Goal: Answer question/provide support: Share knowledge or assist other users

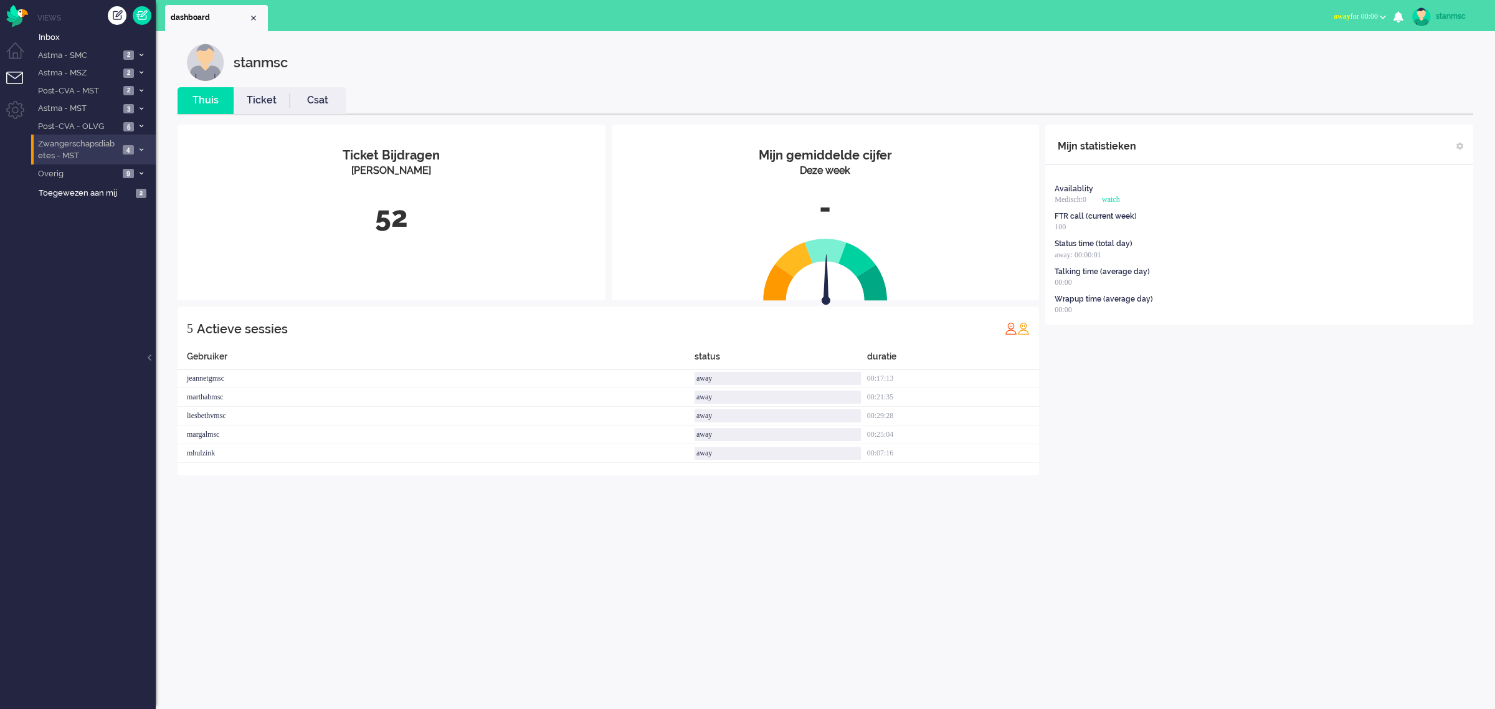
click at [88, 157] on span "Zwangerschapsdiabetes - MST" at bounding box center [77, 149] width 83 height 23
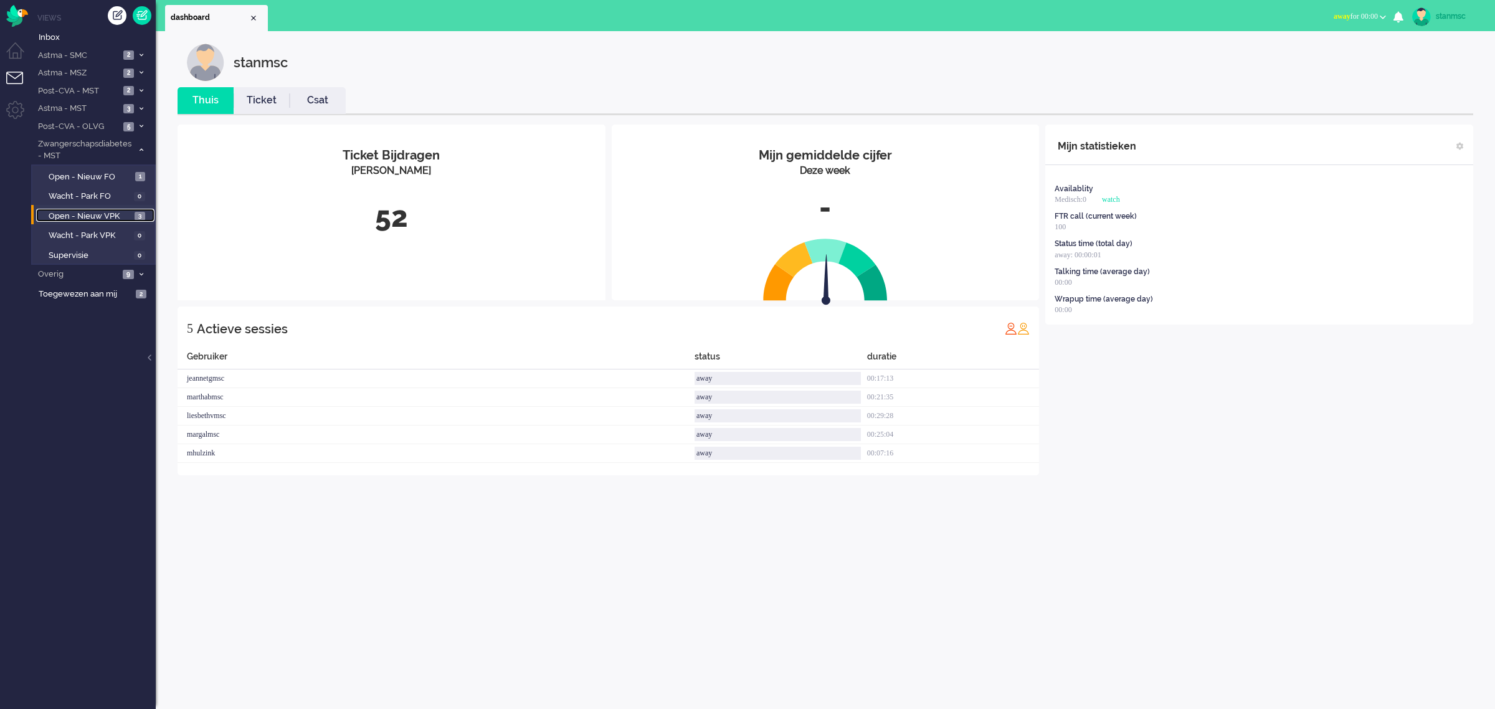
click at [85, 218] on span "Open - Nieuw VPK" at bounding box center [90, 217] width 83 height 12
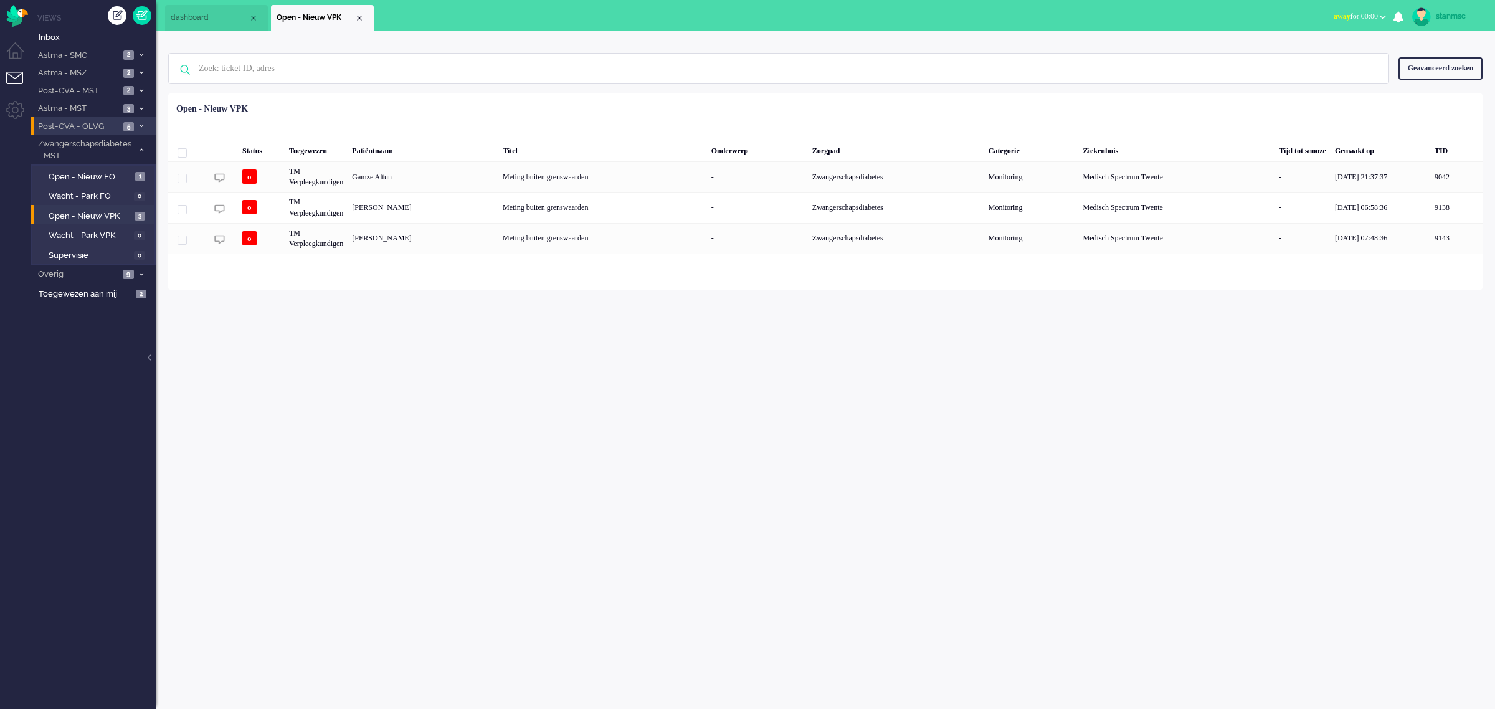
click at [101, 131] on span "Post-CVA - OLVG" at bounding box center [77, 127] width 83 height 12
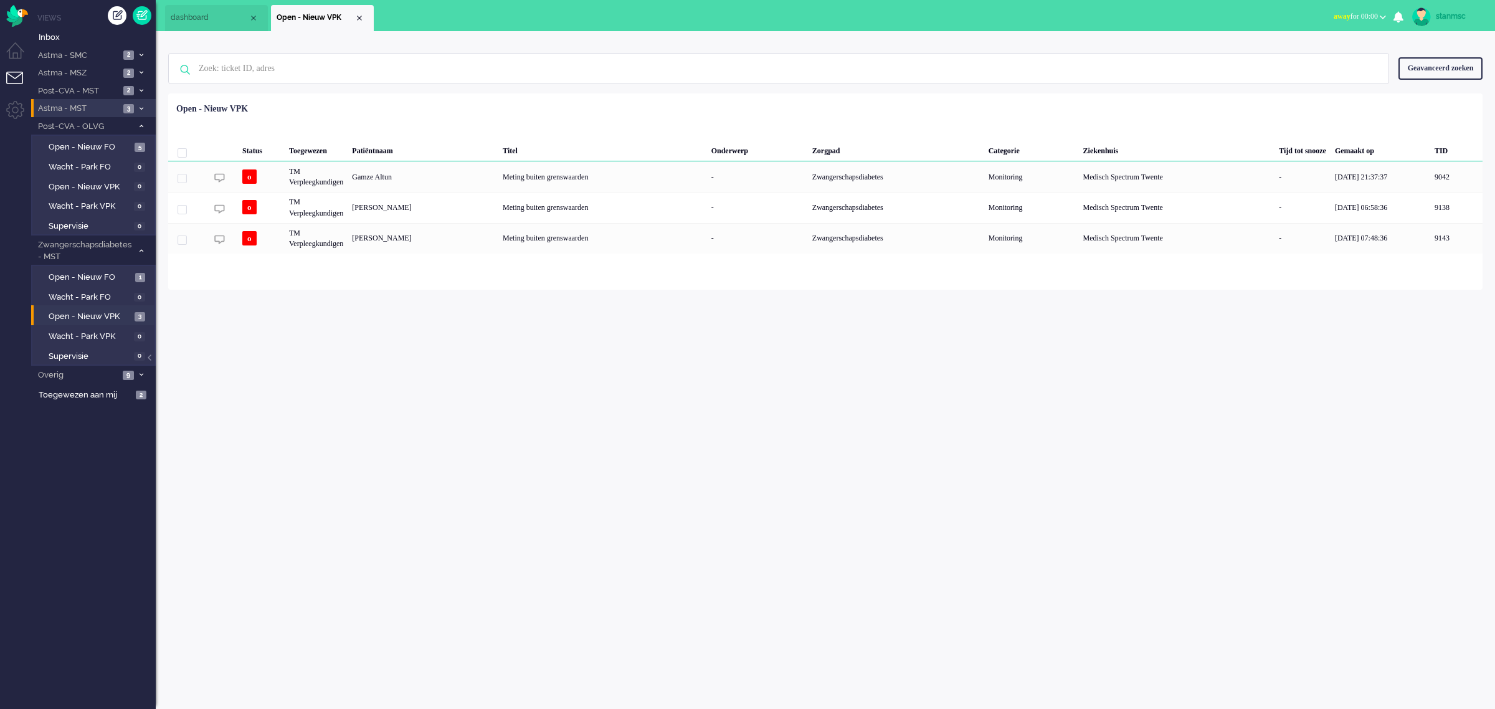
click at [97, 109] on span "Astma - MST" at bounding box center [77, 109] width 83 height 12
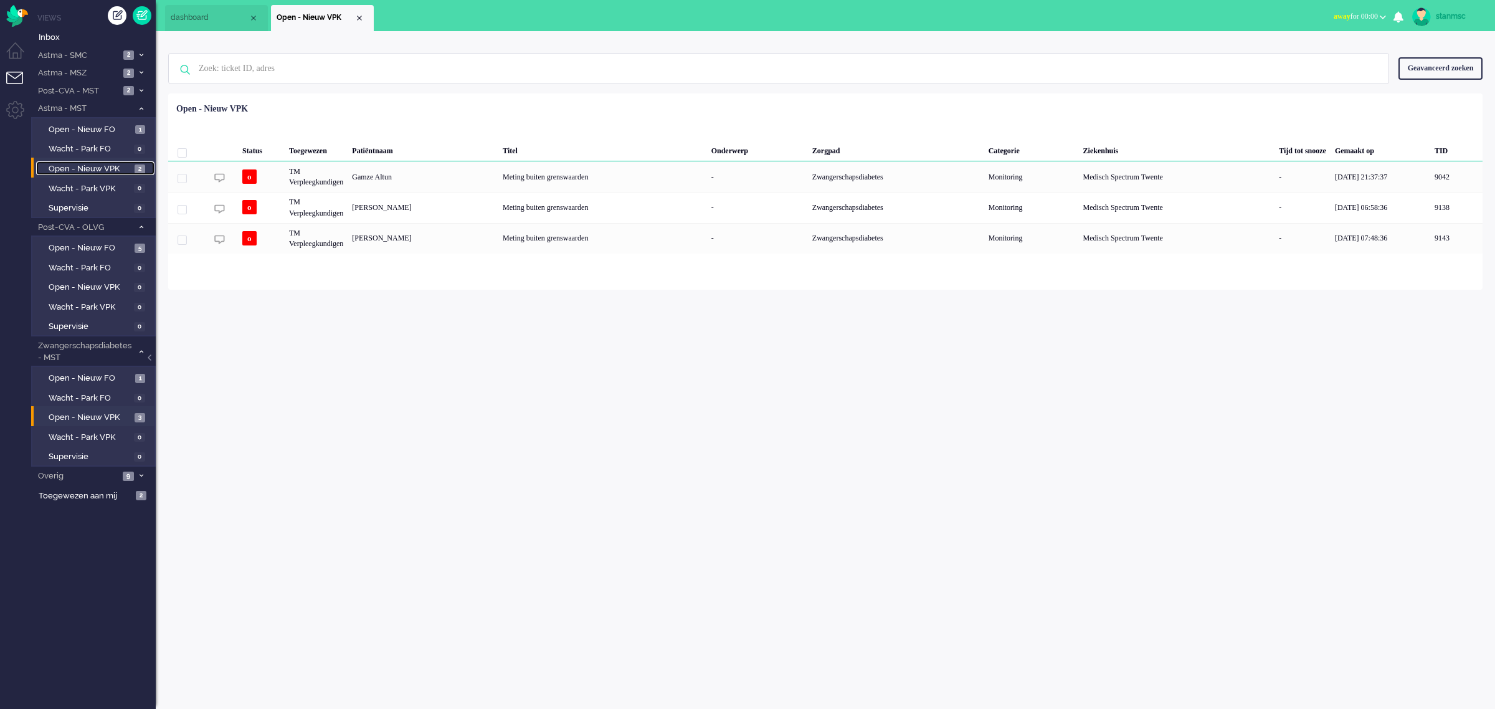
click at [97, 169] on span "Open - Nieuw VPK" at bounding box center [90, 169] width 83 height 12
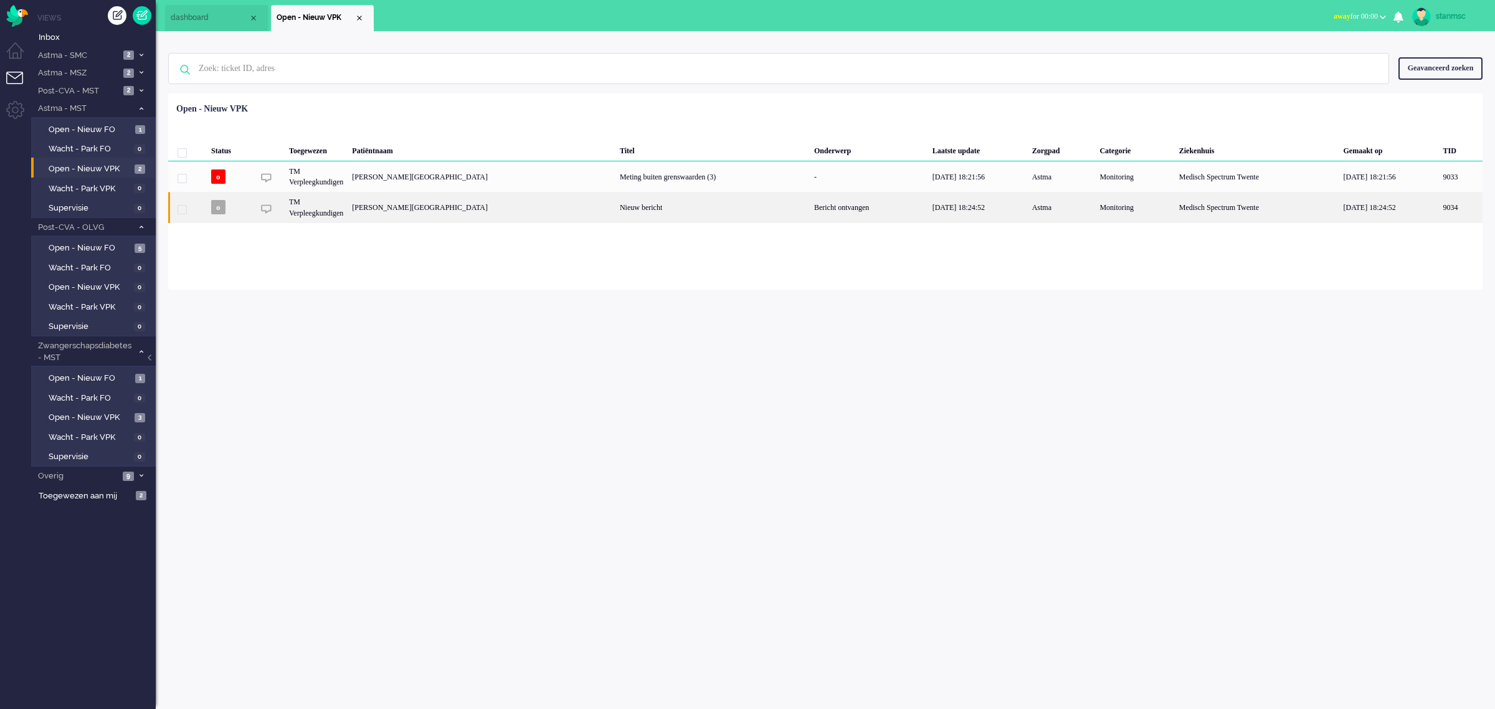
click at [1438, 216] on div "[PERSON_NAME][GEOGRAPHIC_DATA]" at bounding box center [1460, 207] width 44 height 31
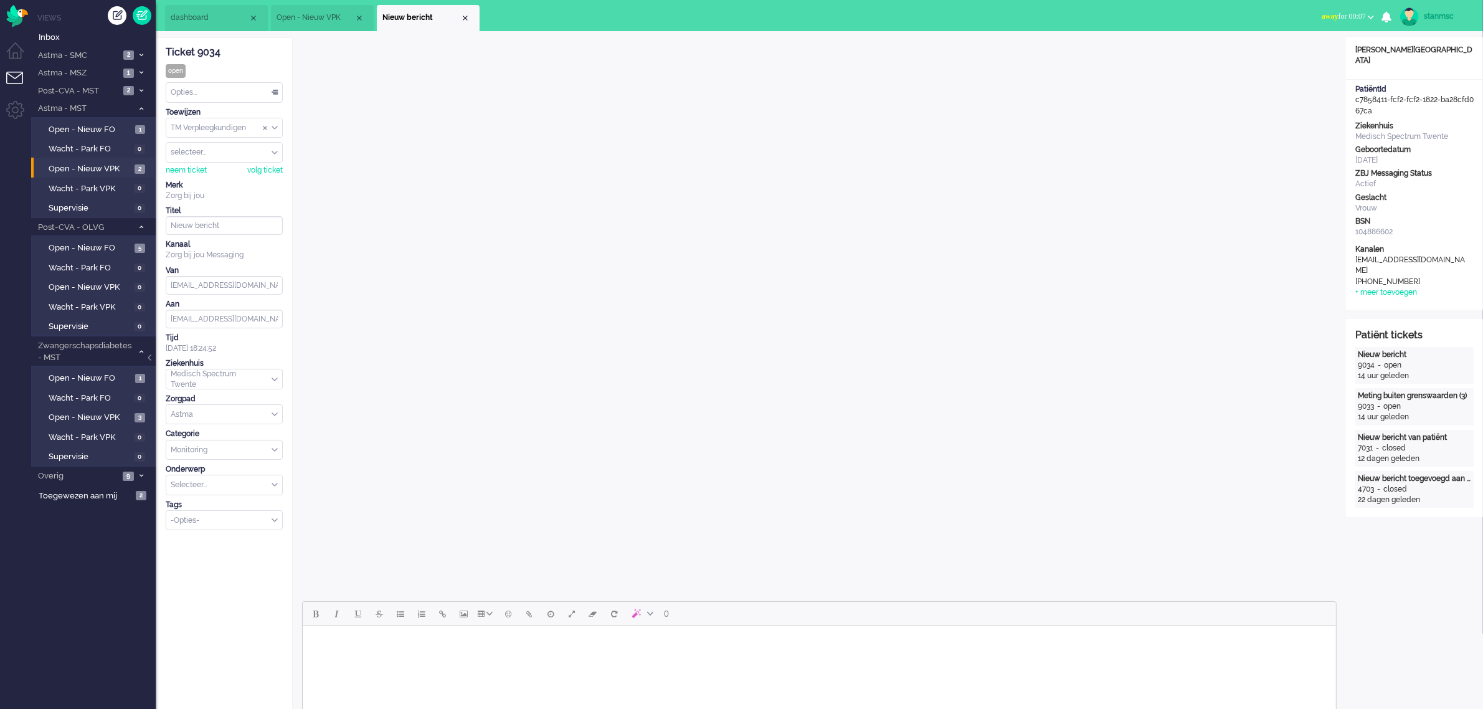
click at [945, 654] on html at bounding box center [818, 642] width 1033 height 32
click at [187, 168] on div "neem ticket" at bounding box center [186, 170] width 41 height 11
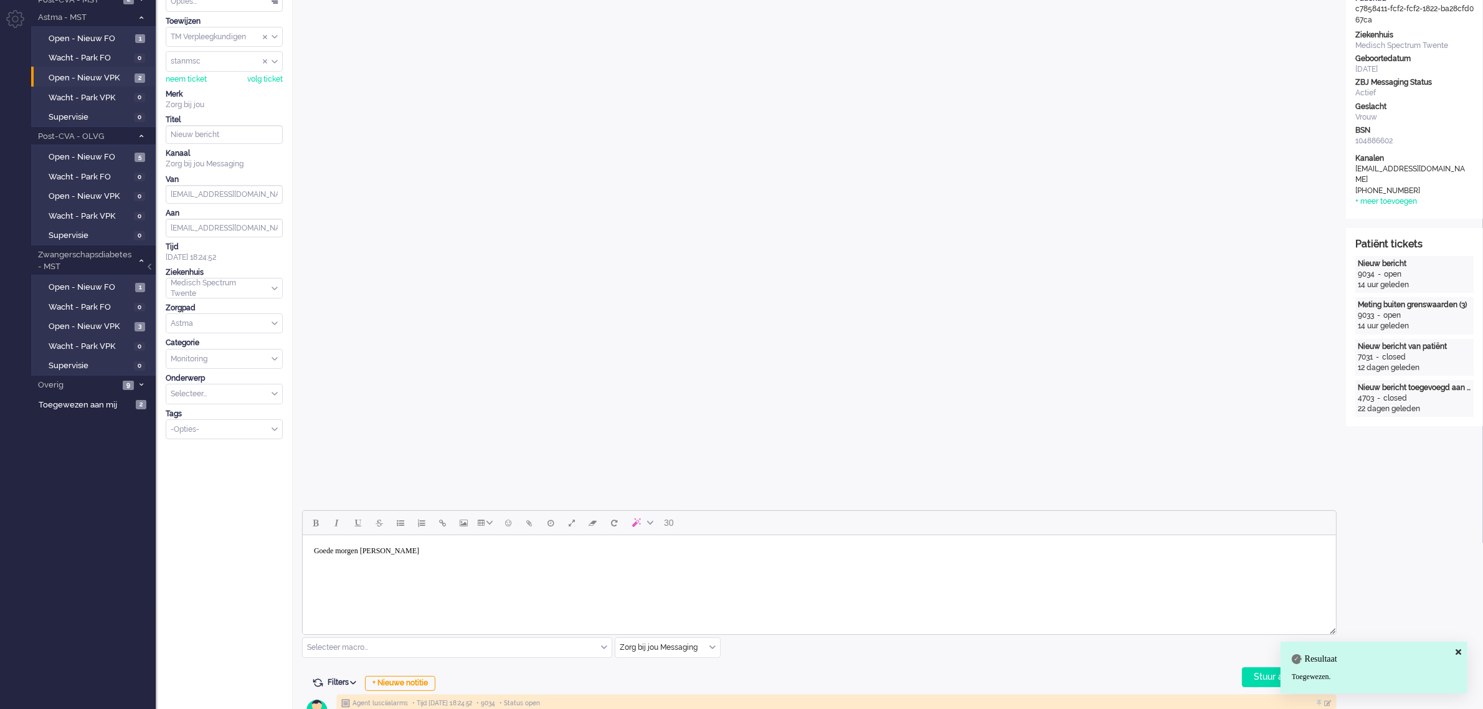
scroll to position [234, 0]
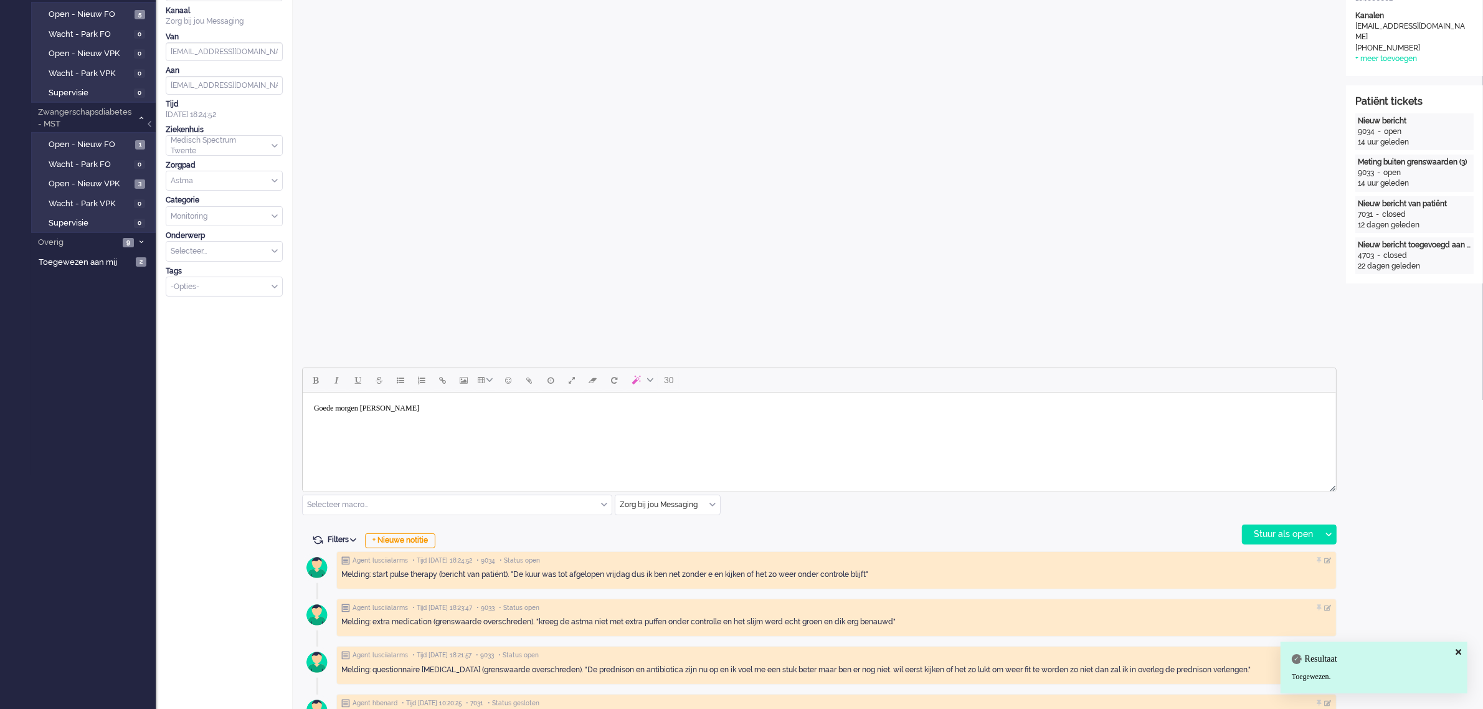
click at [452, 407] on body "Goede morgen [PERSON_NAME]" at bounding box center [818, 408] width 1023 height 22
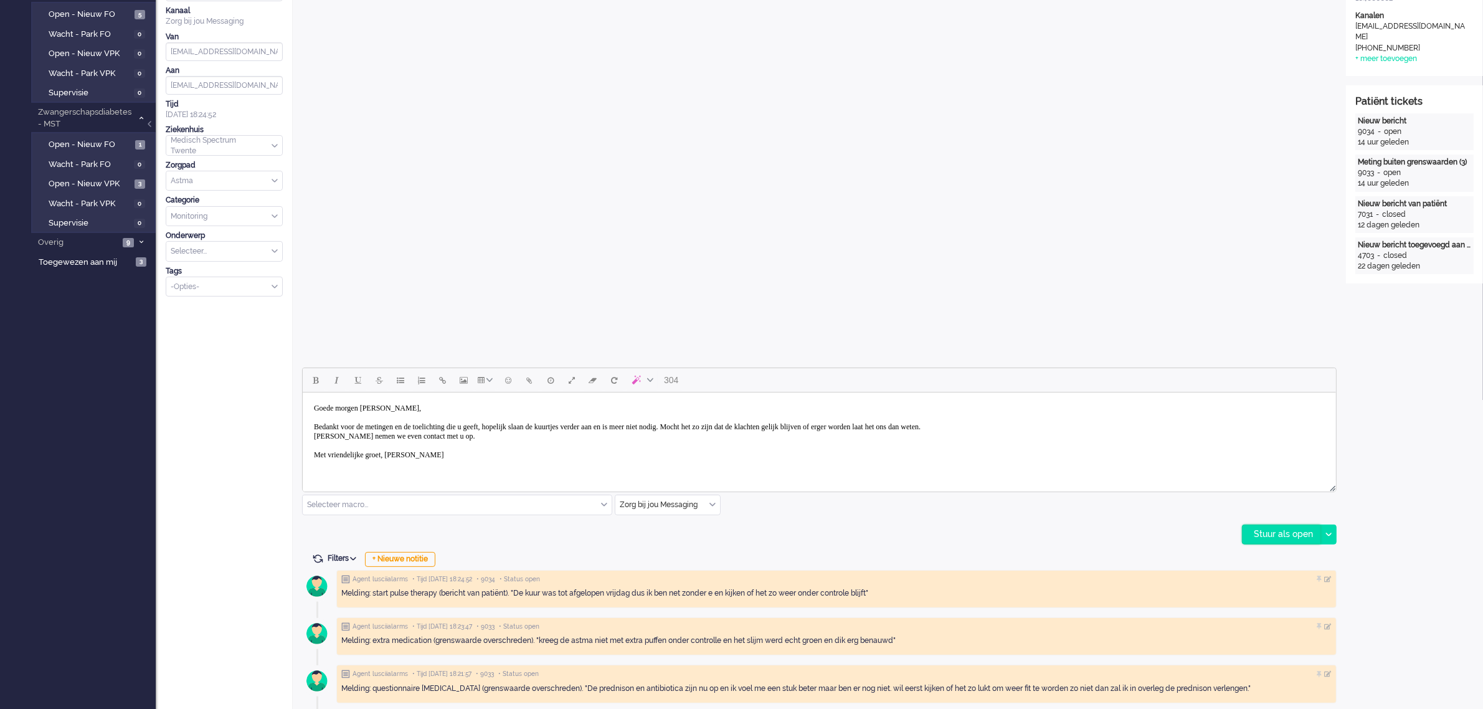
click at [1269, 530] on div "Stuur als open" at bounding box center [1282, 534] width 78 height 19
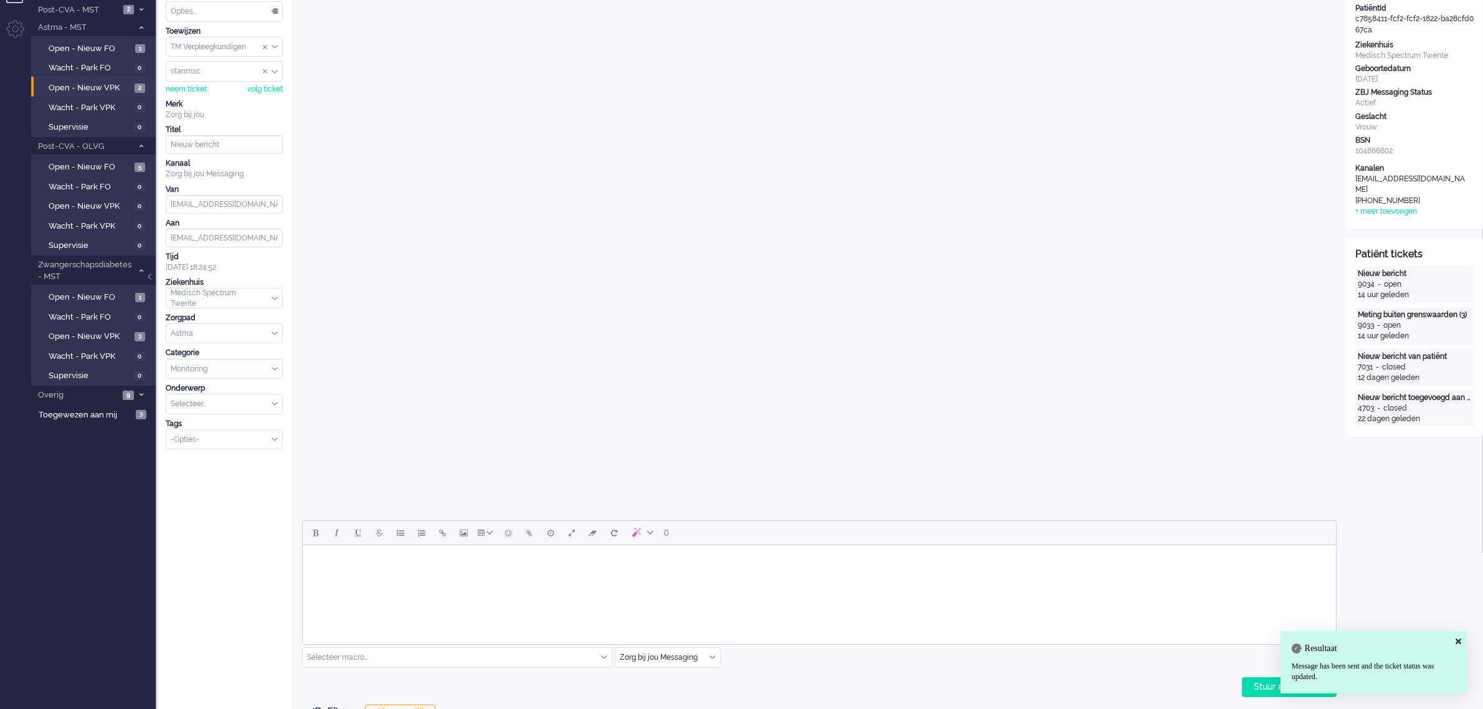
scroll to position [0, 0]
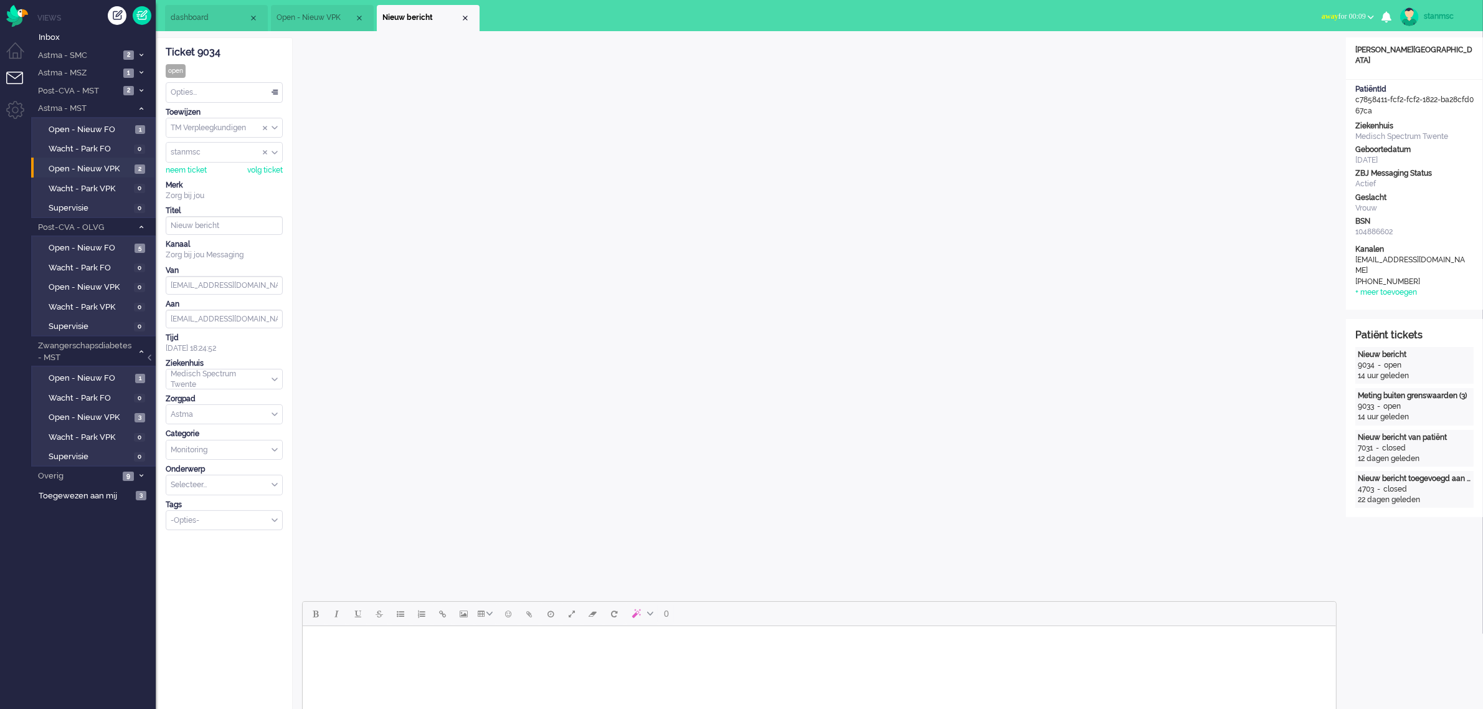
click at [201, 87] on div "Opties..." at bounding box center [224, 92] width 116 height 19
click at [203, 178] on span "Opgelost" at bounding box center [187, 181] width 31 height 11
click at [465, 17] on div "Close tab" at bounding box center [465, 18] width 10 height 10
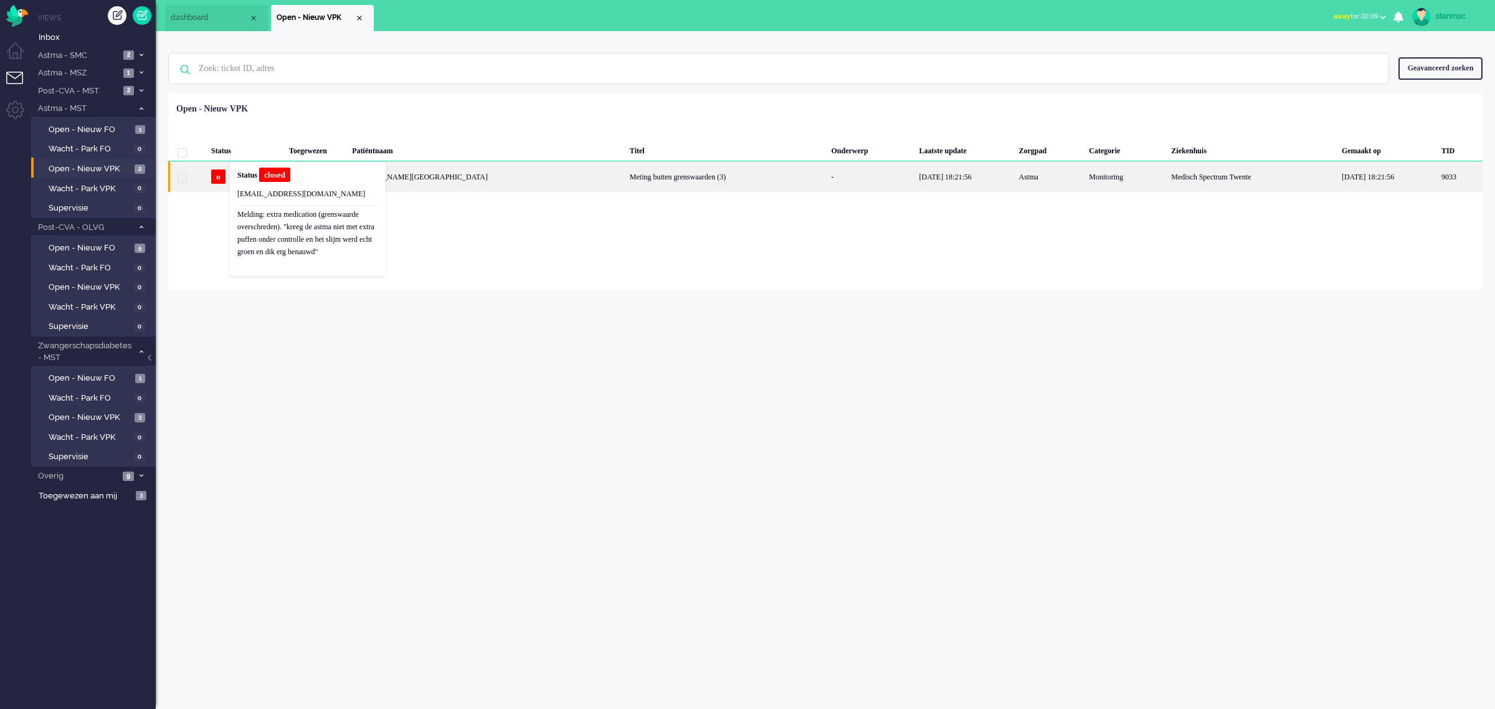
click at [1437, 181] on div "[PERSON_NAME][GEOGRAPHIC_DATA]" at bounding box center [1459, 176] width 45 height 31
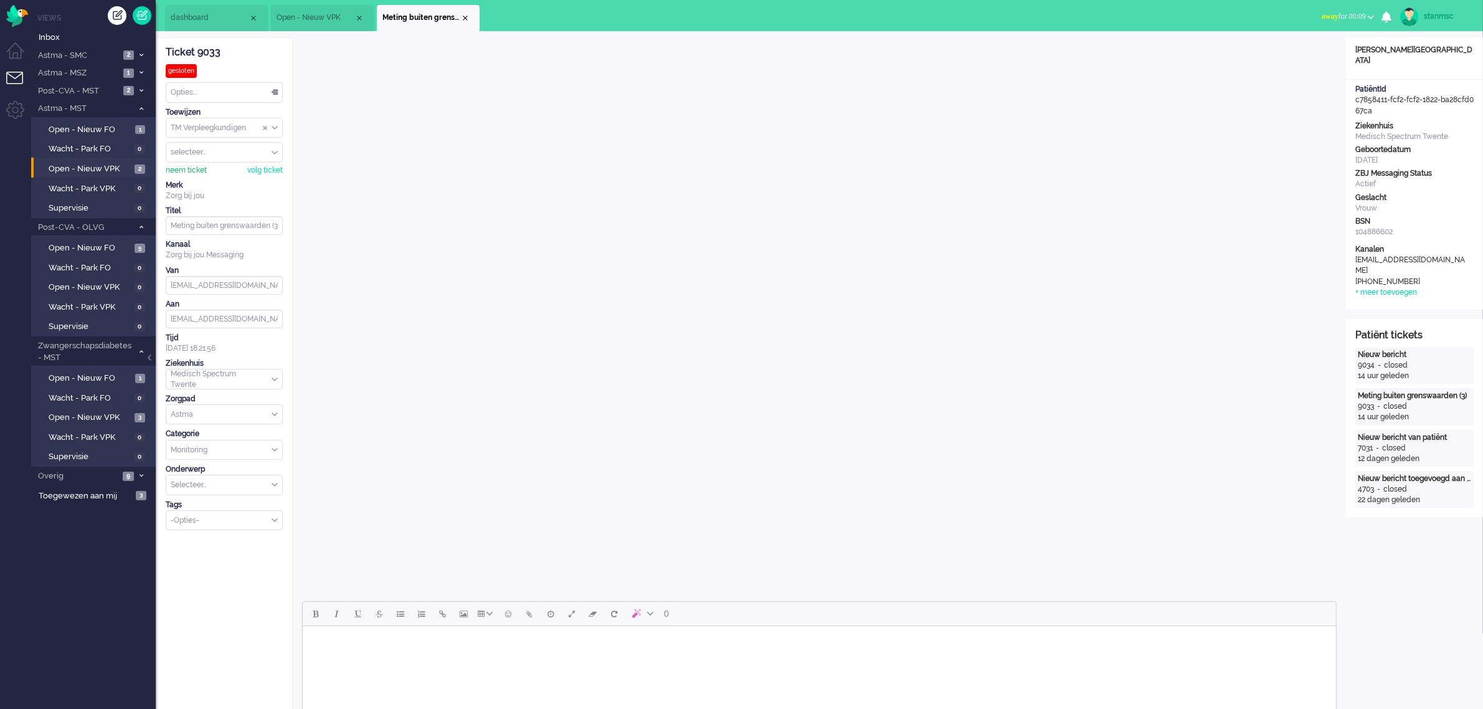
click at [193, 170] on div "neem ticket" at bounding box center [186, 170] width 41 height 11
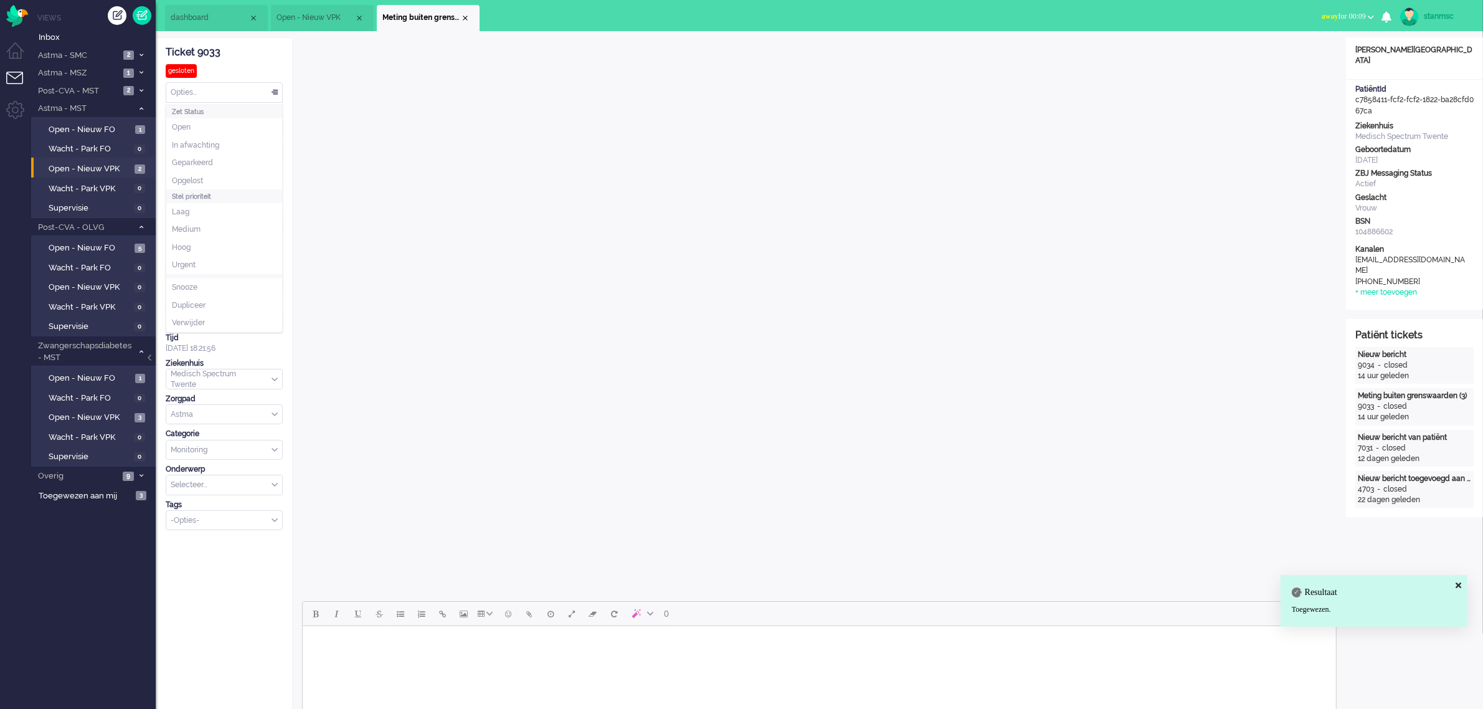
click at [222, 93] on div "Opties..." at bounding box center [224, 92] width 116 height 19
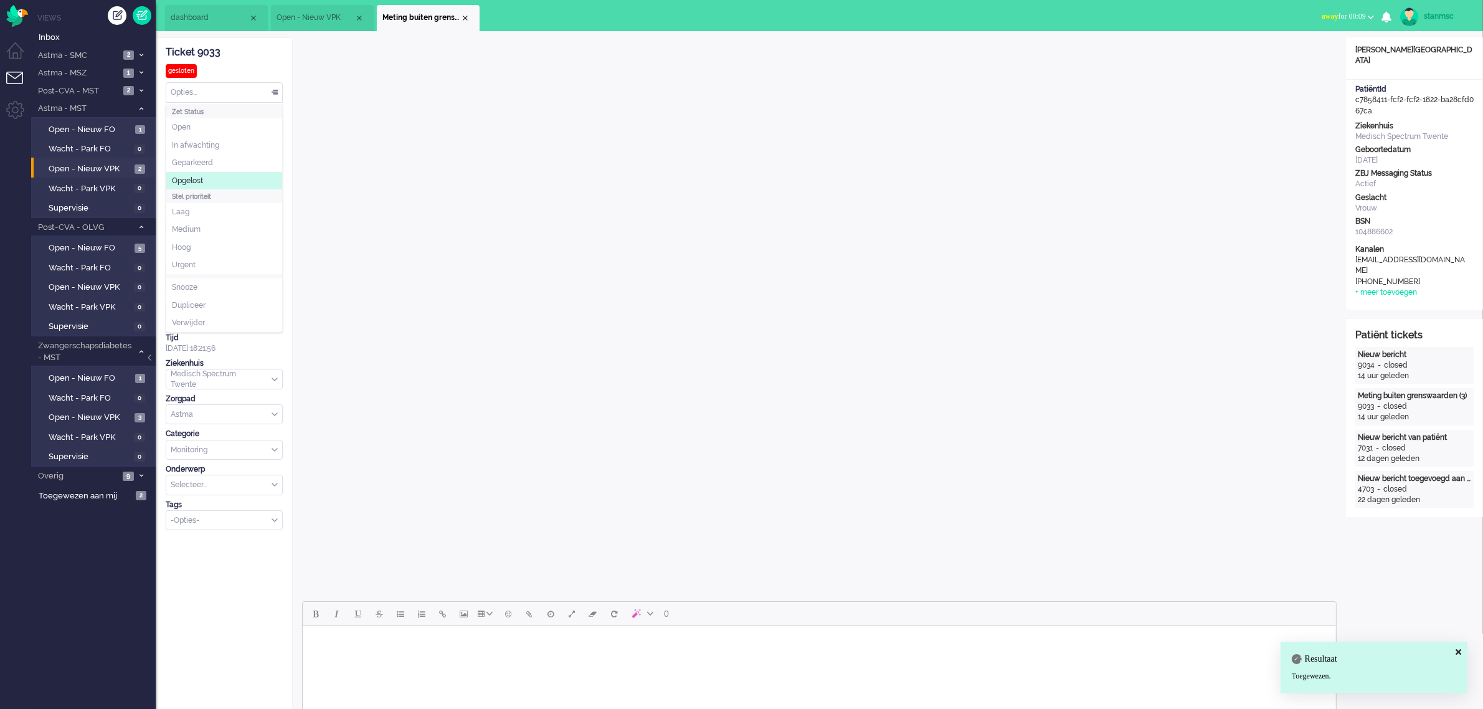
click at [201, 176] on span "Opgelost" at bounding box center [187, 181] width 31 height 11
click at [465, 19] on div "Close tab" at bounding box center [465, 18] width 10 height 10
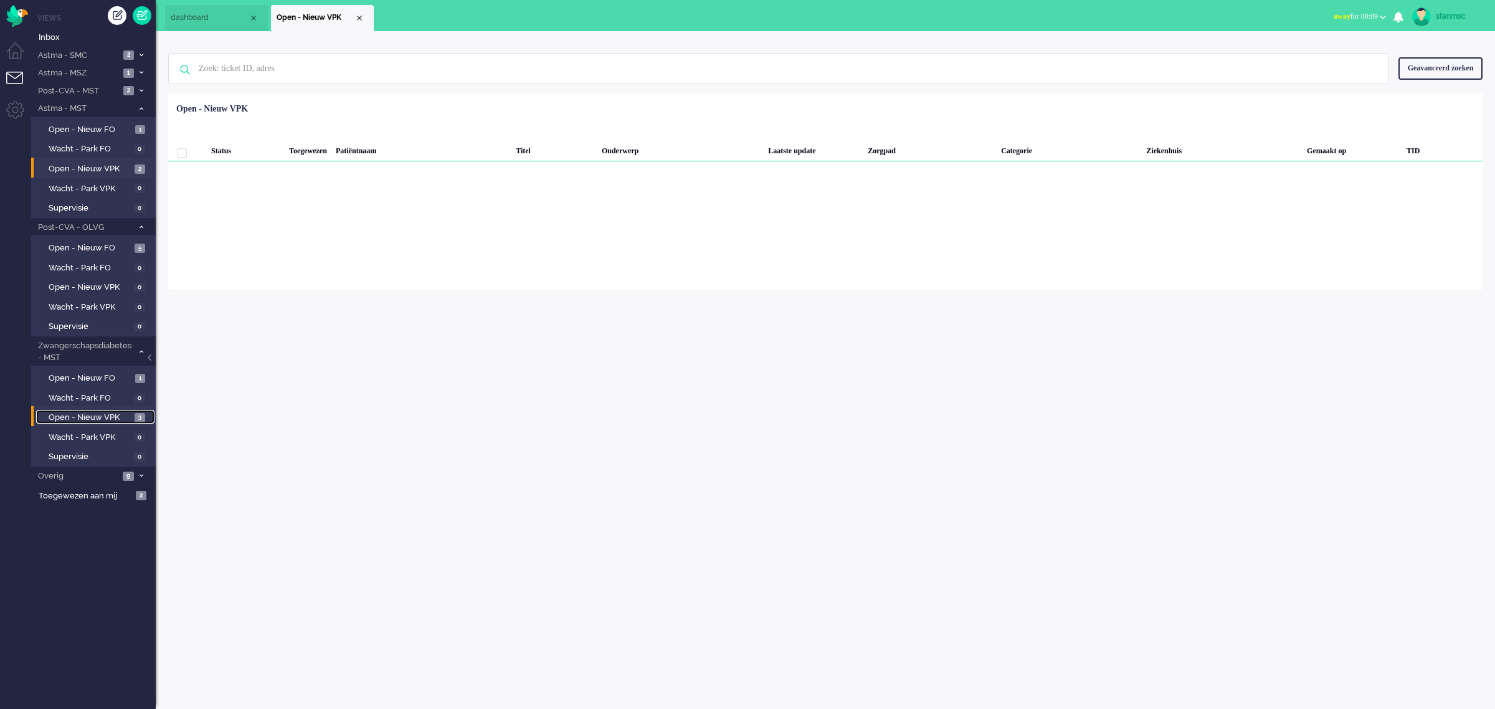
click at [89, 414] on span "Open - Nieuw VPK" at bounding box center [90, 418] width 83 height 12
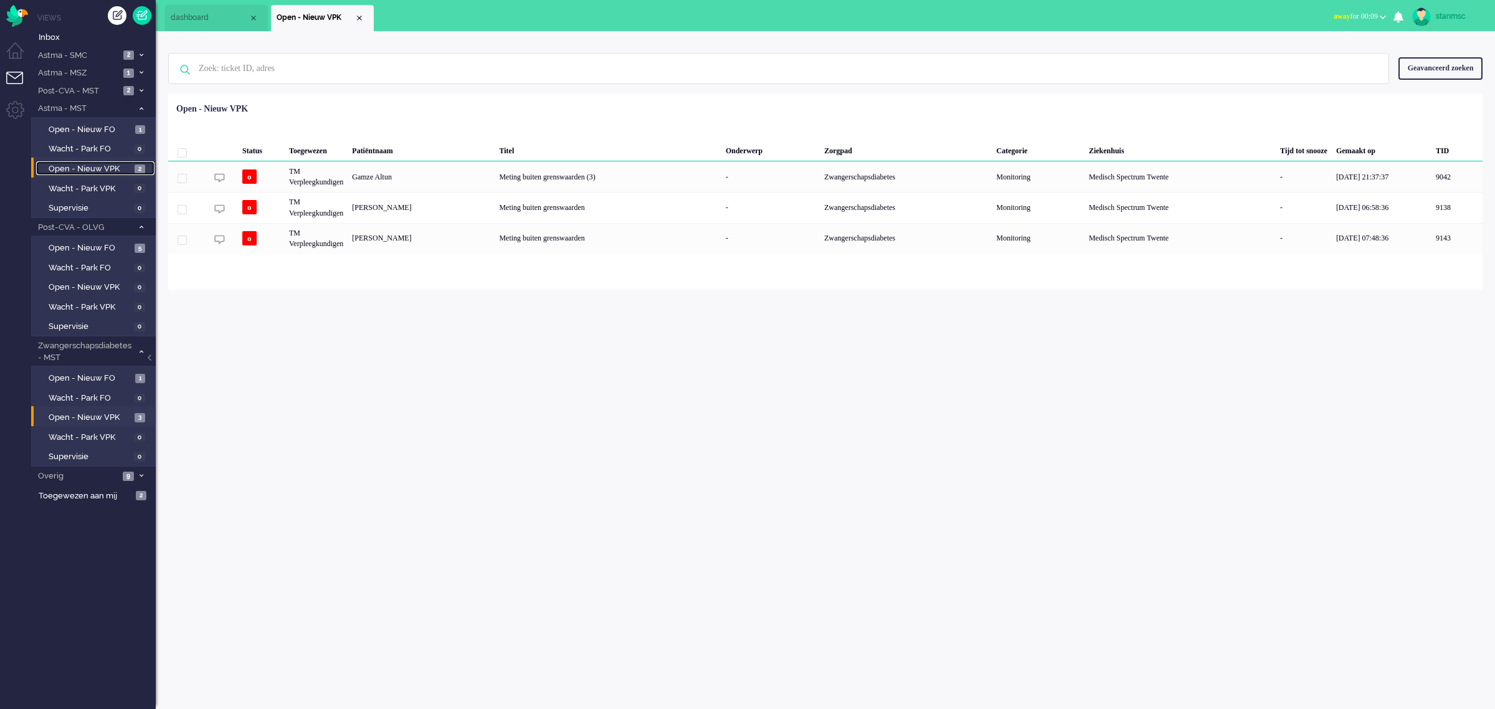
click at [89, 169] on span "Open - Nieuw VPK" at bounding box center [90, 169] width 83 height 12
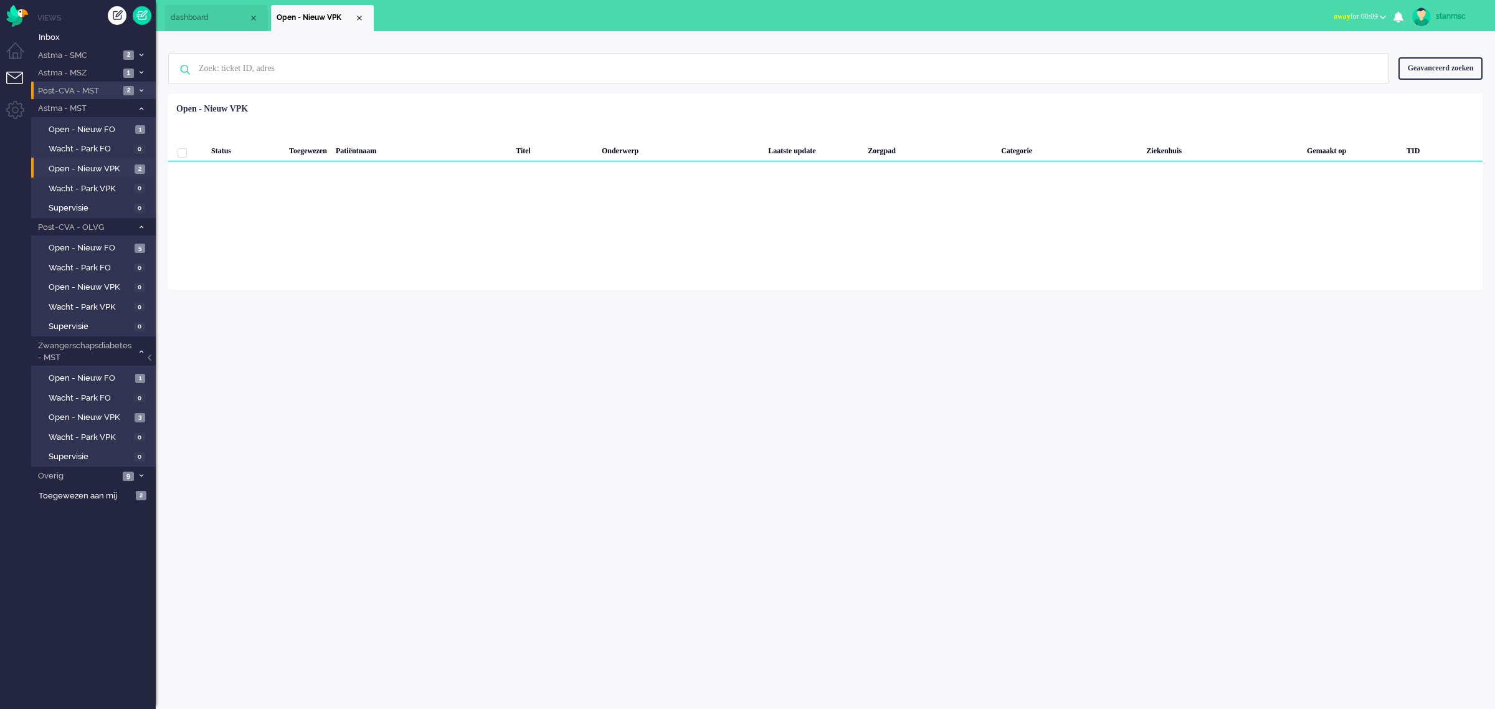
click at [100, 89] on span "Post-CVA - MST" at bounding box center [77, 91] width 83 height 12
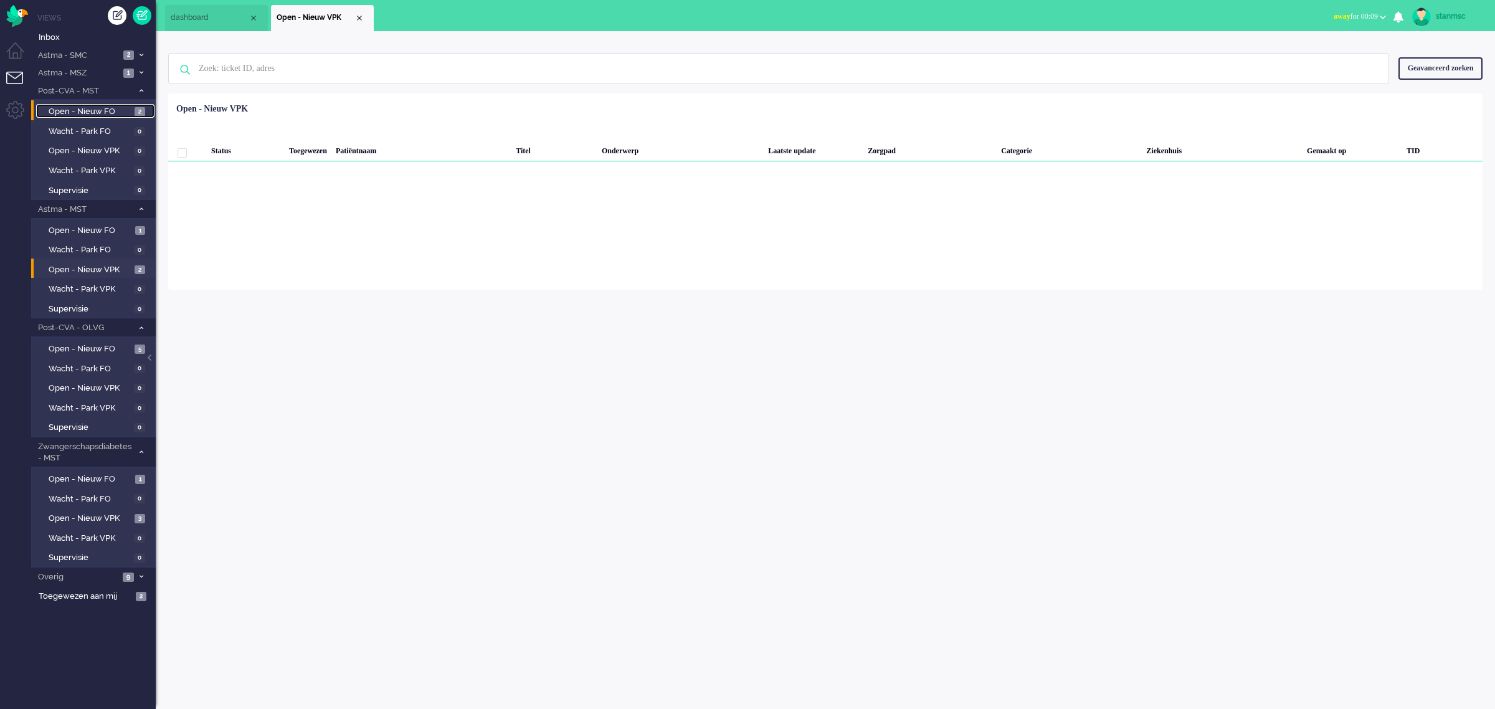
click at [98, 113] on span "Open - Nieuw FO" at bounding box center [90, 112] width 83 height 12
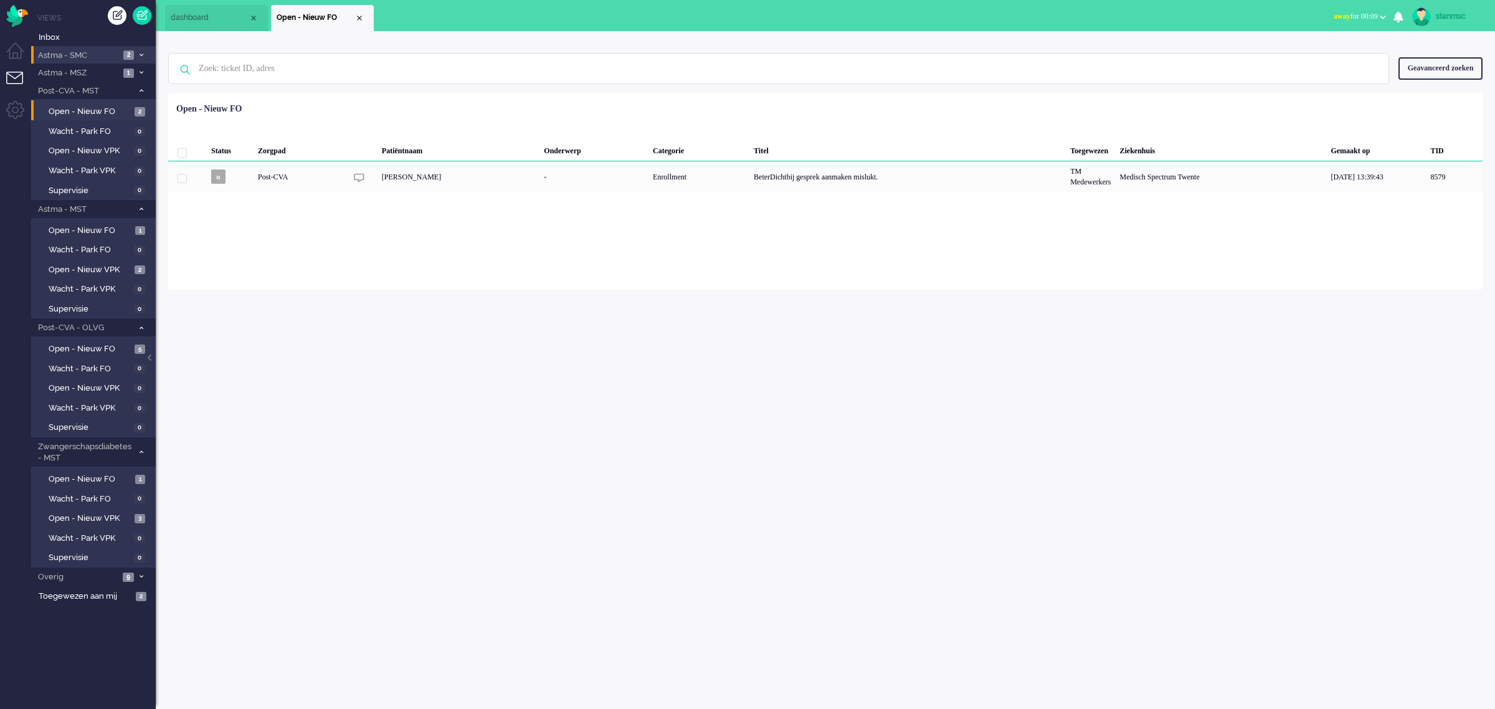
click at [97, 52] on span "Astma - SMC" at bounding box center [77, 56] width 83 height 12
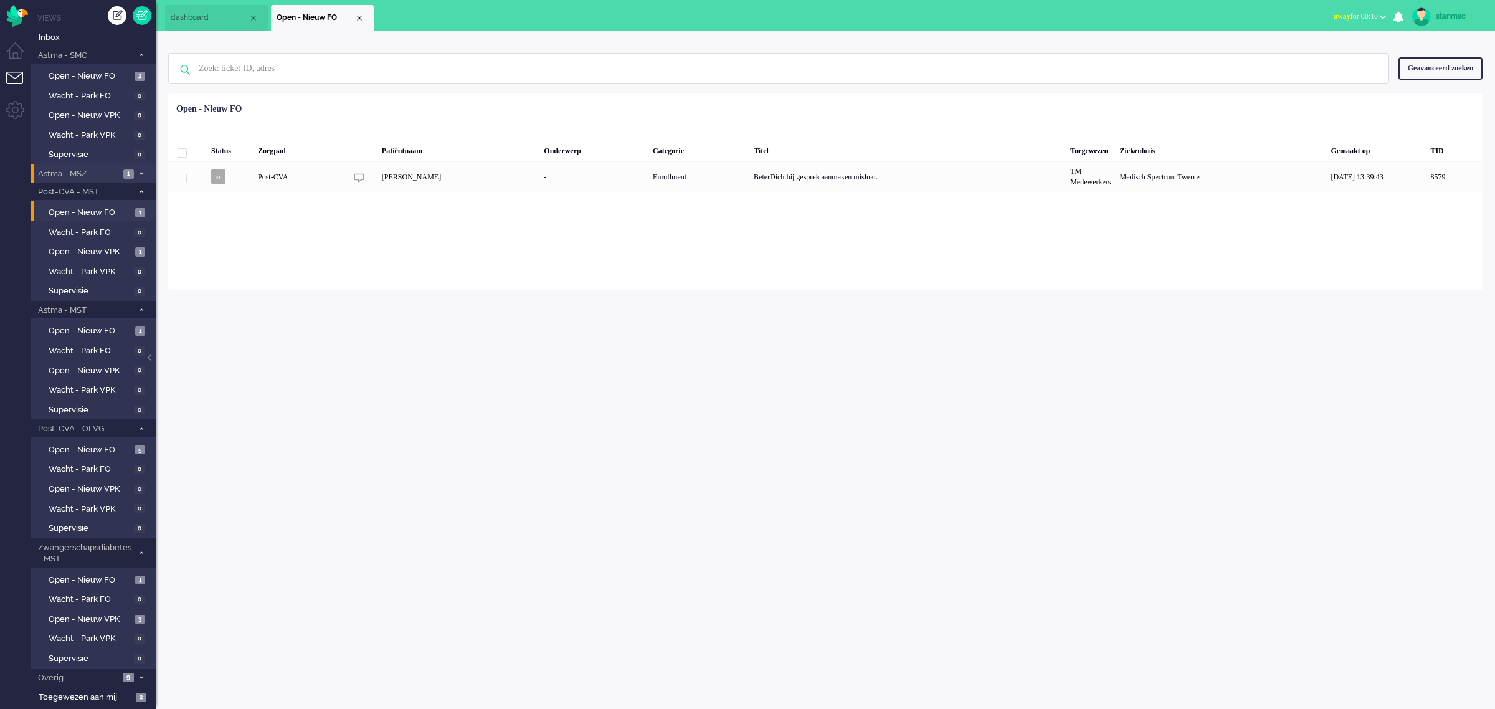
click at [92, 169] on span "Astma - MSZ" at bounding box center [77, 174] width 83 height 12
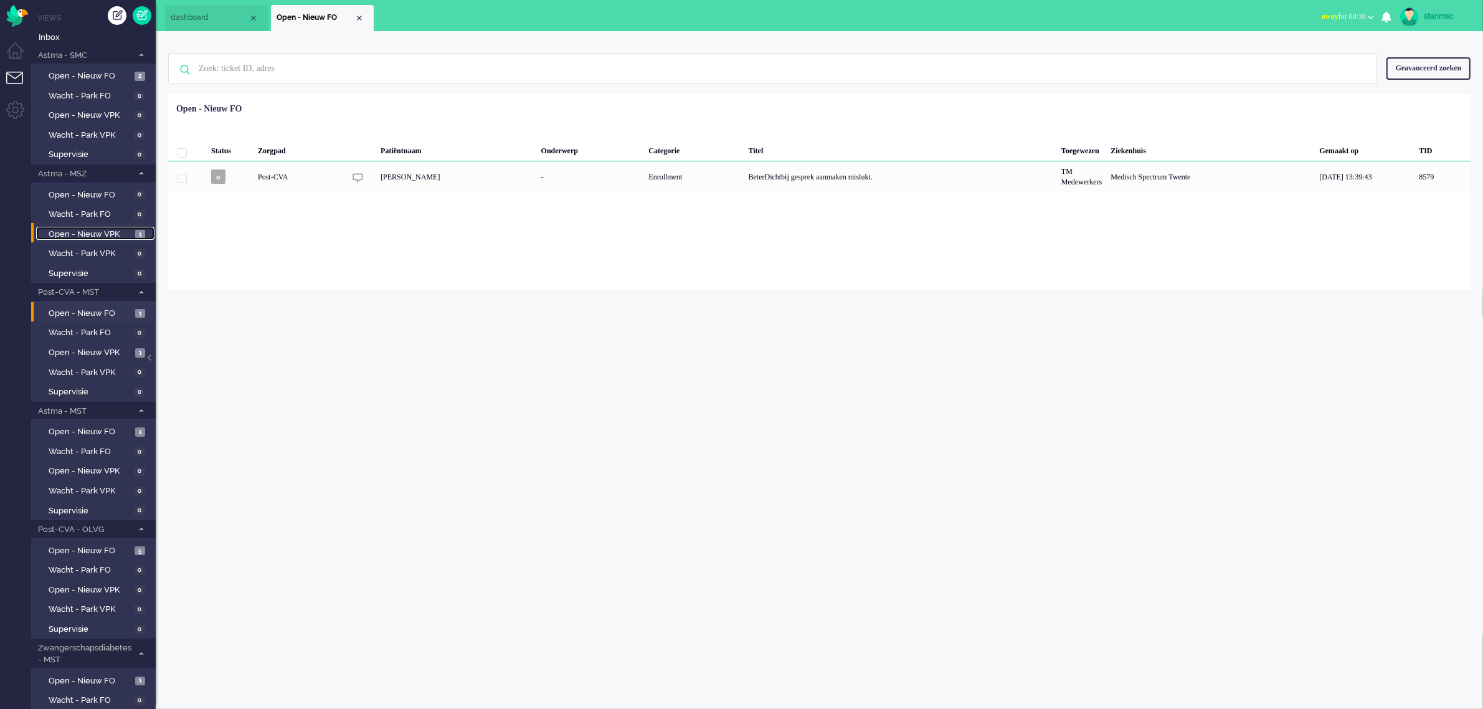
click at [94, 231] on span "Open - Nieuw VPK" at bounding box center [90, 235] width 83 height 12
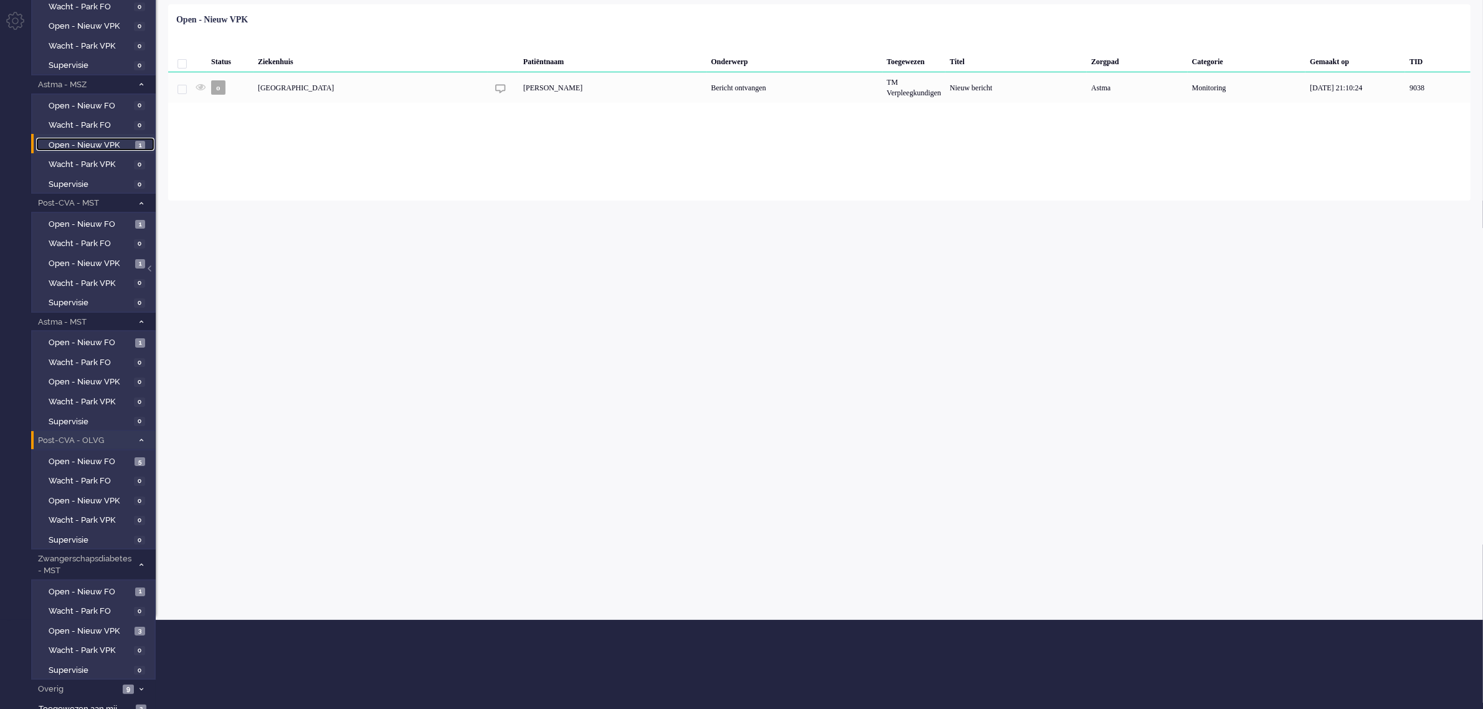
scroll to position [91, 0]
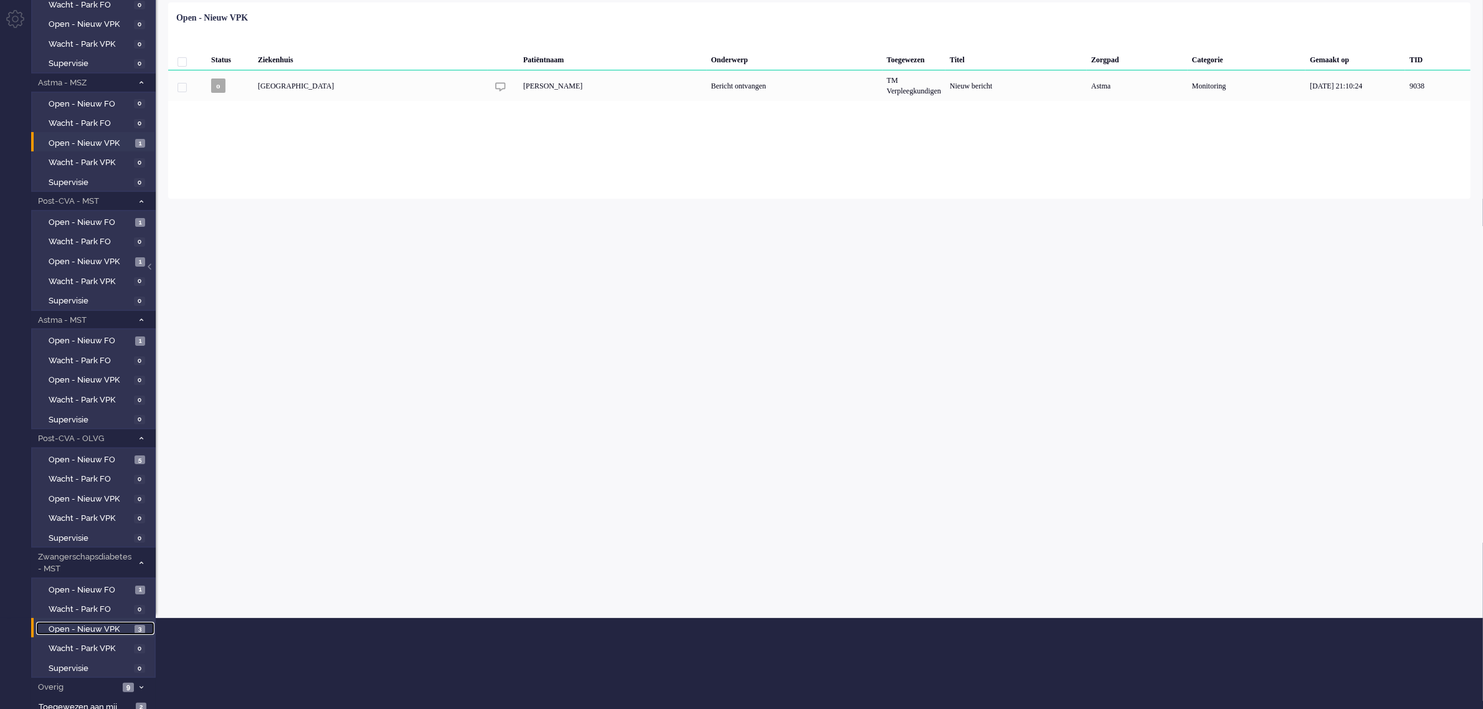
click at [97, 624] on span "Open - Nieuw VPK" at bounding box center [90, 629] width 83 height 12
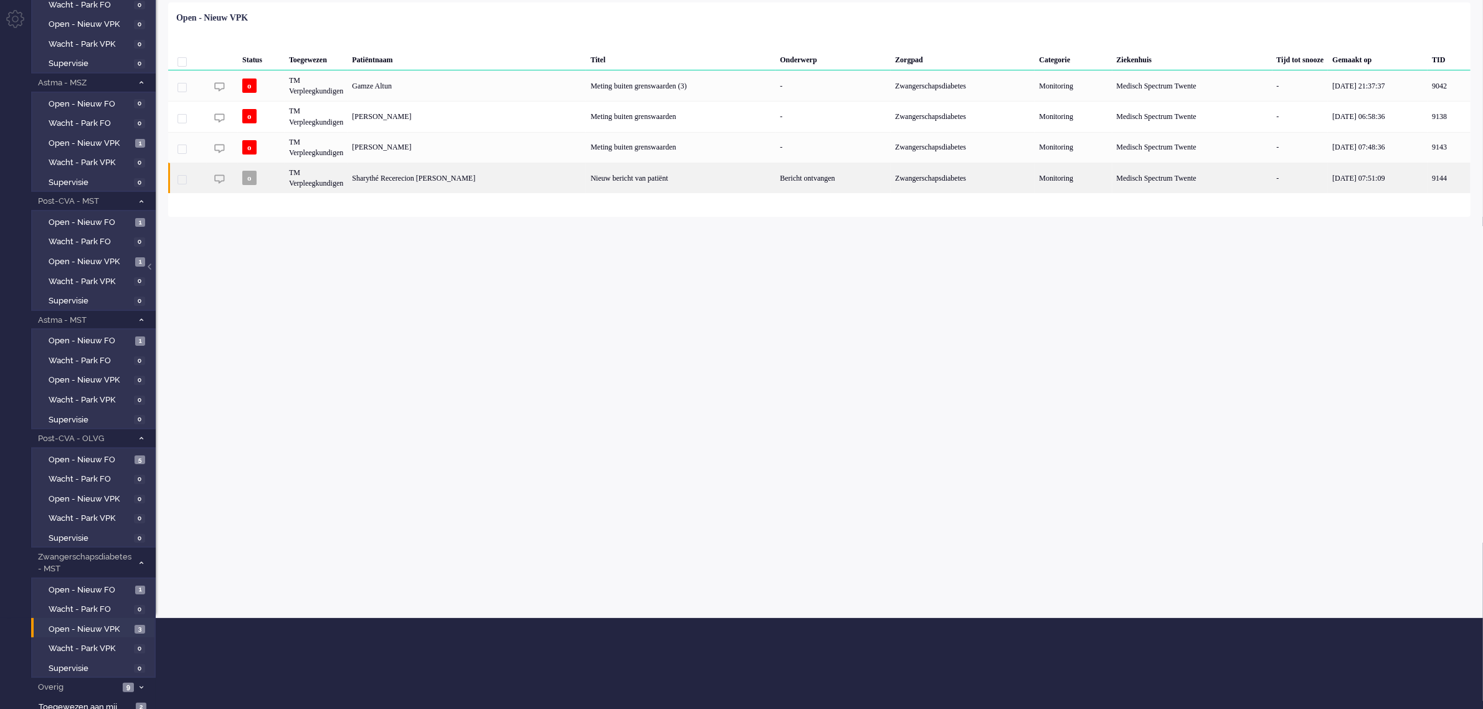
click at [271, 178] on body "Thuis Dashboard Meldingen Volgen Kennisbank release_2.1.2 Views Inbox Astma - S…" at bounding box center [741, 263] width 1483 height 709
click at [1428, 183] on div "Sharythé Recerecion Glaudine Zimmerman" at bounding box center [1449, 178] width 43 height 31
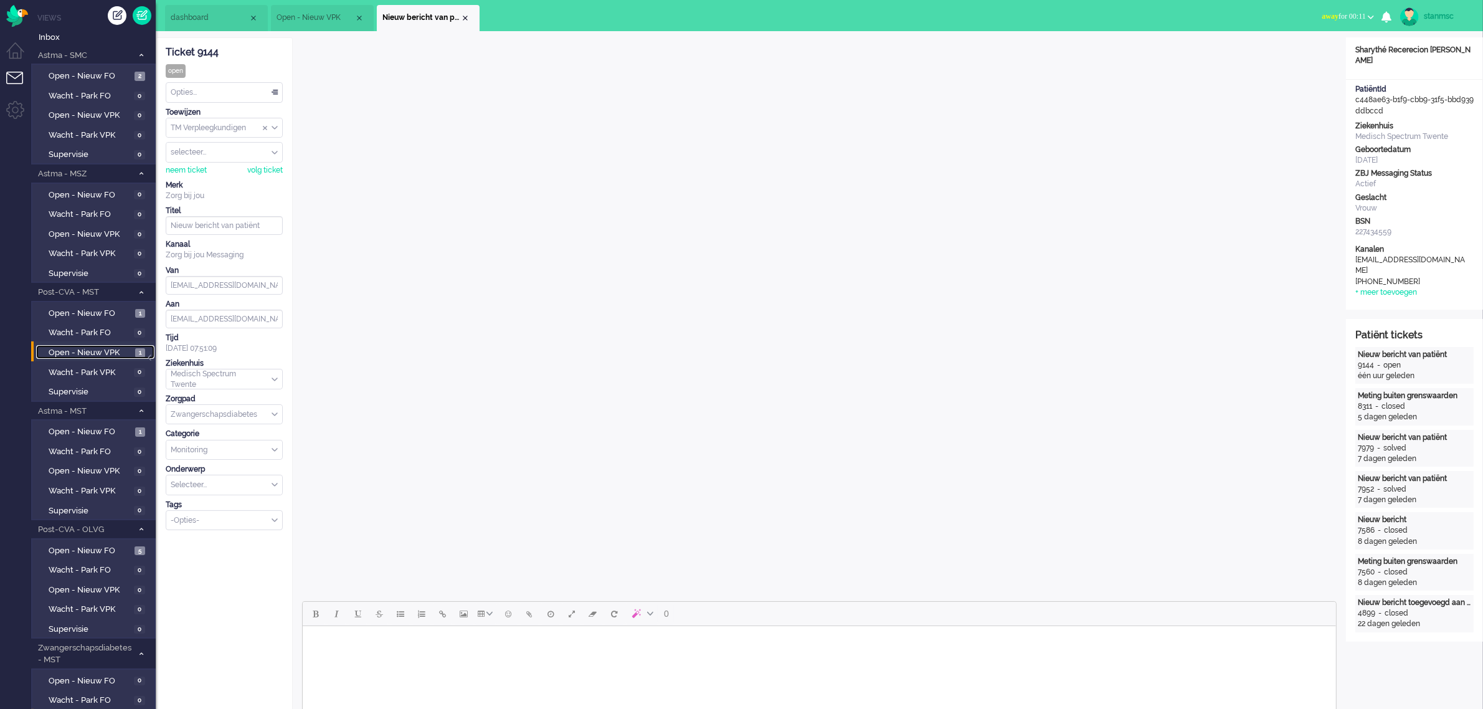
click at [95, 348] on span "Open - Nieuw VPK" at bounding box center [90, 353] width 83 height 12
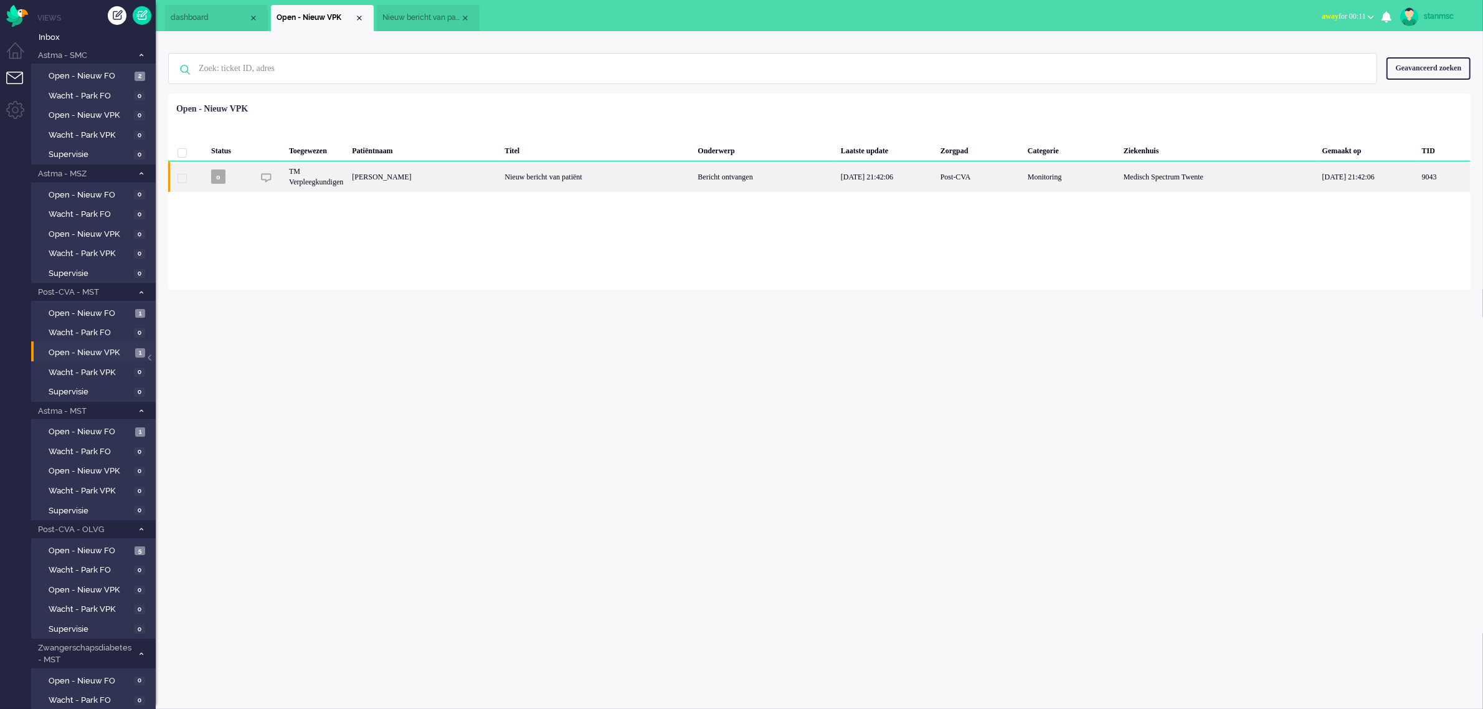
click at [1418, 176] on div "Charles David Rijkschroeff" at bounding box center [1444, 176] width 53 height 31
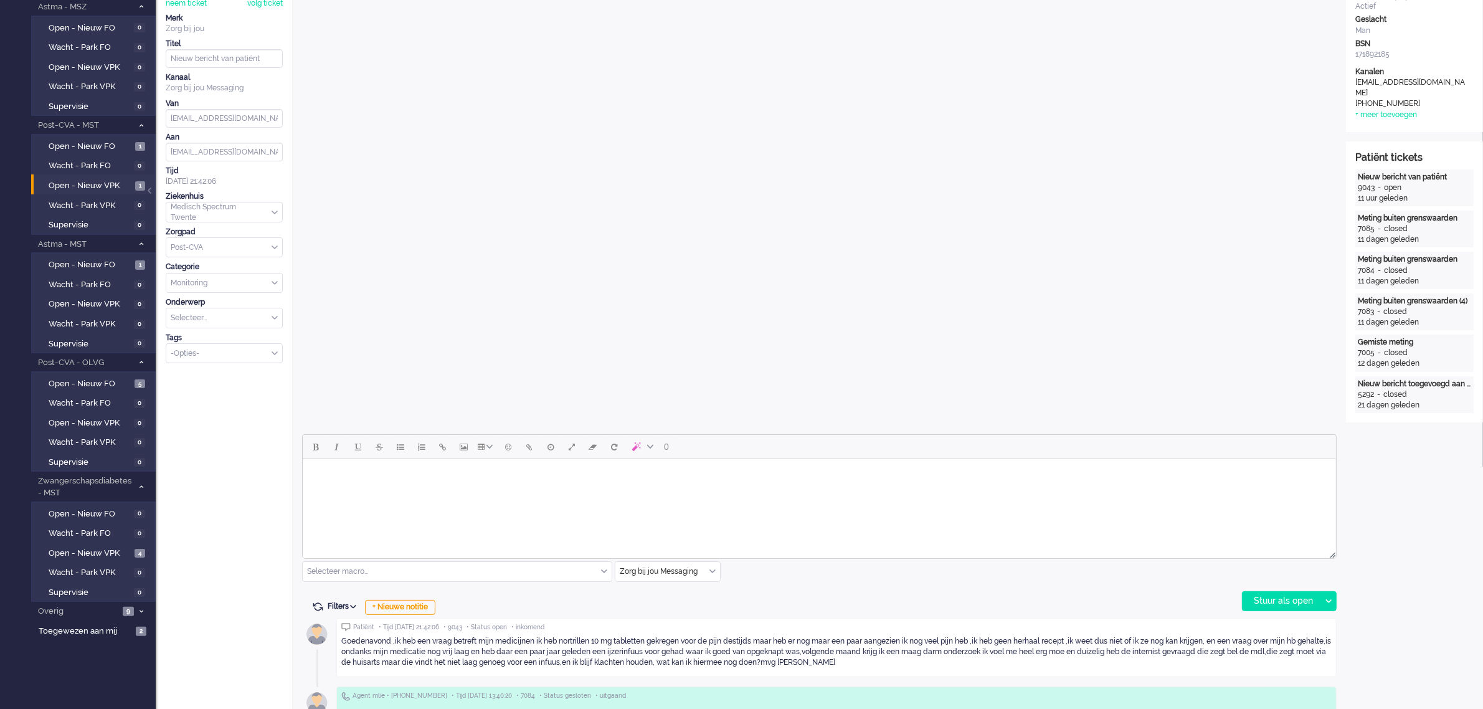
scroll to position [234, 0]
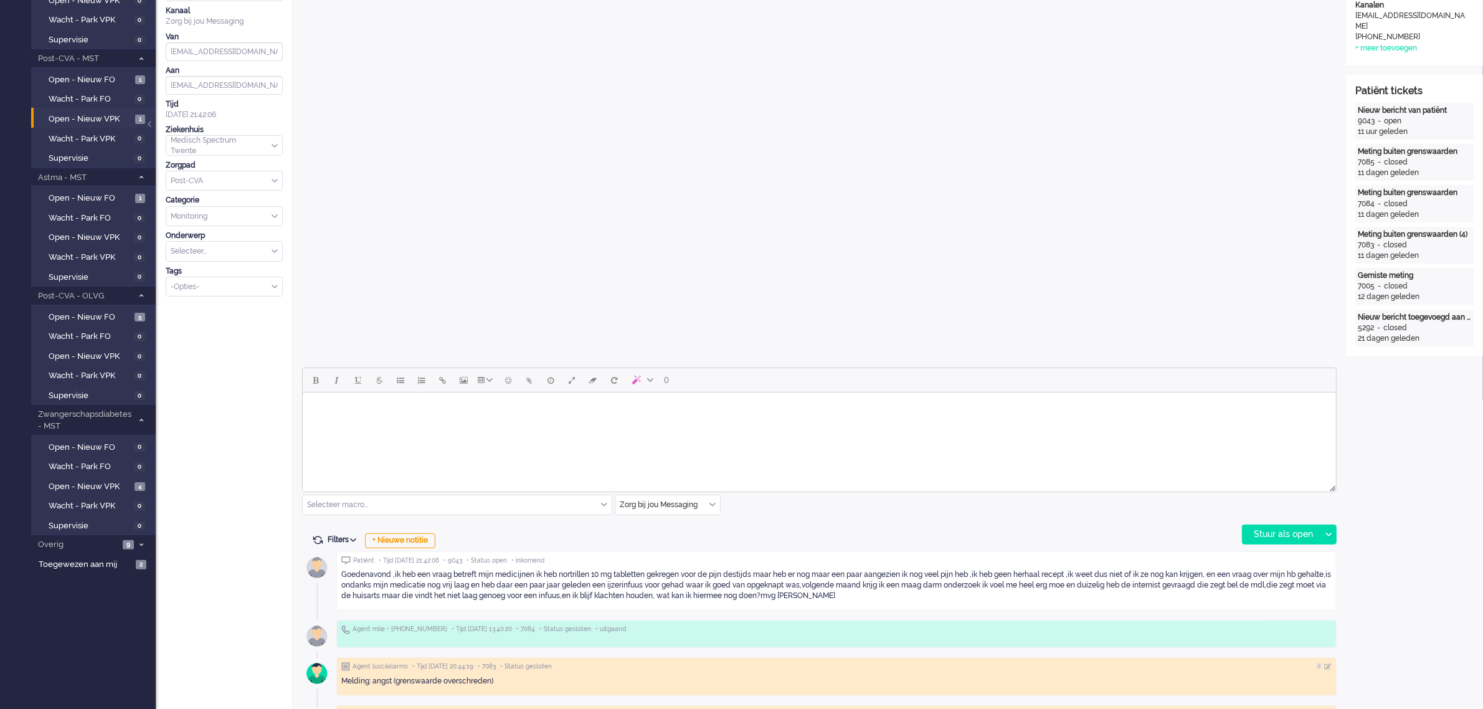
click at [458, 424] on html at bounding box center [818, 408] width 1033 height 32
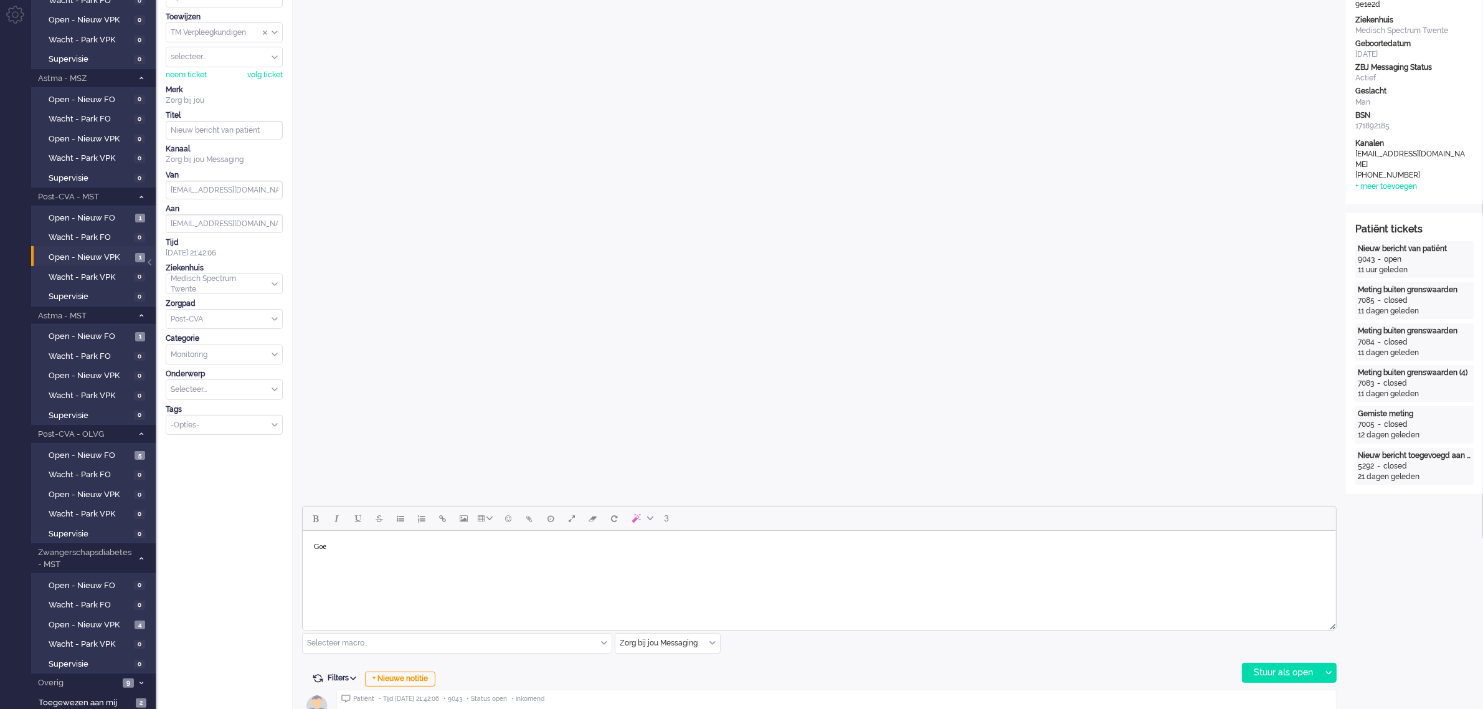
scroll to position [0, 0]
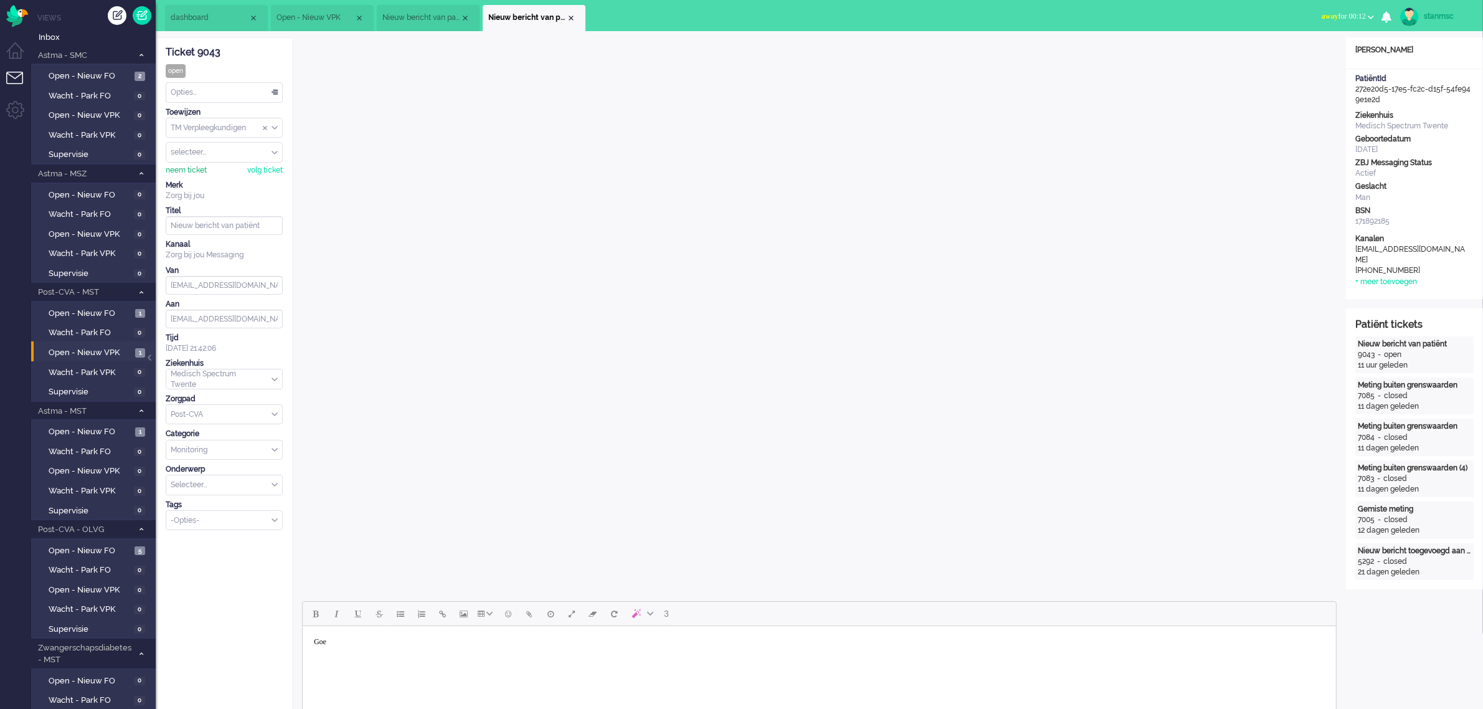
click at [191, 167] on div "neem ticket" at bounding box center [186, 170] width 41 height 11
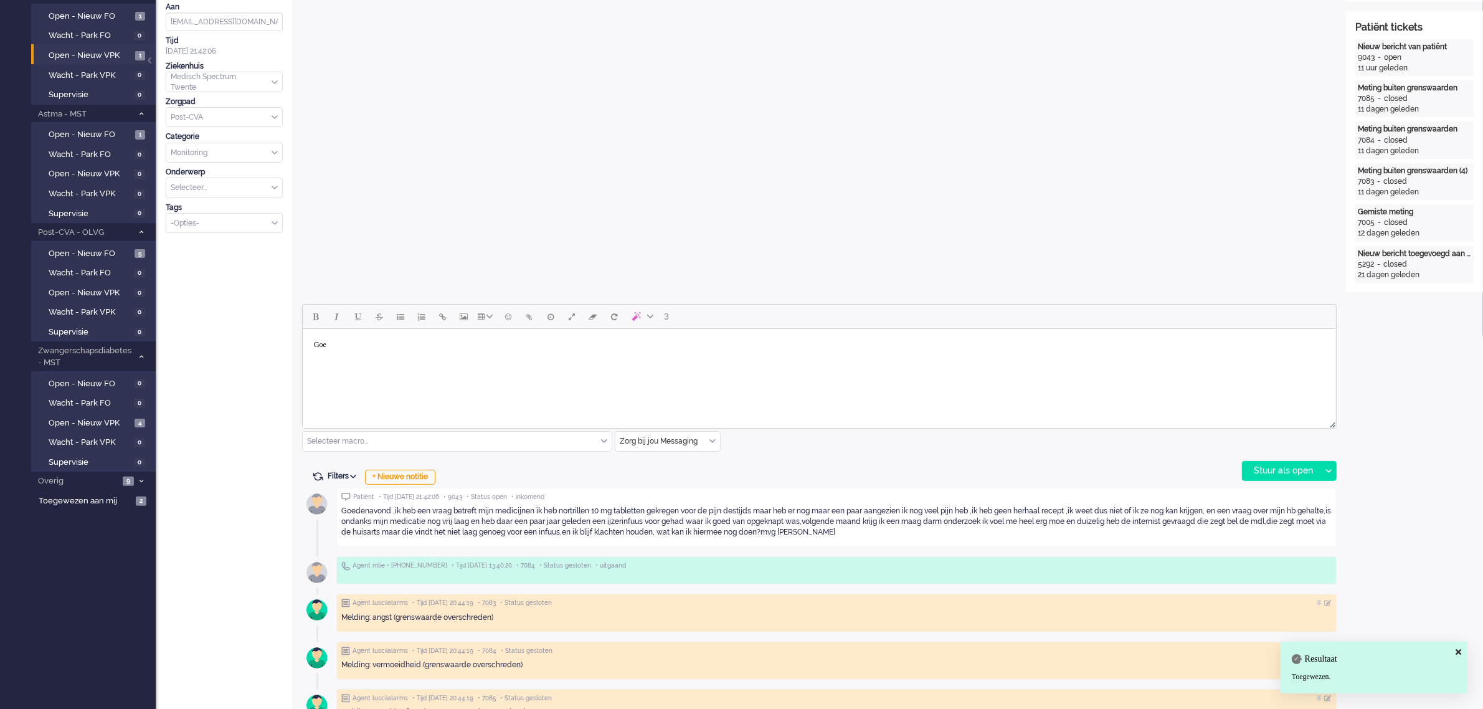
scroll to position [311, 0]
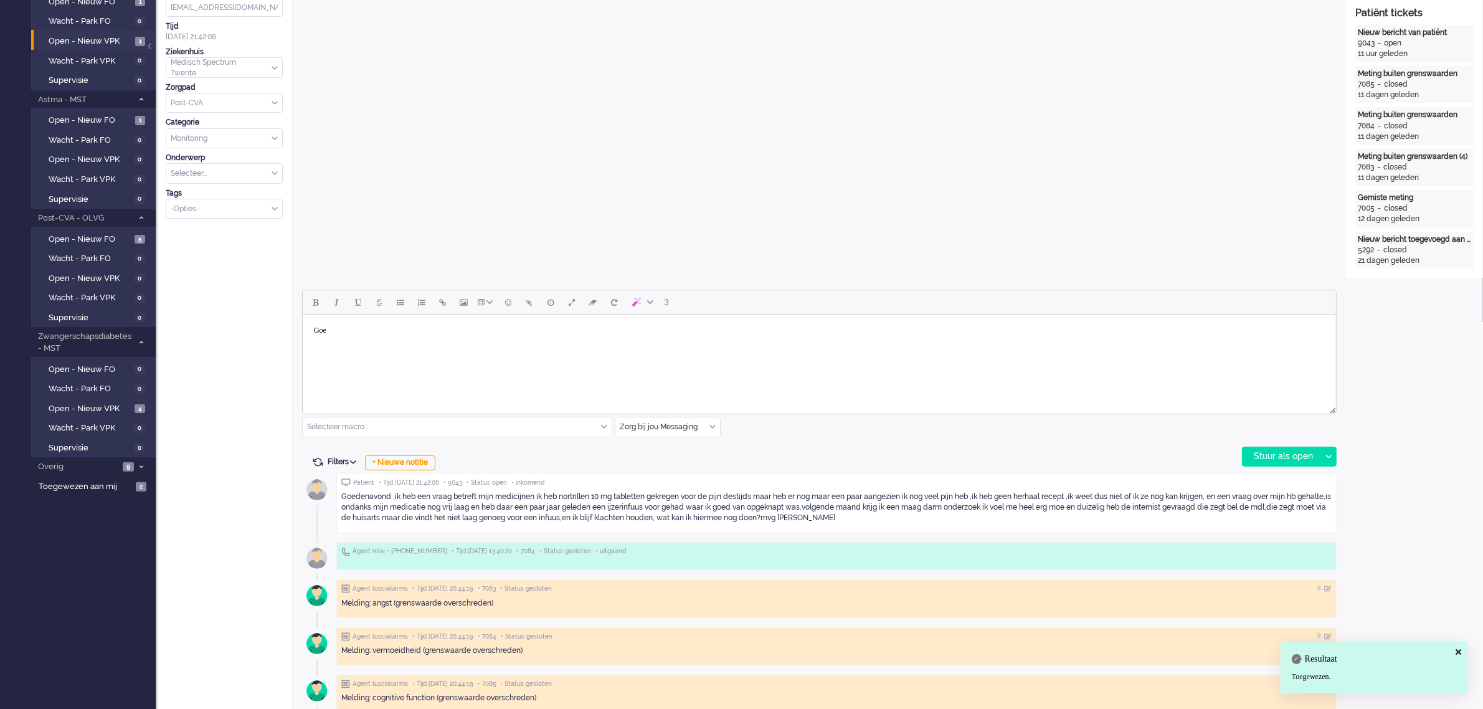
drag, startPoint x: 318, startPoint y: 322, endPoint x: 331, endPoint y: 325, distance: 12.7
click at [318, 321] on body "Goe" at bounding box center [818, 331] width 1023 height 22
click at [346, 329] on body "Goe" at bounding box center [818, 331] width 1023 height 22
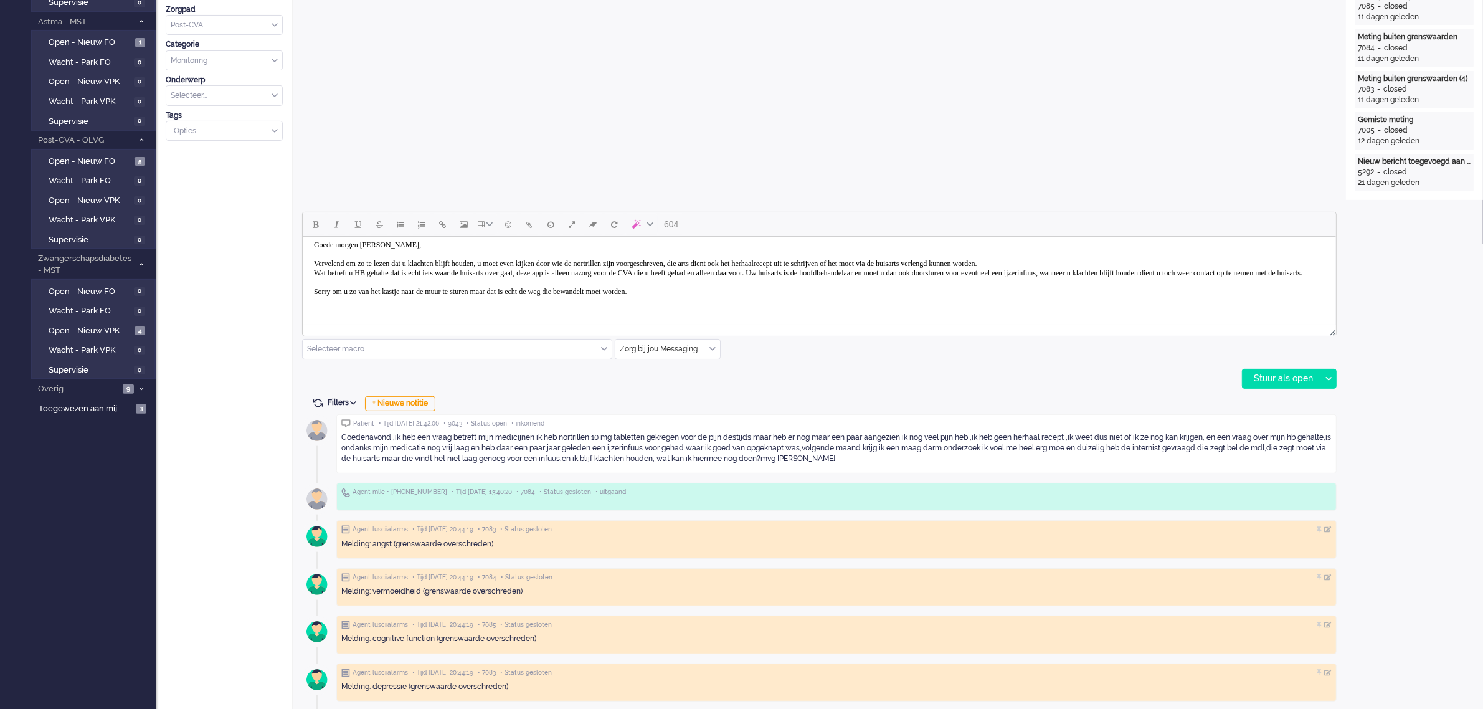
scroll to position [8, 0]
click at [1273, 375] on div "Stuur als open" at bounding box center [1282, 378] width 78 height 19
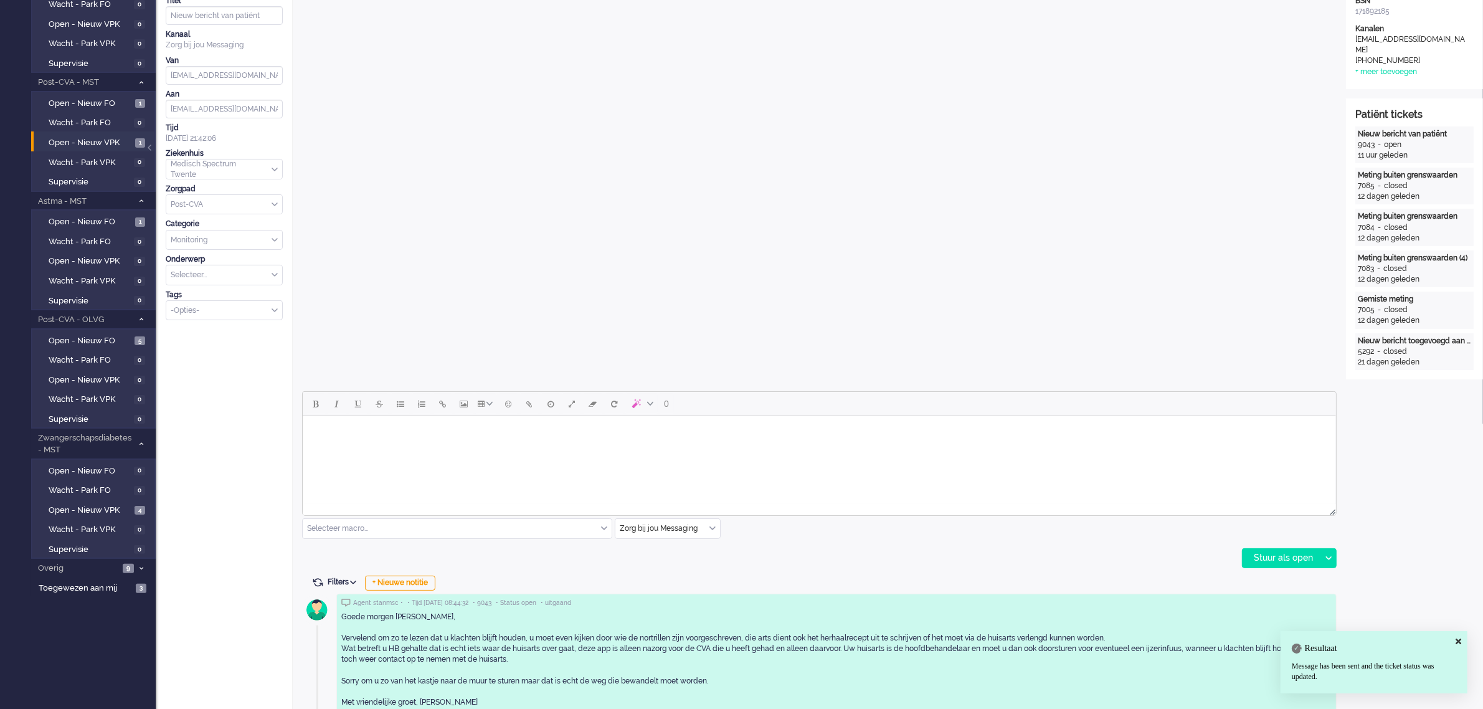
scroll to position [0, 0]
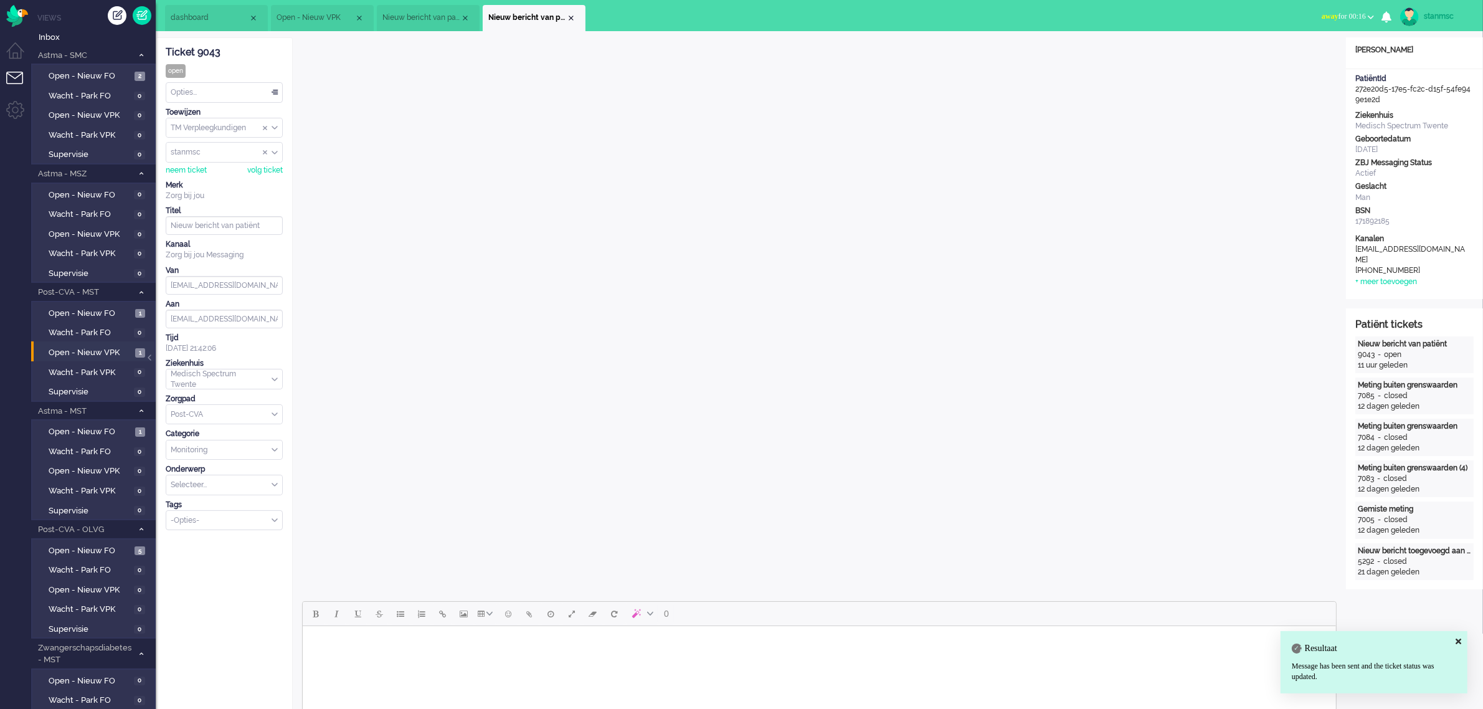
click at [206, 90] on div "Opties..." at bounding box center [224, 92] width 116 height 19
click at [207, 179] on li "Opgelost" at bounding box center [224, 181] width 116 height 18
click at [569, 14] on div "Close tab" at bounding box center [571, 18] width 10 height 10
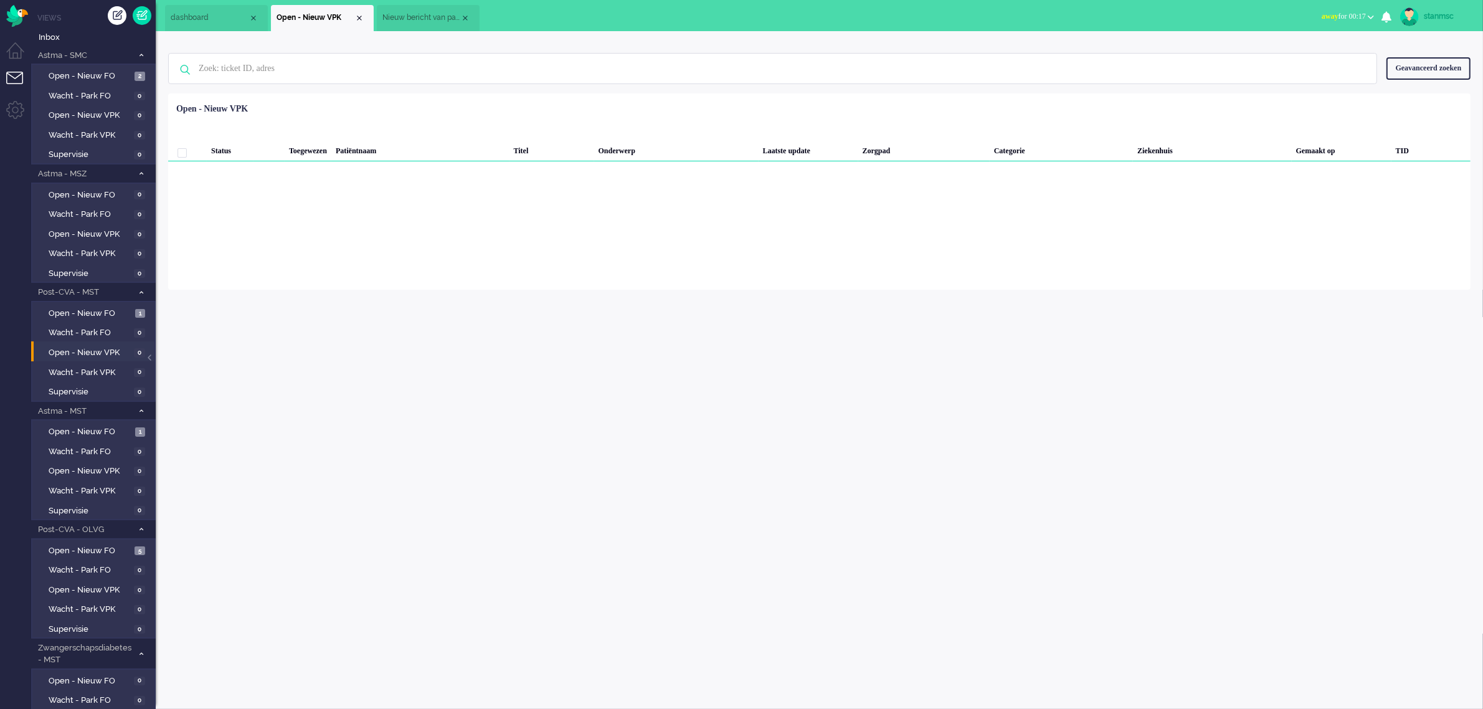
click at [447, 17] on span "Nieuw bericht van patiënt" at bounding box center [421, 17] width 78 height 11
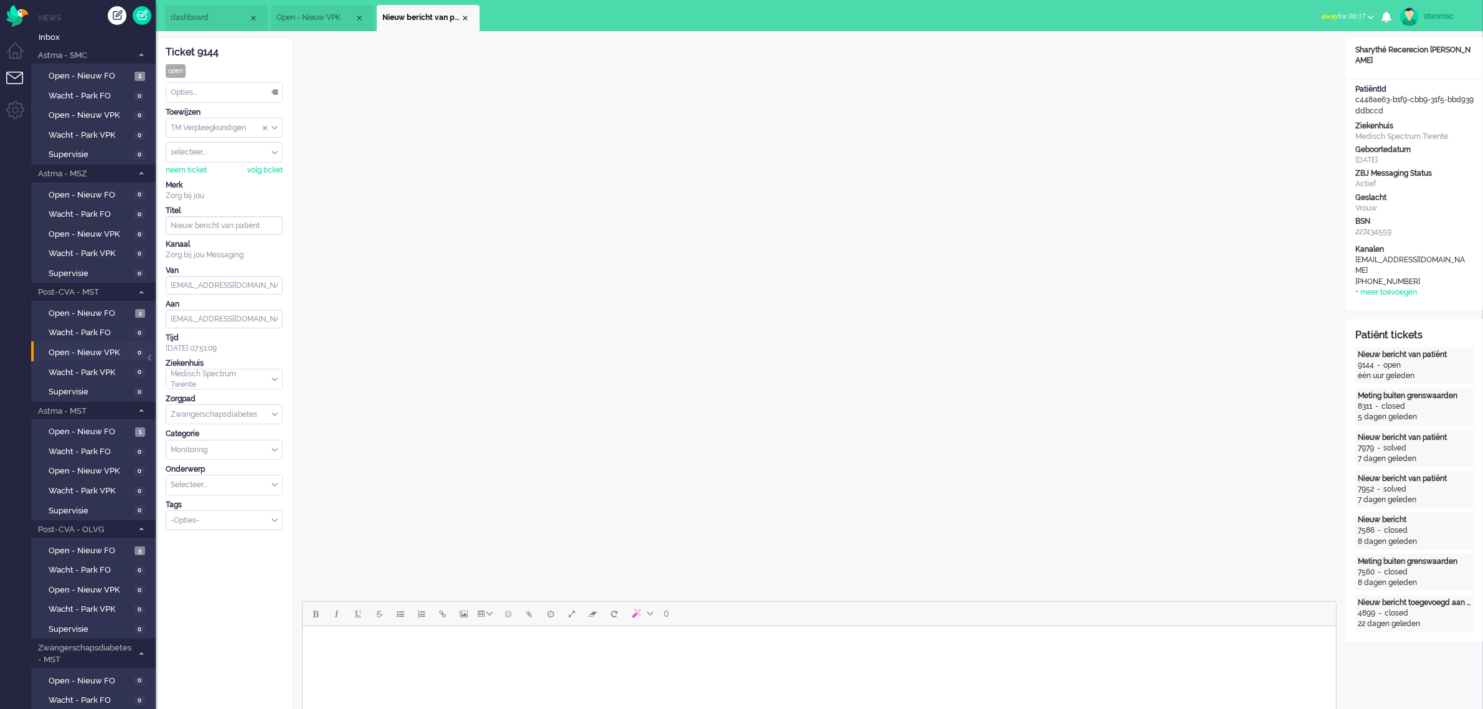
click at [319, 19] on span "Open - Nieuw VPK" at bounding box center [316, 17] width 78 height 11
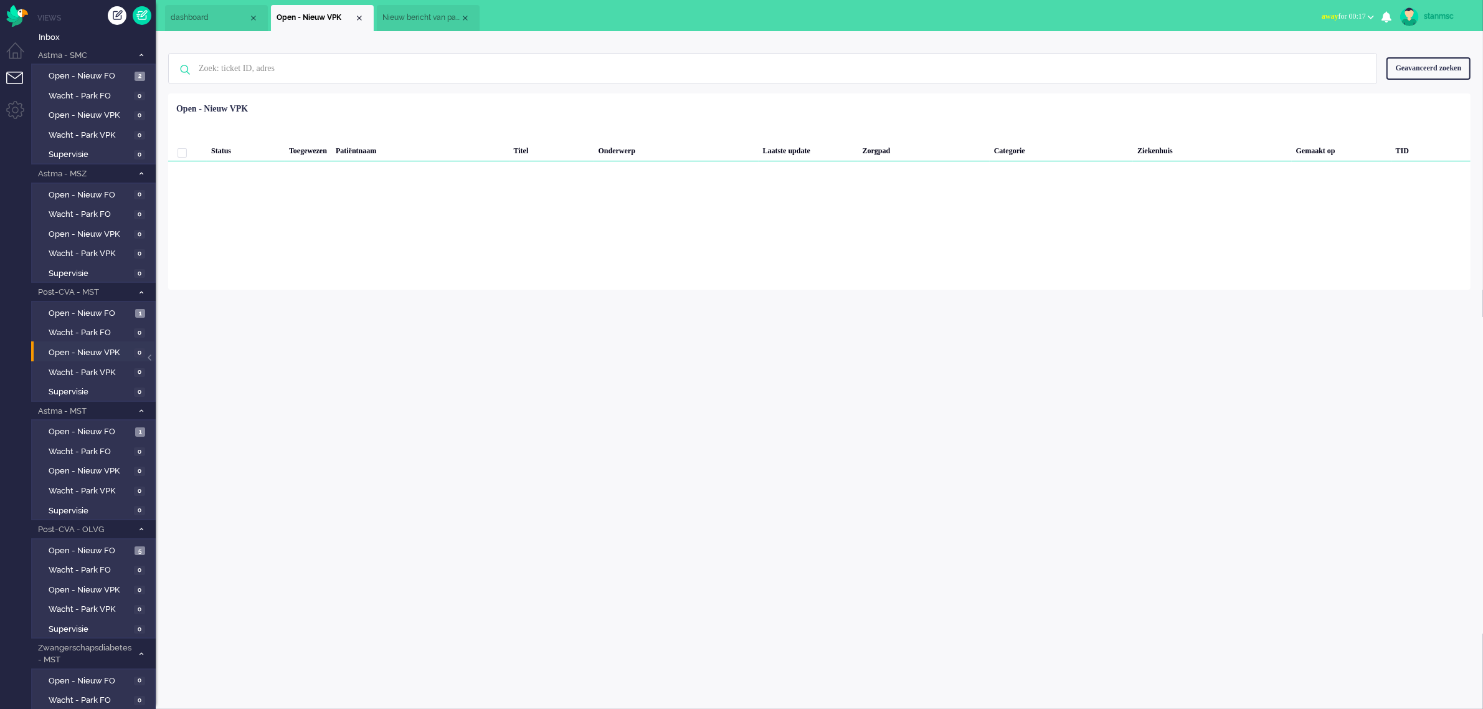
click at [430, 19] on span "Nieuw bericht van patiënt" at bounding box center [421, 17] width 78 height 11
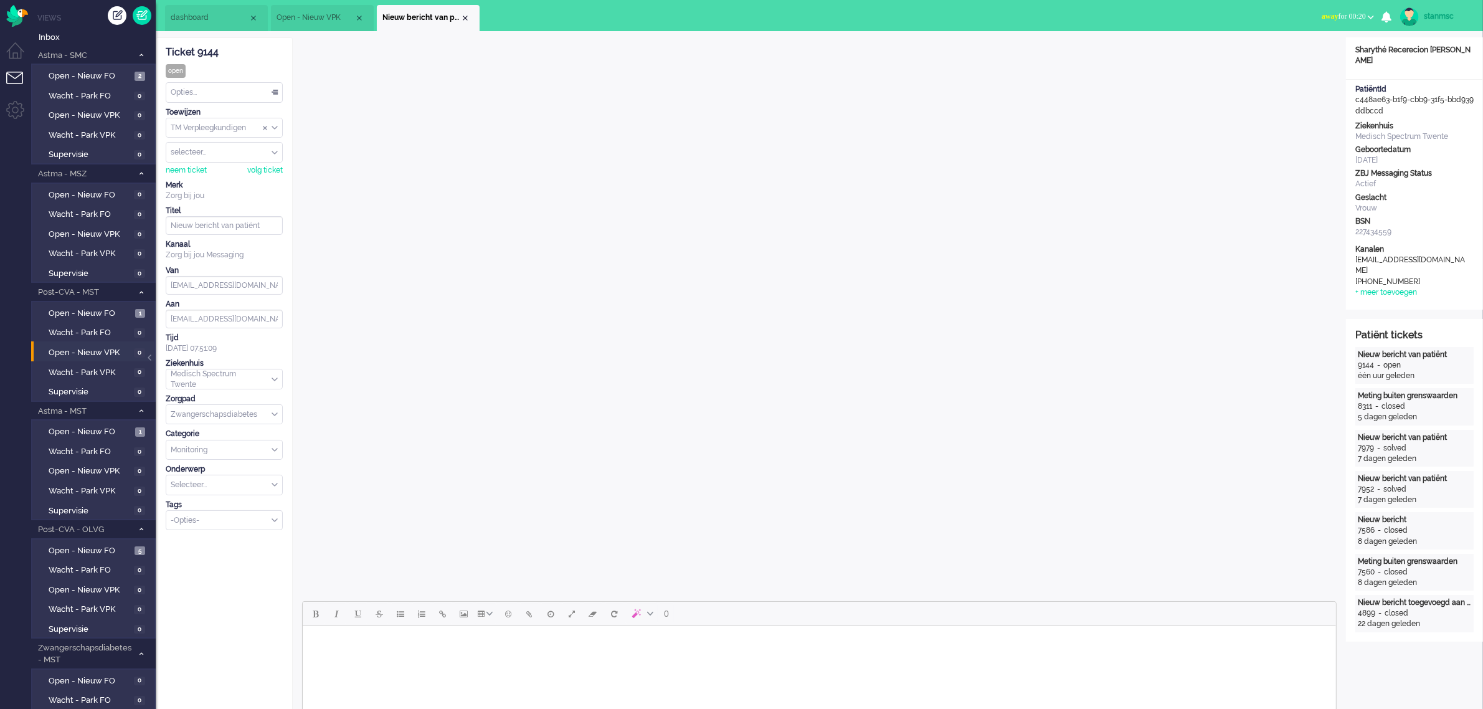
click at [315, 16] on span "Open - Nieuw VPK" at bounding box center [316, 17] width 78 height 11
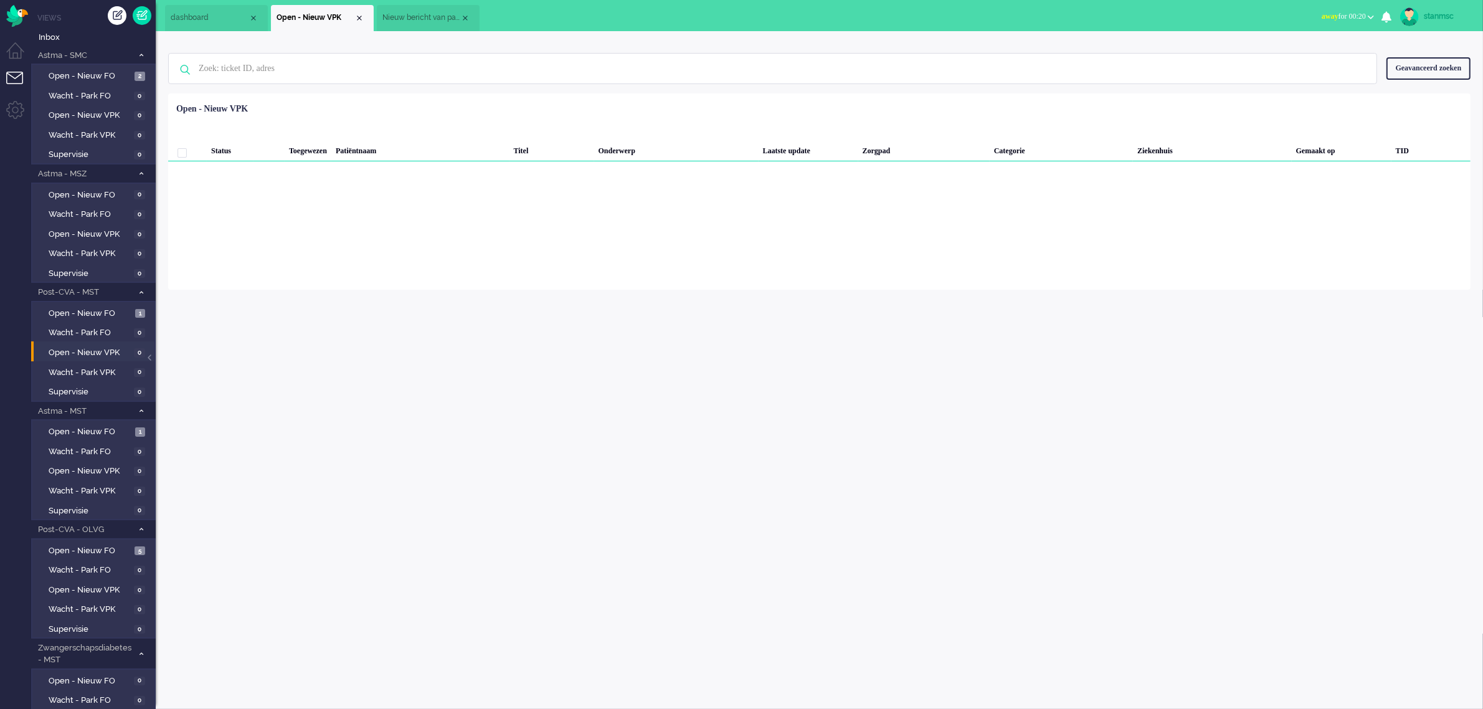
click at [356, 17] on div "Close tab" at bounding box center [359, 18] width 10 height 10
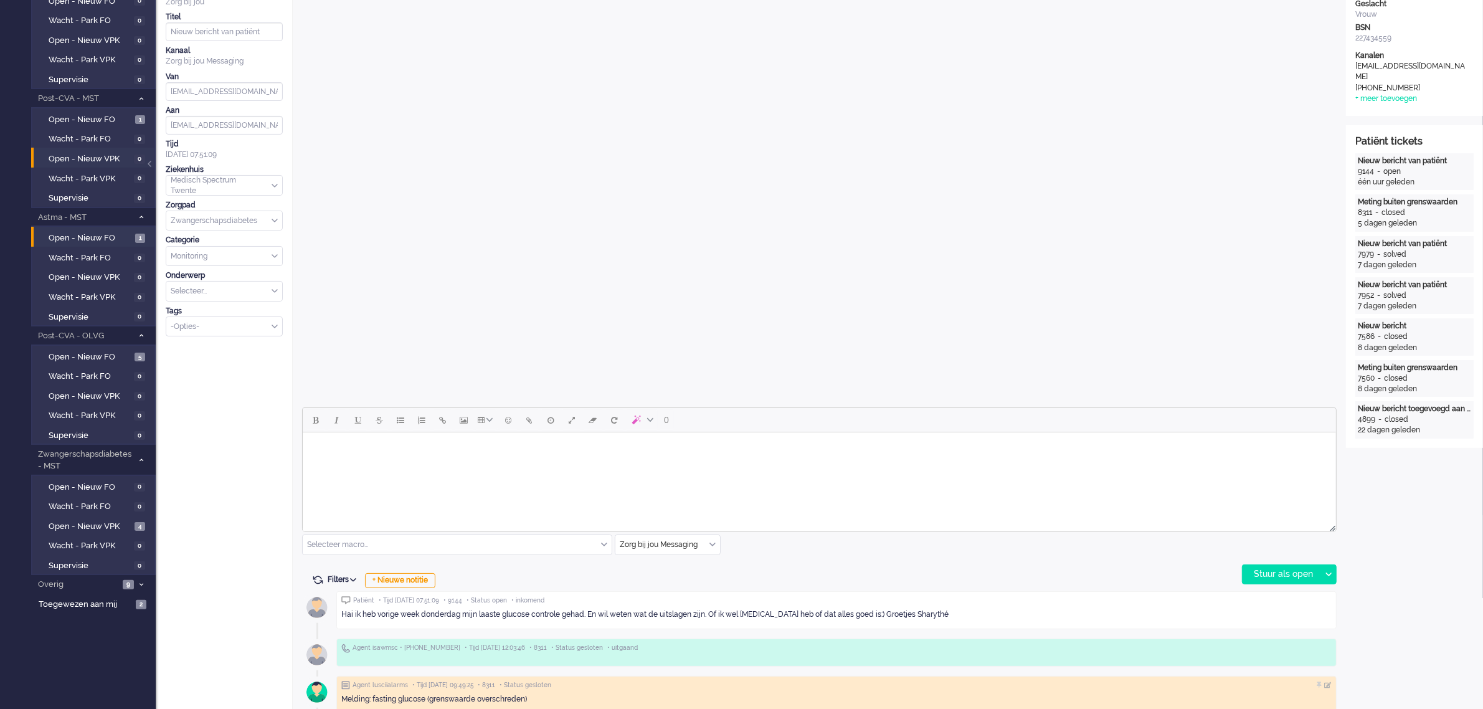
scroll to position [234, 0]
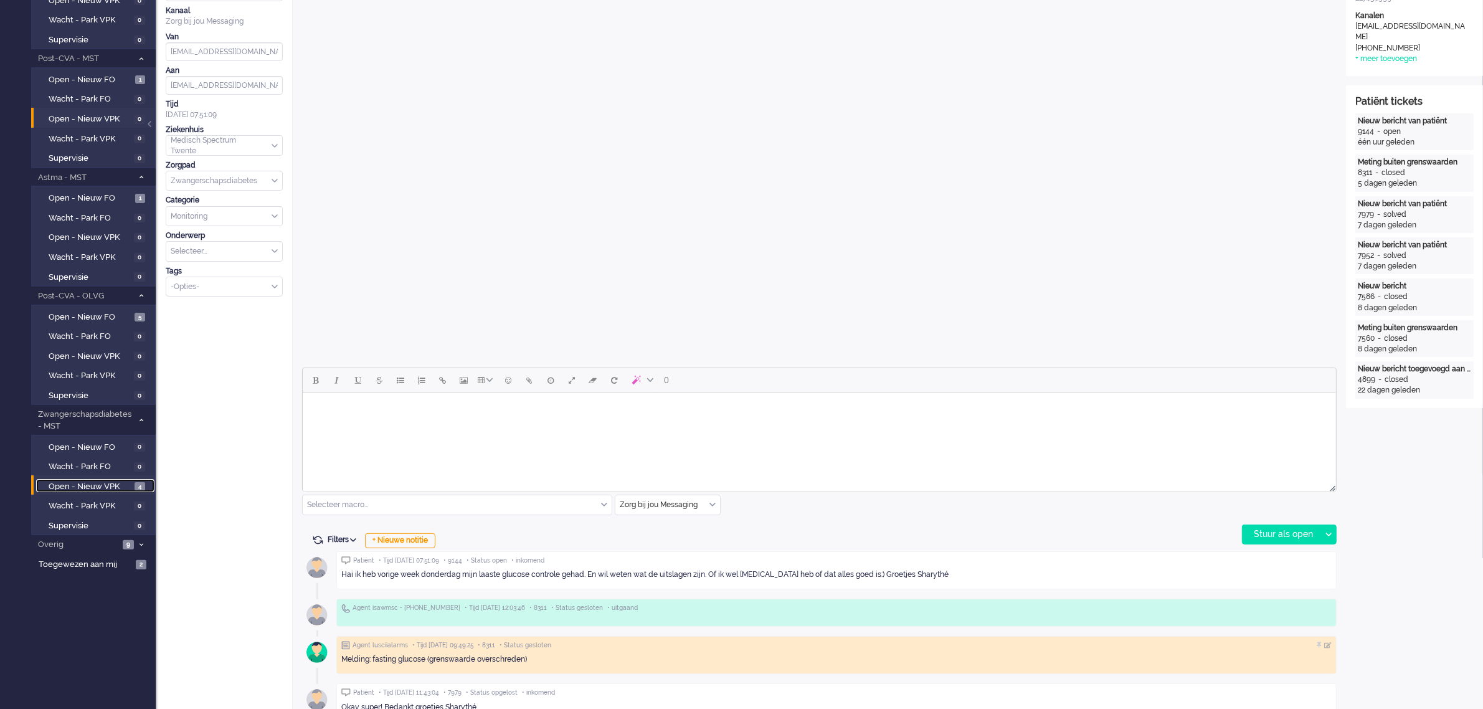
click at [103, 481] on span "Open - Nieuw VPK" at bounding box center [90, 487] width 83 height 12
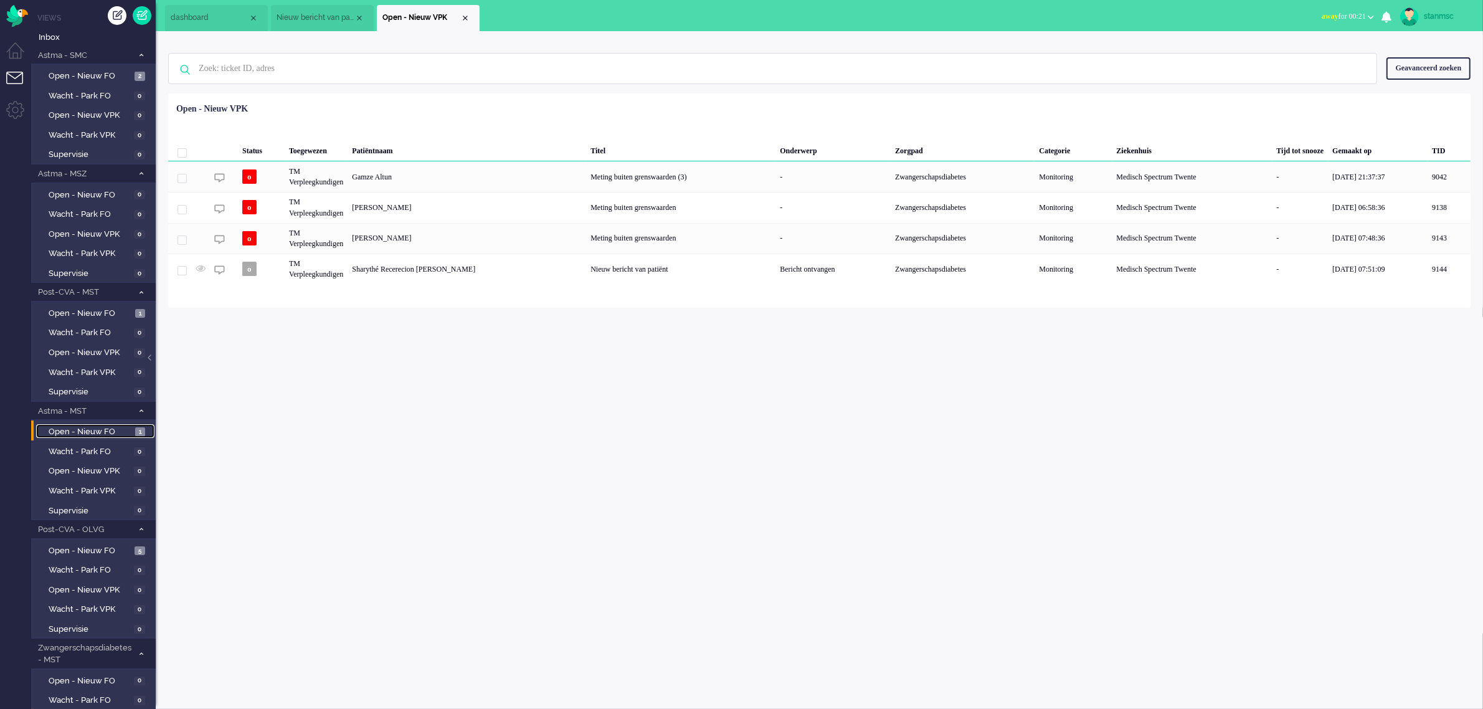
click at [110, 429] on span "Open - Nieuw FO" at bounding box center [90, 432] width 83 height 12
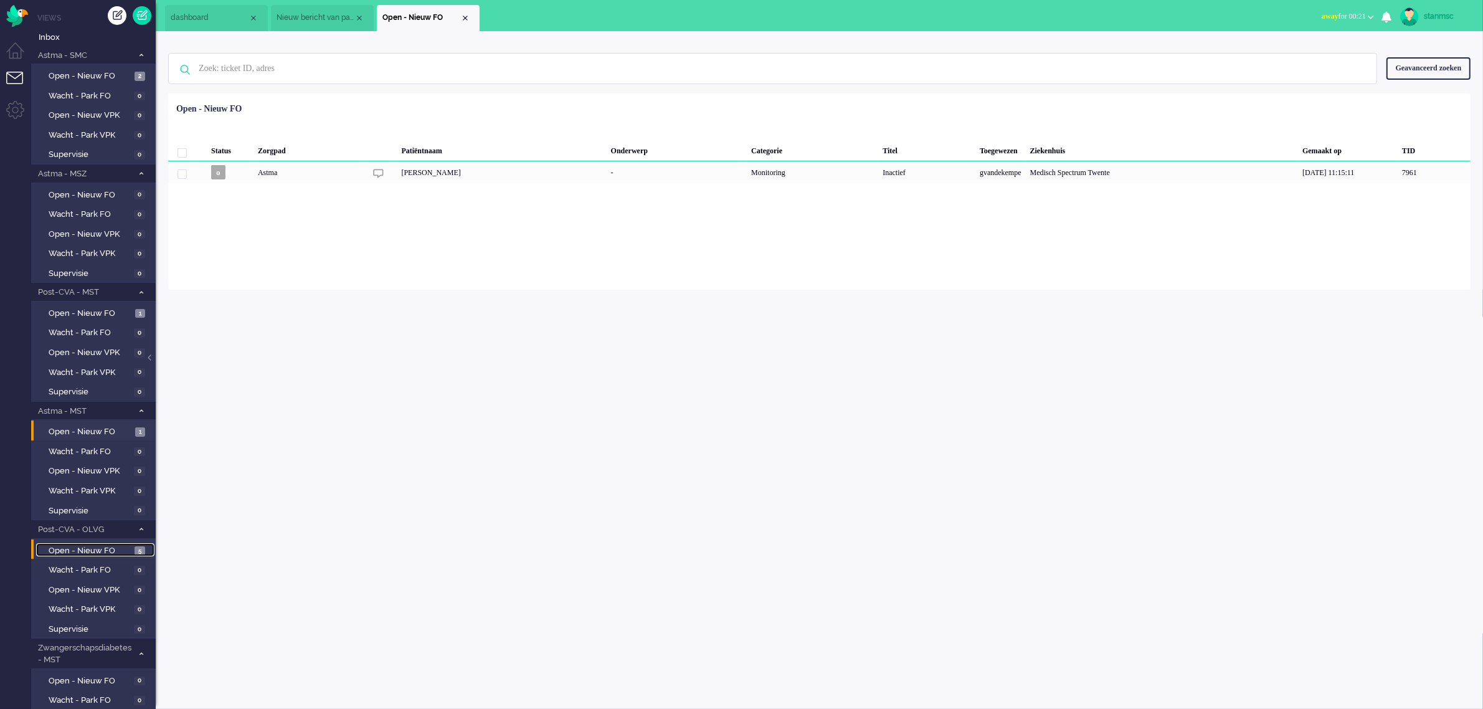
click at [89, 545] on span "Open - Nieuw FO" at bounding box center [90, 551] width 83 height 12
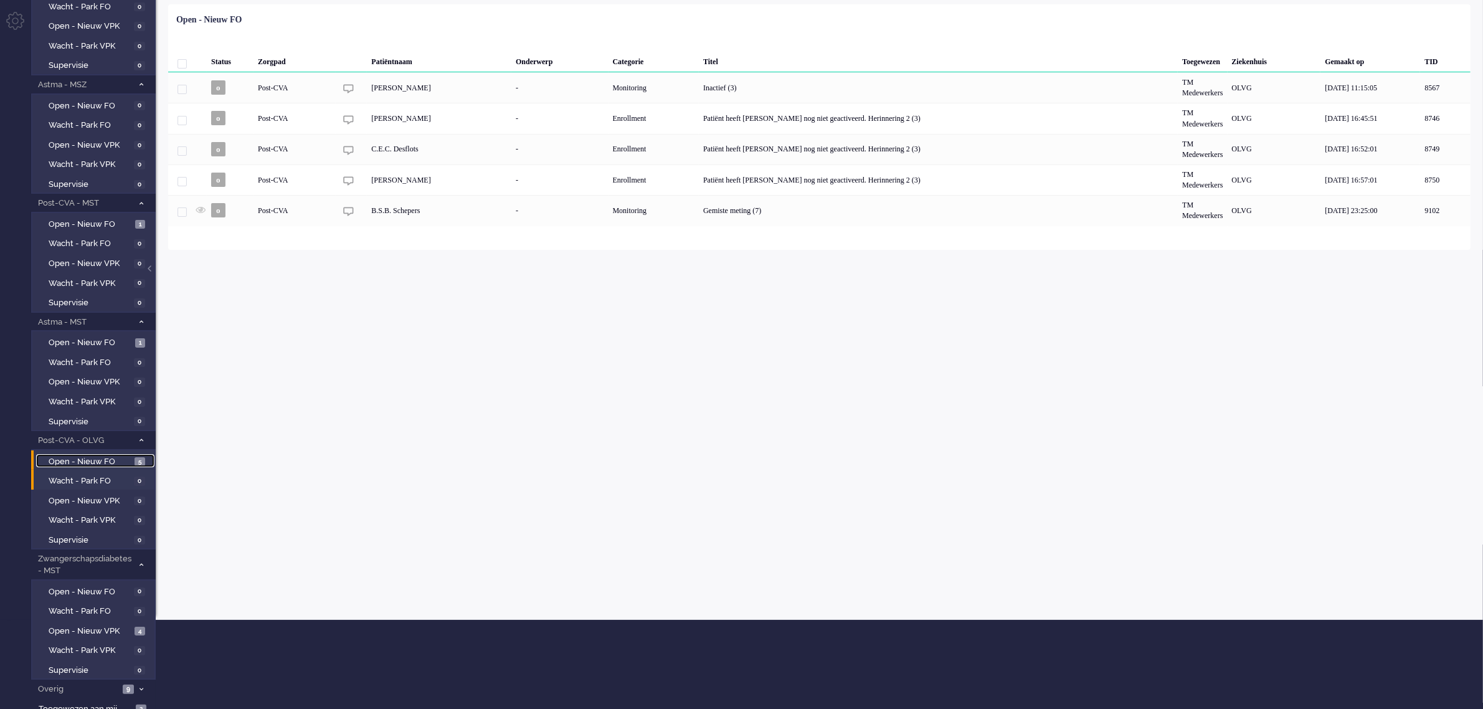
scroll to position [91, 0]
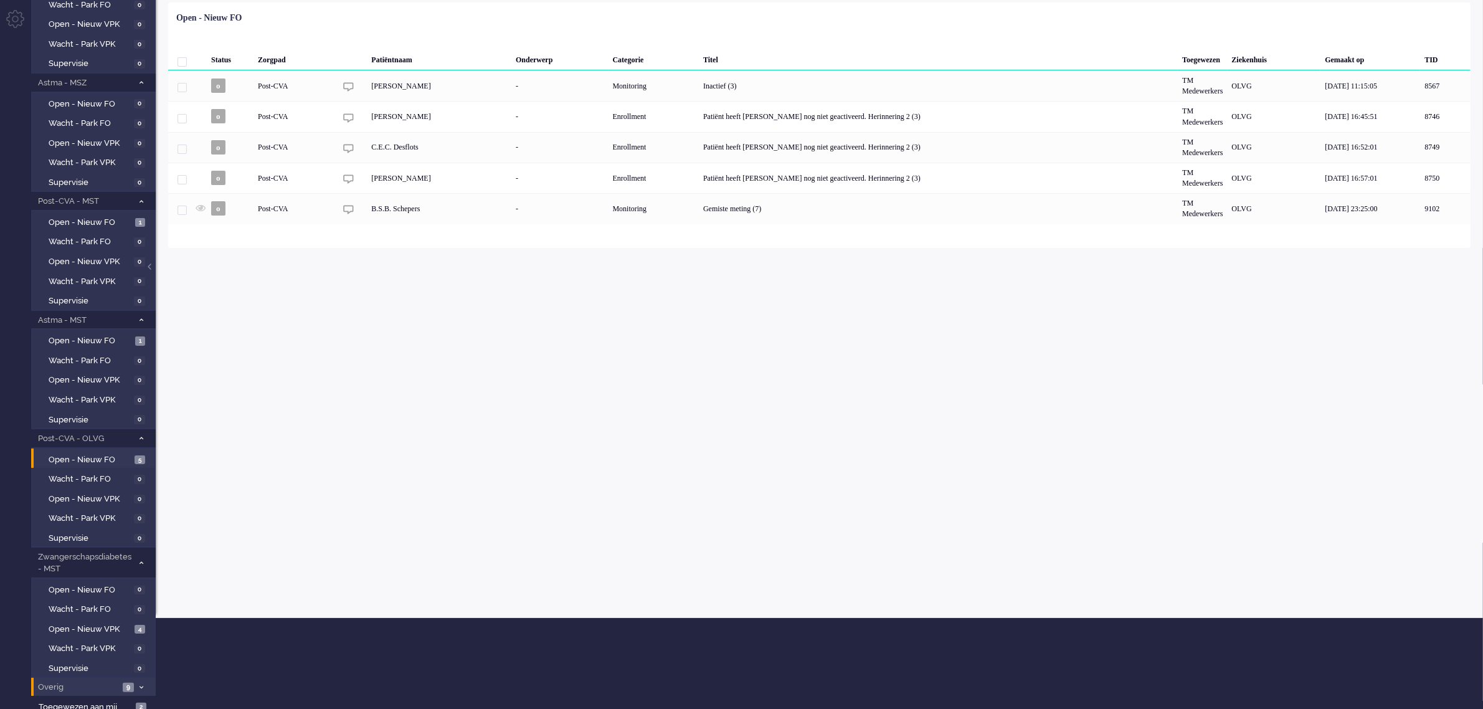
click at [90, 681] on span "Overig" at bounding box center [77, 687] width 83 height 12
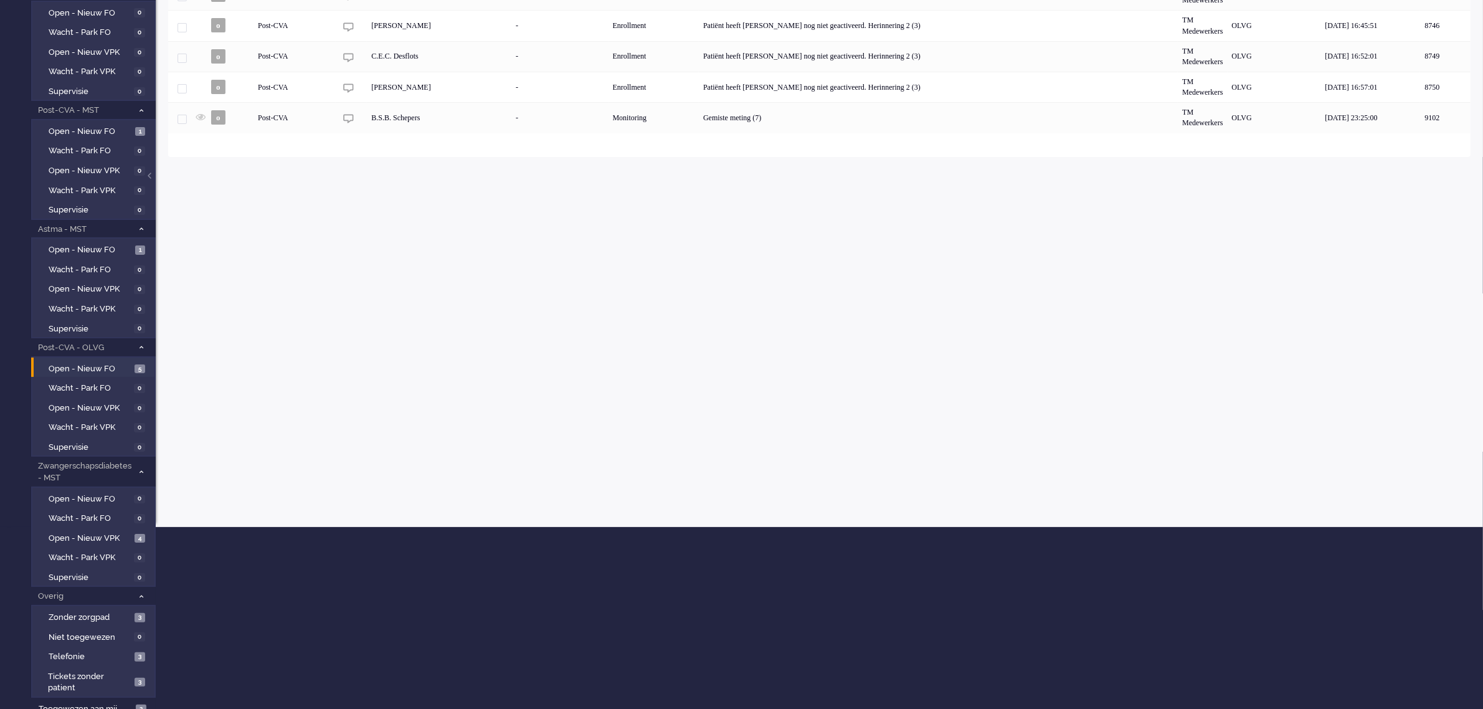
scroll to position [183, 0]
click at [115, 612] on span "Zonder zorgpad" at bounding box center [90, 617] width 83 height 12
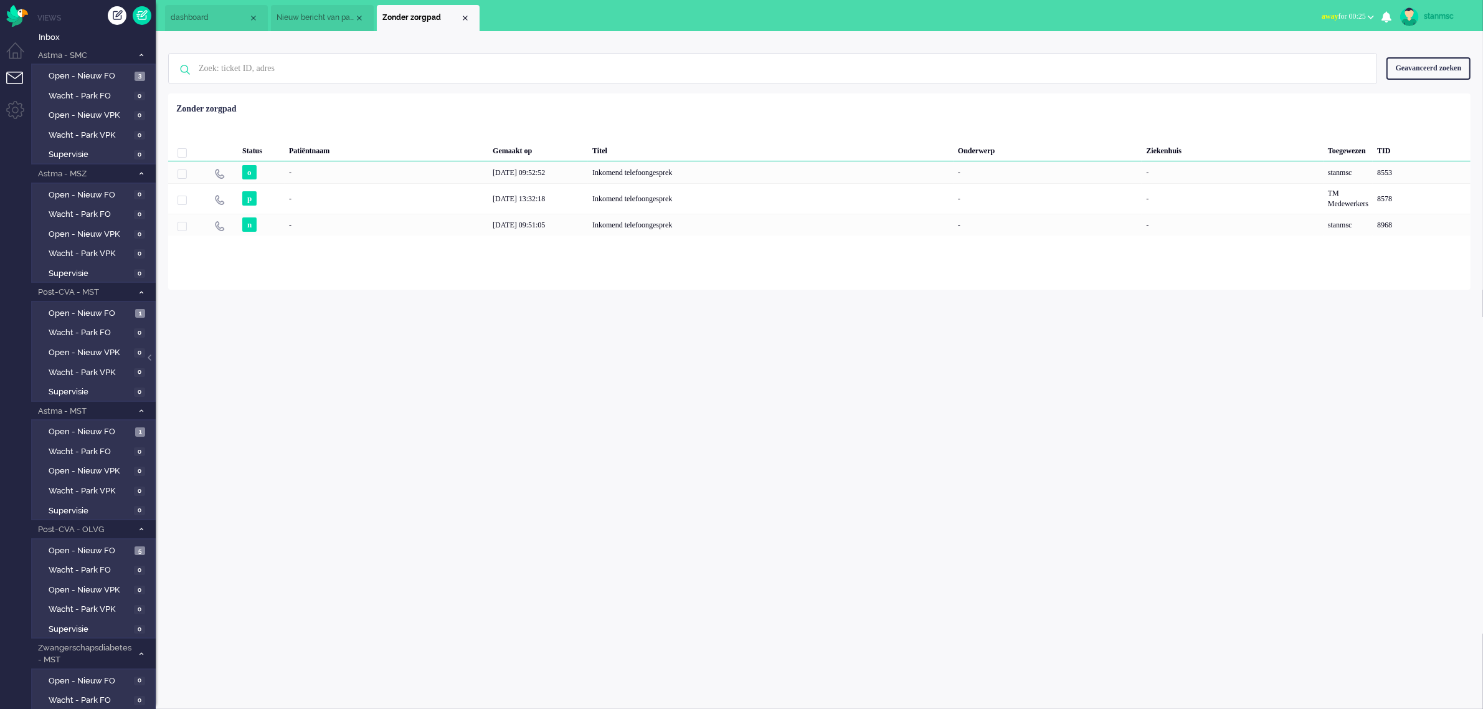
click at [325, 17] on span "Nieuw bericht van patiënt" at bounding box center [316, 17] width 78 height 11
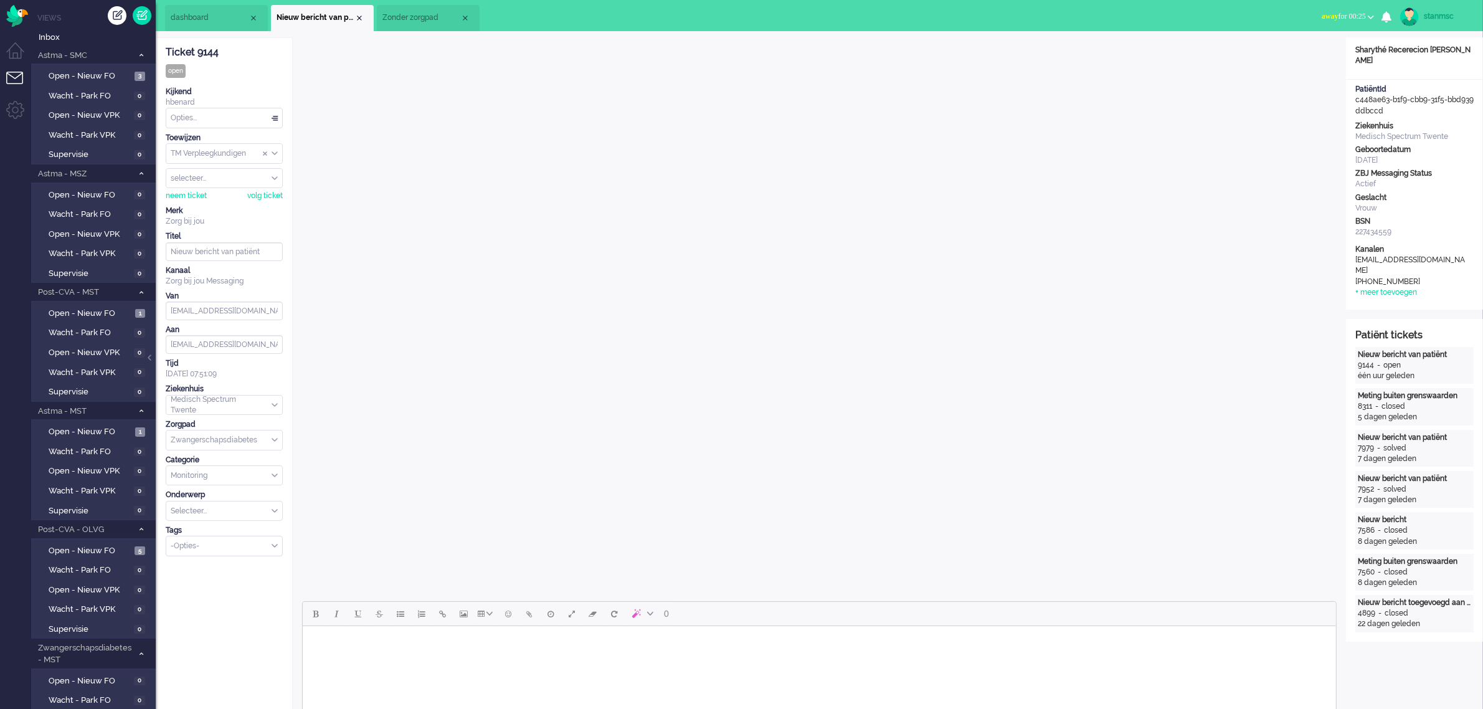
click at [415, 14] on span "Zonder zorgpad" at bounding box center [421, 17] width 78 height 11
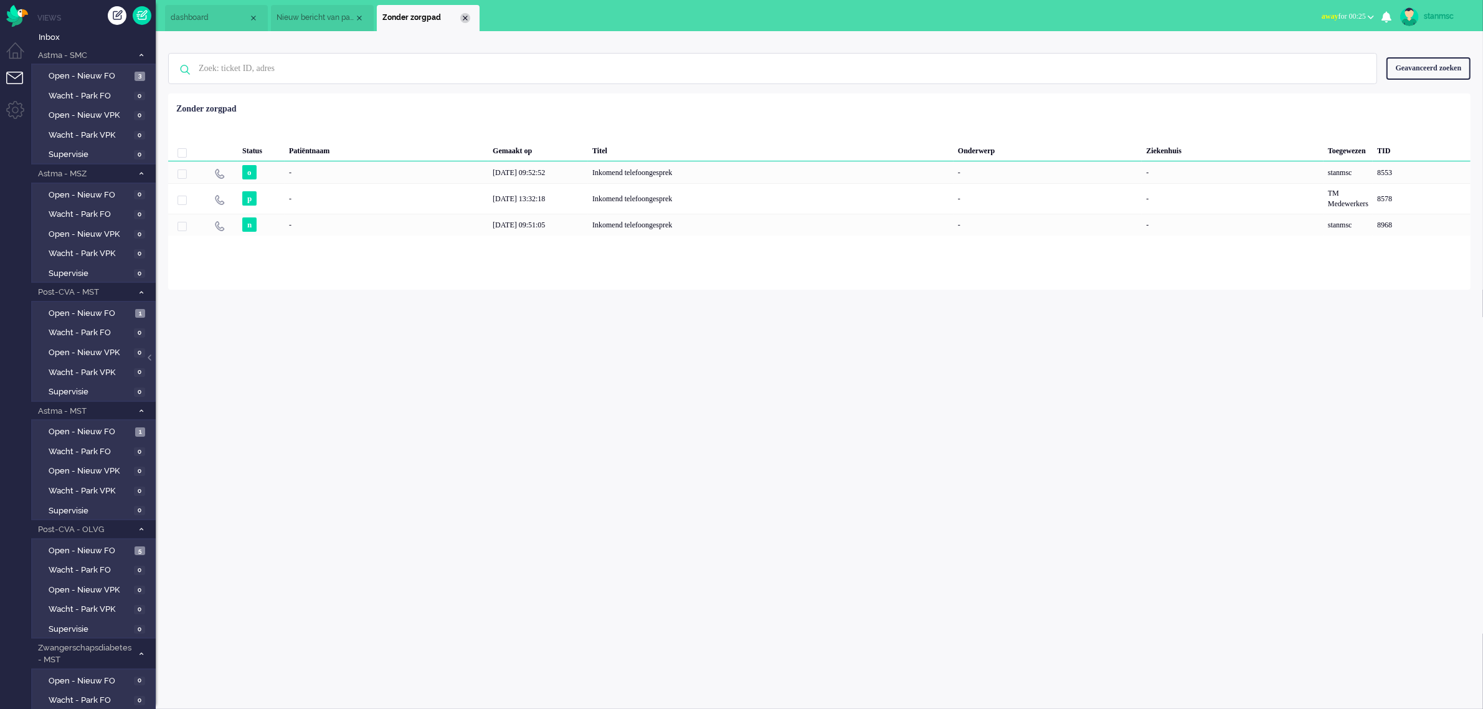
click at [465, 16] on div "Close tab" at bounding box center [465, 18] width 10 height 10
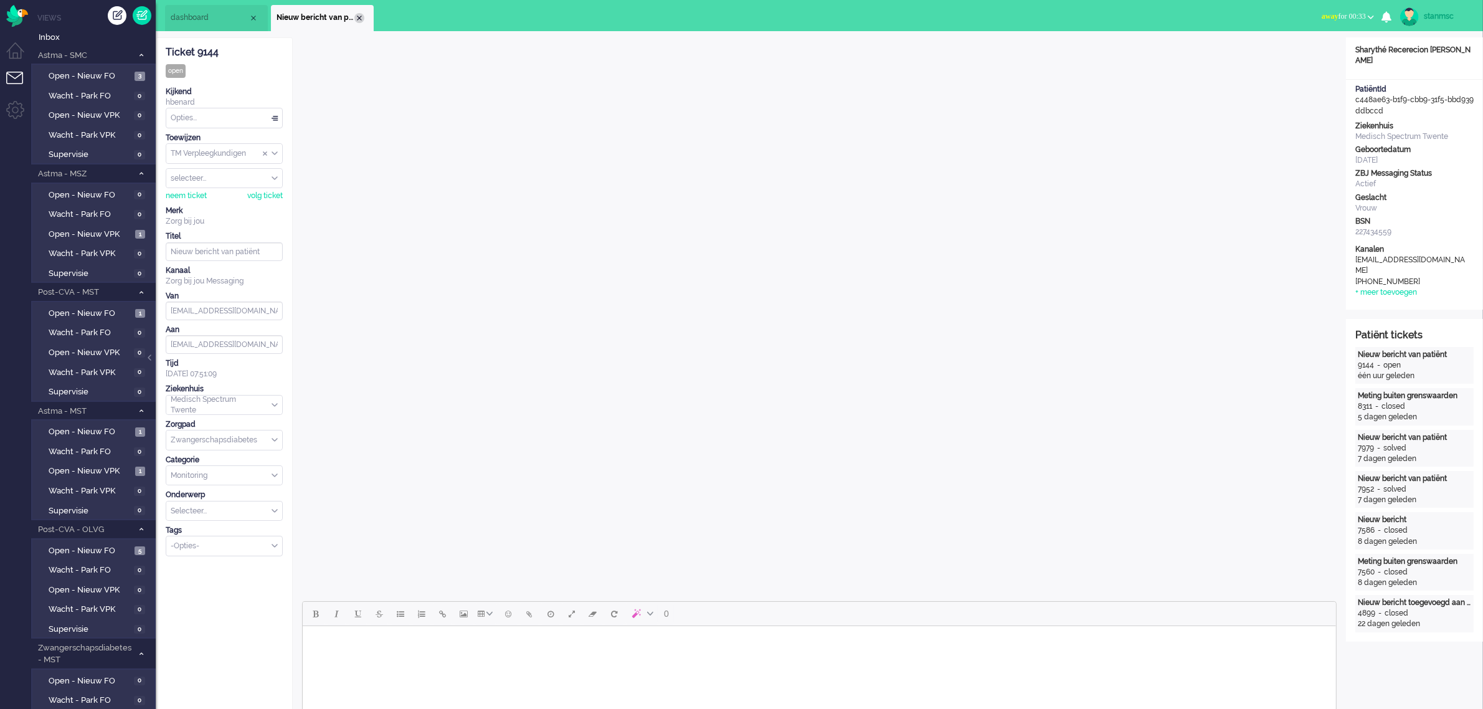
click at [360, 17] on div "Close tab" at bounding box center [359, 18] width 10 height 10
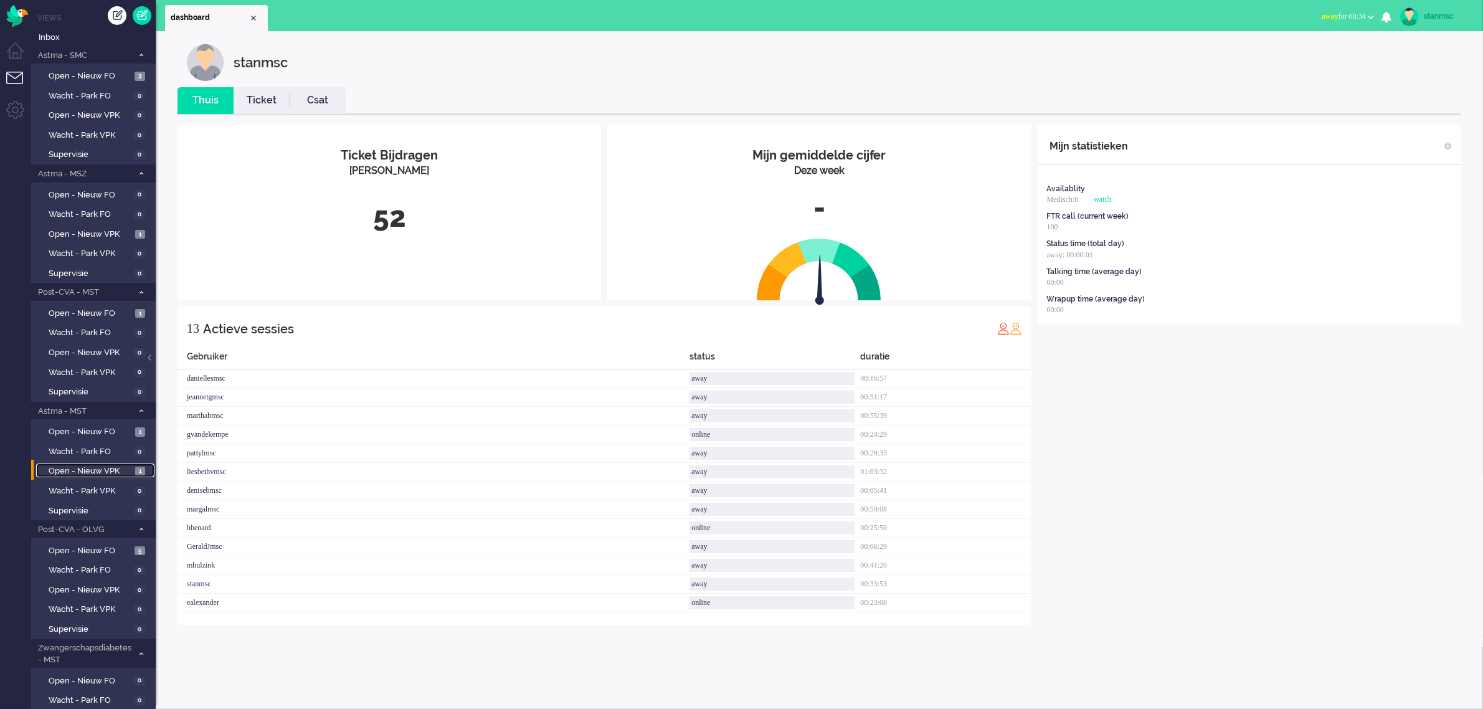
click at [113, 468] on span "Open - Nieuw VPK" at bounding box center [90, 471] width 83 height 12
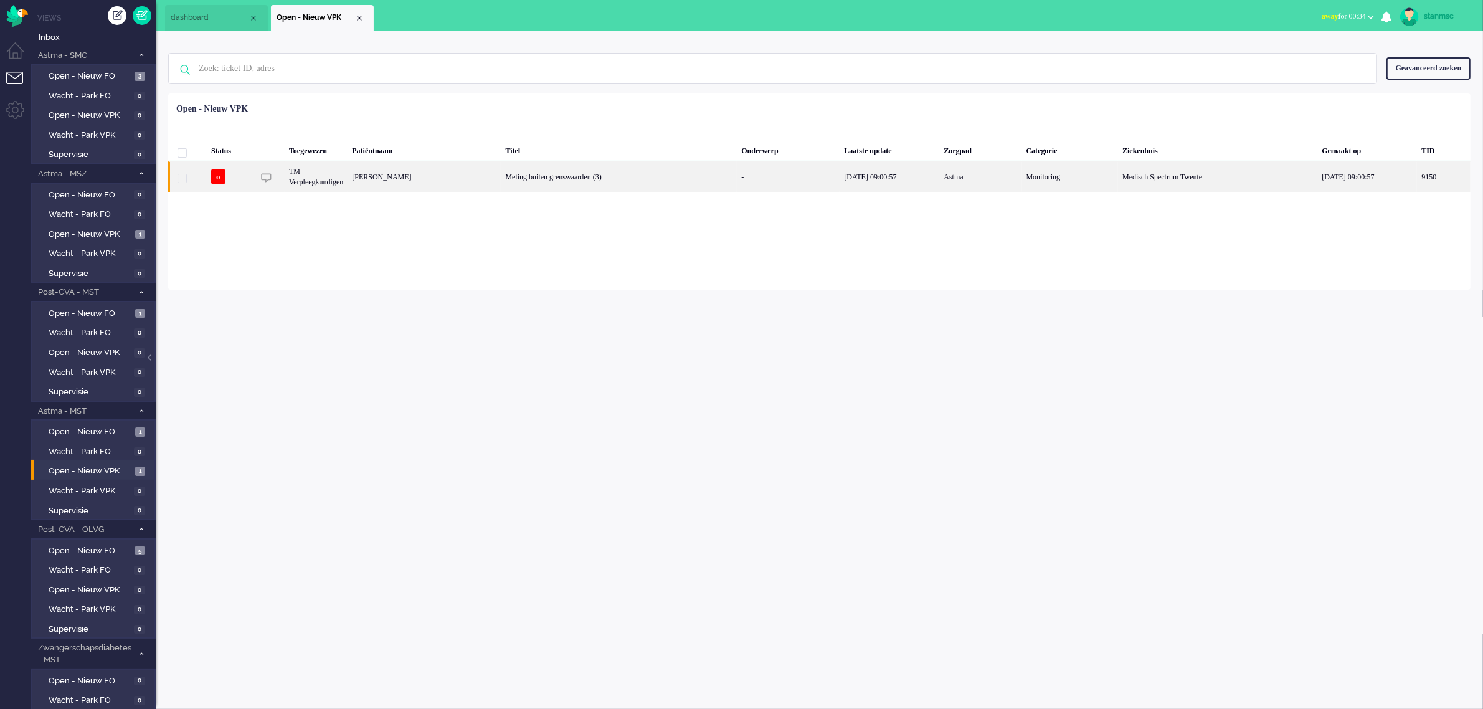
click at [1417, 179] on div "Bernadine Tijhuis - Schouwink" at bounding box center [1444, 176] width 54 height 31
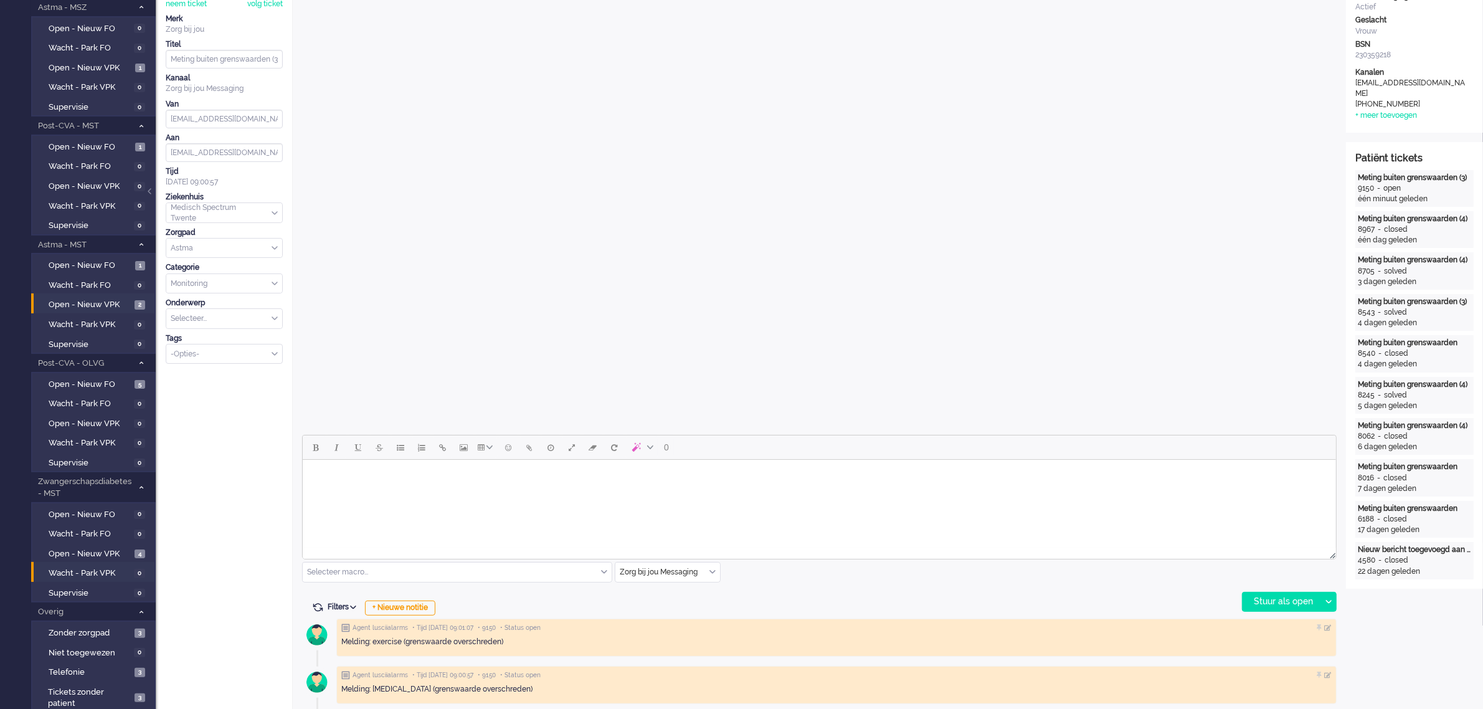
scroll to position [234, 0]
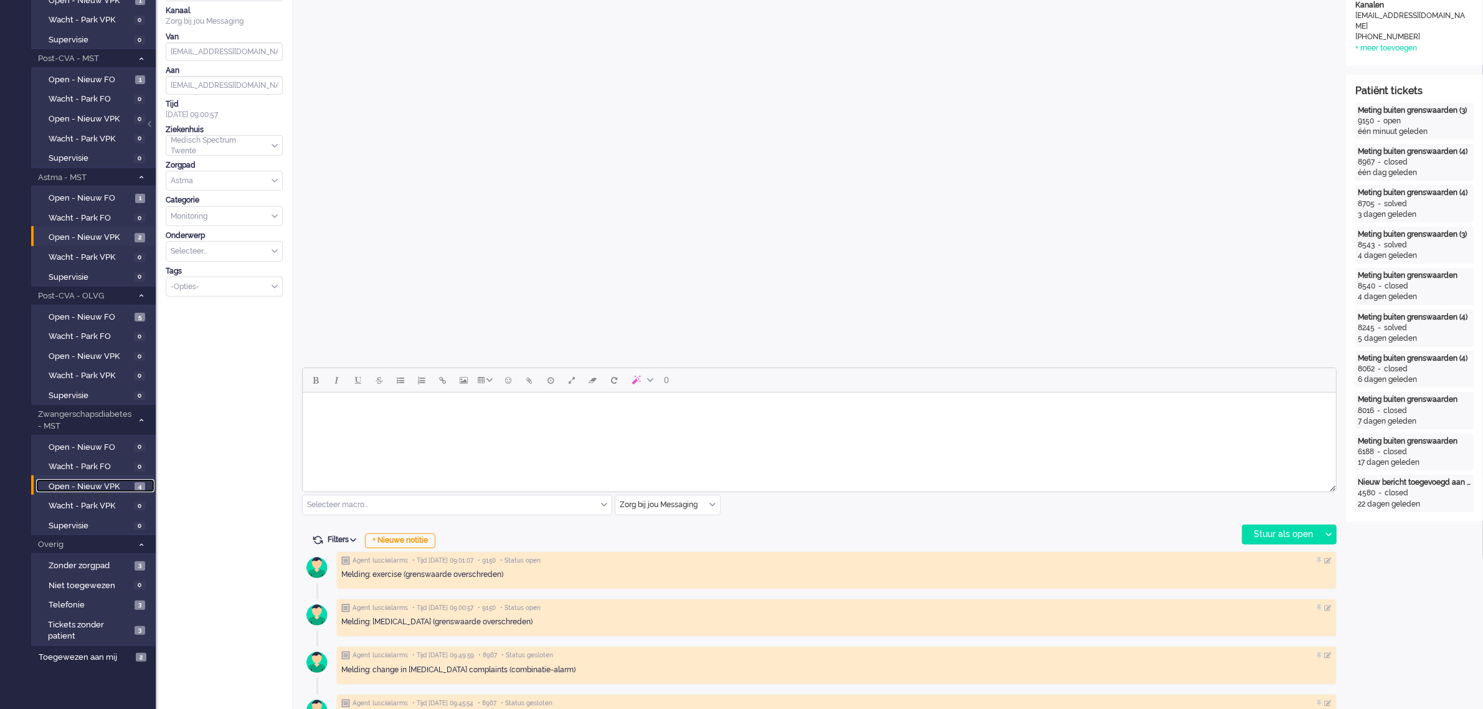
click at [88, 481] on span "Open - Nieuw VPK" at bounding box center [90, 487] width 83 height 12
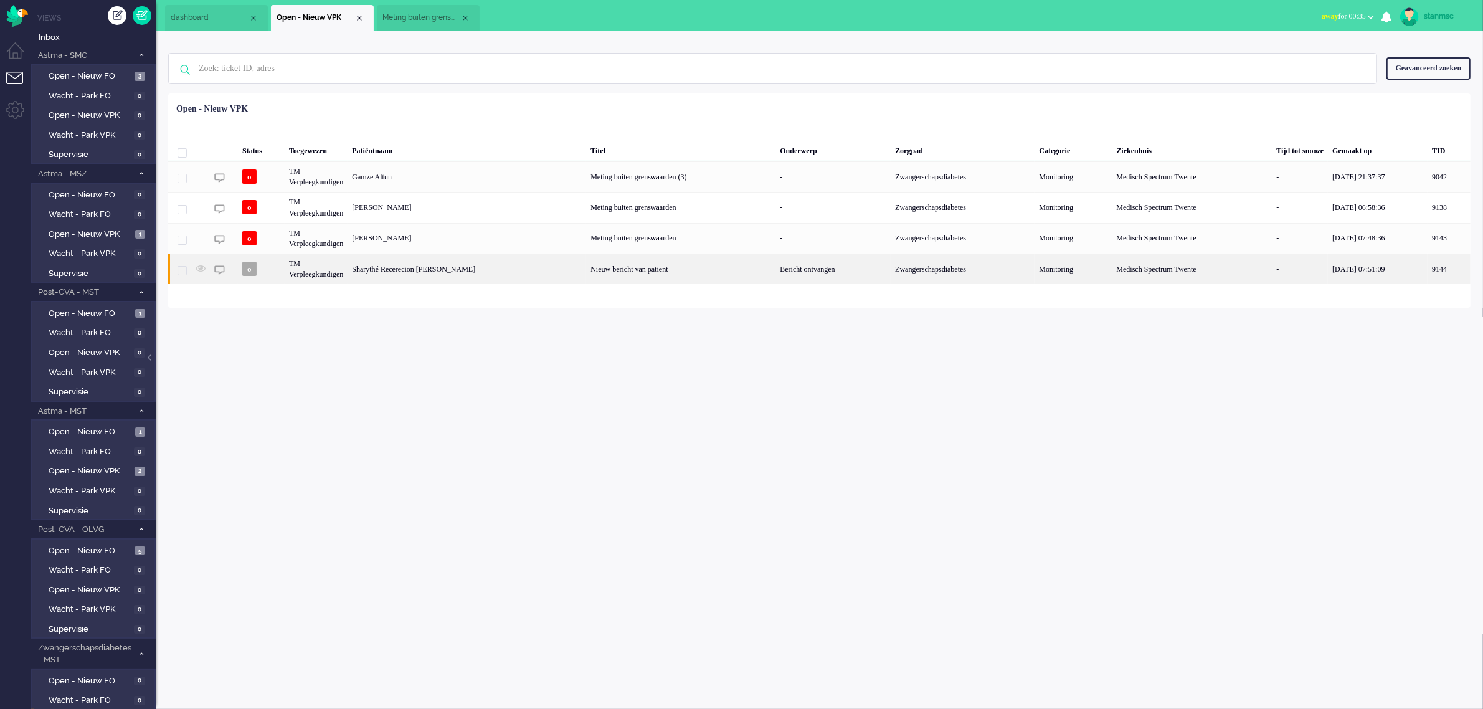
click at [1428, 269] on div "Sharythé Recerecion Glaudine Zimmerman" at bounding box center [1449, 269] width 43 height 31
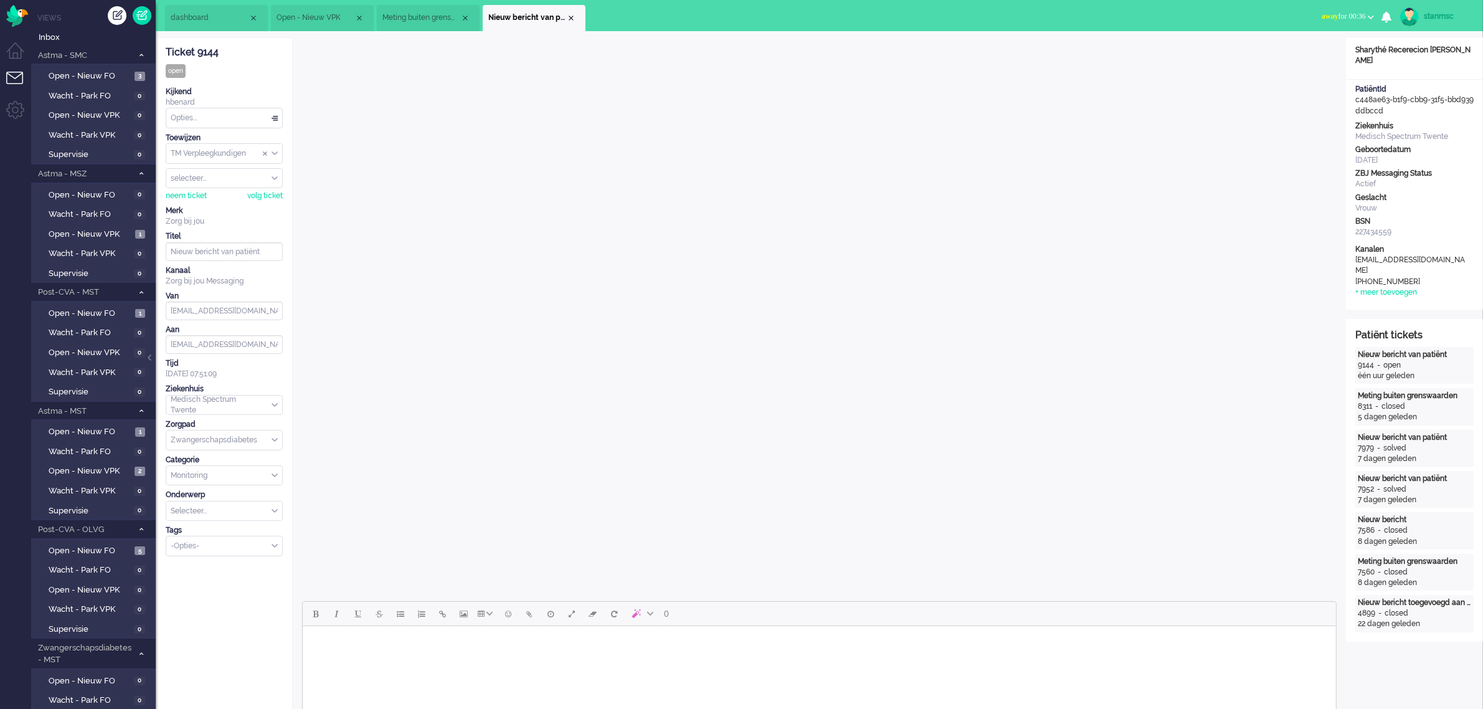
click at [428, 19] on span "Meting buiten grenswaarden (3)" at bounding box center [421, 17] width 78 height 11
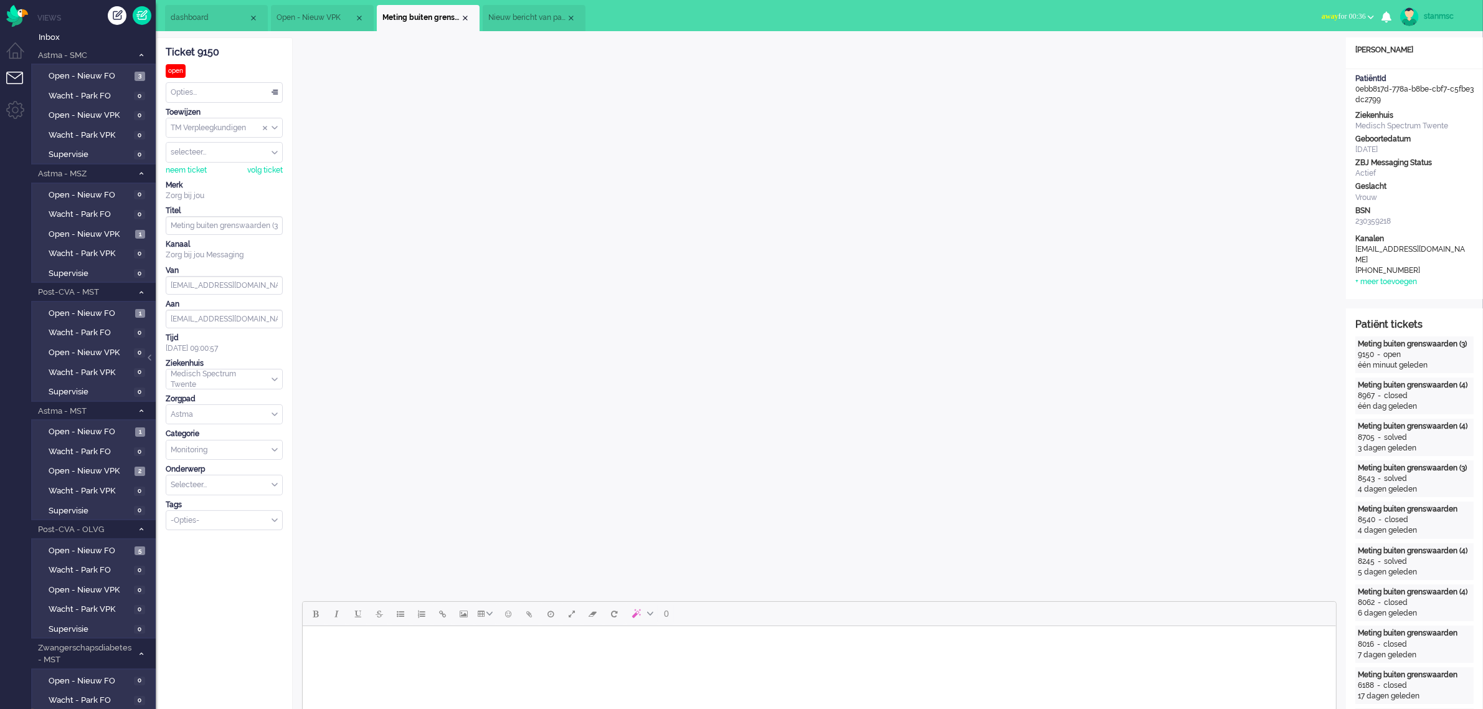
click at [516, 20] on span "Nieuw bericht van patiënt" at bounding box center [527, 17] width 78 height 11
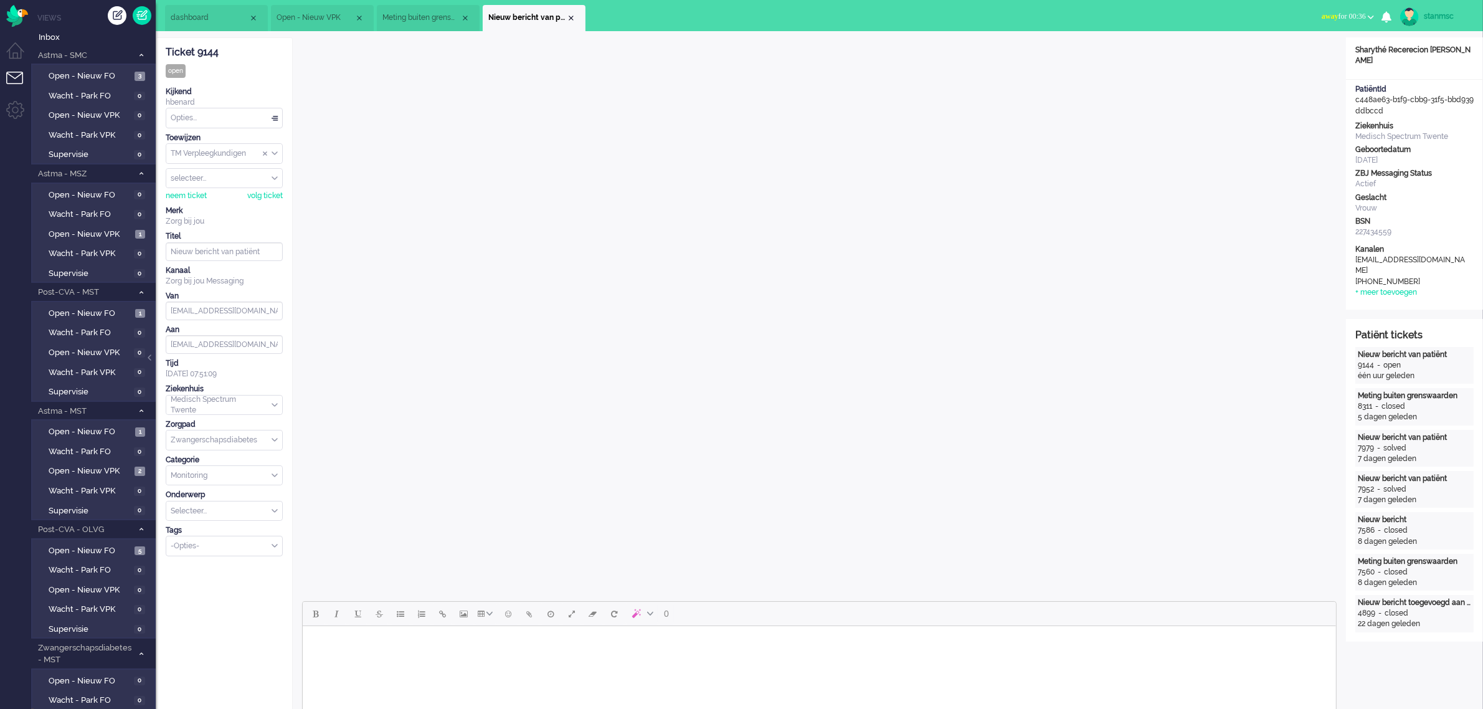
click at [421, 20] on span "Meting buiten grenswaarden (3)" at bounding box center [421, 17] width 78 height 11
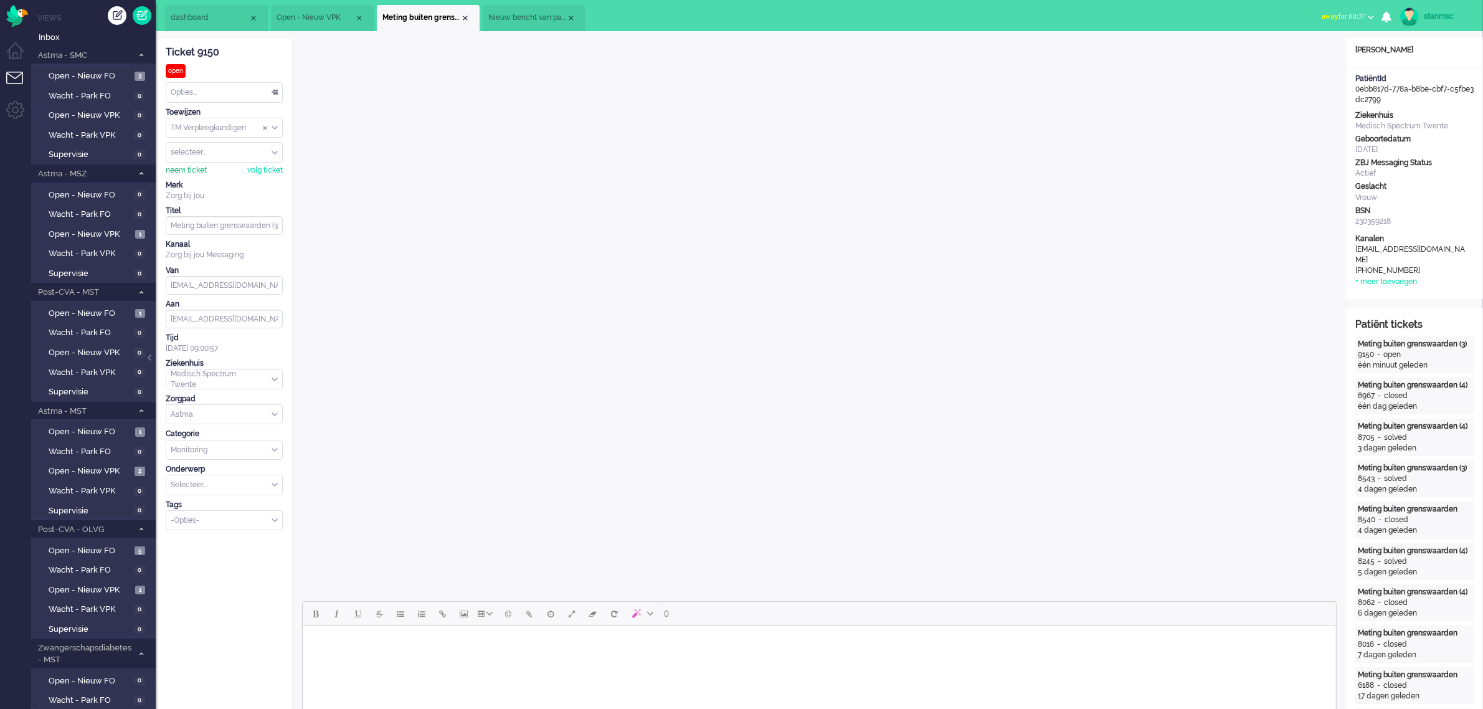
click at [185, 168] on div "neem ticket" at bounding box center [186, 170] width 41 height 11
click at [259, 92] on div "Opties..." at bounding box center [224, 92] width 116 height 19
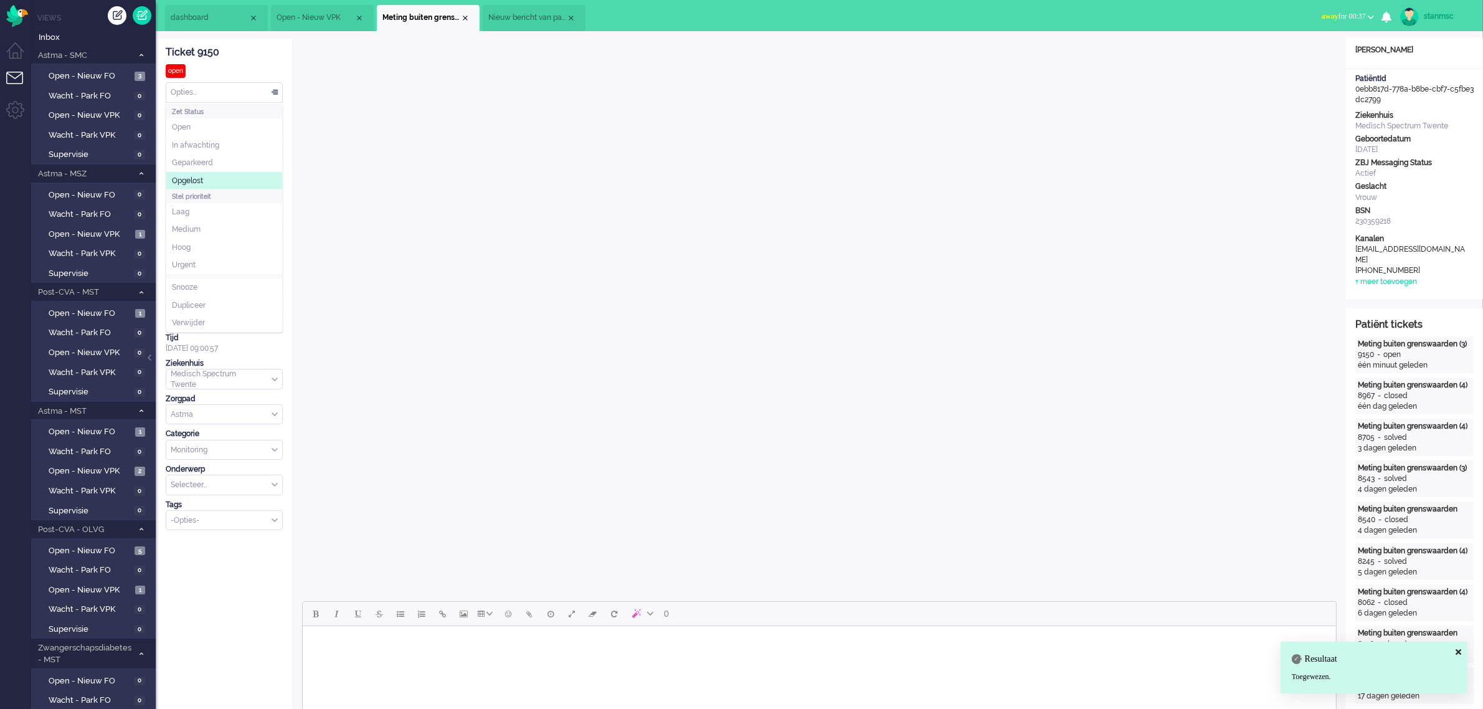
click at [222, 176] on li "Opgelost" at bounding box center [224, 181] width 116 height 18
click at [463, 20] on div "Close tab" at bounding box center [465, 18] width 10 height 10
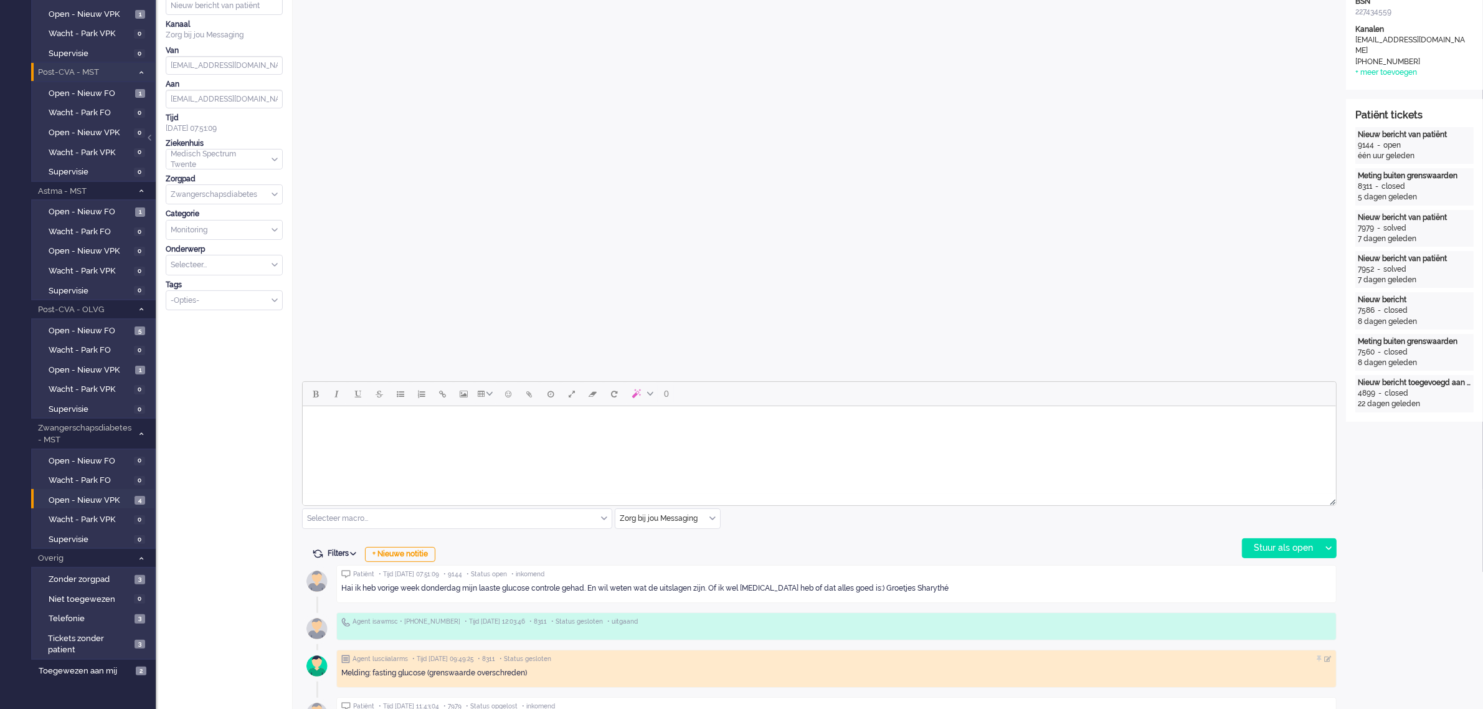
scroll to position [234, 0]
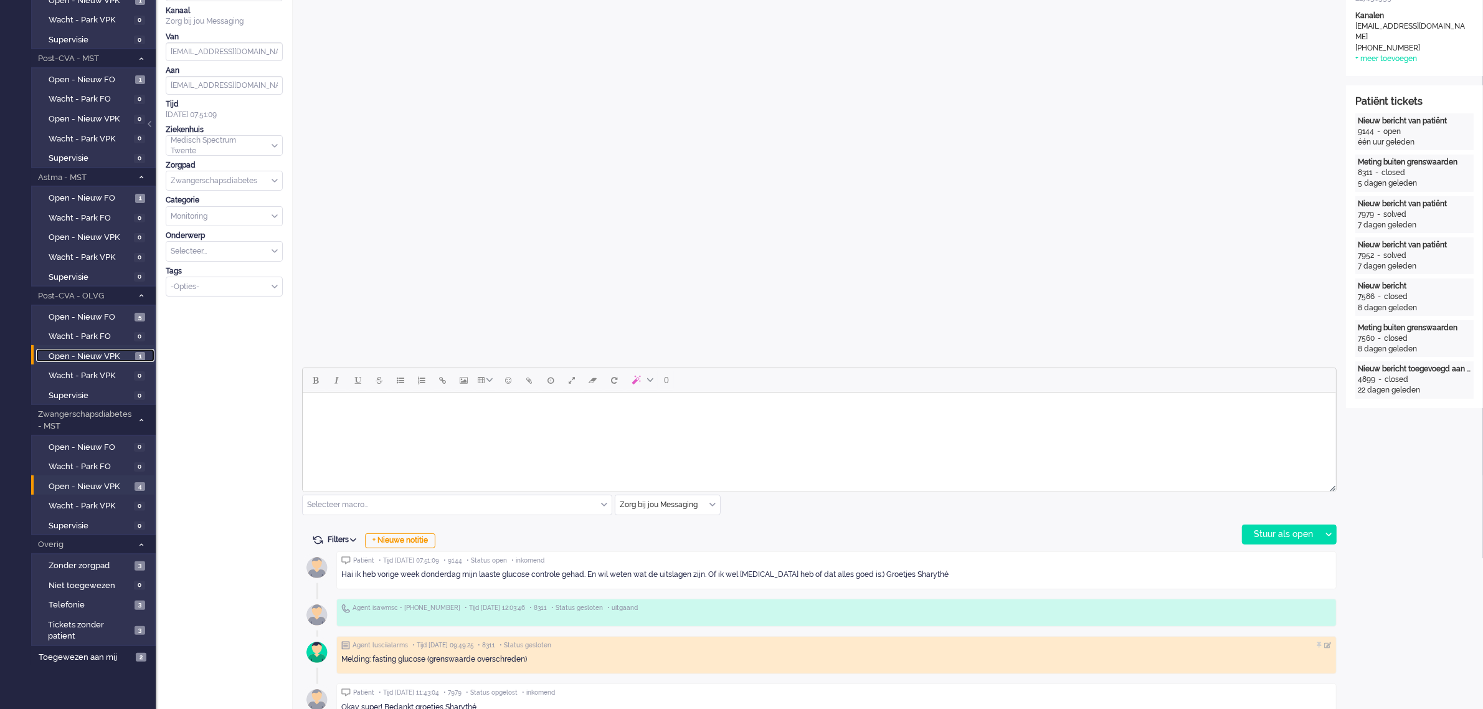
click at [90, 351] on span "Open - Nieuw VPK" at bounding box center [90, 357] width 83 height 12
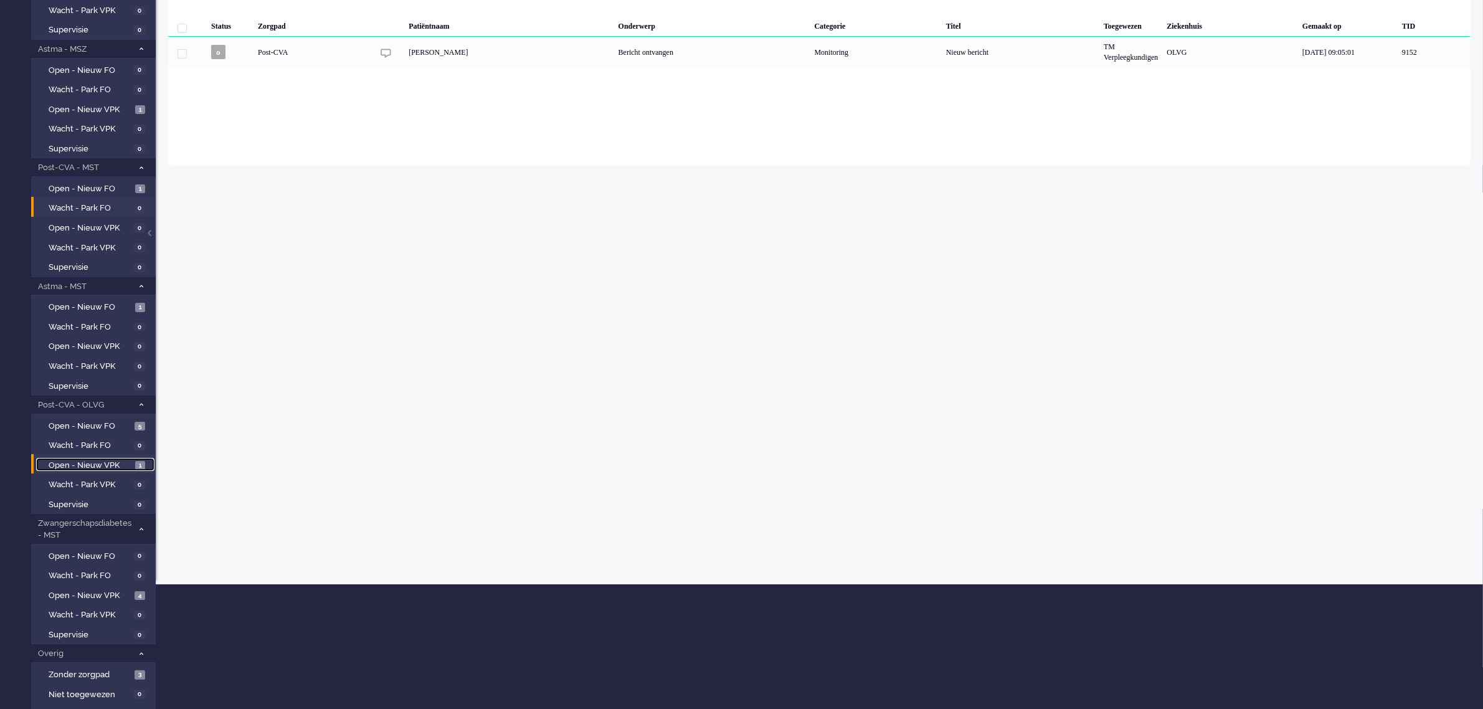
scroll to position [183, 0]
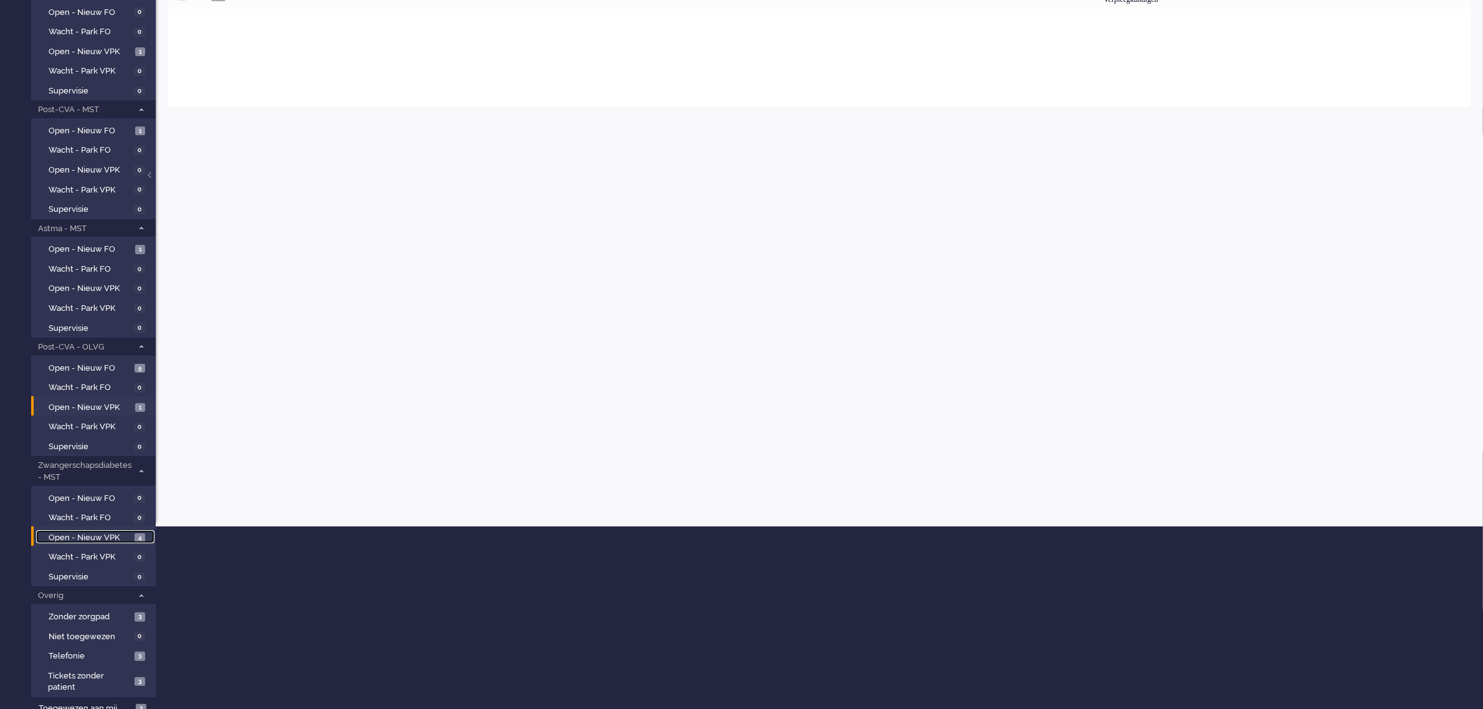
click at [100, 532] on span "Open - Nieuw VPK" at bounding box center [90, 538] width 83 height 12
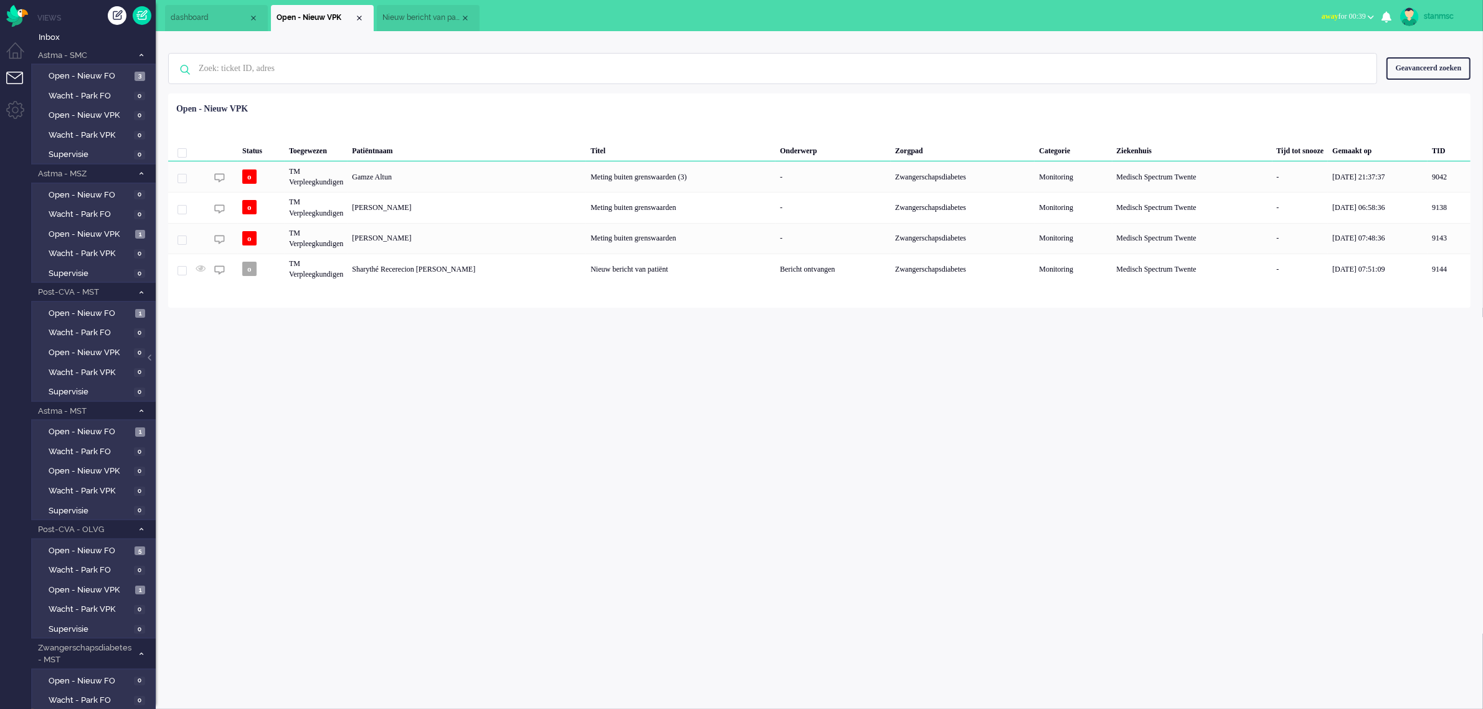
click at [404, 20] on span "Nieuw bericht van patiënt" at bounding box center [421, 17] width 78 height 11
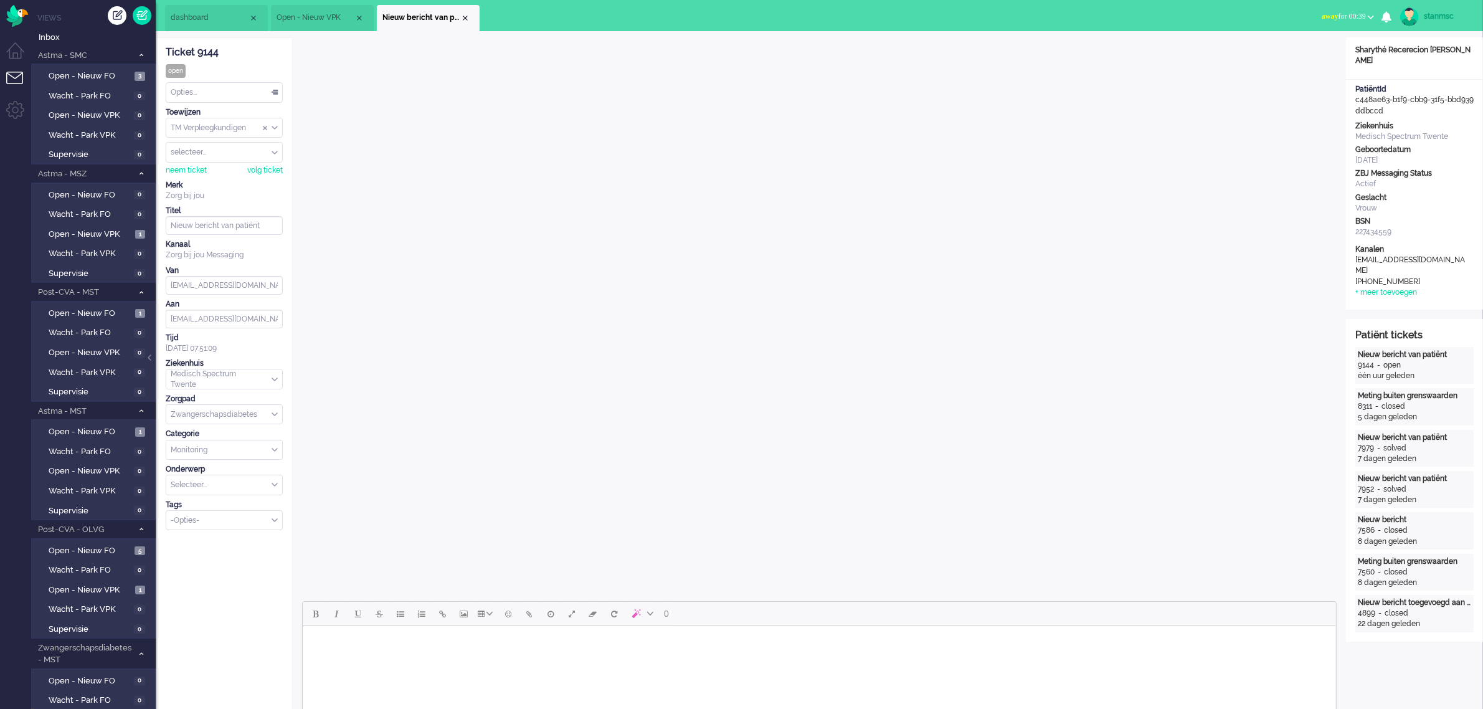
click at [330, 16] on span "Open - Nieuw VPK" at bounding box center [316, 17] width 78 height 11
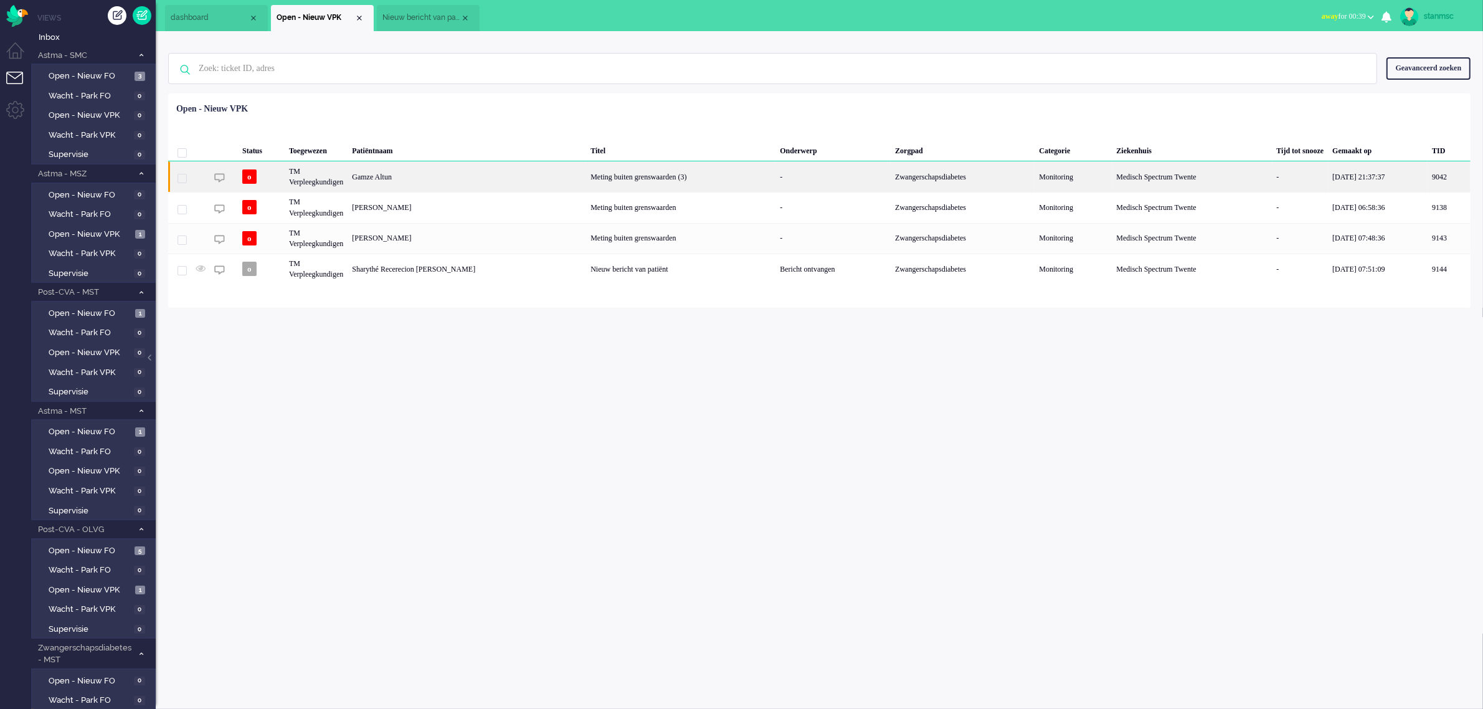
click at [1428, 174] on div "Gamze Altun" at bounding box center [1449, 176] width 43 height 31
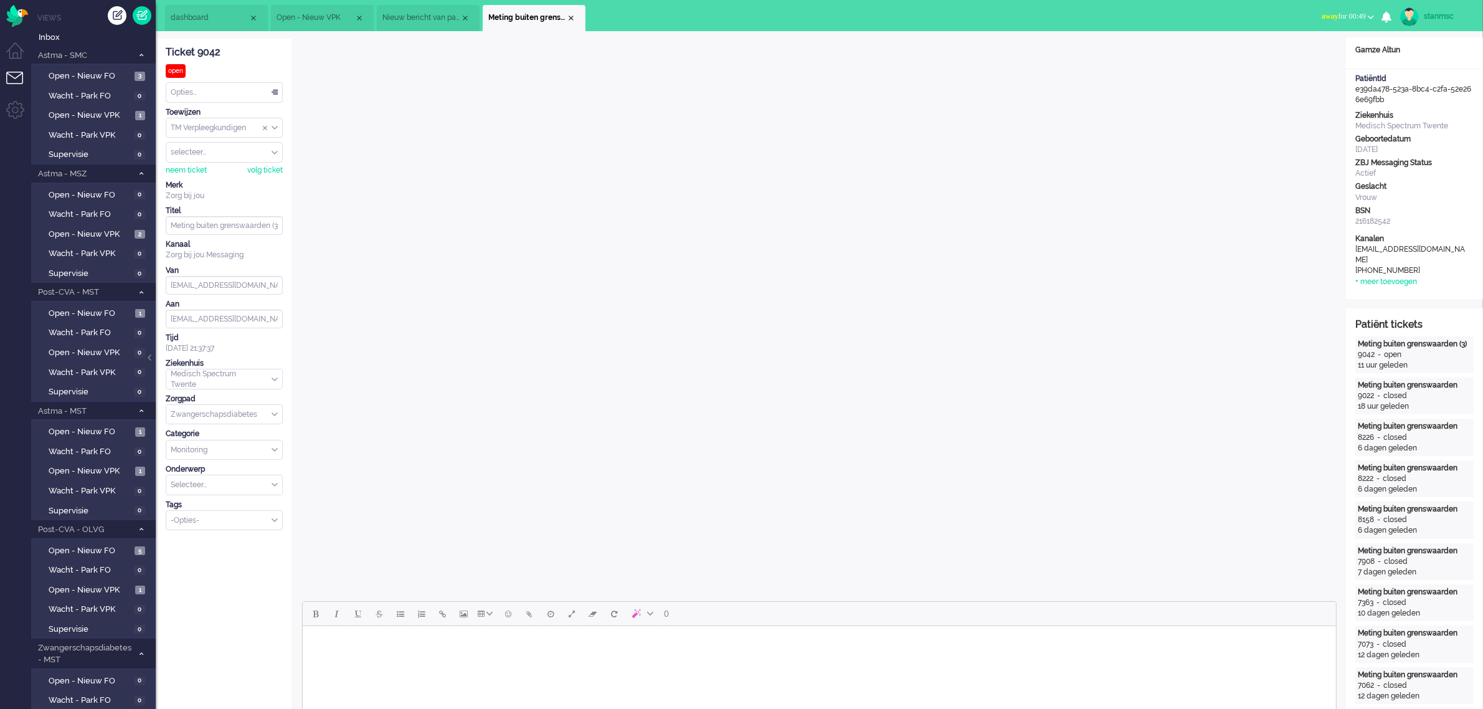
click at [421, 16] on span "Nieuw bericht van patiënt" at bounding box center [421, 17] width 78 height 11
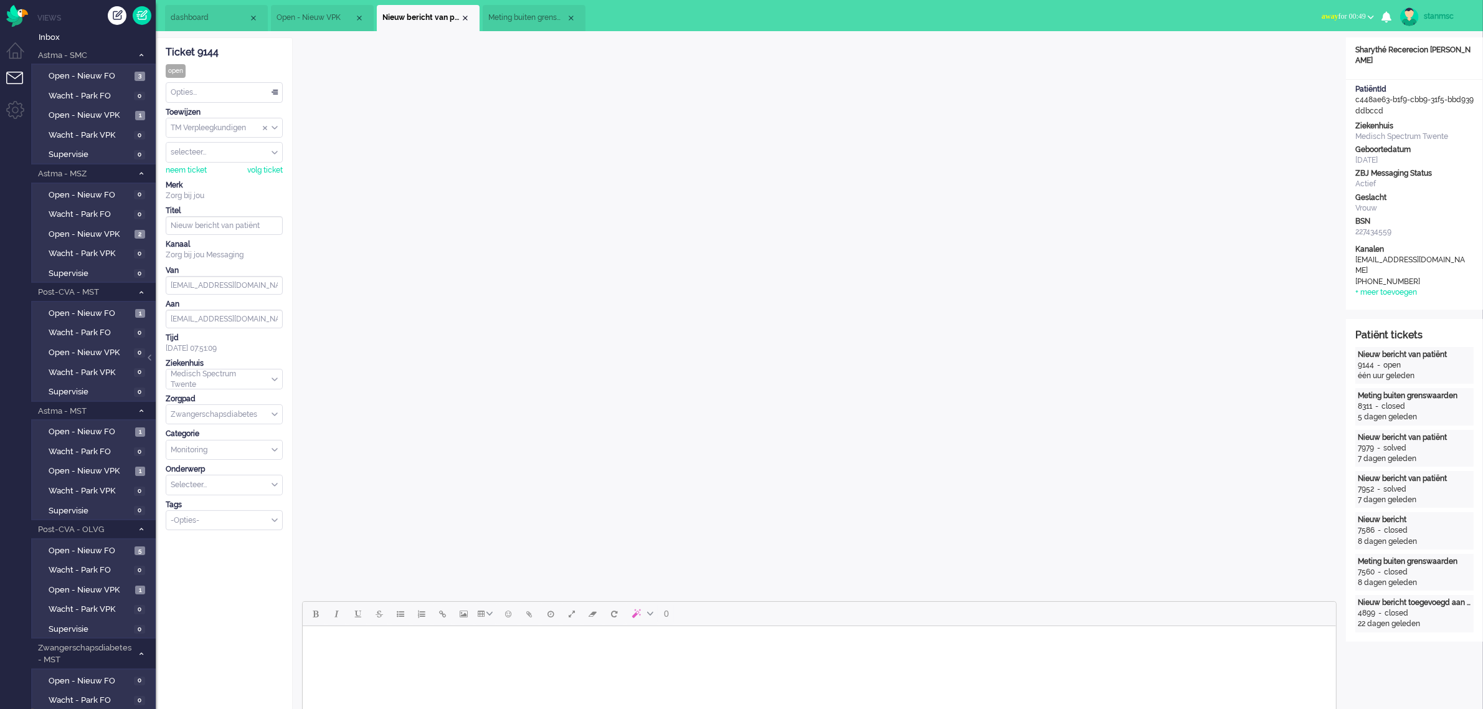
click at [319, 17] on span "Open - Nieuw VPK" at bounding box center [316, 17] width 78 height 11
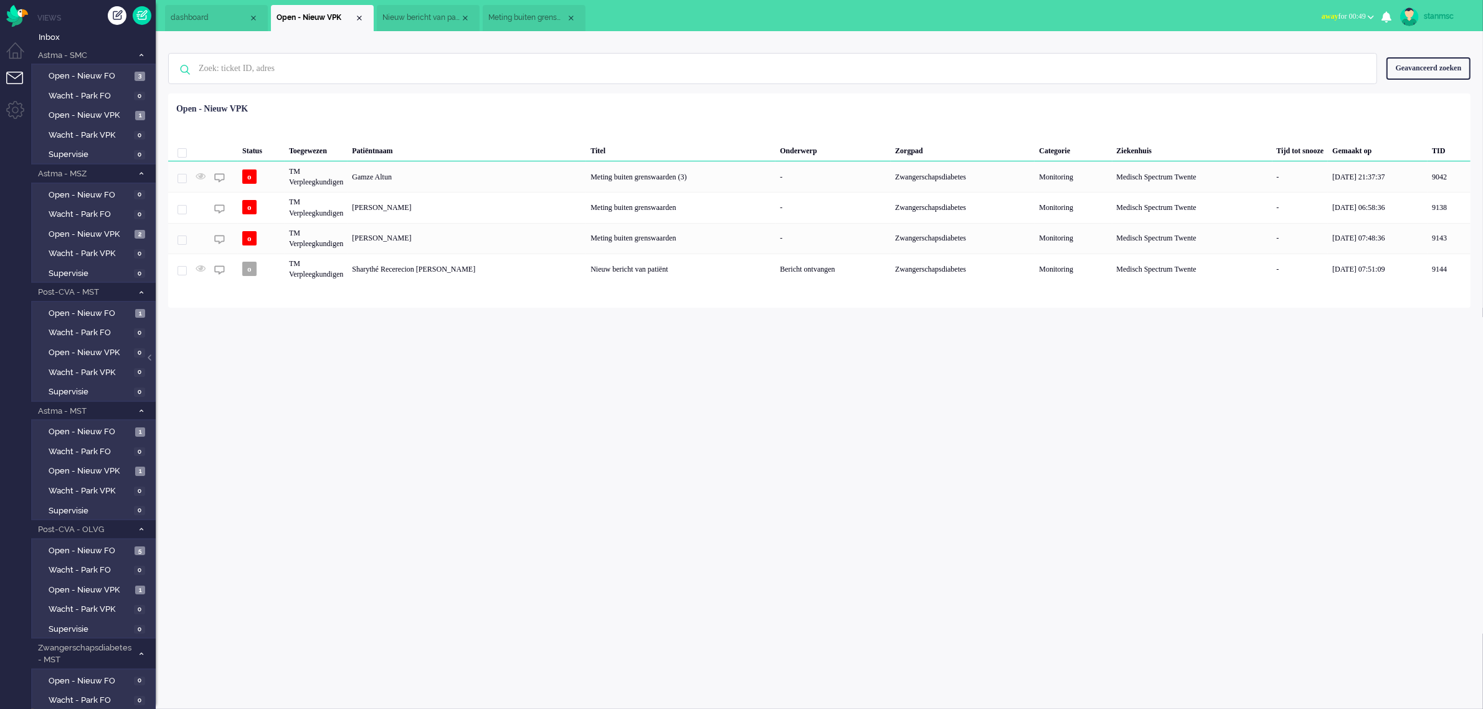
click at [517, 19] on span "Meting buiten grenswaarden (3)" at bounding box center [527, 17] width 78 height 11
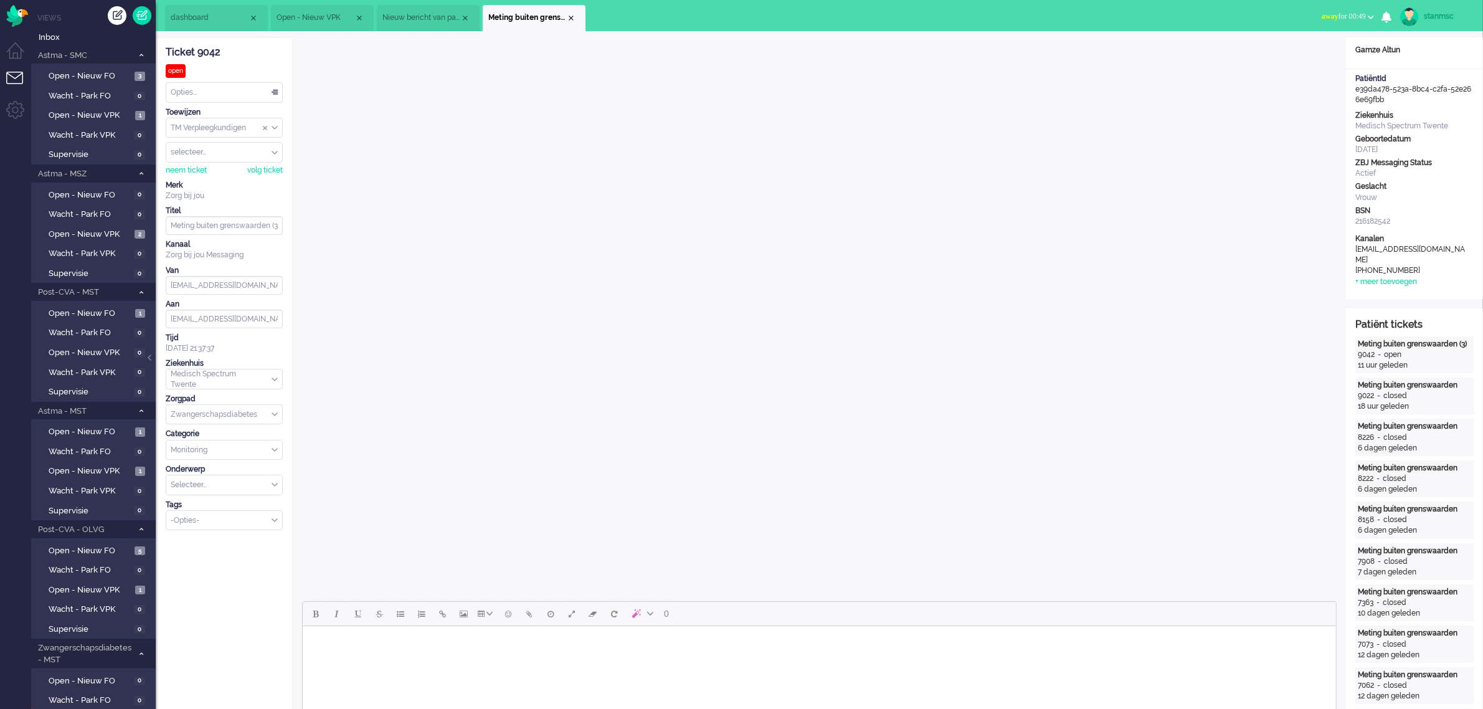
click at [325, 16] on span "Open - Nieuw VPK" at bounding box center [316, 17] width 78 height 11
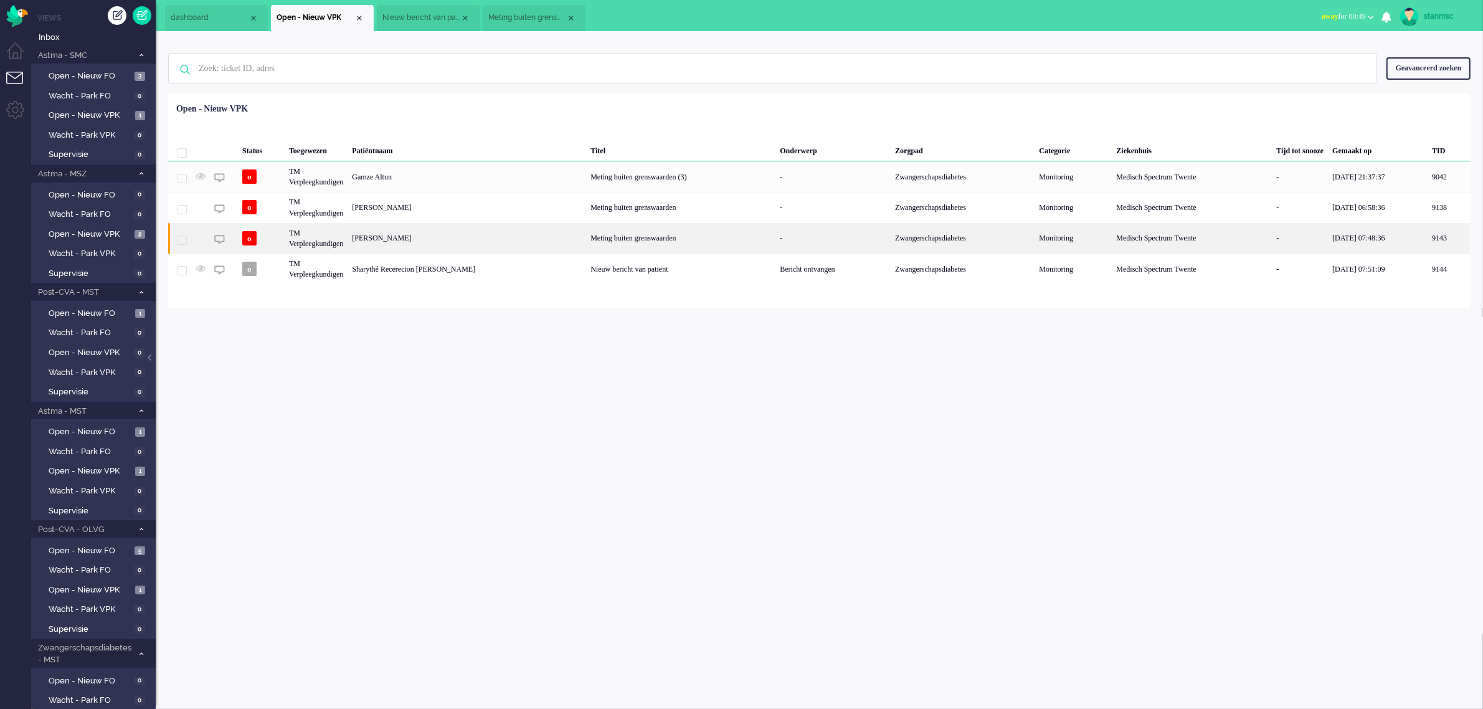
click at [1112, 235] on div "TM Verpleegkundigen" at bounding box center [1192, 238] width 160 height 31
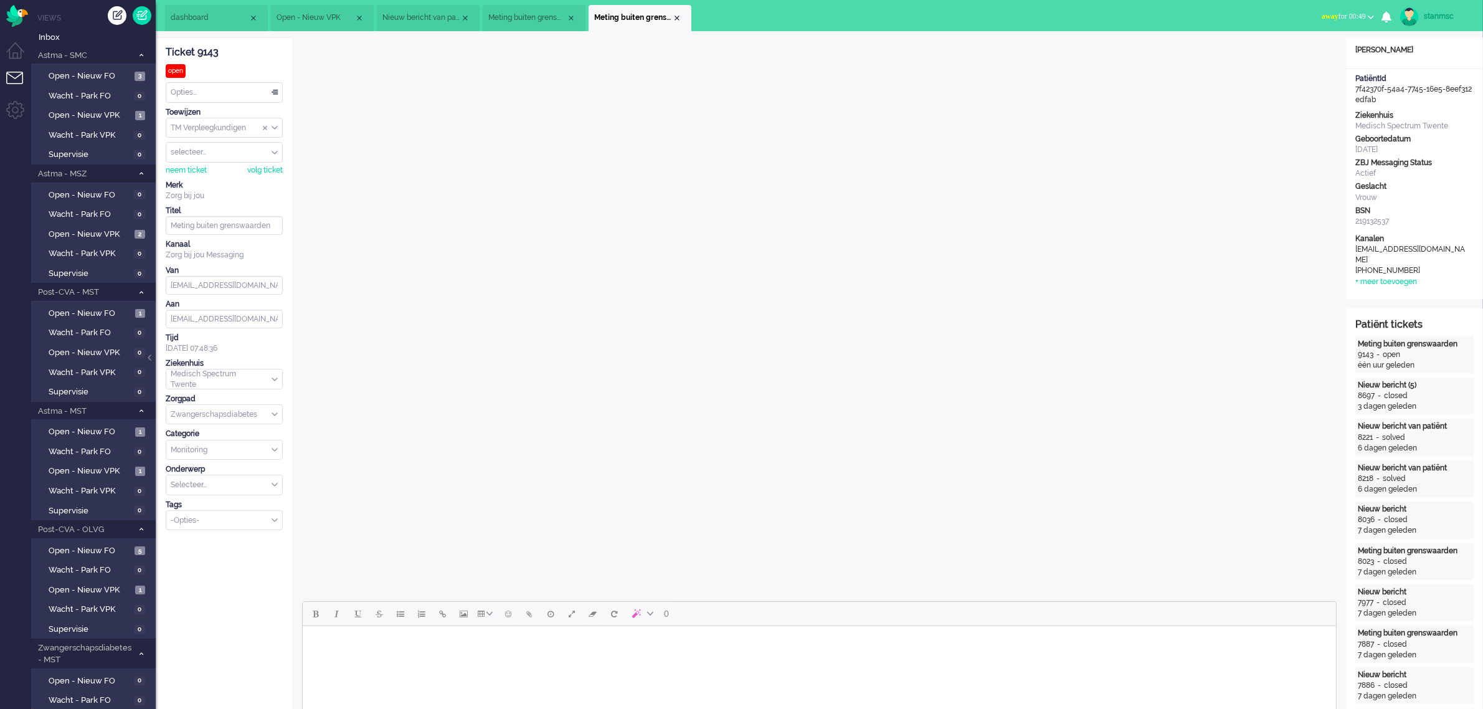
click at [1352, 14] on span "away for 00:49" at bounding box center [1344, 16] width 44 height 9
click at [1249, 13] on div "dashboard Open - Nieuw VPK Nieuw bericht van patiënt Meting buiten grenswaarden…" at bounding box center [819, 15] width 1327 height 31
click at [190, 164] on div "neem ticket volg ticket" at bounding box center [224, 169] width 117 height 13
click at [187, 168] on div "neem ticket" at bounding box center [186, 170] width 41 height 11
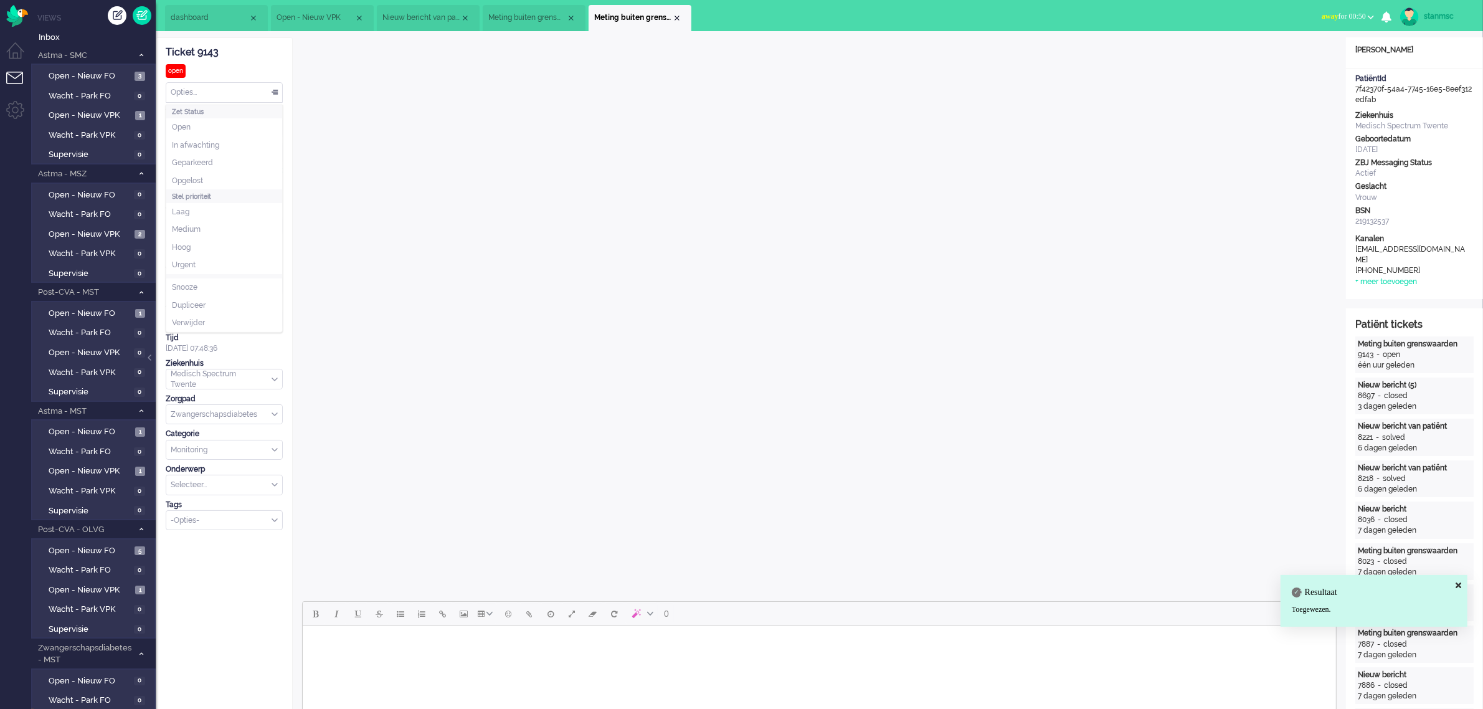
click at [218, 91] on div "Opties..." at bounding box center [224, 92] width 116 height 19
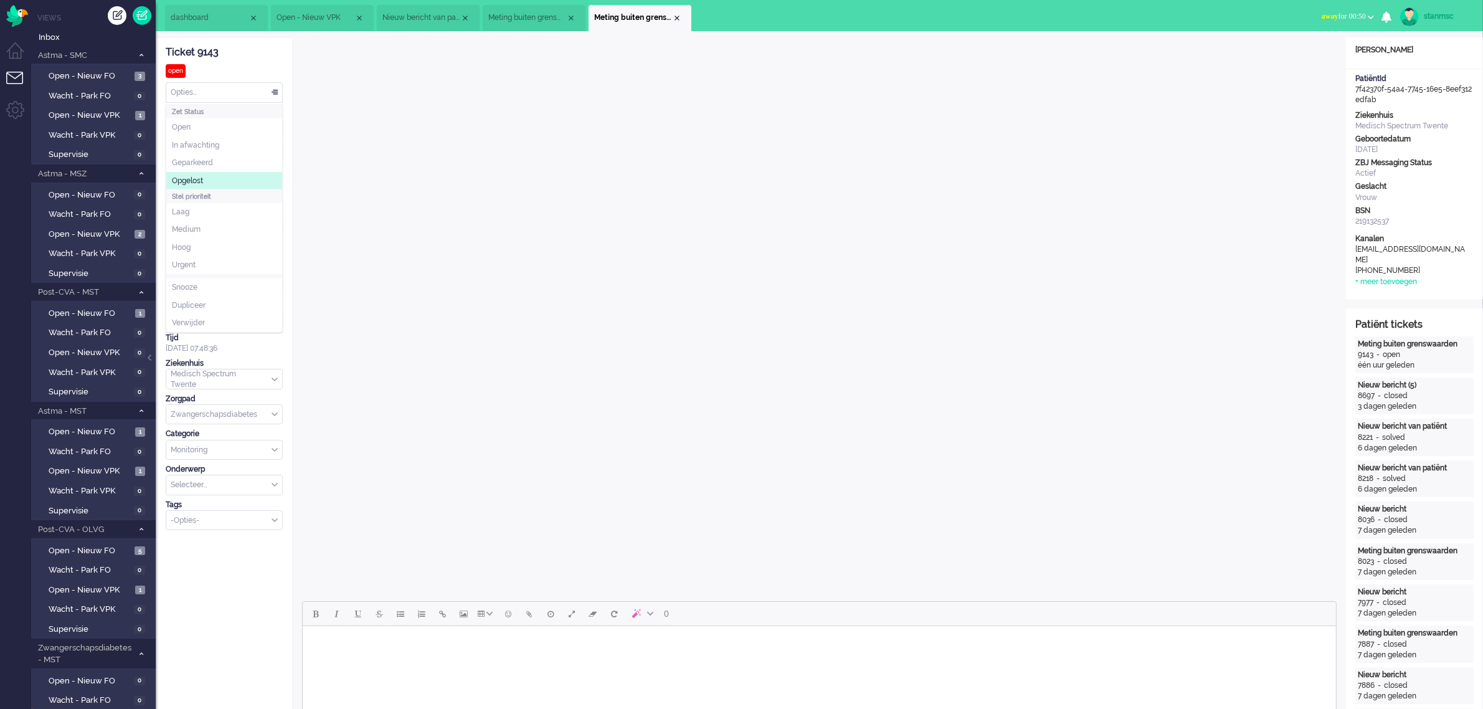
click at [212, 178] on li "Opgelost" at bounding box center [224, 181] width 116 height 18
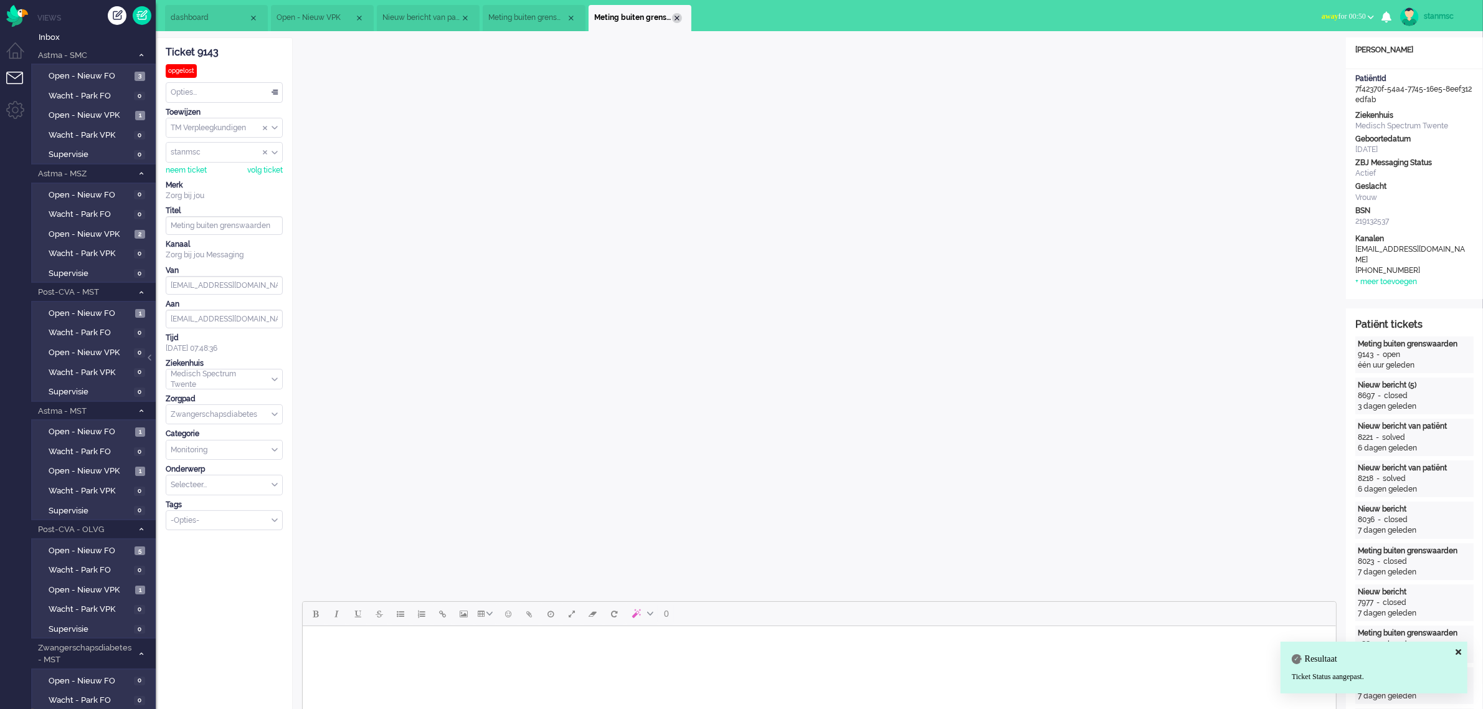
click at [674, 17] on div "Close tab" at bounding box center [677, 18] width 10 height 10
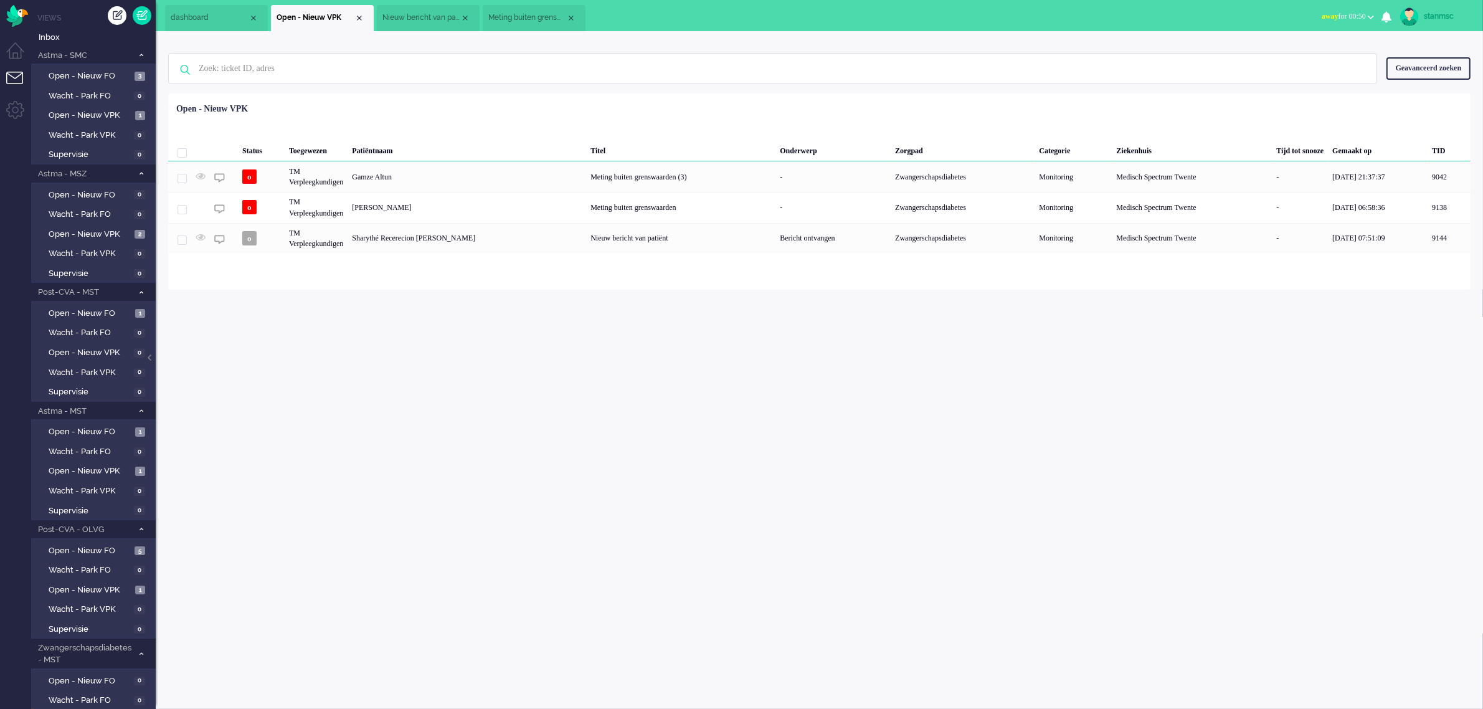
click at [508, 13] on span "Meting buiten grenswaarden (3)" at bounding box center [527, 17] width 78 height 11
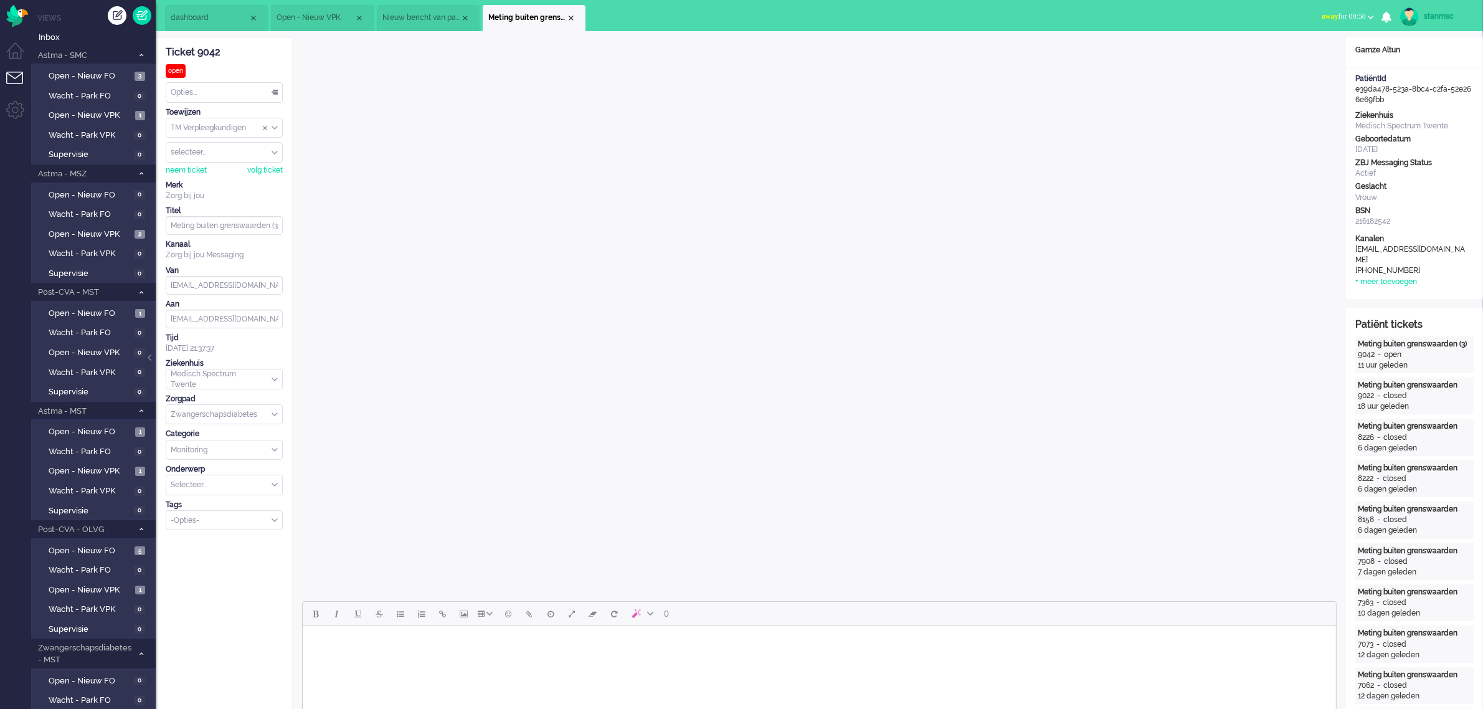
click at [311, 12] on span "Open - Nieuw VPK" at bounding box center [316, 17] width 78 height 11
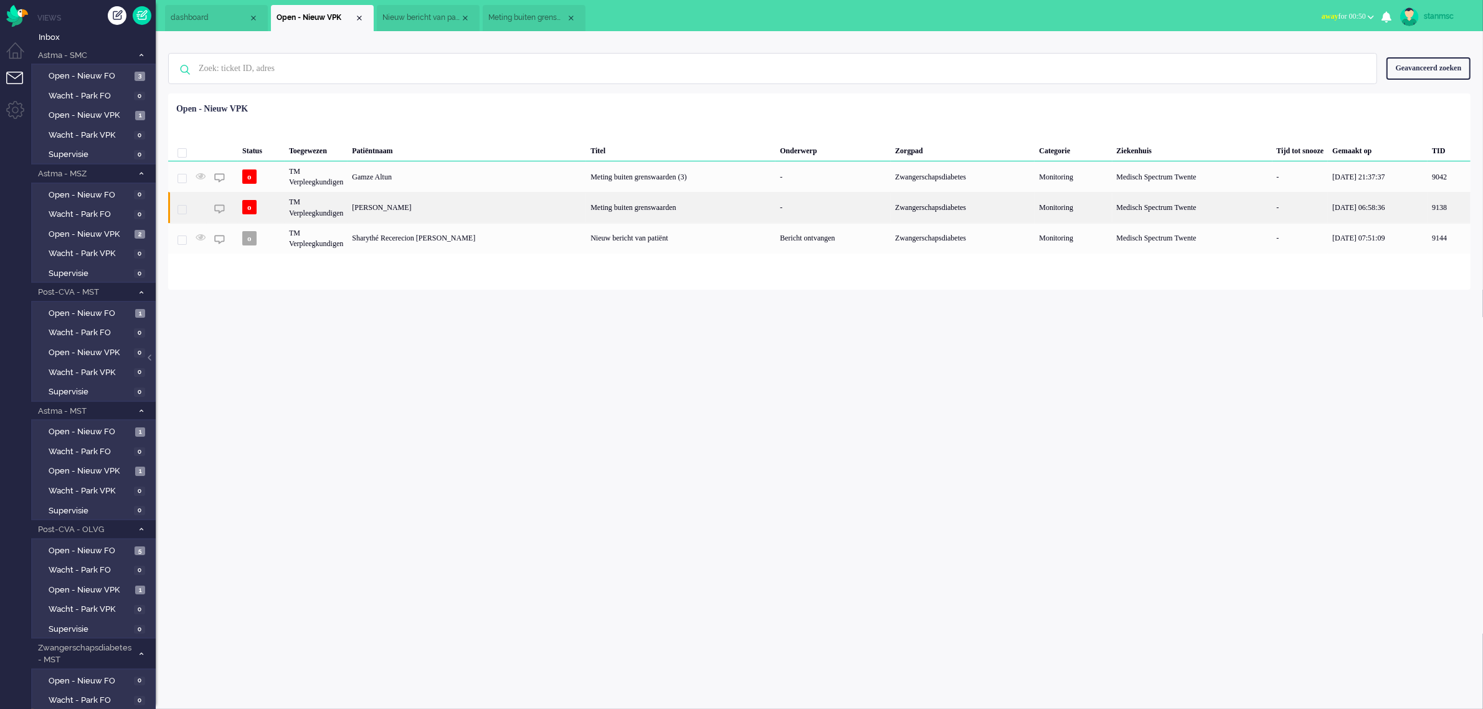
click at [1112, 210] on div "TM Verpleegkundigen" at bounding box center [1192, 207] width 160 height 31
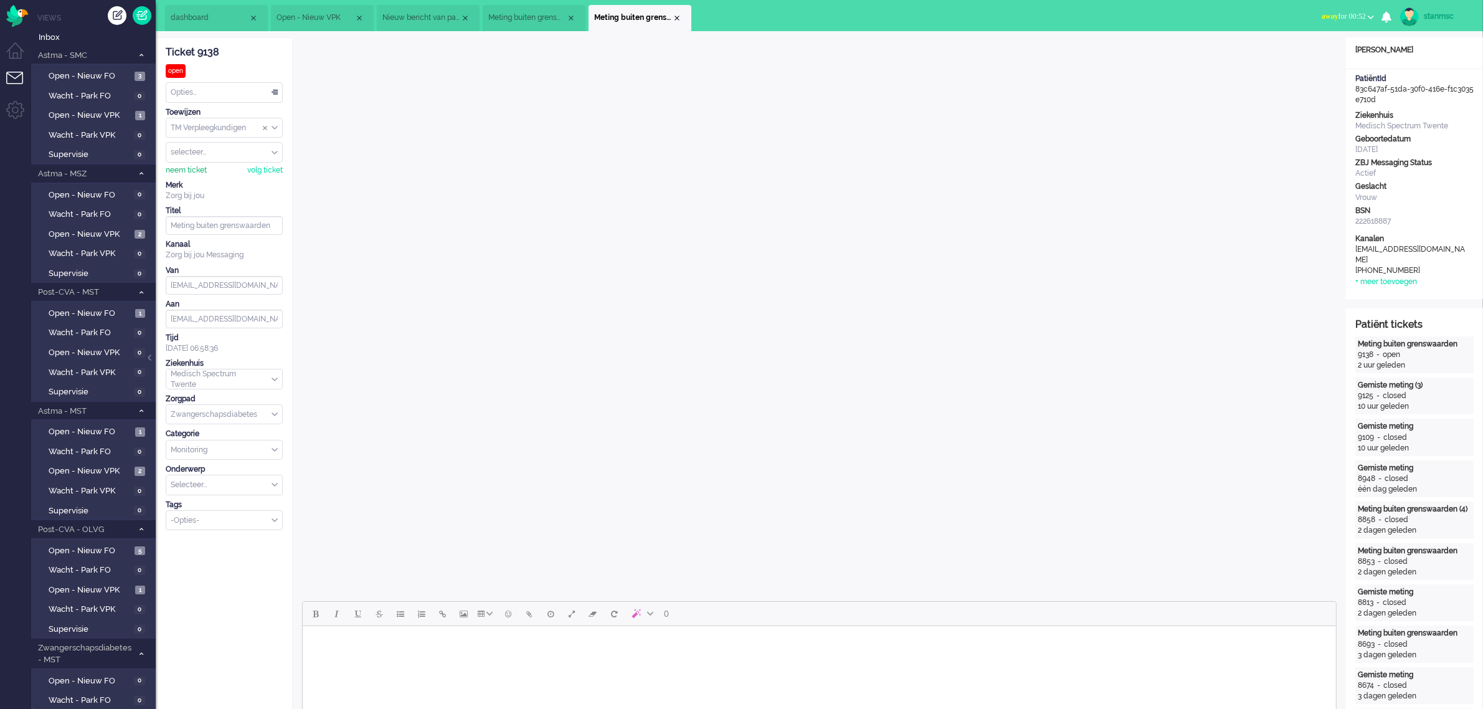
click at [182, 170] on div "neem ticket" at bounding box center [186, 170] width 41 height 11
click at [676, 16] on div "Close tab" at bounding box center [677, 18] width 10 height 10
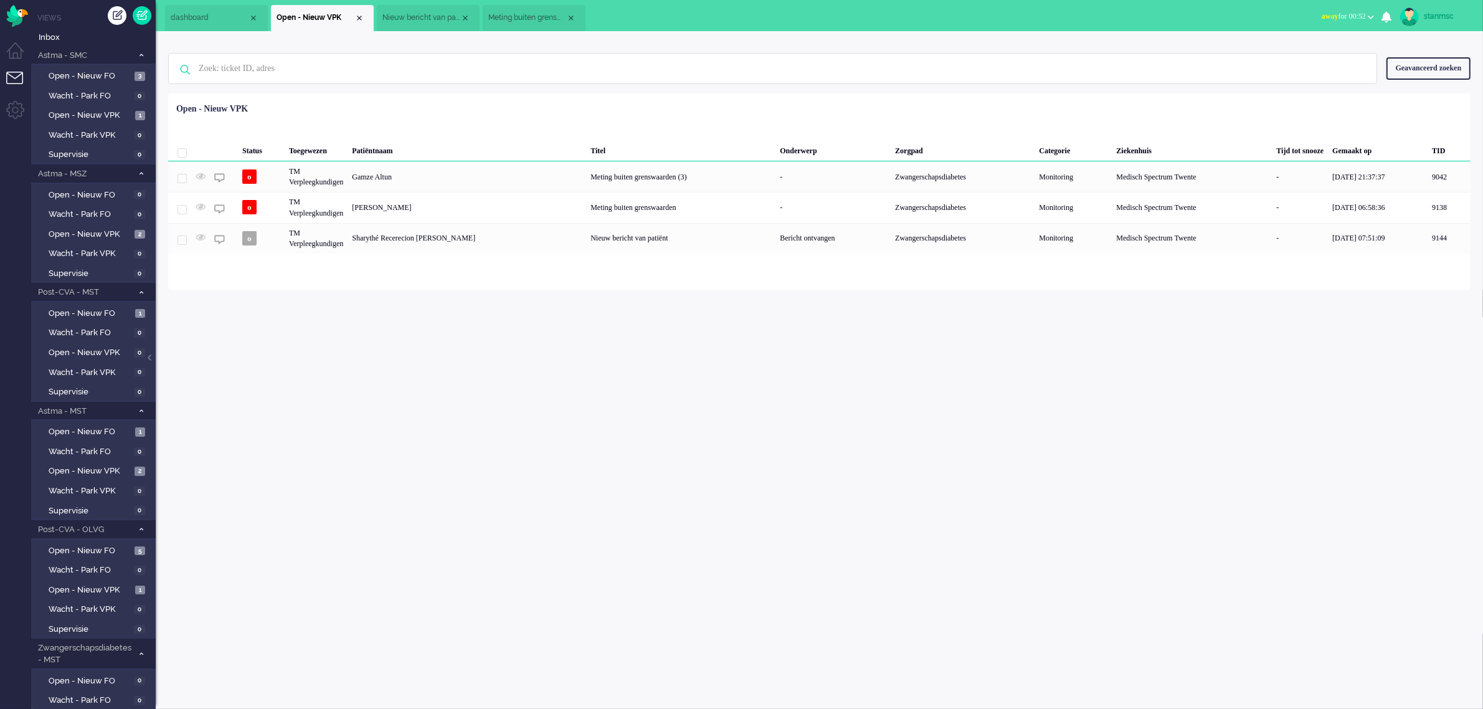
click at [533, 17] on span "Meting buiten grenswaarden (3)" at bounding box center [527, 17] width 78 height 11
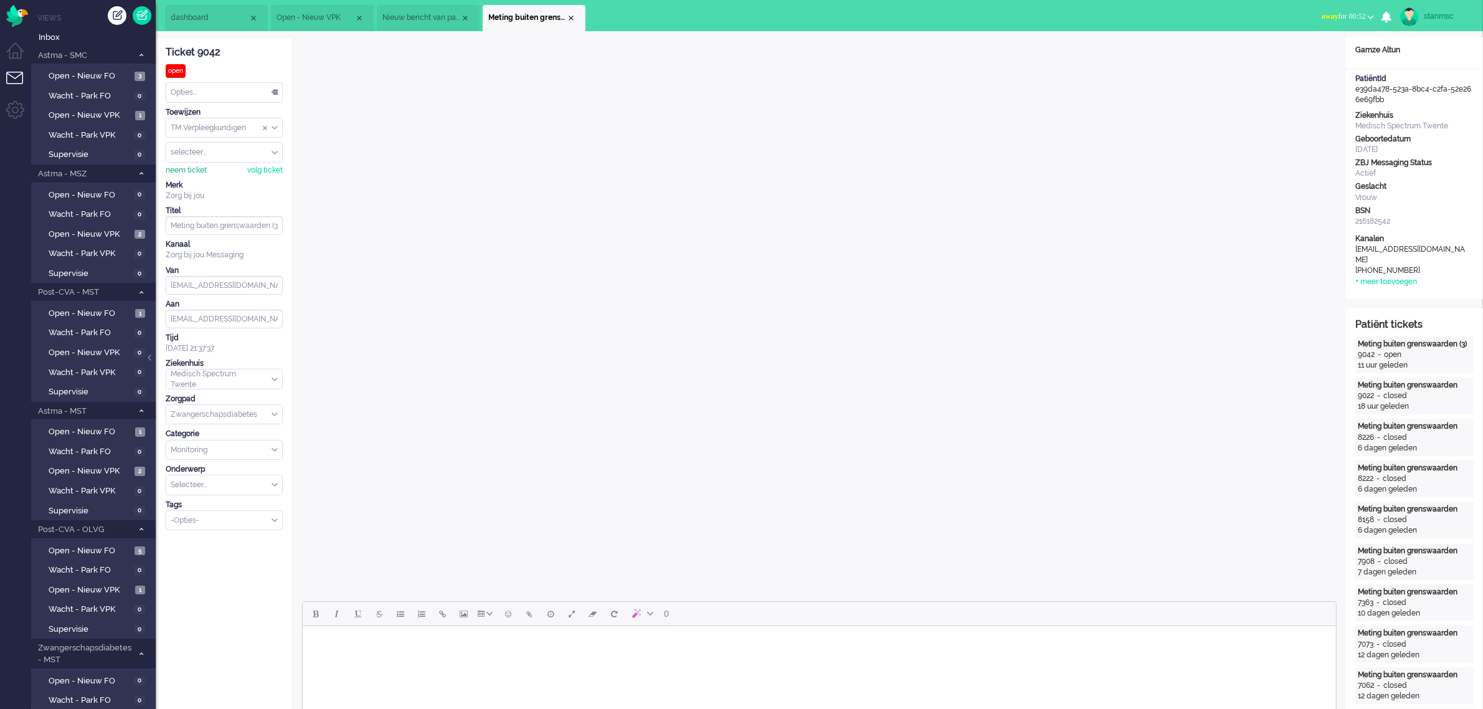
click at [194, 172] on div "neem ticket" at bounding box center [186, 170] width 41 height 11
click at [417, 19] on span "Nieuw bericht van patiënt" at bounding box center [421, 17] width 78 height 11
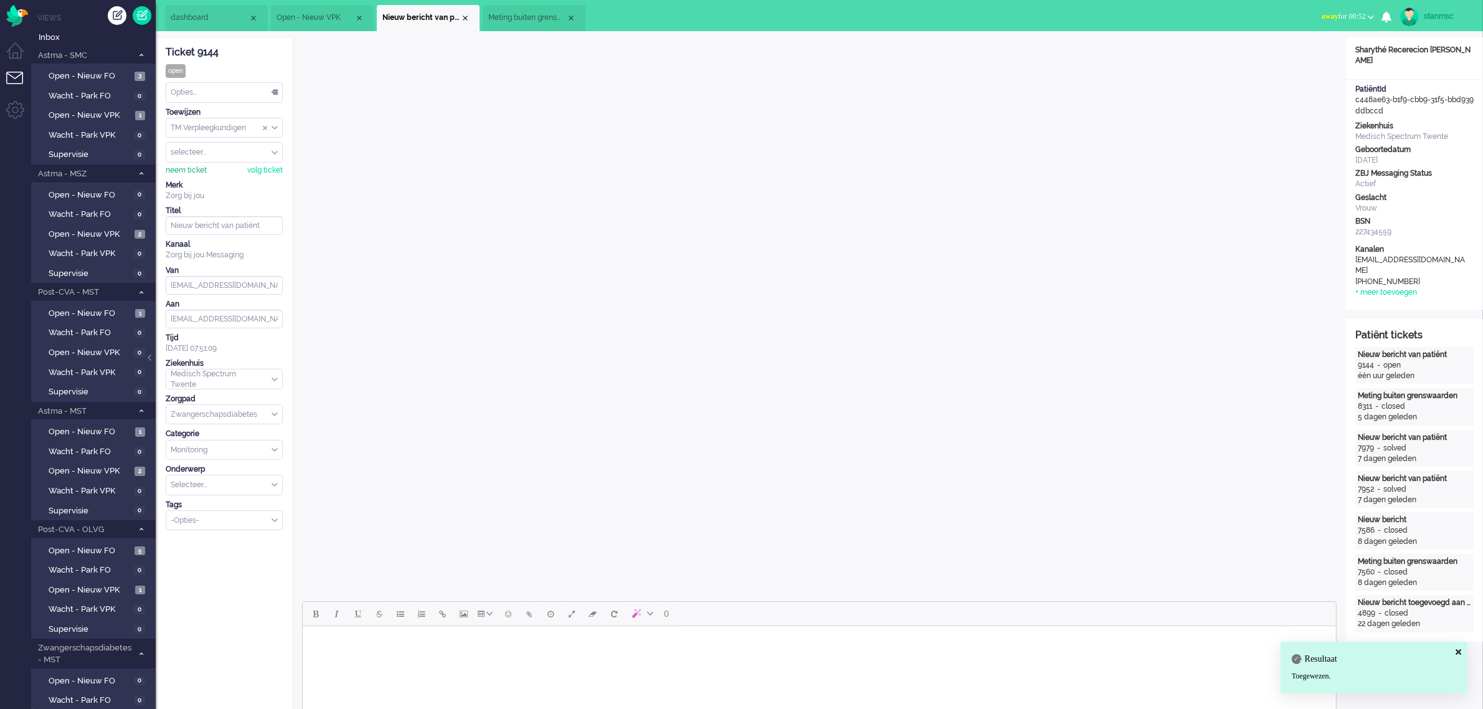
click at [194, 170] on div "neem ticket" at bounding box center [186, 170] width 41 height 11
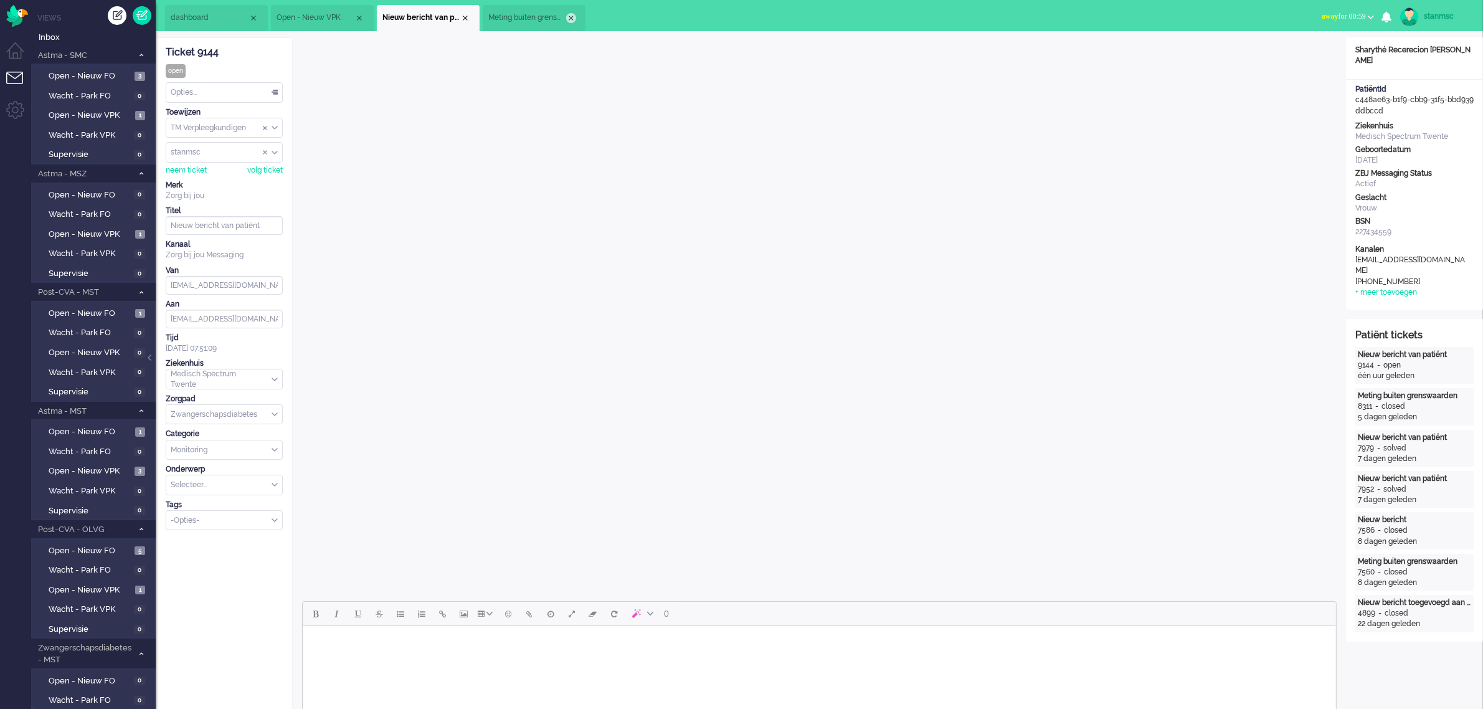
click at [571, 17] on div "Close tab" at bounding box center [571, 18] width 10 height 10
click at [464, 14] on div "Close tab" at bounding box center [465, 18] width 10 height 10
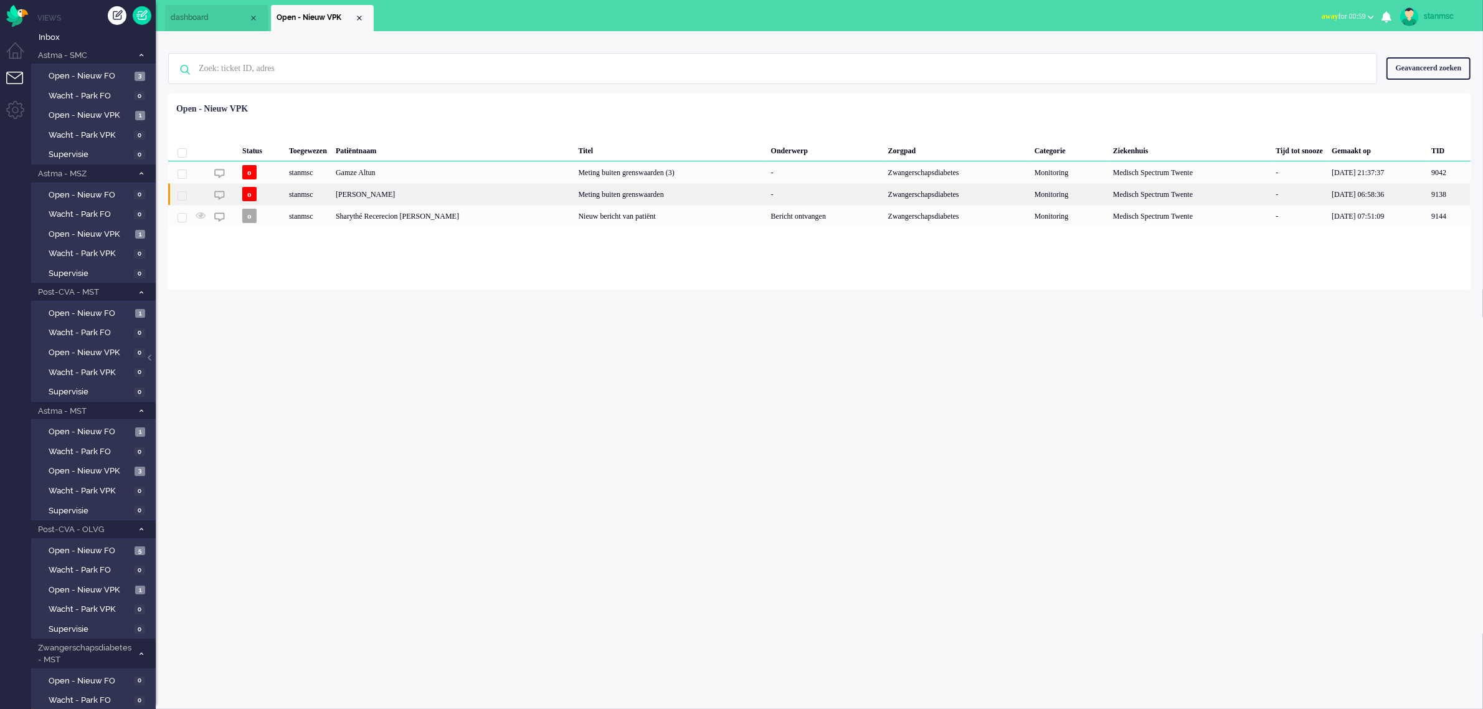
click at [1427, 191] on div "Priscilla Helena Chelsey Gerritsma" at bounding box center [1449, 194] width 44 height 22
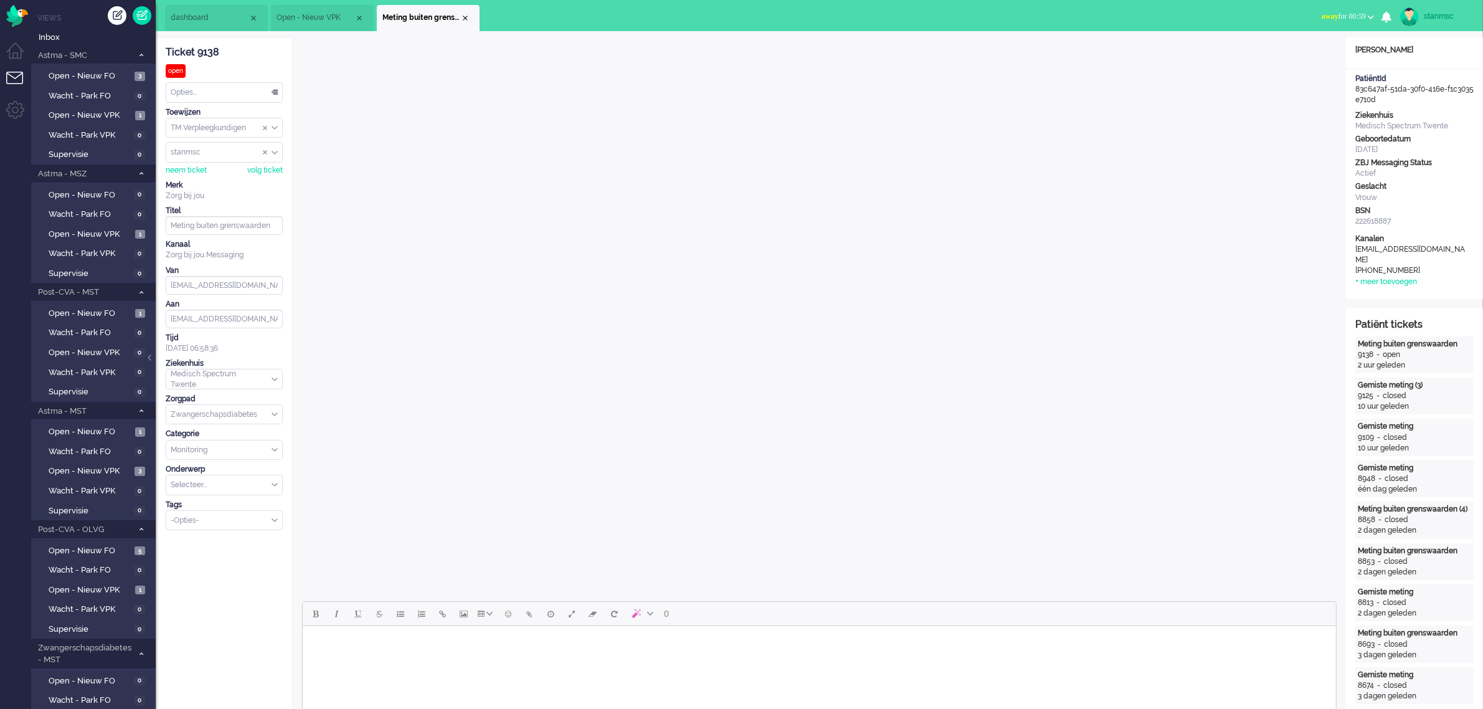
click at [1339, 14] on span "away for 00:59" at bounding box center [1344, 16] width 44 height 9
click at [1300, 52] on label "Online" at bounding box center [1322, 55] width 98 height 11
click at [84, 465] on span "Open - Nieuw VPK" at bounding box center [90, 471] width 83 height 12
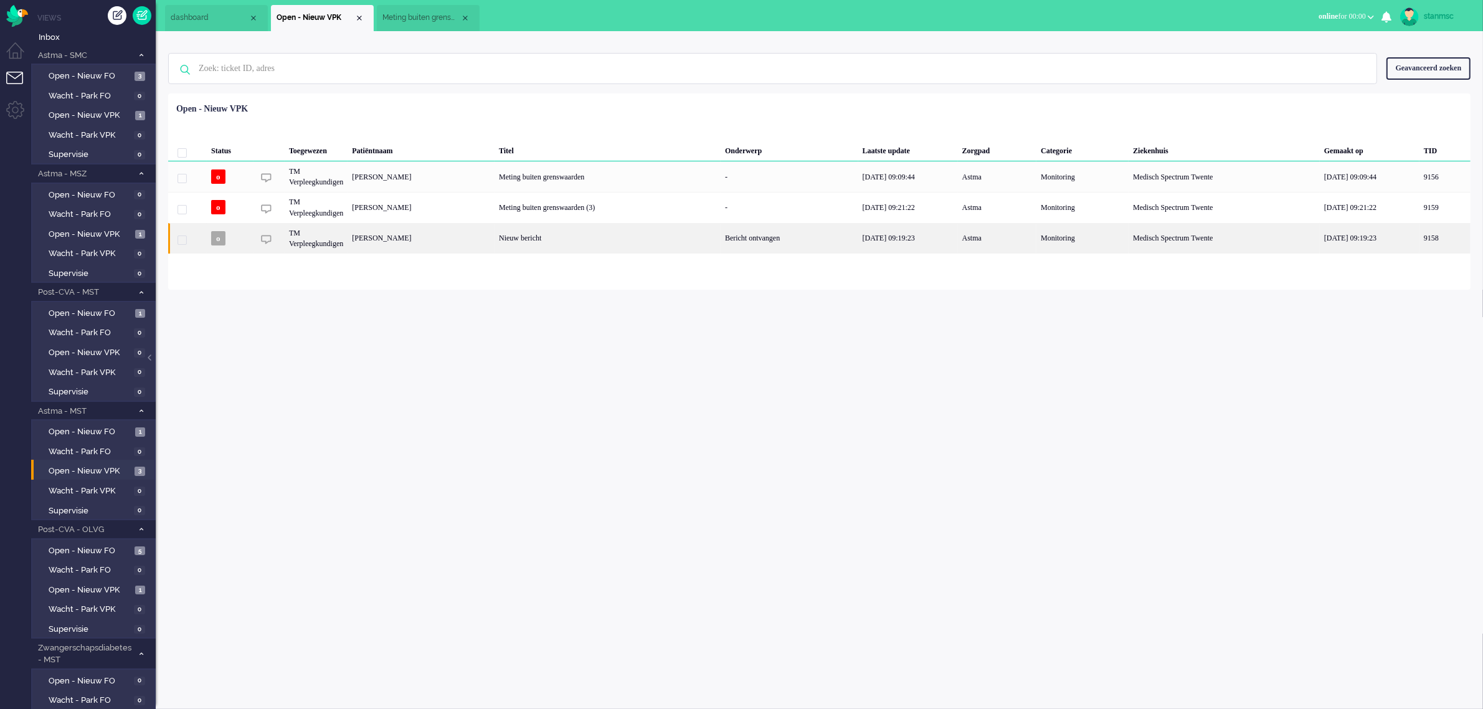
click at [1420, 237] on div "Wilhelmus Antonetta Jongmans" at bounding box center [1445, 238] width 51 height 31
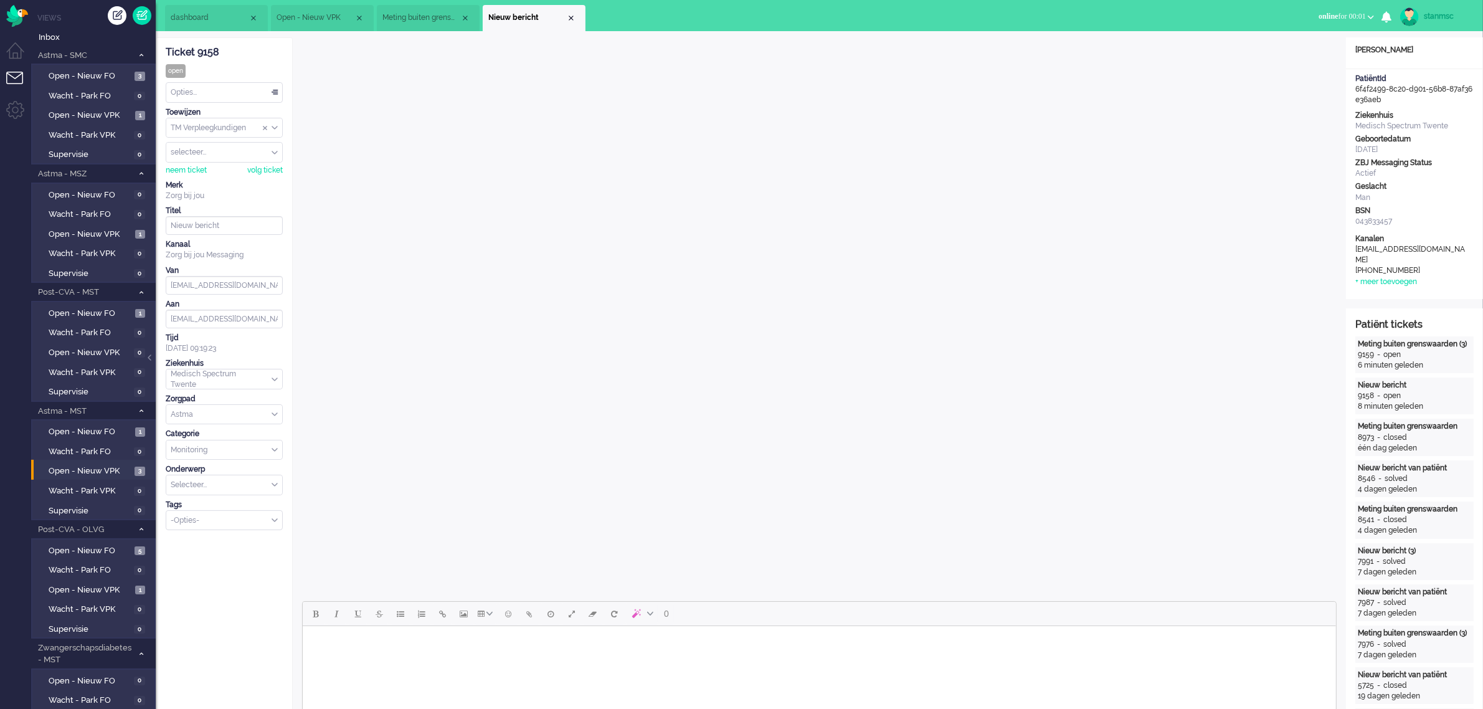
click at [430, 16] on span "Meting buiten grenswaarden" at bounding box center [421, 17] width 78 height 11
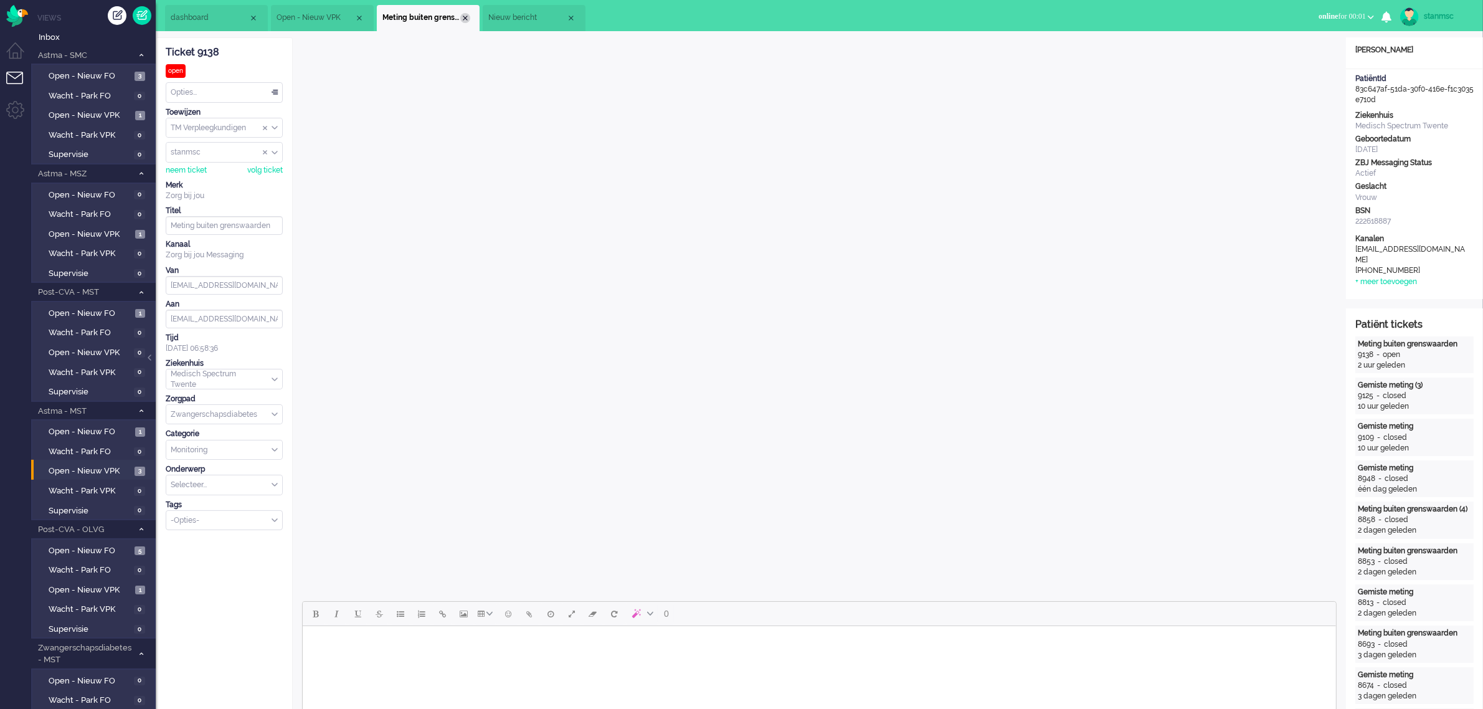
click at [468, 16] on div "Close tab" at bounding box center [465, 18] width 10 height 10
click at [327, 11] on li "Open - Nieuw VPK" at bounding box center [322, 18] width 103 height 26
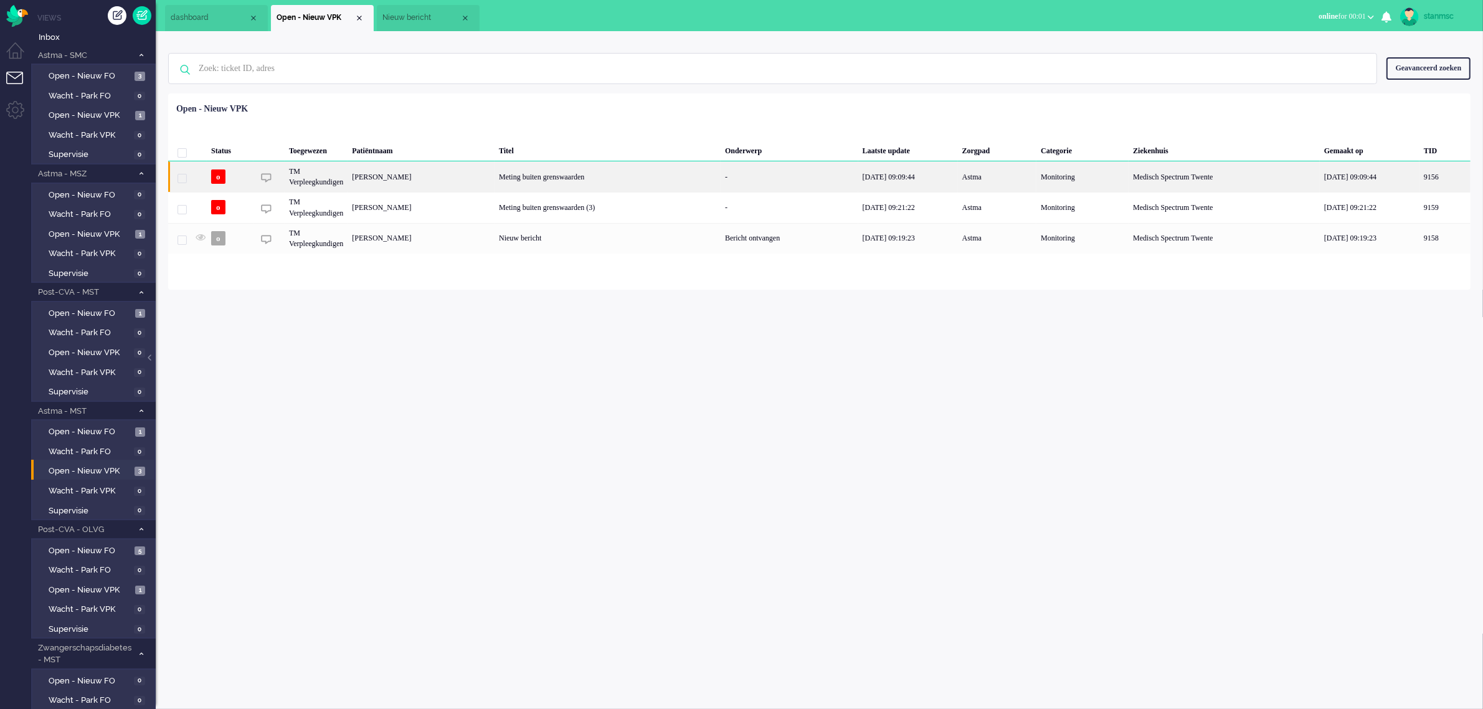
click at [1420, 176] on div "Désirée Anna Teunissen- Hollink" at bounding box center [1445, 176] width 51 height 31
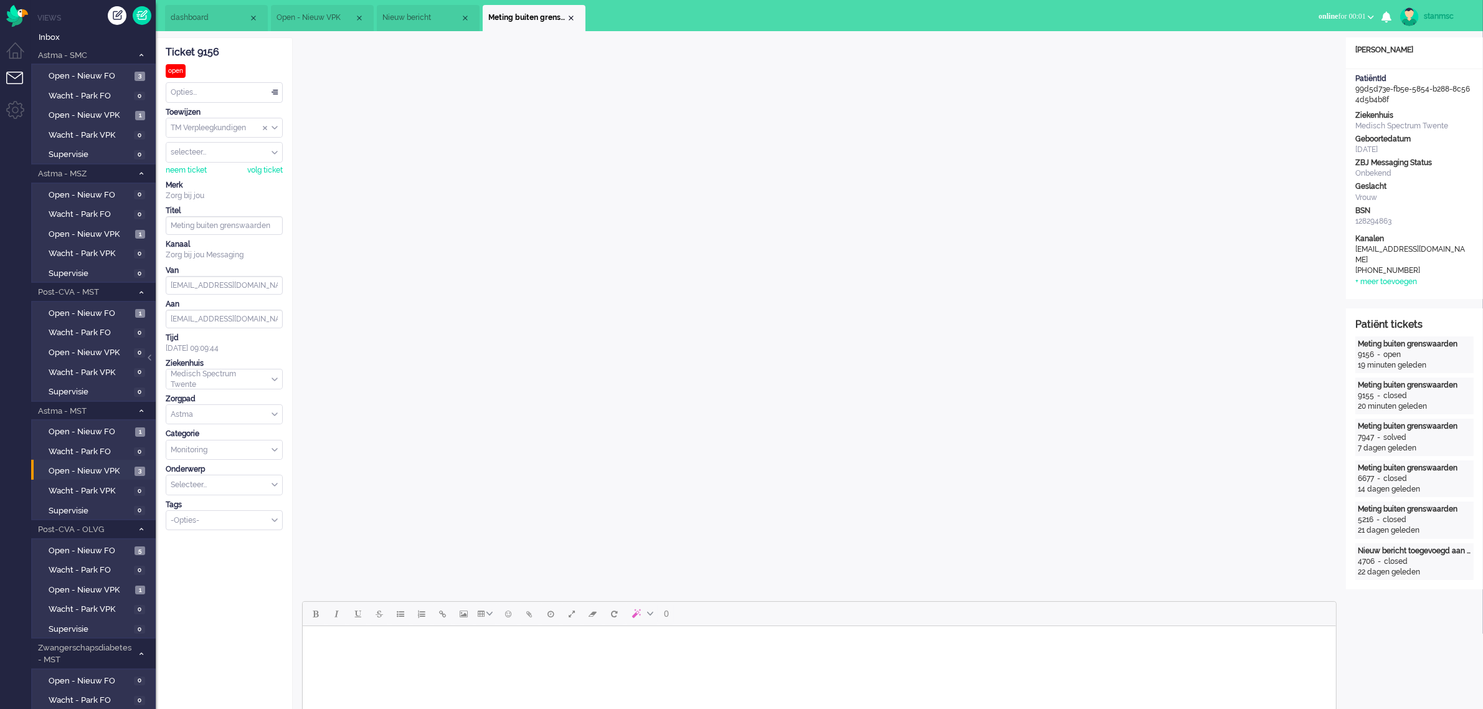
click at [209, 91] on div "Opties..." at bounding box center [224, 92] width 116 height 19
click at [174, 173] on div "neem ticket" at bounding box center [186, 170] width 41 height 11
click at [216, 91] on div "Opties..." at bounding box center [224, 92] width 116 height 19
click at [209, 176] on li "Opgelost" at bounding box center [224, 181] width 116 height 18
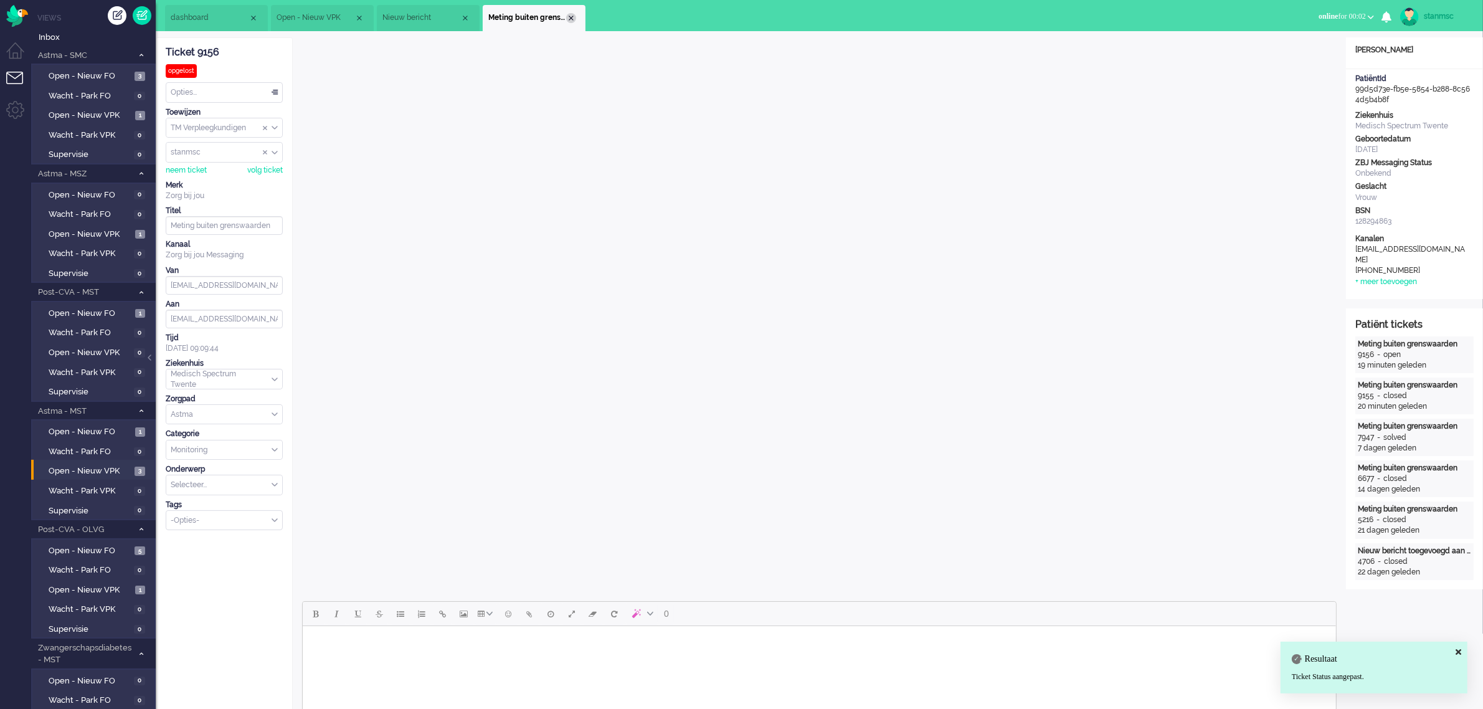
click at [570, 19] on div "Close tab" at bounding box center [571, 18] width 10 height 10
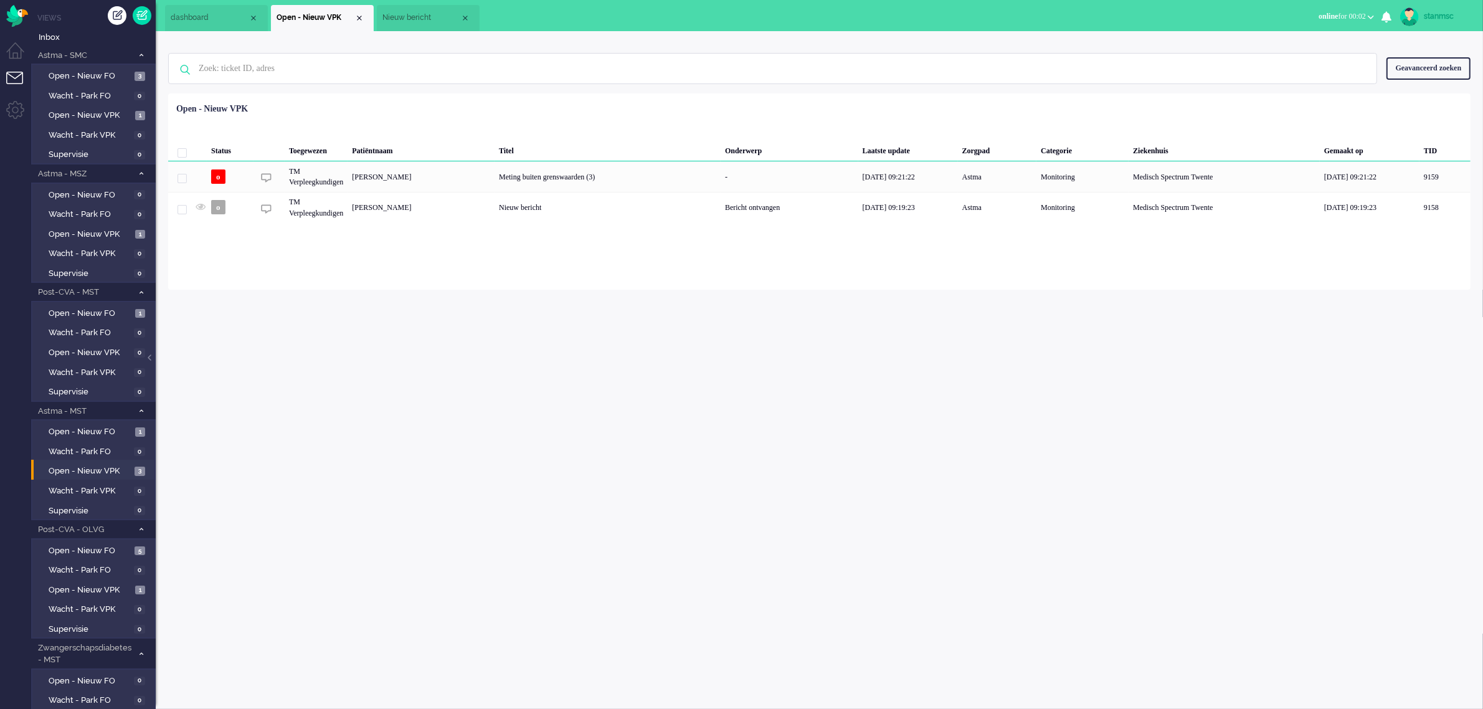
click at [427, 16] on span "Nieuw bericht" at bounding box center [421, 17] width 78 height 11
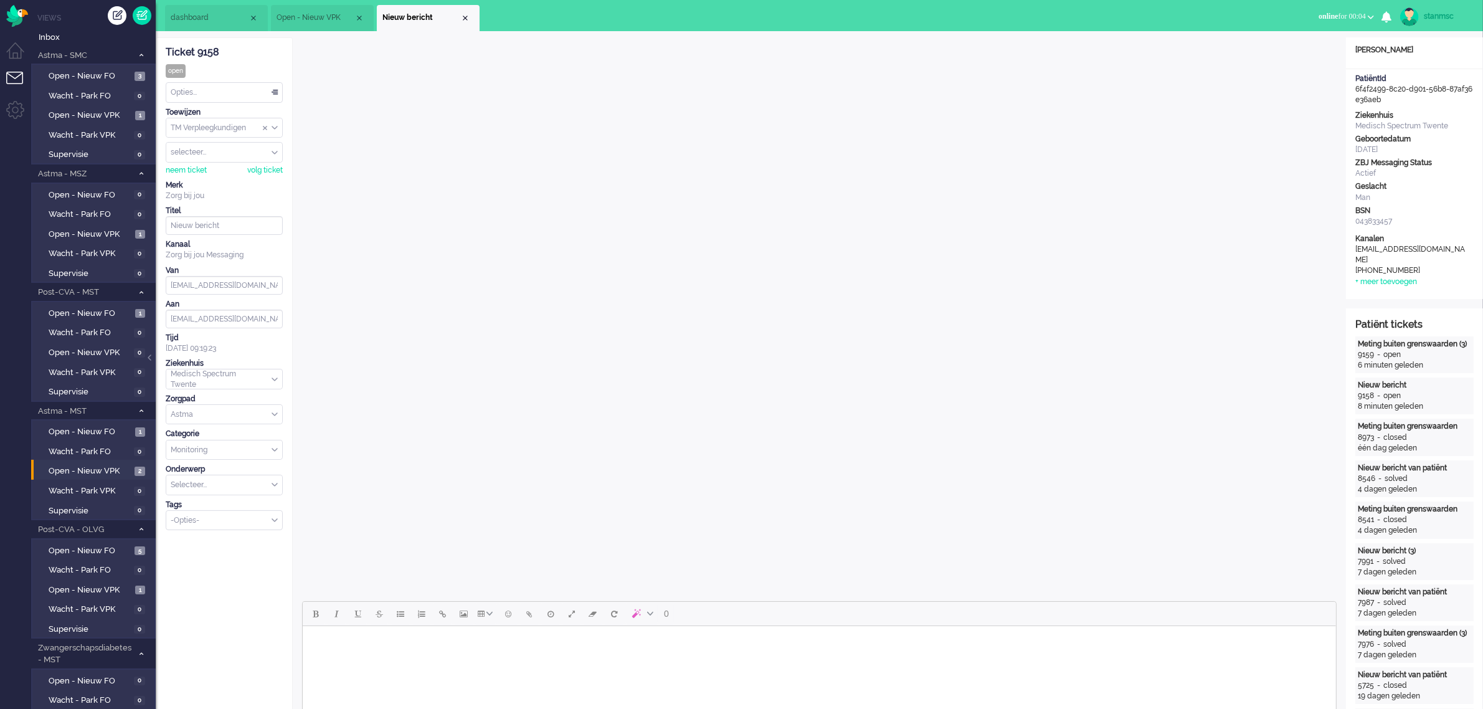
click at [210, 53] on div "Ticket 9158" at bounding box center [224, 52] width 117 height 14
click at [327, 14] on span "Open - Nieuw VPK" at bounding box center [316, 17] width 78 height 11
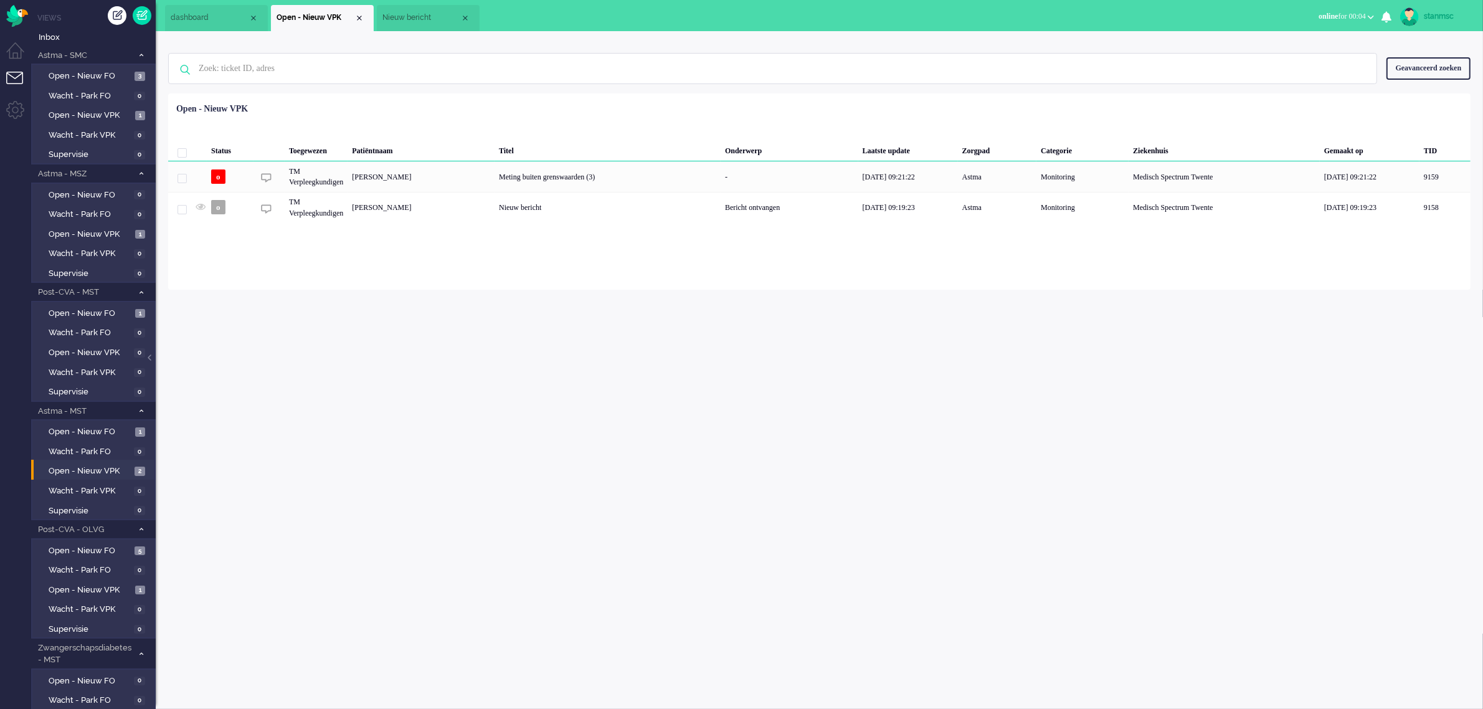
click at [425, 17] on span "Nieuw bericht" at bounding box center [421, 17] width 78 height 11
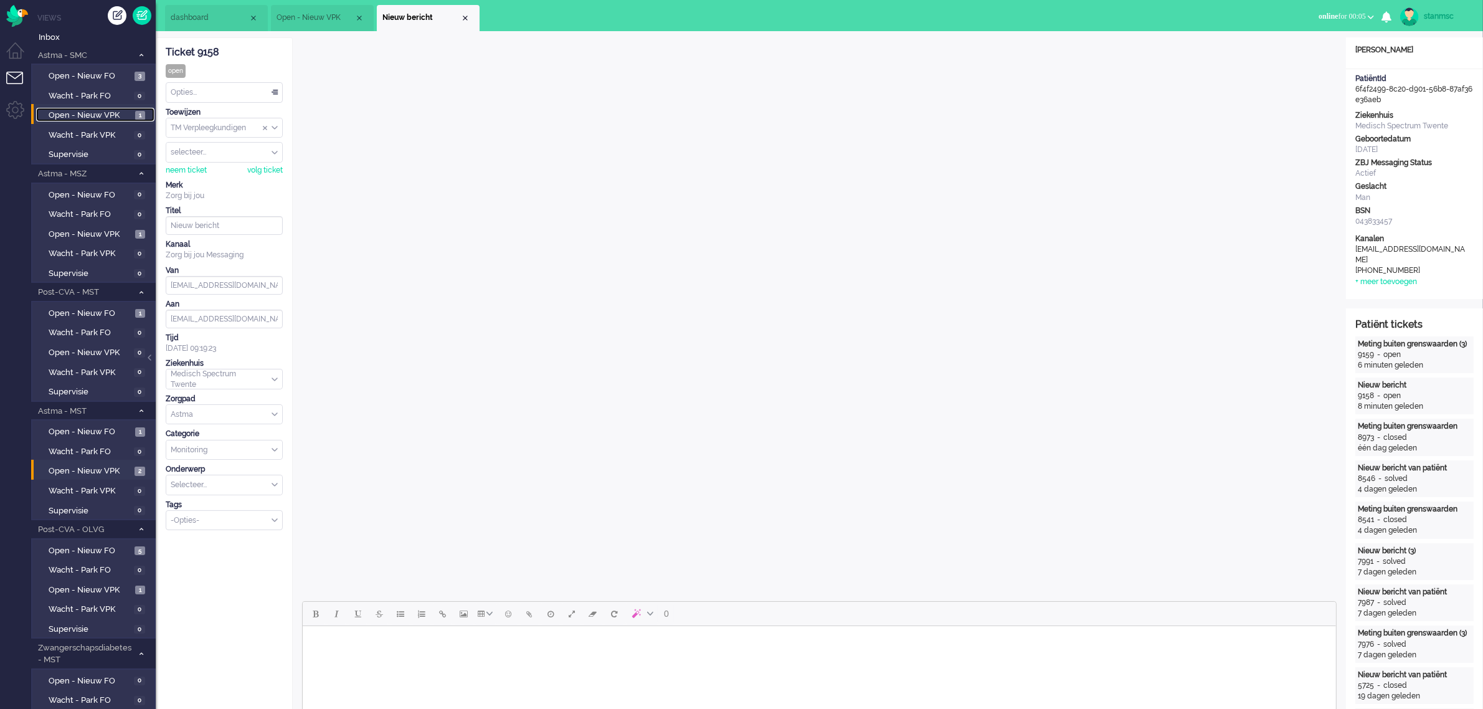
click at [114, 117] on span "Open - Nieuw VPK" at bounding box center [90, 116] width 83 height 12
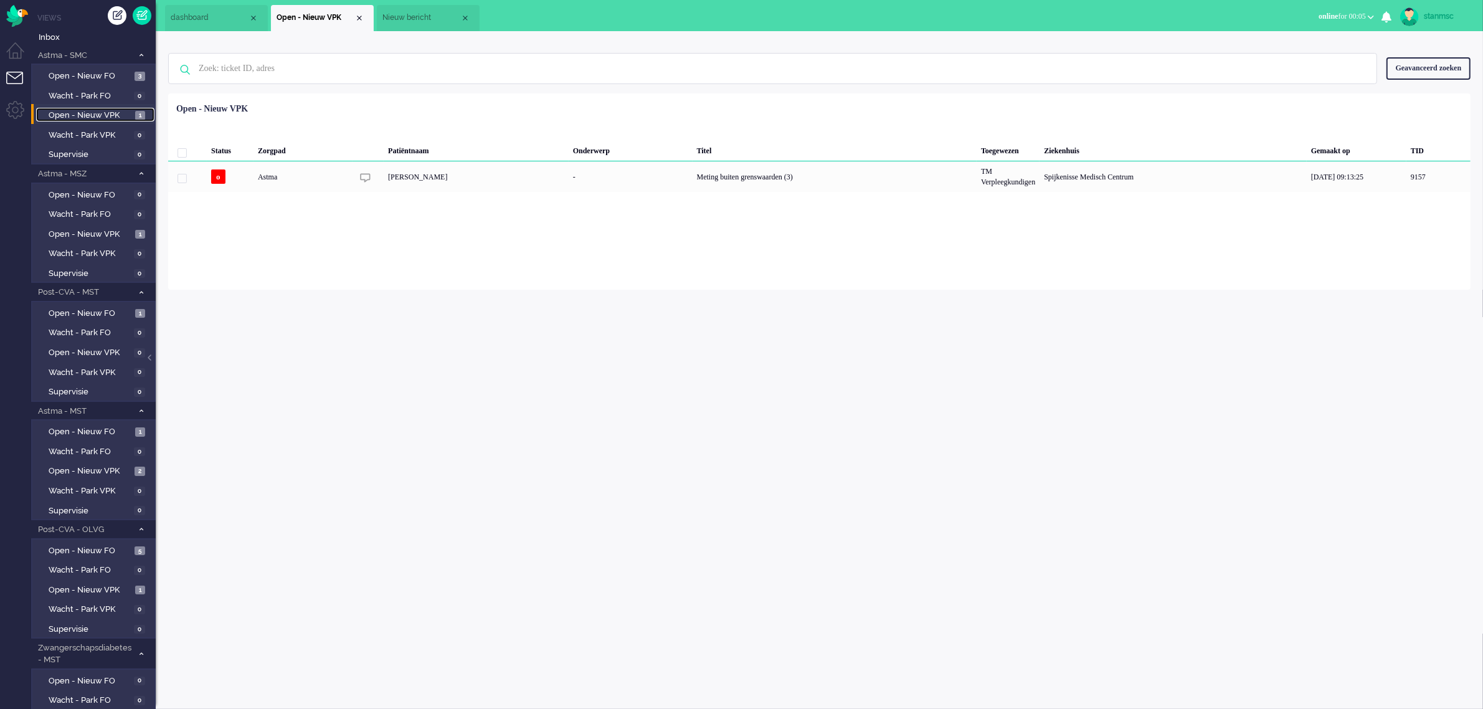
click at [416, 16] on span "Nieuw bericht" at bounding box center [421, 17] width 78 height 11
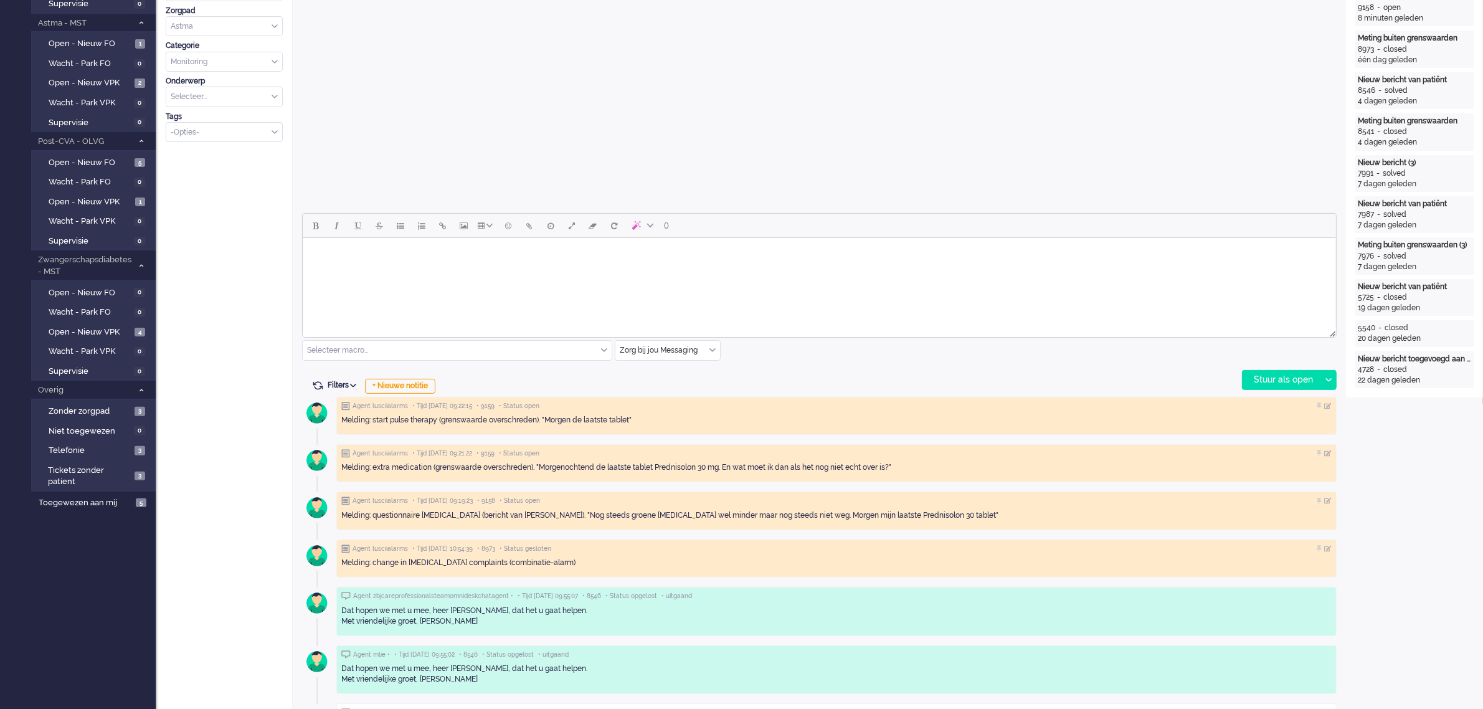
scroll to position [467, 0]
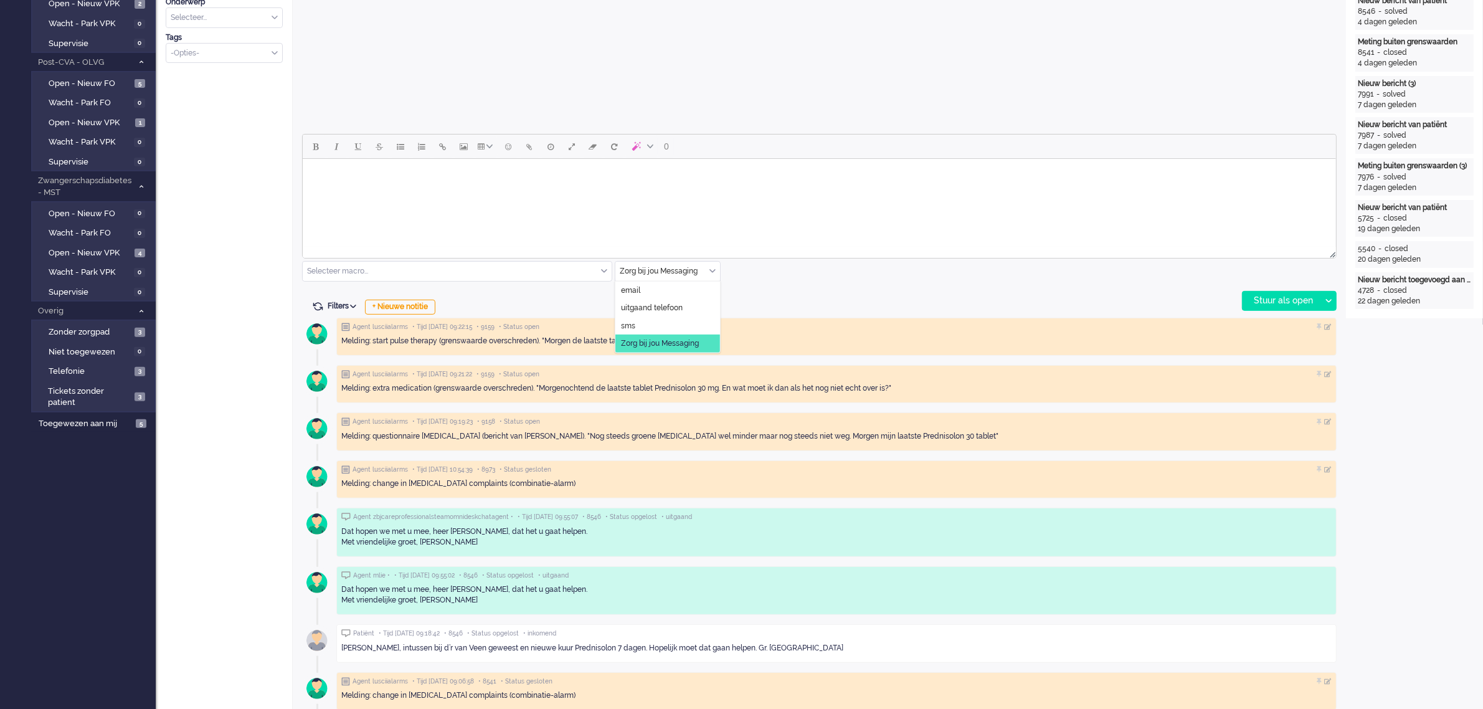
click at [708, 270] on input "text" at bounding box center [667, 271] width 105 height 19
click at [673, 304] on span "uitgaand telefoon" at bounding box center [652, 308] width 62 height 11
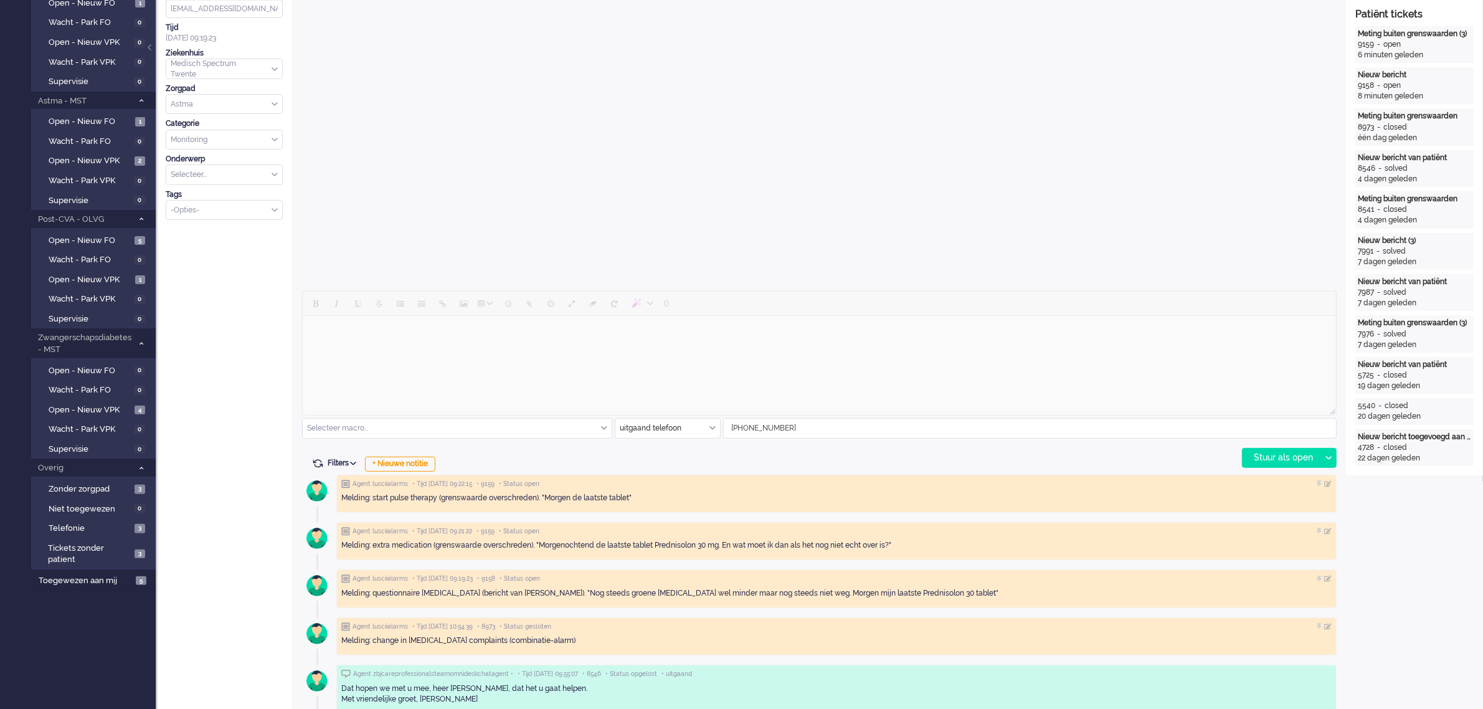
scroll to position [311, 0]
click at [1262, 452] on div "Stuur als open" at bounding box center [1282, 456] width 78 height 19
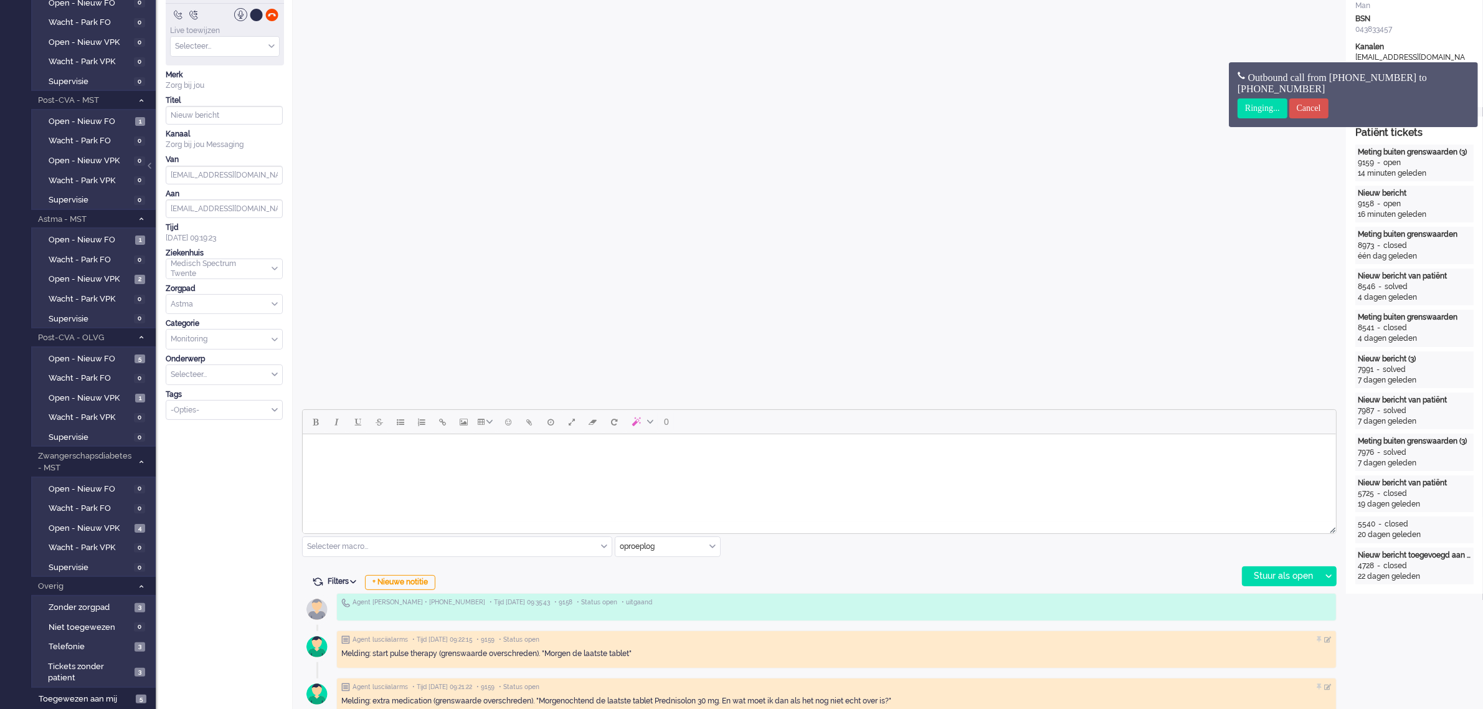
scroll to position [0, 0]
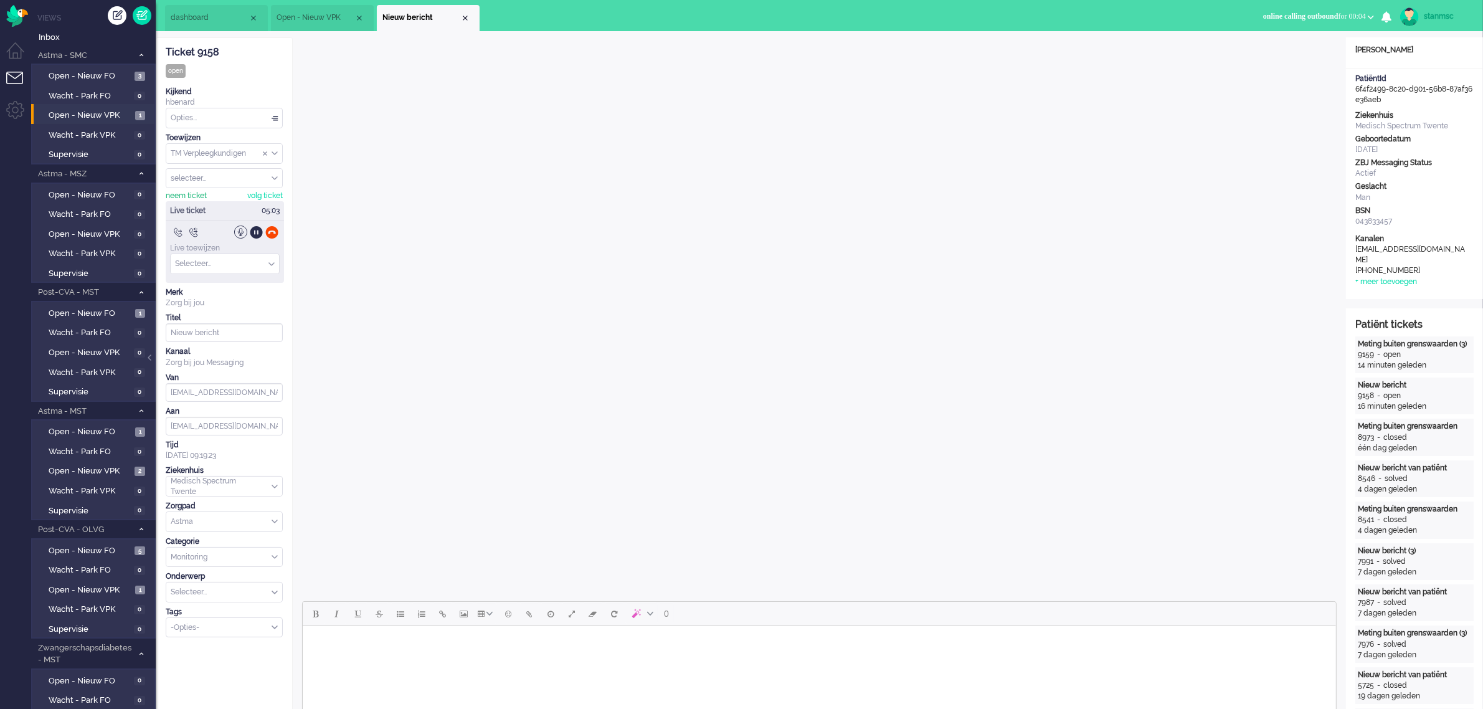
click at [191, 197] on div "neem ticket" at bounding box center [186, 196] width 41 height 11
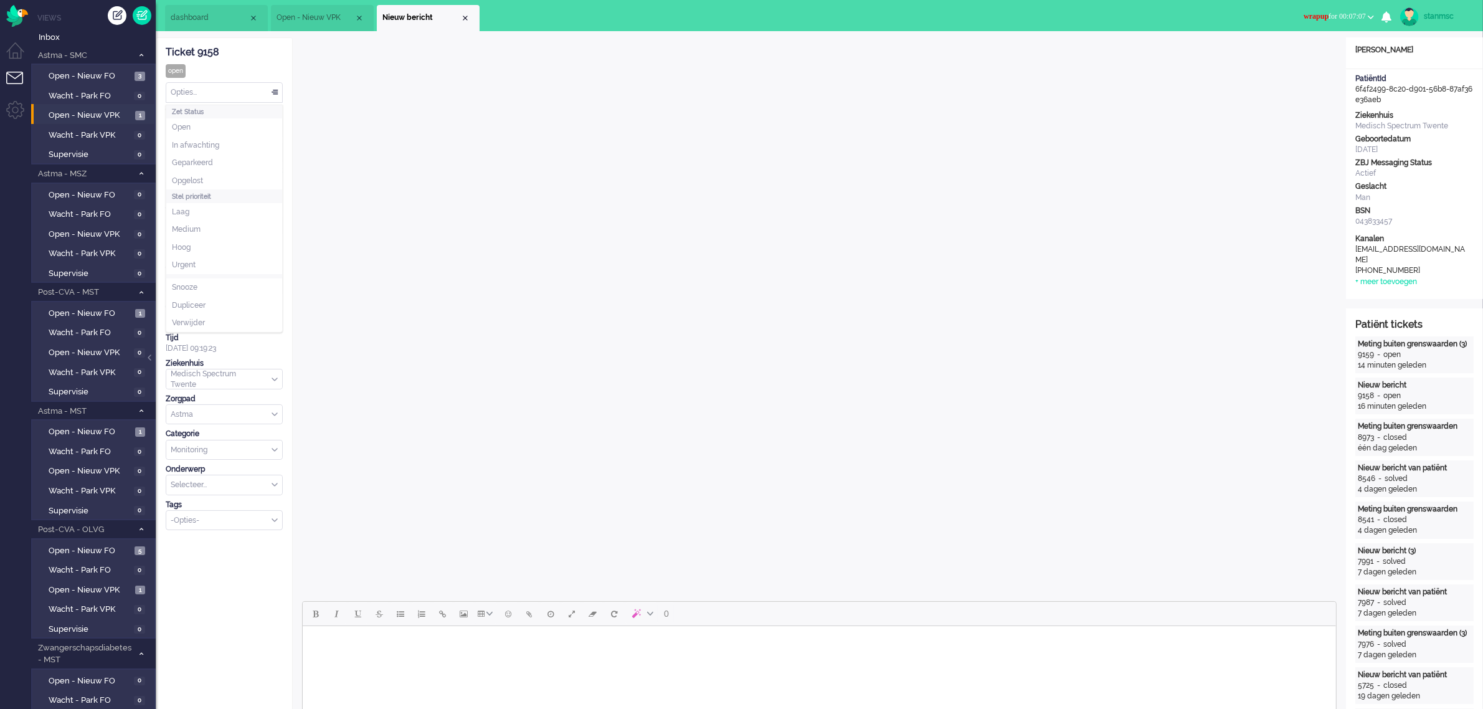
click at [213, 97] on div "Opties..." at bounding box center [224, 92] width 116 height 19
click at [217, 179] on li "Opgelost" at bounding box center [224, 181] width 116 height 18
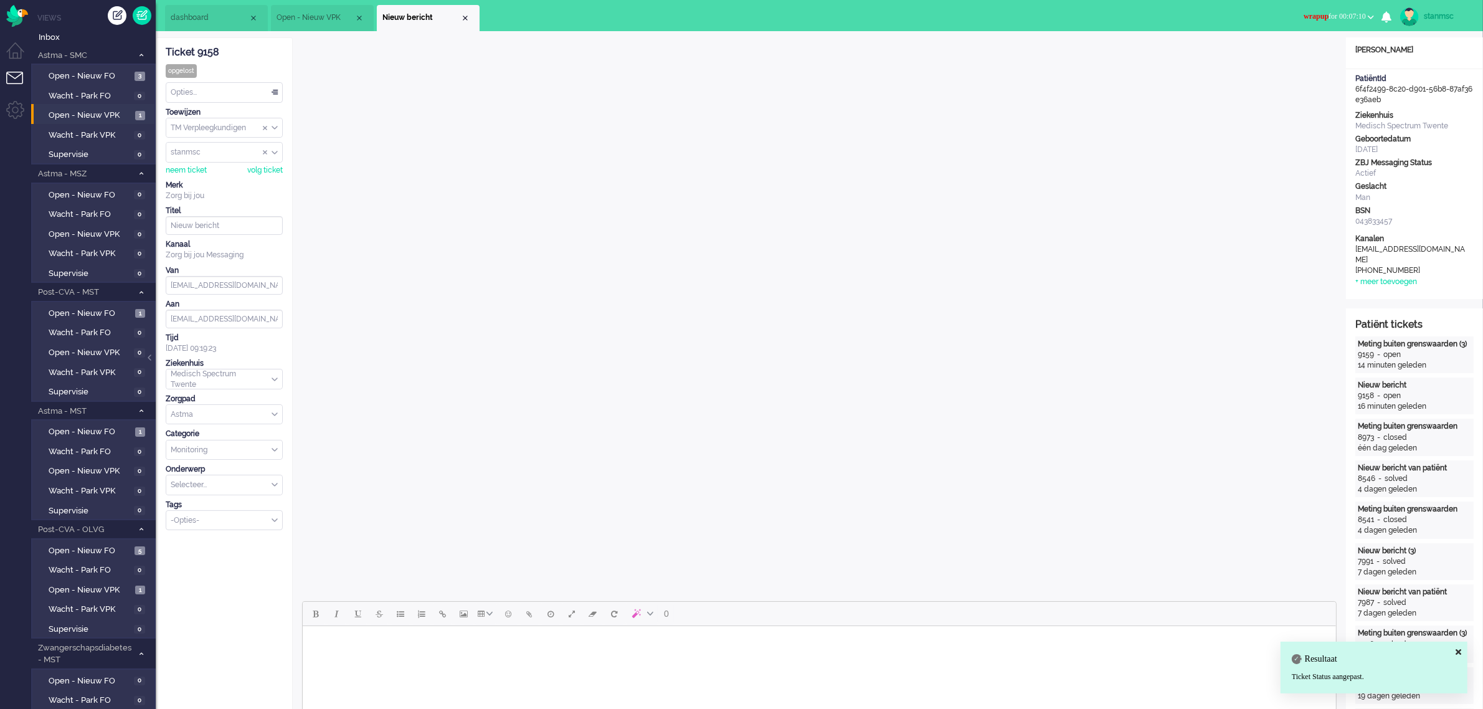
click at [1373, 15] on b "button" at bounding box center [1371, 17] width 6 height 4
click at [1311, 54] on label "Online" at bounding box center [1322, 55] width 98 height 11
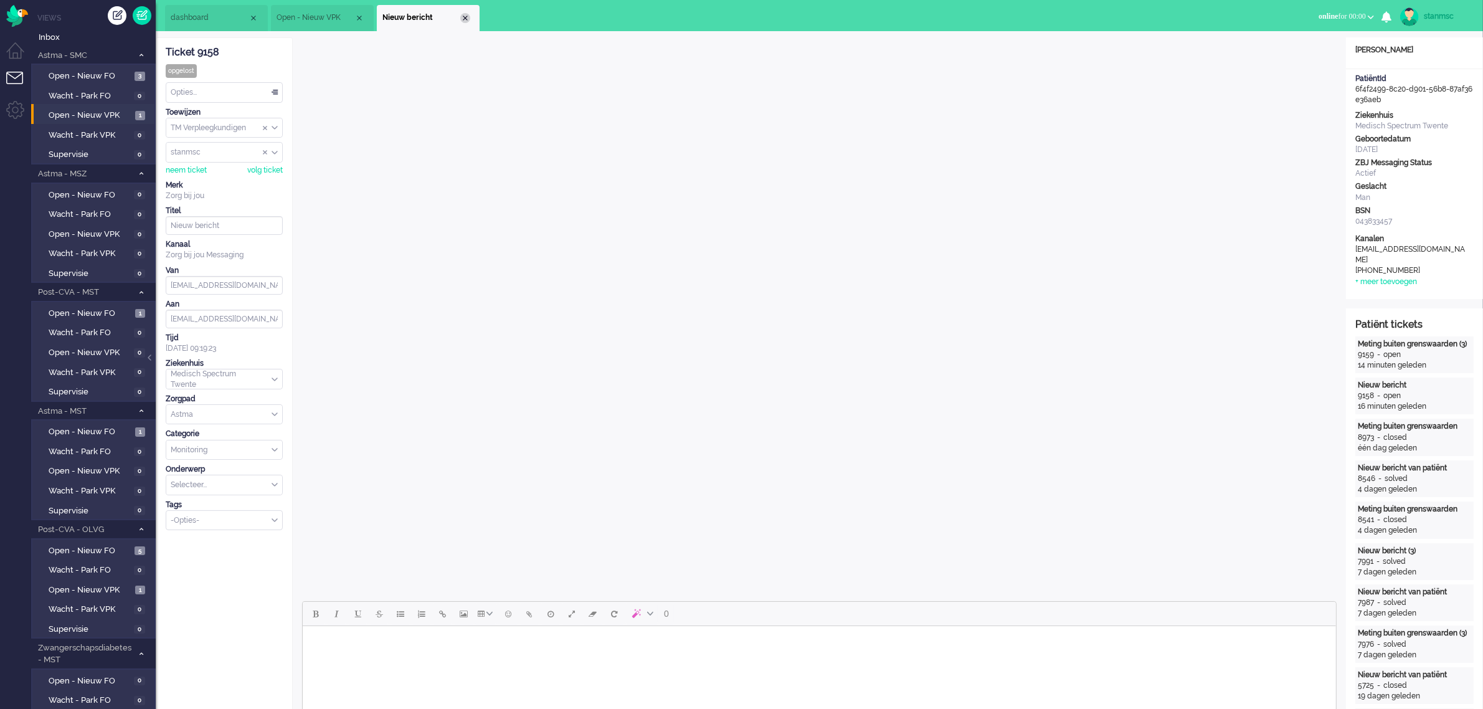
click at [466, 14] on div "Close tab" at bounding box center [465, 18] width 10 height 10
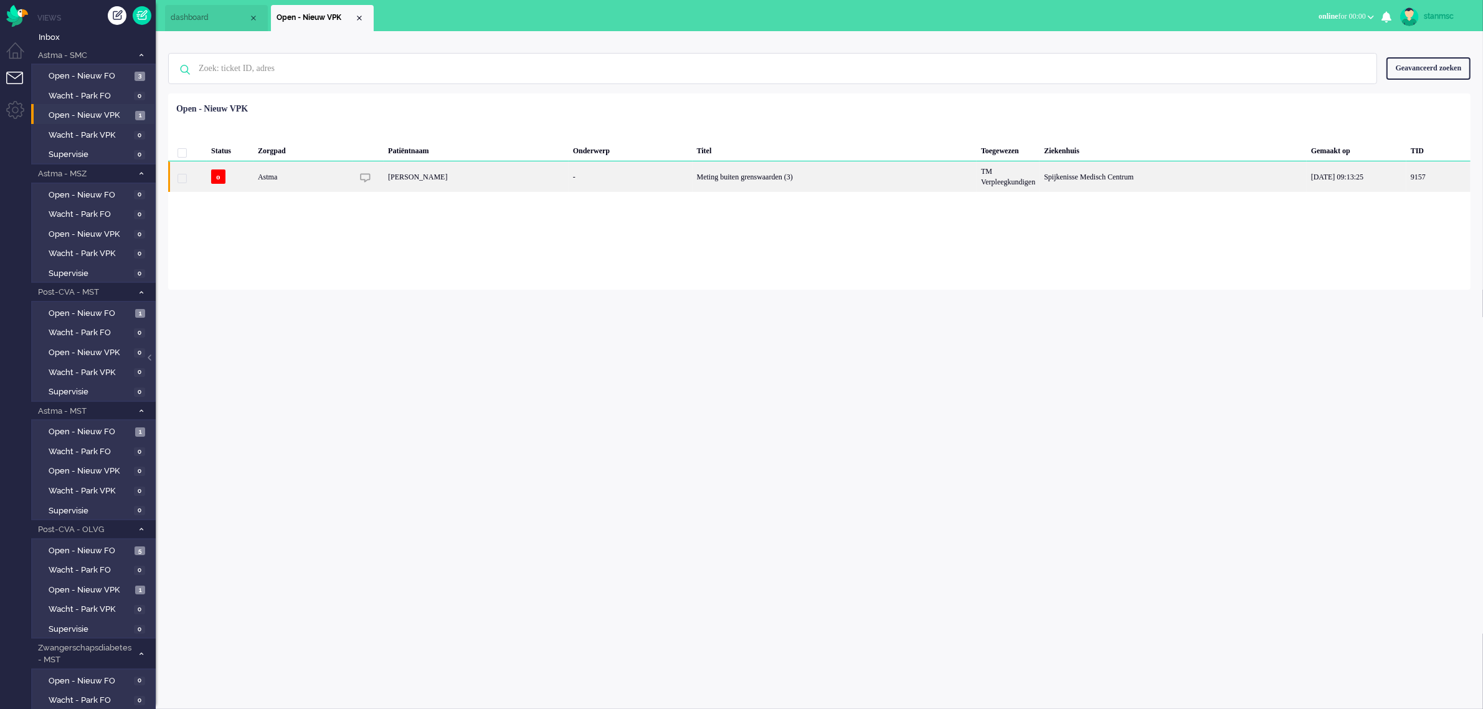
click at [693, 183] on div "Astma" at bounding box center [835, 176] width 284 height 31
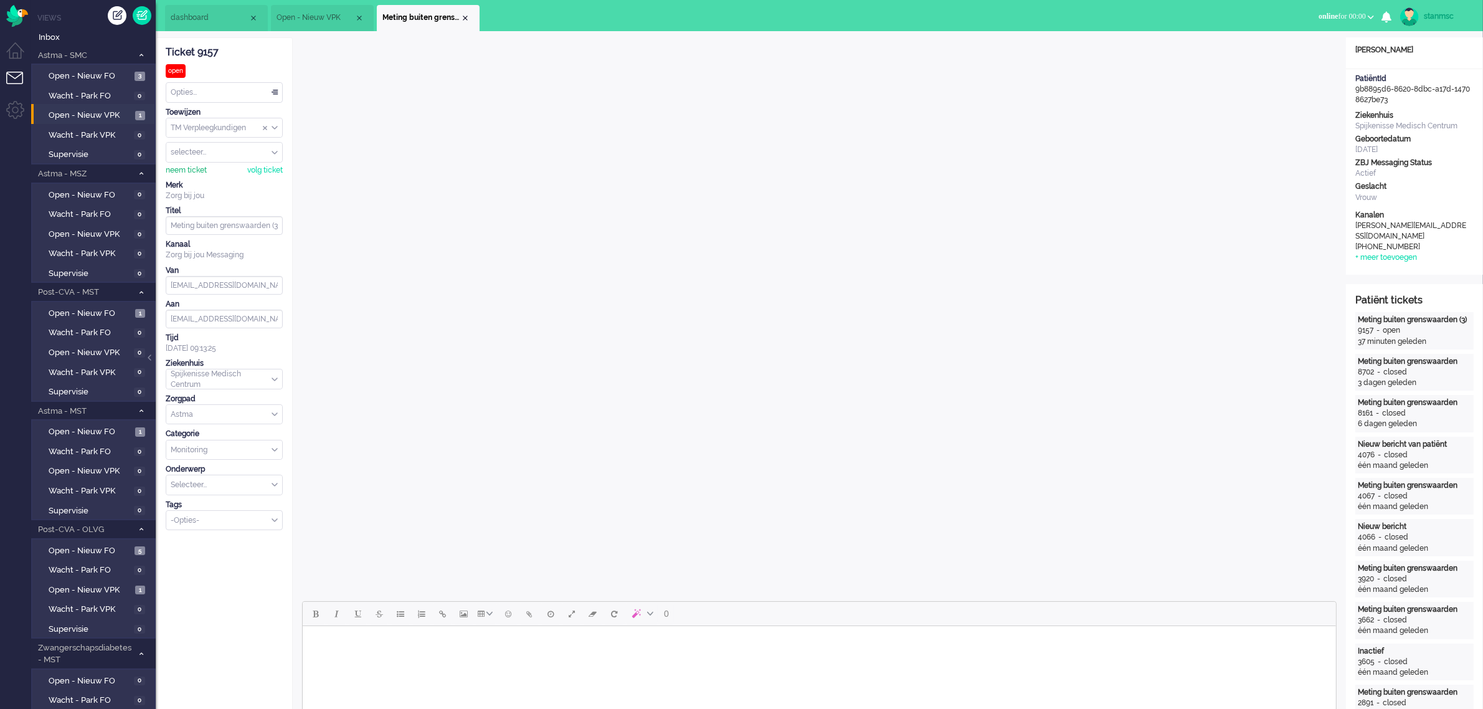
click at [188, 167] on div "neem ticket" at bounding box center [186, 170] width 41 height 11
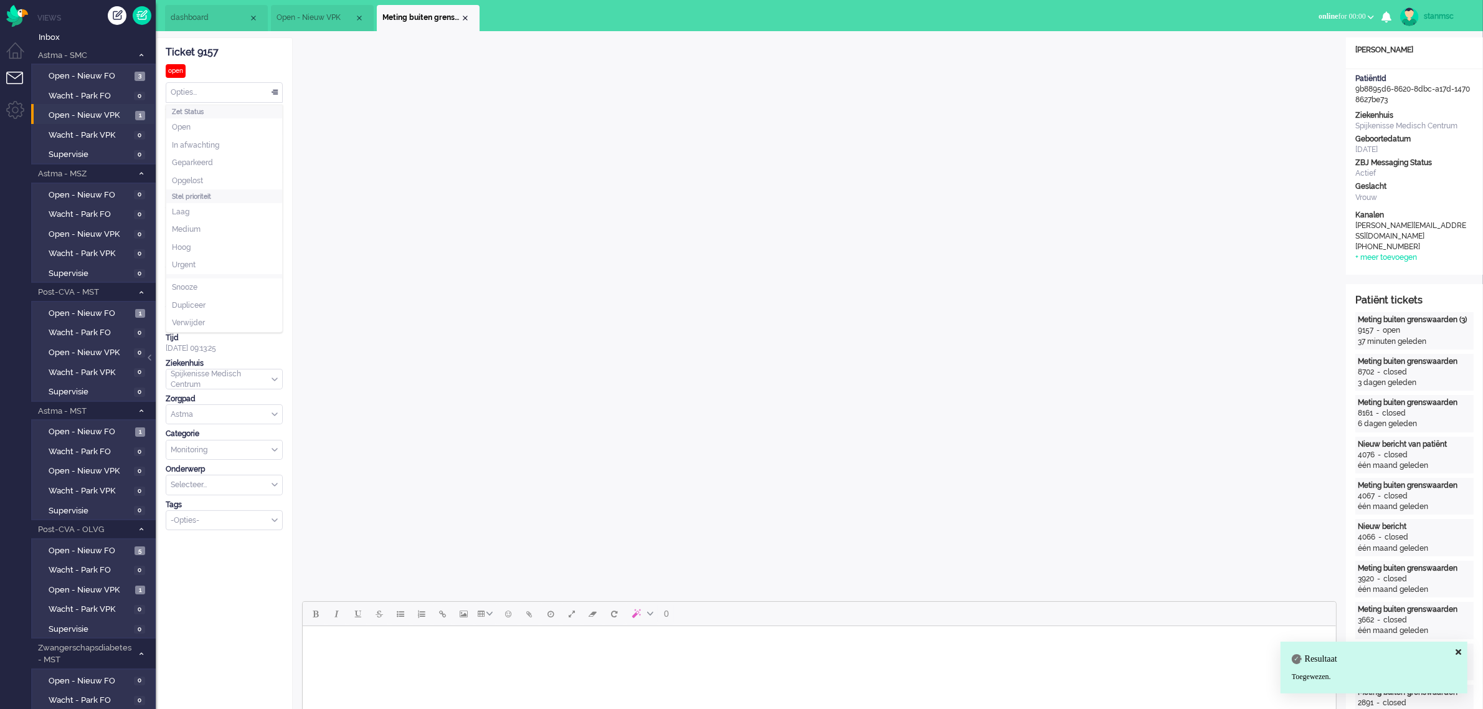
click at [219, 95] on div "Opties..." at bounding box center [224, 92] width 116 height 19
click at [219, 173] on li "Opgelost" at bounding box center [224, 181] width 116 height 18
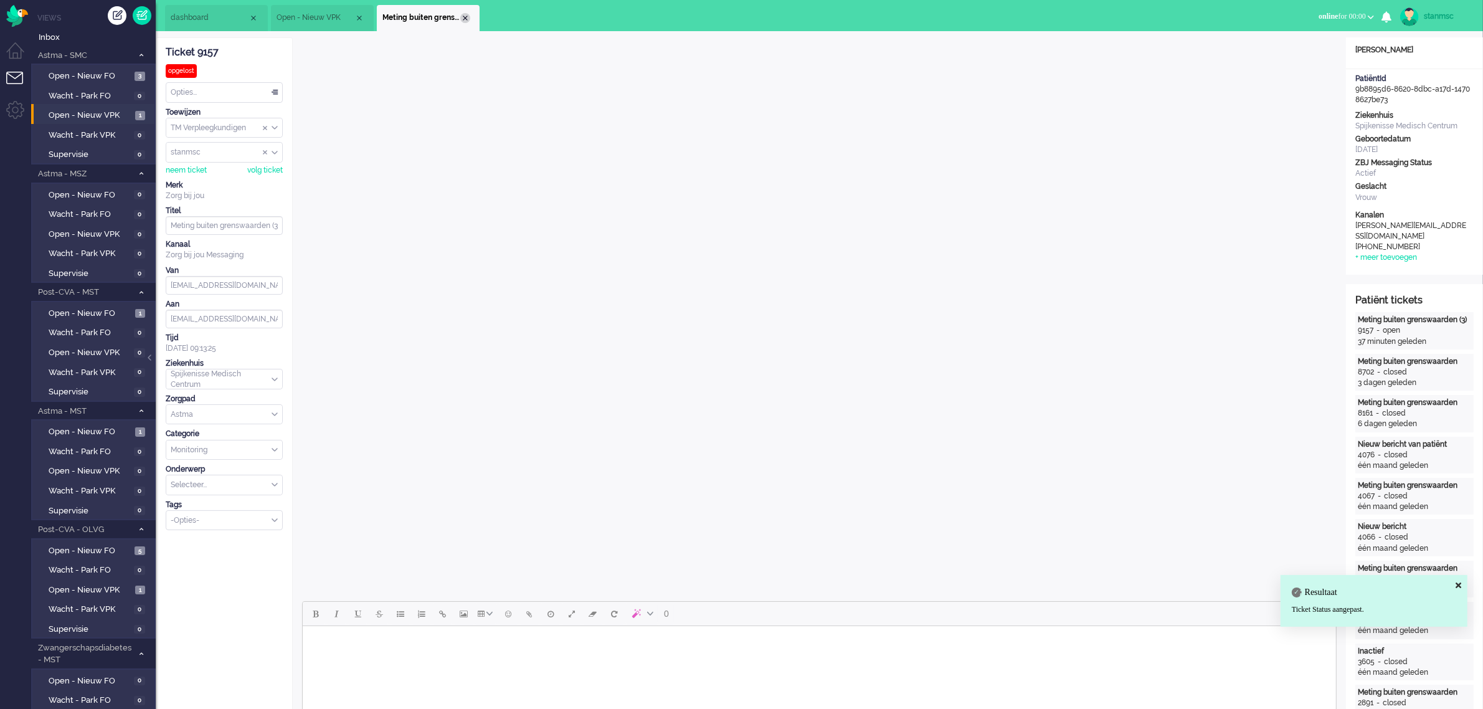
click at [464, 17] on div "Close tab" at bounding box center [465, 18] width 10 height 10
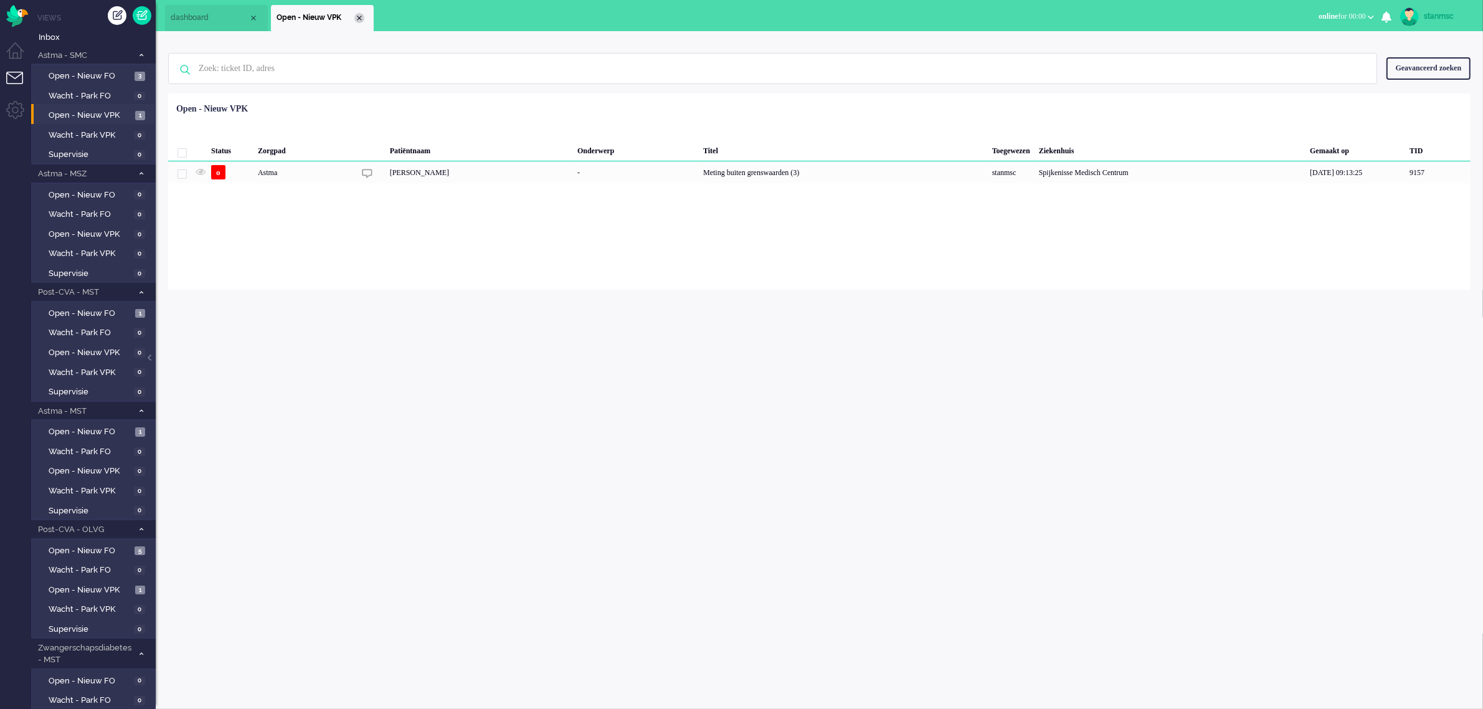
click at [360, 17] on div "Close tab" at bounding box center [359, 18] width 10 height 10
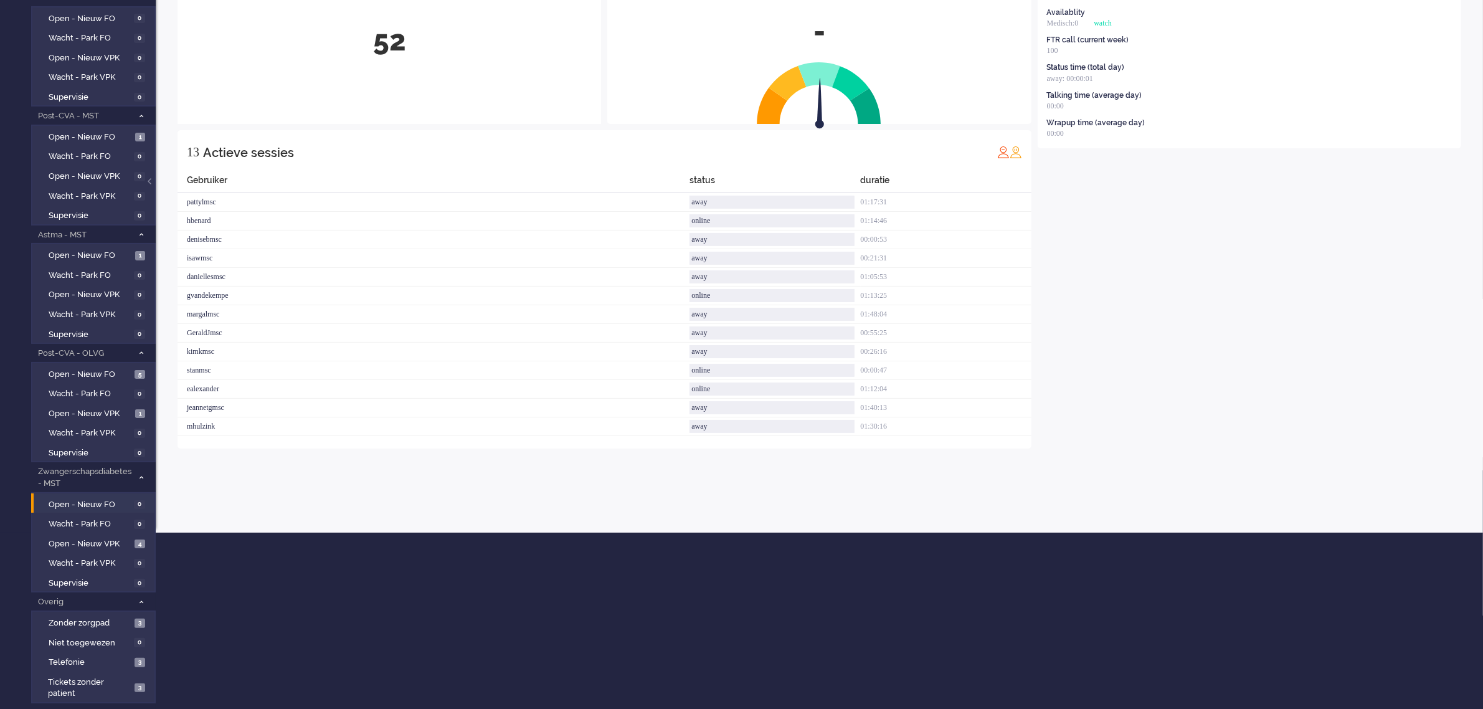
scroll to position [183, 0]
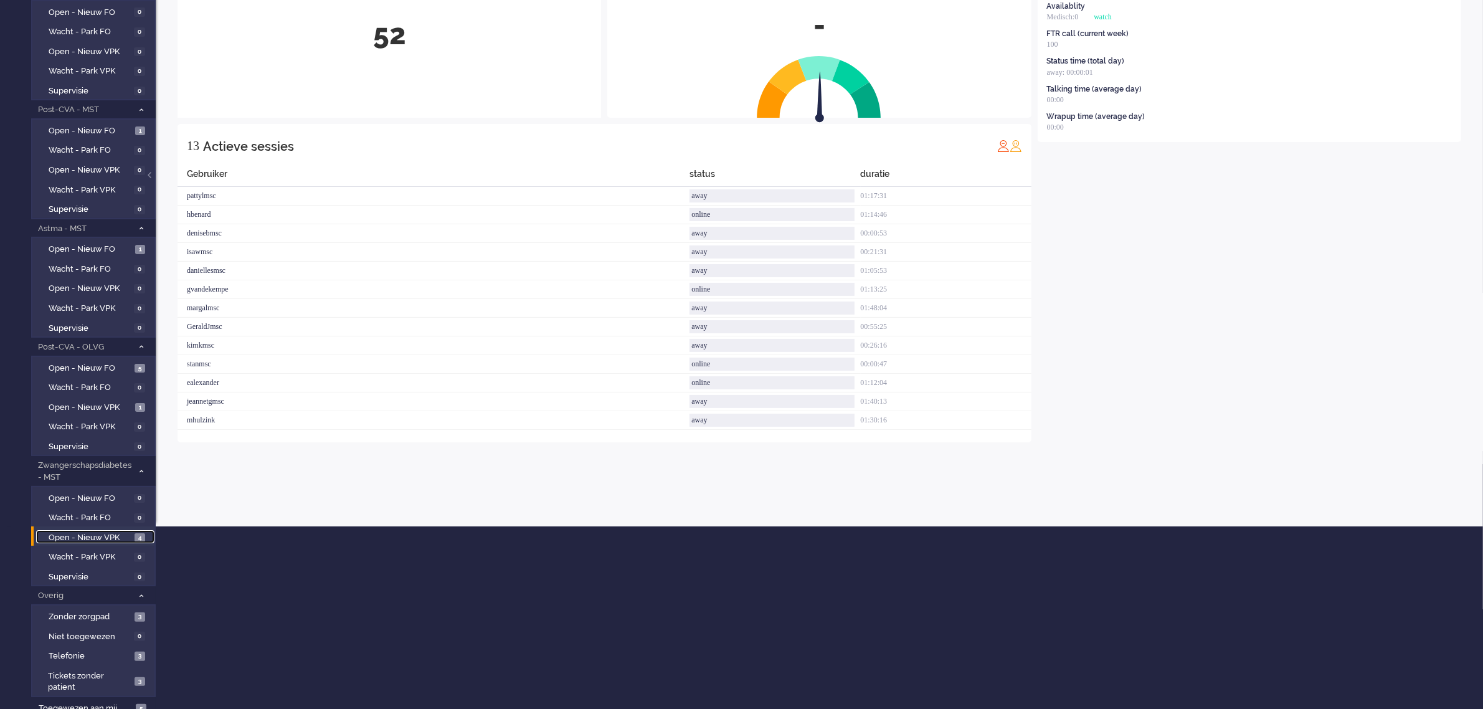
click at [100, 532] on span "Open - Nieuw VPK" at bounding box center [90, 538] width 83 height 12
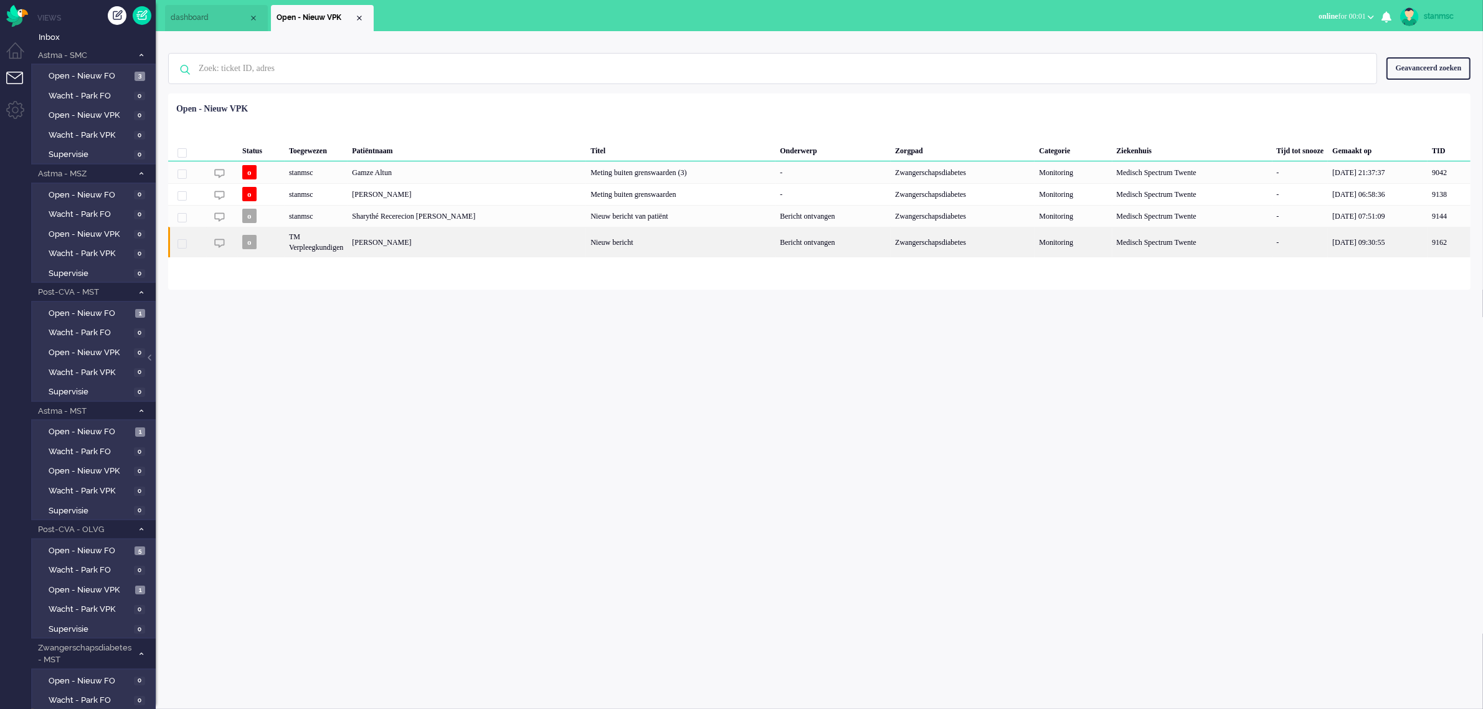
click at [1428, 240] on div "Petronella Daniëlla de Jong" at bounding box center [1449, 242] width 43 height 31
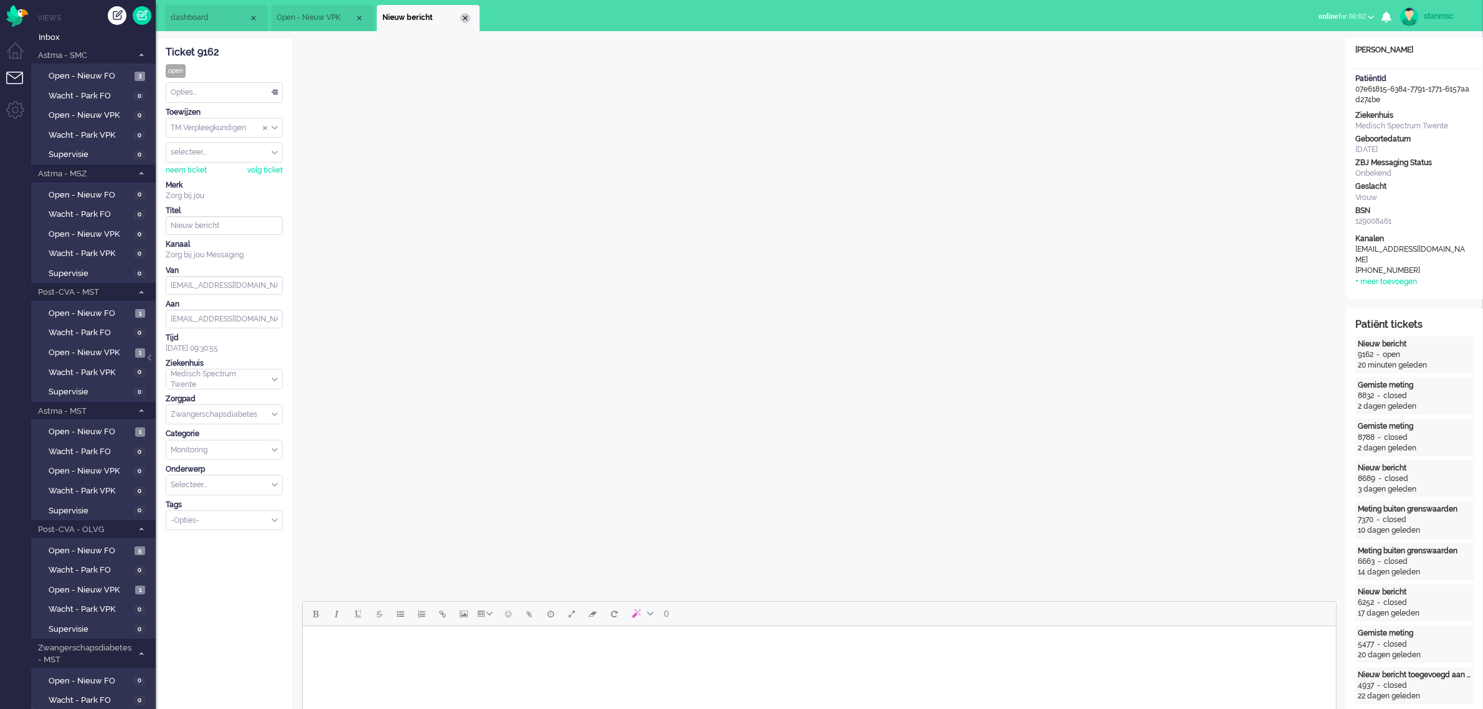
click at [465, 17] on div "Close tab" at bounding box center [465, 18] width 10 height 10
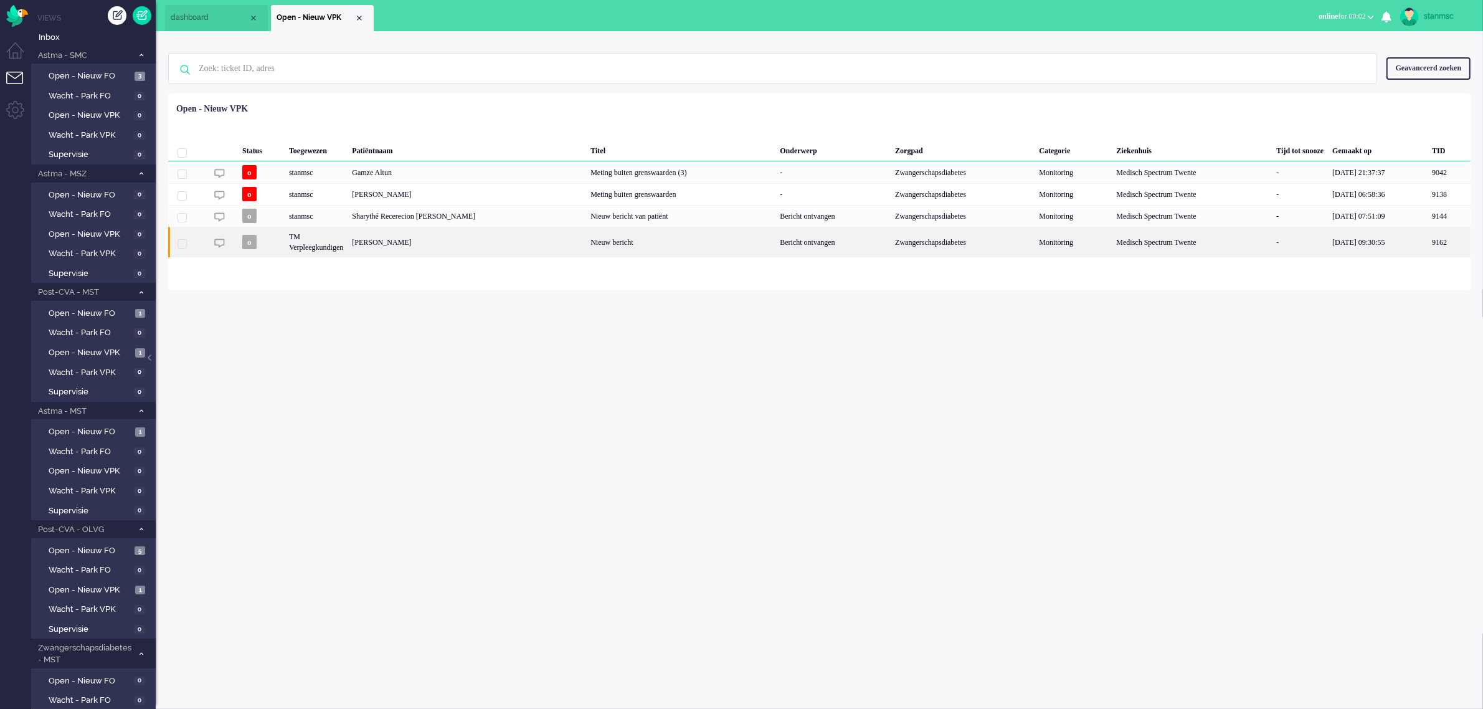
click at [1112, 242] on div "TM Verpleegkundigen" at bounding box center [1192, 242] width 160 height 31
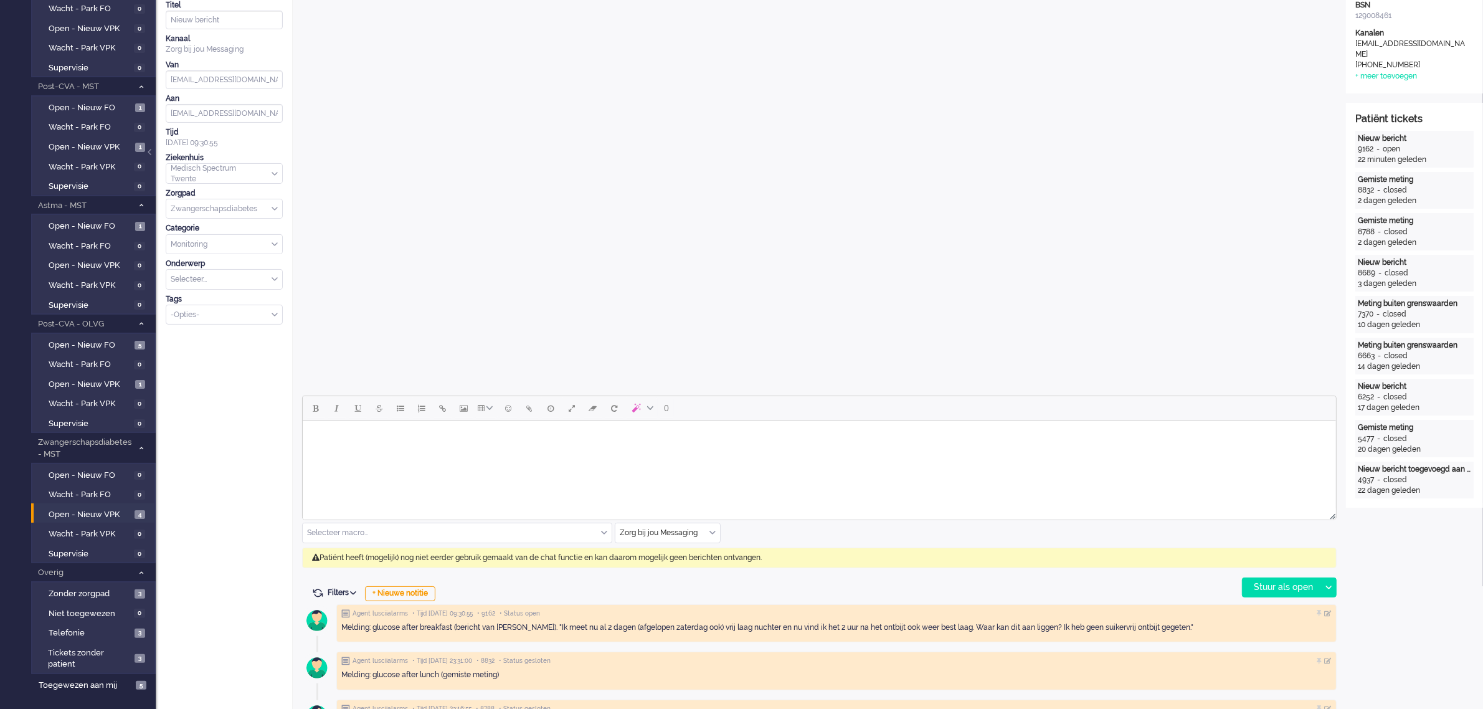
scroll to position [311, 0]
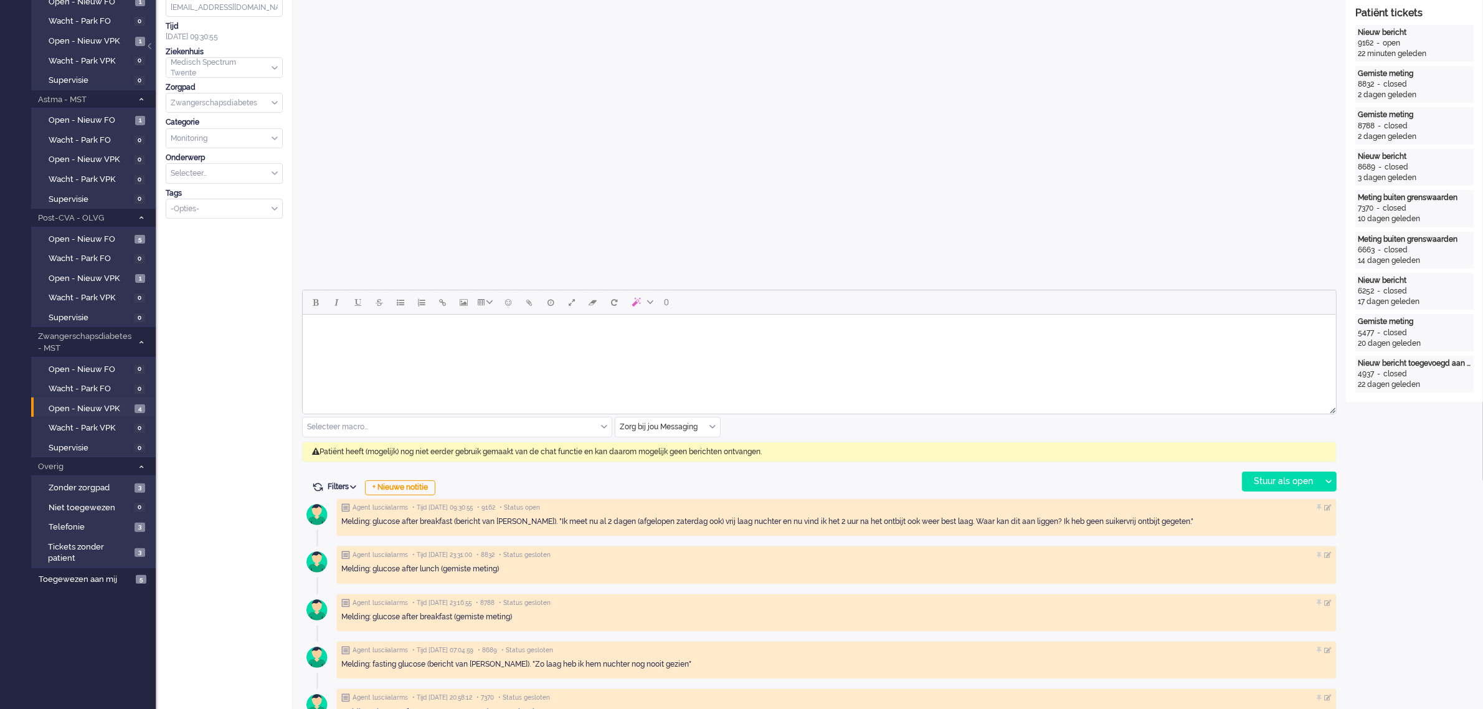
click at [714, 431] on input "text" at bounding box center [667, 426] width 105 height 19
click at [673, 463] on span "uitgaand telefoon" at bounding box center [652, 463] width 62 height 11
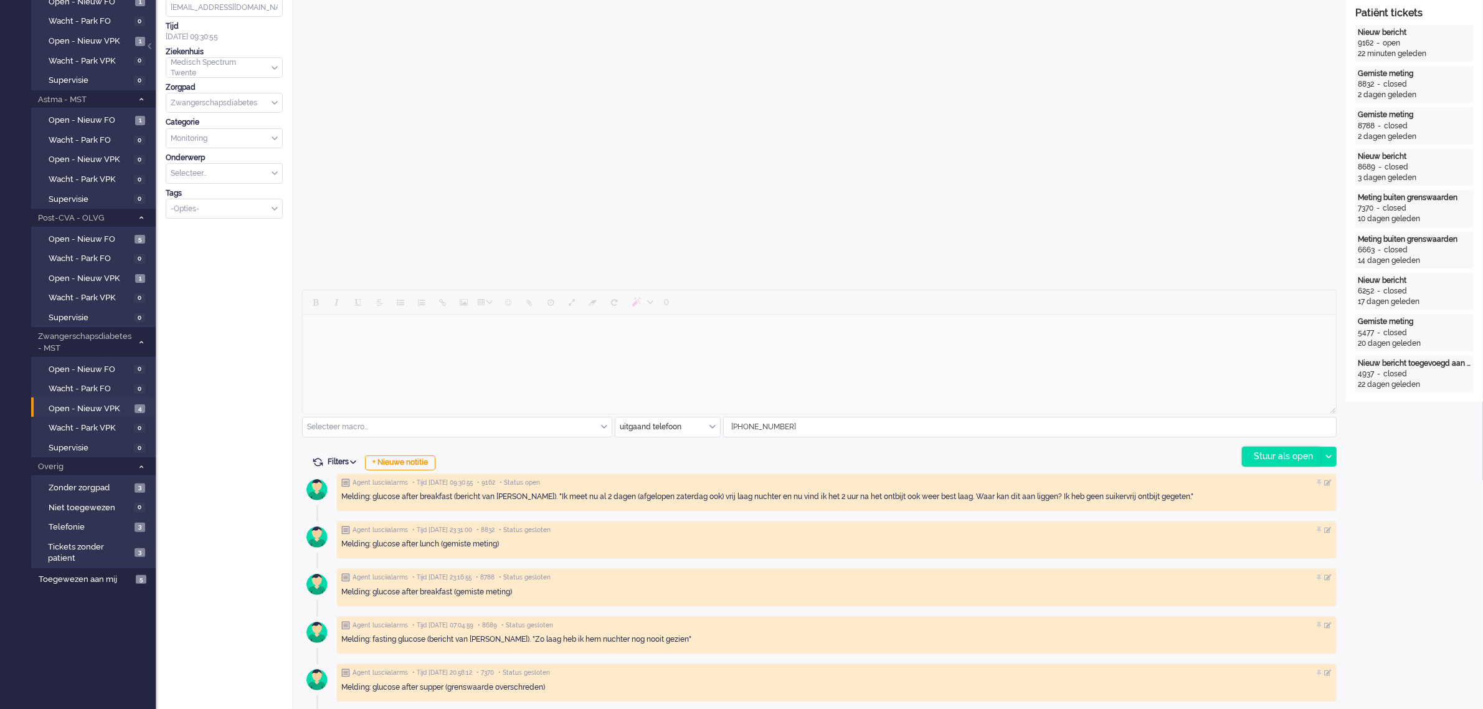
click at [1275, 455] on div "Stuur als open" at bounding box center [1282, 456] width 78 height 19
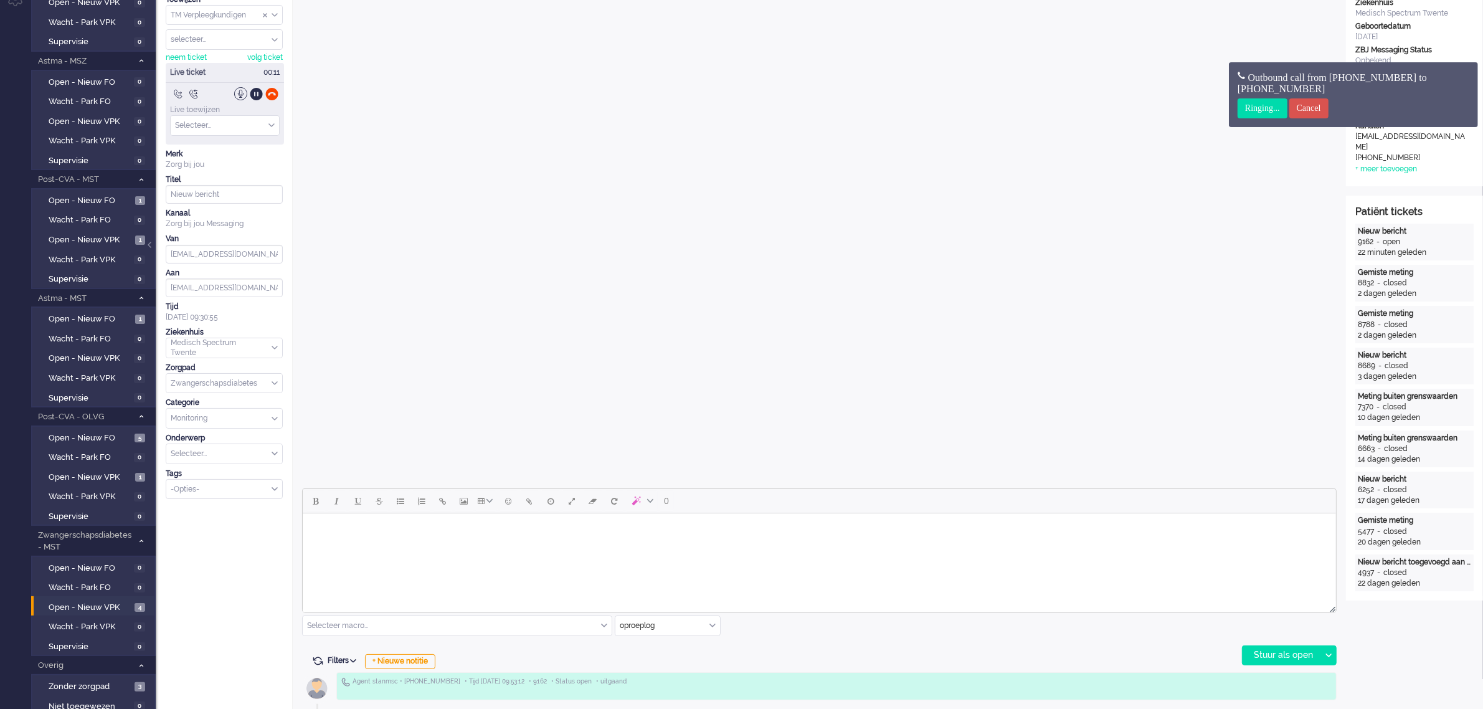
scroll to position [0, 0]
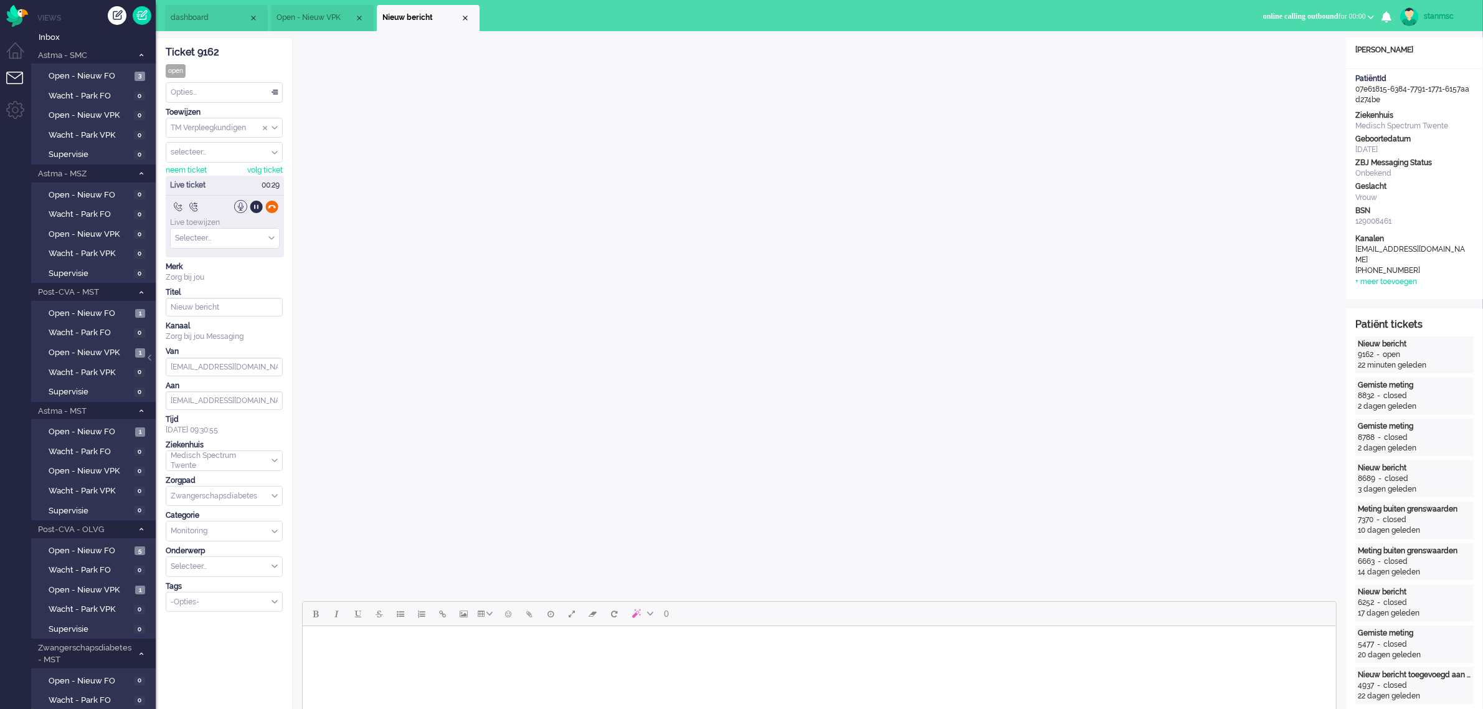
click at [272, 206] on div at bounding box center [271, 206] width 13 height 13
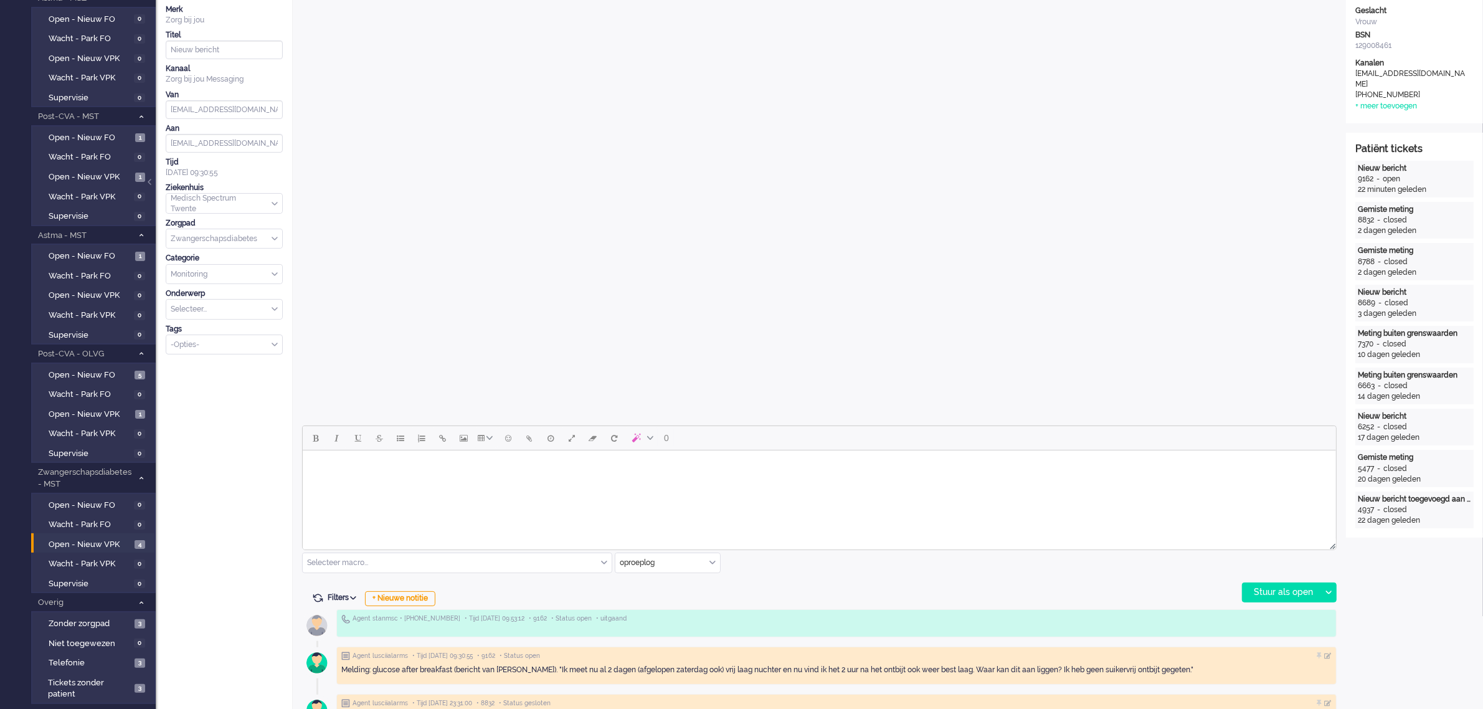
scroll to position [389, 0]
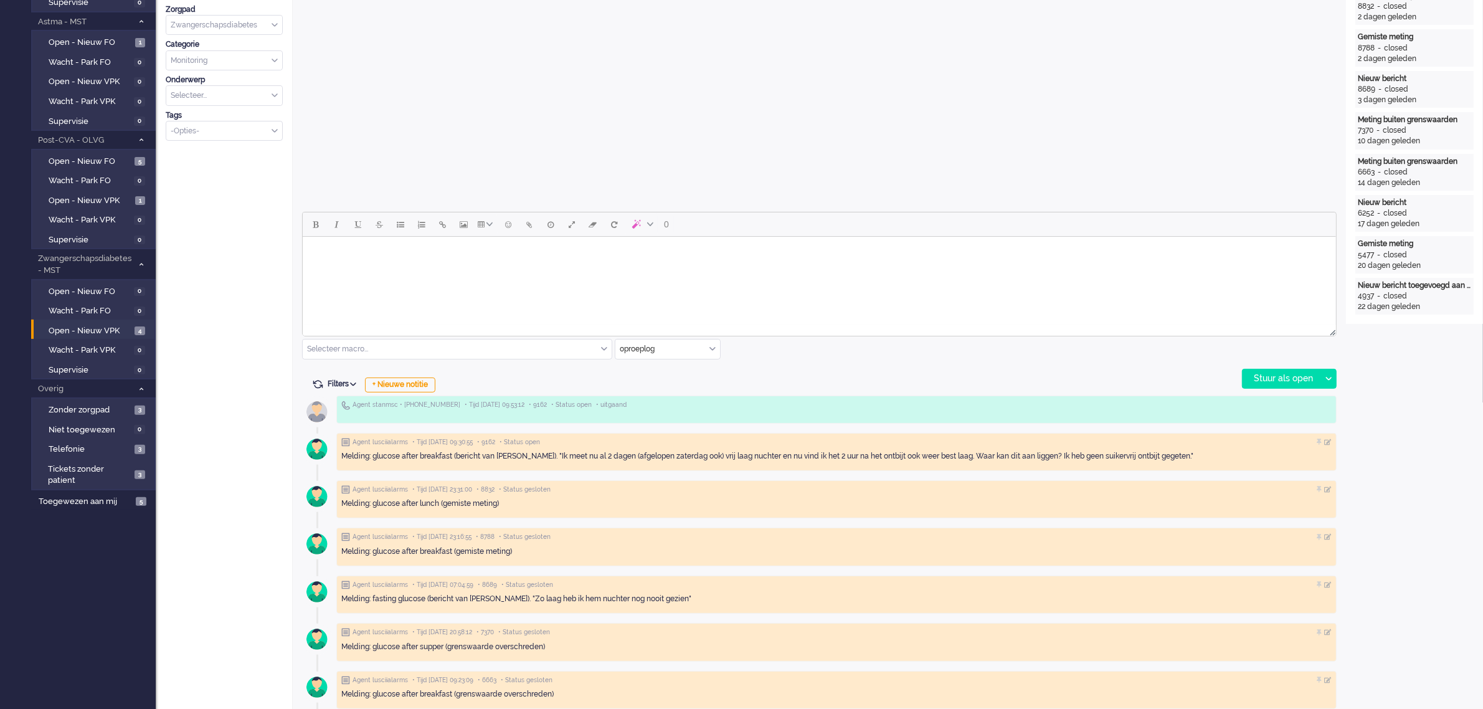
click at [709, 352] on div "oproeplog" at bounding box center [667, 348] width 105 height 19
click at [655, 419] on span "Zorg bij jou Messaging" at bounding box center [660, 421] width 78 height 11
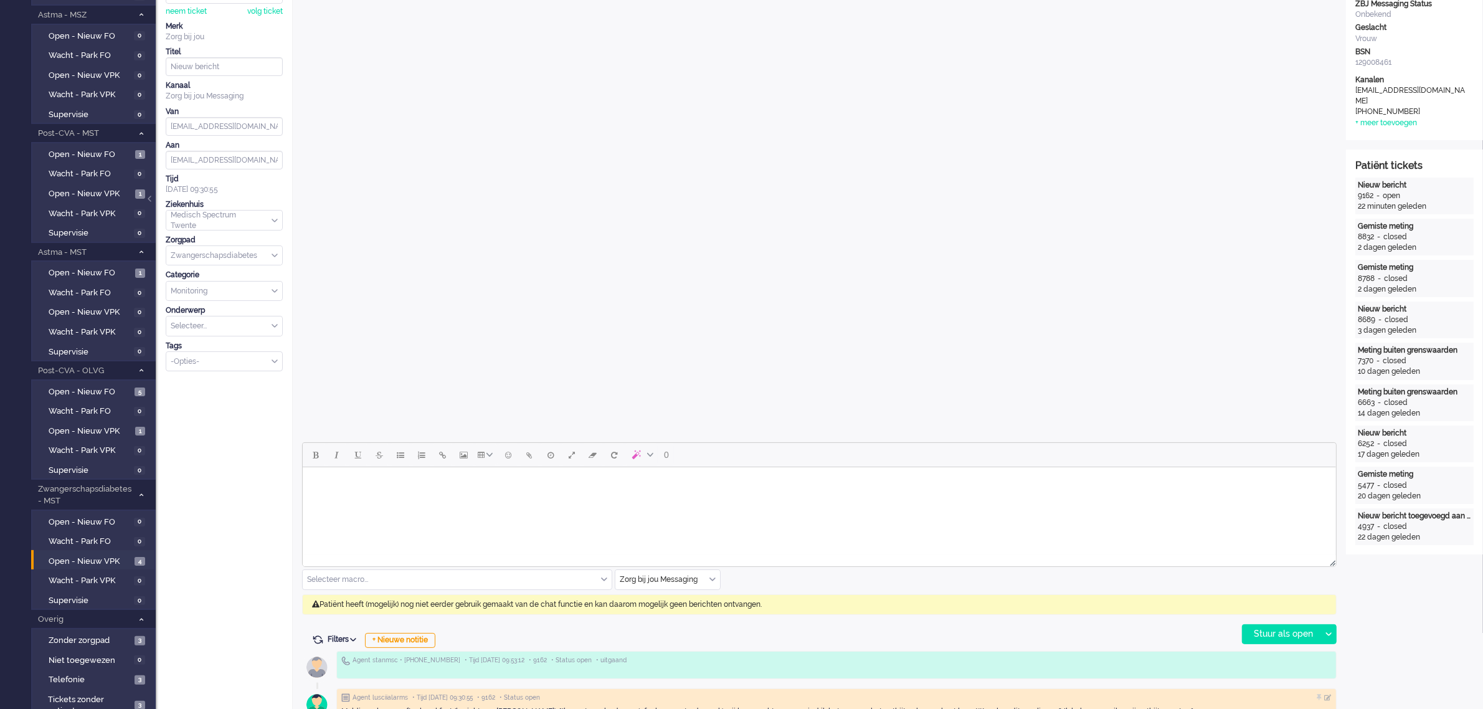
scroll to position [234, 0]
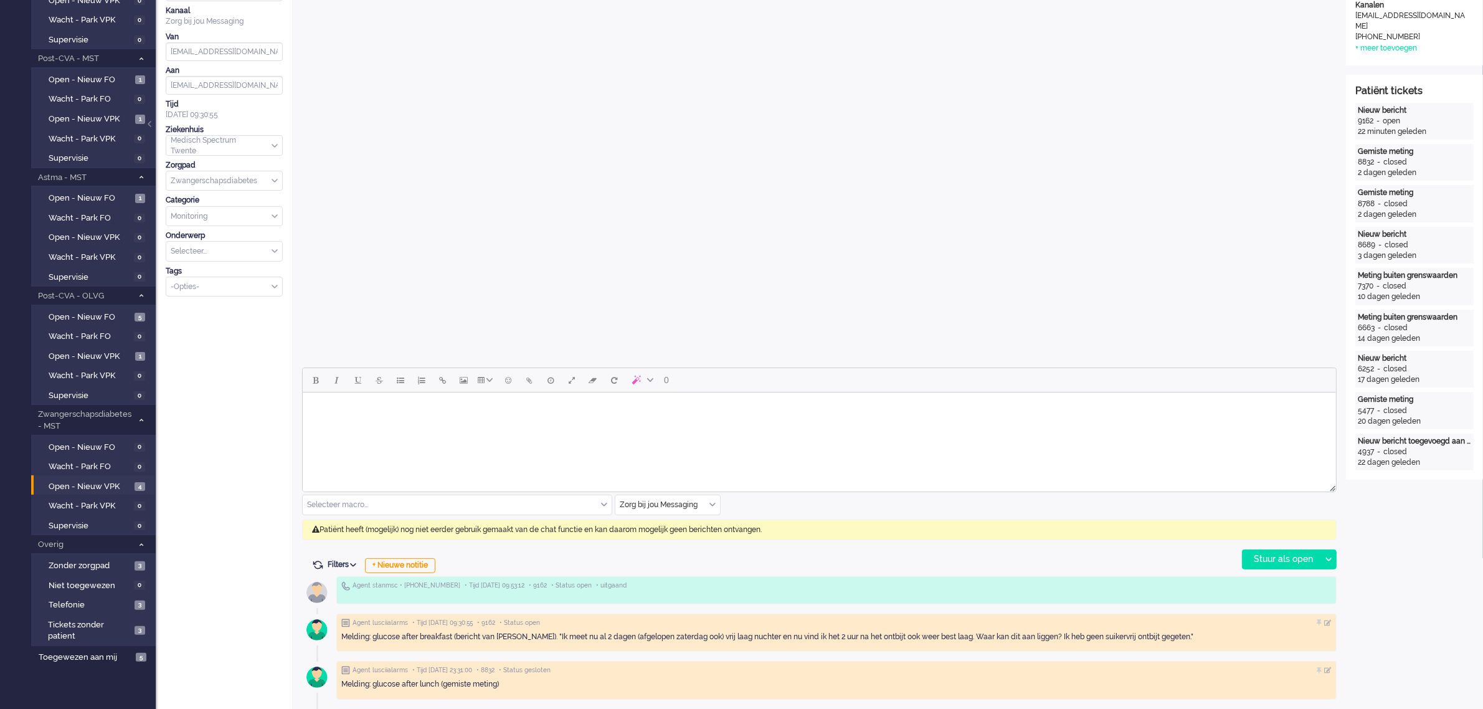
click at [497, 424] on html at bounding box center [818, 408] width 1033 height 32
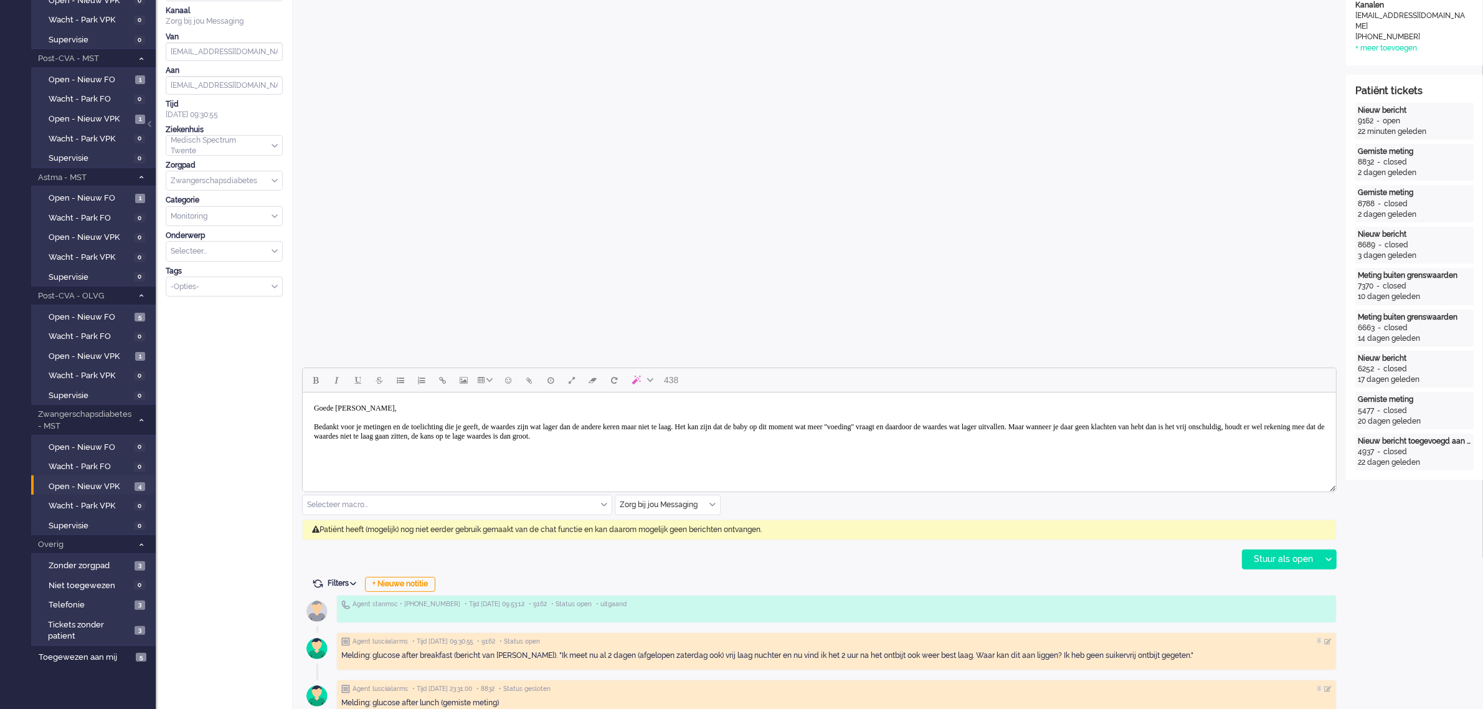
click at [412, 407] on body "Goede morgen Petronella, Bedankt voor je metingen en de toelichting die je geef…" at bounding box center [818, 422] width 1023 height 50
click at [898, 431] on body "Goede morgen Petronella, Bedankt voor je metingen en de toelichting die je geef…" at bounding box center [818, 422] width 1023 height 50
click at [899, 438] on body "Goede morgen Petronella, Bedankt voor je metingen en de toelichting die je geef…" at bounding box center [818, 422] width 1023 height 50
click at [1269, 559] on div "Stuur als open" at bounding box center [1282, 559] width 78 height 19
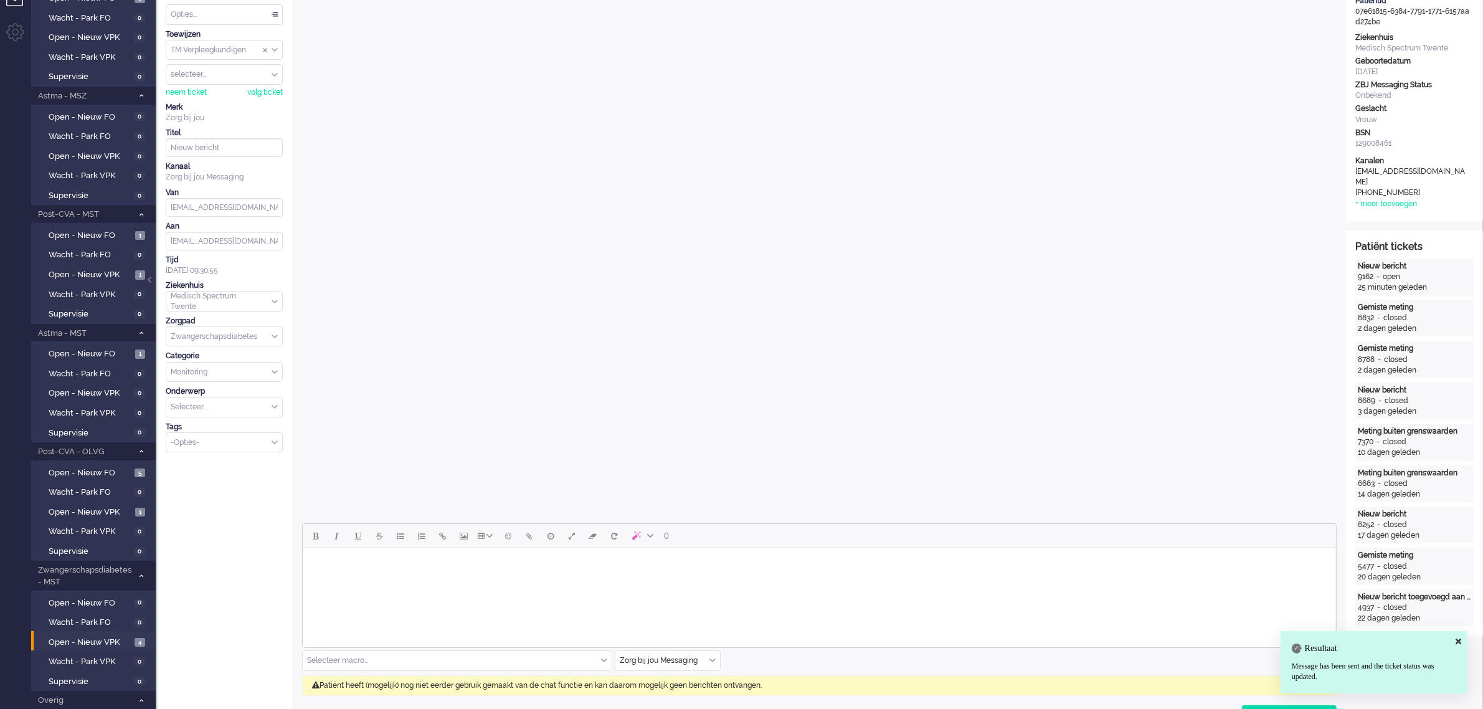
scroll to position [0, 0]
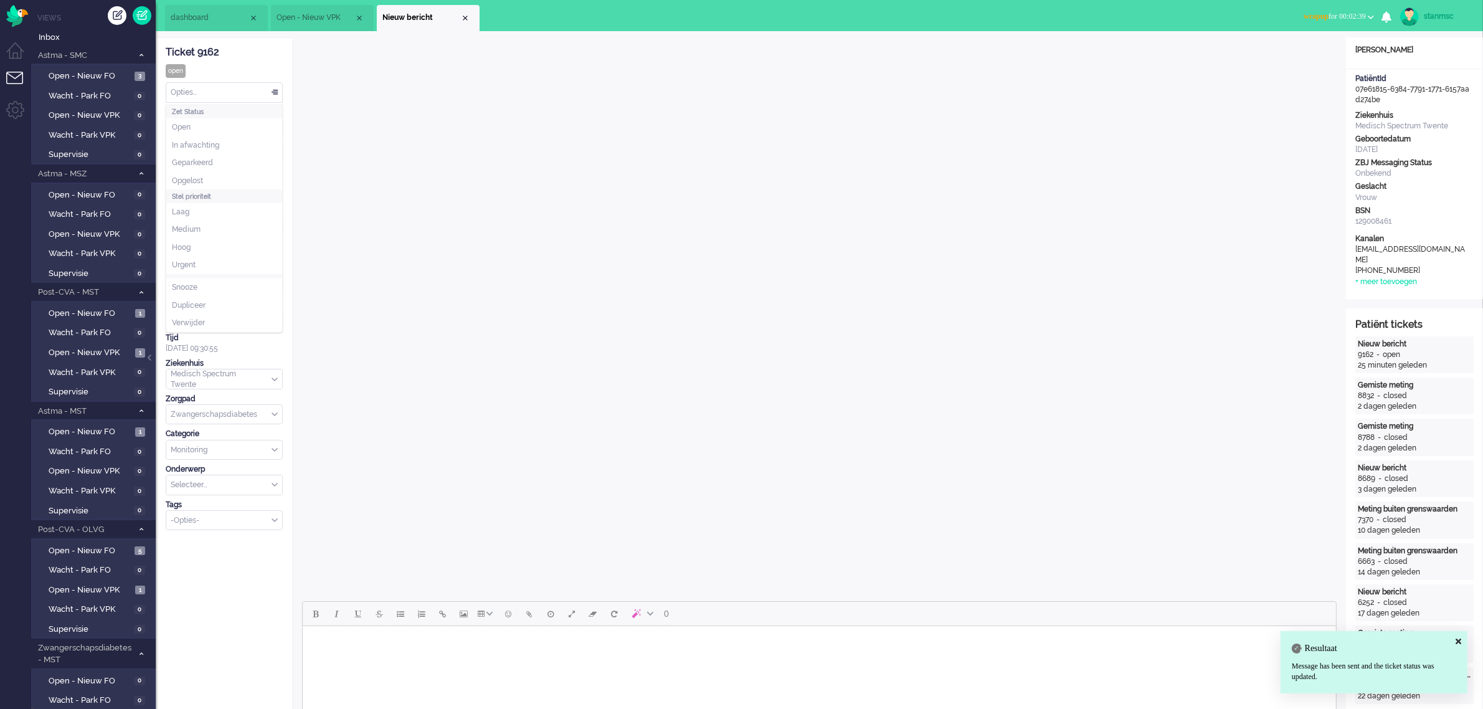
click at [235, 94] on div "Opties..." at bounding box center [224, 92] width 116 height 19
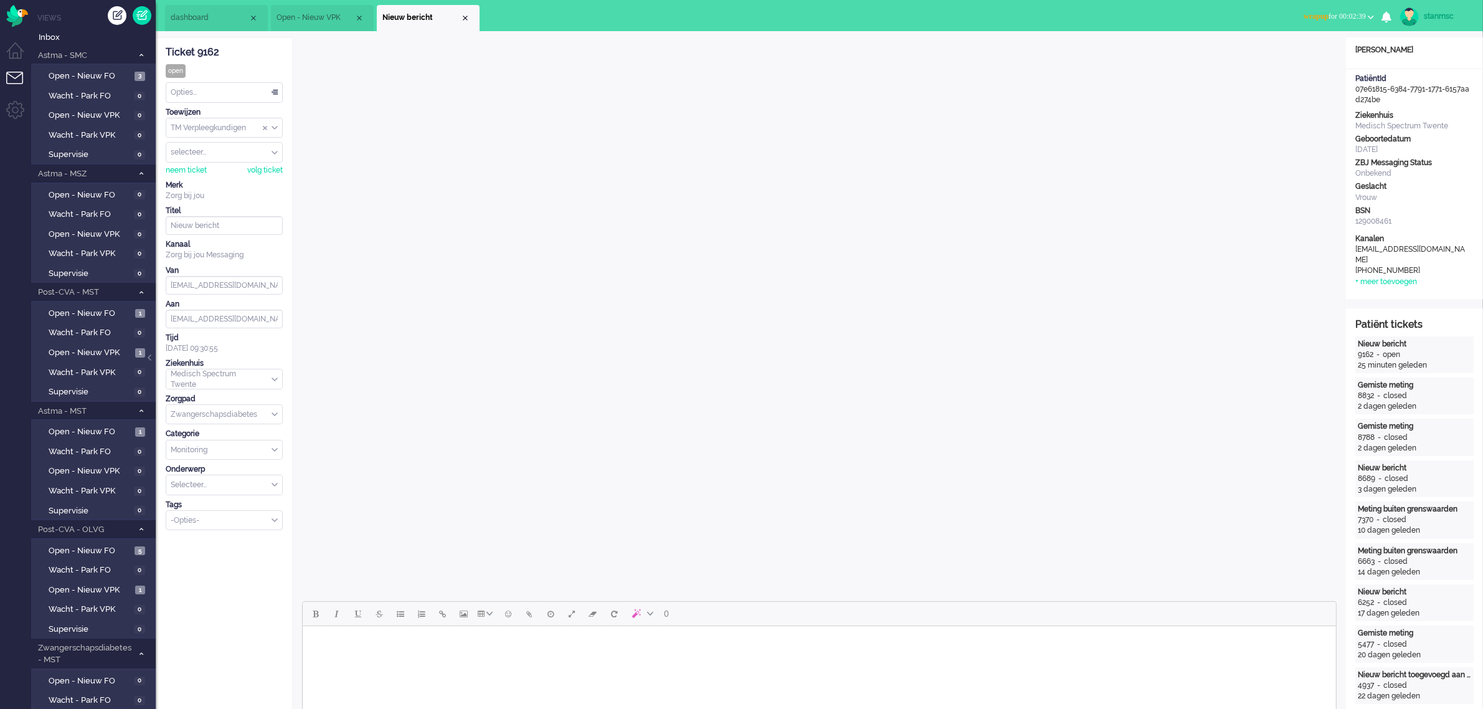
click at [252, 61] on div "Ticket 9162 open Kijkend Opties... Zet Status Open In afwachting Geparkeerd Opg…" at bounding box center [224, 284] width 117 height 492
click at [191, 173] on div "neem ticket" at bounding box center [186, 170] width 41 height 11
click at [207, 83] on div "Opties..." at bounding box center [224, 92] width 116 height 19
click at [203, 178] on span "Opgelost" at bounding box center [187, 181] width 31 height 11
click at [463, 16] on div "Close tab" at bounding box center [465, 18] width 10 height 10
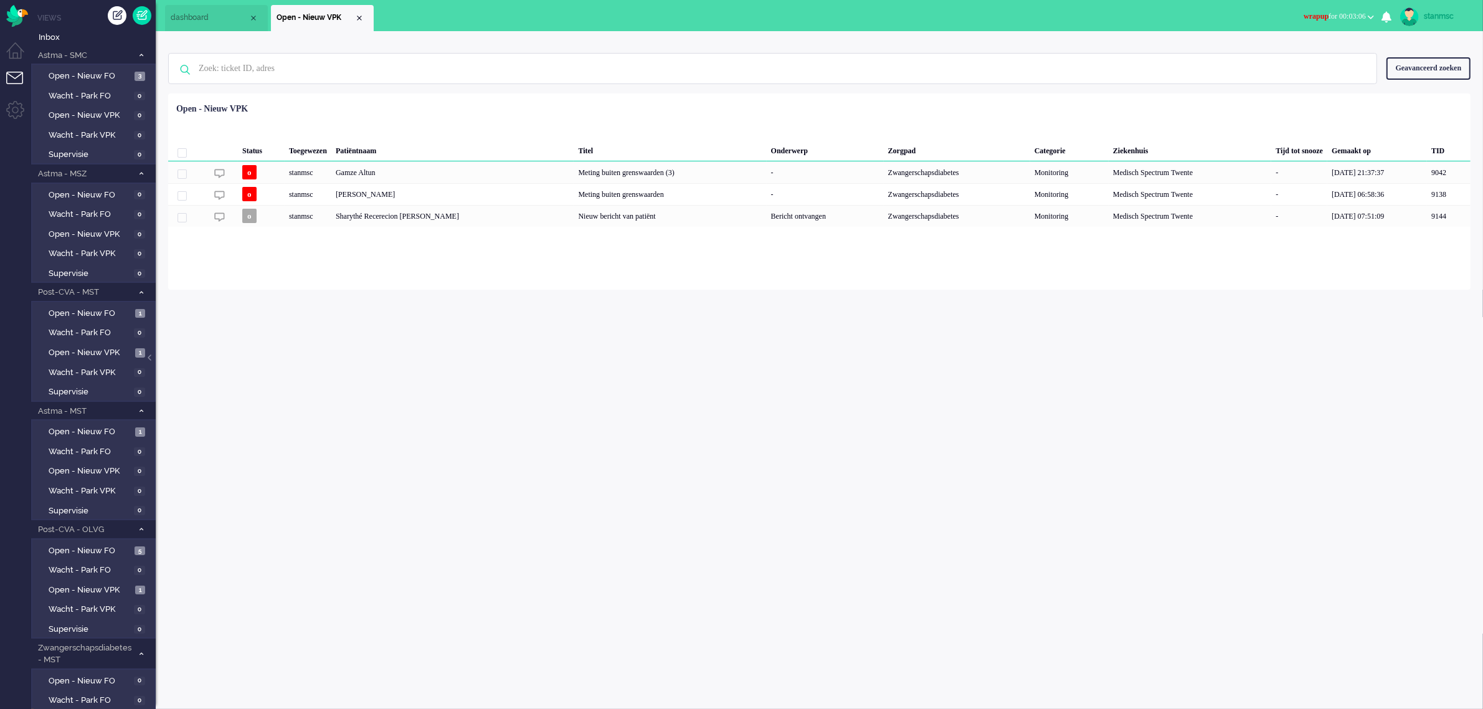
click at [1369, 17] on b "button" at bounding box center [1371, 17] width 6 height 4
click at [1304, 55] on label "Online" at bounding box center [1322, 55] width 98 height 11
click at [1427, 174] on div "Gamze Altun" at bounding box center [1449, 172] width 44 height 22
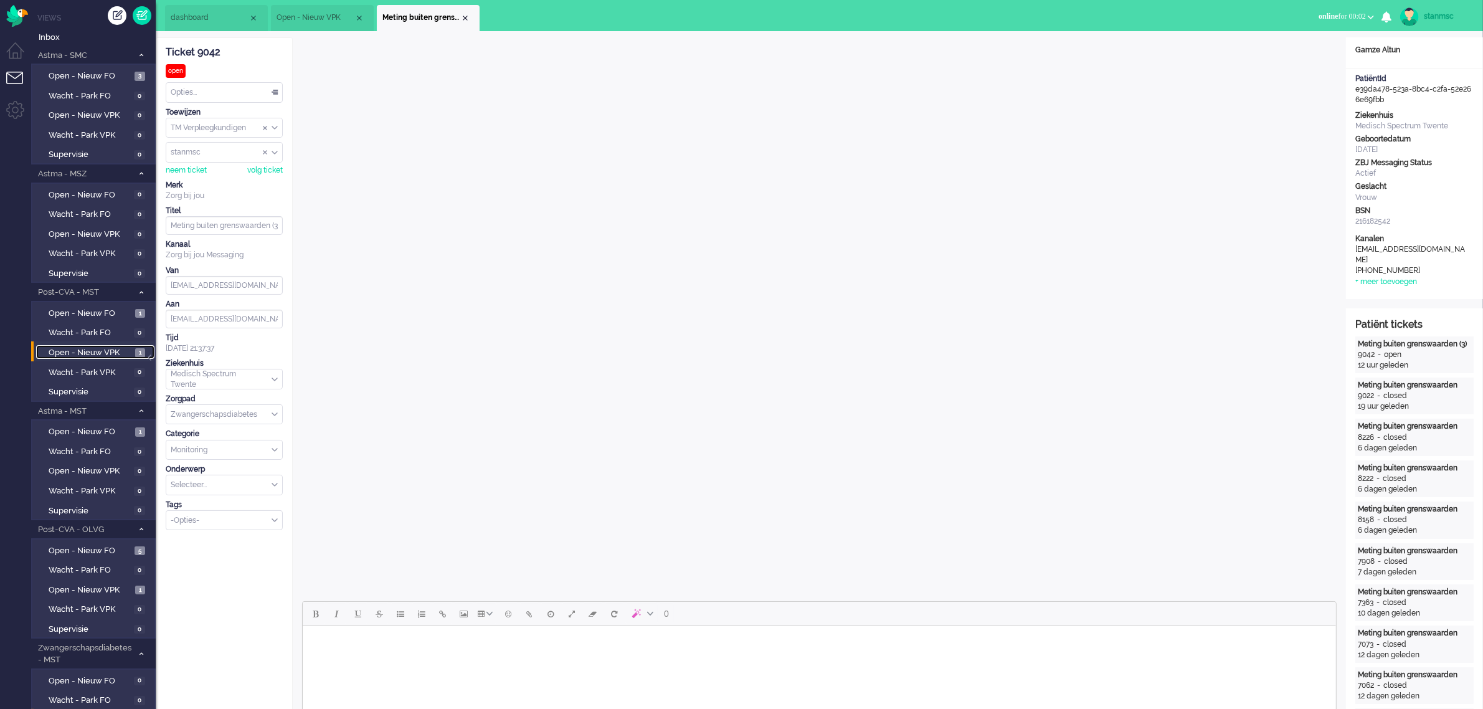
click at [106, 348] on span "Open - Nieuw VPK" at bounding box center [90, 353] width 83 height 12
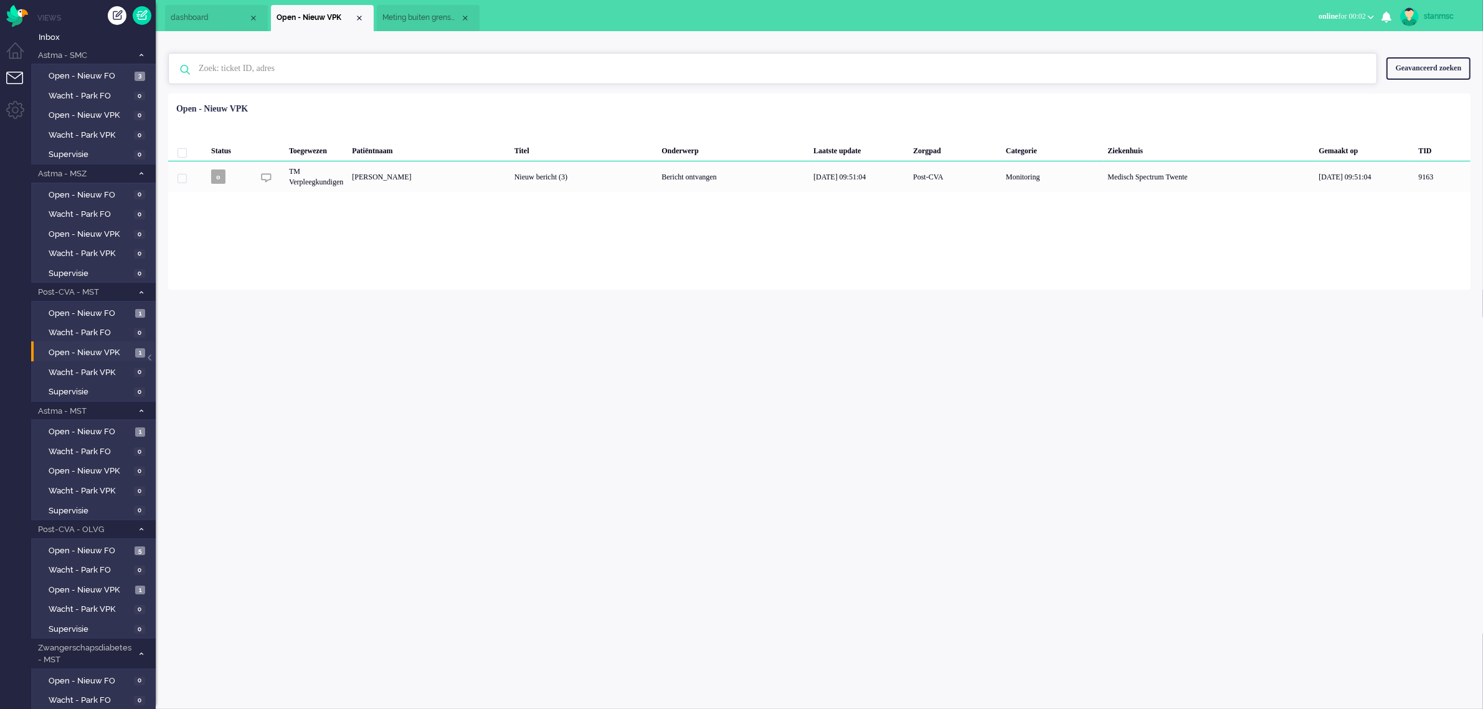
click at [274, 72] on input "text" at bounding box center [774, 69] width 1170 height 30
click at [359, 17] on div "Close tab" at bounding box center [359, 18] width 10 height 10
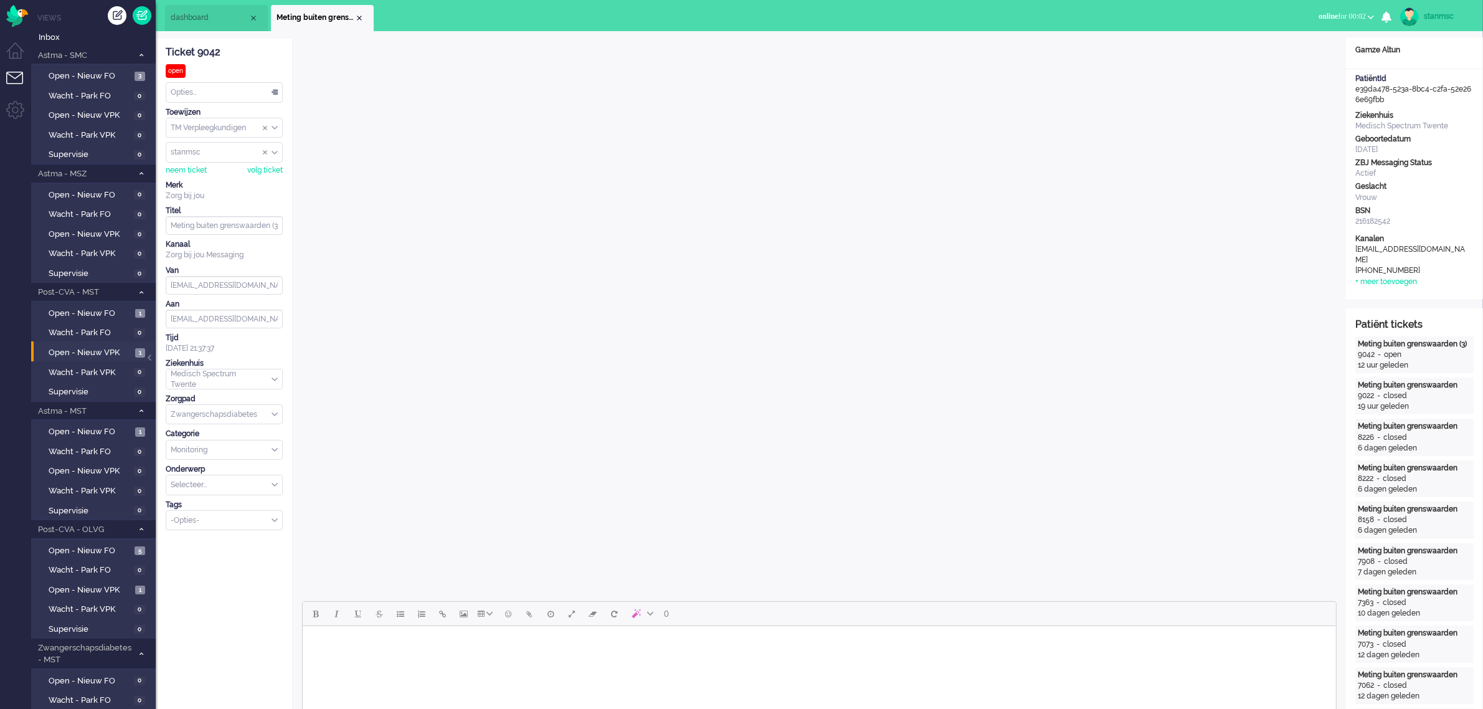
click at [215, 14] on span "dashboard" at bounding box center [210, 17] width 78 height 11
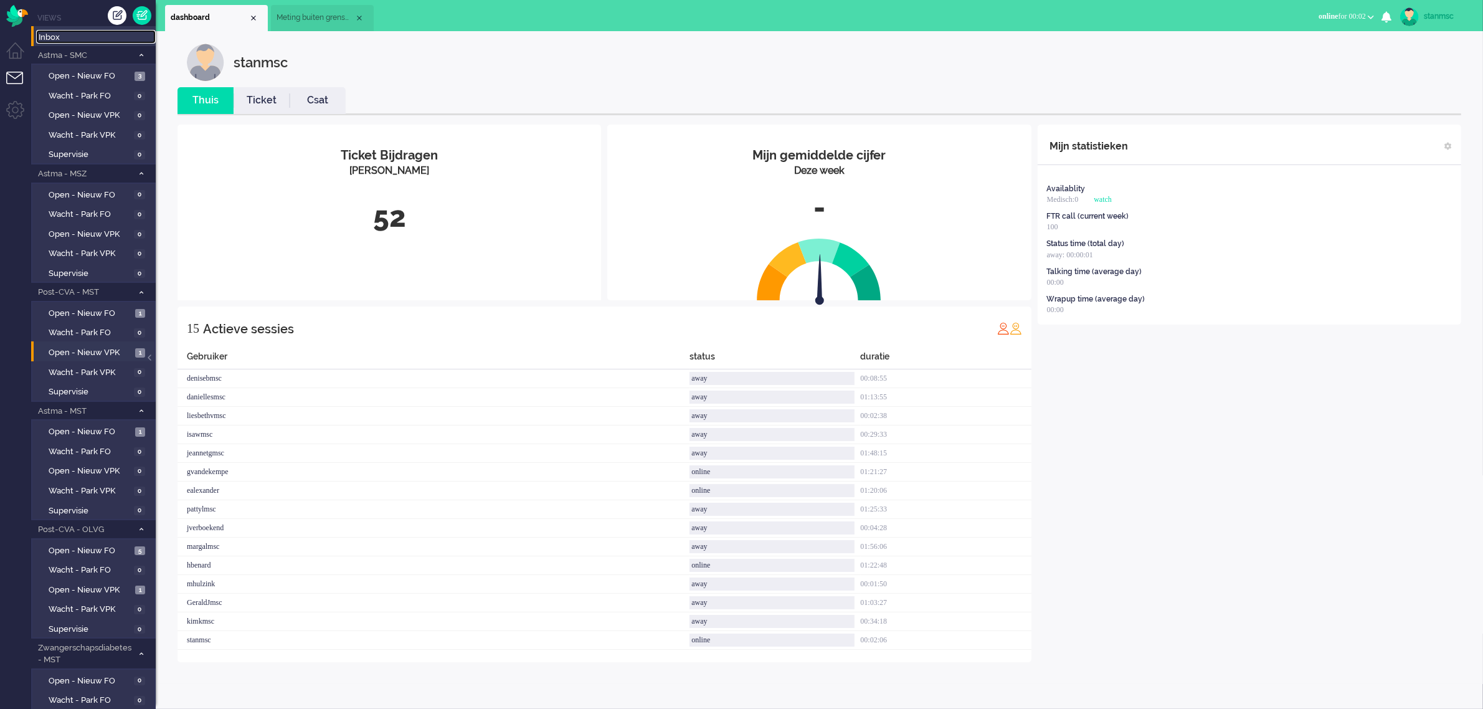
click at [70, 34] on span "Inbox" at bounding box center [97, 38] width 117 height 12
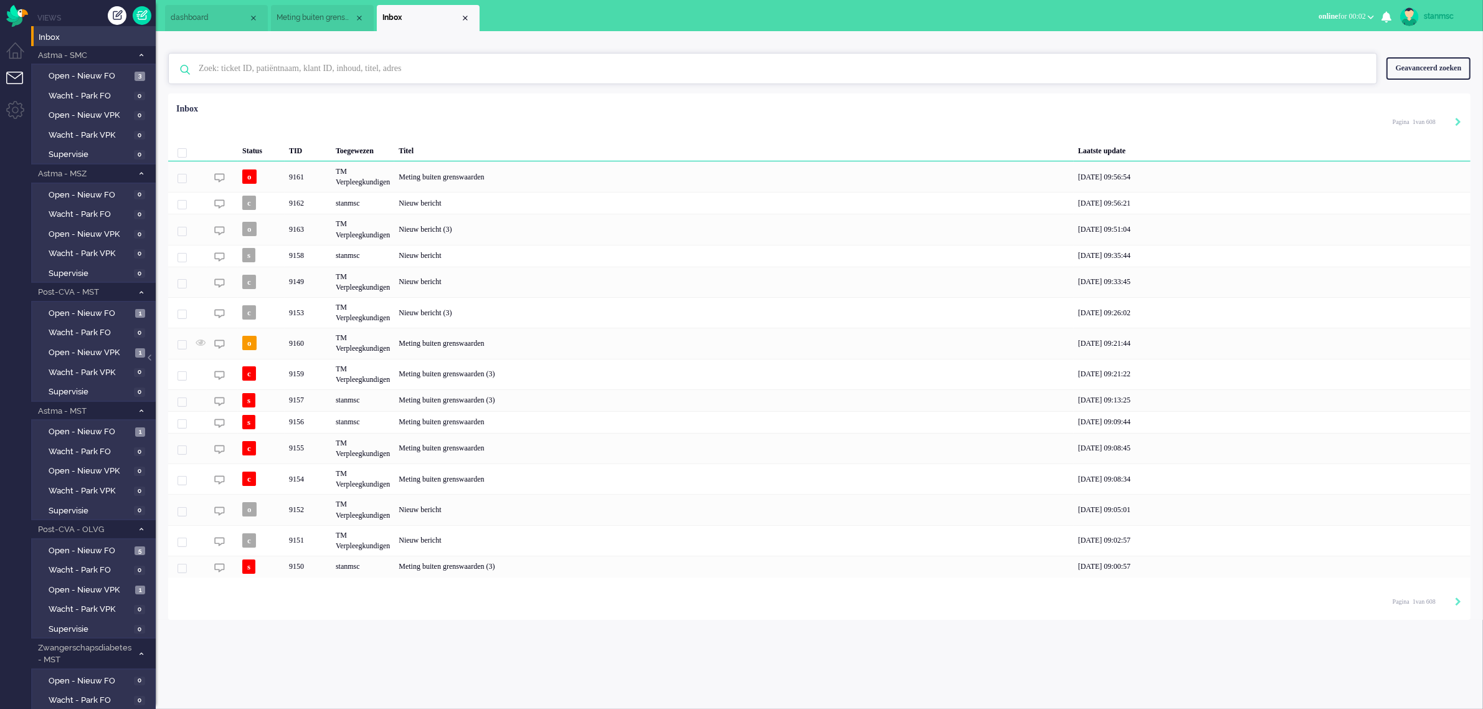
click at [297, 63] on input "text" at bounding box center [774, 69] width 1170 height 30
paste input "9163"
type input "9163"
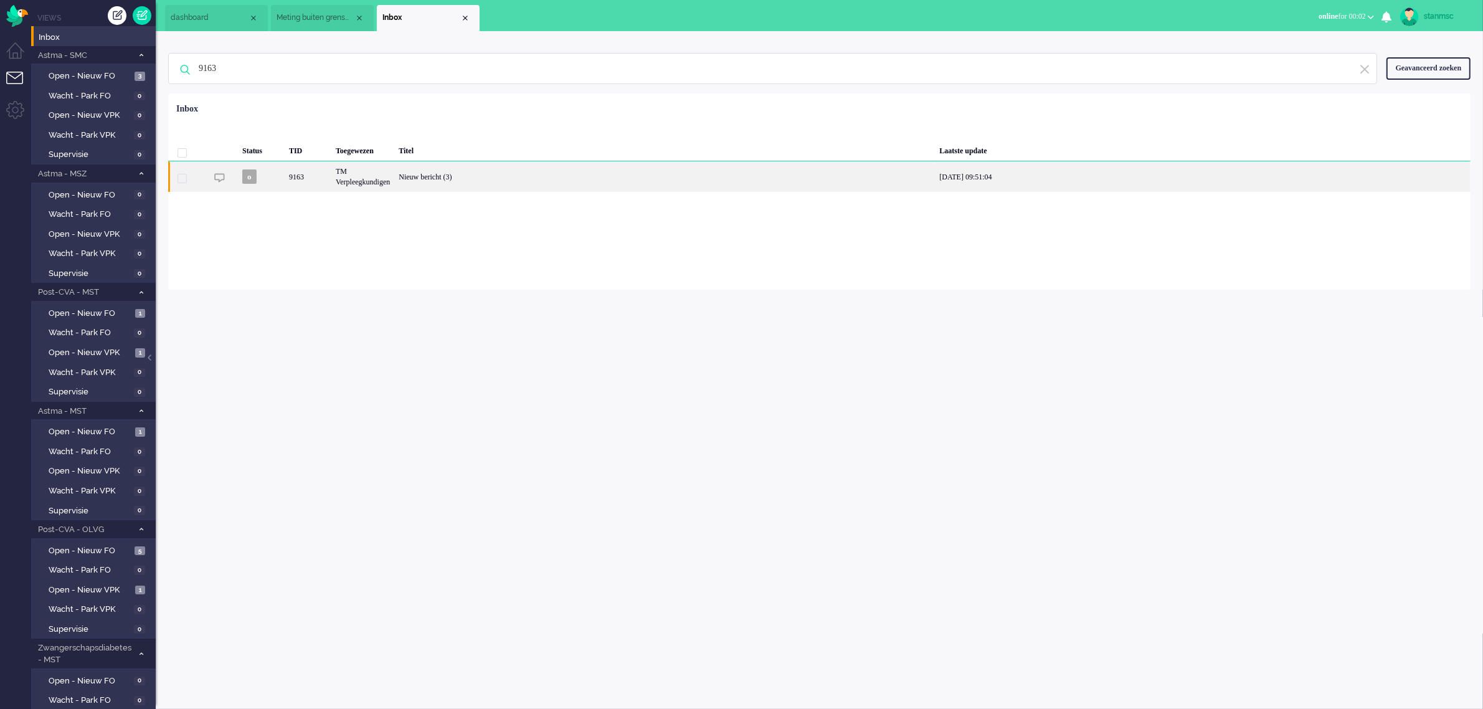
click at [321, 175] on div "9163" at bounding box center [308, 176] width 47 height 31
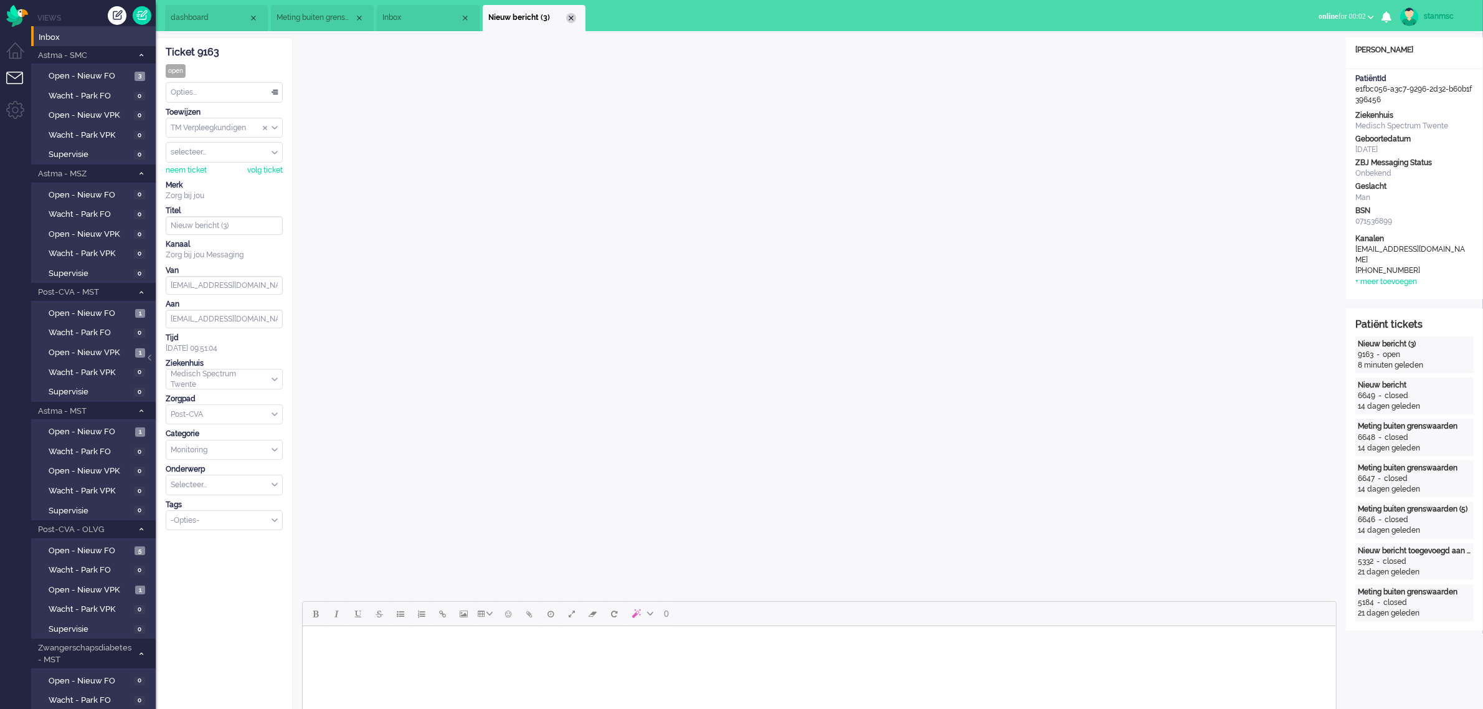
click at [572, 19] on div "Close tab" at bounding box center [571, 18] width 10 height 10
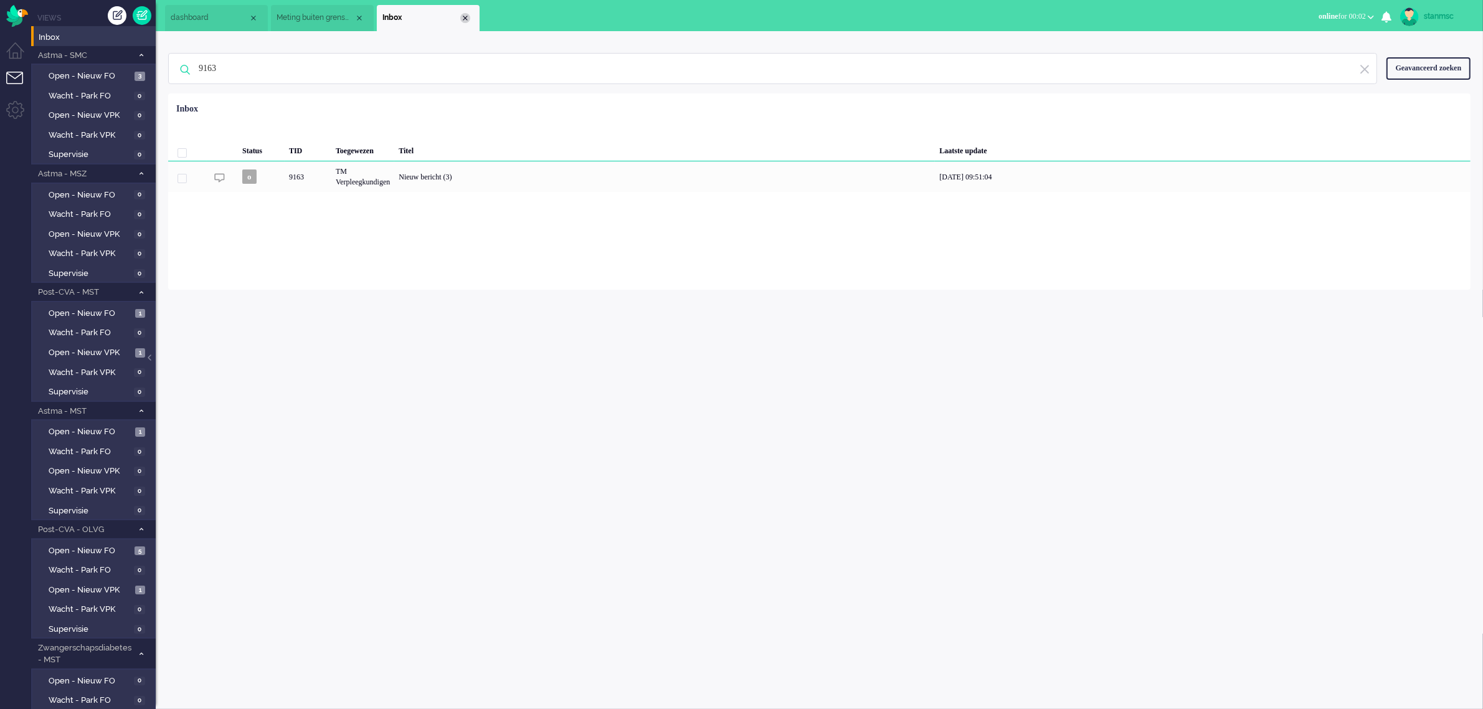
click at [465, 14] on div "Close tab" at bounding box center [465, 18] width 10 height 10
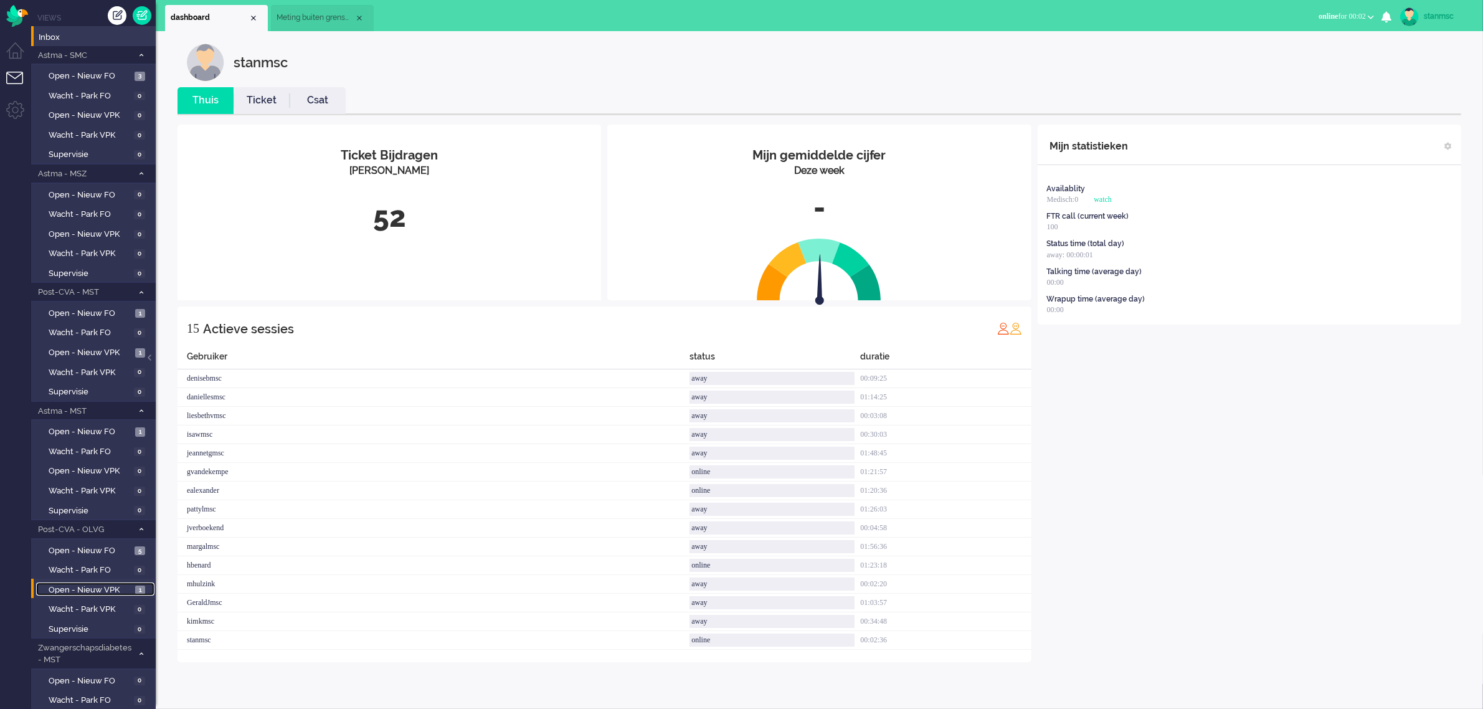
click at [97, 584] on span "Open - Nieuw VPK" at bounding box center [90, 590] width 83 height 12
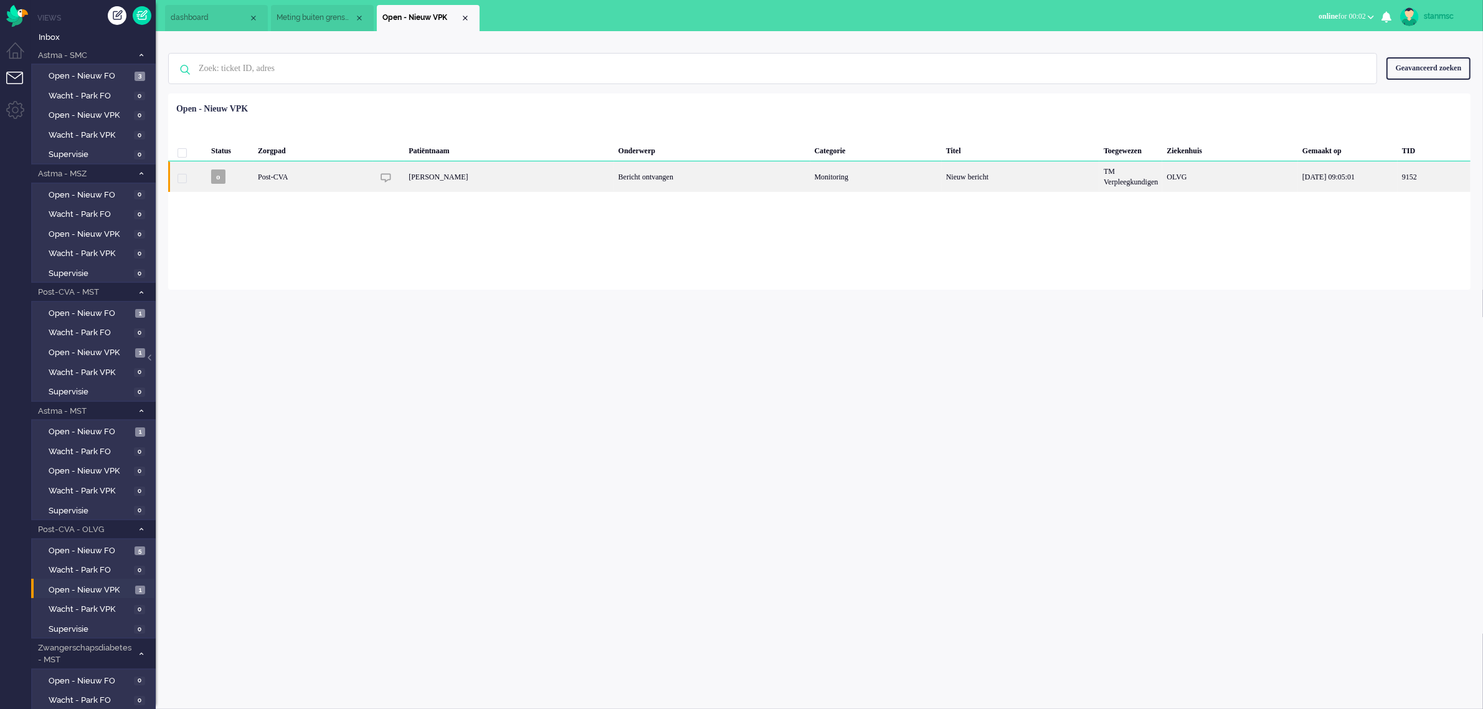
click at [810, 176] on div "Post-CVA" at bounding box center [875, 176] width 131 height 31
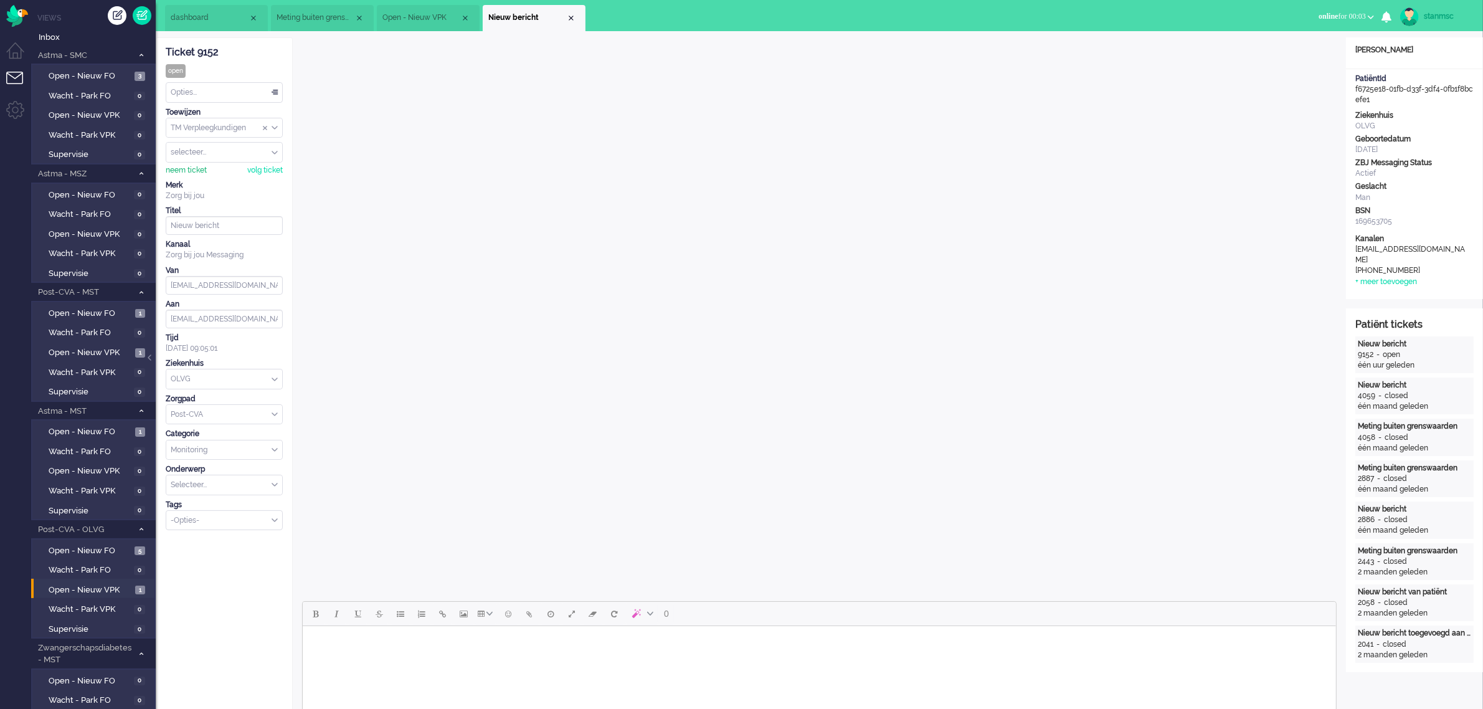
click at [184, 169] on div "neem ticket" at bounding box center [186, 170] width 41 height 11
click at [455, 651] on body "Rich Text Area. Press ALT-0 for help." at bounding box center [818, 642] width 1023 height 22
click at [263, 153] on span "Assign User" at bounding box center [265, 152] width 5 height 9
click at [567, 17] on div "Close tab" at bounding box center [571, 18] width 10 height 10
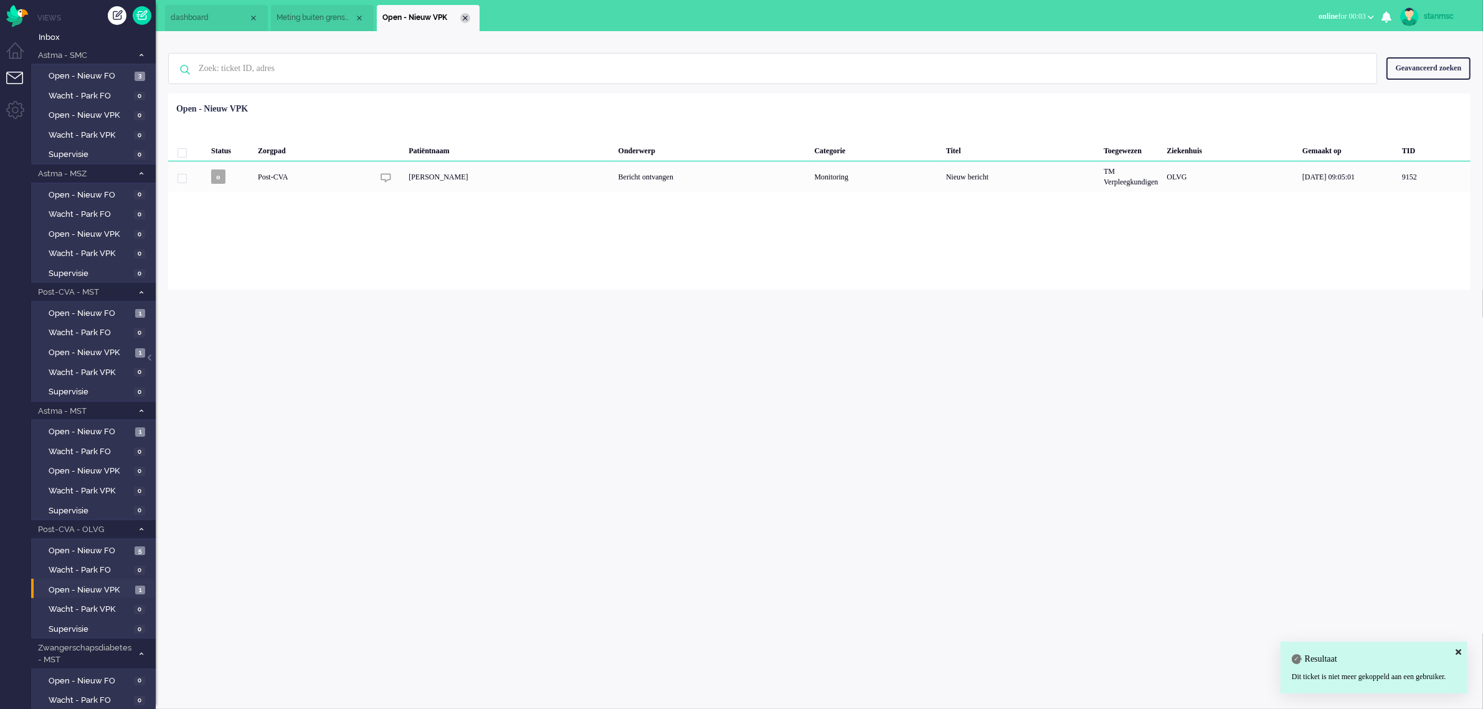
click at [465, 20] on div "Close tab" at bounding box center [465, 18] width 10 height 10
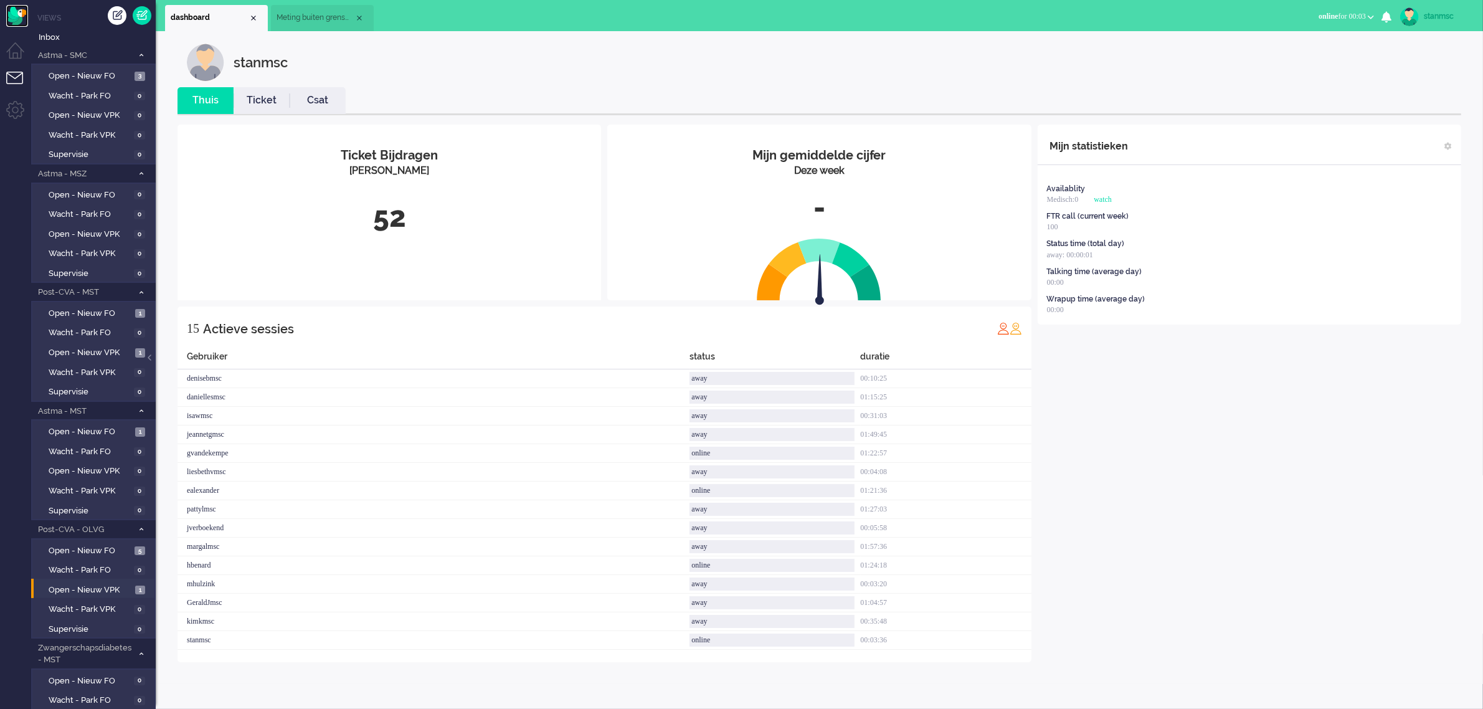
click at [11, 17] on img "Omnidesk" at bounding box center [17, 16] width 22 height 22
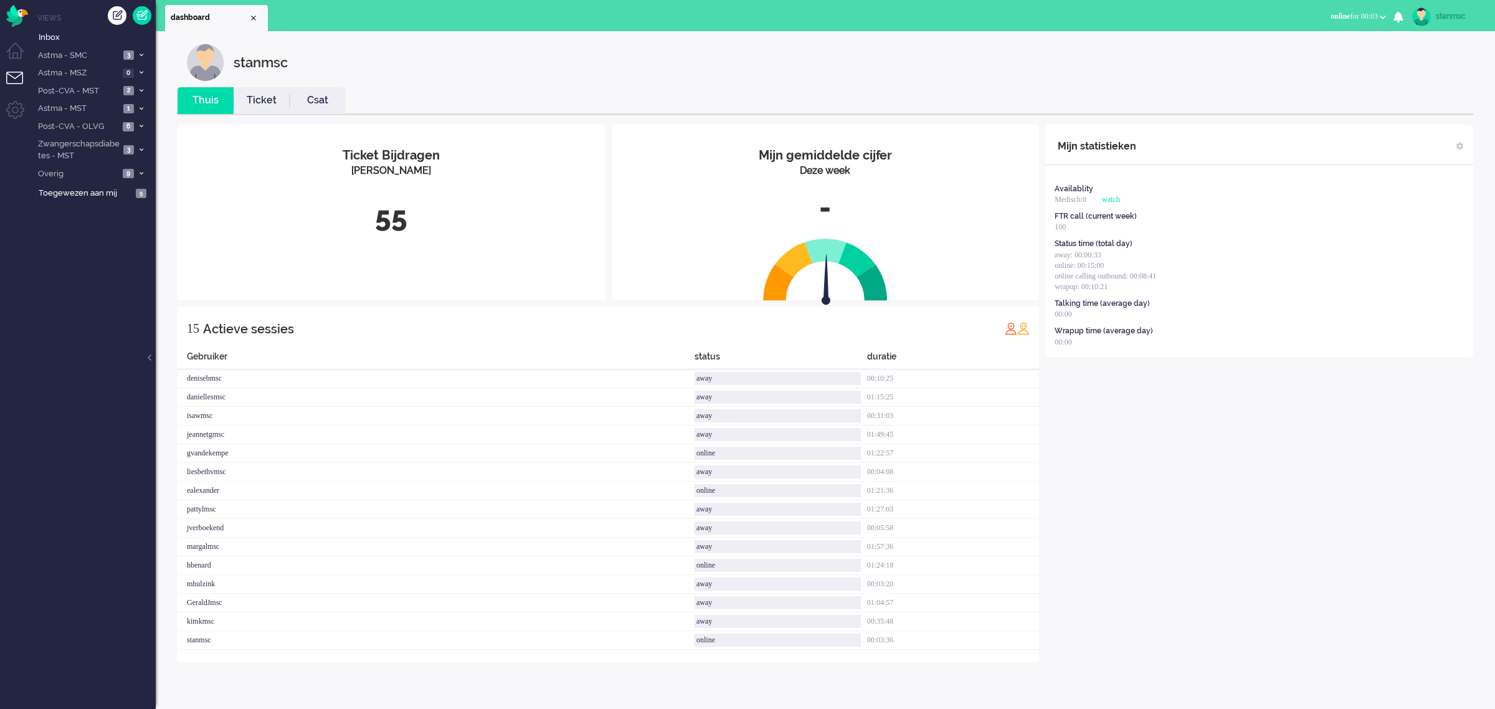
click at [265, 102] on link "Ticket" at bounding box center [262, 100] width 56 height 14
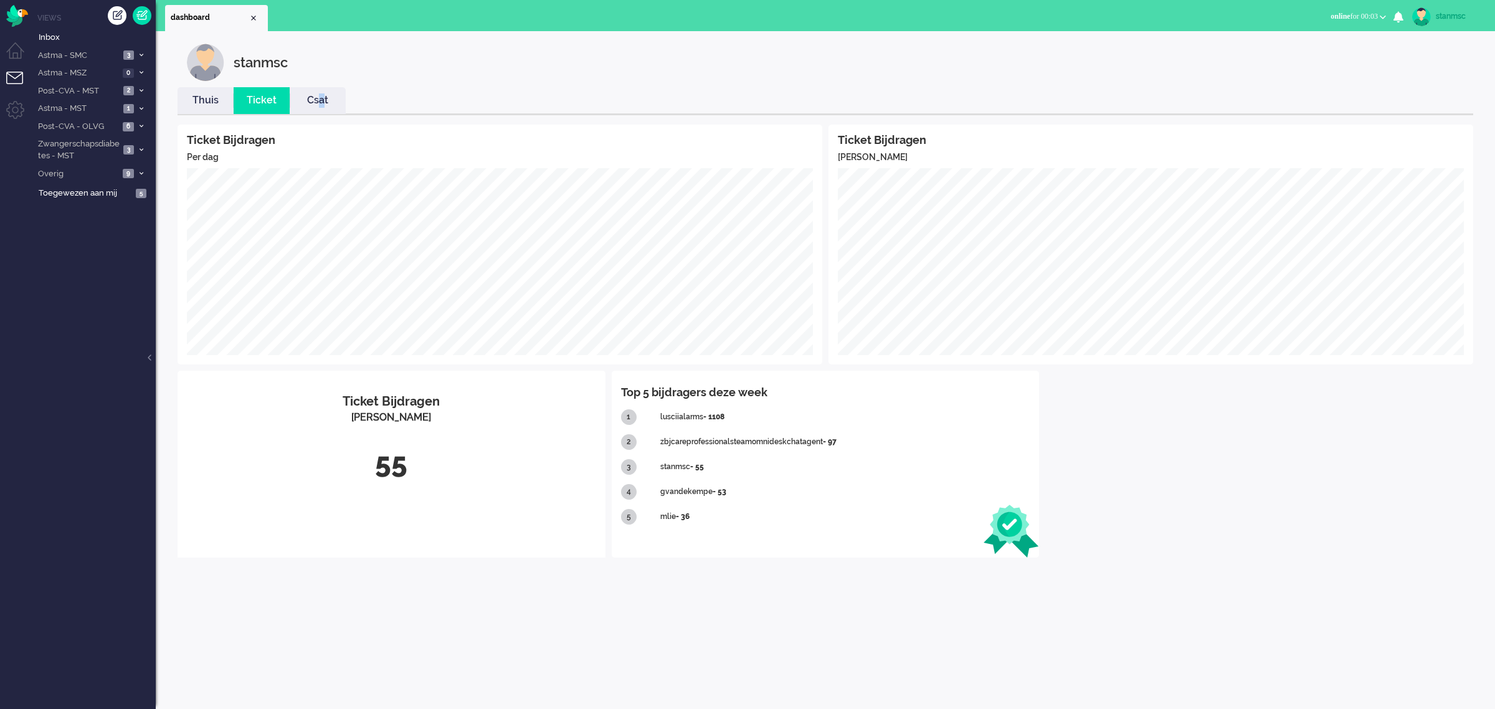
click at [322, 98] on link "Csat" at bounding box center [318, 100] width 56 height 14
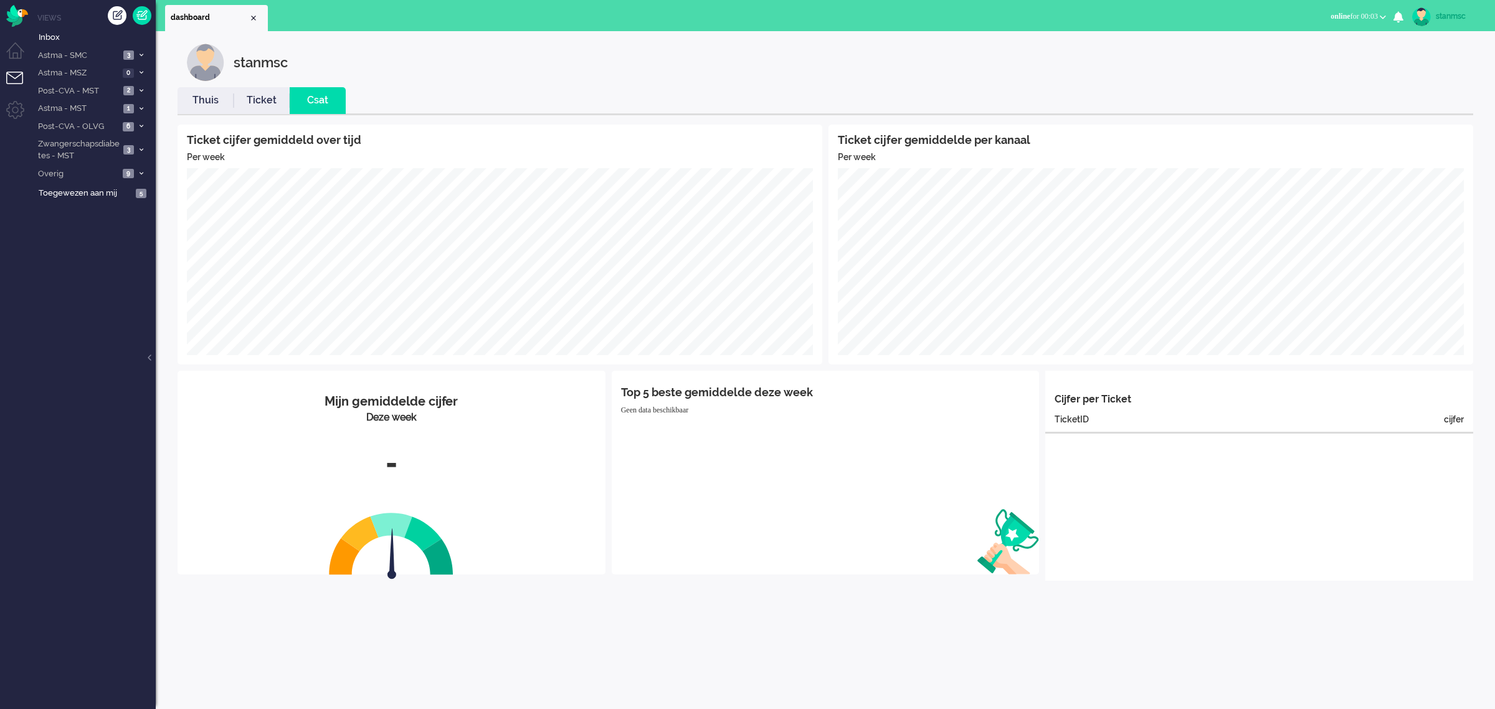
click at [194, 102] on link "Thuis" at bounding box center [206, 100] width 56 height 14
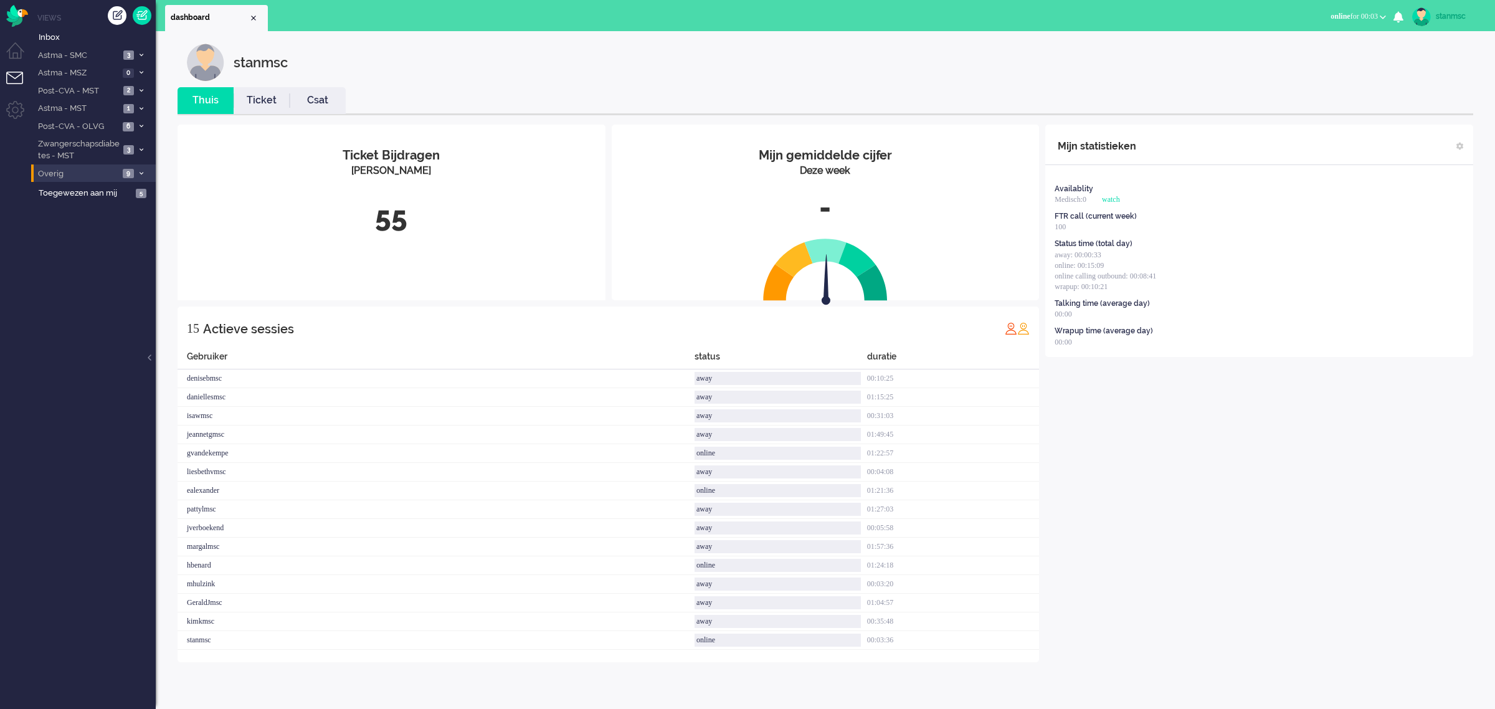
click at [97, 173] on span "Overig" at bounding box center [77, 174] width 83 height 12
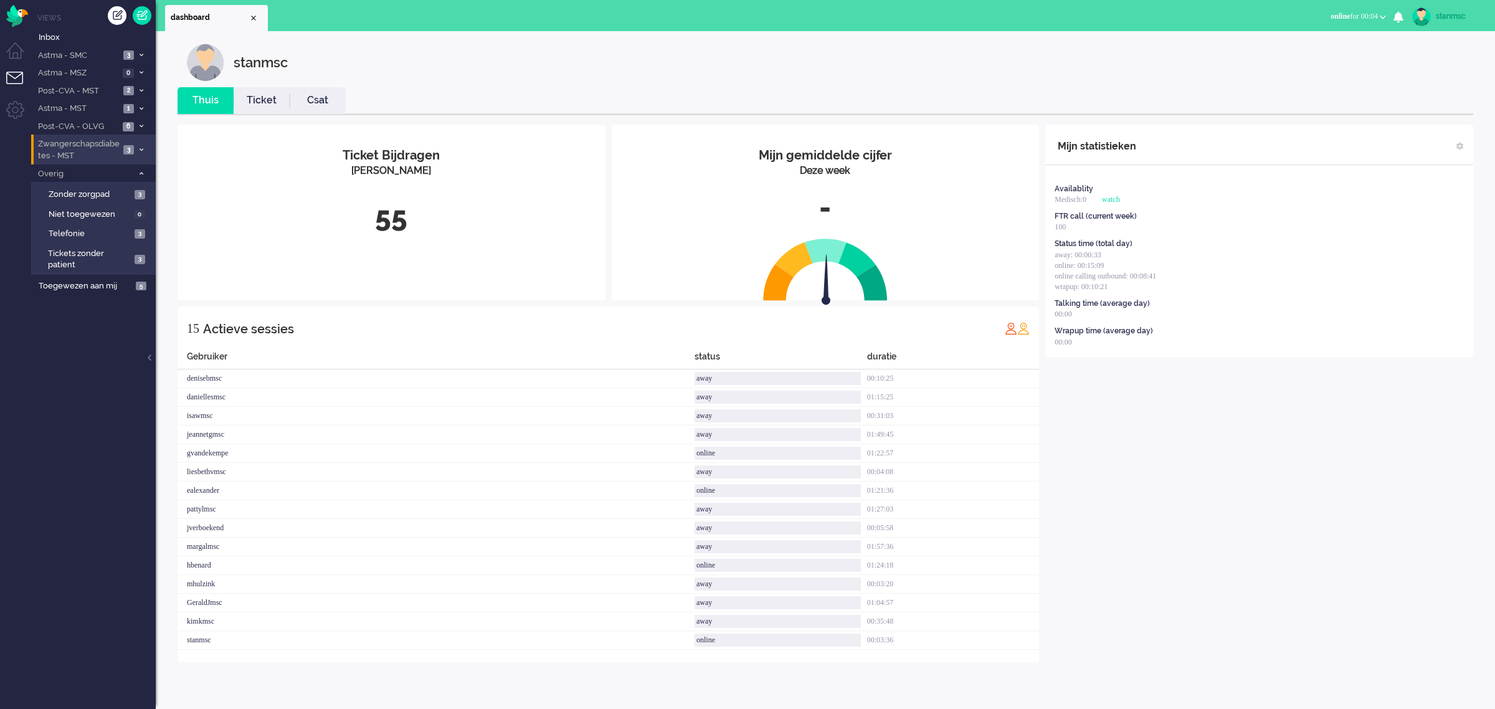
click at [100, 149] on span "Zwangerschapsdiabetes - MST" at bounding box center [77, 149] width 83 height 23
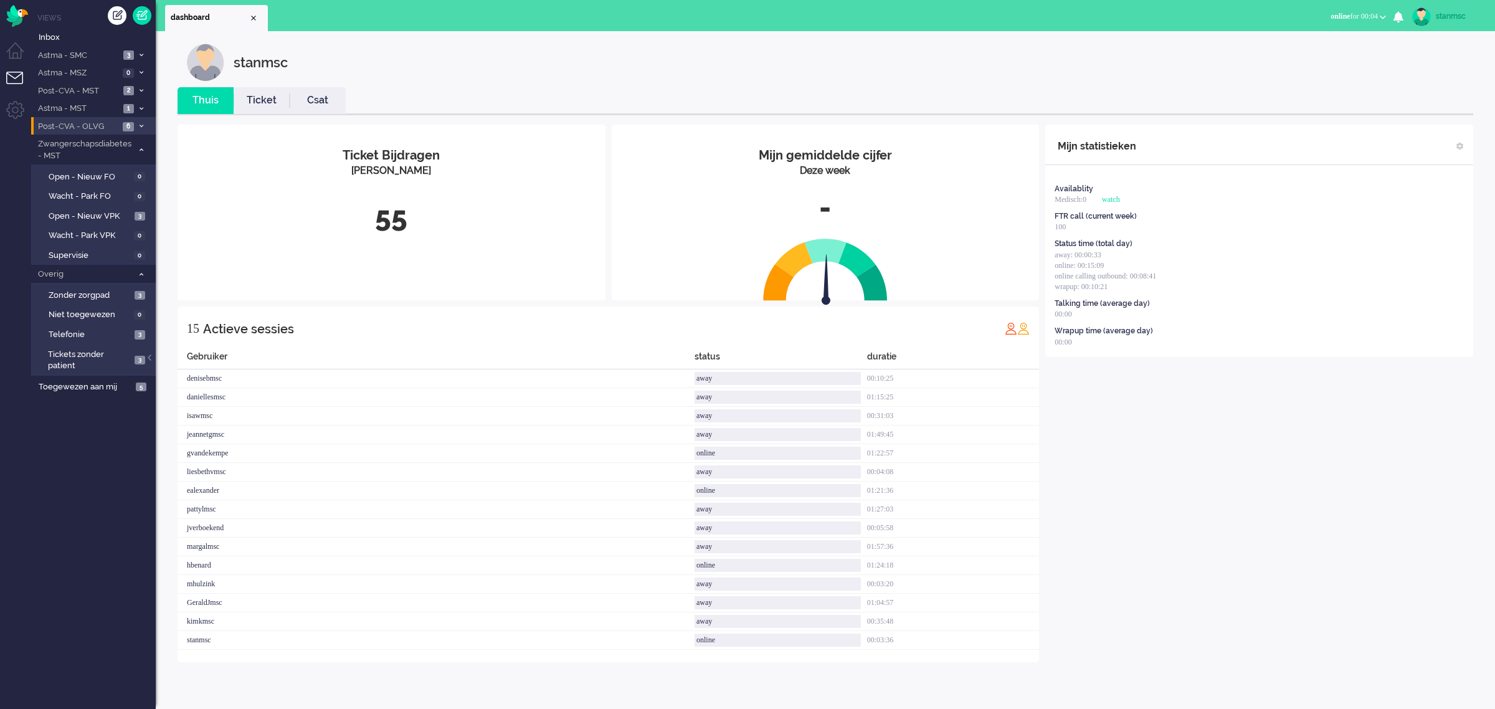
click at [97, 125] on span "Post-CVA - OLVG" at bounding box center [77, 127] width 83 height 12
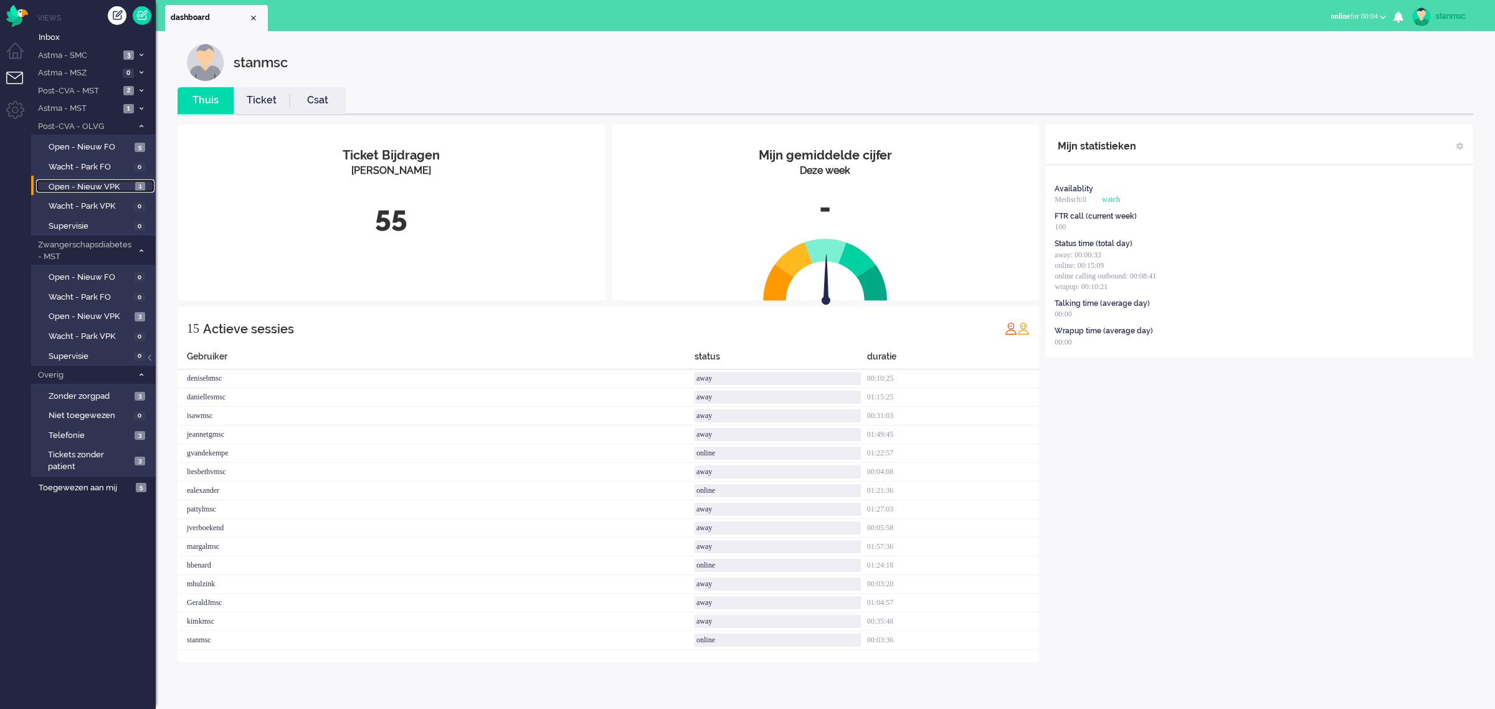
click at [98, 184] on span "Open - Nieuw VPK" at bounding box center [90, 187] width 83 height 12
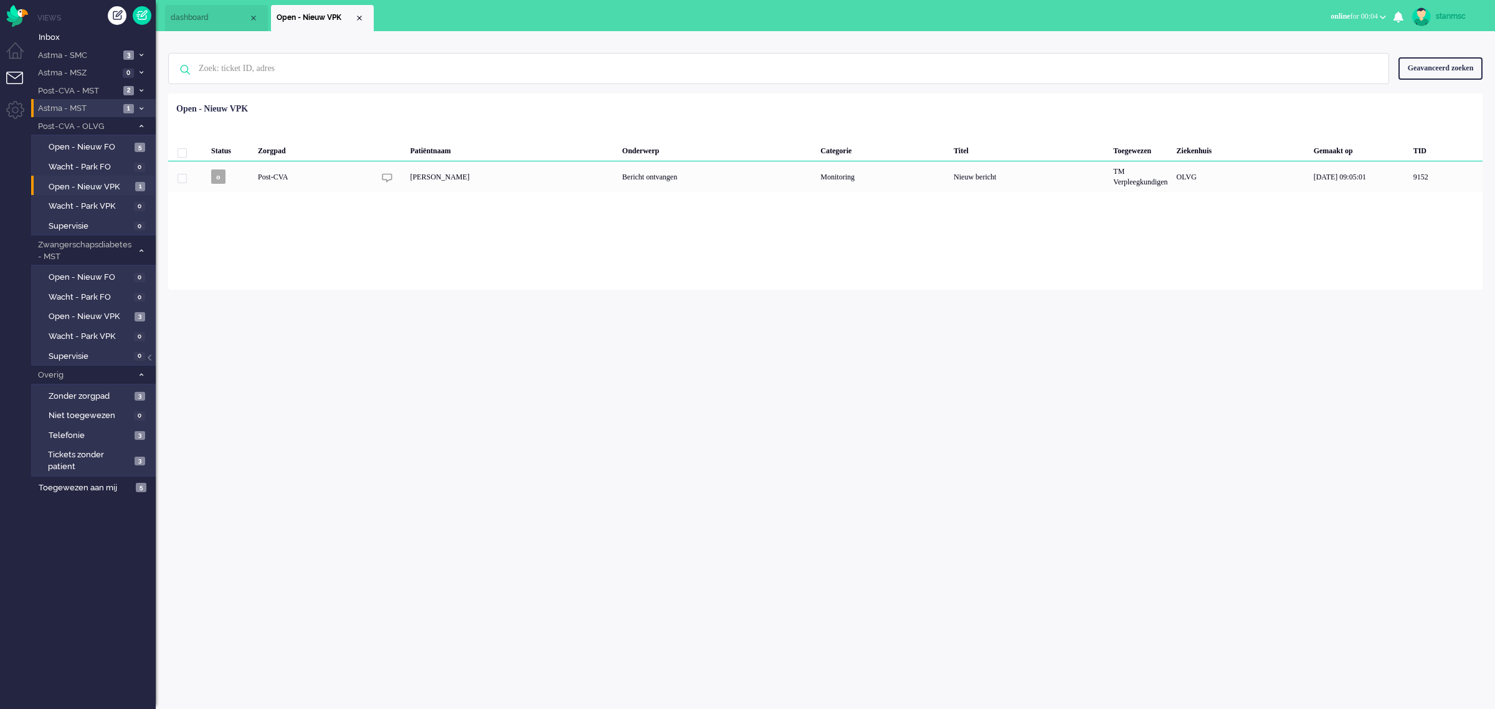
click at [95, 108] on span "Astma - MST" at bounding box center [77, 109] width 83 height 12
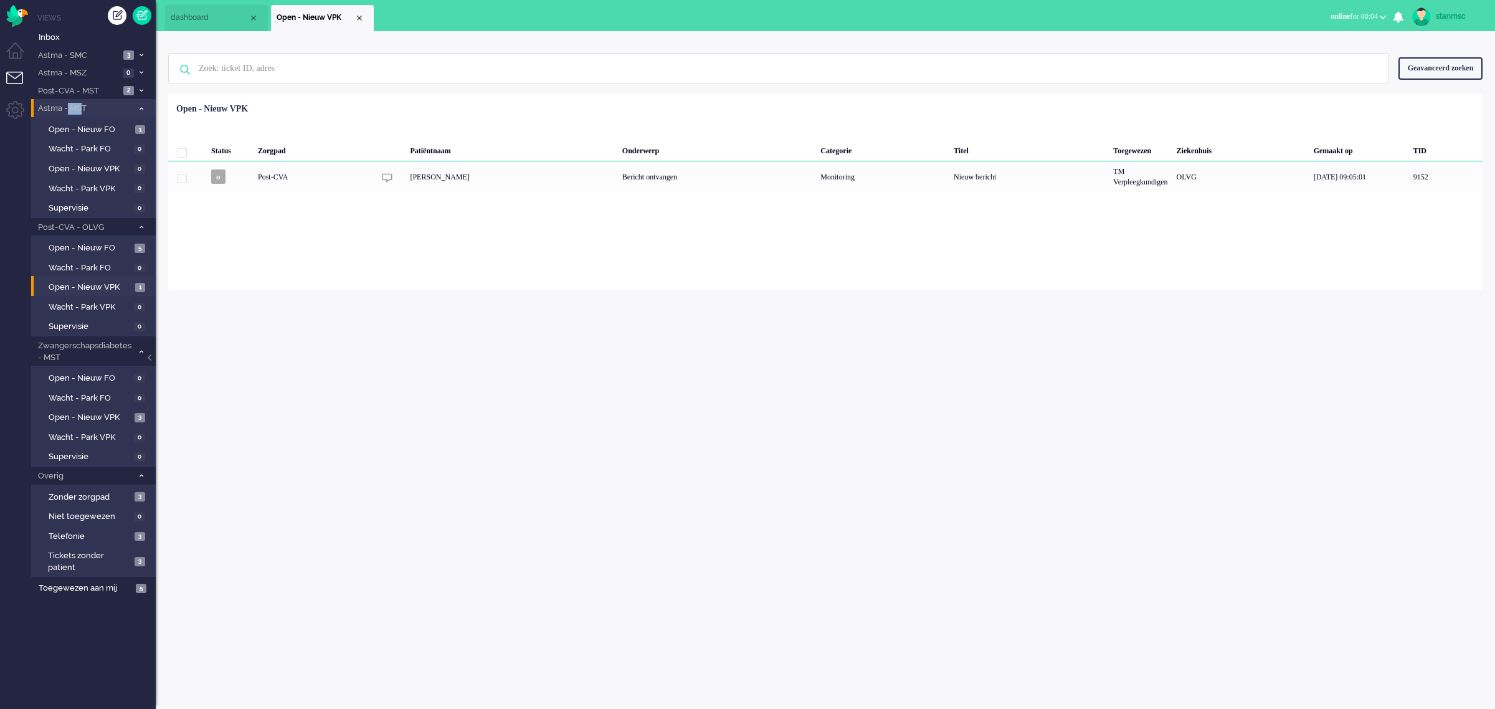
drag, startPoint x: 67, startPoint y: 108, endPoint x: 80, endPoint y: 107, distance: 12.5
click at [80, 107] on span "Astma - MST" at bounding box center [84, 109] width 97 height 12
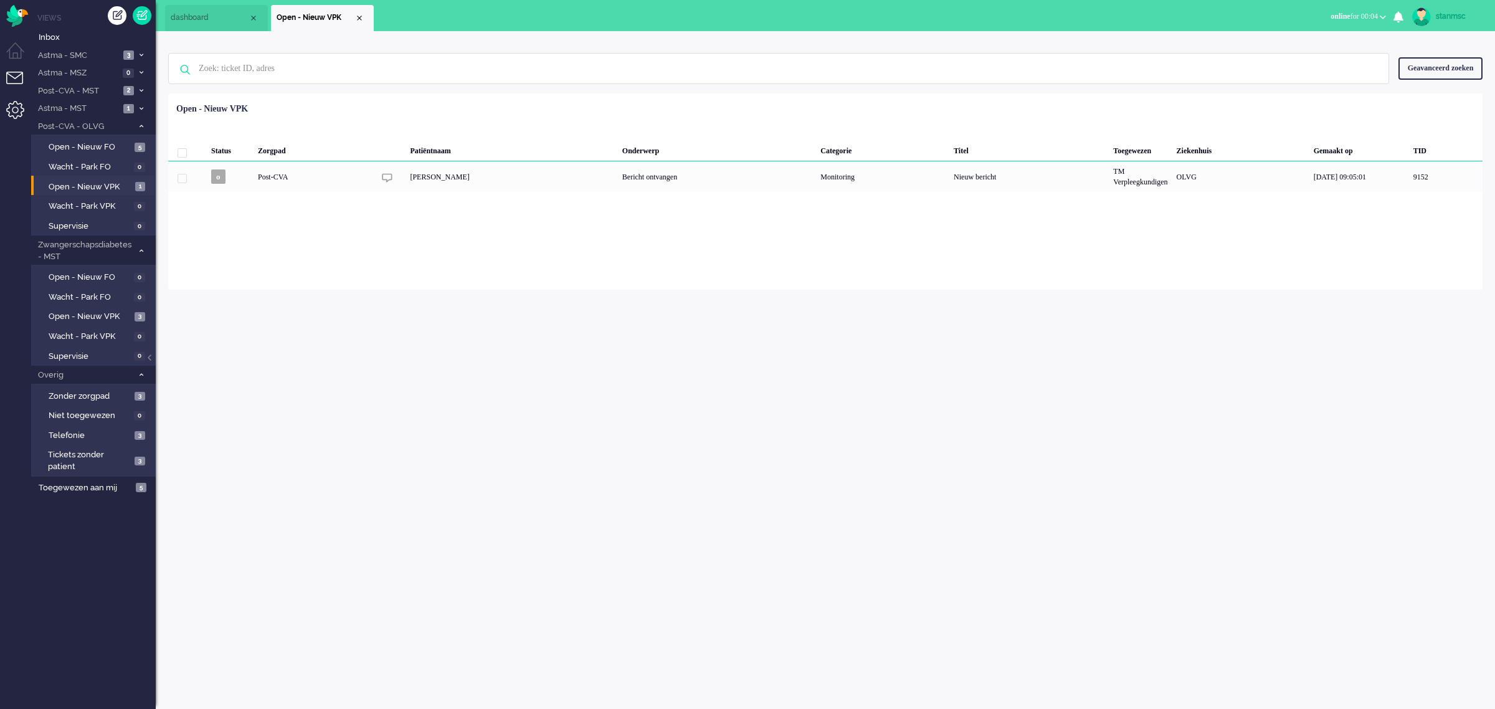
click at [16, 109] on li "Admin menu" at bounding box center [20, 115] width 28 height 28
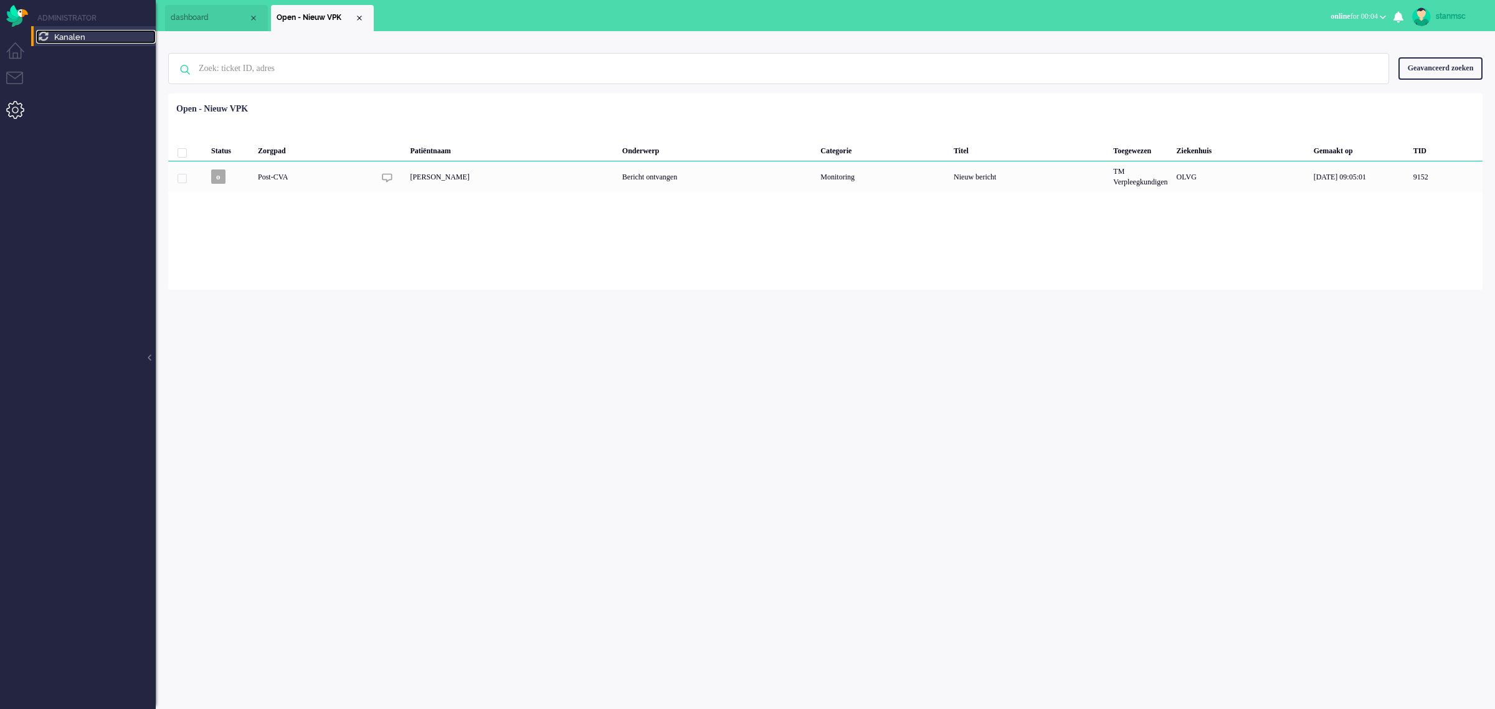
click at [70, 36] on span "Kanalen" at bounding box center [69, 36] width 31 height 9
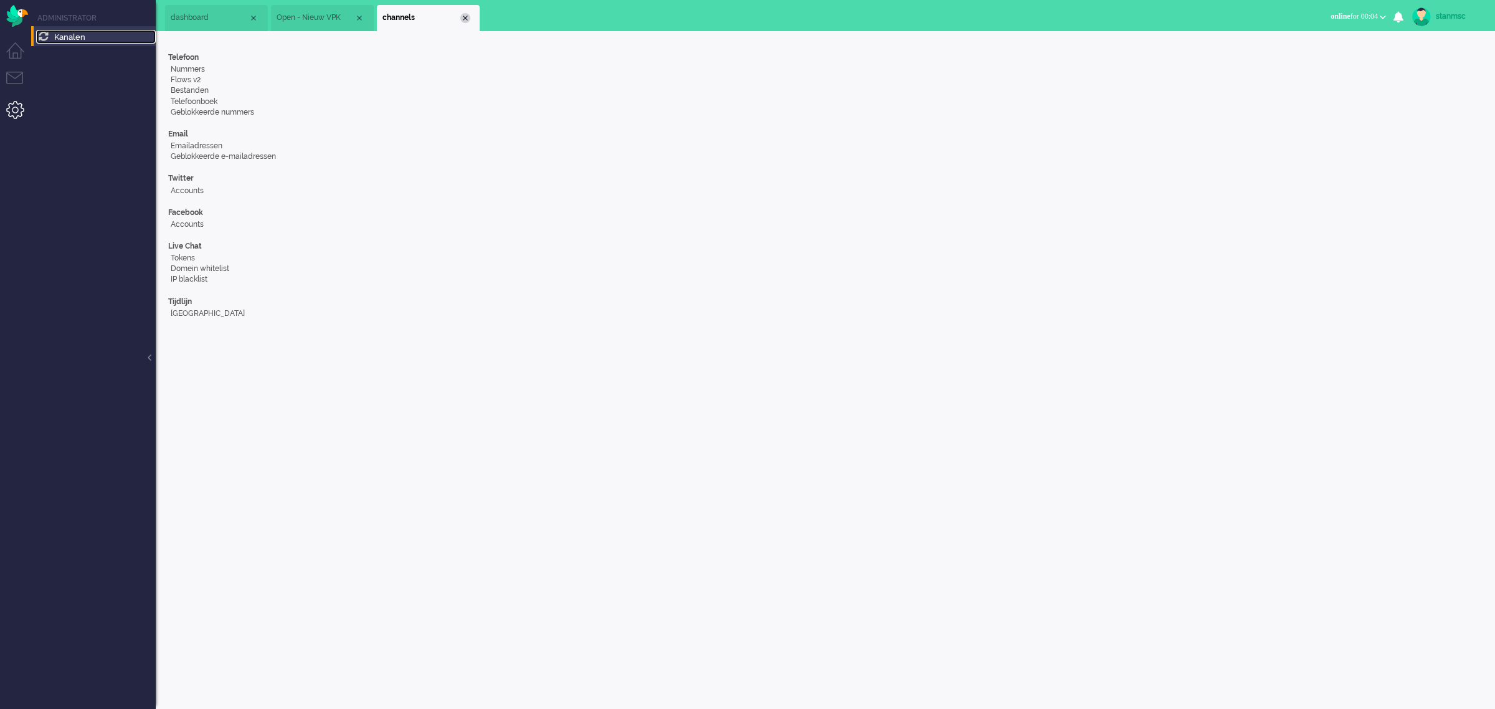
click at [466, 17] on div "Close tab" at bounding box center [465, 18] width 10 height 10
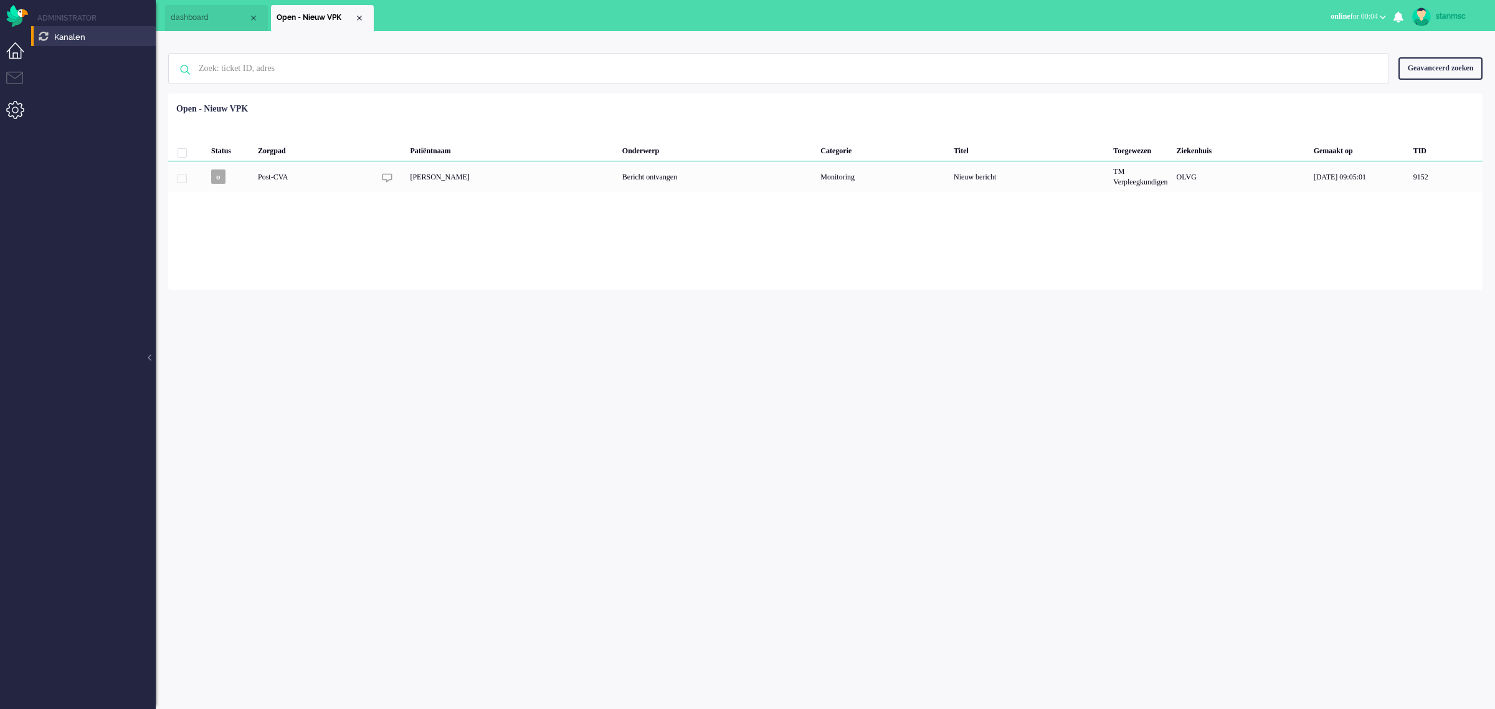
click at [19, 51] on li "Dashboard menu" at bounding box center [20, 56] width 28 height 28
click at [76, 37] on span "Dashboard" at bounding box center [74, 36] width 41 height 9
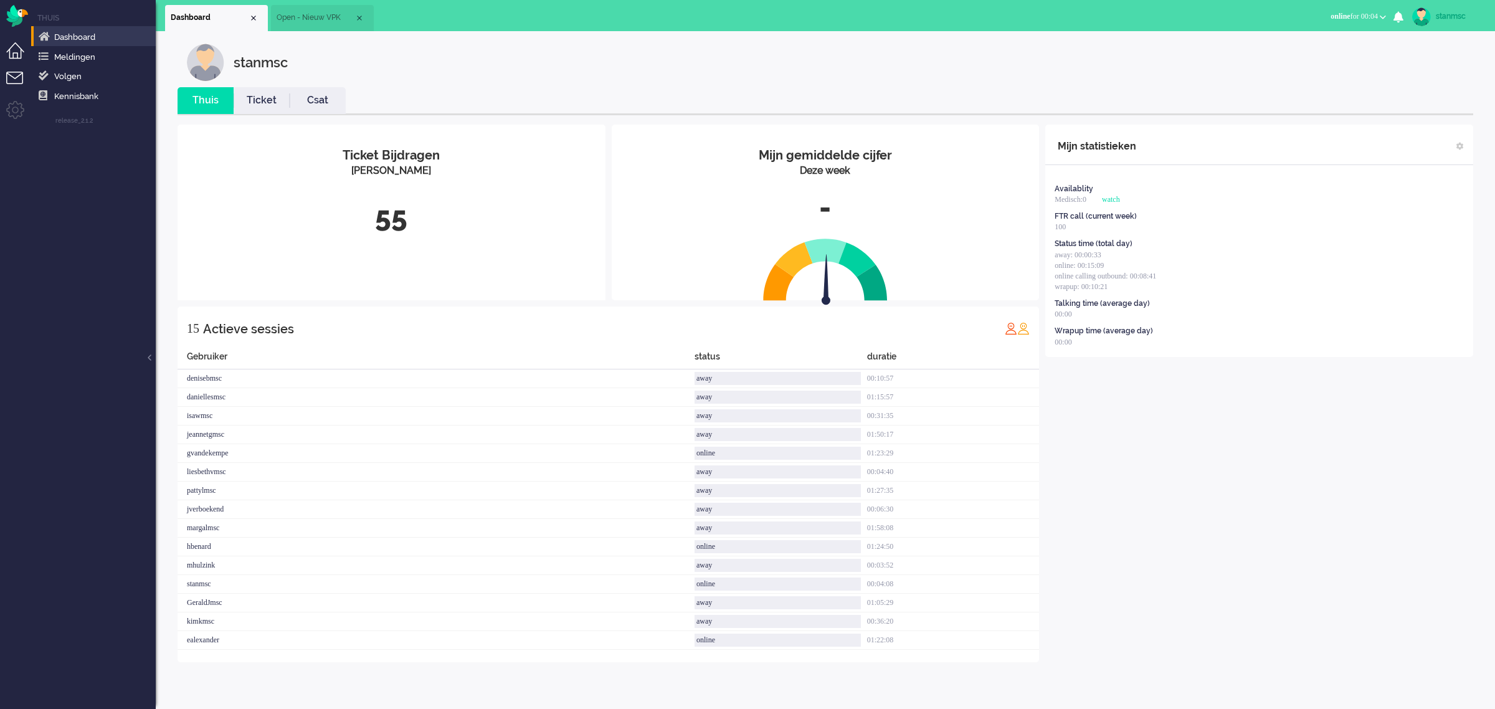
click at [14, 75] on li "Tickets menu" at bounding box center [20, 86] width 28 height 28
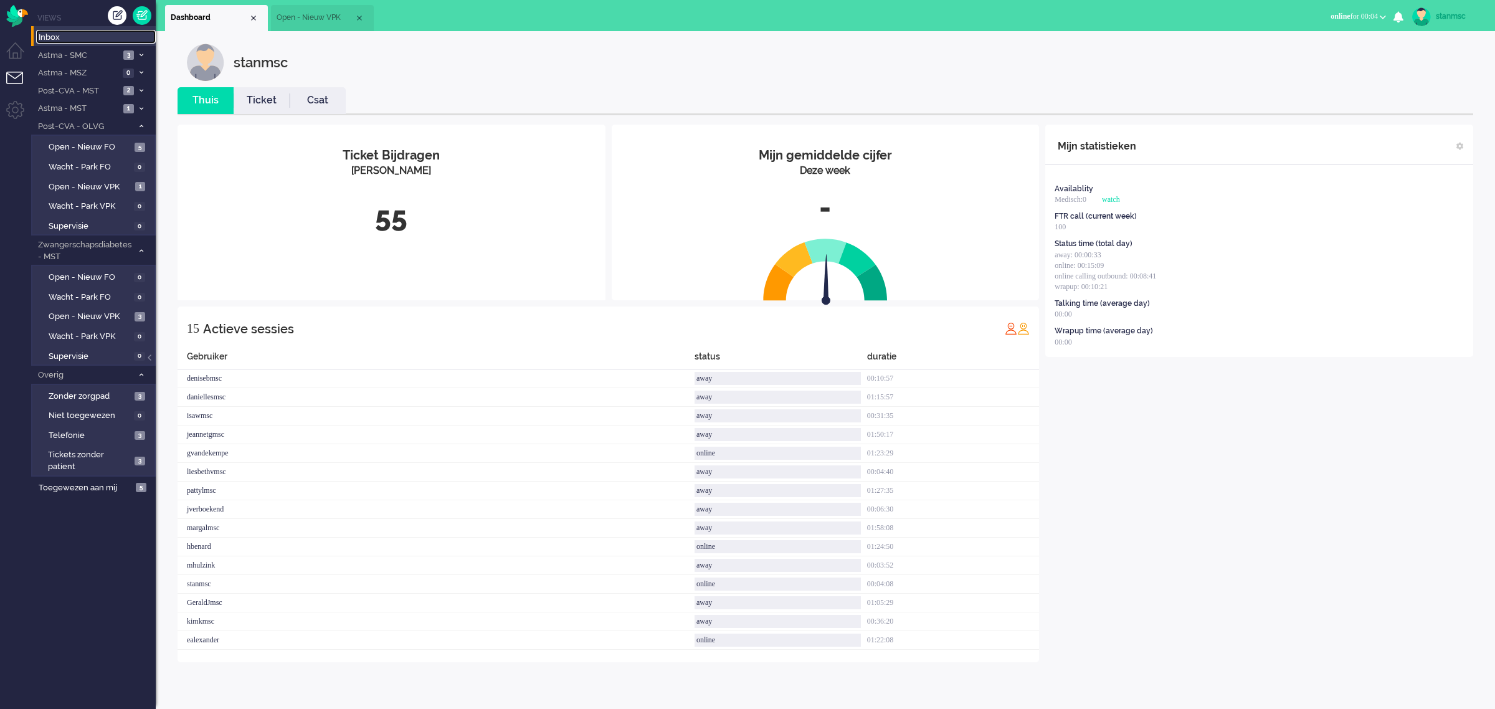
click at [73, 36] on span "Inbox" at bounding box center [97, 38] width 117 height 12
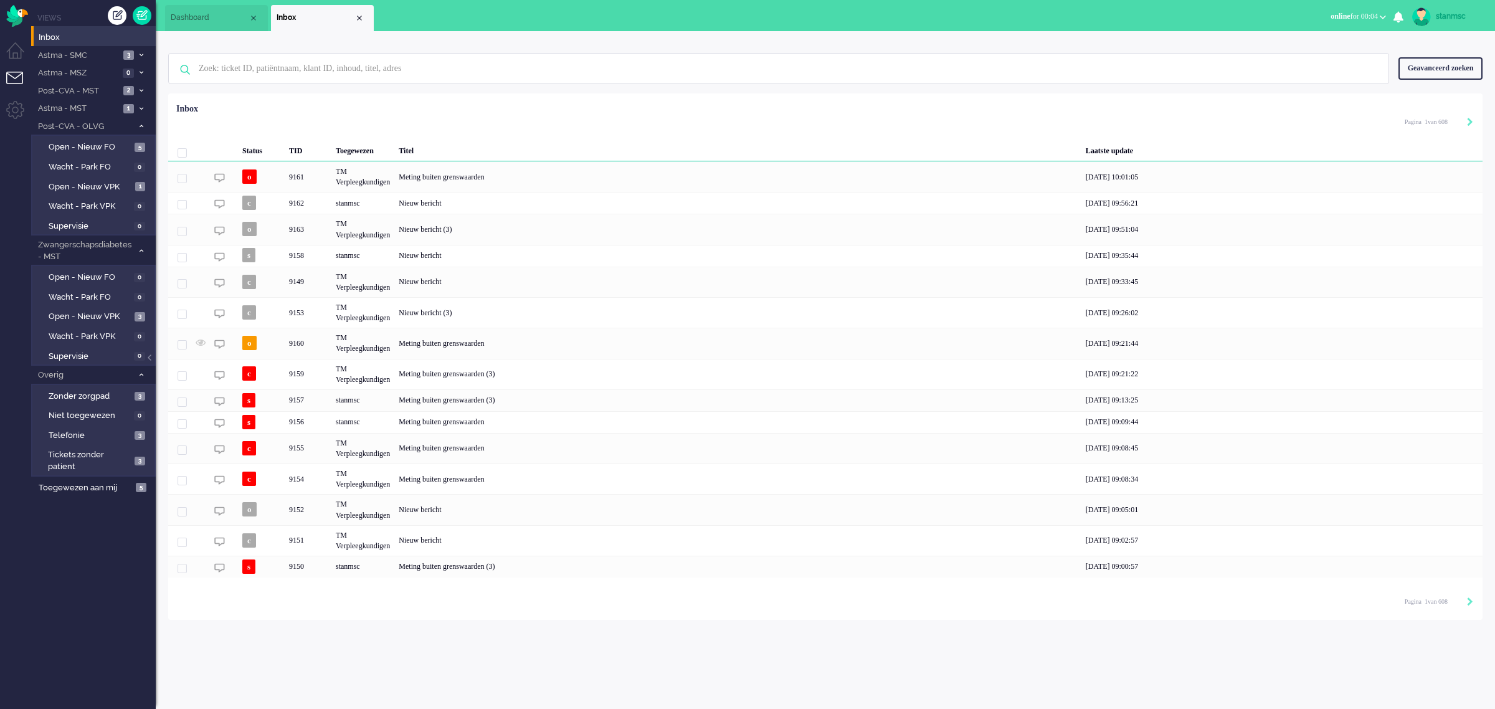
click at [1447, 12] on div "stanmsc" at bounding box center [1459, 16] width 47 height 12
click at [1429, 82] on link "Instellingen" at bounding box center [1445, 84] width 86 height 12
select select "nl"
select select "nl_NL"
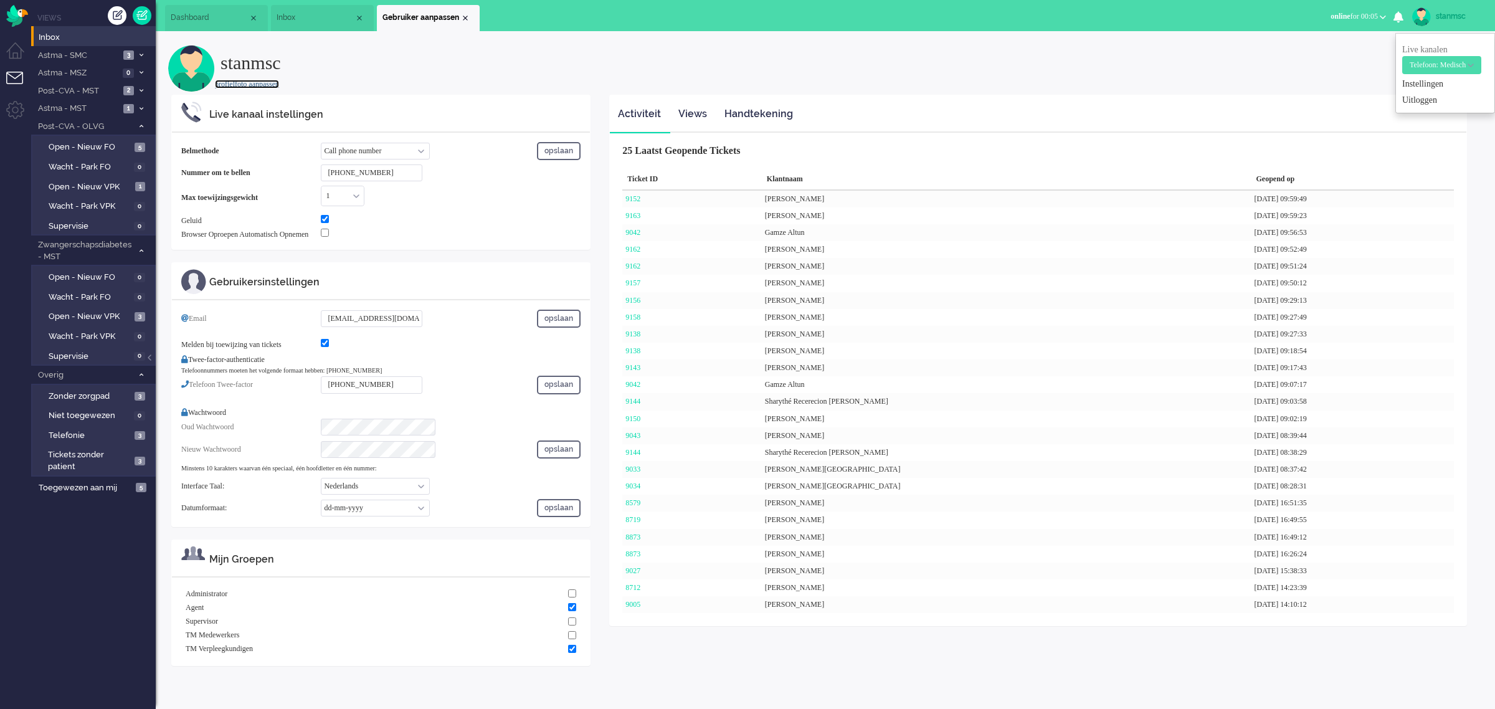
click at [265, 82] on link "profielfoto aanpassen" at bounding box center [247, 84] width 64 height 9
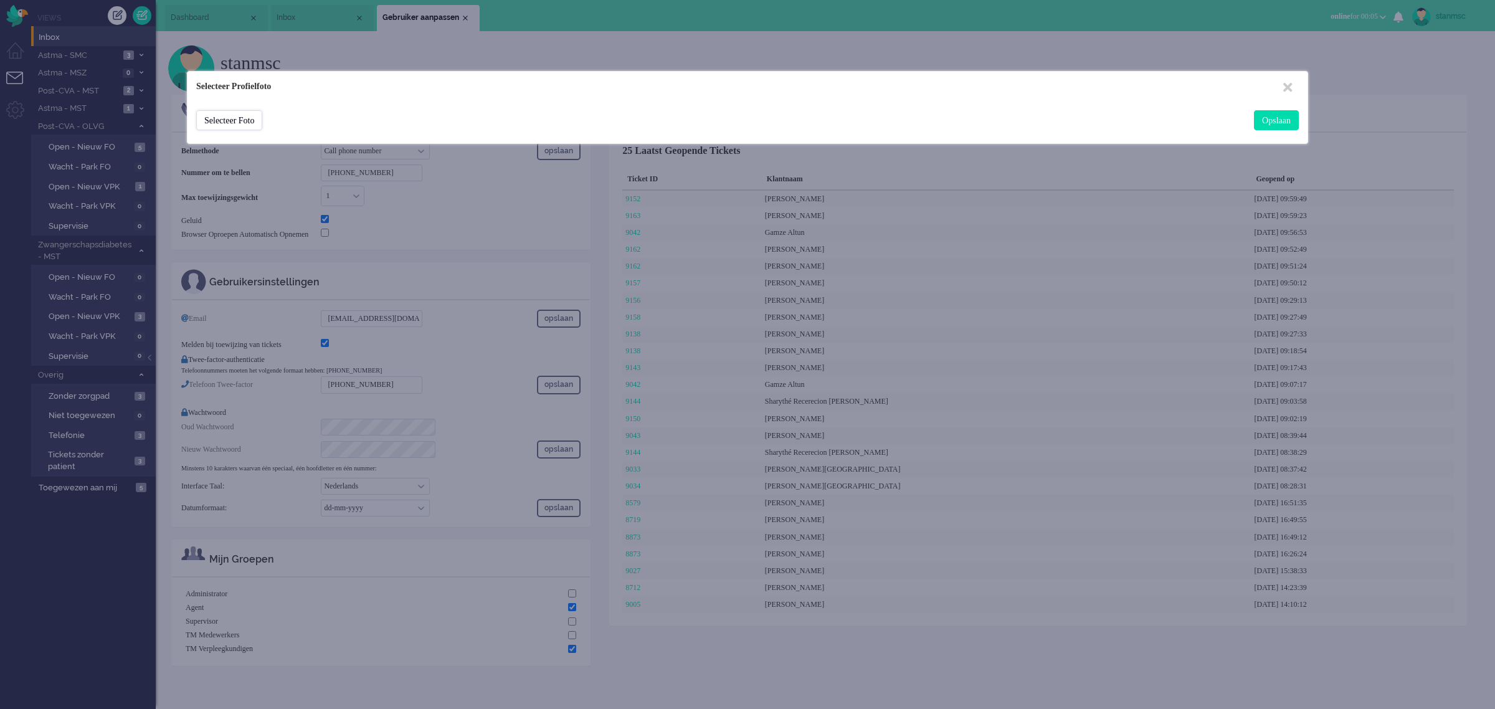
click at [257, 118] on div "Selecteer Foto" at bounding box center [229, 120] width 66 height 20
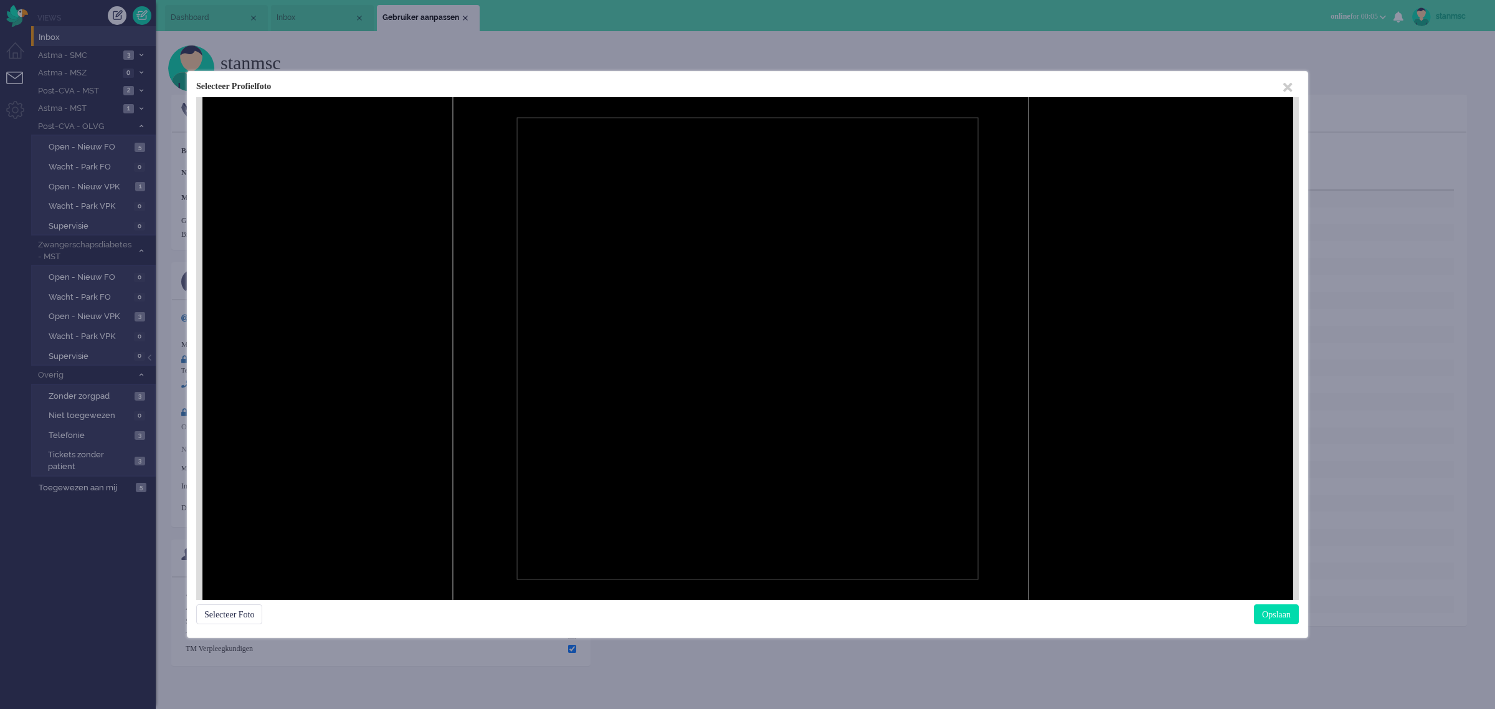
drag, startPoint x: 730, startPoint y: 372, endPoint x: 723, endPoint y: 325, distance: 47.8
click at [723, 325] on div at bounding box center [748, 349] width 462 height 462
drag, startPoint x: 732, startPoint y: 336, endPoint x: 735, endPoint y: 309, distance: 27.5
click at [735, 309] on div at bounding box center [748, 349] width 462 height 462
click at [1263, 615] on div "Opslaan" at bounding box center [1276, 614] width 45 height 20
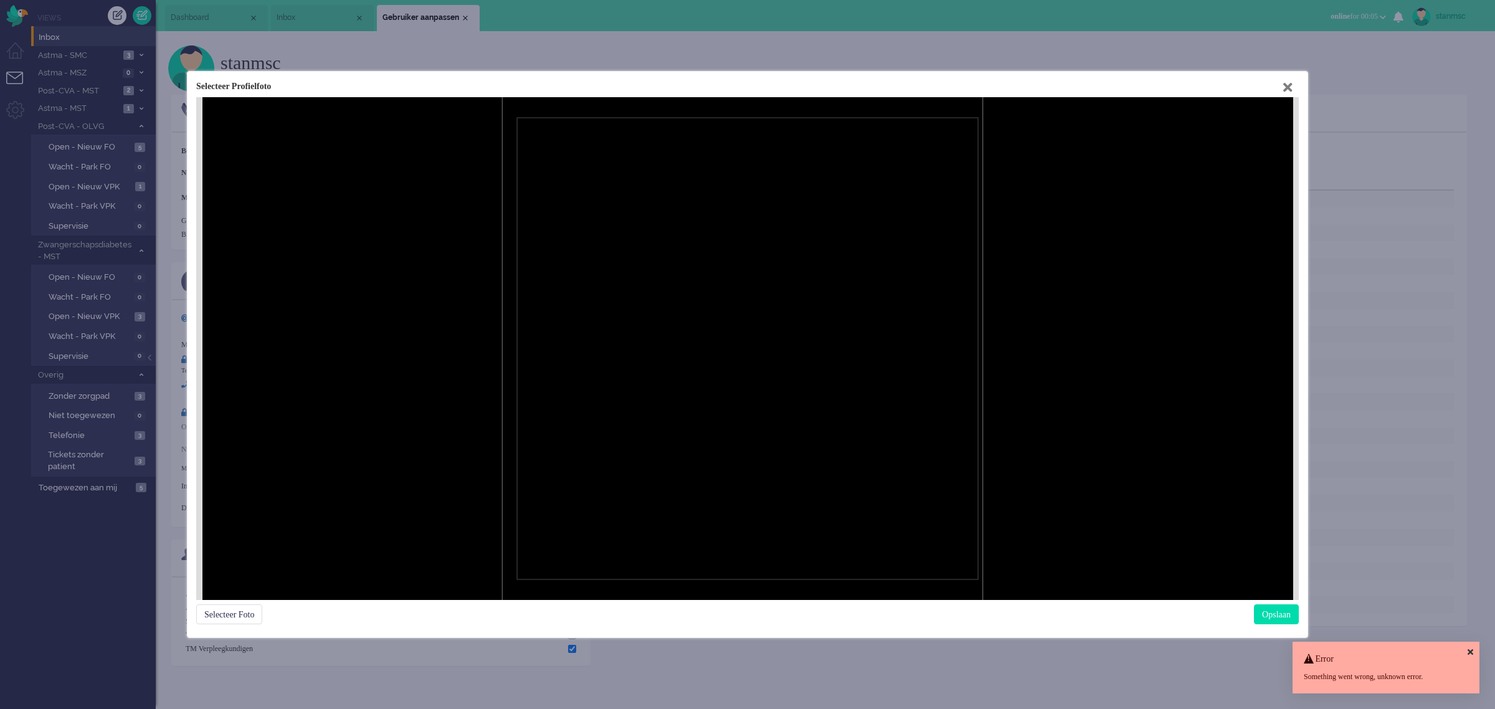
click at [1291, 85] on icon at bounding box center [1287, 87] width 9 height 13
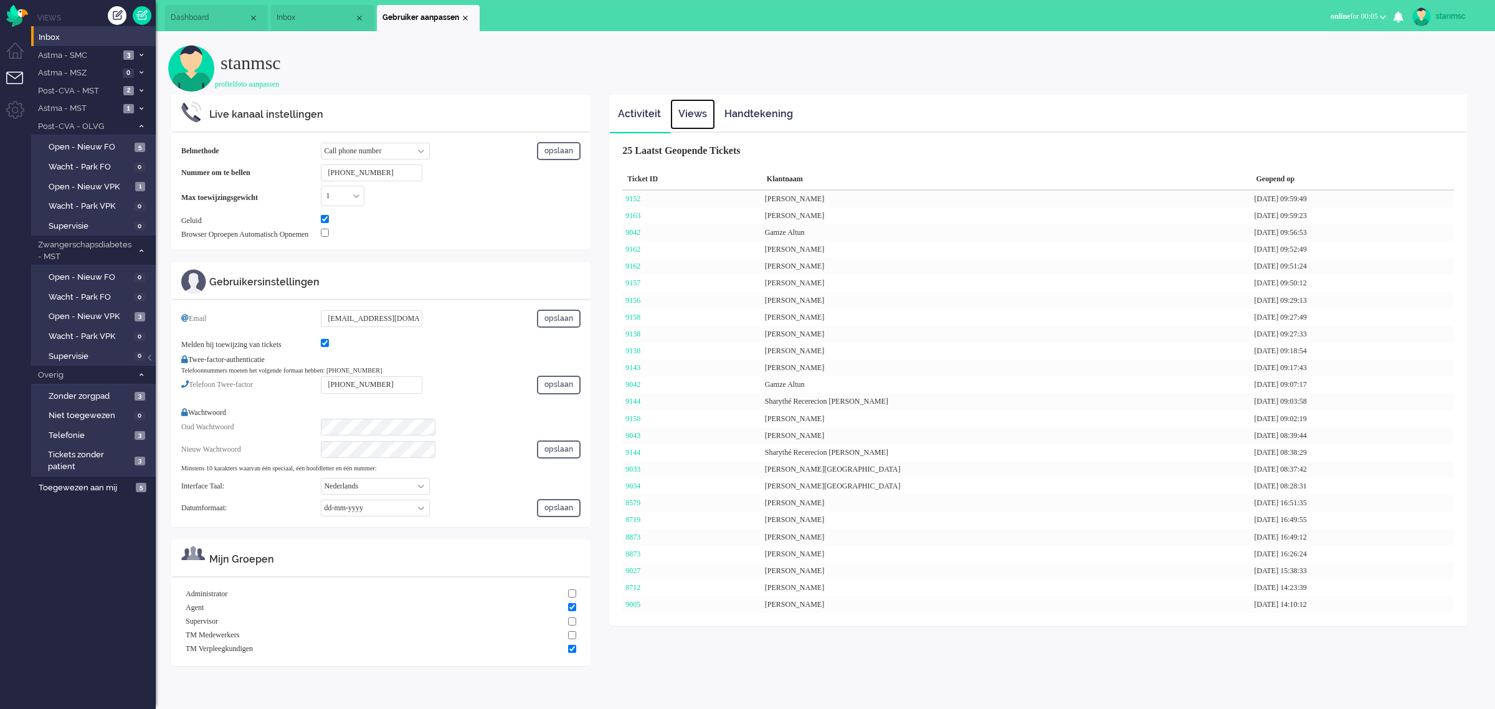
click at [690, 113] on link "Views" at bounding box center [692, 114] width 45 height 31
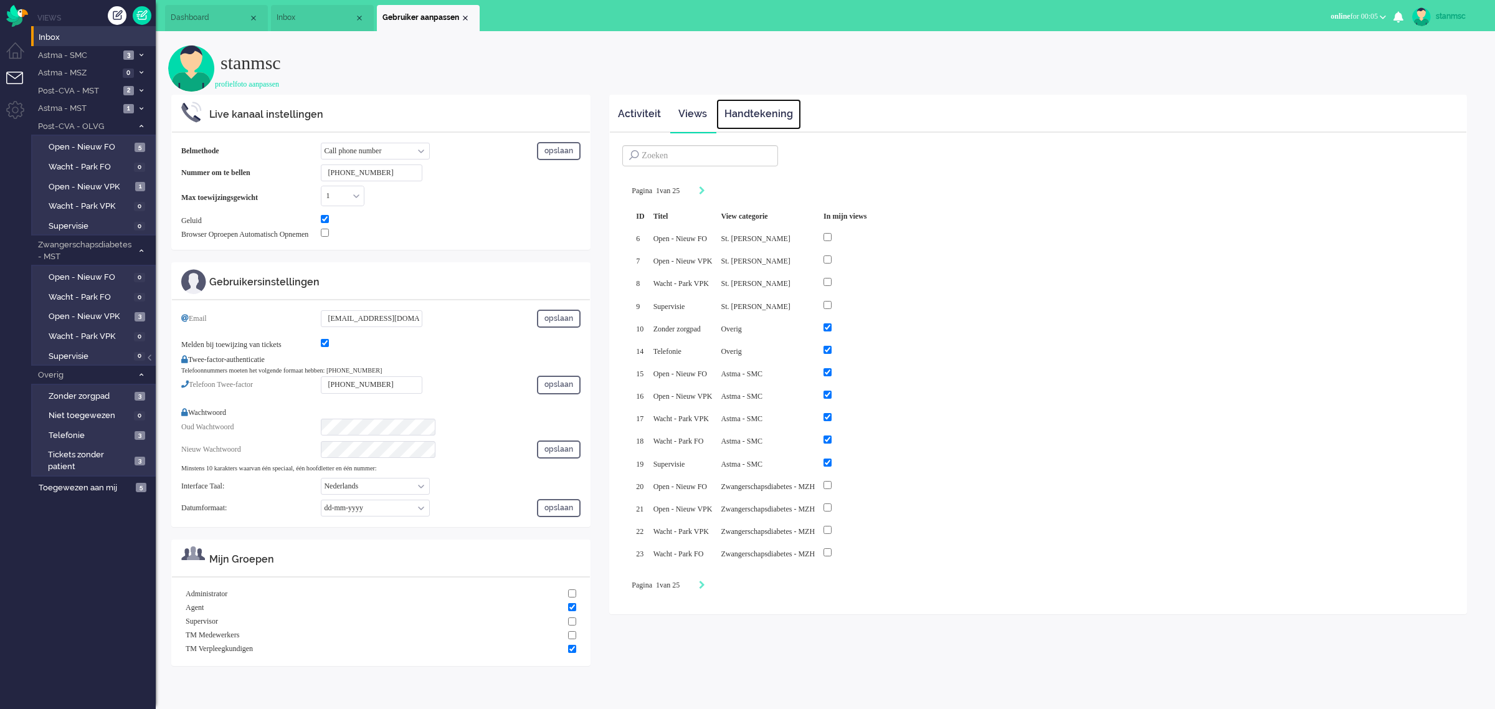
click at [755, 113] on link "Handtekening" at bounding box center [758, 114] width 85 height 31
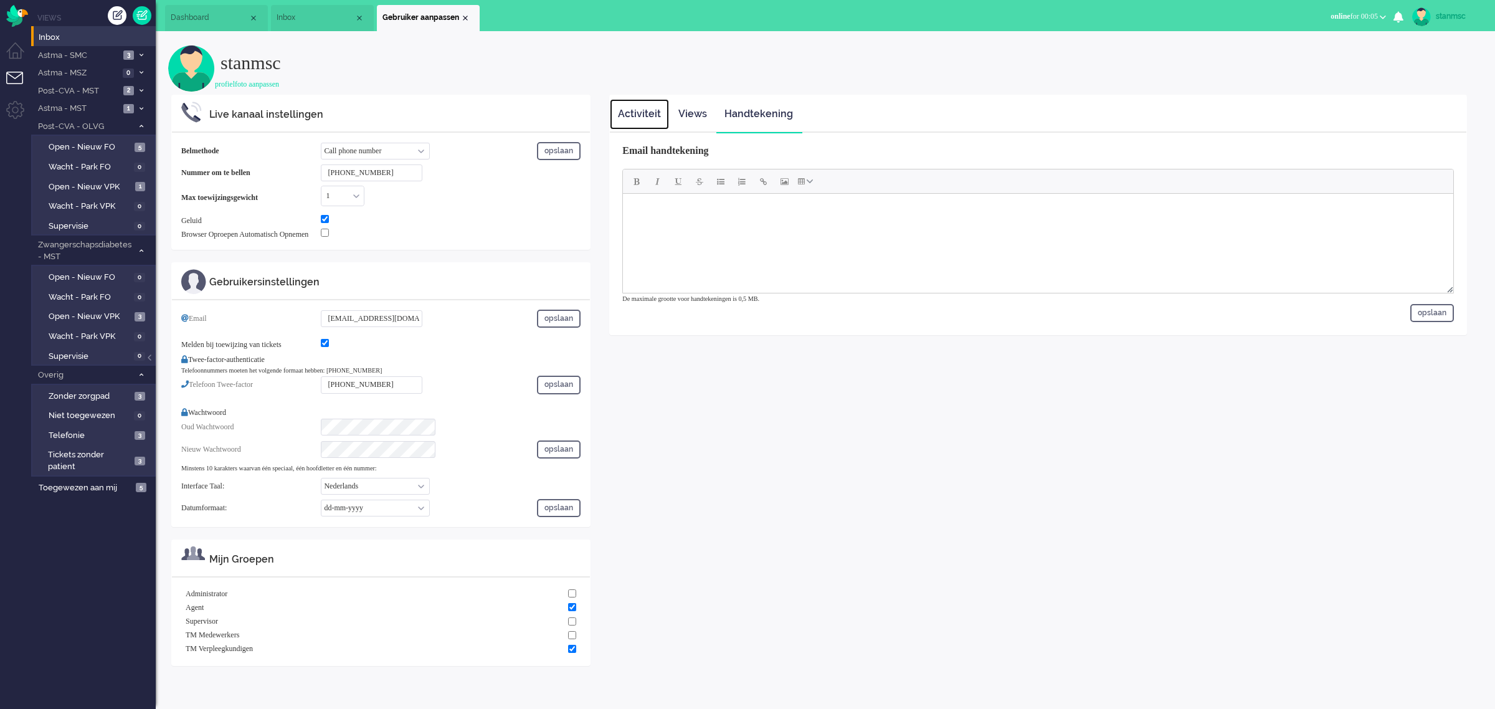
click at [634, 115] on link "Activiteit" at bounding box center [639, 114] width 59 height 31
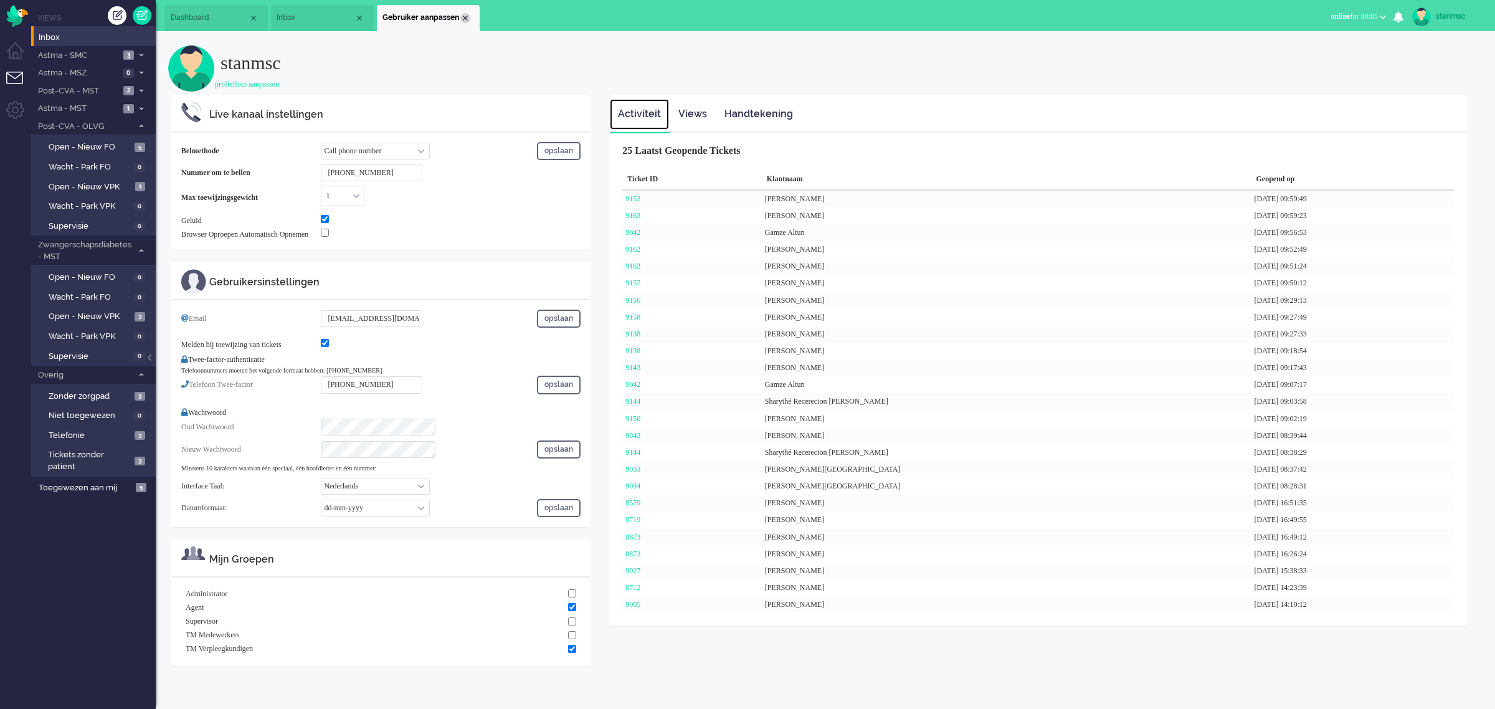
click at [460, 17] on div "Close tab" at bounding box center [465, 18] width 10 height 10
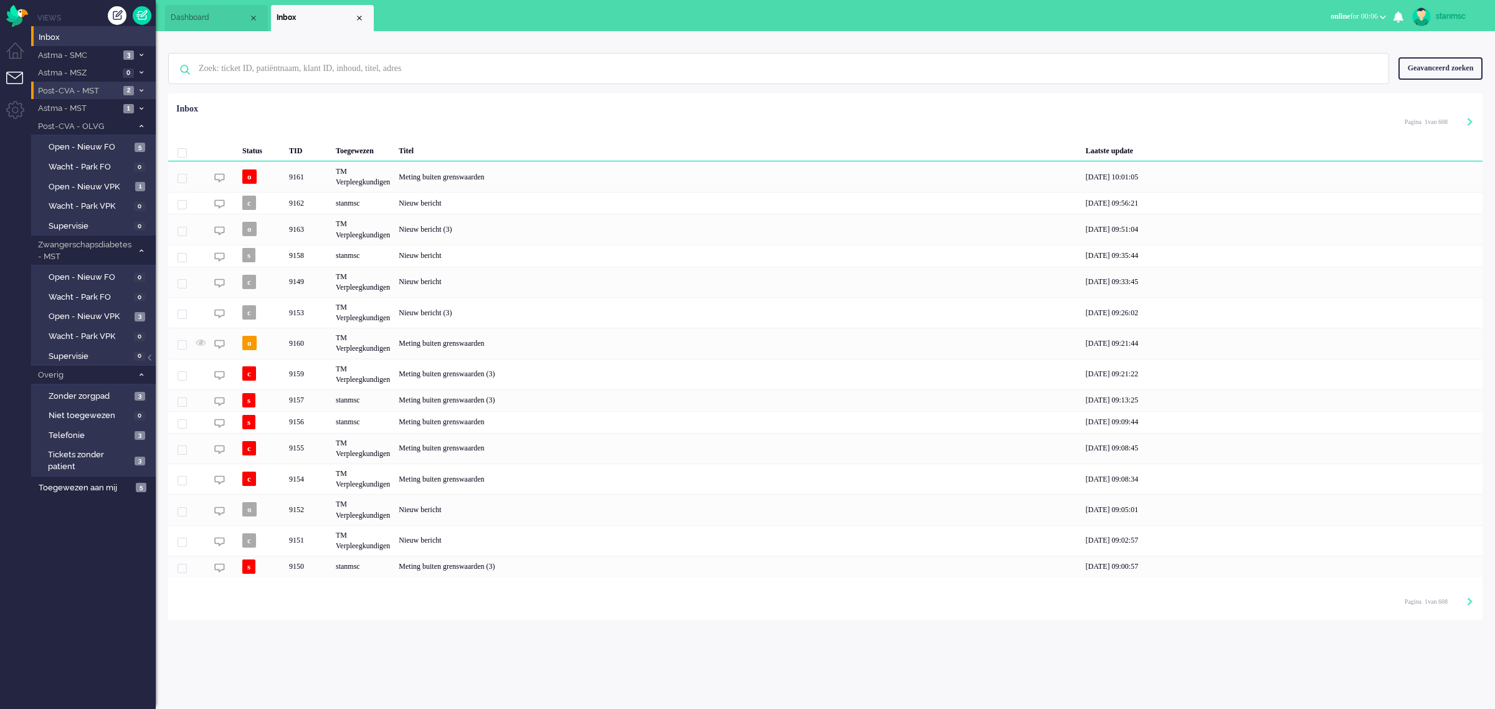
click at [92, 88] on span "Post-CVA - MST" at bounding box center [77, 91] width 83 height 12
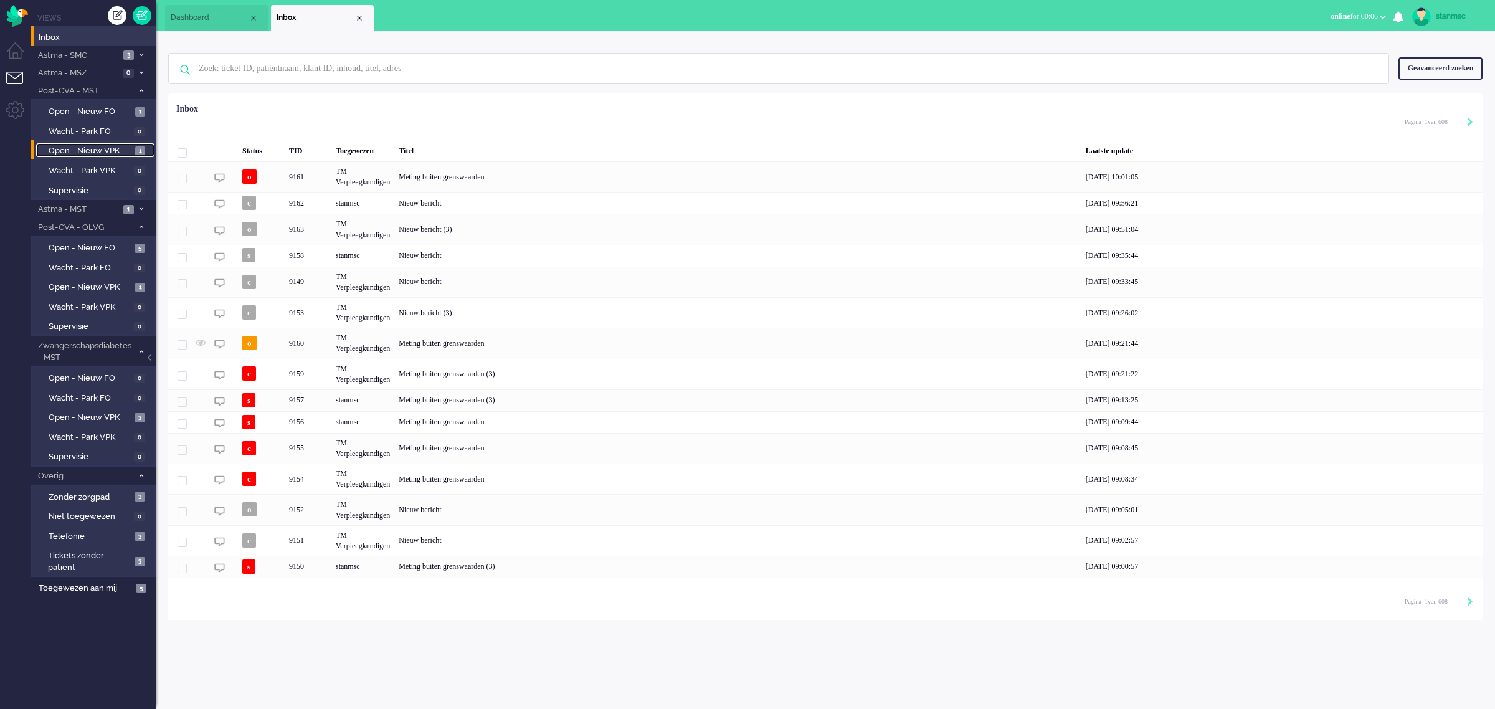
click at [95, 148] on span "Open - Nieuw VPK" at bounding box center [90, 151] width 83 height 12
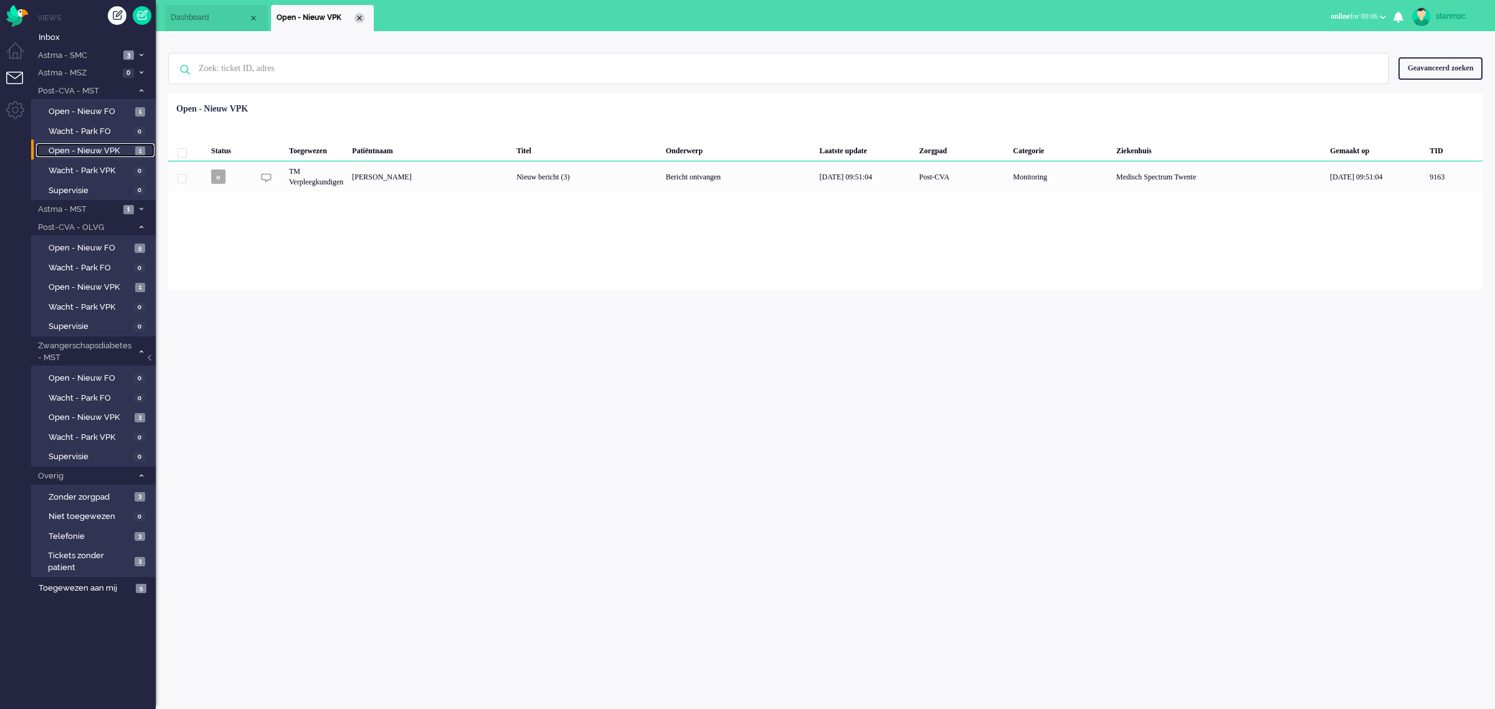
click at [357, 17] on div "Close tab" at bounding box center [359, 18] width 10 height 10
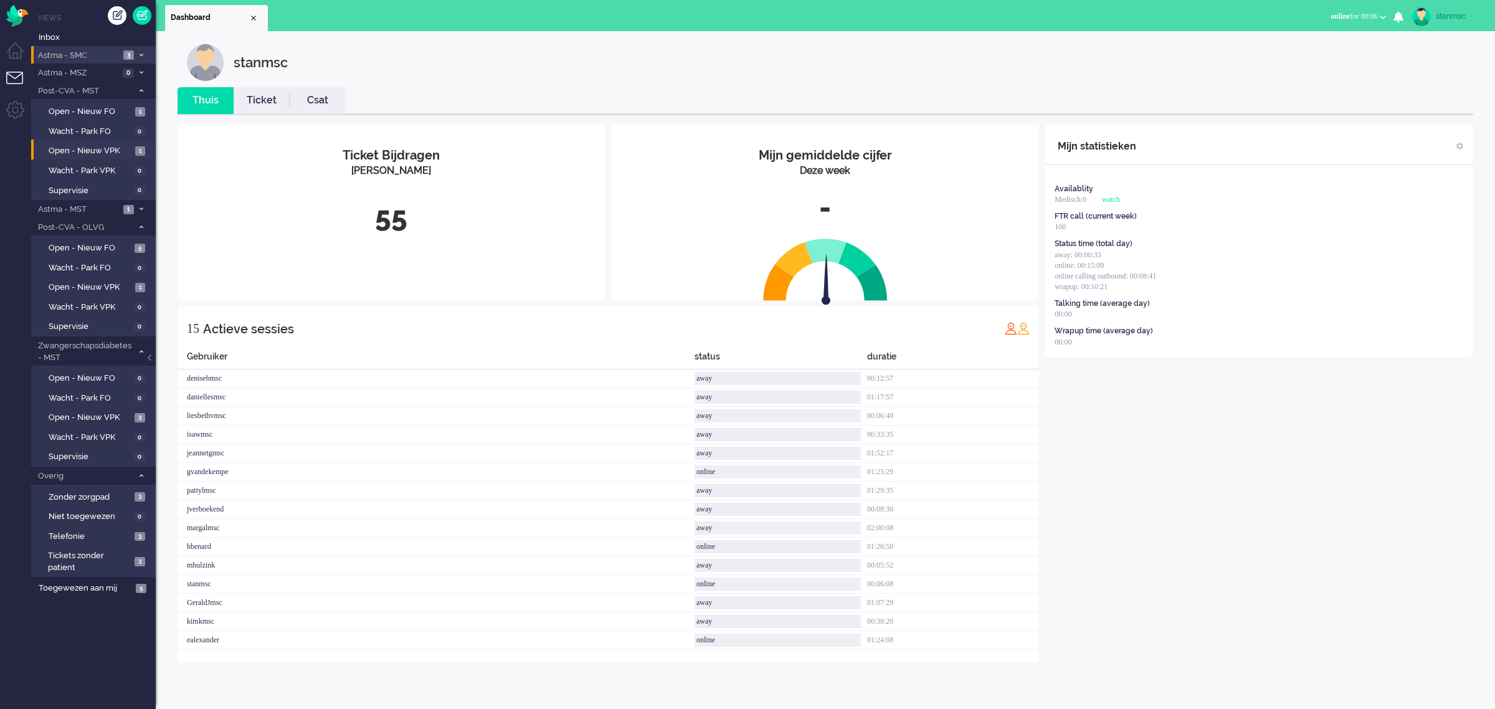
click at [100, 57] on span "Astma - SMC" at bounding box center [77, 56] width 83 height 12
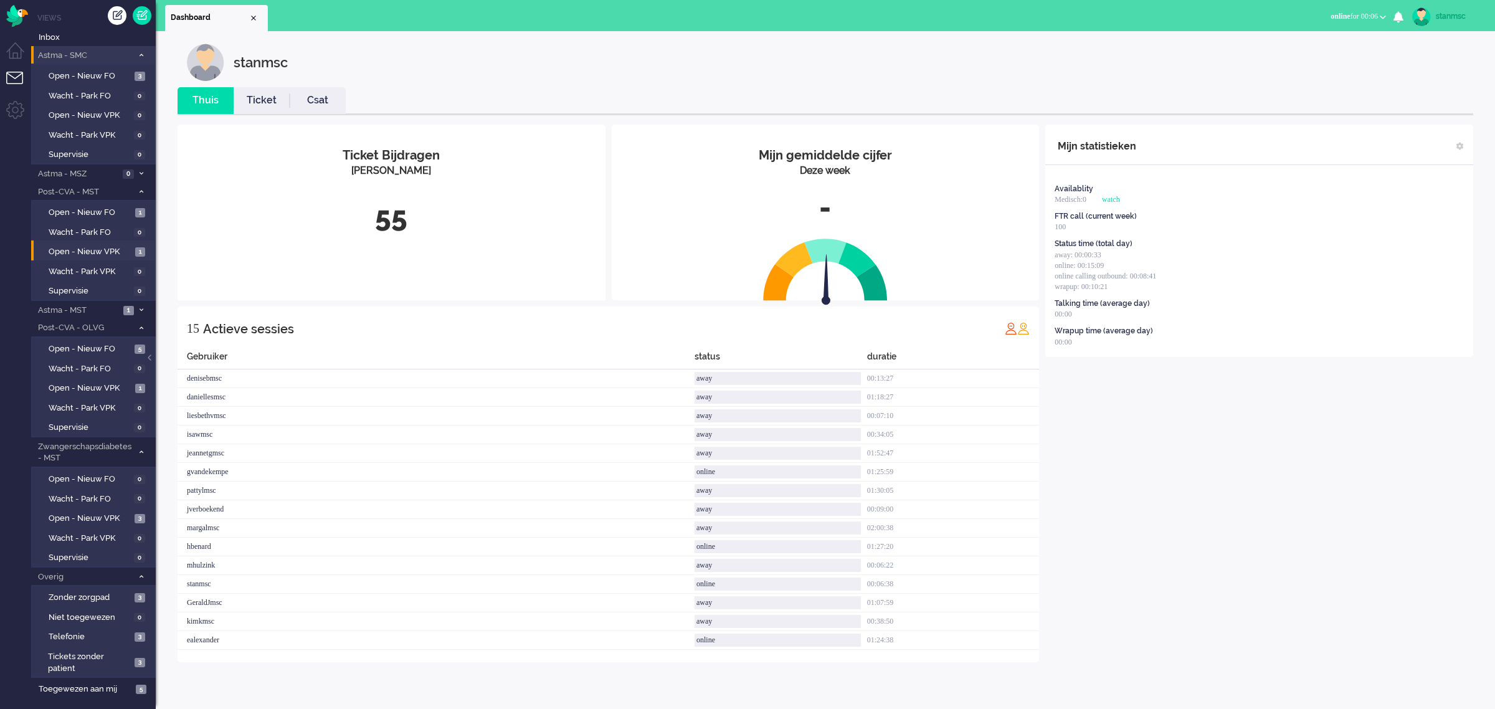
click at [97, 54] on span "Astma - SMC" at bounding box center [84, 56] width 97 height 12
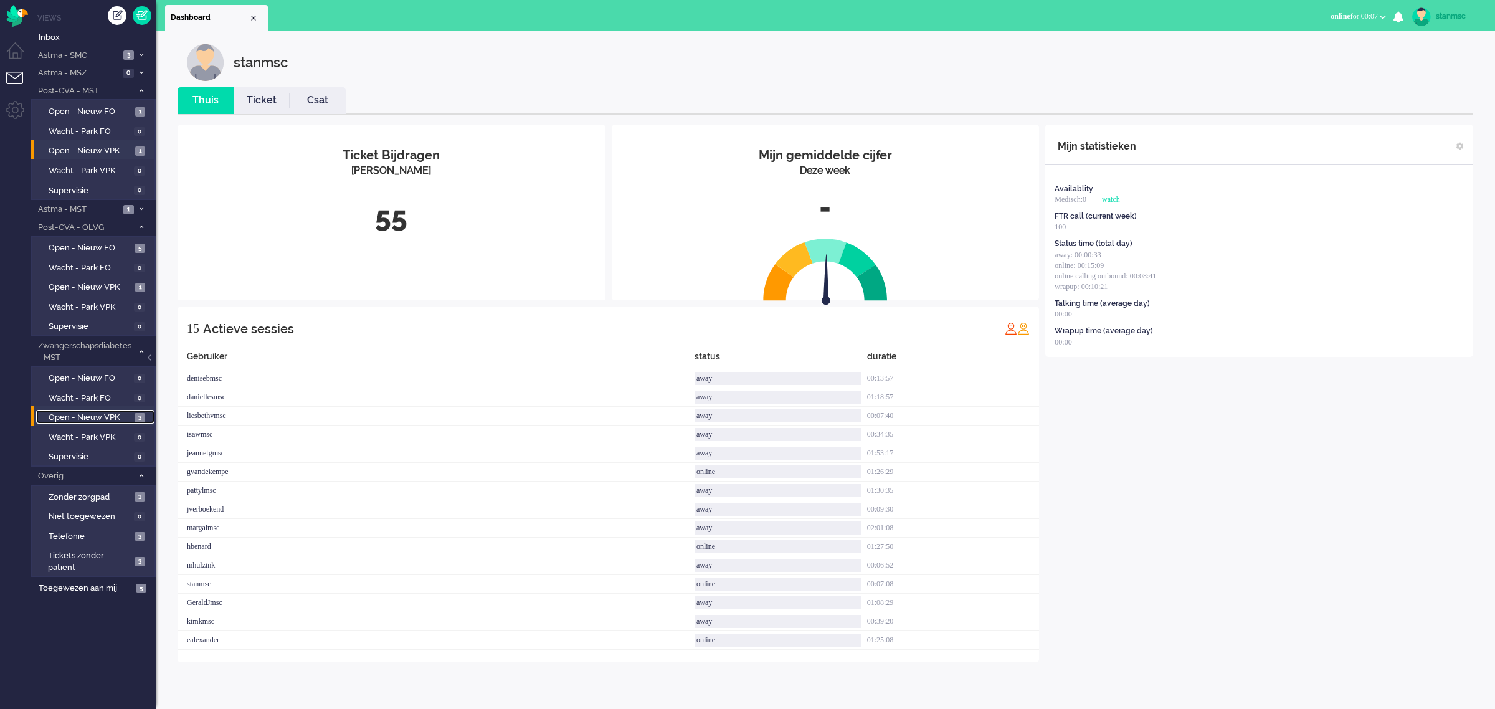
click at [82, 415] on span "Open - Nieuw VPK" at bounding box center [90, 418] width 83 height 12
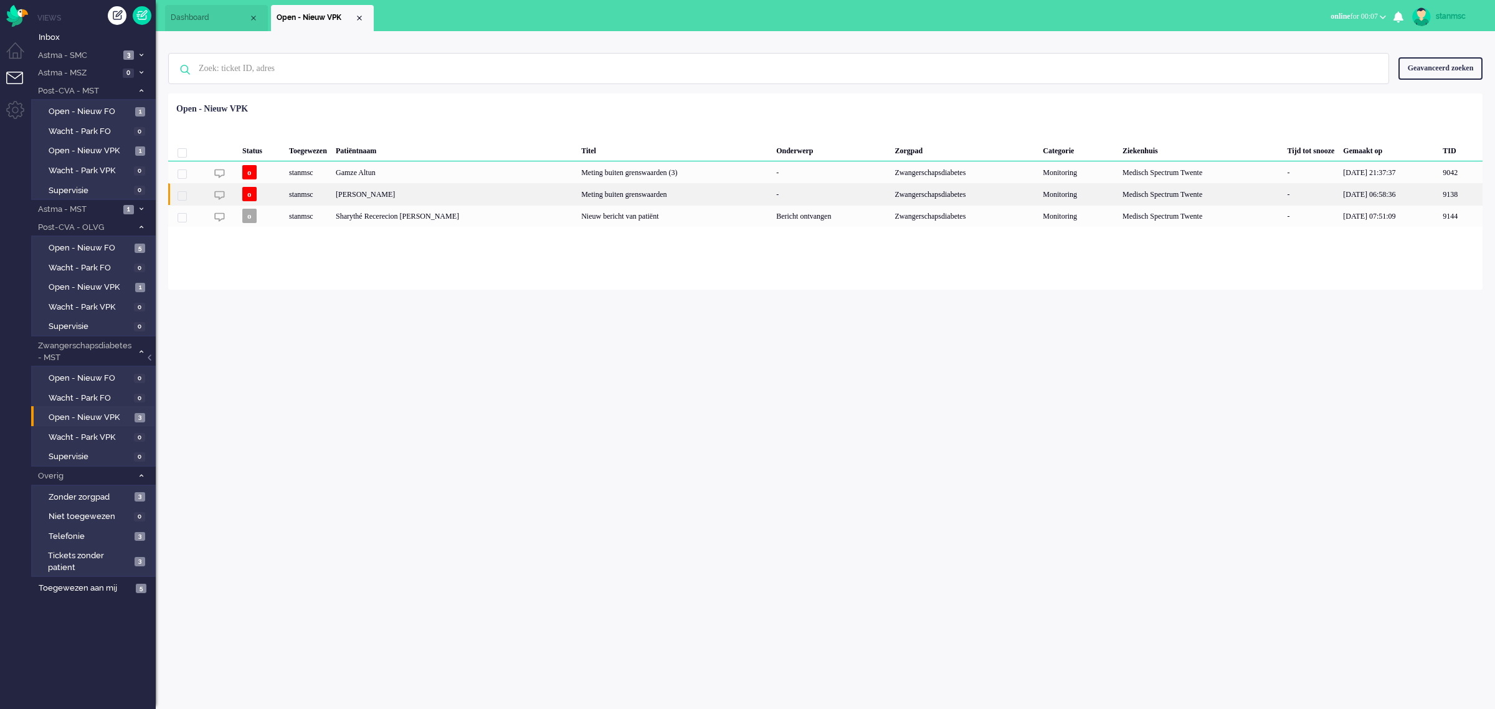
click at [1118, 197] on div "stanmsc" at bounding box center [1200, 194] width 165 height 22
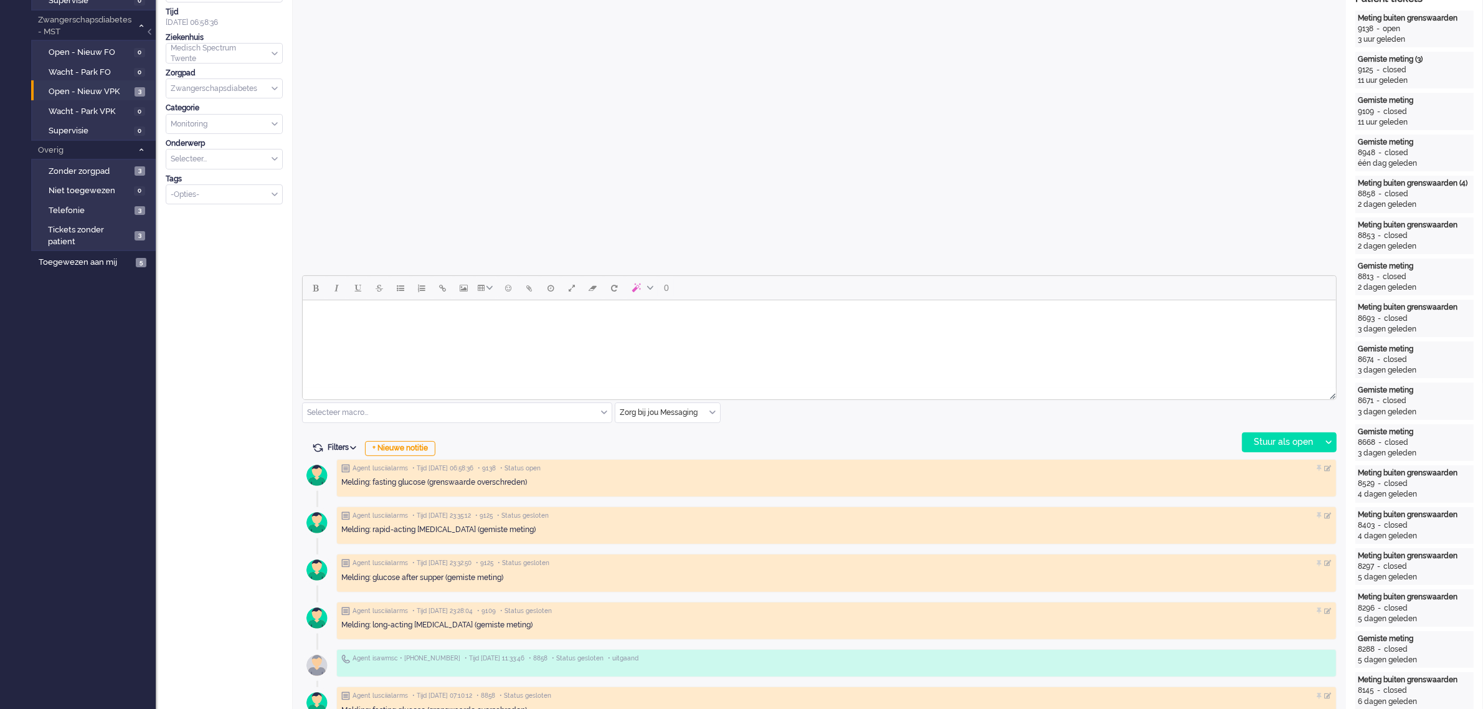
scroll to position [389, 0]
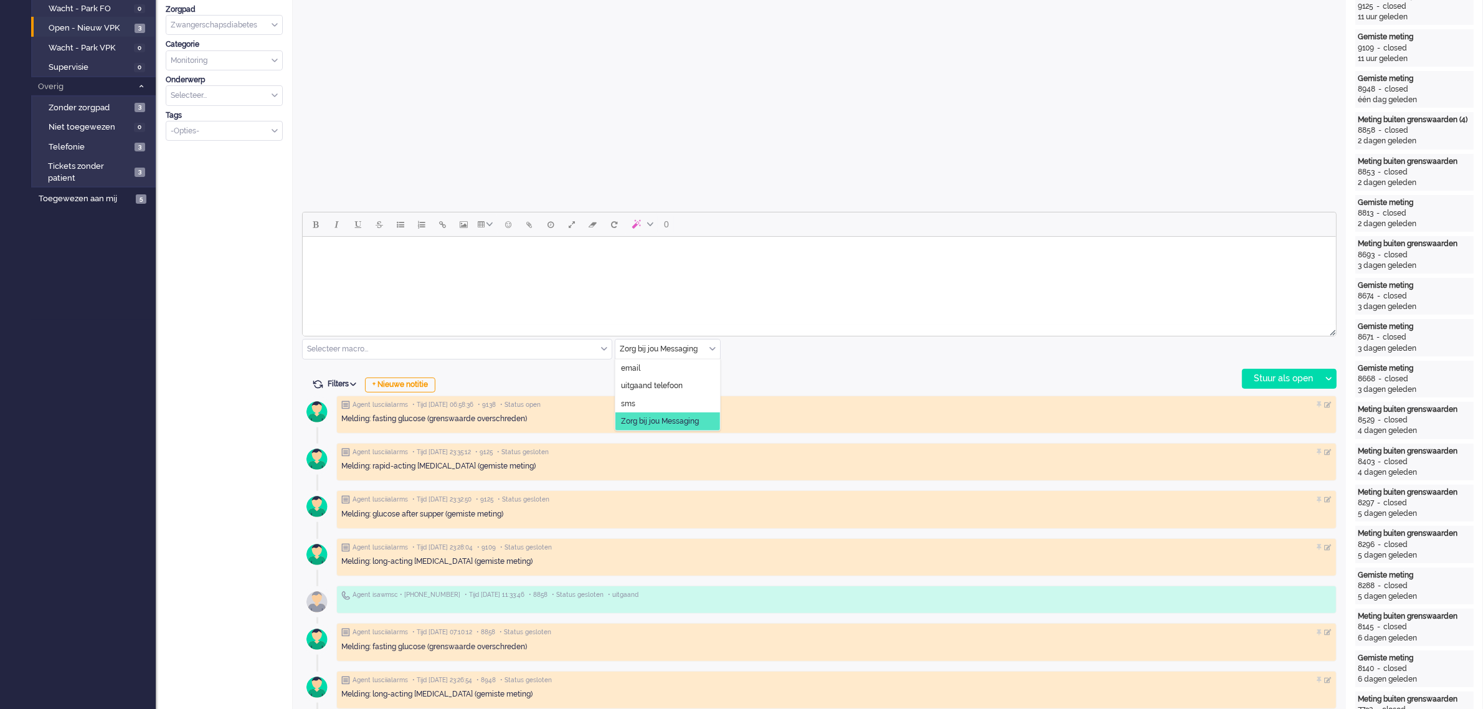
click at [712, 351] on div "Zorg bij jou Messaging" at bounding box center [667, 348] width 105 height 19
click at [675, 381] on span "uitgaand telefoon" at bounding box center [652, 386] width 62 height 11
click at [1283, 374] on div "Stuur als open" at bounding box center [1282, 378] width 78 height 19
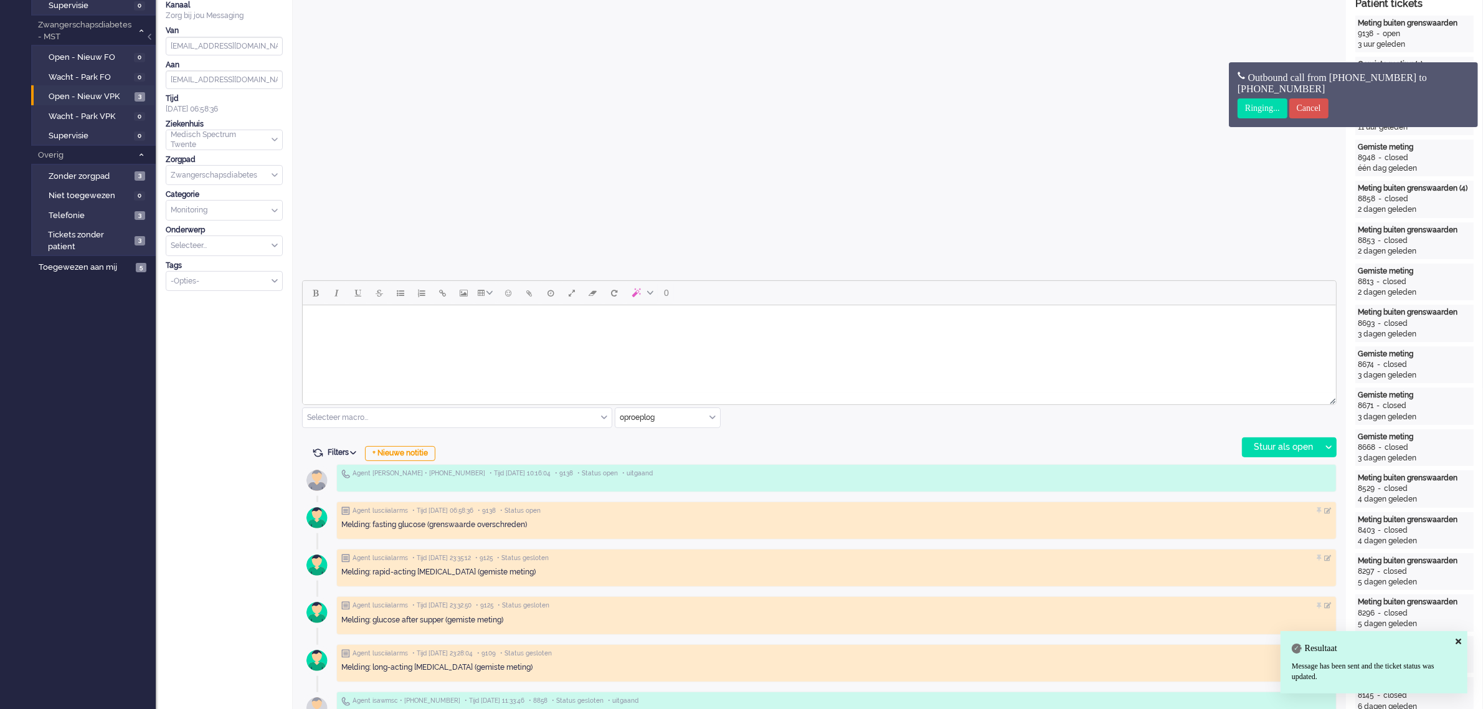
scroll to position [0, 0]
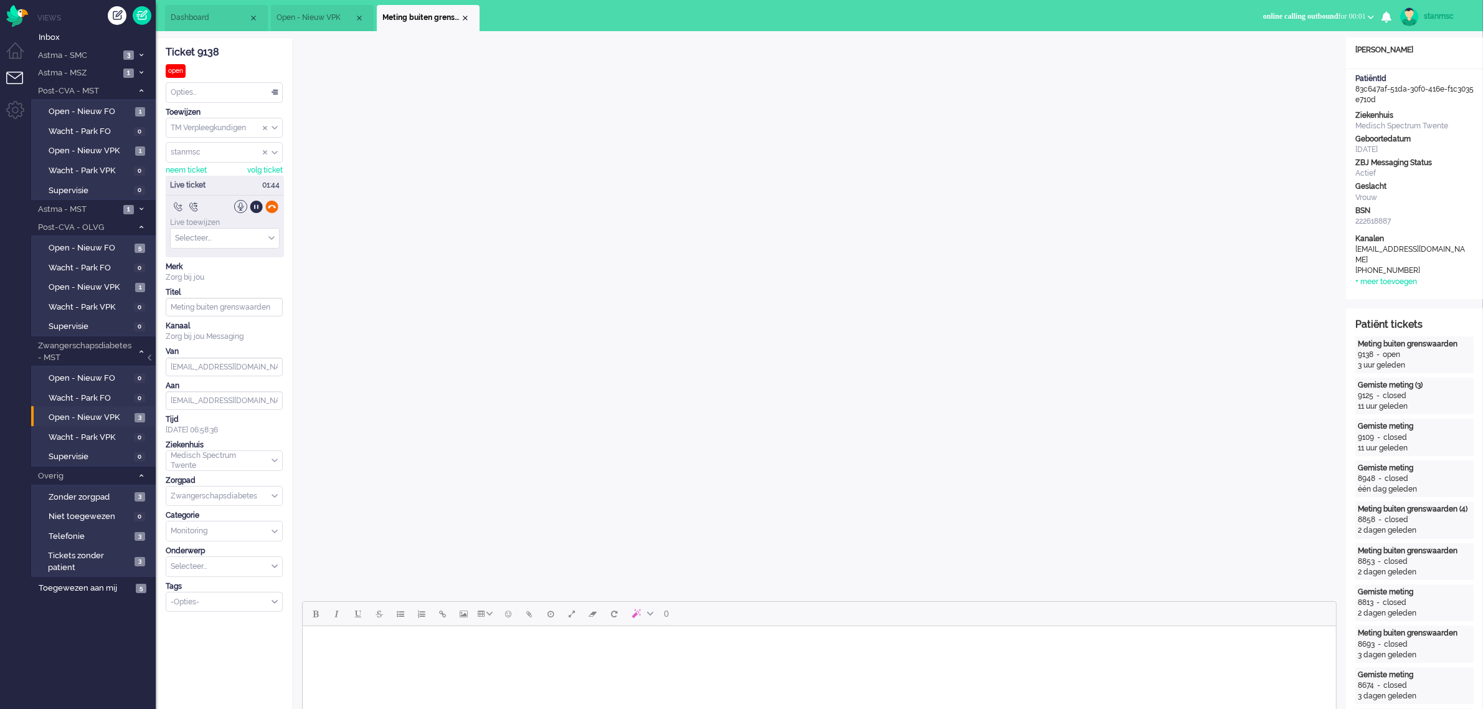
click at [273, 204] on div at bounding box center [271, 206] width 13 height 13
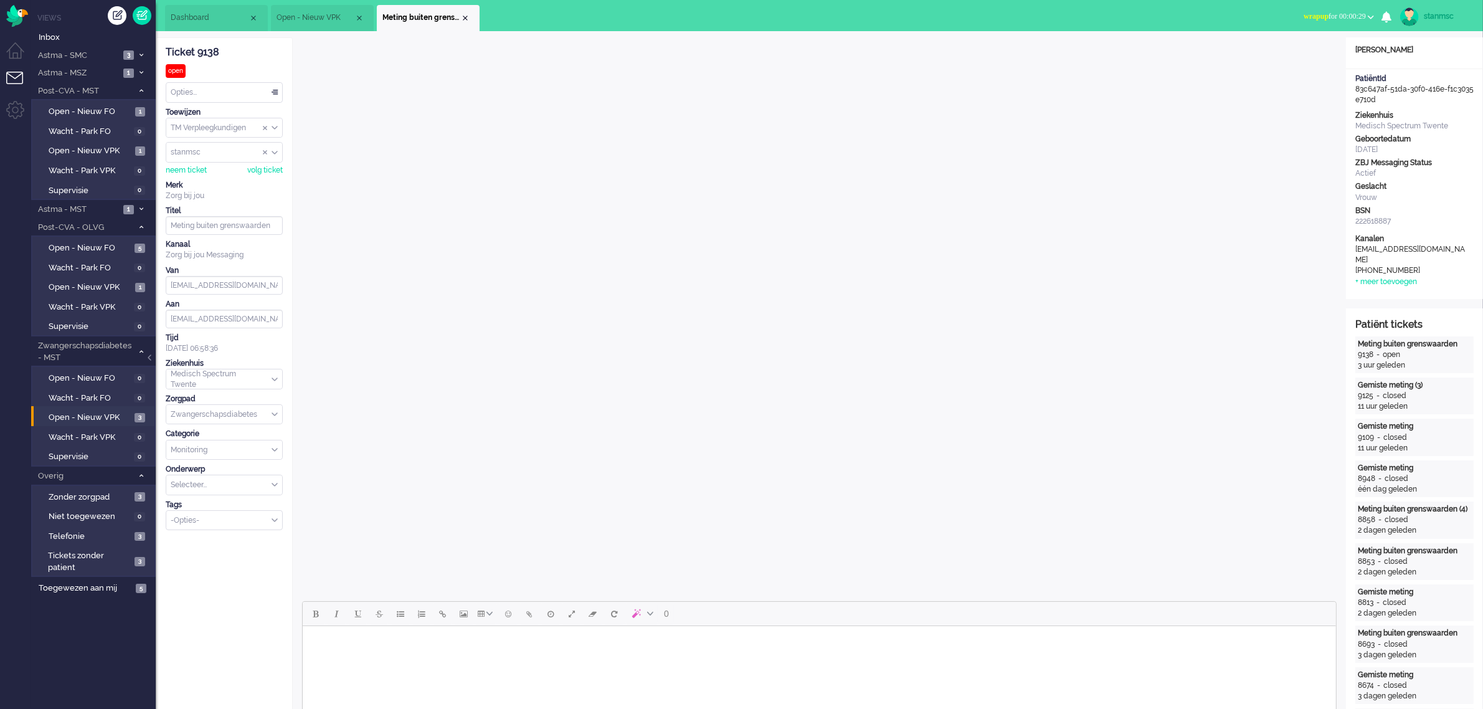
click at [331, 16] on span "Open - Nieuw VPK" at bounding box center [316, 17] width 78 height 11
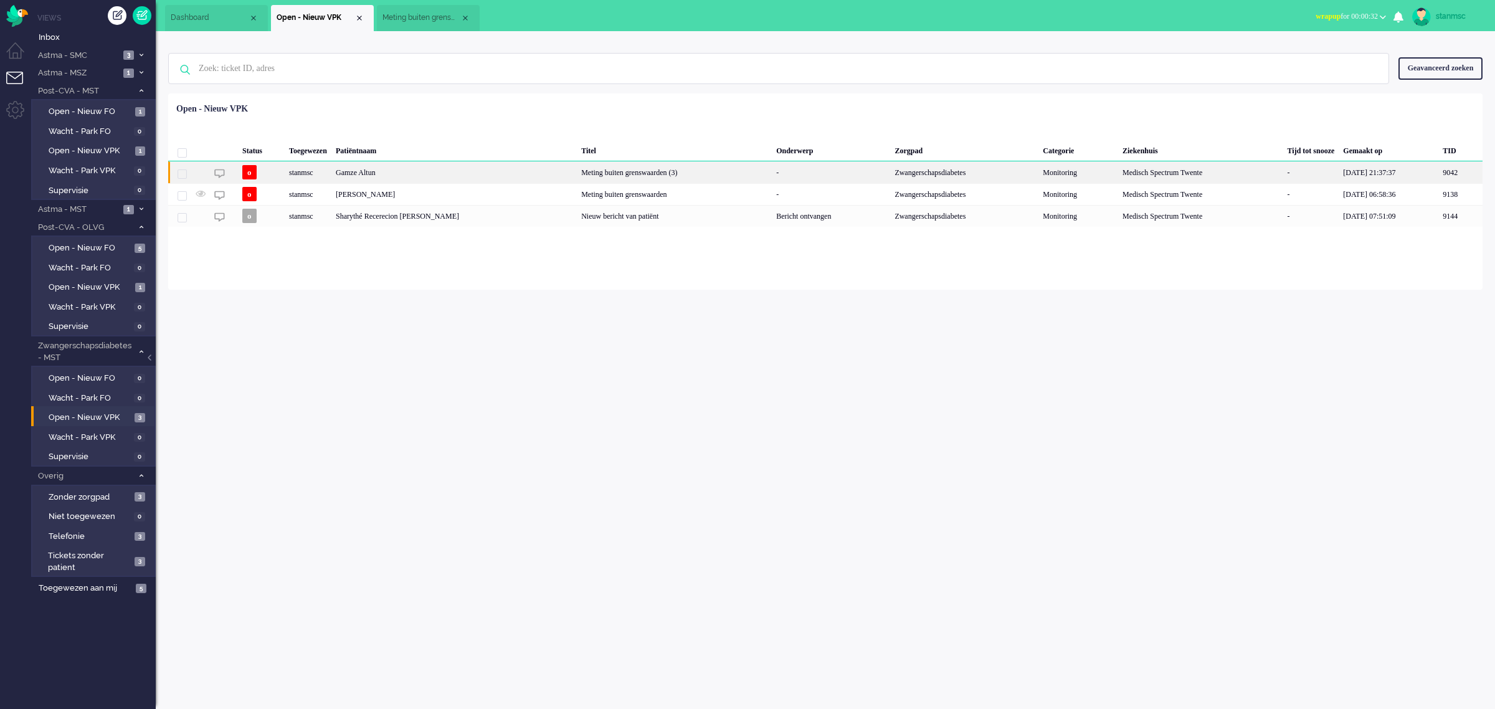
click at [1118, 174] on div "stanmsc" at bounding box center [1200, 172] width 165 height 22
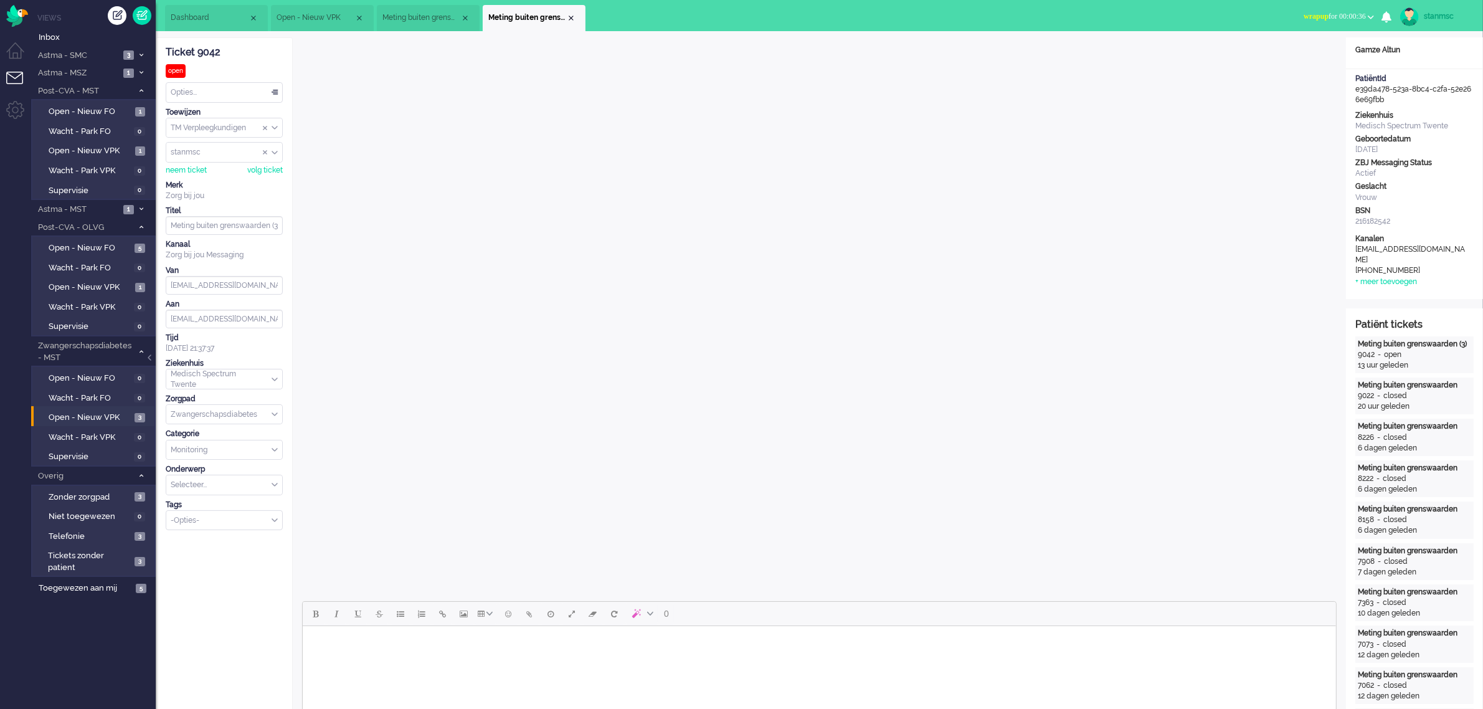
click at [1363, 14] on span "wrapup for 00:00:36" at bounding box center [1335, 16] width 62 height 9
click at [1318, 56] on label "Online" at bounding box center [1322, 55] width 98 height 11
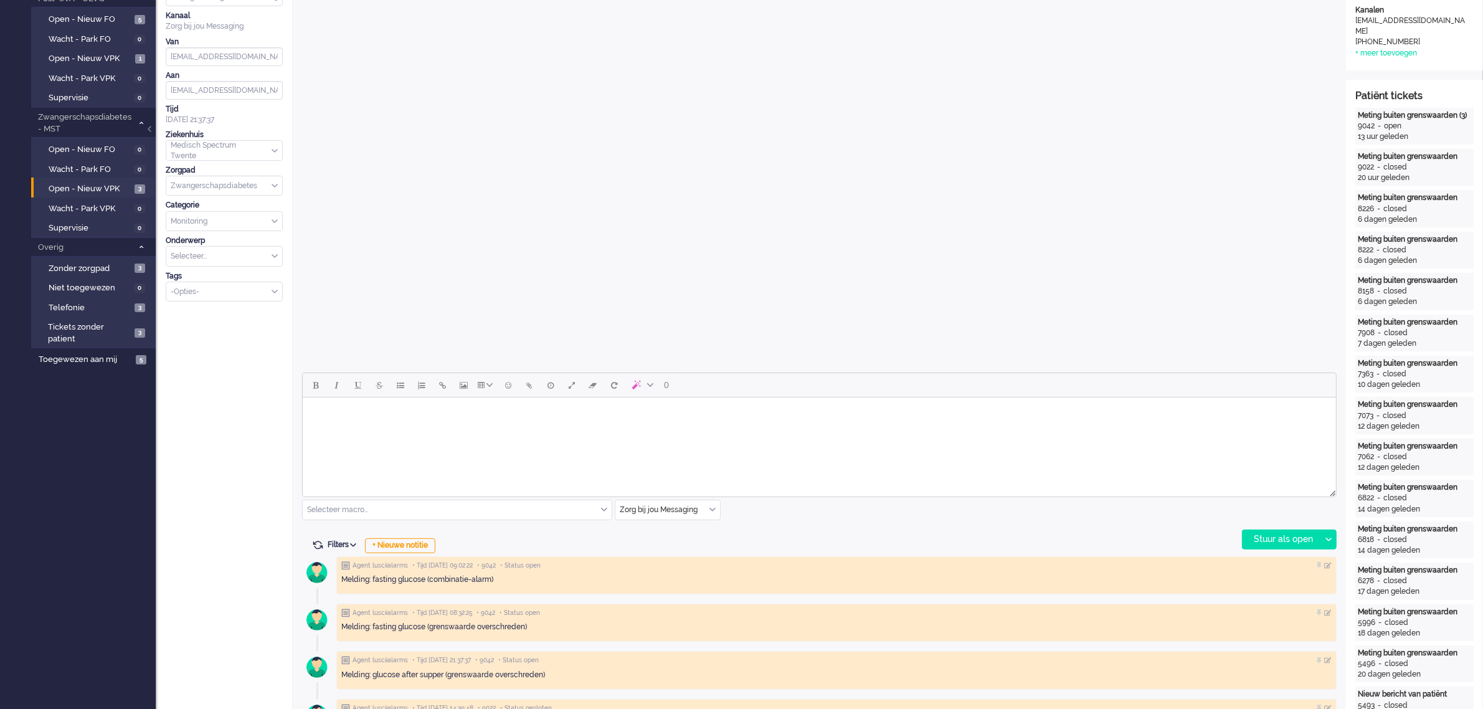
scroll to position [234, 0]
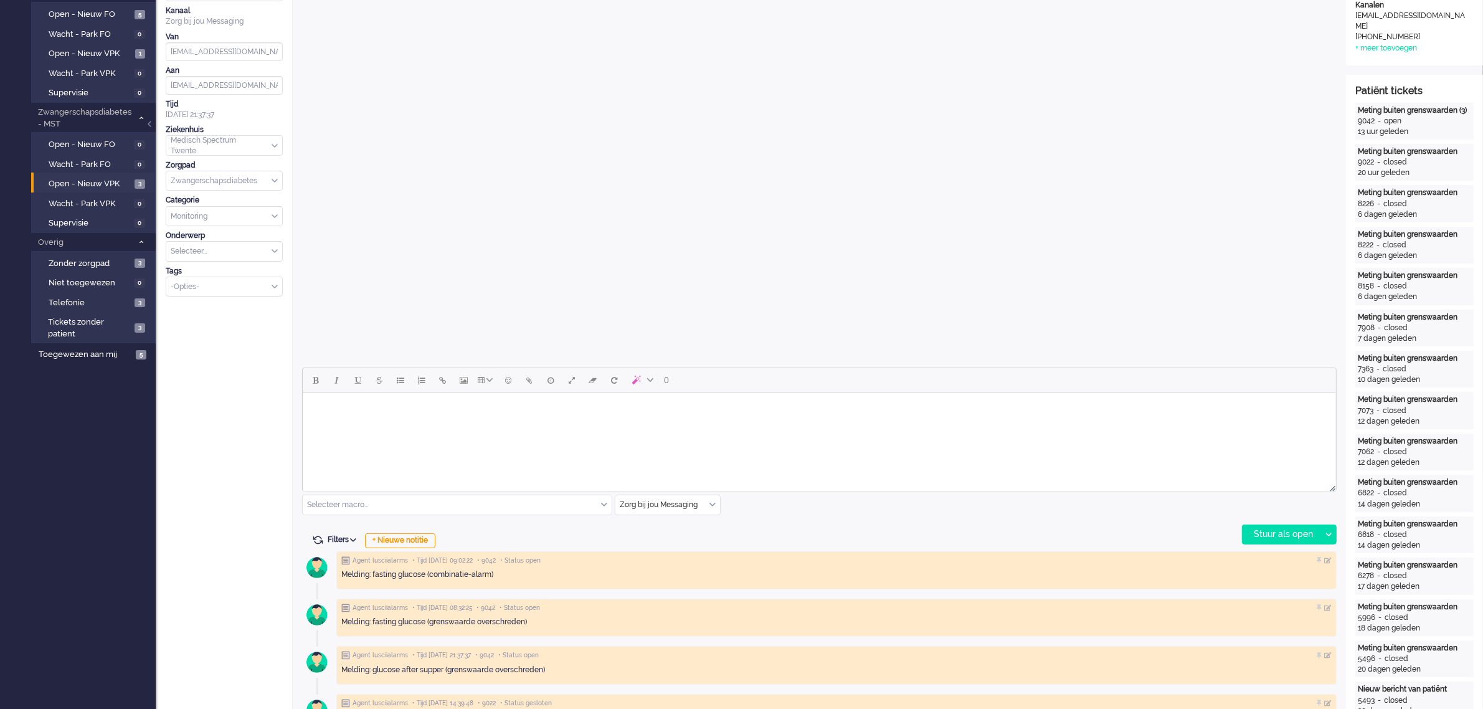
click at [711, 503] on div "Zorg bij jou Messaging" at bounding box center [667, 504] width 105 height 19
click at [674, 537] on span "uitgaand telefoon" at bounding box center [652, 541] width 62 height 11
click at [1281, 531] on div "Stuur als open" at bounding box center [1282, 534] width 78 height 19
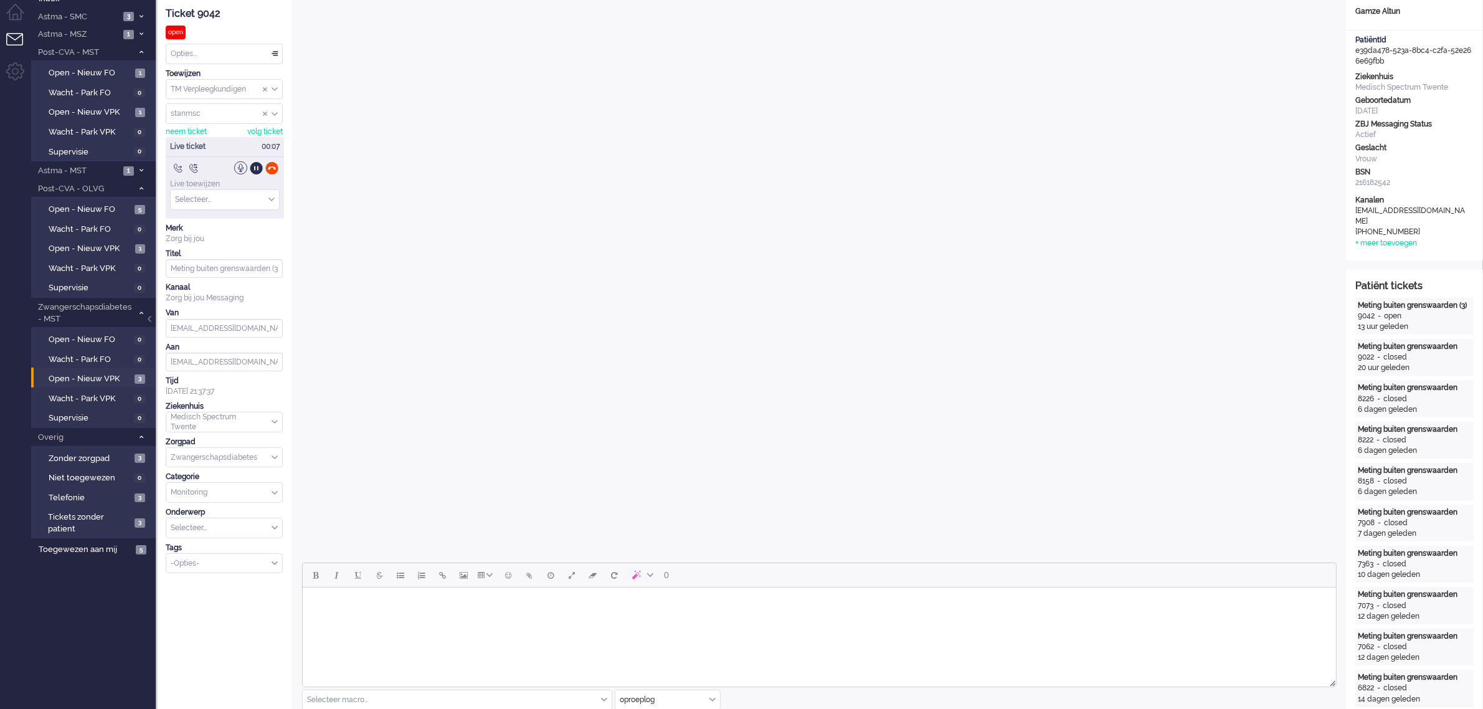
scroll to position [0, 0]
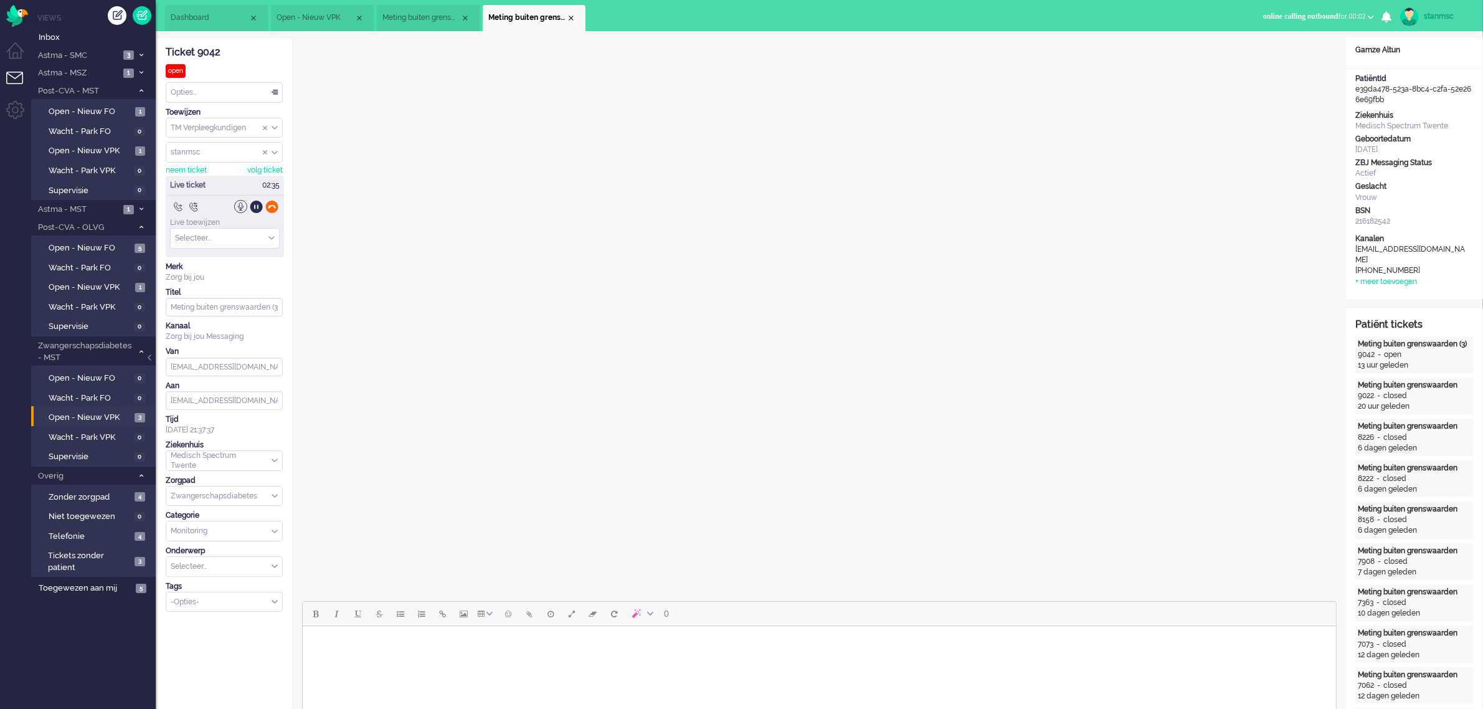
click at [269, 207] on div at bounding box center [271, 206] width 13 height 13
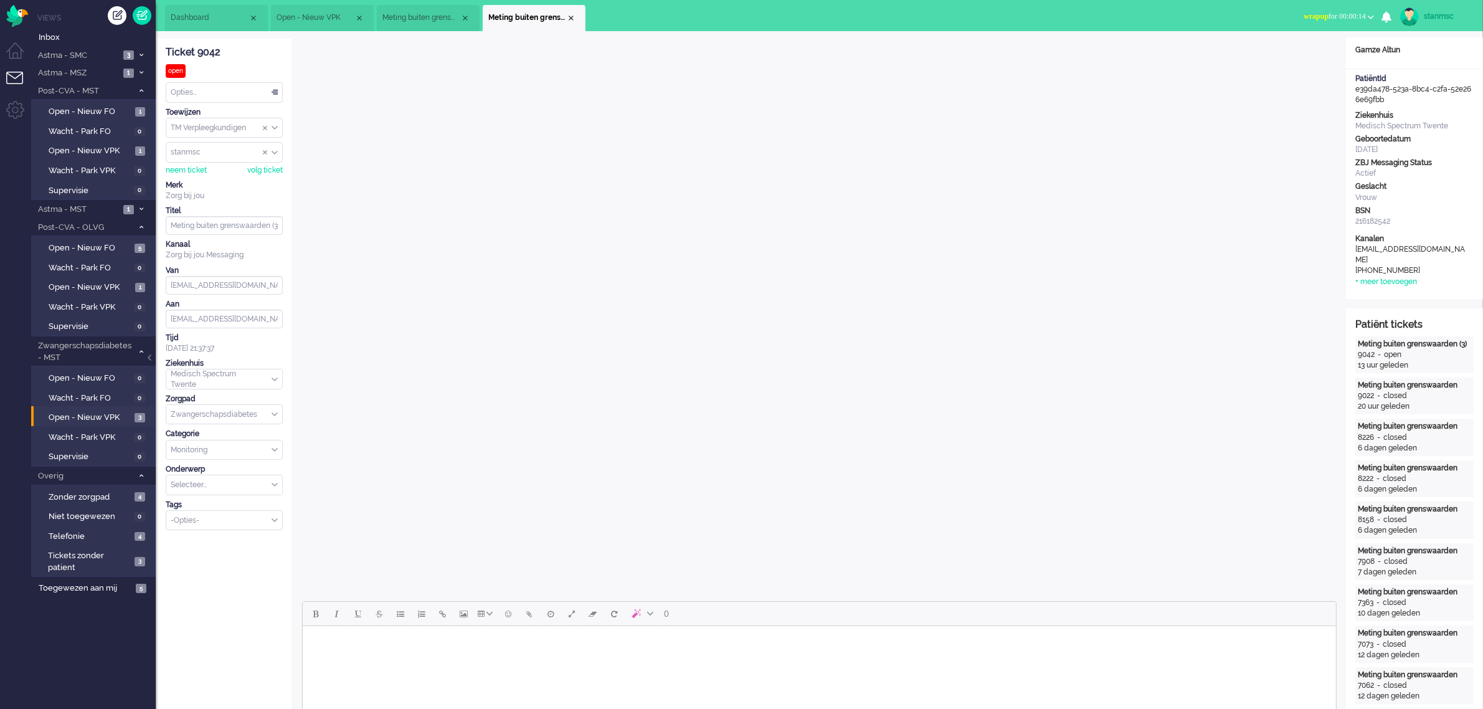
click at [1349, 12] on span "wrapup for 00:00:14" at bounding box center [1335, 16] width 62 height 9
click at [1228, 9] on ul "Dashboard Open - Nieuw VPK Meting buiten grenswaarden Meting buiten grenswaarde…" at bounding box center [698, 15] width 1066 height 31
click at [1347, 16] on span "wrapup for 00:04:04" at bounding box center [1335, 16] width 62 height 9
click at [1314, 45] on label "Away" at bounding box center [1322, 42] width 98 height 11
click at [569, 16] on div "Close tab" at bounding box center [571, 18] width 10 height 10
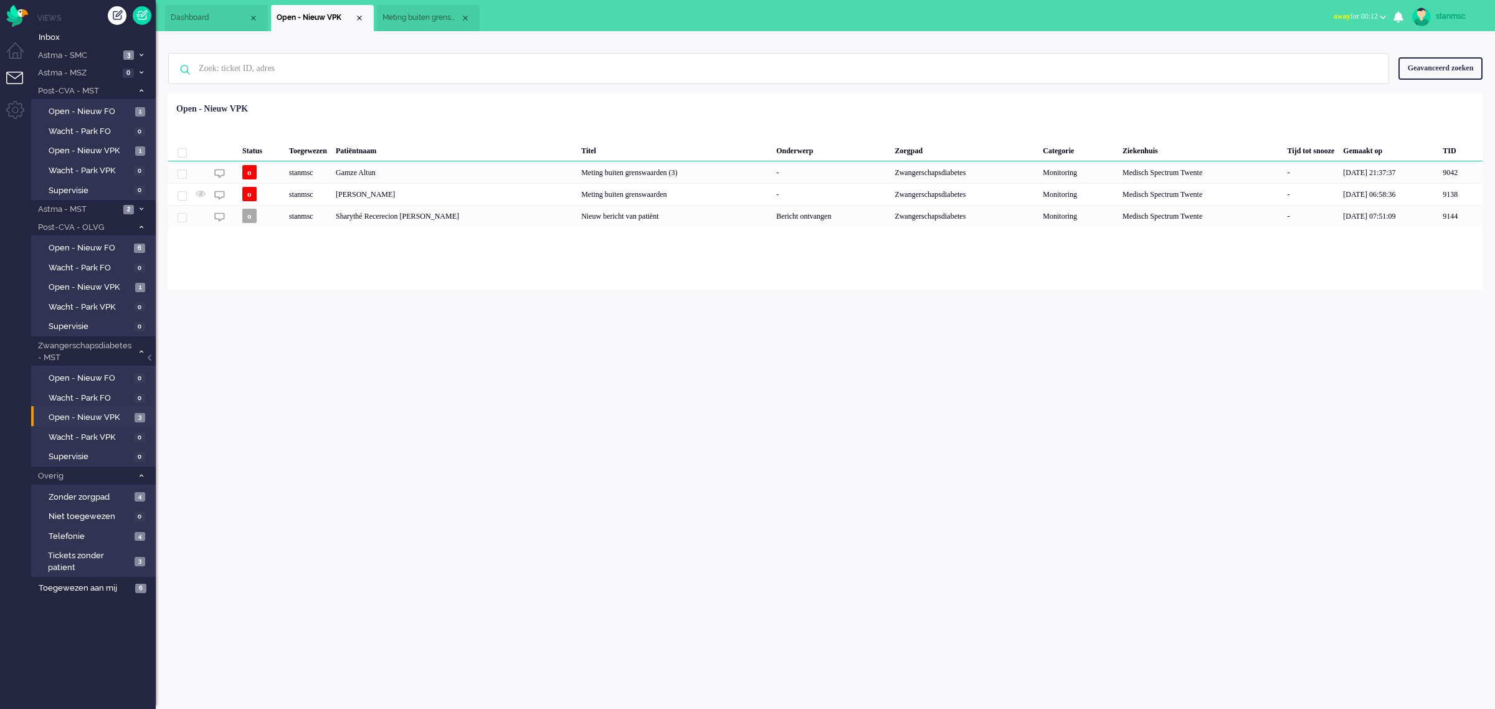
click at [1380, 17] on b "button" at bounding box center [1383, 17] width 6 height 4
click at [1296, 55] on label "Online" at bounding box center [1334, 55] width 98 height 11
click at [78, 497] on span "Zonder zorgpad" at bounding box center [90, 497] width 83 height 12
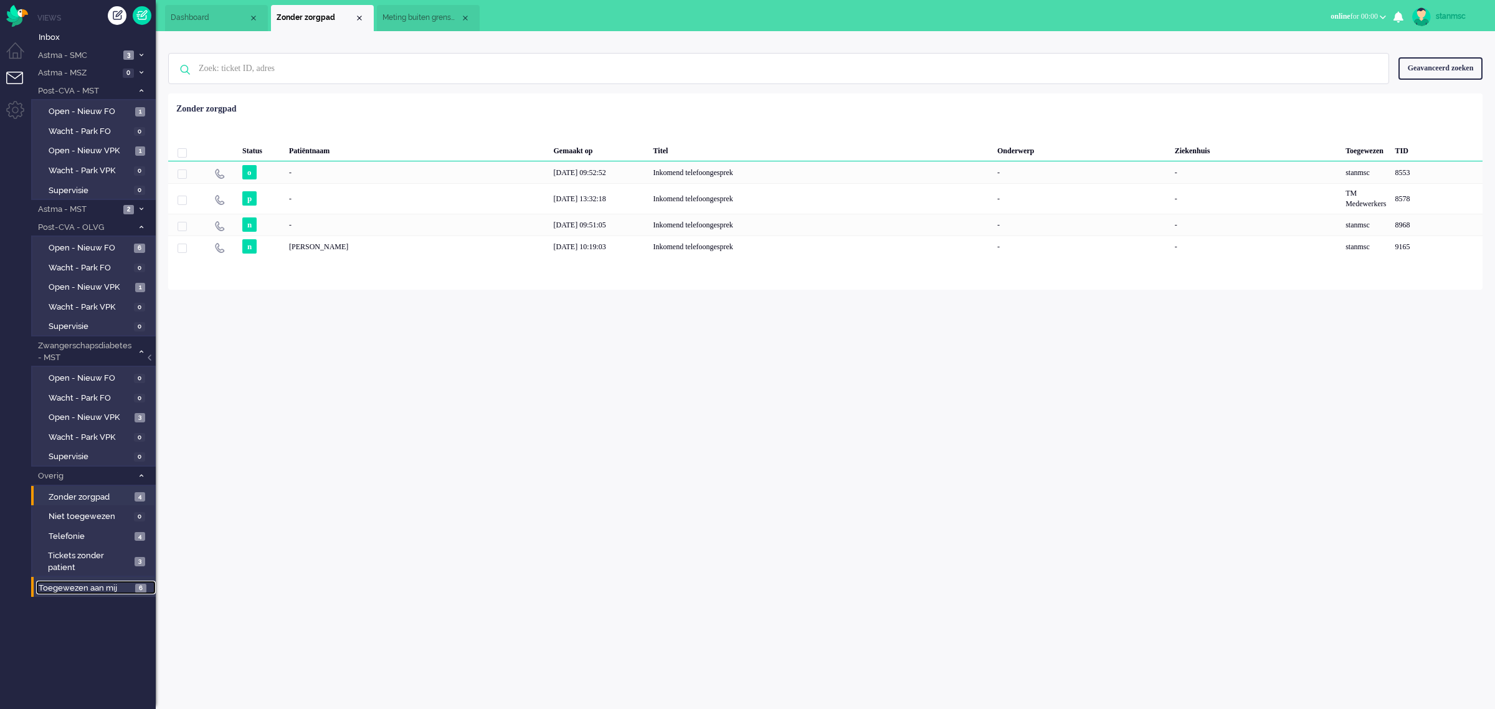
click at [95, 585] on span "Toegewezen aan mij" at bounding box center [85, 588] width 93 height 12
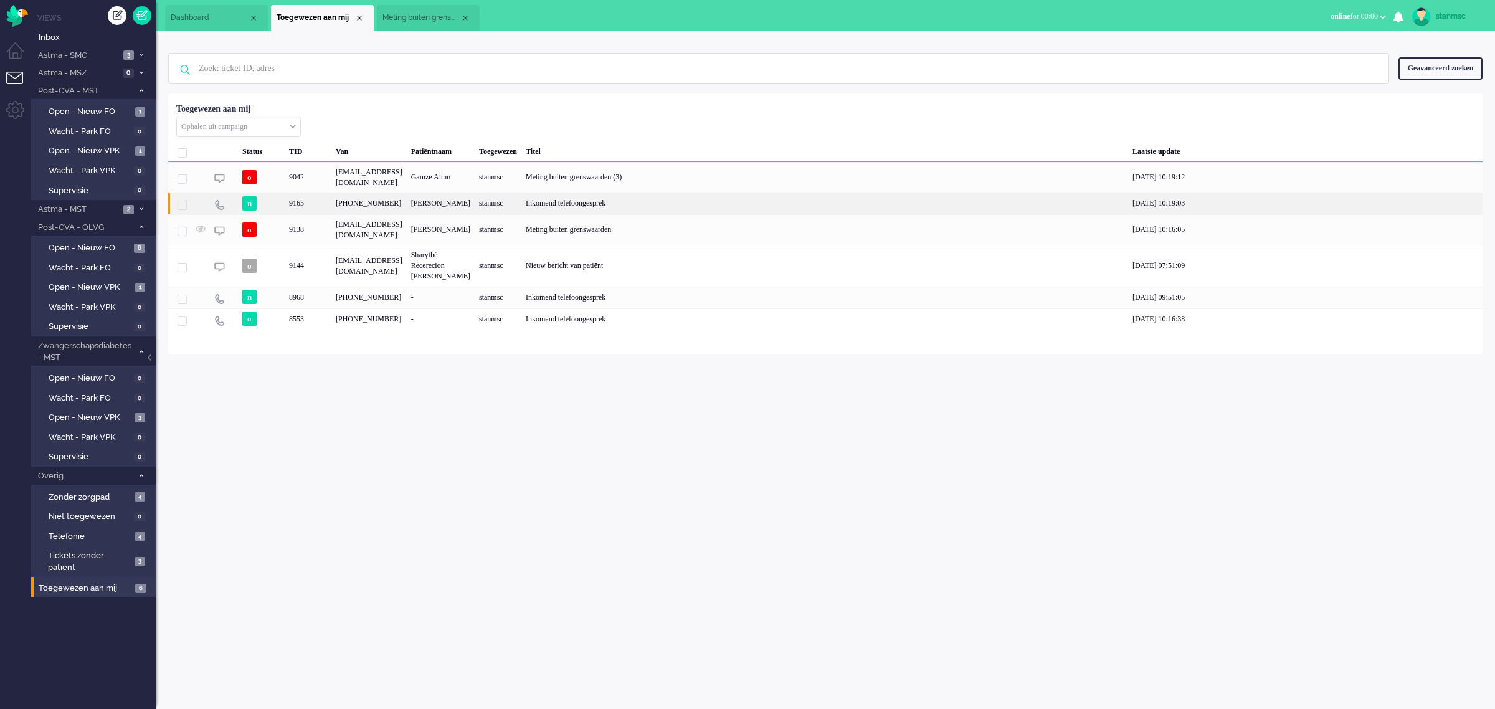
click at [312, 214] on div "9165" at bounding box center [308, 203] width 47 height 22
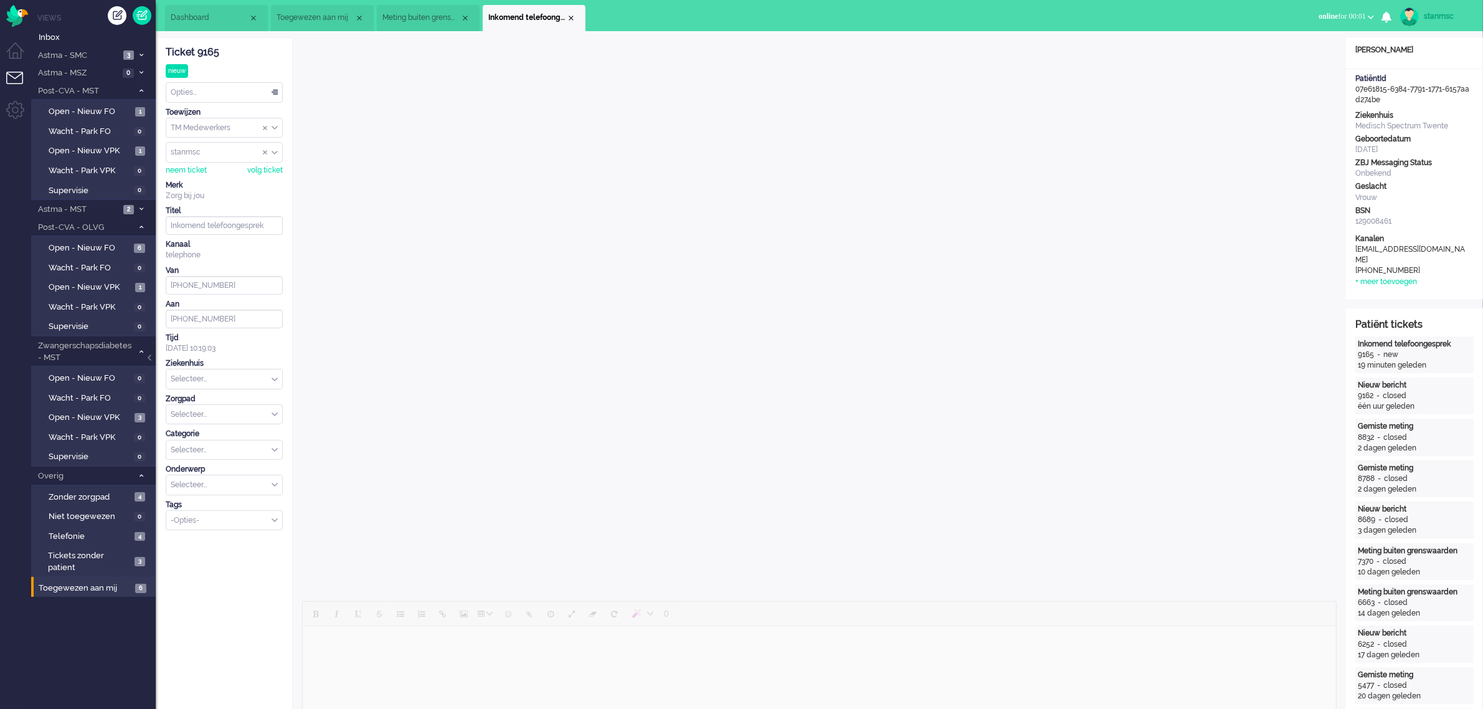
click at [216, 379] on input "text" at bounding box center [224, 378] width 116 height 19
drag, startPoint x: 1405, startPoint y: 258, endPoint x: 1362, endPoint y: 260, distance: 42.4
click at [1362, 265] on div "+31629088905" at bounding box center [1411, 270] width 112 height 11
copy div "1629088905"
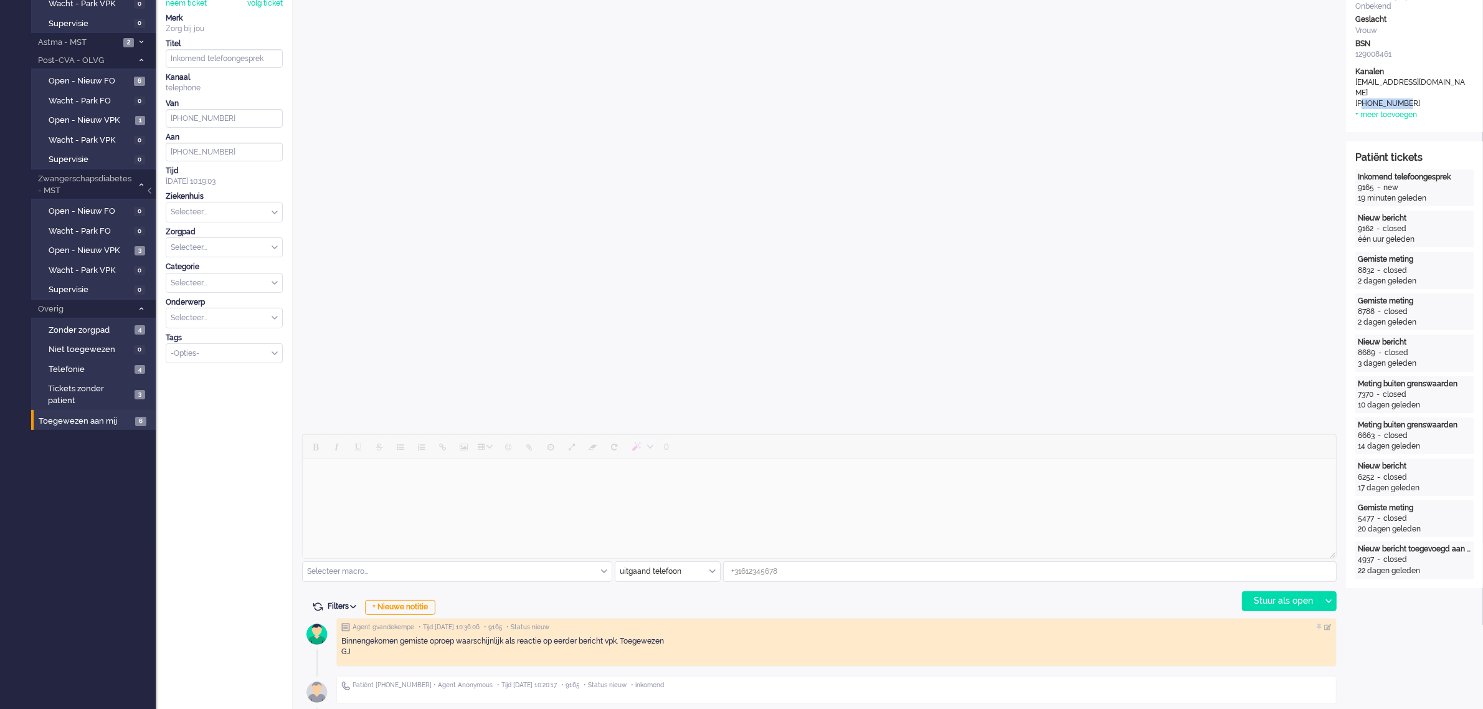
scroll to position [389, 0]
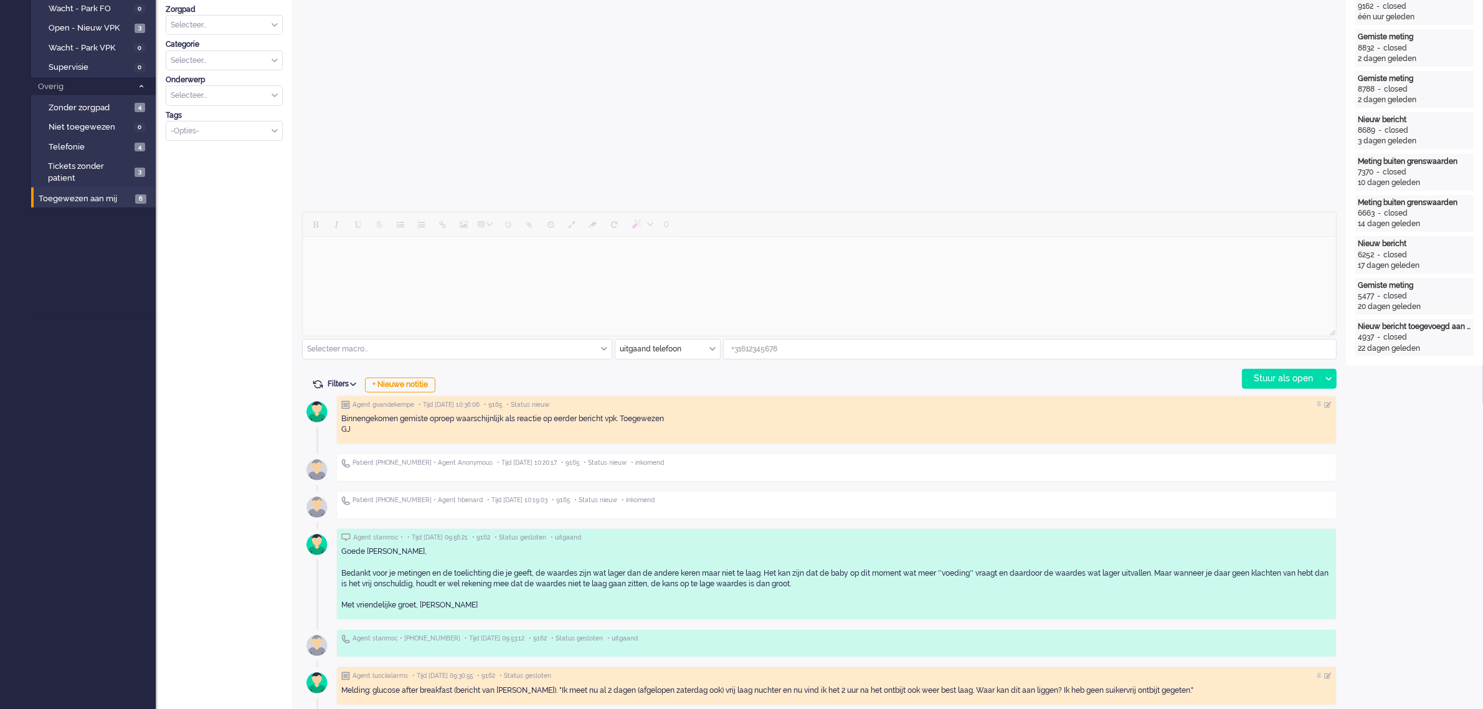
click at [712, 349] on div "uitgaand telefoon" at bounding box center [667, 348] width 105 height 19
click at [640, 418] on span "Zorg bij jou Messaging" at bounding box center [660, 421] width 78 height 11
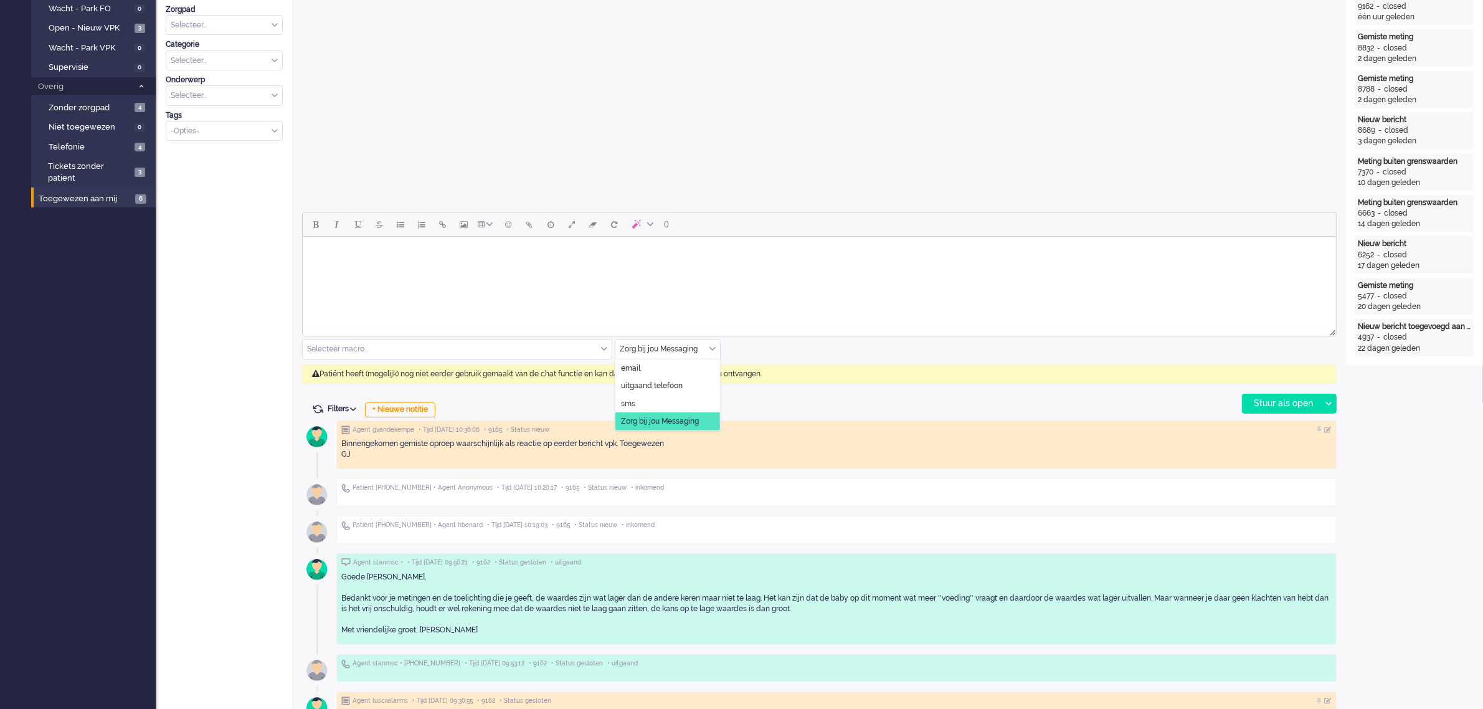
click at [709, 348] on div "Zorg bij jou Messaging" at bounding box center [667, 348] width 105 height 19
click at [673, 382] on span "uitgaand telefoon" at bounding box center [652, 386] width 62 height 11
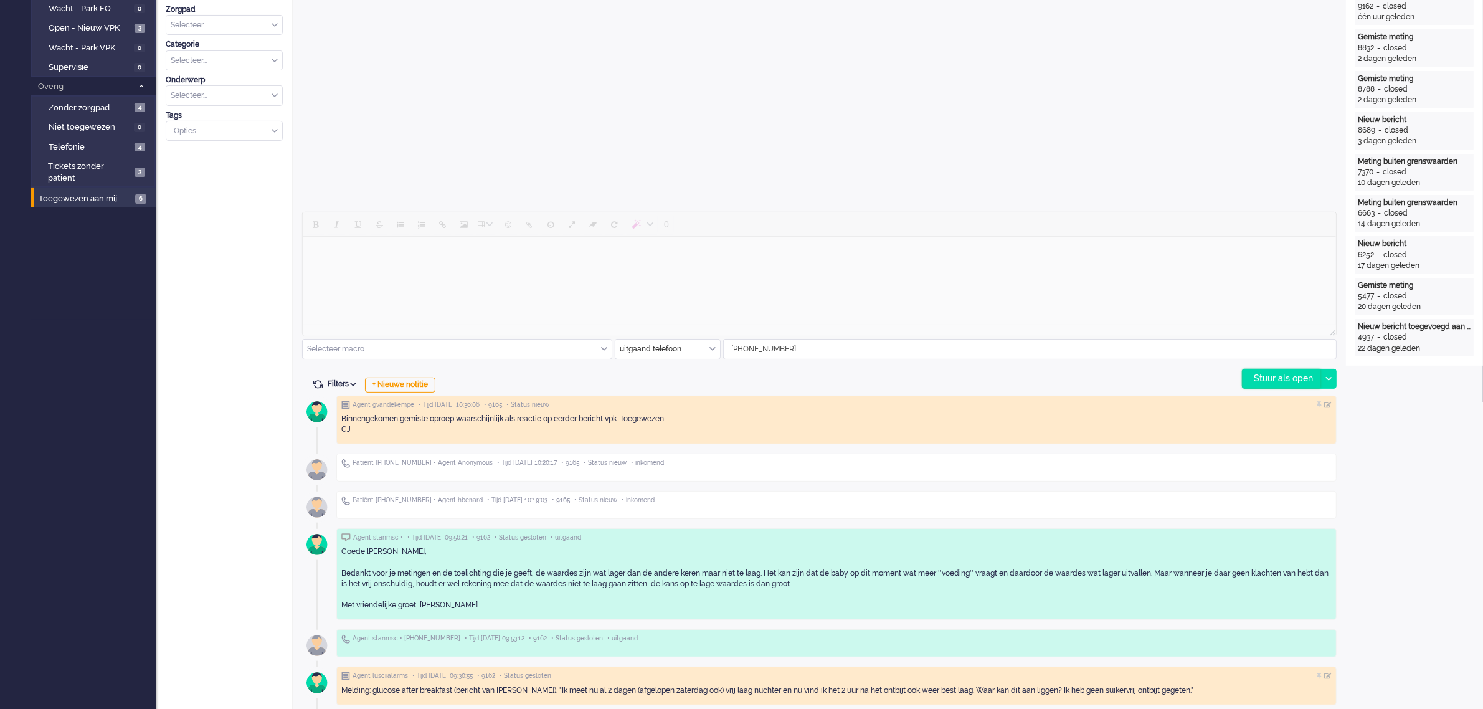
click at [1263, 372] on div "Stuur als open" at bounding box center [1282, 378] width 78 height 19
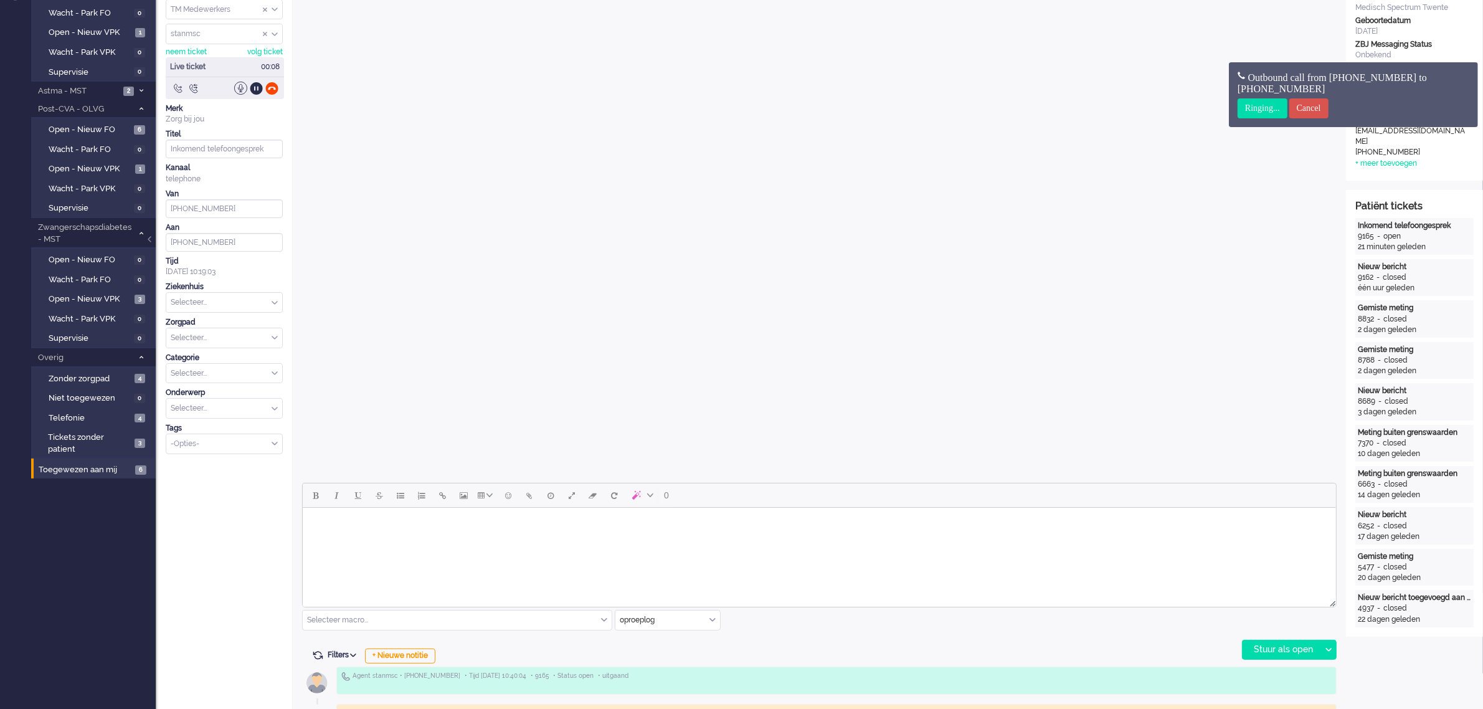
scroll to position [0, 0]
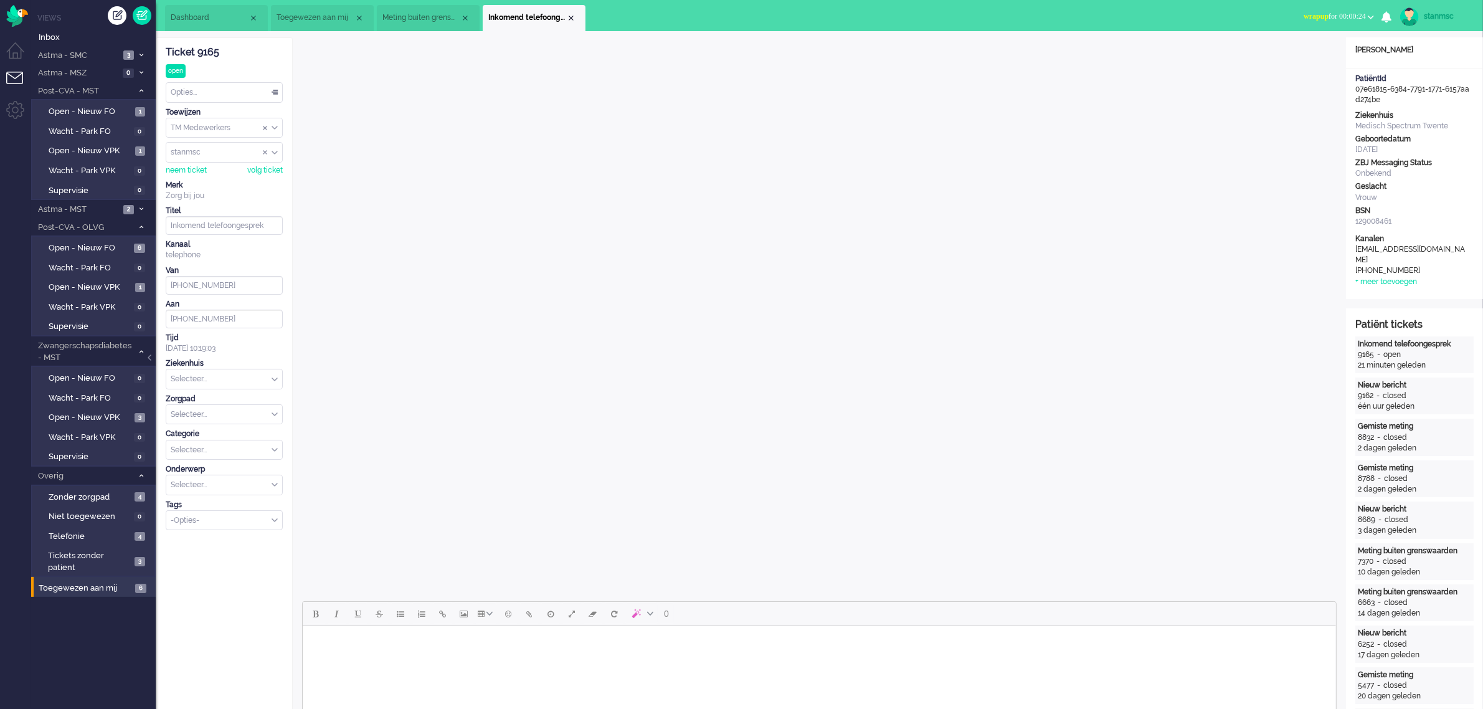
click at [272, 383] on div "Selecteer..." at bounding box center [224, 378] width 116 height 19
click at [227, 403] on li "Medisch Spectrum Twente" at bounding box center [224, 409] width 116 height 18
click at [234, 419] on input "text" at bounding box center [224, 414] width 116 height 19
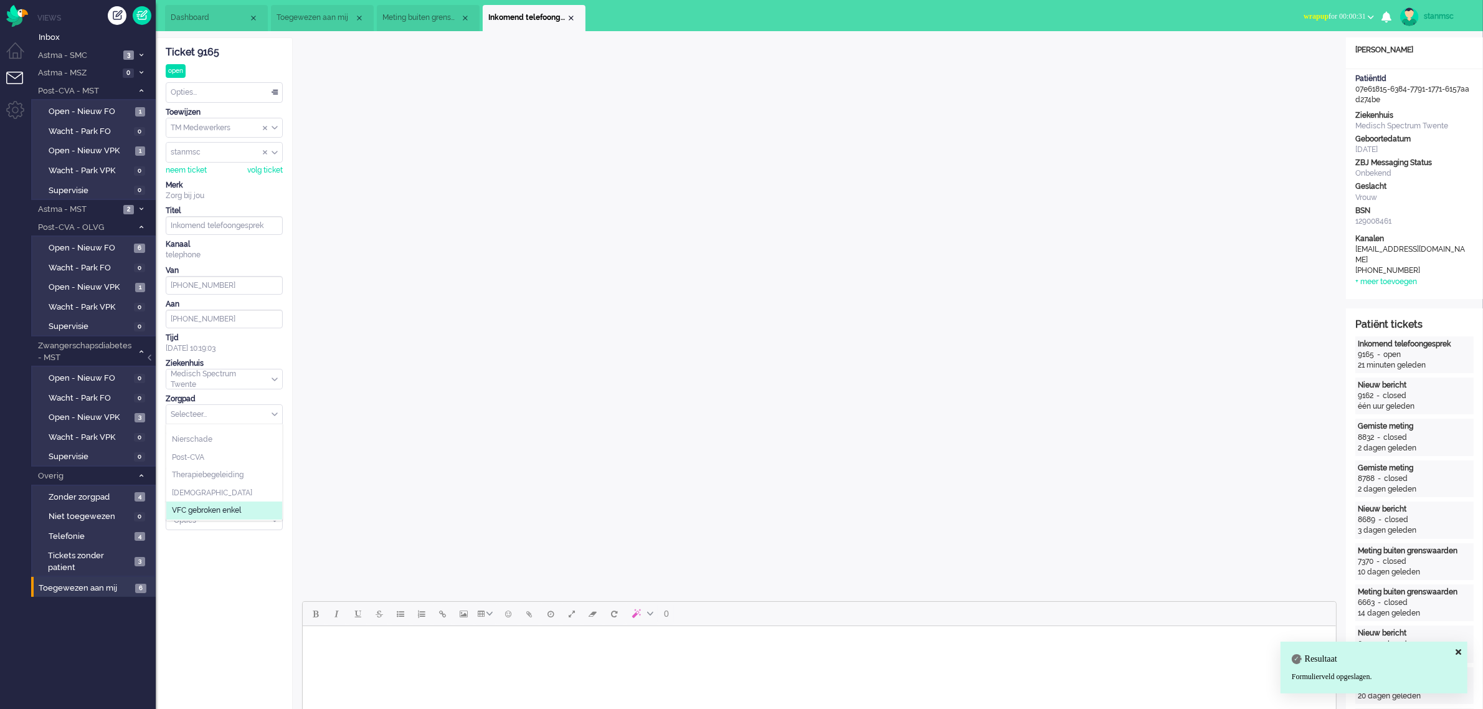
scroll to position [135, 0]
click at [218, 505] on li "Zwangerschapsdiabetes" at bounding box center [224, 512] width 116 height 18
click at [272, 450] on div "Selecteer..." at bounding box center [224, 449] width 116 height 19
click at [212, 488] on li "Monitoring" at bounding box center [224, 487] width 116 height 18
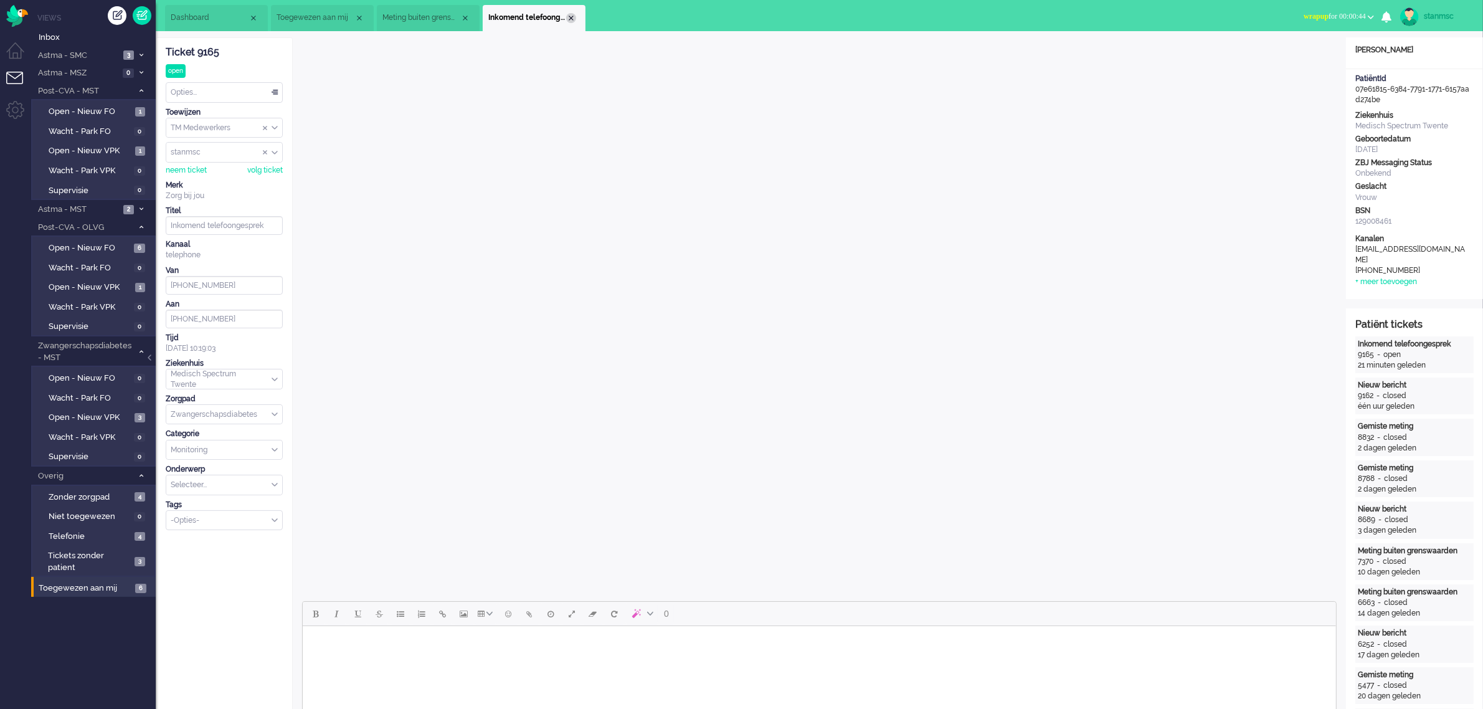
click at [571, 17] on div "Close tab" at bounding box center [571, 18] width 10 height 10
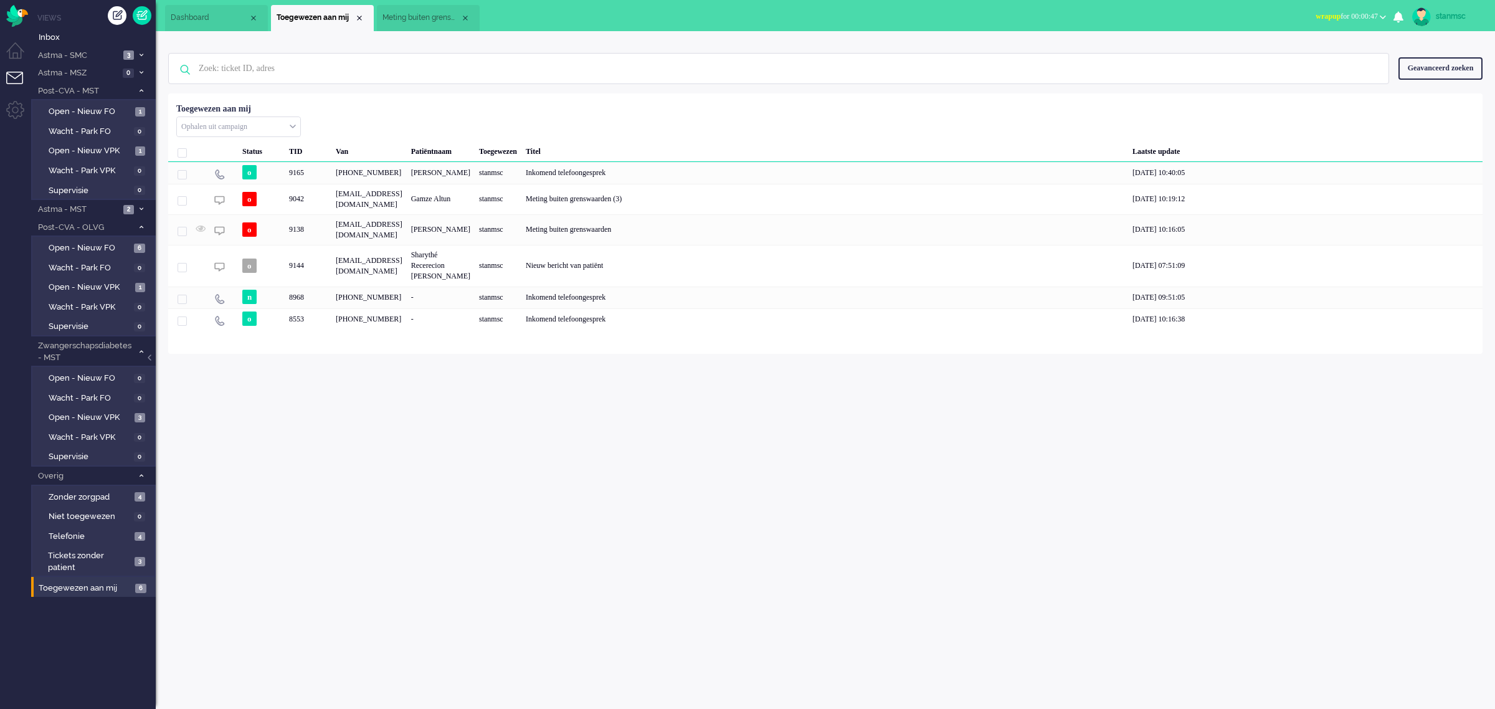
click at [411, 16] on span "Meting buiten grenswaarden" at bounding box center [421, 17] width 78 height 11
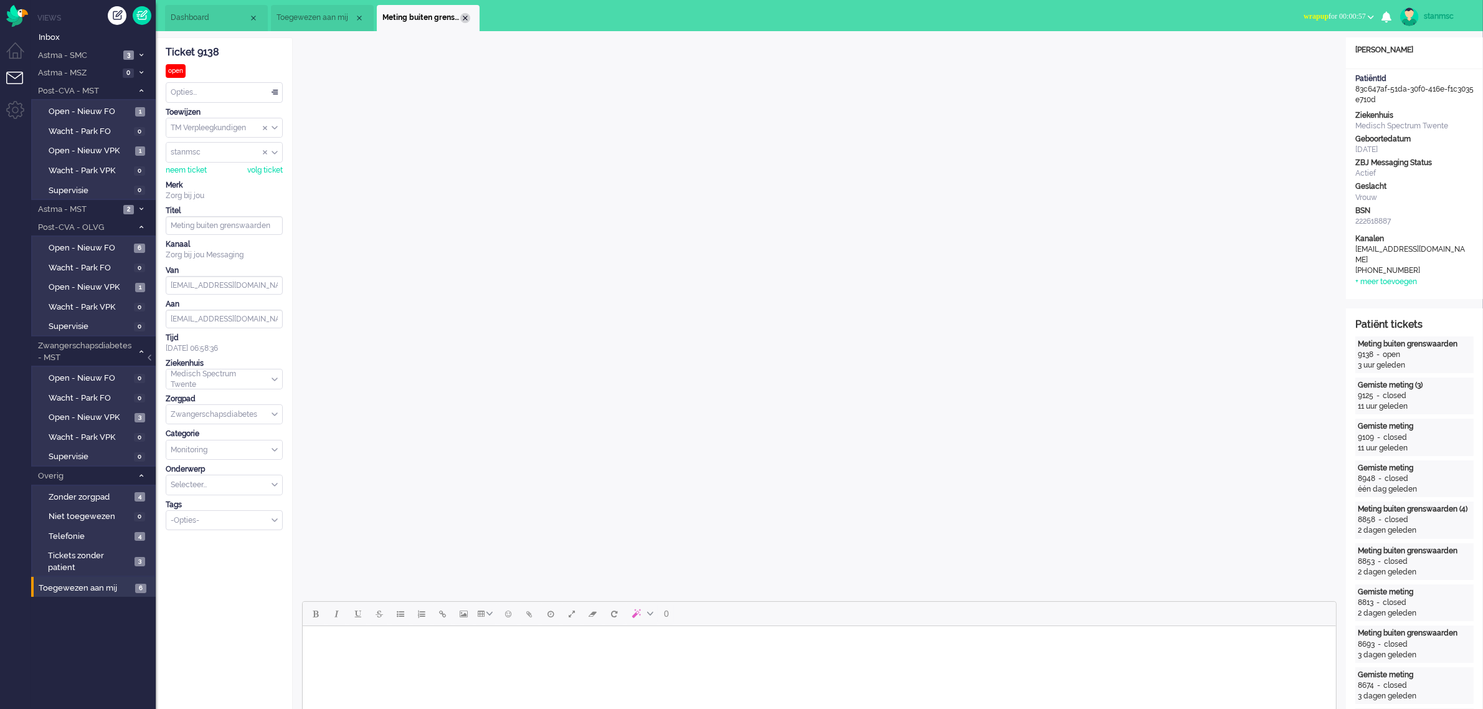
click at [465, 17] on div "Close tab" at bounding box center [465, 18] width 10 height 10
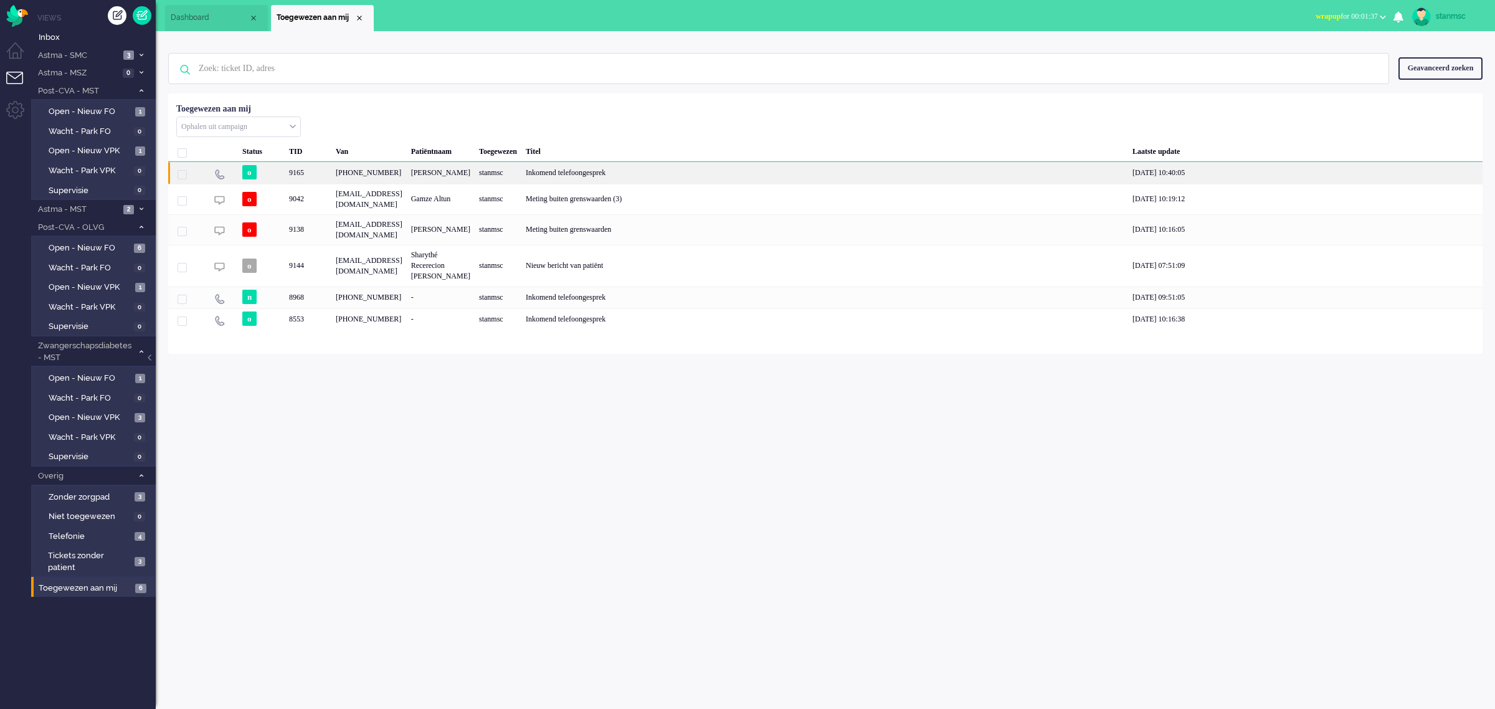
click at [320, 183] on div "9165" at bounding box center [308, 173] width 47 height 22
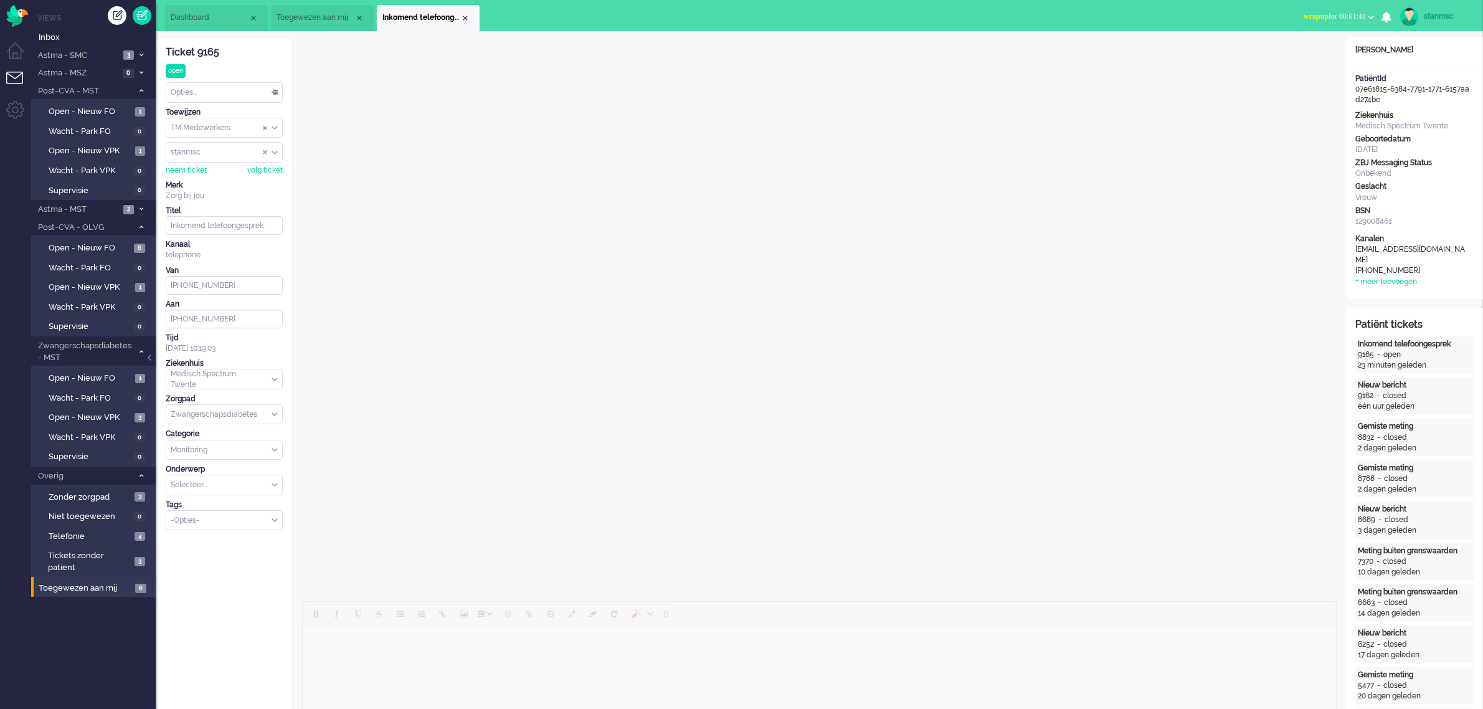
click at [1339, 14] on span "wrapup for 00:01:41" at bounding box center [1335, 16] width 62 height 9
click at [1299, 53] on label "Online" at bounding box center [1322, 55] width 98 height 11
click at [327, 12] on span "Toegewezen aan mij" at bounding box center [316, 17] width 78 height 11
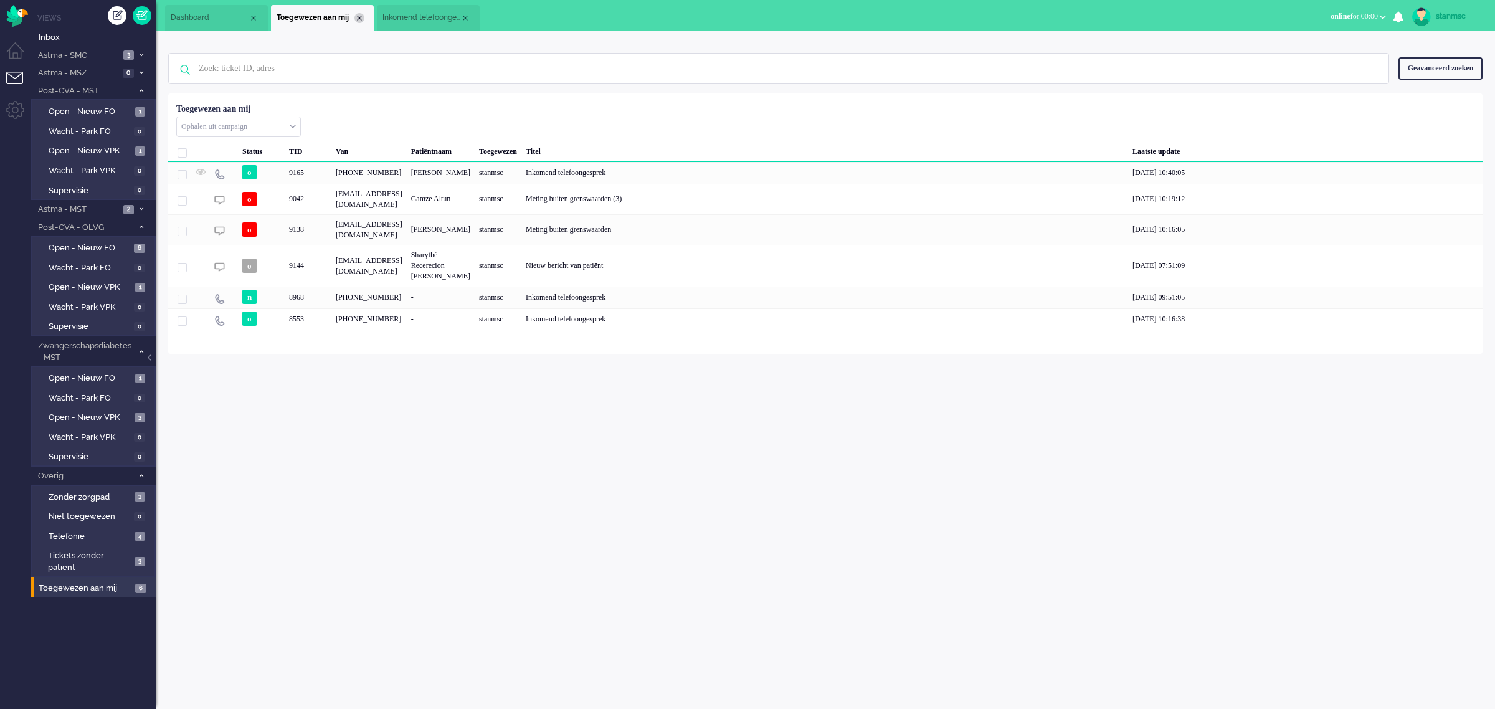
click at [361, 16] on div "Close tab" at bounding box center [359, 18] width 10 height 10
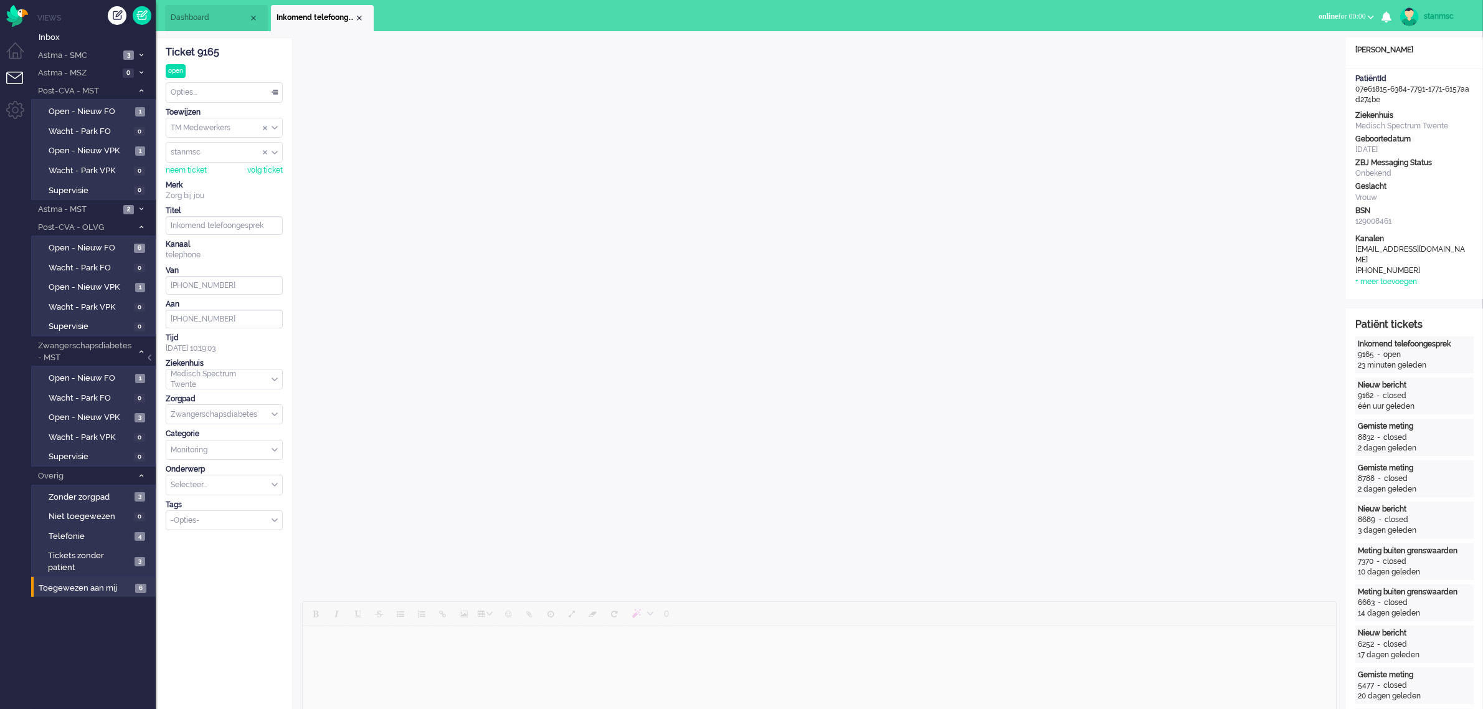
click at [199, 16] on span "Dashboard" at bounding box center [210, 17] width 78 height 11
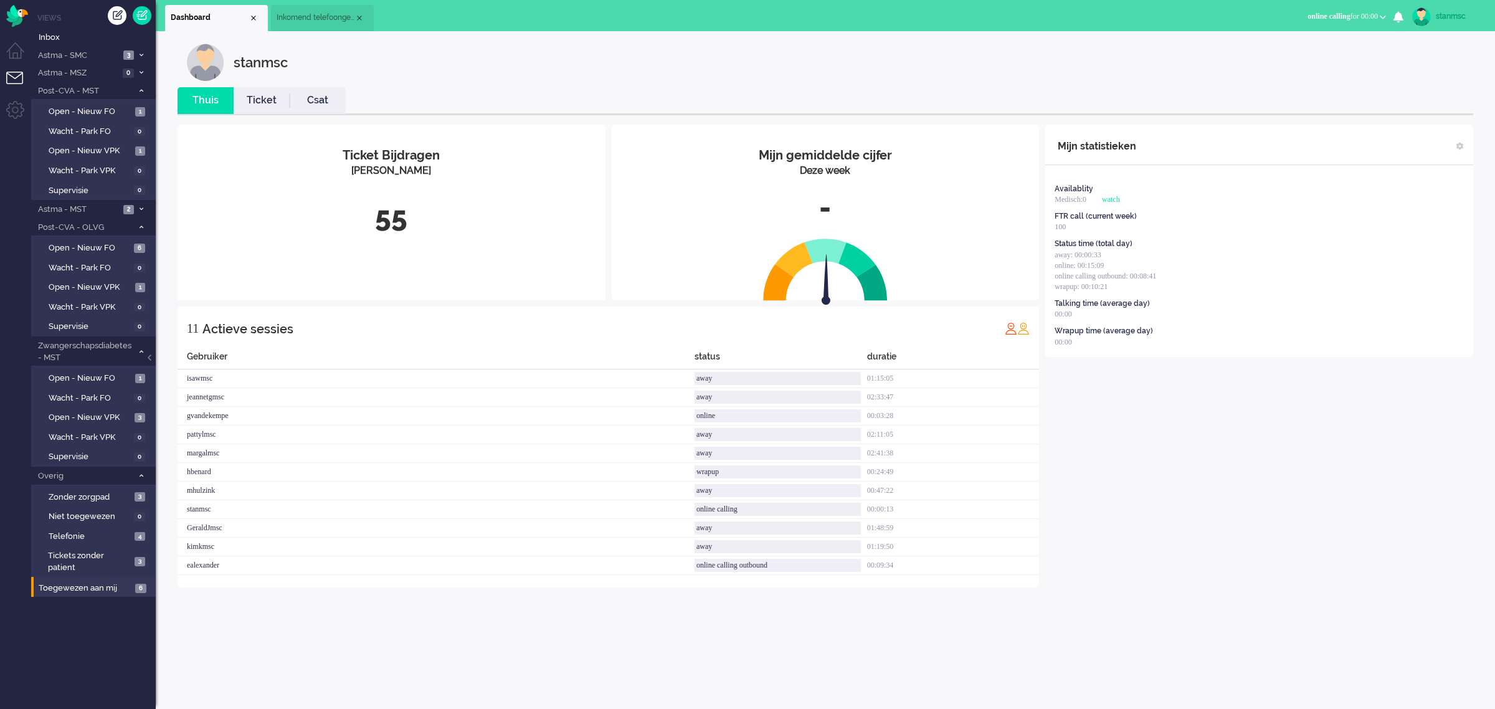
click at [318, 19] on span "Inkomend telefoongesprek" at bounding box center [316, 17] width 78 height 11
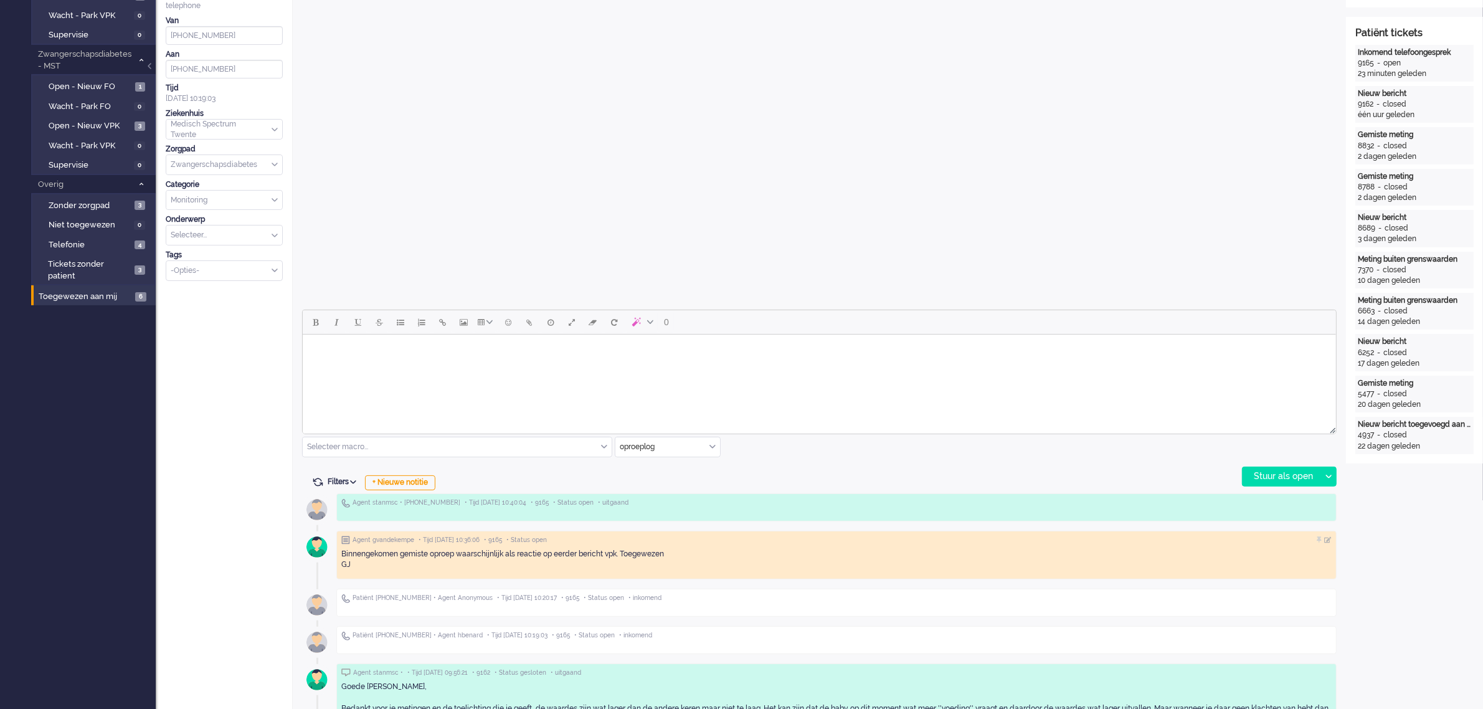
scroll to position [78, 0]
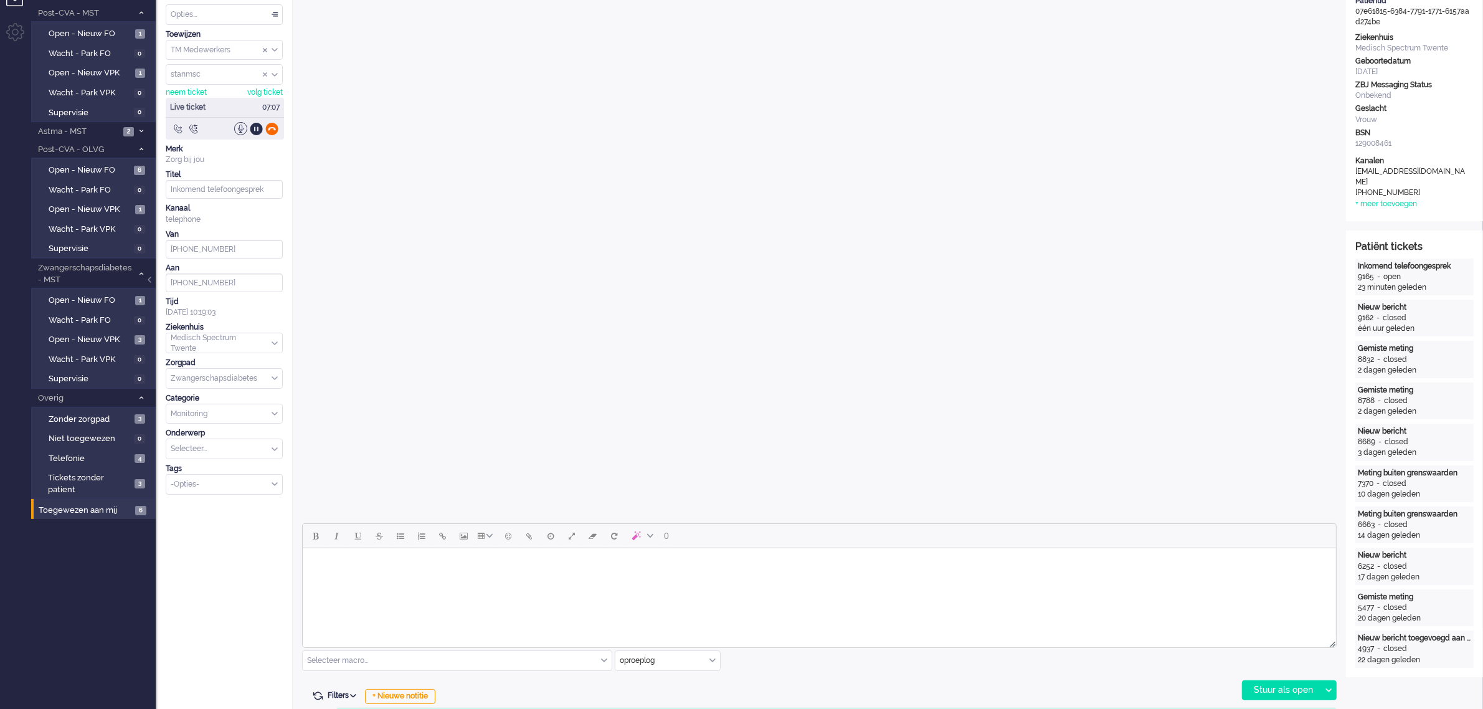
click at [268, 130] on div at bounding box center [271, 128] width 13 height 13
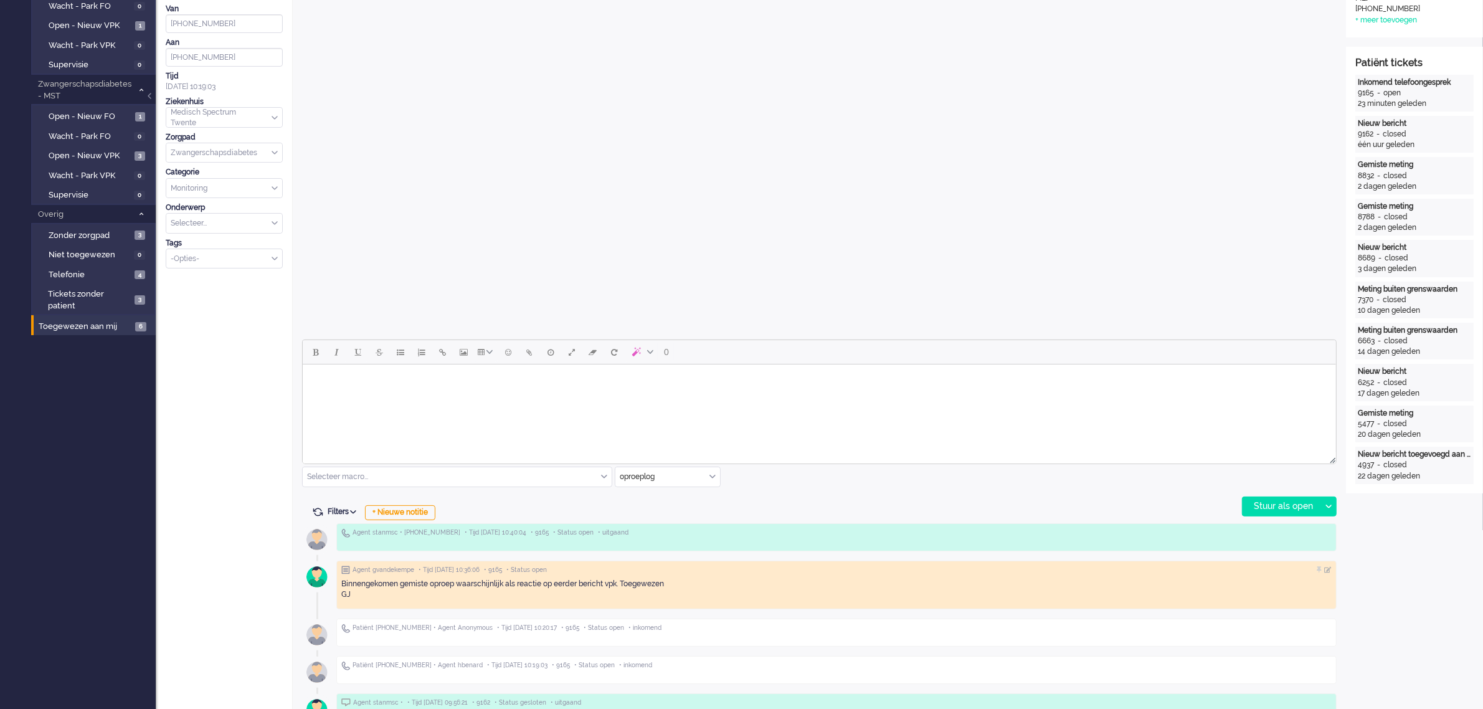
scroll to position [311, 0]
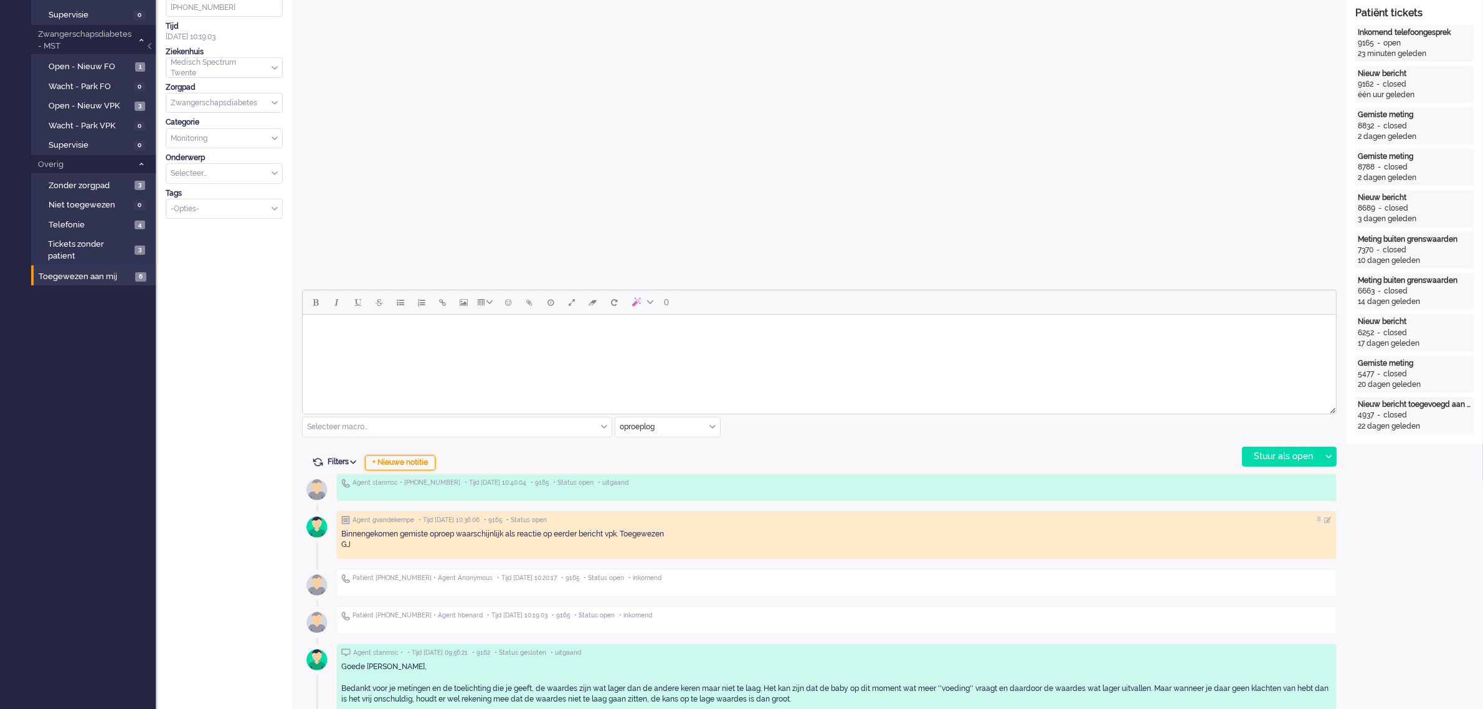
click at [396, 462] on div "+ Nieuwe notitie" at bounding box center [400, 462] width 70 height 15
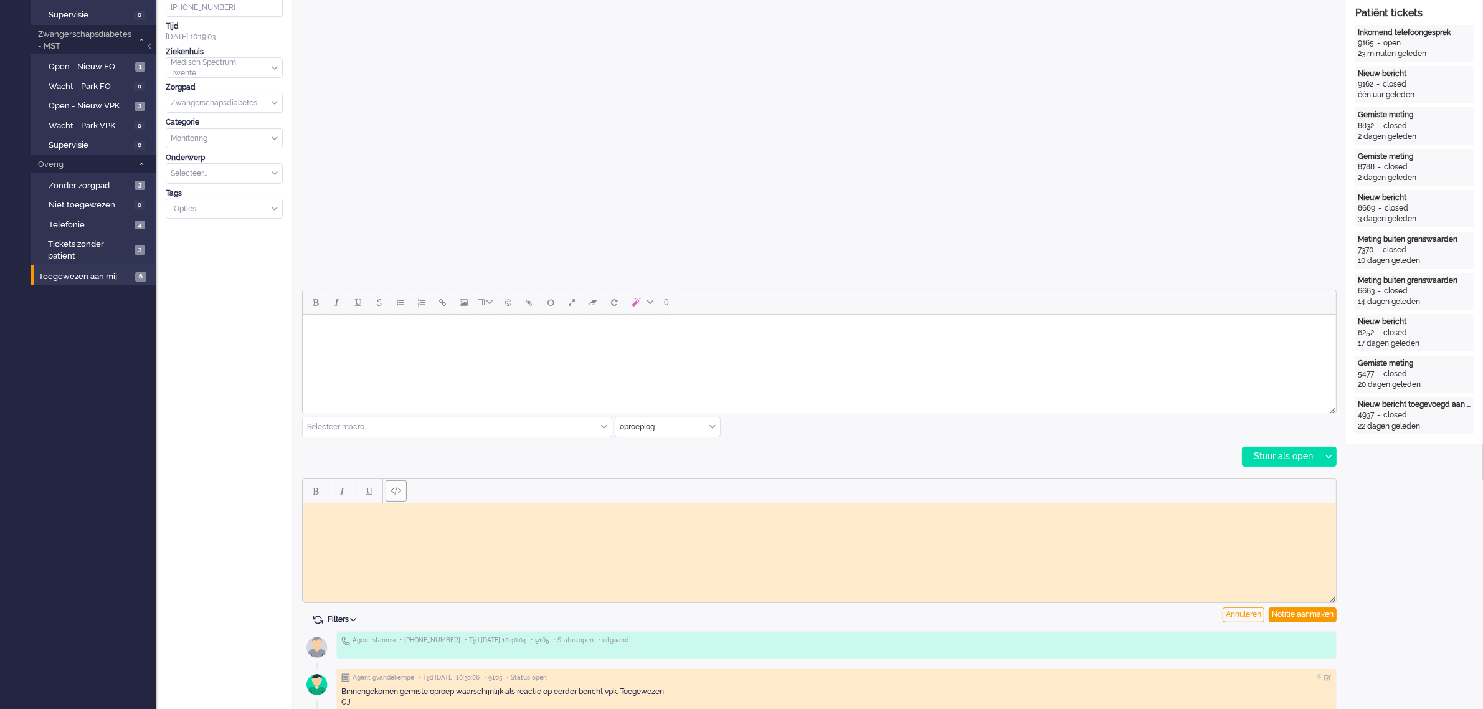
scroll to position [0, 0]
click at [356, 520] on html at bounding box center [818, 512] width 1033 height 19
click at [1301, 611] on div "Notitie aanmaken" at bounding box center [1303, 614] width 68 height 15
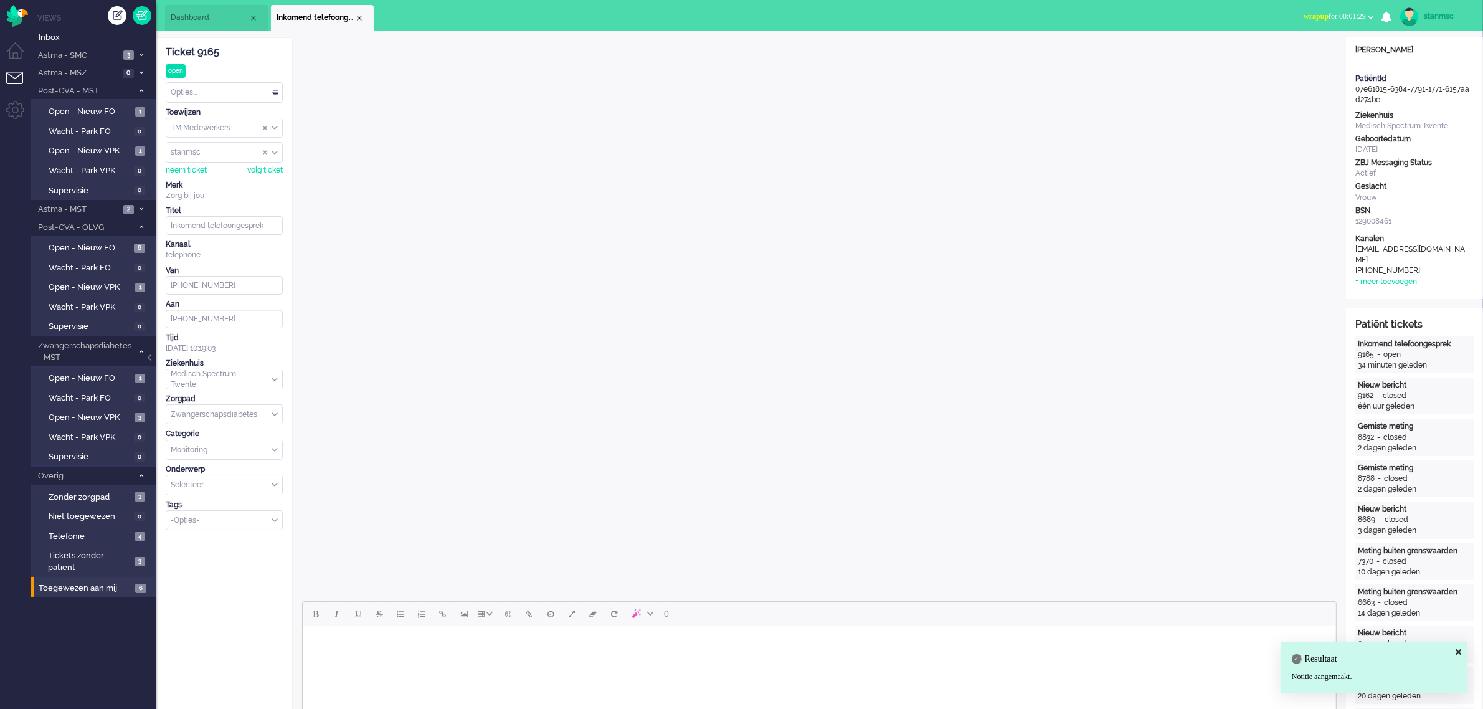
click at [222, 87] on div "Opties..." at bounding box center [224, 92] width 116 height 19
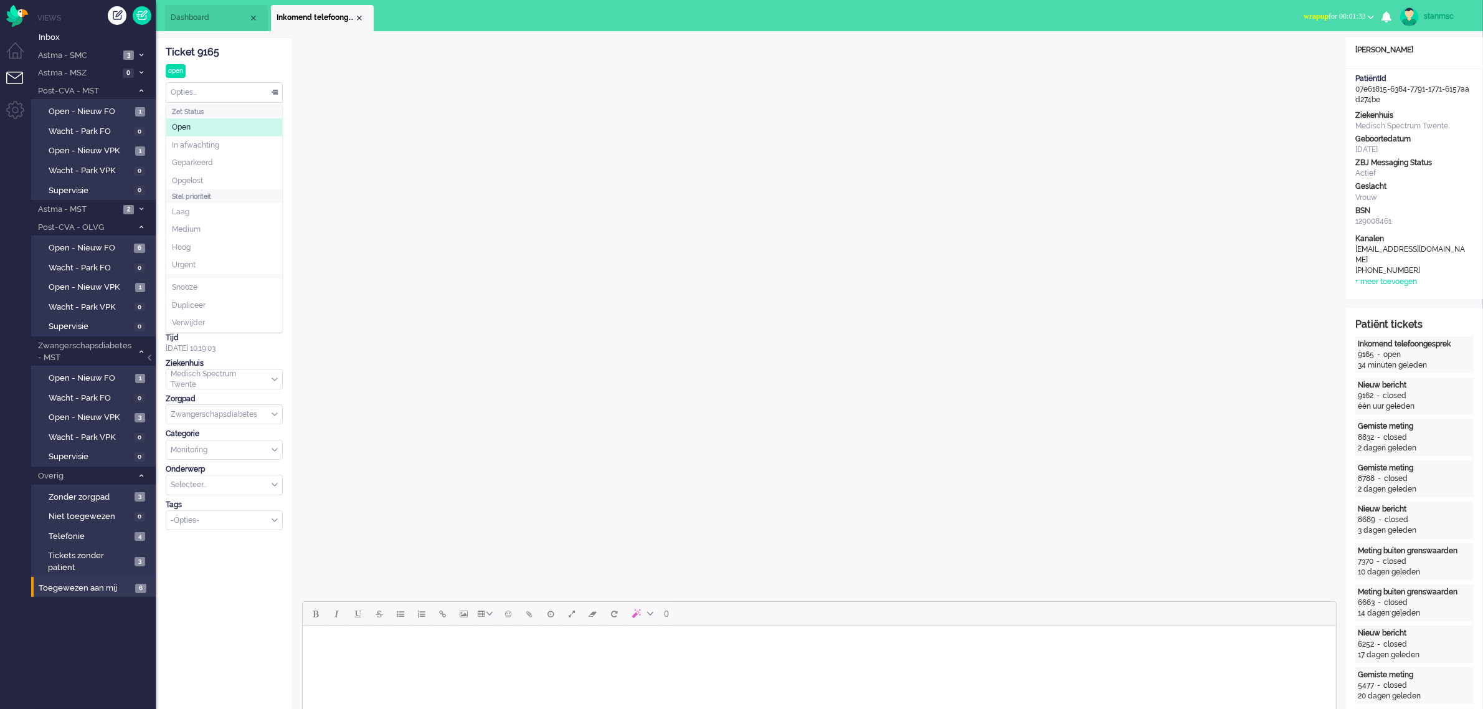
click at [244, 58] on div "Ticket 9165" at bounding box center [224, 52] width 117 height 14
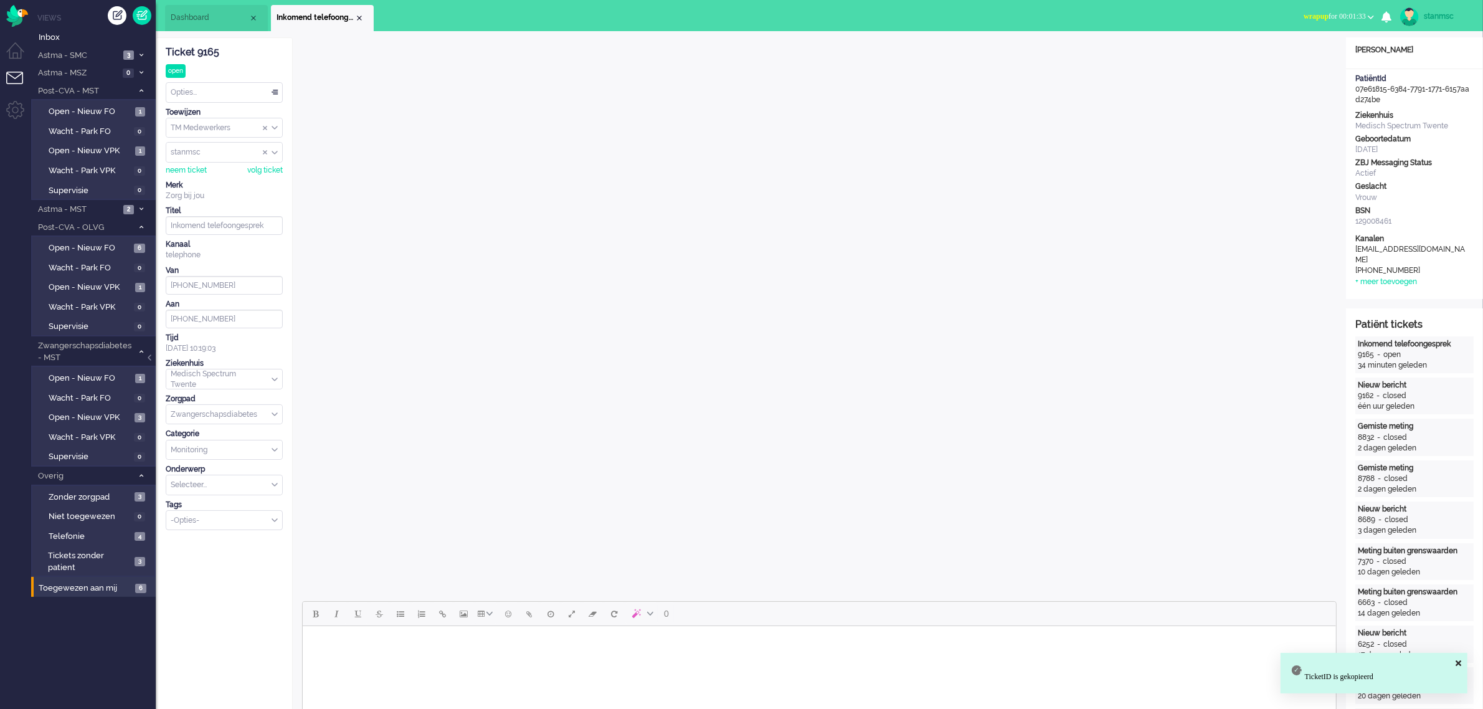
click at [230, 89] on div "Opties..." at bounding box center [224, 92] width 116 height 19
click at [201, 179] on span "Opgelost" at bounding box center [187, 181] width 31 height 11
click at [360, 17] on div "Close tab" at bounding box center [359, 18] width 10 height 10
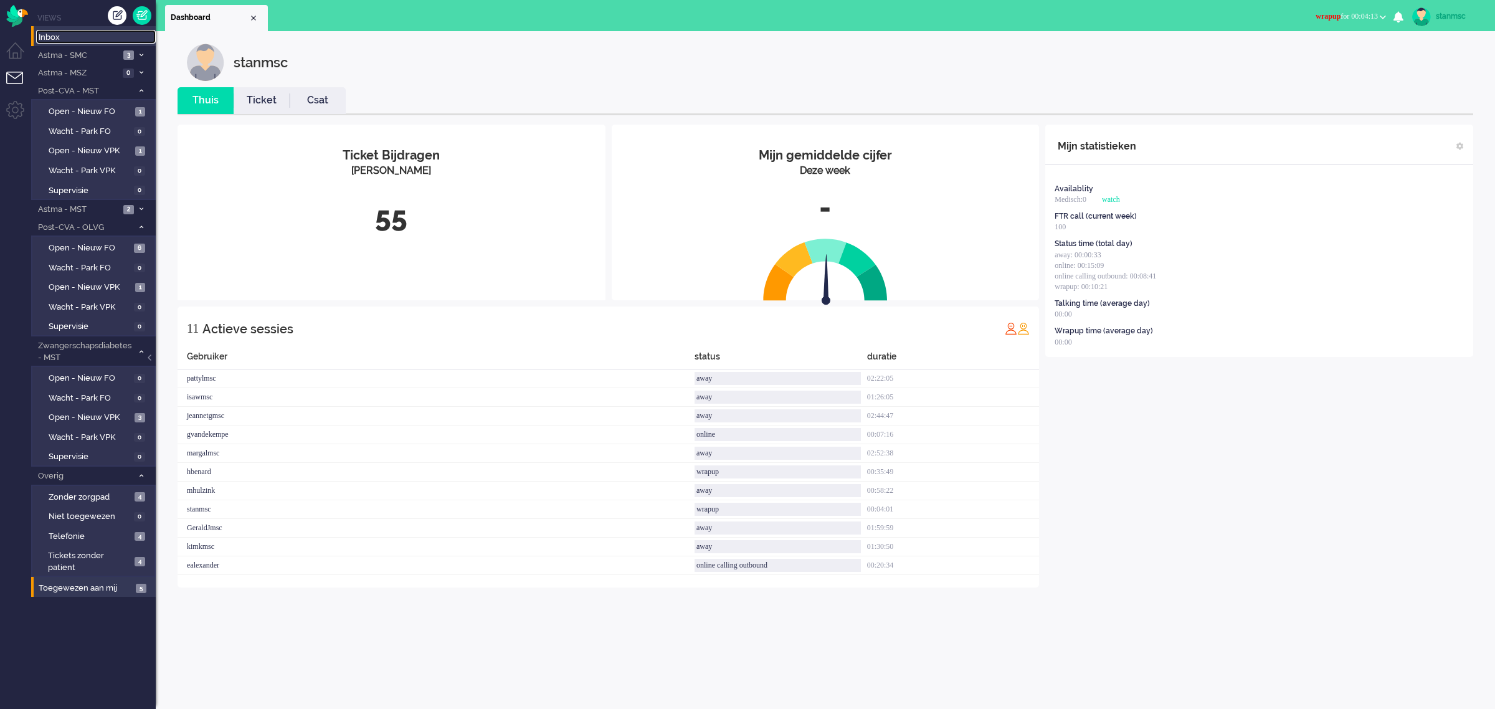
click at [75, 39] on span "Inbox" at bounding box center [97, 38] width 117 height 12
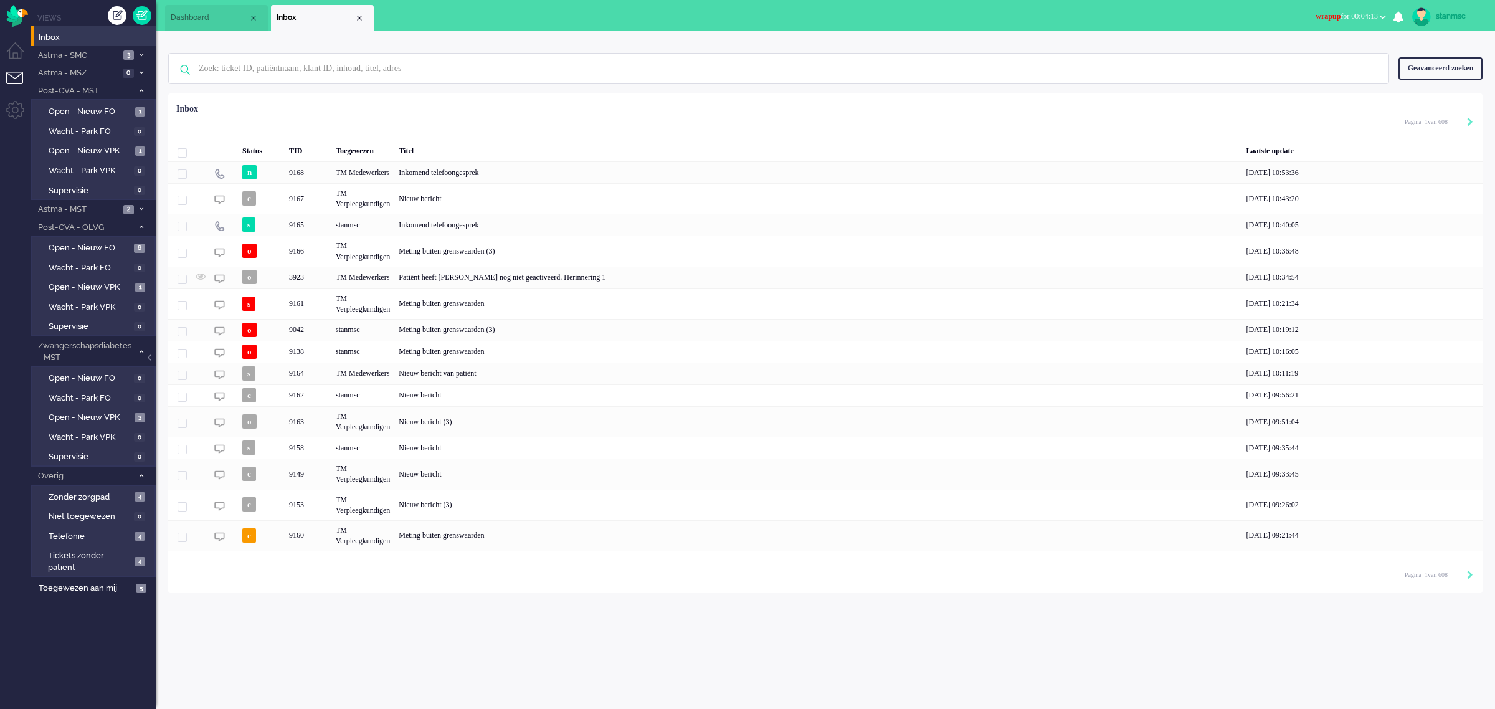
click at [1361, 17] on span "wrapup for 00:04:13" at bounding box center [1347, 16] width 62 height 9
click at [1318, 55] on label "Online" at bounding box center [1334, 55] width 98 height 11
click at [275, 176] on div "n" at bounding box center [261, 172] width 47 height 22
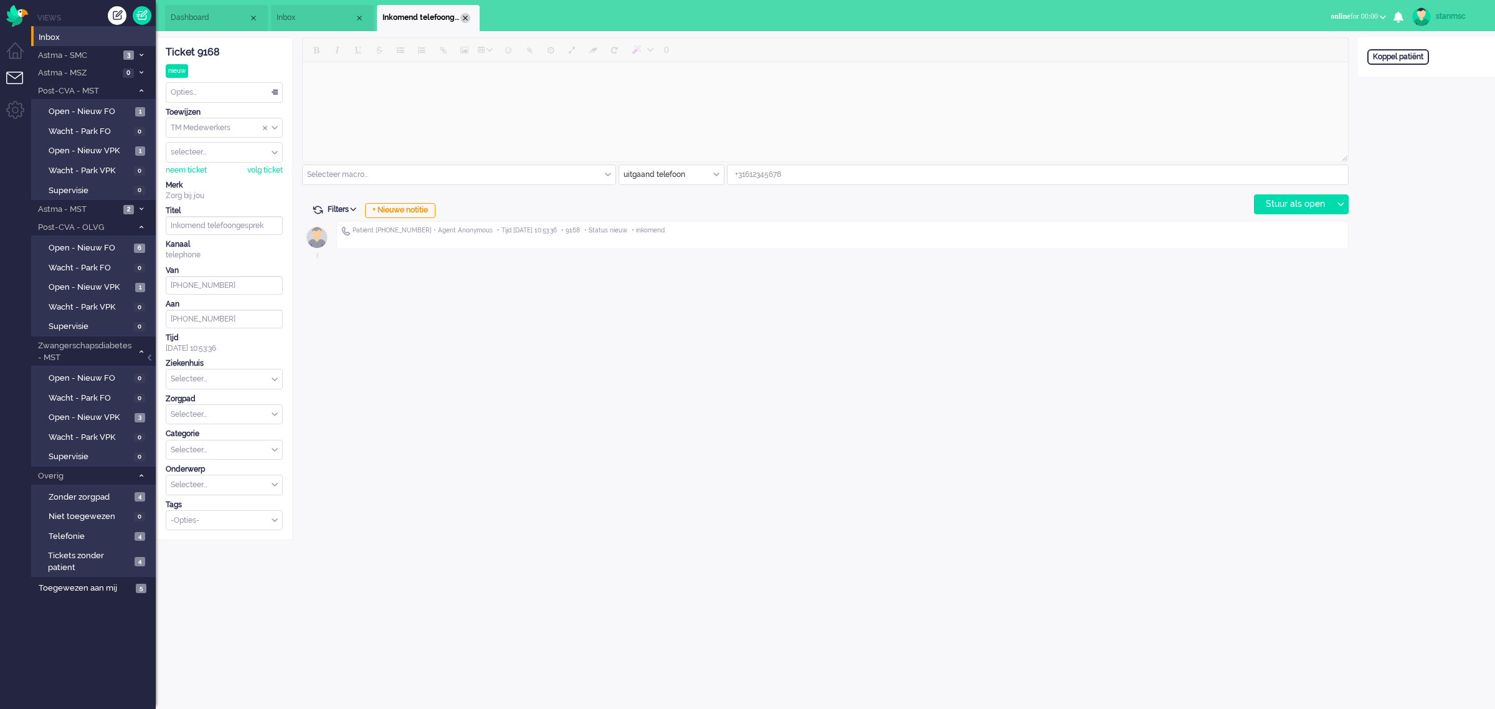
click at [465, 19] on div "Close tab" at bounding box center [465, 18] width 10 height 10
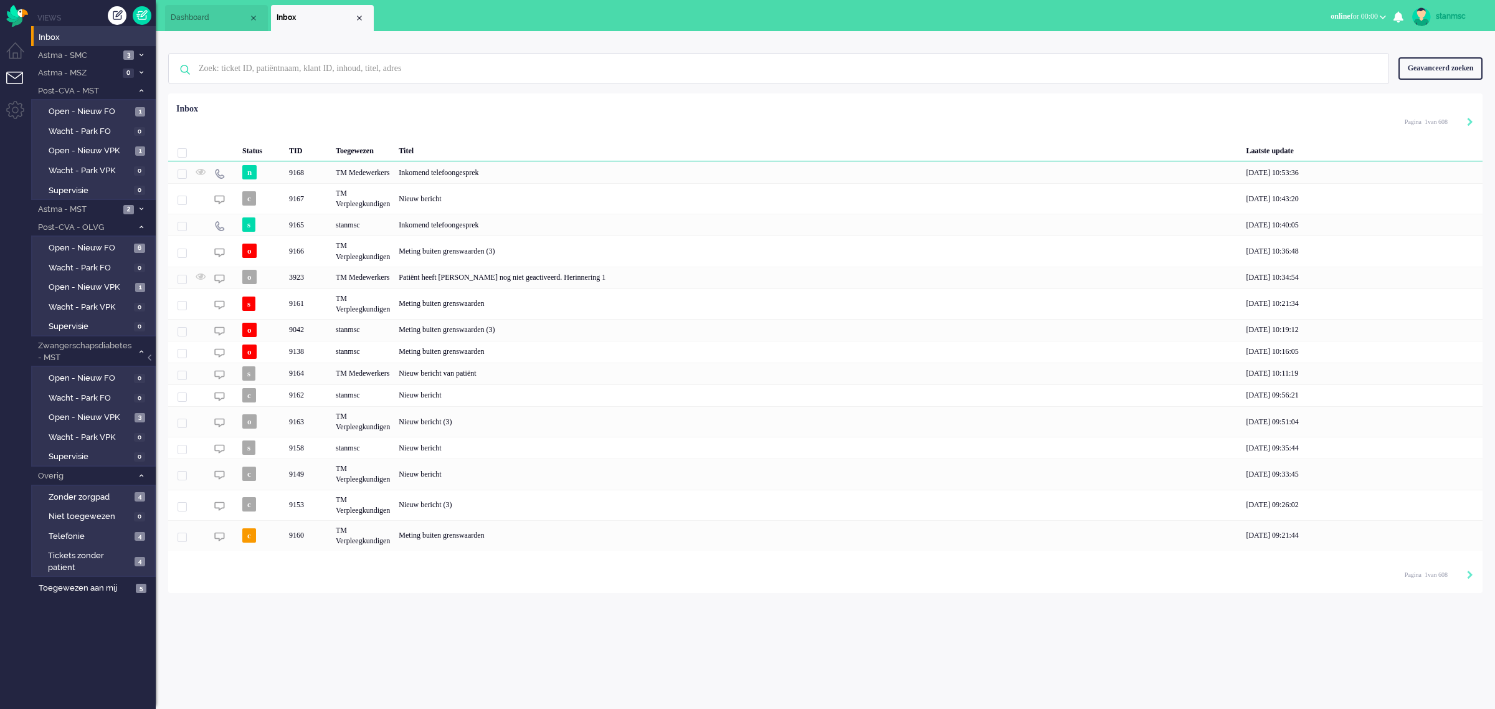
click at [222, 14] on span "Dashboard" at bounding box center [210, 17] width 78 height 11
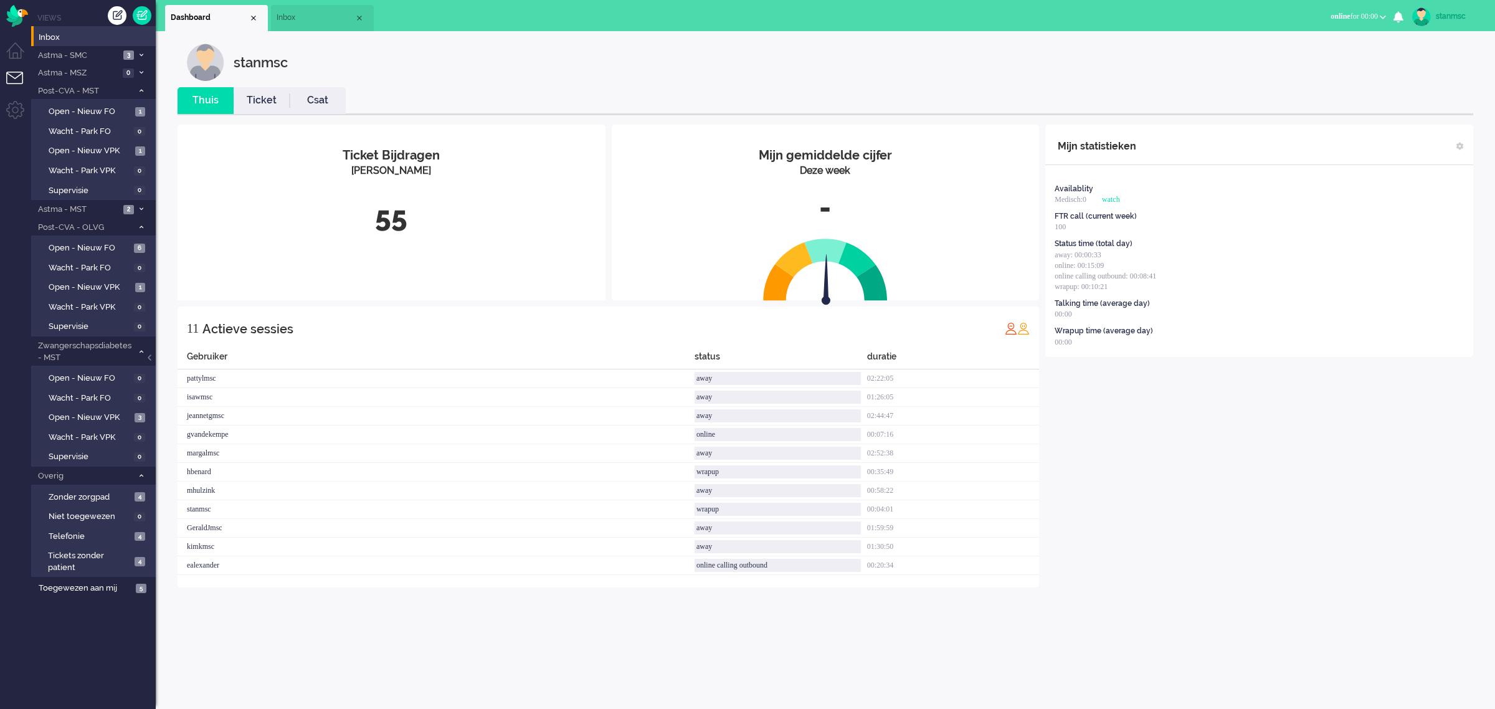
click at [268, 98] on link "Ticket" at bounding box center [262, 100] width 56 height 14
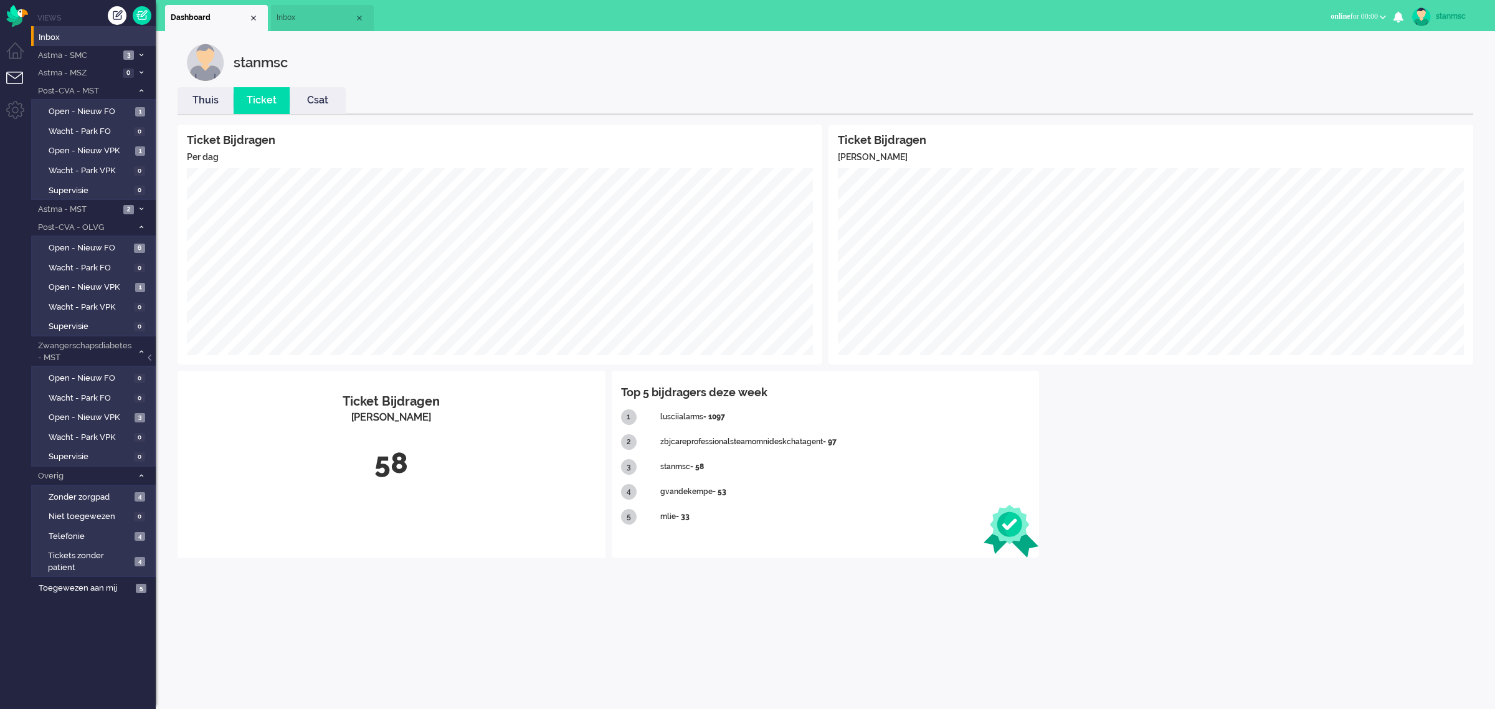
click at [216, 102] on link "Thuis" at bounding box center [206, 100] width 56 height 14
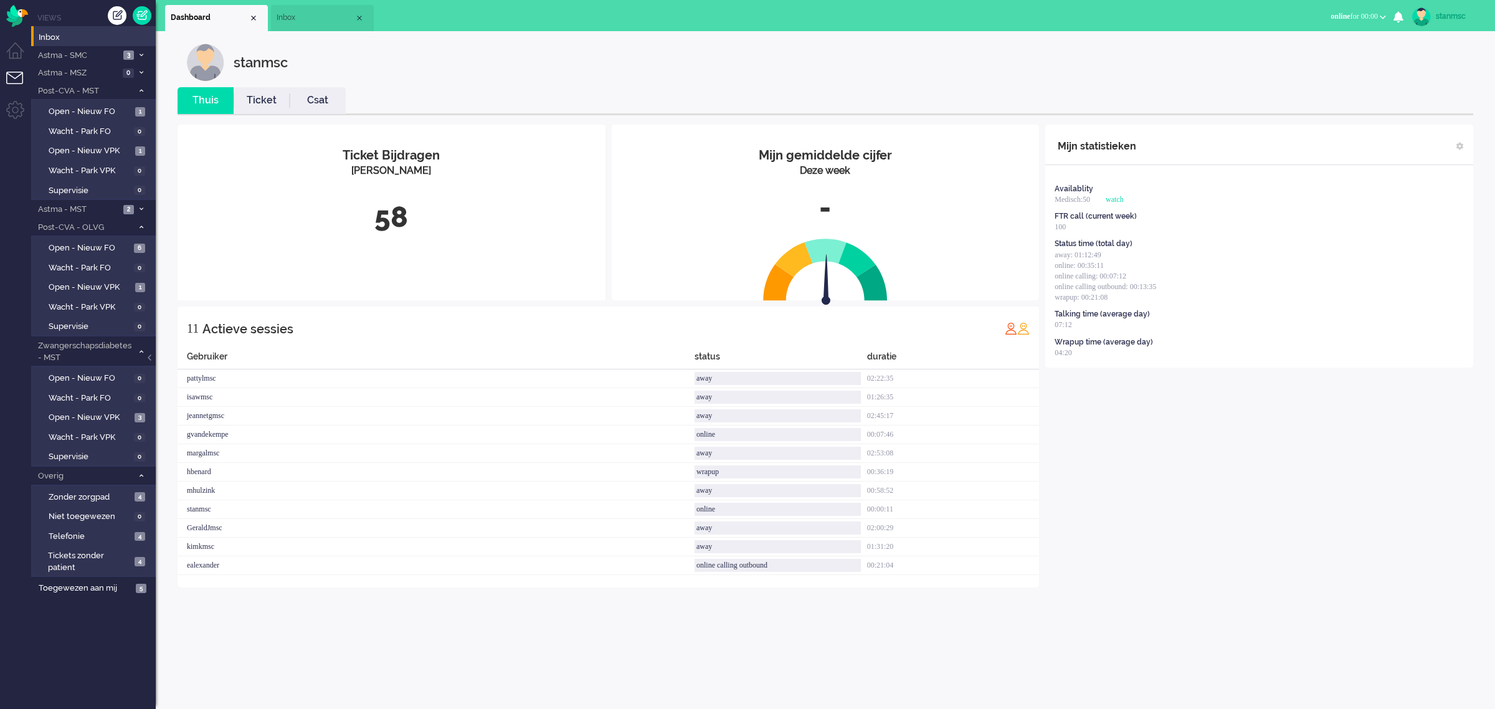
click at [1449, 14] on div "stanmsc" at bounding box center [1459, 16] width 47 height 12
click at [1436, 85] on link "Instellingen" at bounding box center [1445, 84] width 86 height 12
select select "nl"
select select "nl_NL"
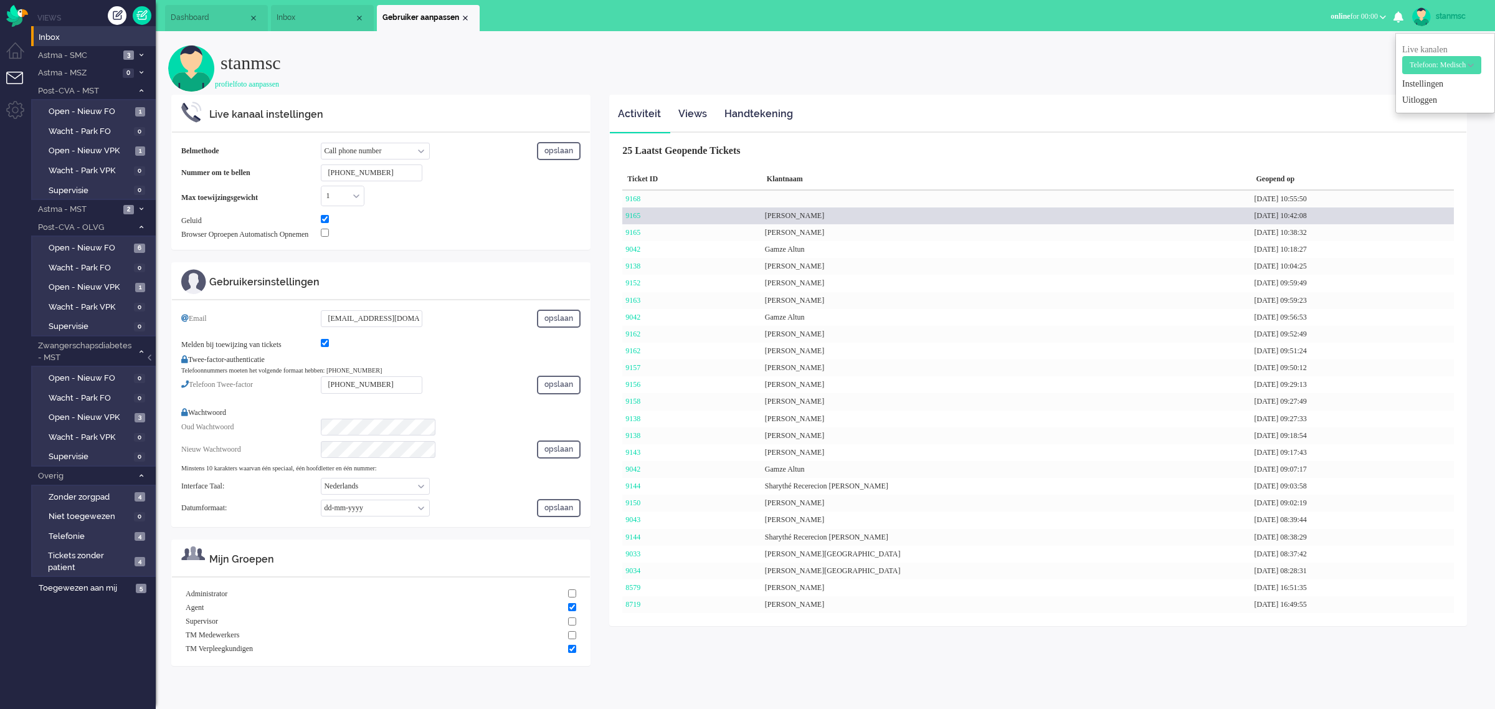
click at [708, 216] on div "9165" at bounding box center [692, 215] width 140 height 17
click at [637, 215] on link "9165" at bounding box center [632, 215] width 15 height 9
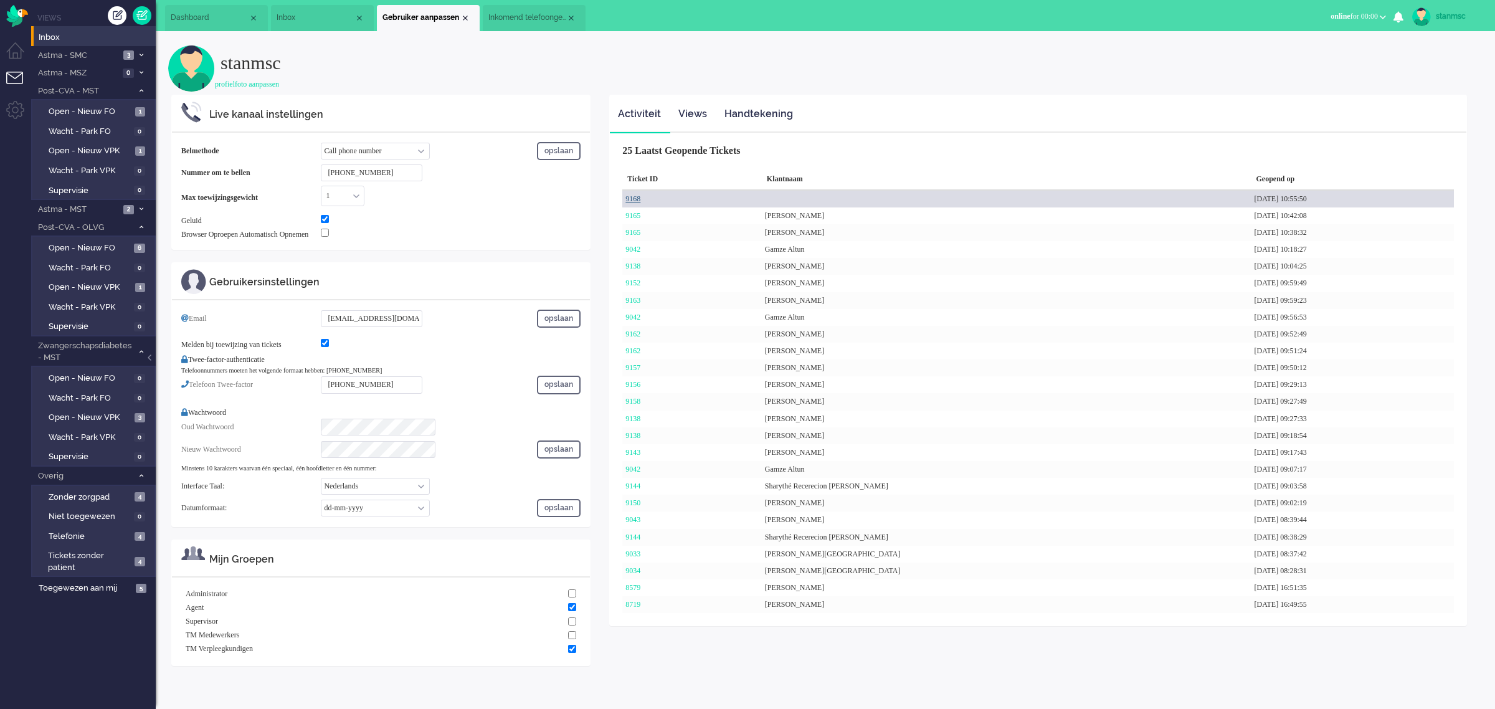
click at [635, 200] on link "9168" at bounding box center [632, 198] width 15 height 9
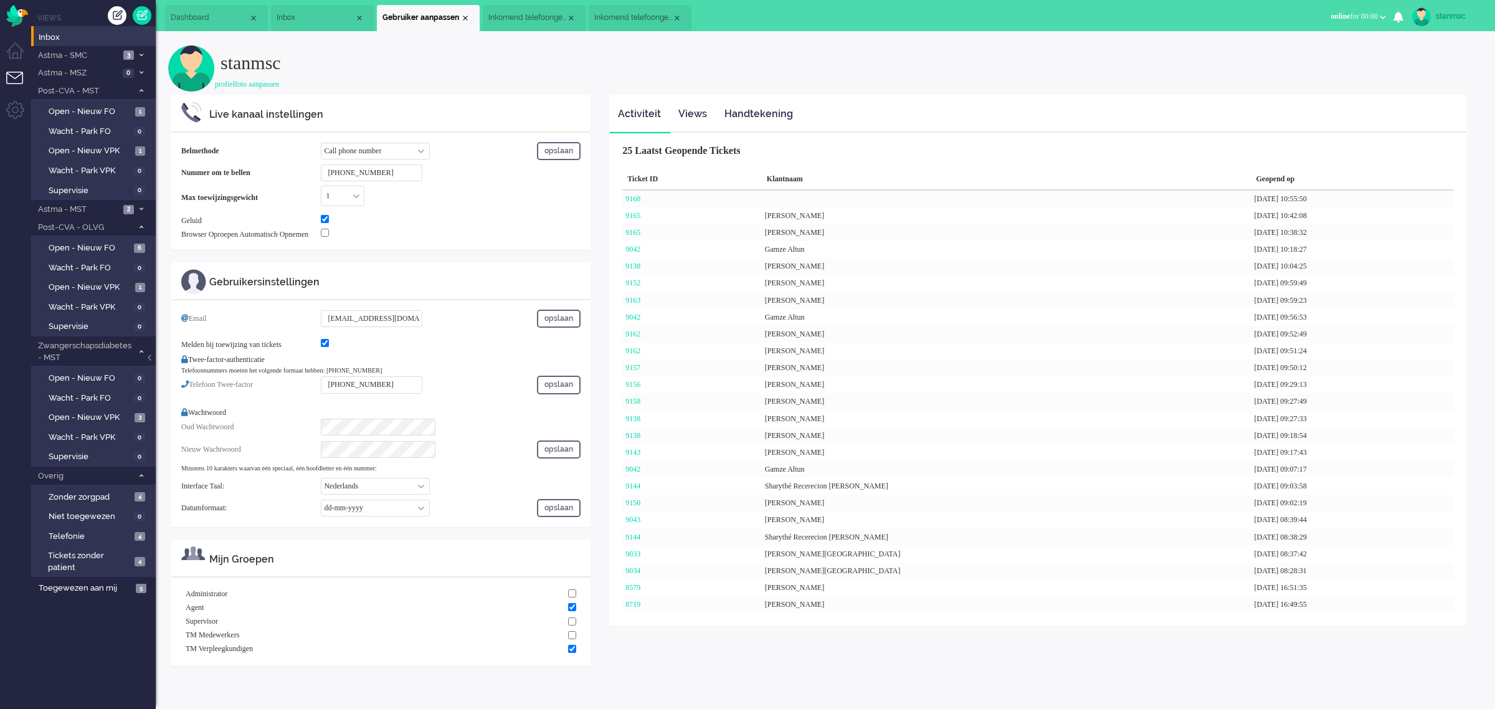
click at [631, 17] on span "Inkomend telefoongesprek" at bounding box center [633, 17] width 78 height 11
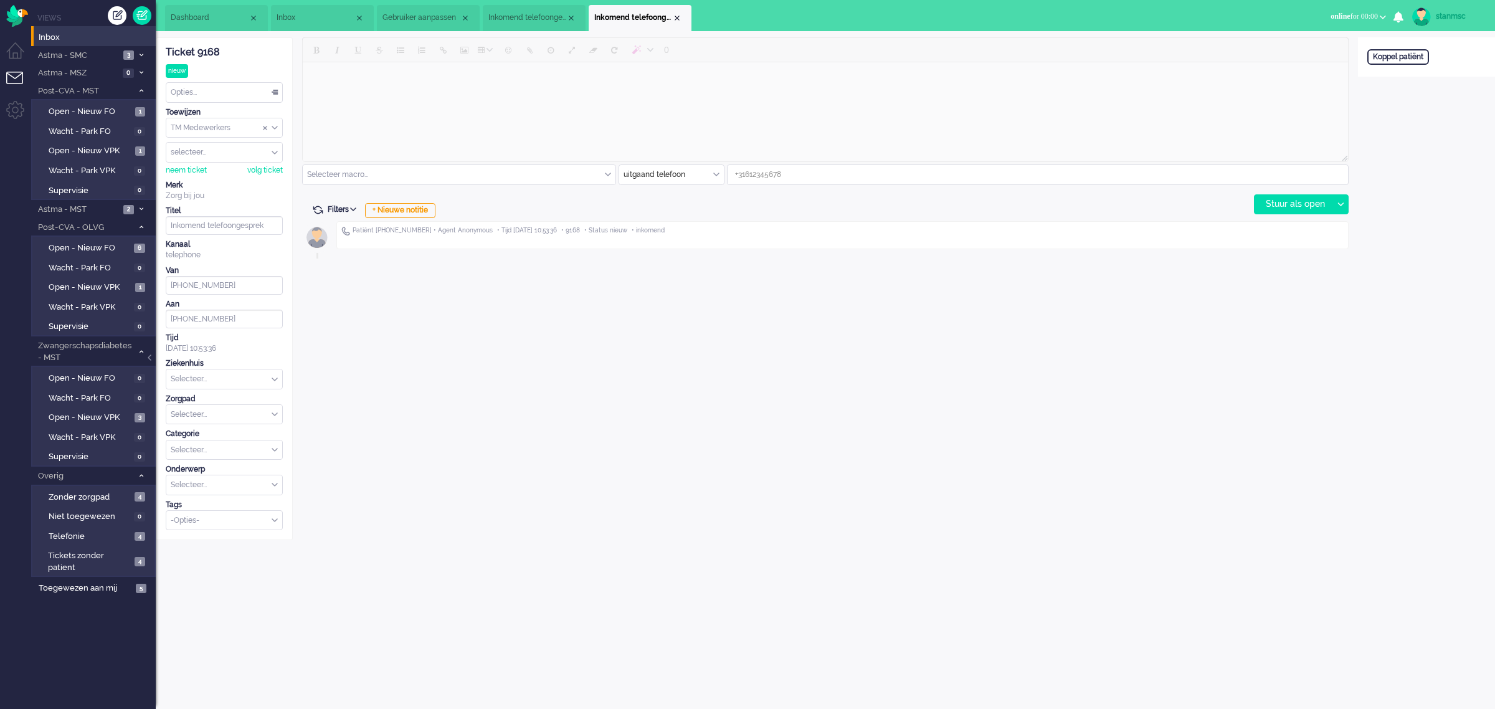
click at [675, 19] on div "Close tab" at bounding box center [677, 18] width 10 height 10
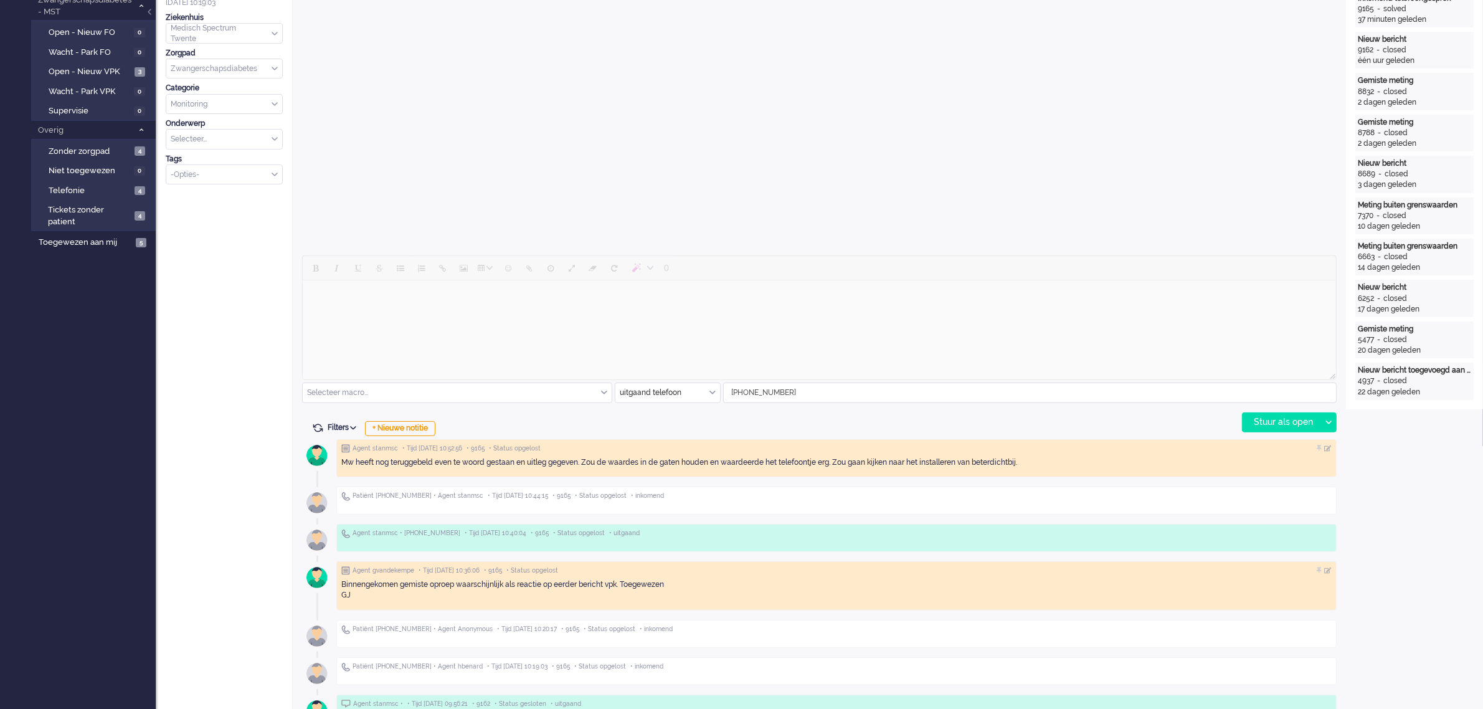
scroll to position [467, 0]
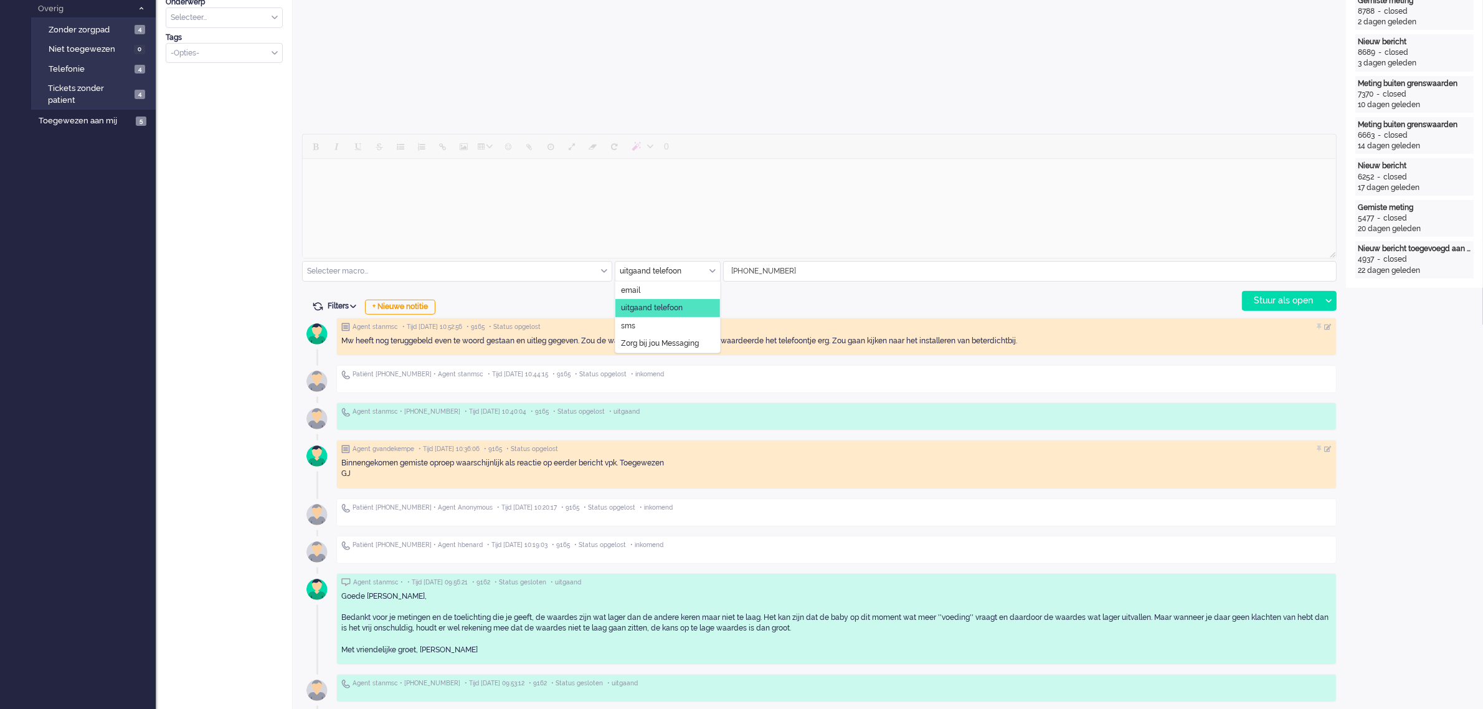
click at [711, 270] on div "uitgaand telefoon" at bounding box center [667, 271] width 105 height 19
click at [656, 293] on li "email" at bounding box center [667, 291] width 105 height 18
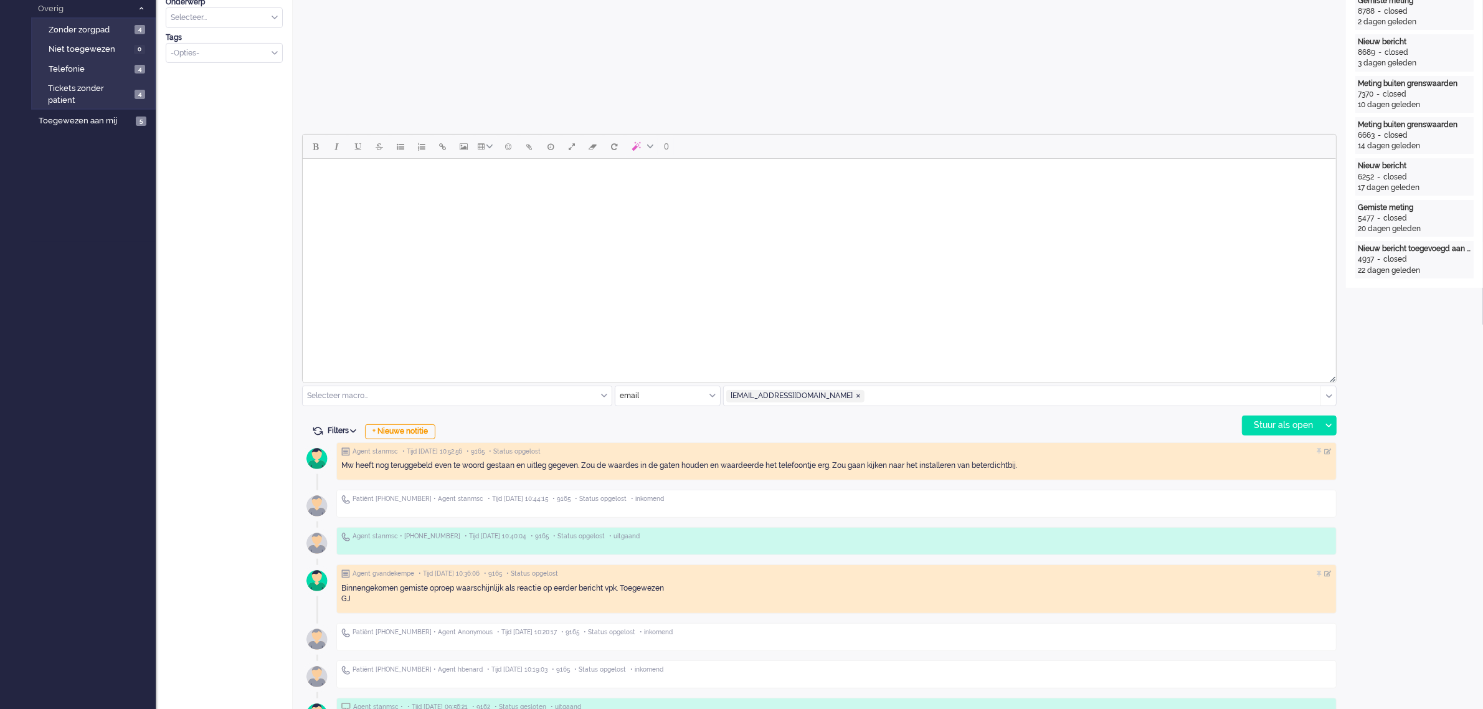
click at [334, 188] on html at bounding box center [818, 175] width 1033 height 32
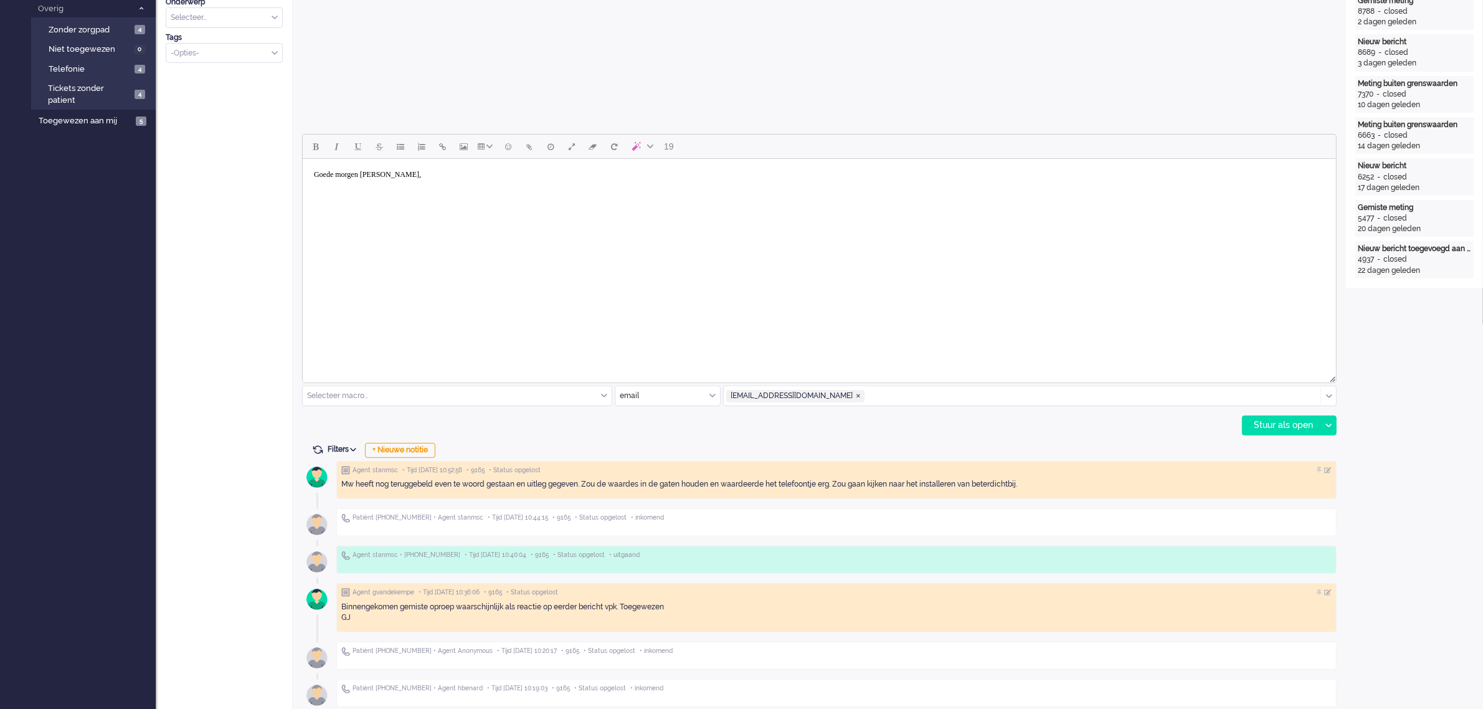
click at [411, 168] on body "Goede morgen Petra," at bounding box center [818, 184] width 1023 height 40
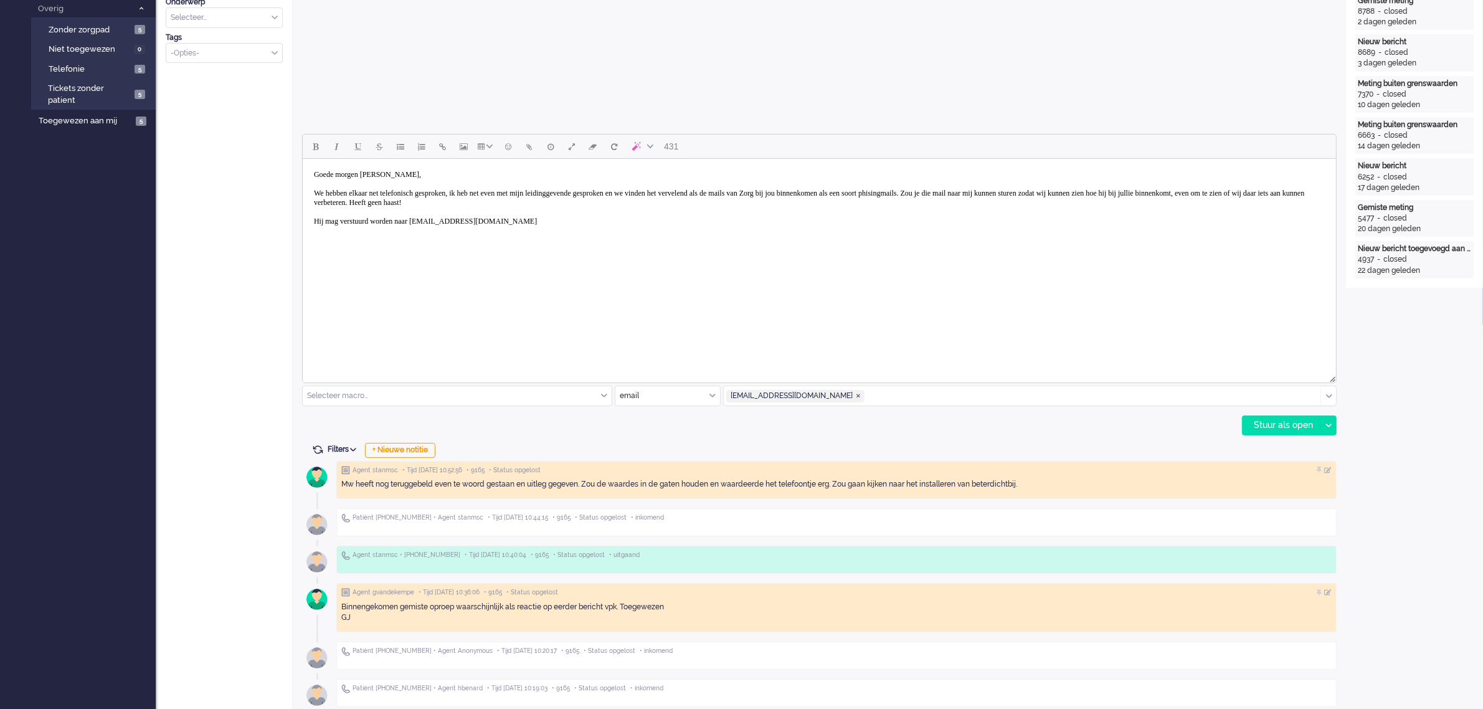
click at [534, 223] on body "Goede morgen Petra, We hebben elkaar net telefonisch gesproken, ik heb net even…" at bounding box center [818, 207] width 1023 height 87
click at [1271, 421] on div "Stuur als open" at bounding box center [1282, 425] width 78 height 19
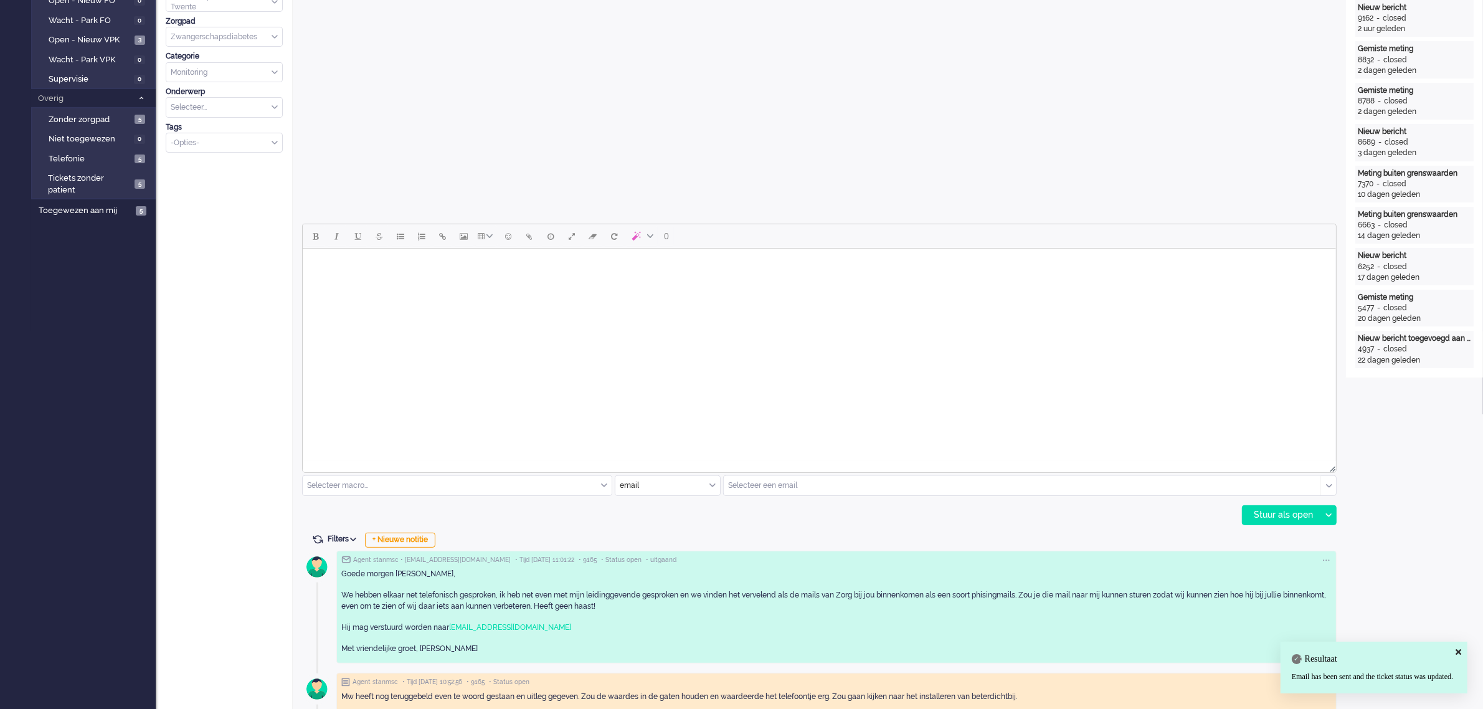
scroll to position [0, 0]
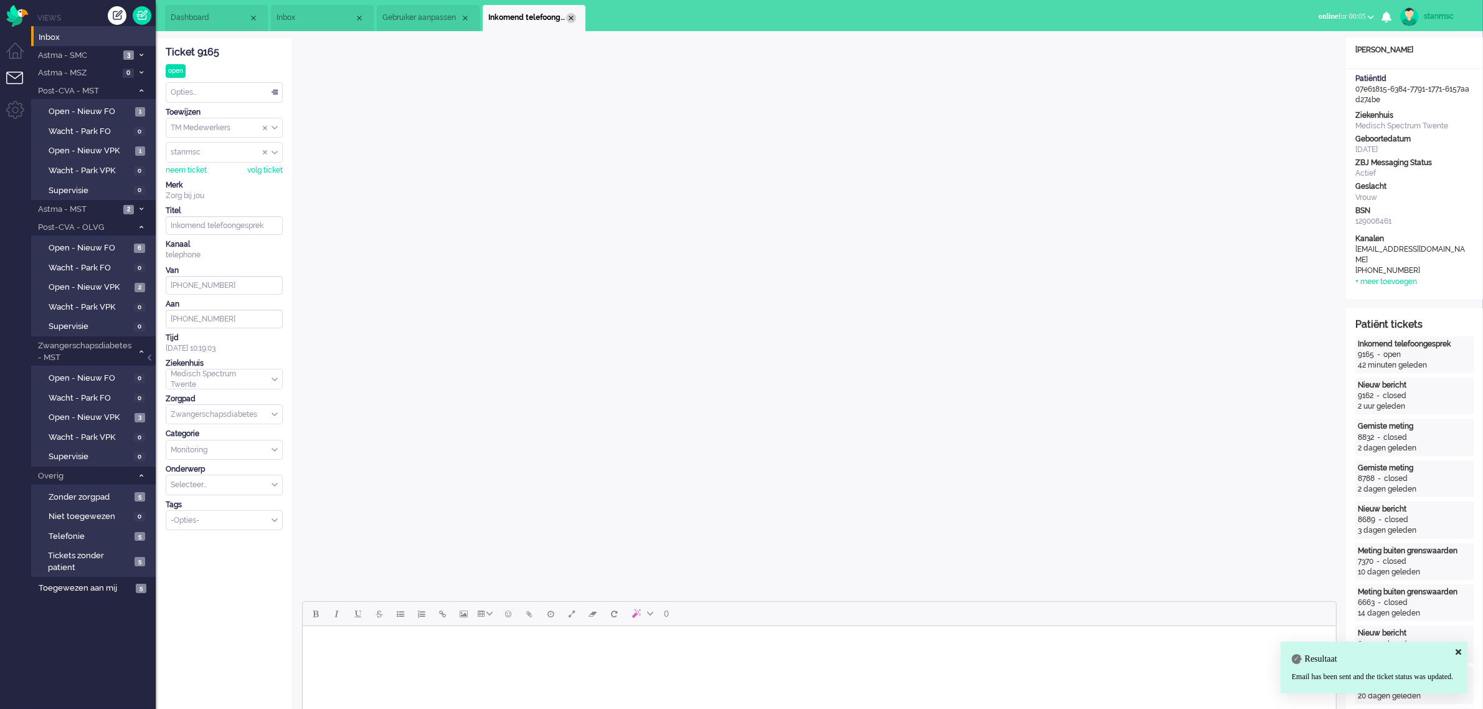
click at [569, 17] on div "Close tab" at bounding box center [571, 18] width 10 height 10
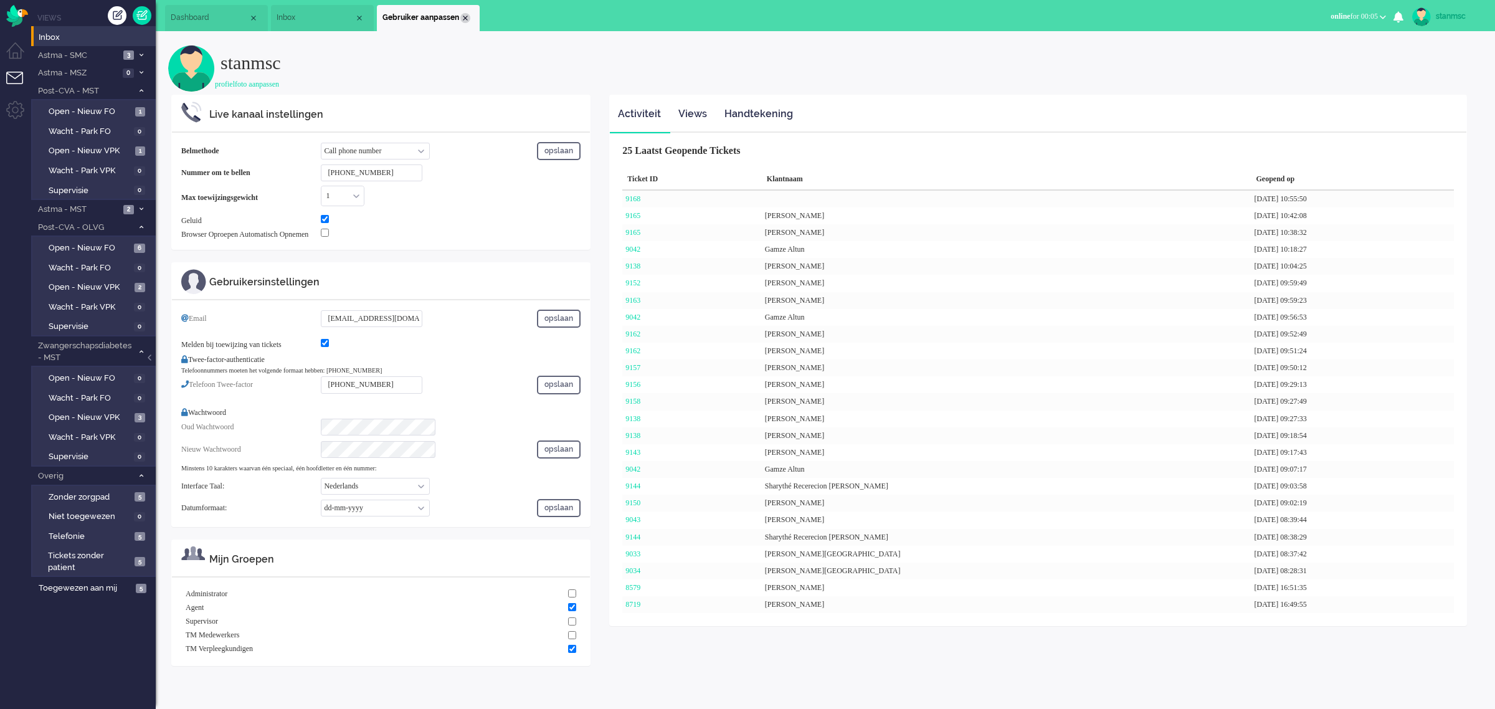
click at [462, 14] on div "Close tab" at bounding box center [465, 18] width 10 height 10
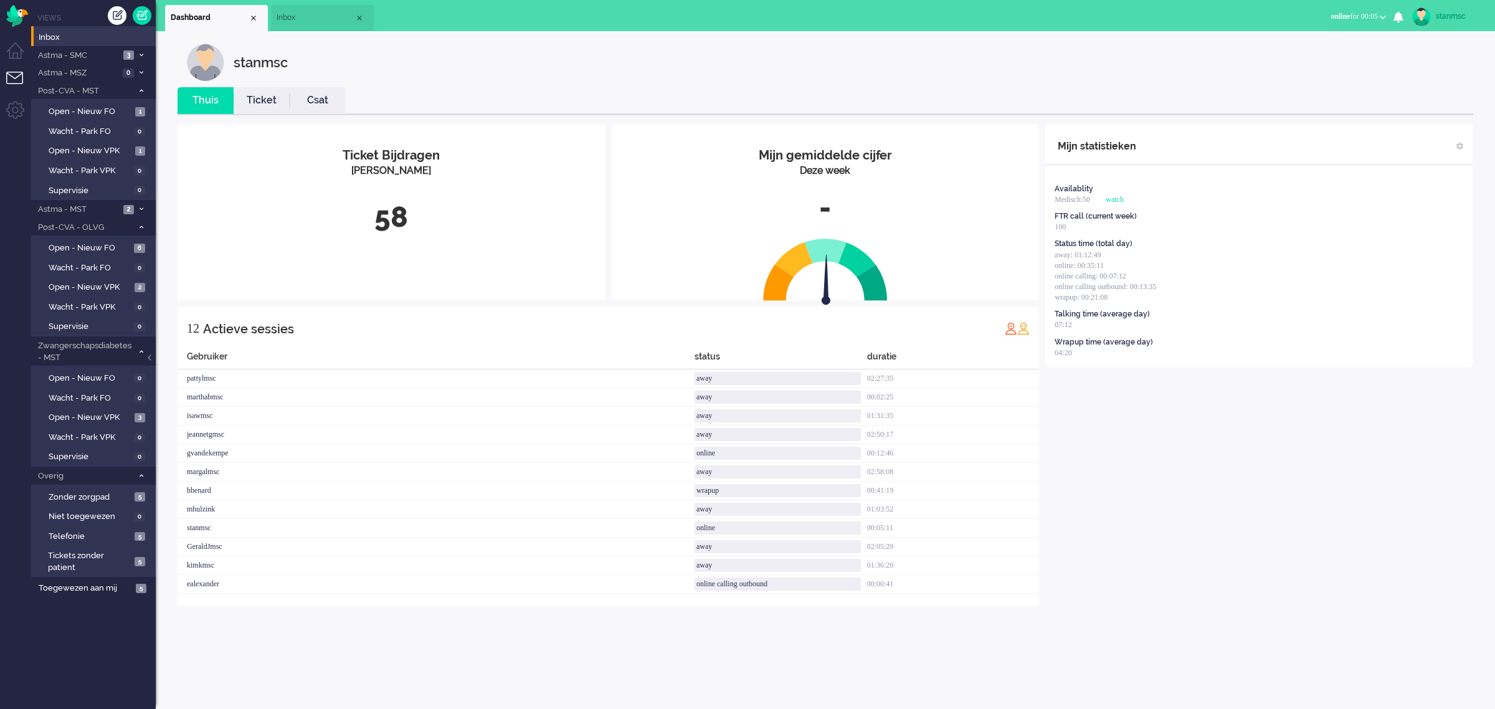
click at [306, 19] on span "Inbox" at bounding box center [316, 17] width 78 height 11
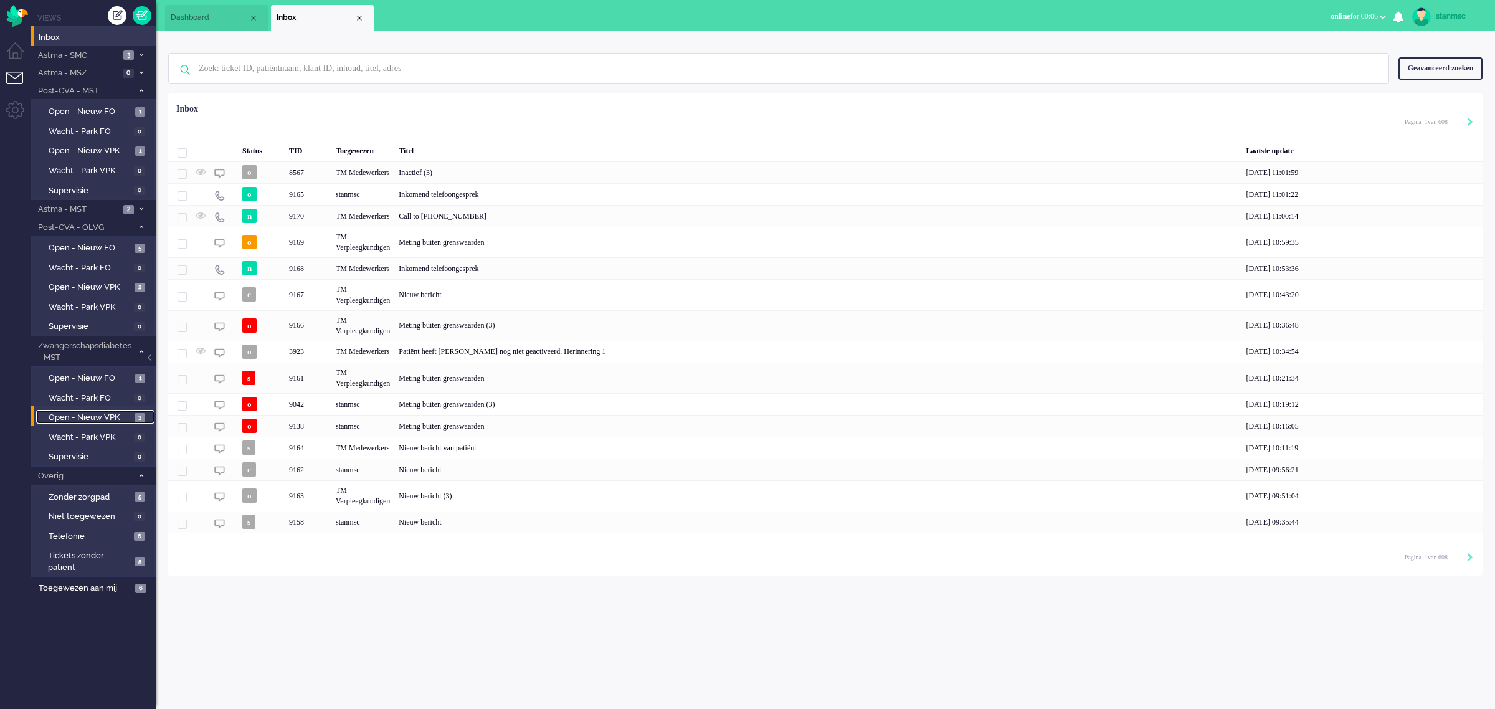
click at [106, 418] on span "Open - Nieuw VPK" at bounding box center [90, 418] width 83 height 12
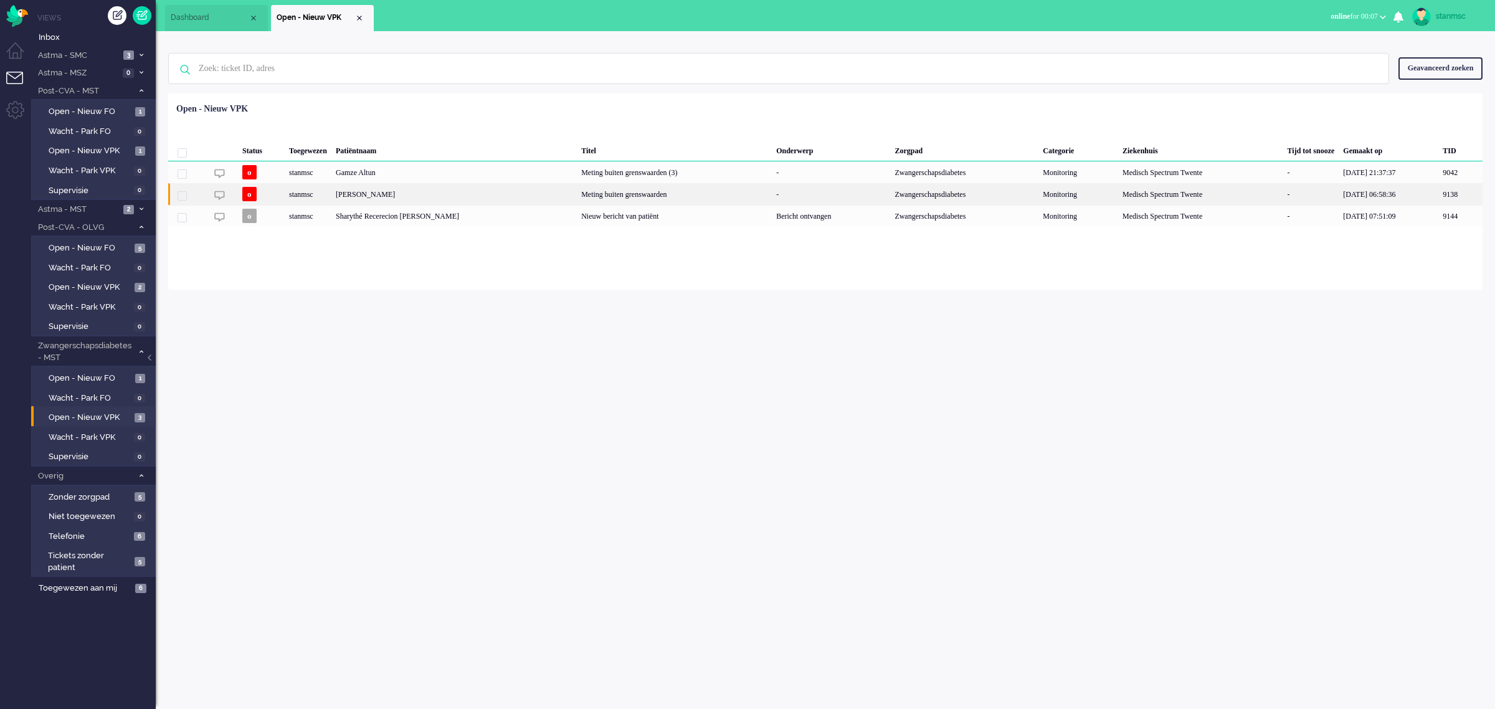
click at [1118, 194] on div "stanmsc" at bounding box center [1200, 194] width 165 height 22
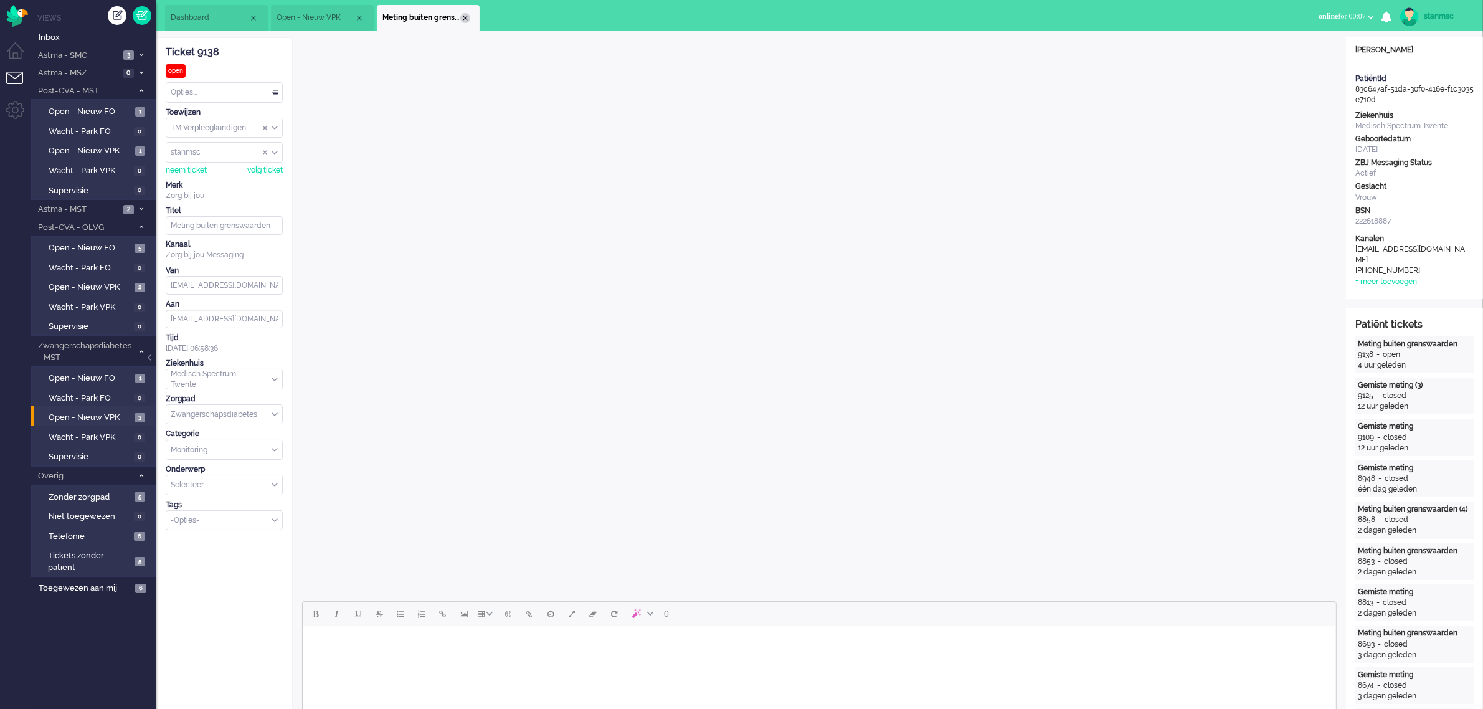
click at [465, 19] on div "Close tab" at bounding box center [465, 18] width 10 height 10
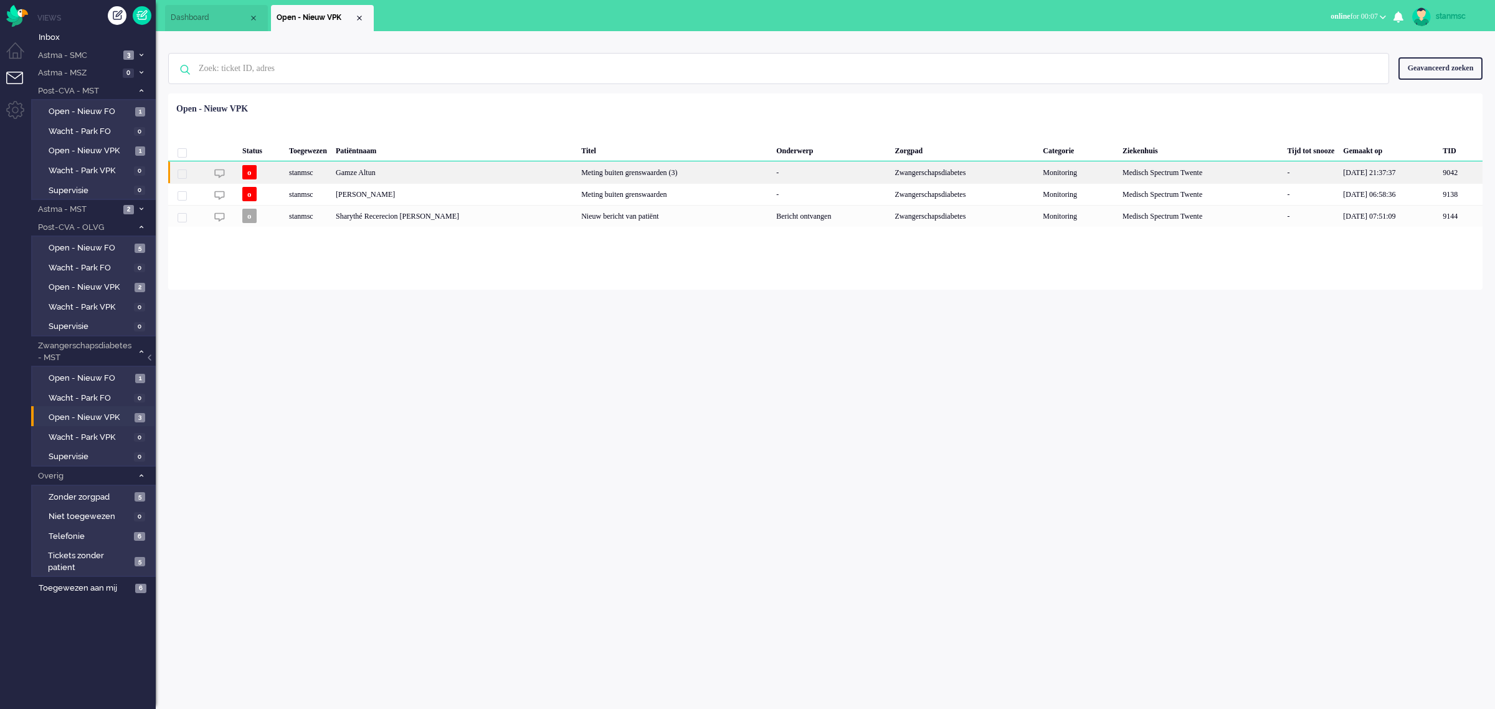
click at [1118, 173] on div "stanmsc" at bounding box center [1200, 172] width 165 height 22
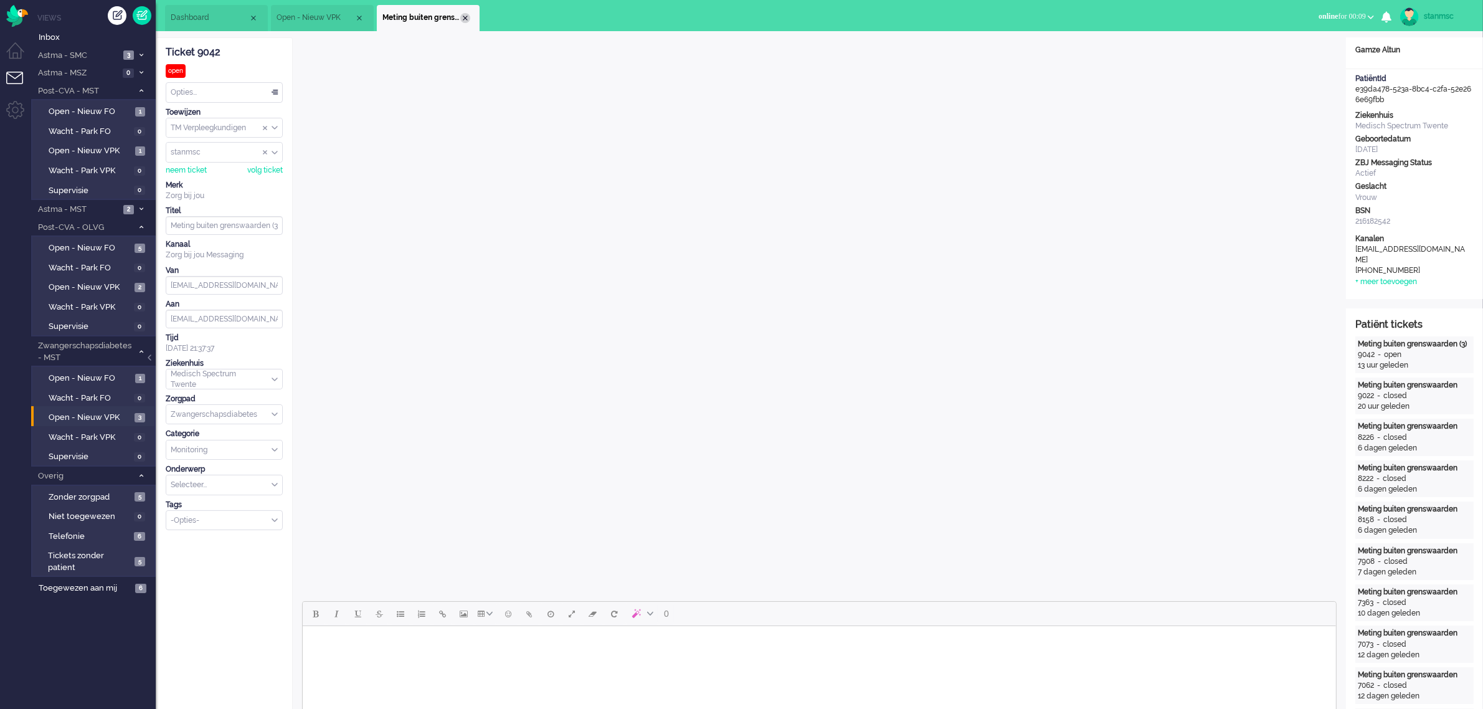
click at [465, 17] on div "Close tab" at bounding box center [465, 18] width 10 height 10
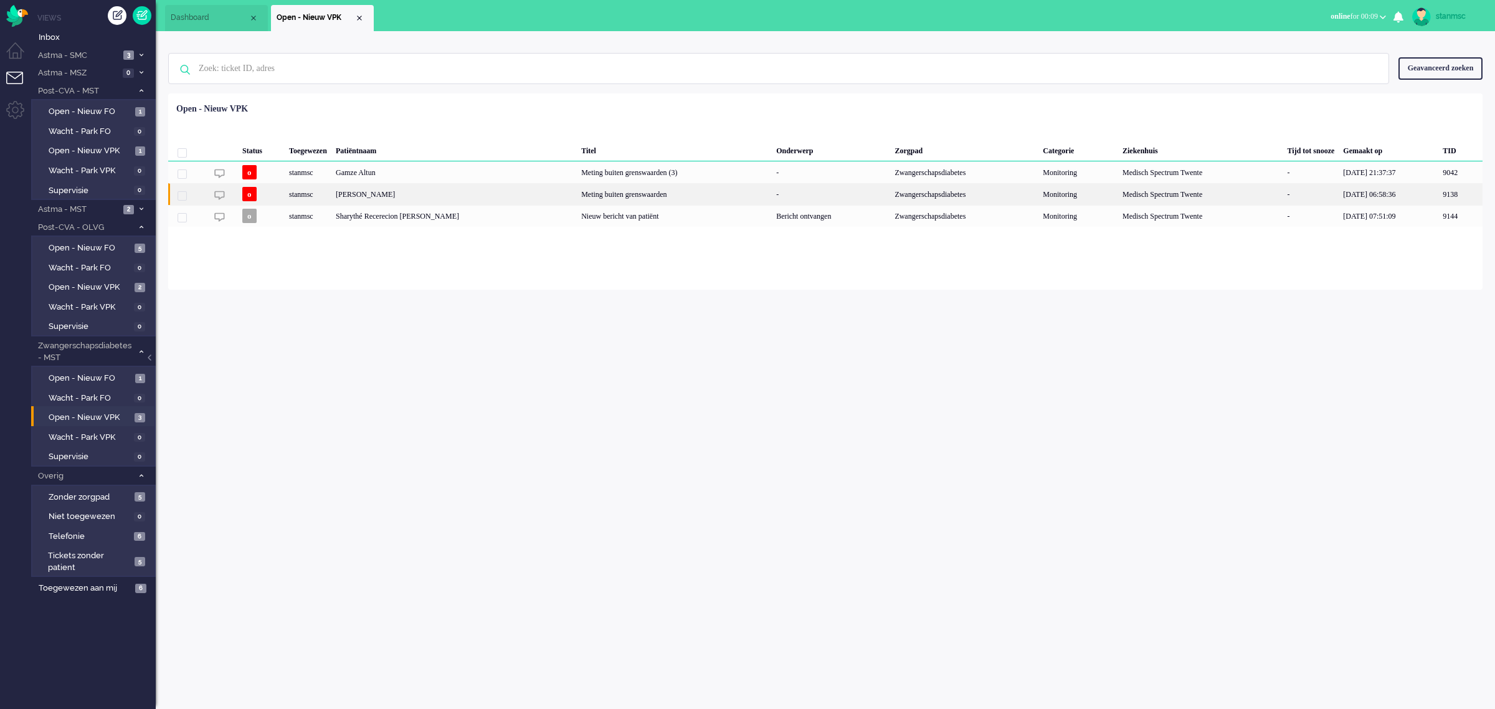
click at [1118, 194] on div "stanmsc" at bounding box center [1200, 194] width 165 height 22
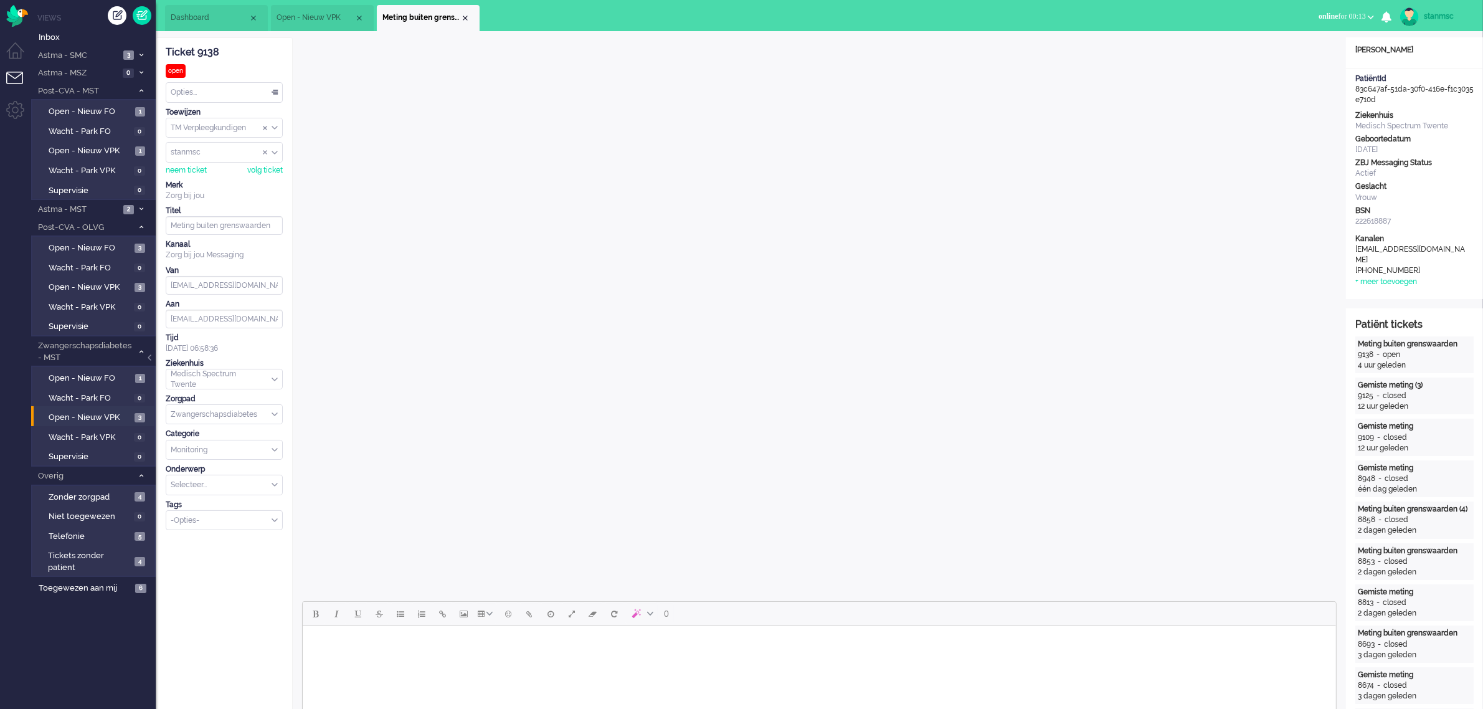
click at [326, 9] on li "Open - Nieuw VPK" at bounding box center [322, 18] width 103 height 26
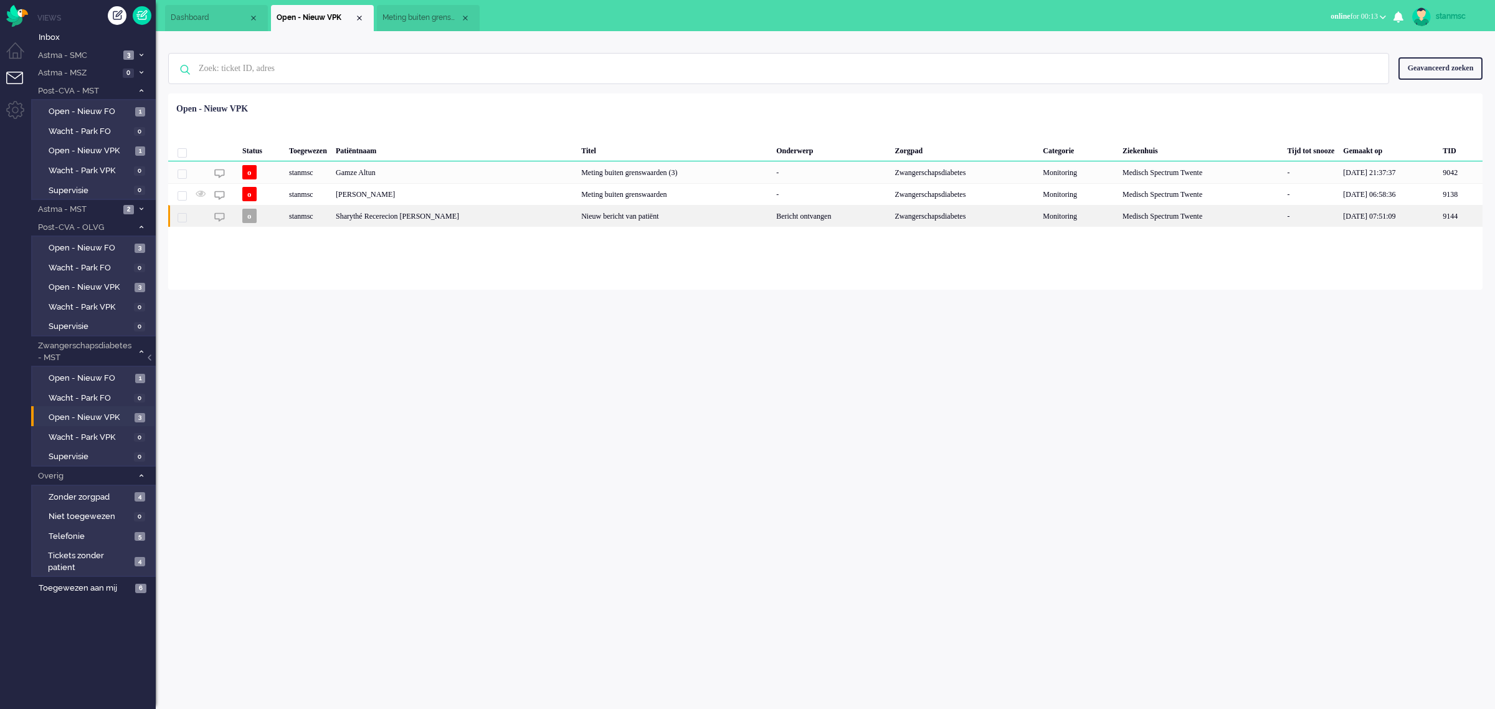
click at [1438, 214] on div "Sharythé Recerecion Glaudine Zimmerman" at bounding box center [1460, 216] width 44 height 22
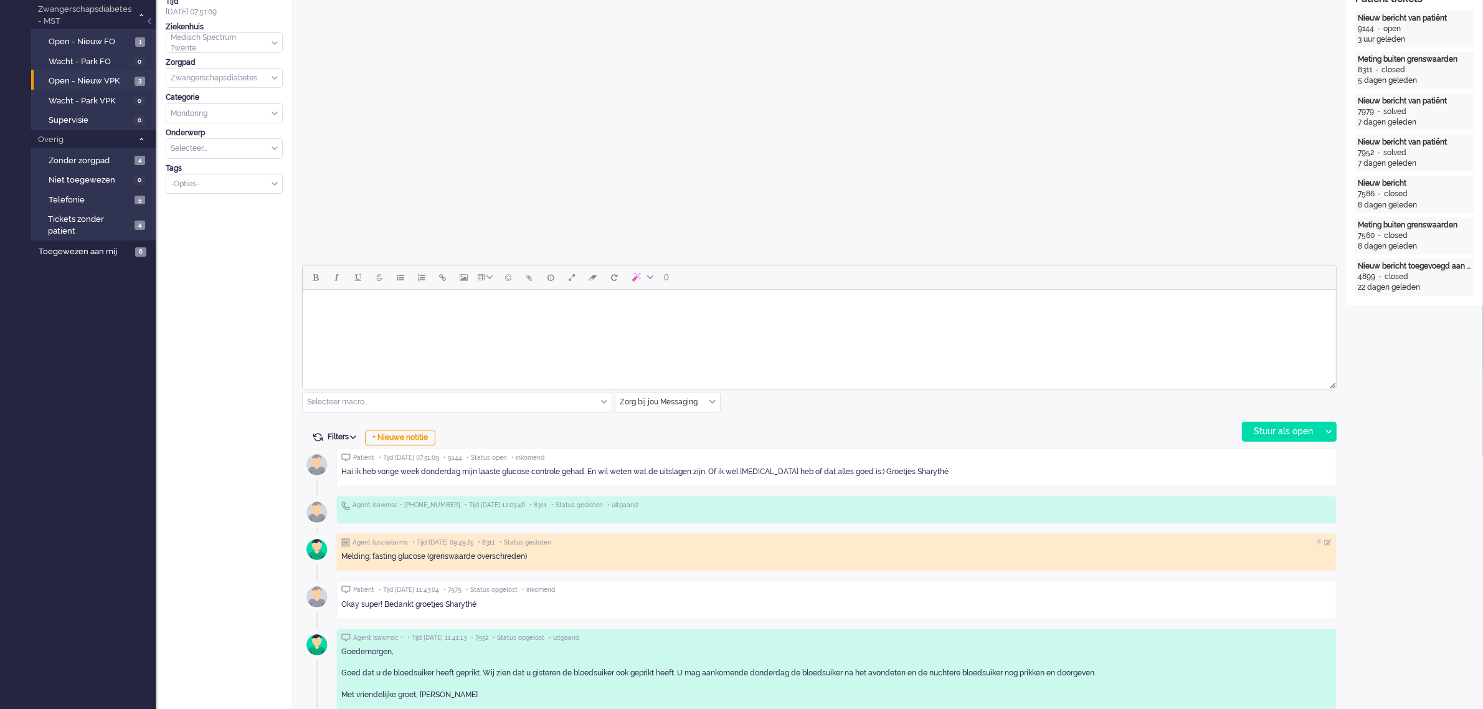
scroll to position [389, 0]
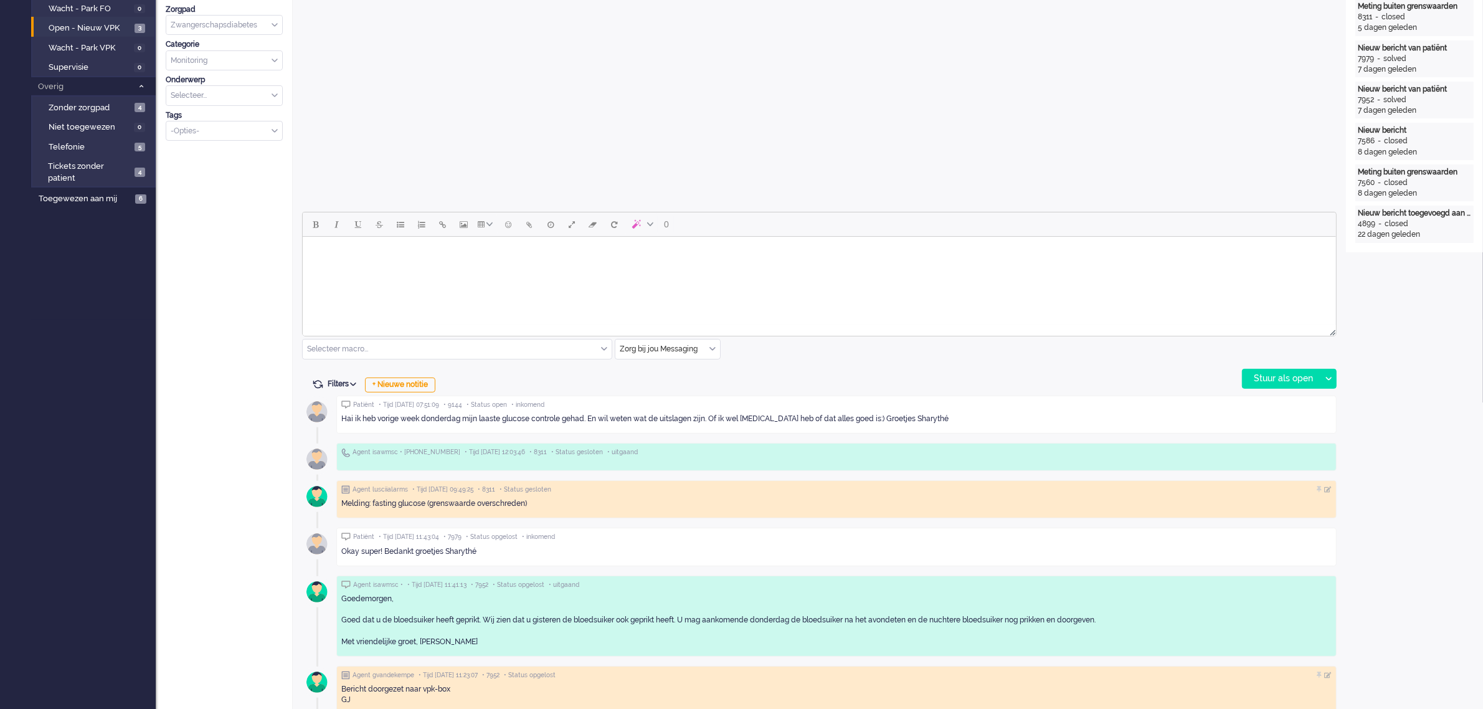
click at [416, 263] on html at bounding box center [818, 253] width 1033 height 32
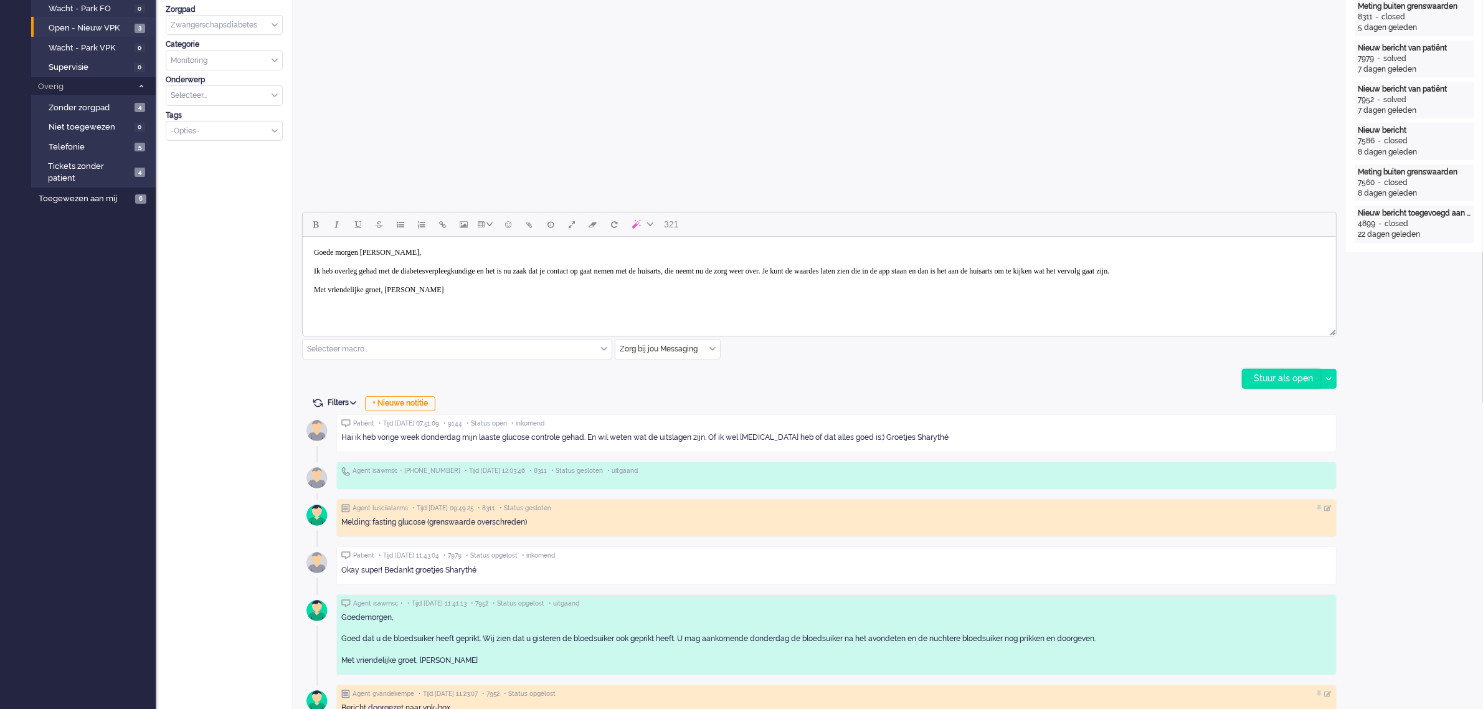
click at [1265, 374] on div "Stuur als open" at bounding box center [1282, 378] width 78 height 19
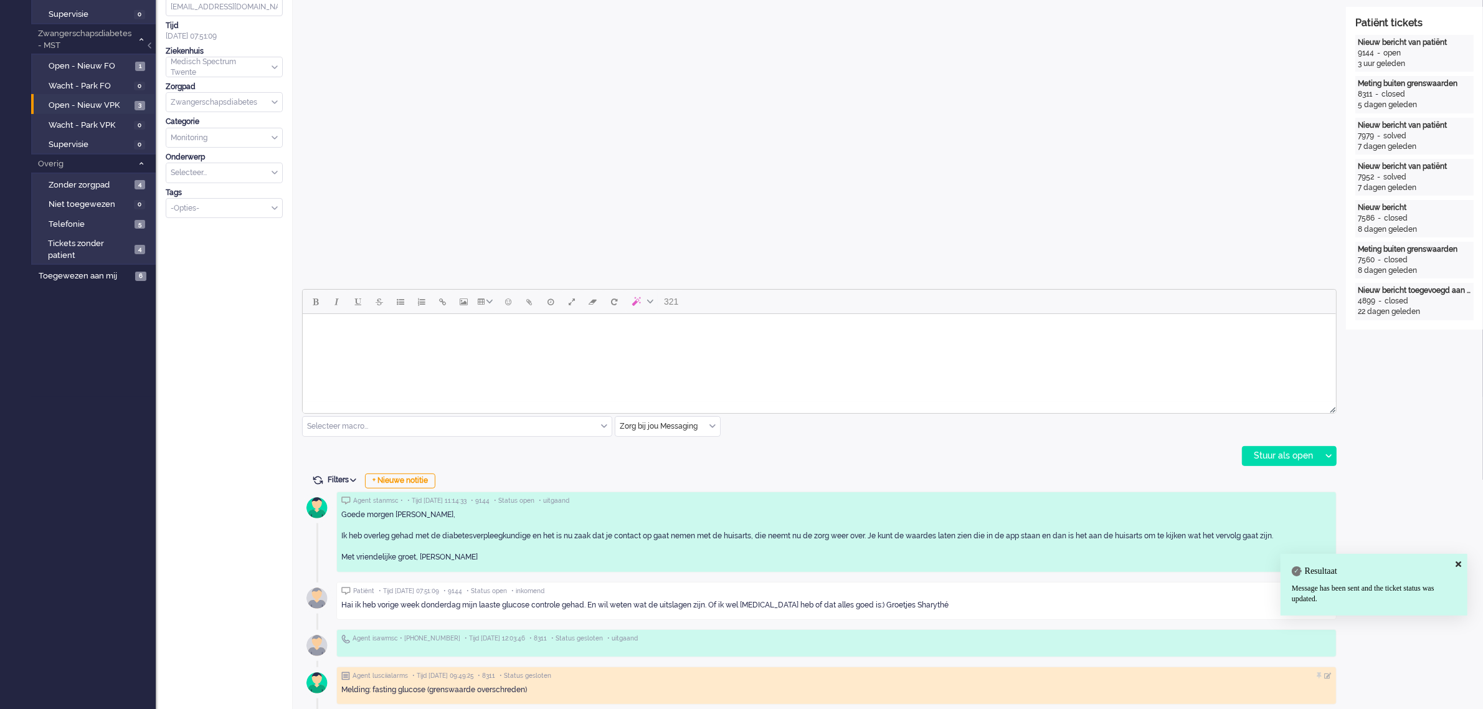
scroll to position [0, 0]
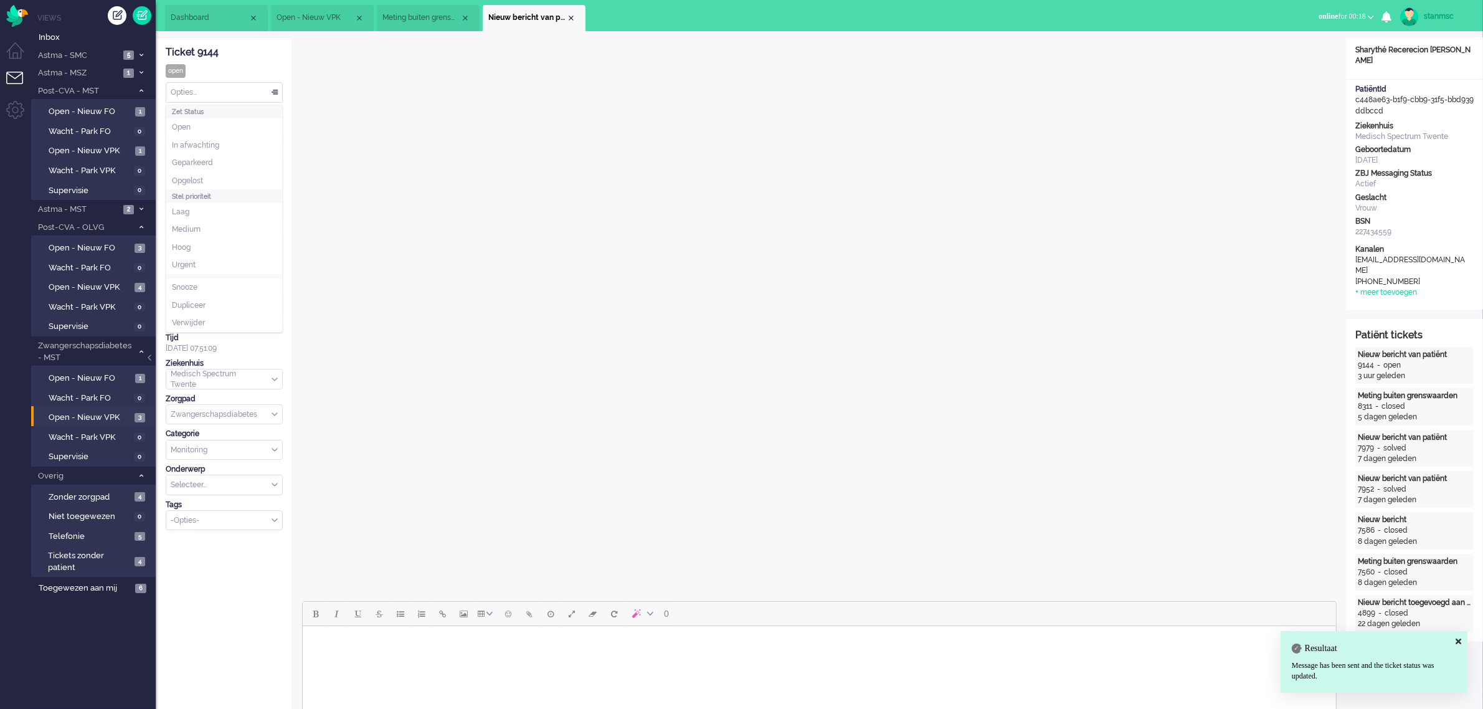
click at [240, 93] on div "Opties..." at bounding box center [224, 92] width 116 height 19
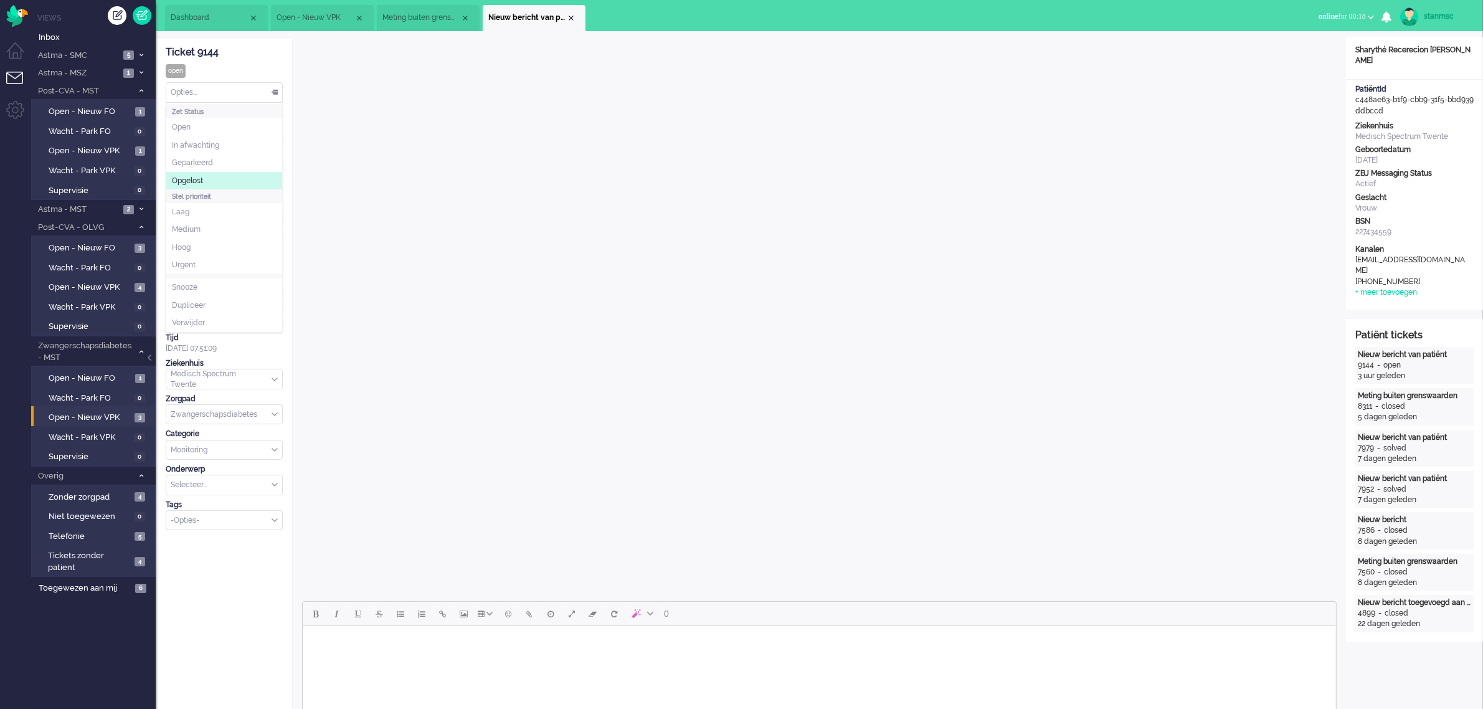
click at [198, 178] on span "Opgelost" at bounding box center [187, 181] width 31 height 11
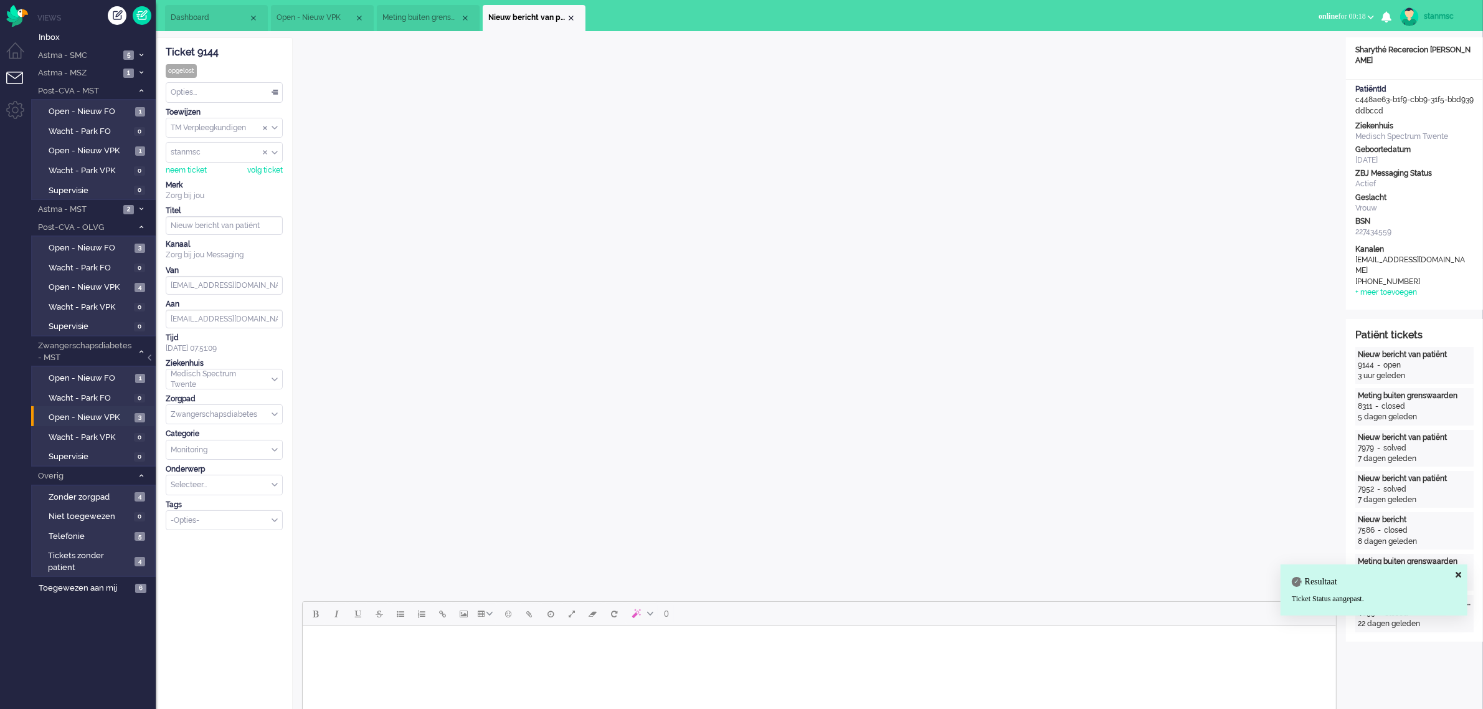
click at [569, 17] on div "Close tab" at bounding box center [571, 18] width 10 height 10
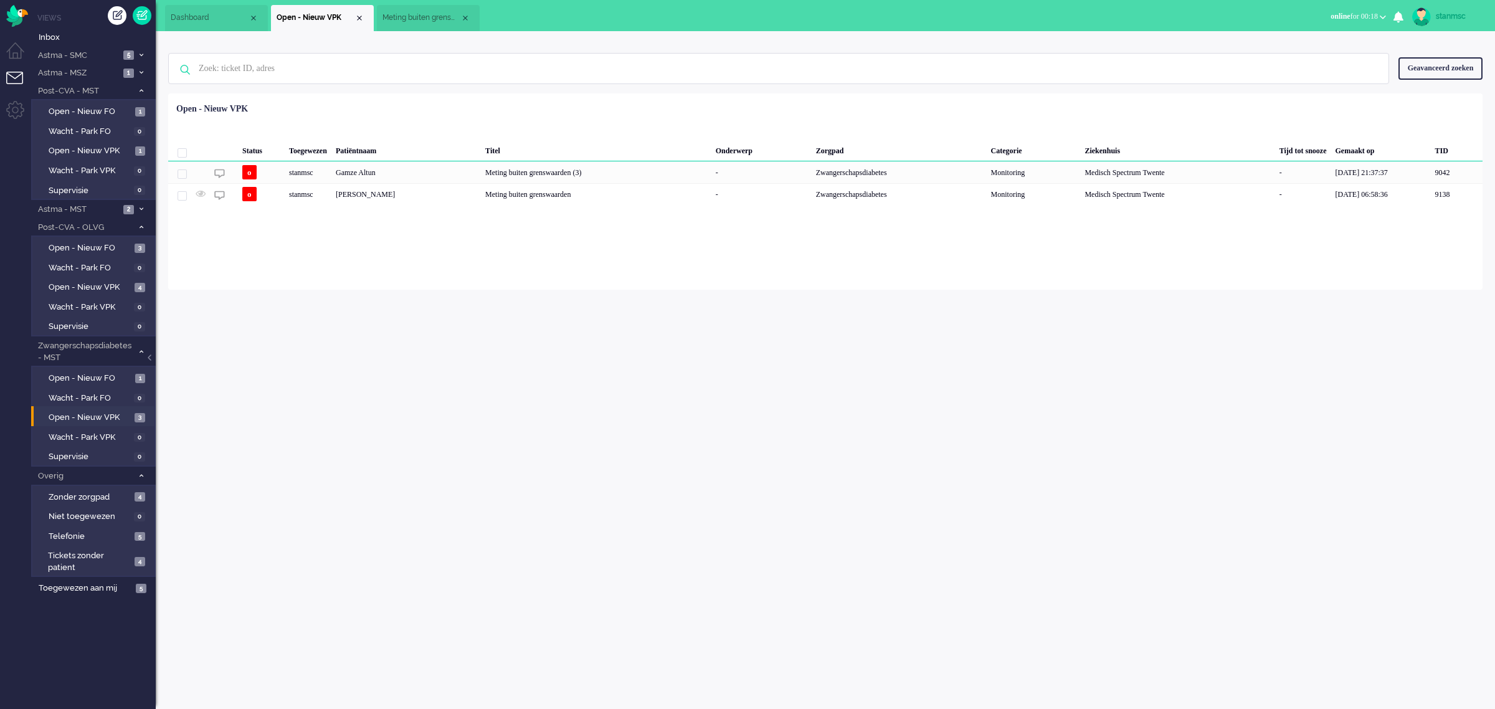
click at [421, 16] on span "Meting buiten grenswaarden" at bounding box center [421, 17] width 78 height 11
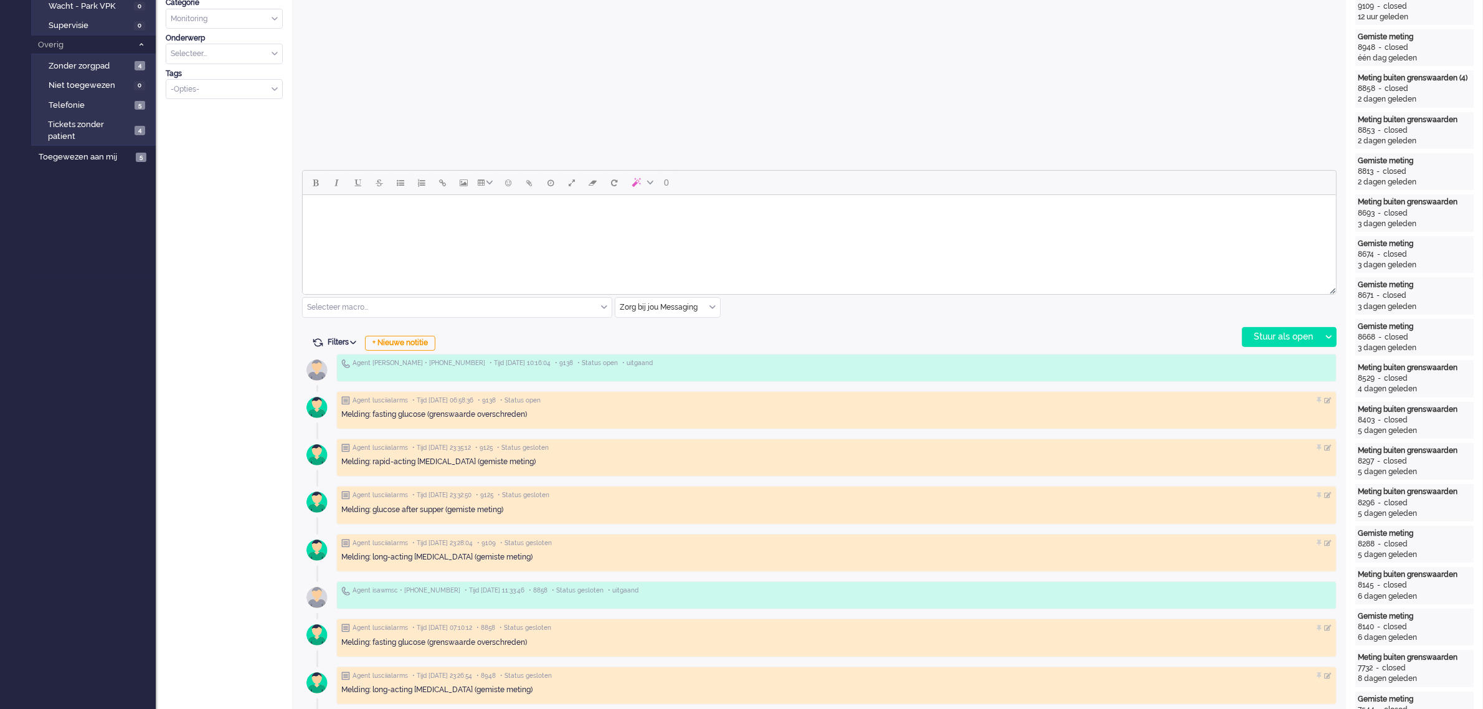
scroll to position [467, 0]
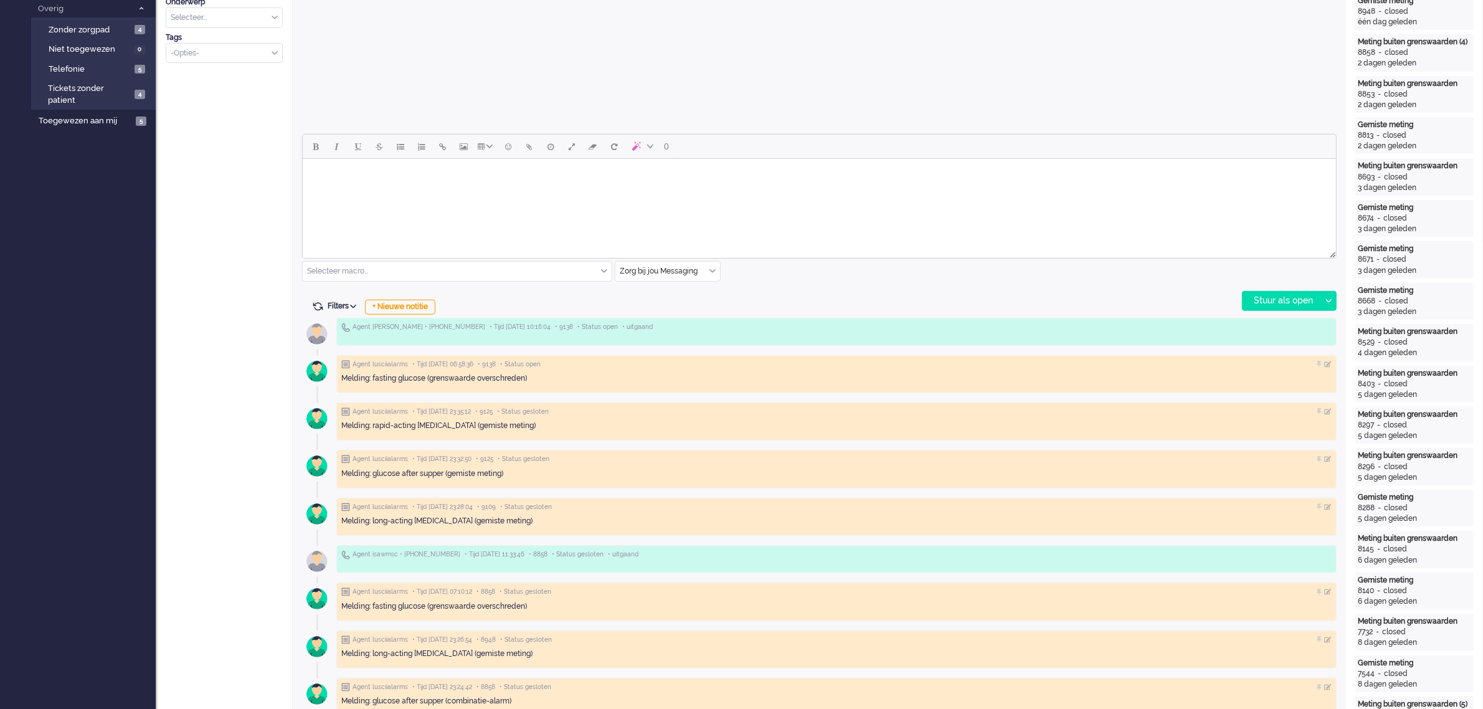
click at [397, 191] on html at bounding box center [818, 175] width 1033 height 32
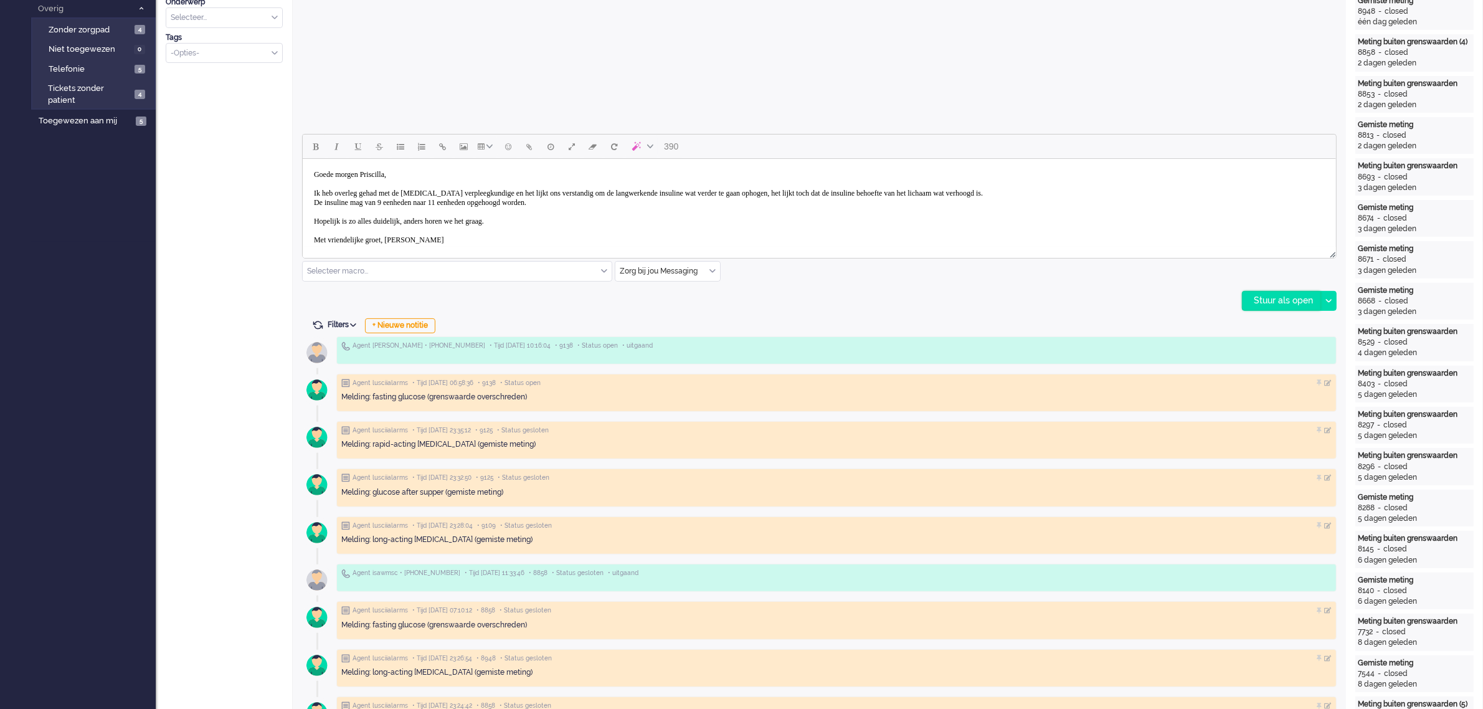
click at [1272, 300] on div "Stuur als open" at bounding box center [1282, 301] width 78 height 19
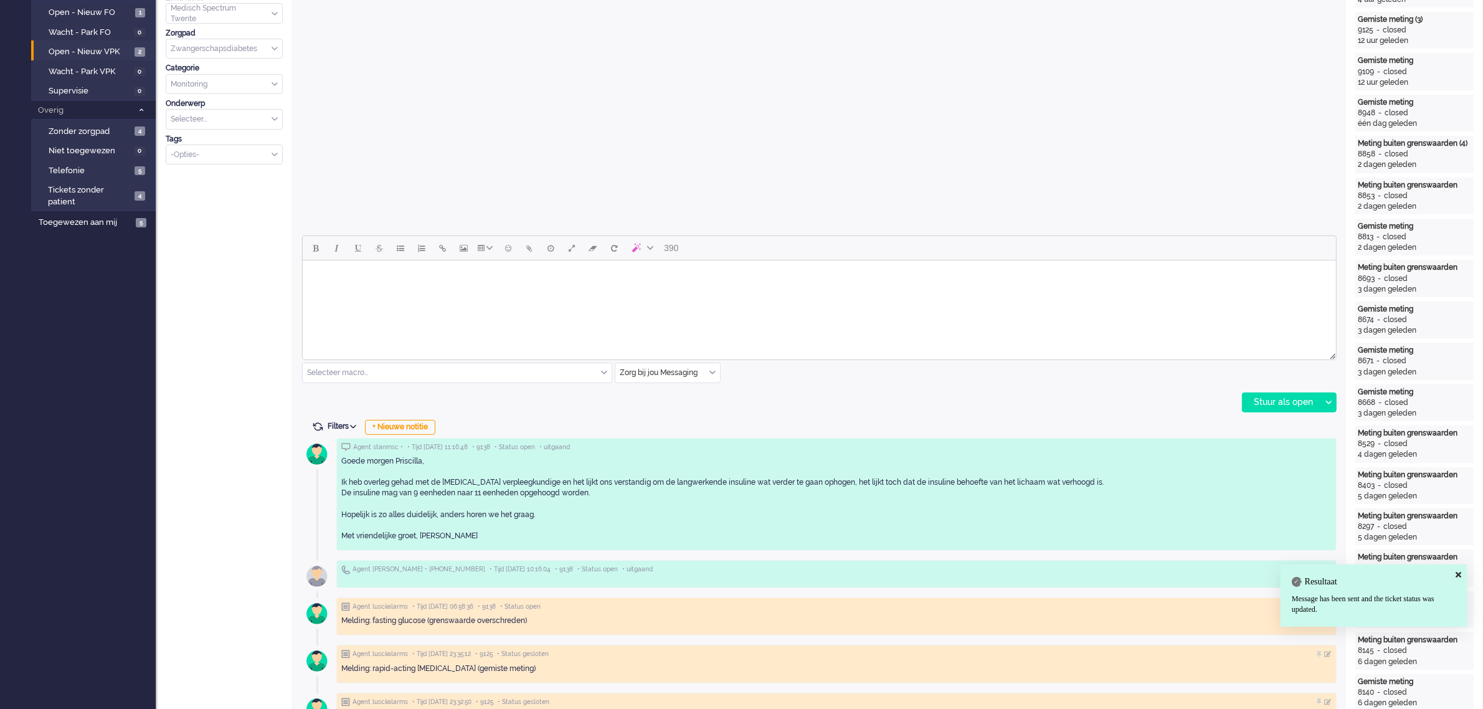
scroll to position [0, 0]
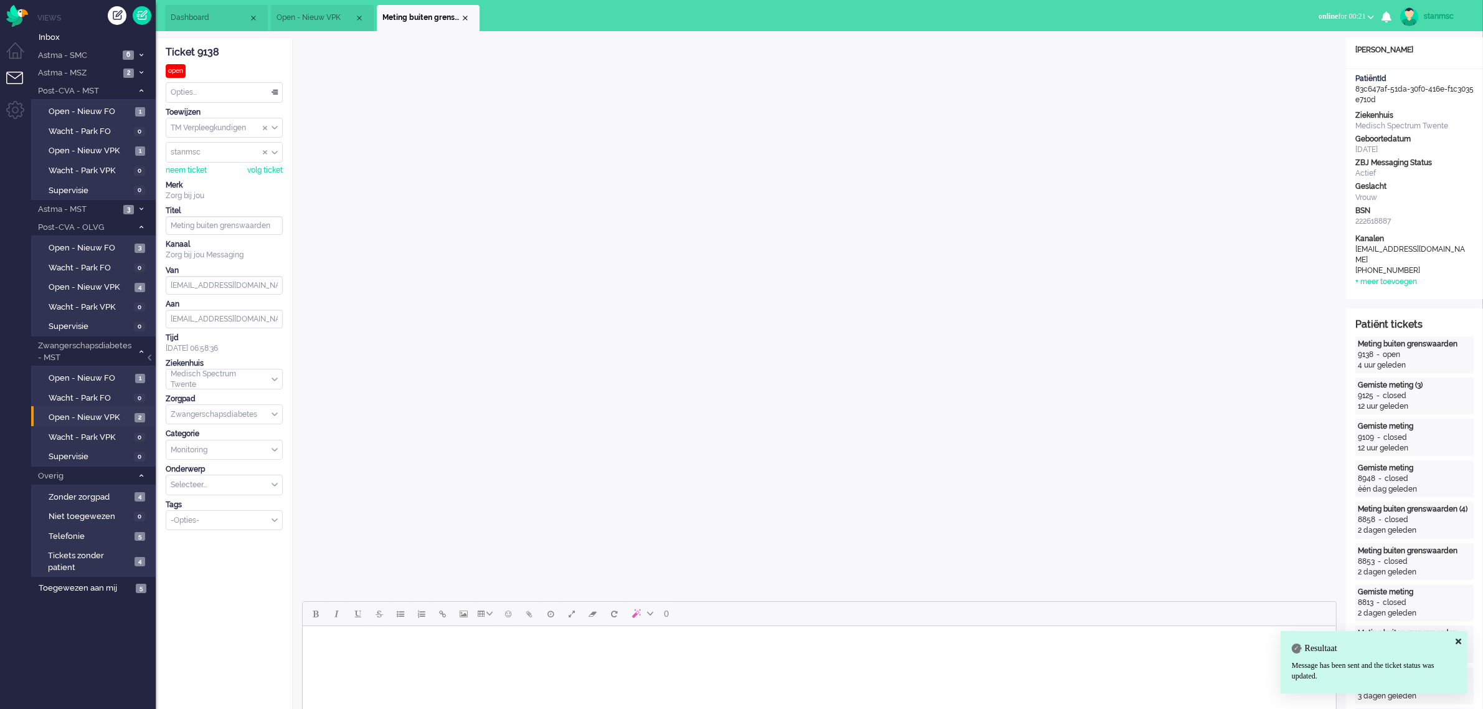
click at [223, 95] on div "Opties..." at bounding box center [224, 92] width 116 height 19
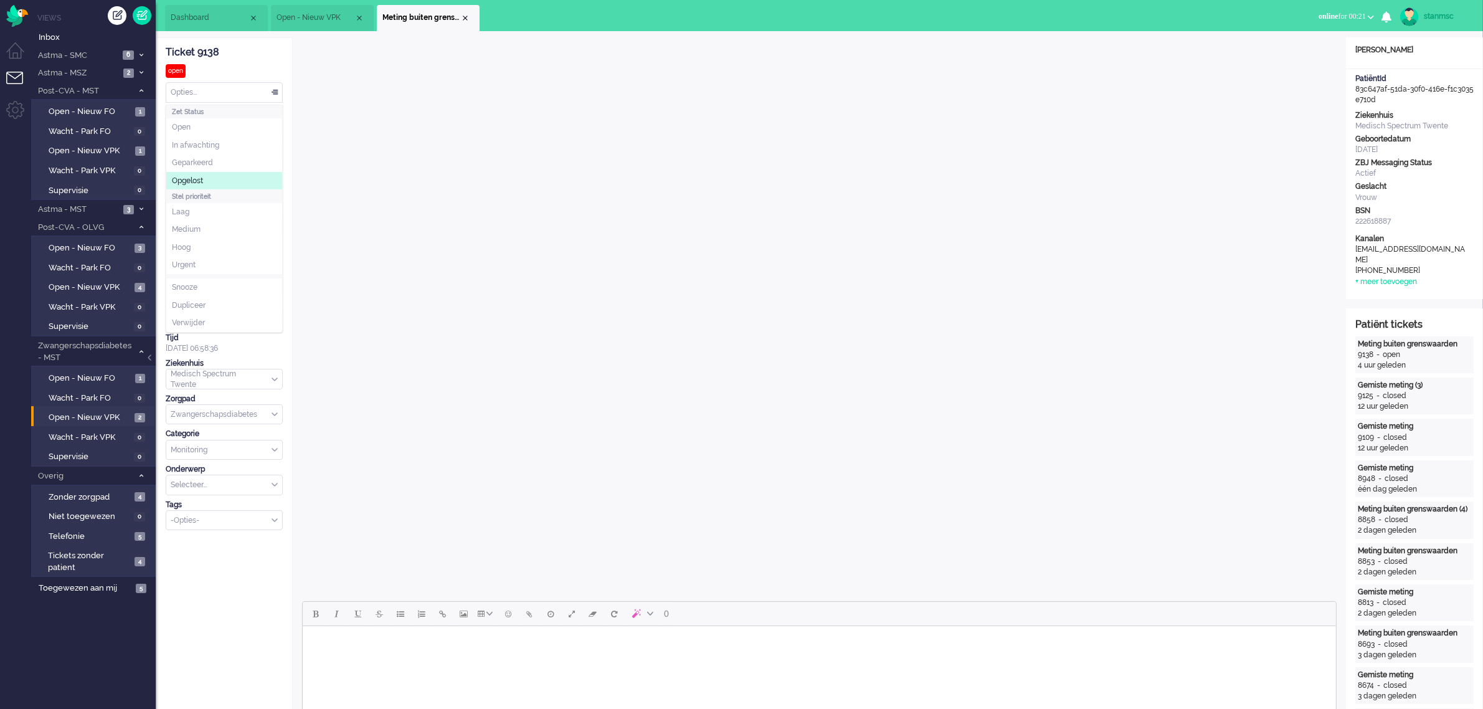
click at [207, 178] on li "Opgelost" at bounding box center [224, 181] width 116 height 18
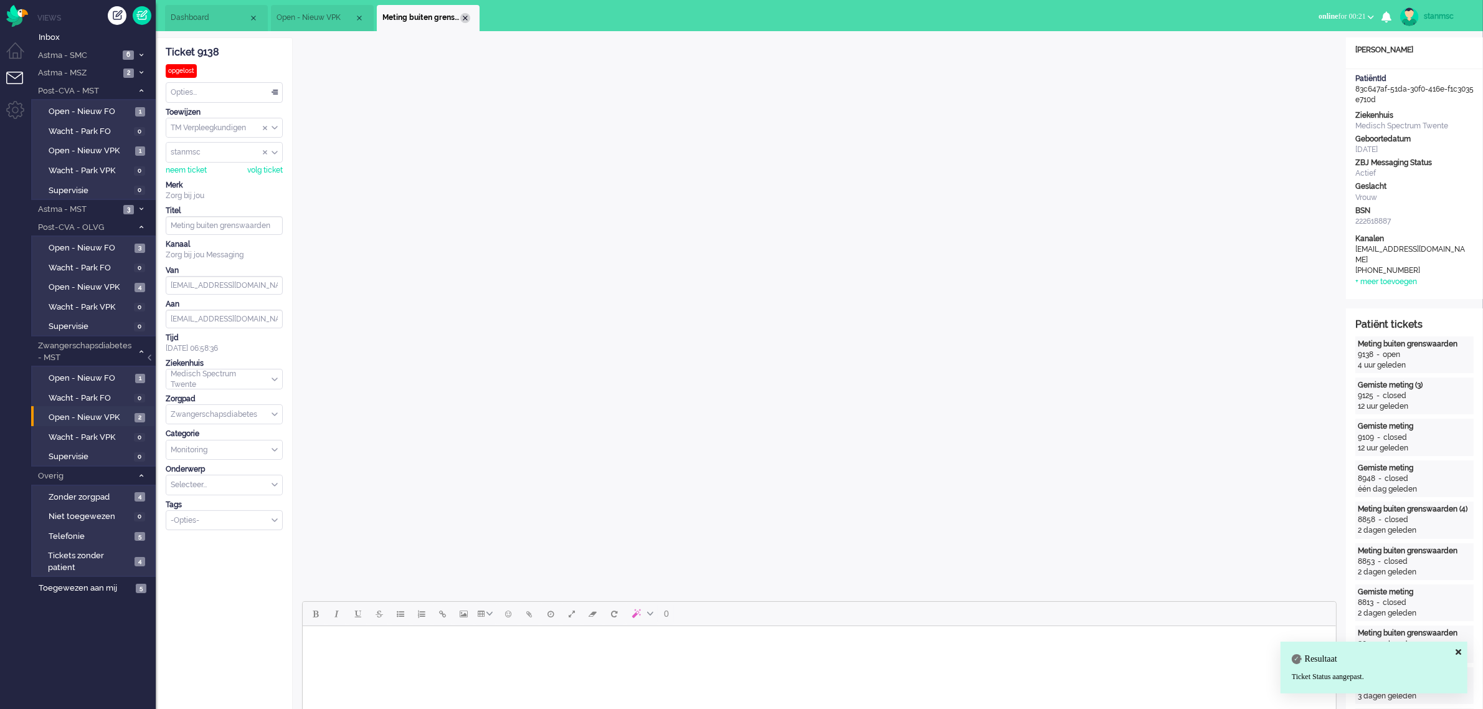
click at [465, 17] on div "Close tab" at bounding box center [465, 18] width 10 height 10
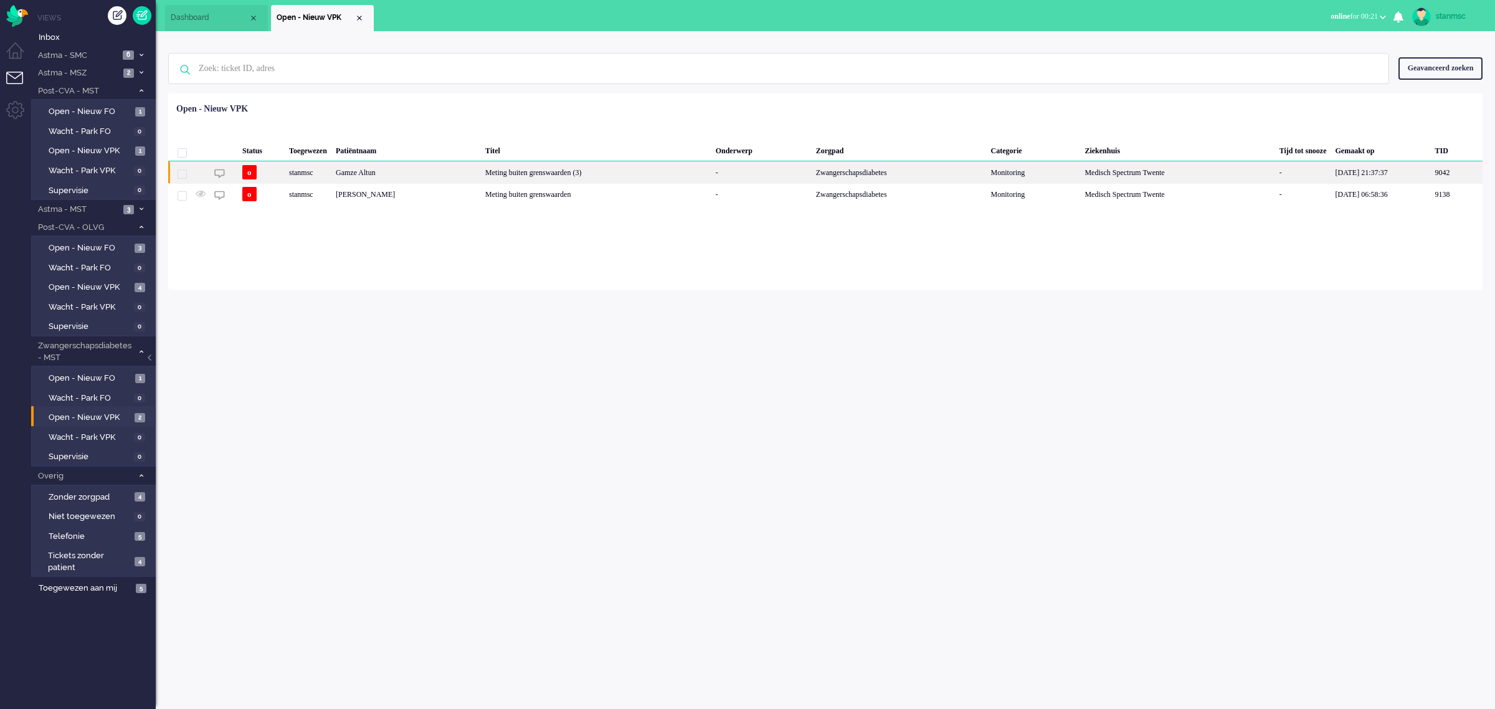
click at [1080, 172] on div "stanmsc" at bounding box center [1177, 172] width 194 height 22
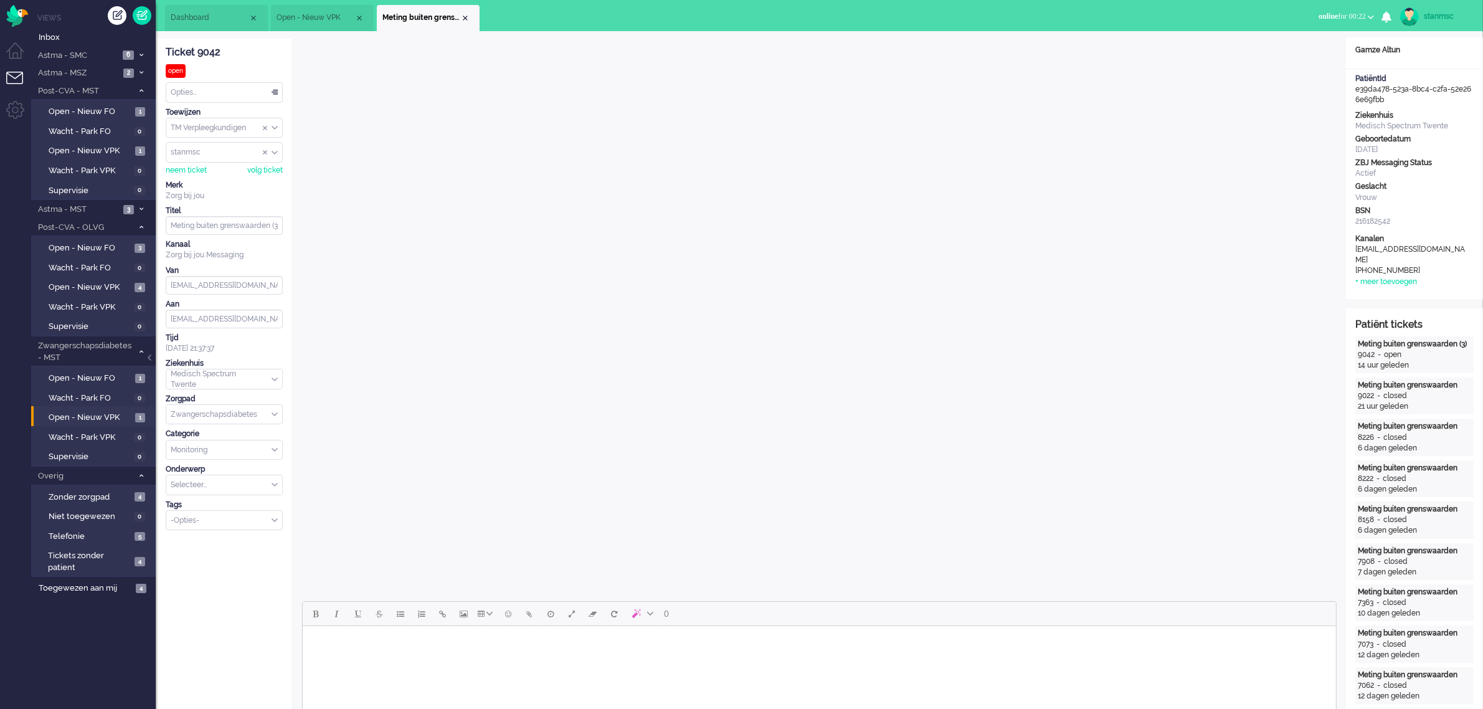
click at [330, 12] on span "Open - Nieuw VPK" at bounding box center [316, 17] width 78 height 11
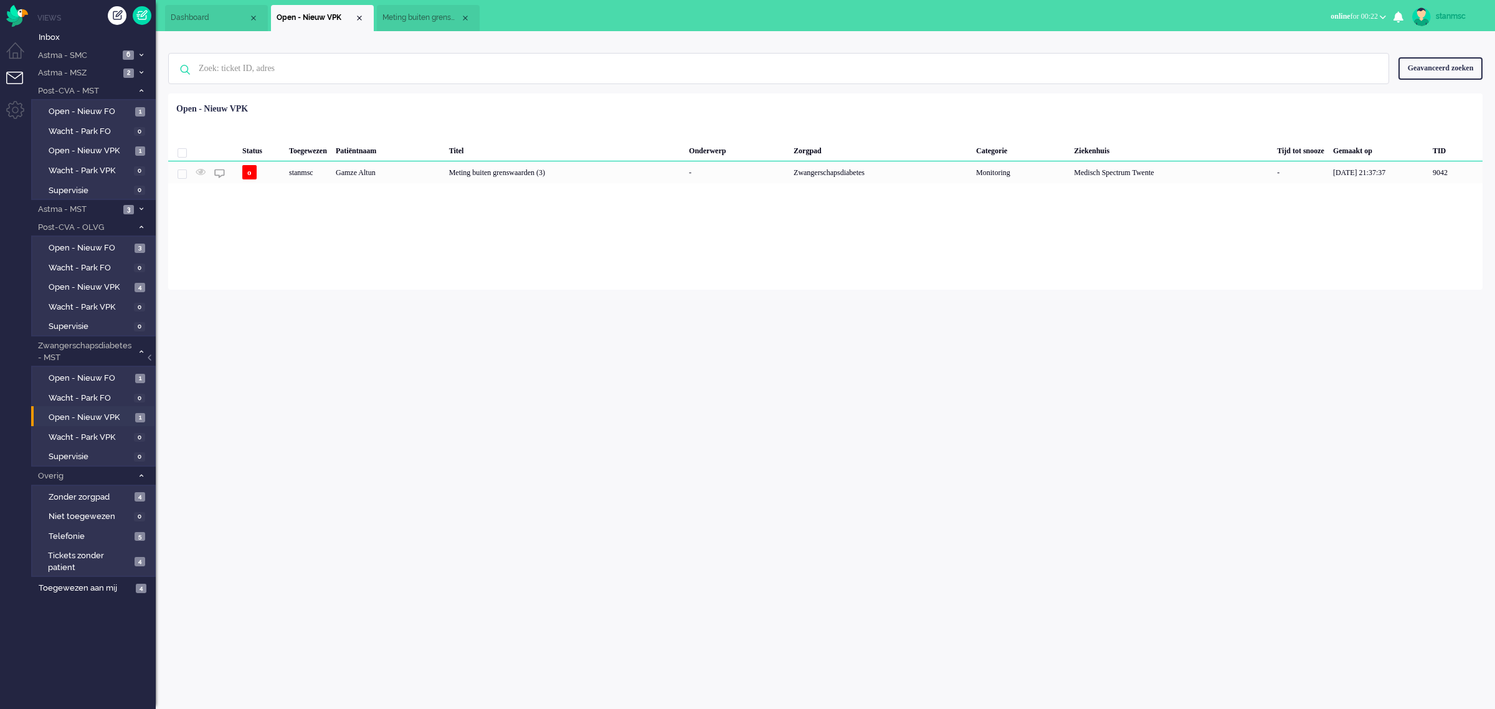
click at [1439, 13] on div "stanmsc" at bounding box center [1459, 16] width 47 height 12
click at [1429, 87] on link "Instellingen" at bounding box center [1445, 84] width 86 height 12
select select
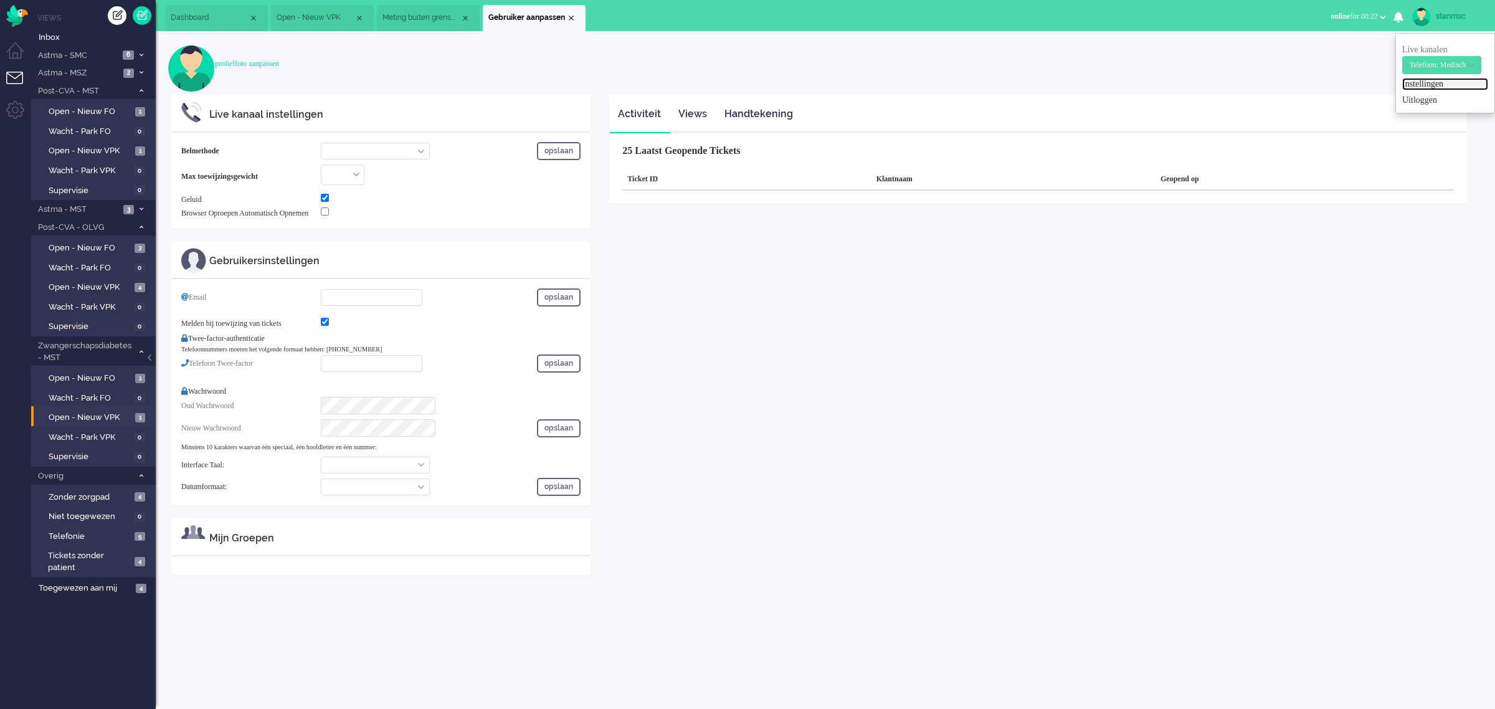
select select "inbound-new"
type input "+31610129390"
checkbox input "true"
type input "stan.msc@zorgbijjou.nl"
checkbox input "true"
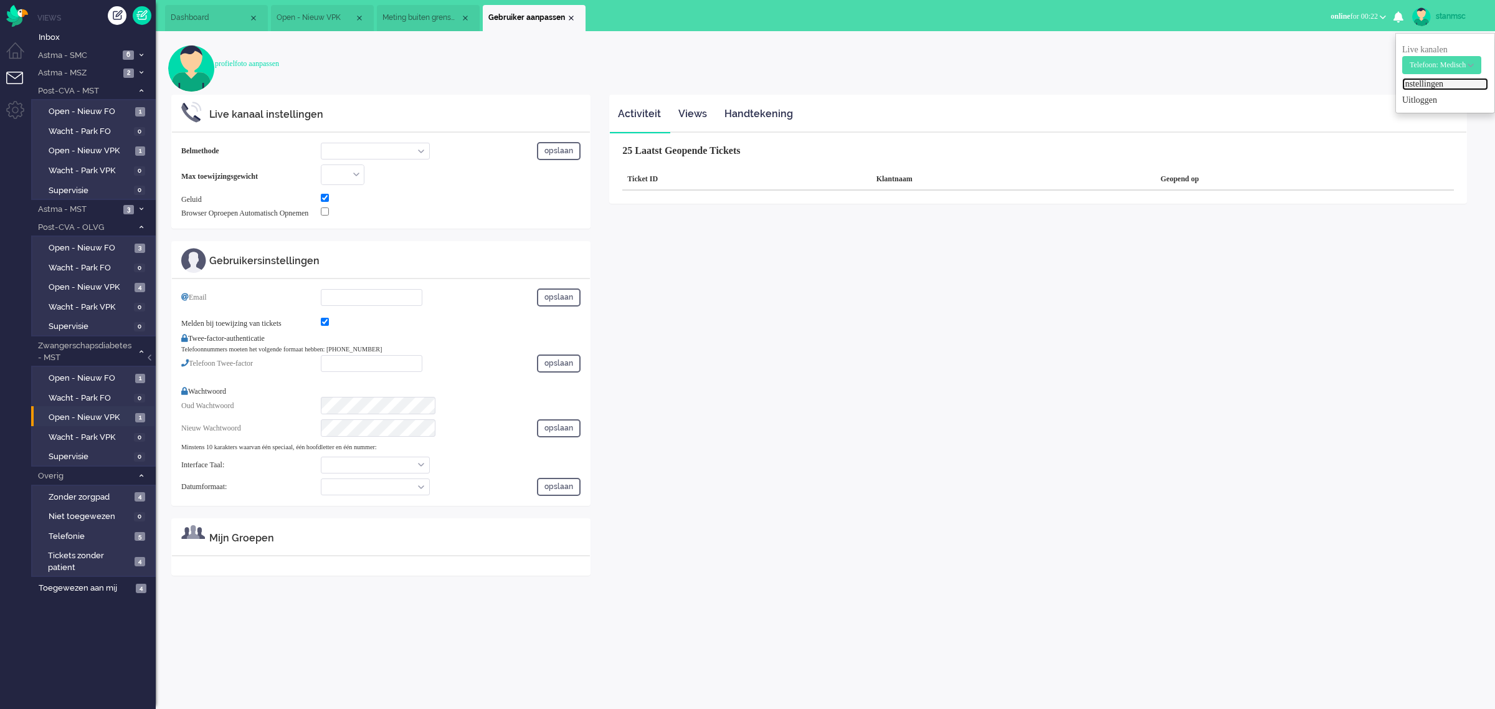
type input "+31612345678"
select select "nl"
select select "nl_NL"
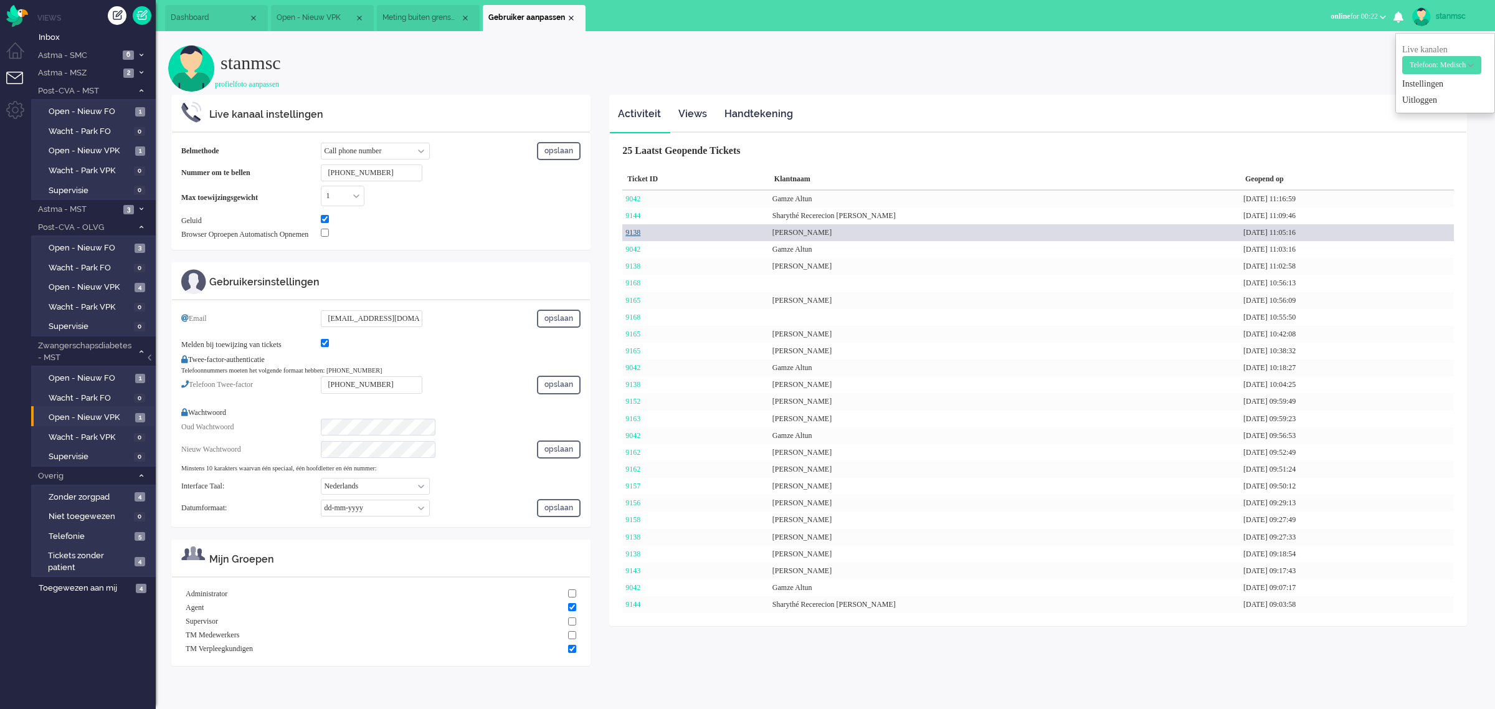
click at [638, 234] on link "9138" at bounding box center [632, 232] width 15 height 9
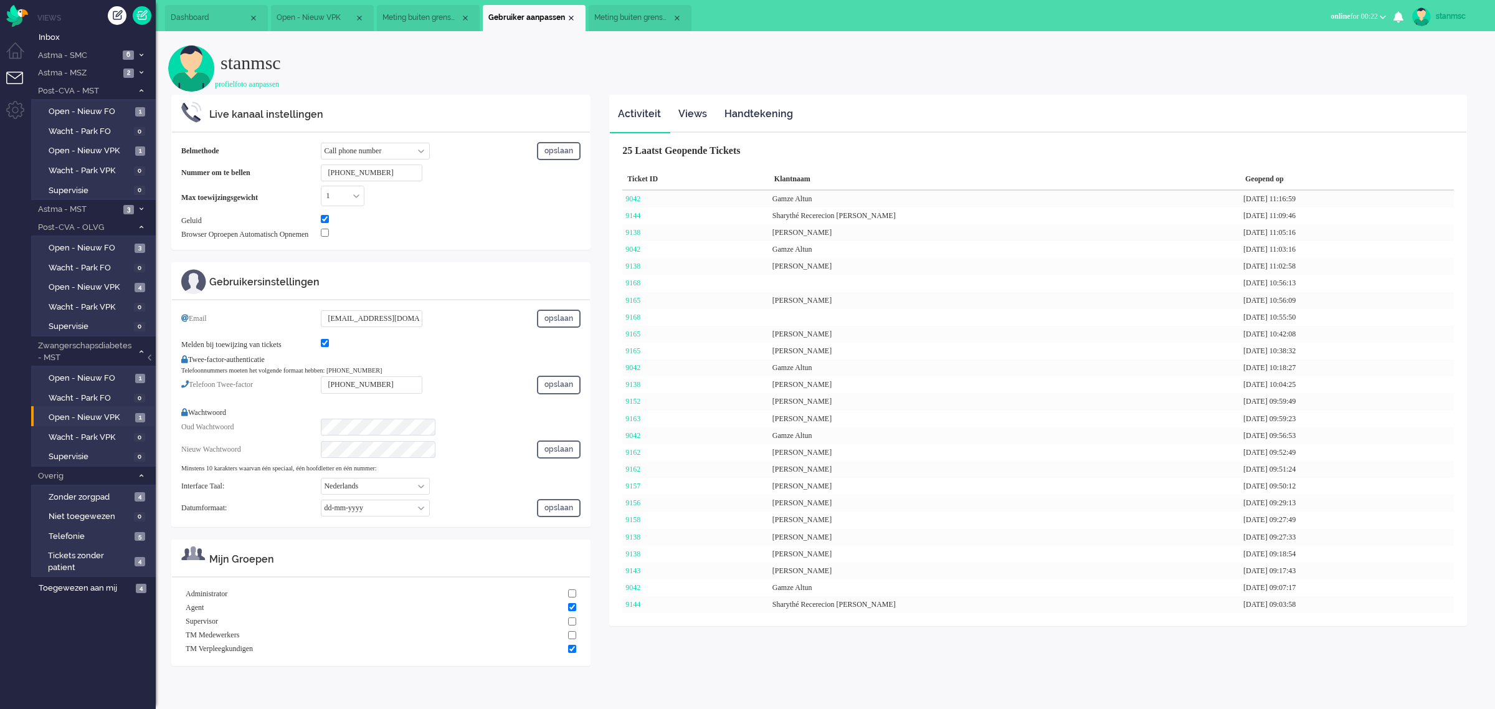
click at [630, 14] on span "Meting buiten grenswaarden" at bounding box center [633, 17] width 78 height 11
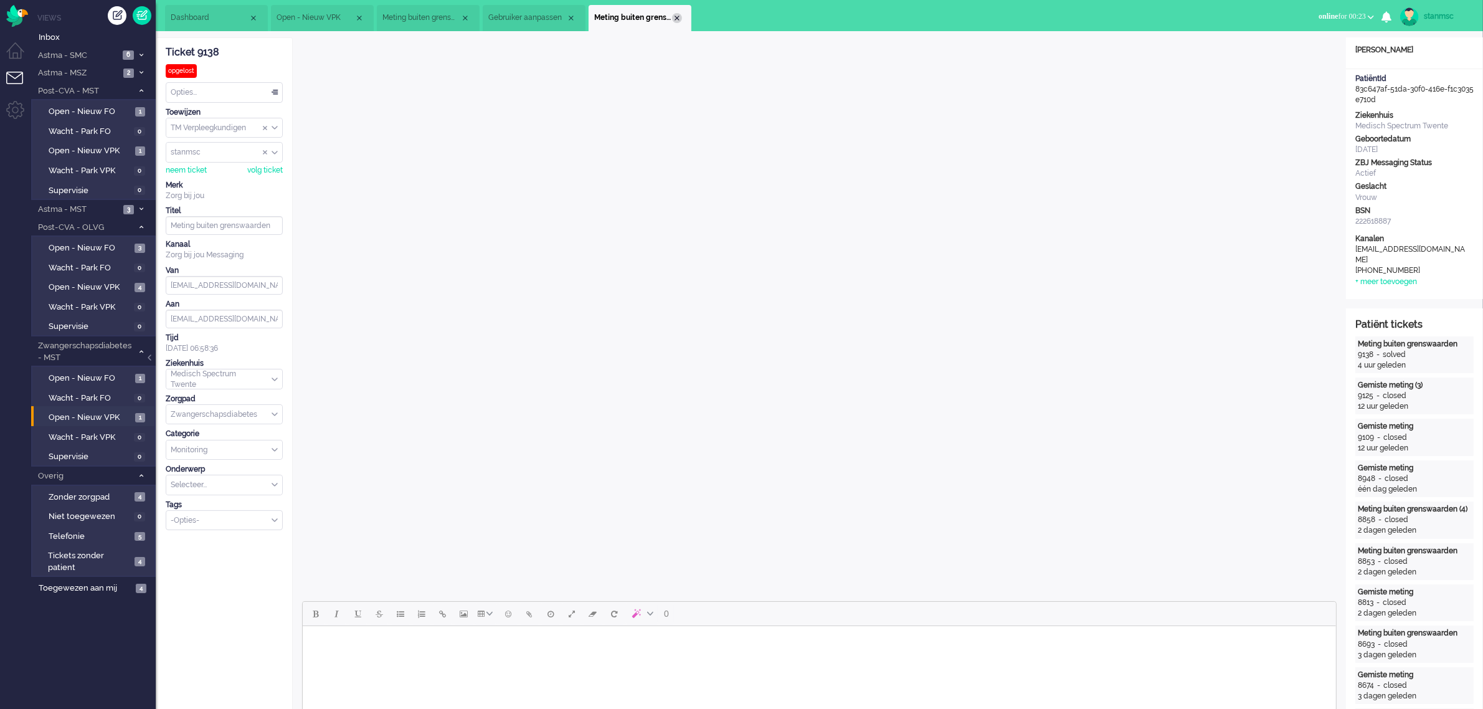
click at [676, 19] on div "Close tab" at bounding box center [677, 18] width 10 height 10
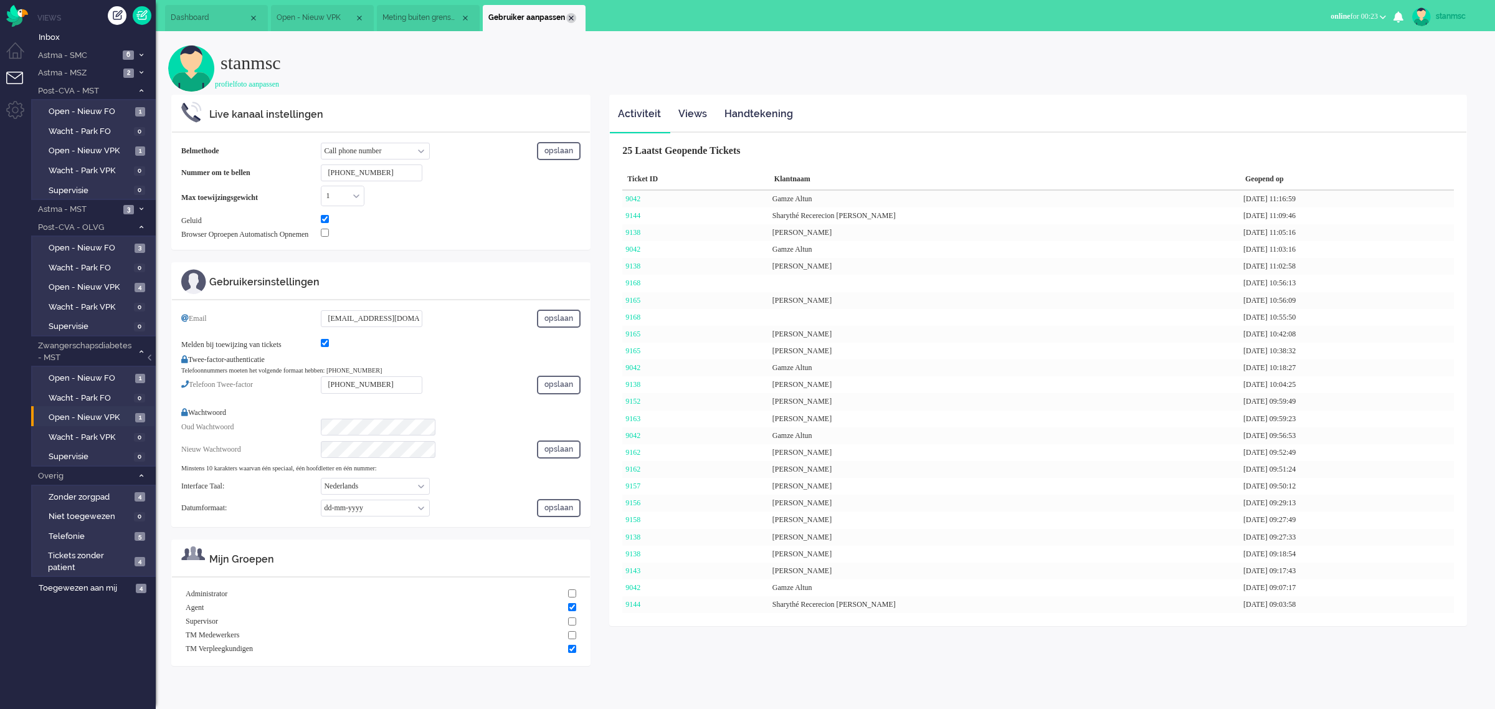
click at [569, 20] on div "Close tab" at bounding box center [571, 18] width 10 height 10
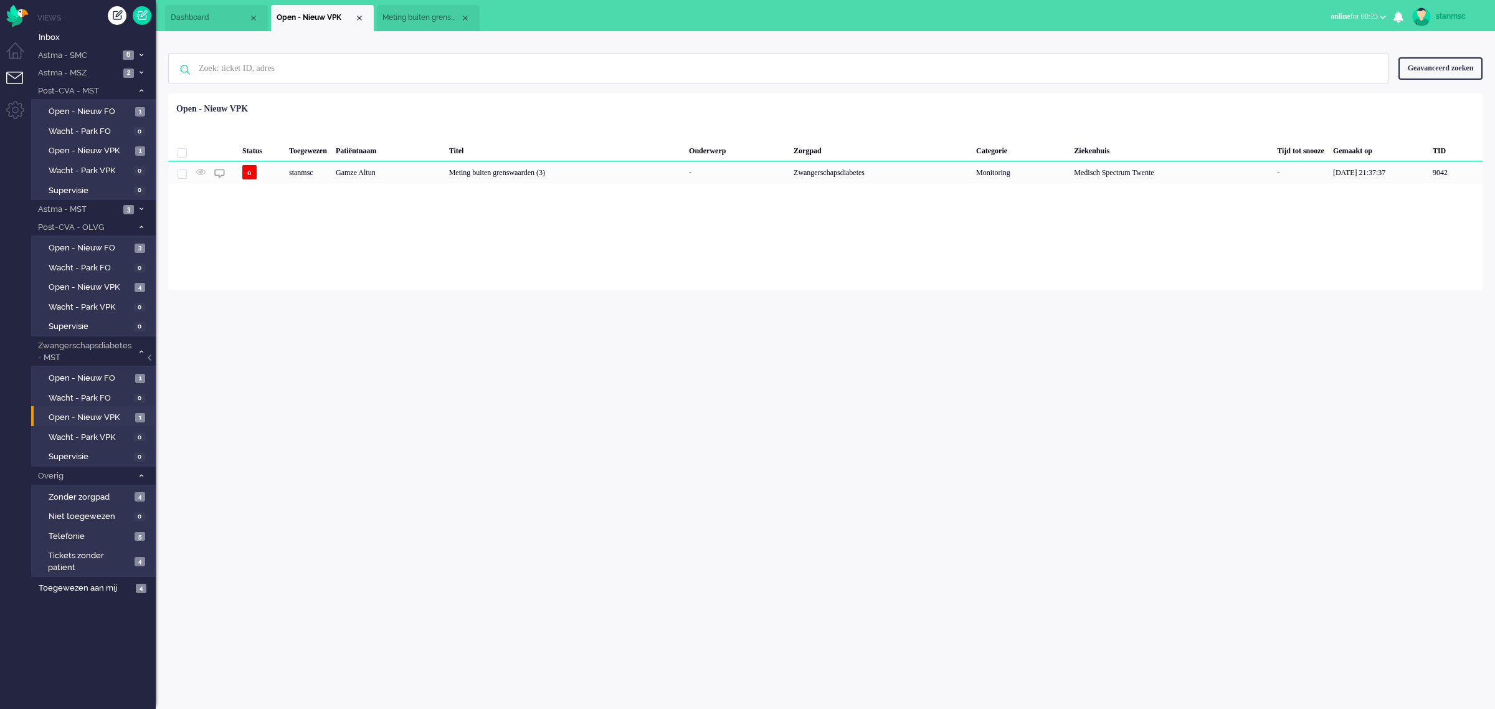
click at [427, 17] on span "Meting buiten grenswaarden (3)" at bounding box center [421, 17] width 78 height 11
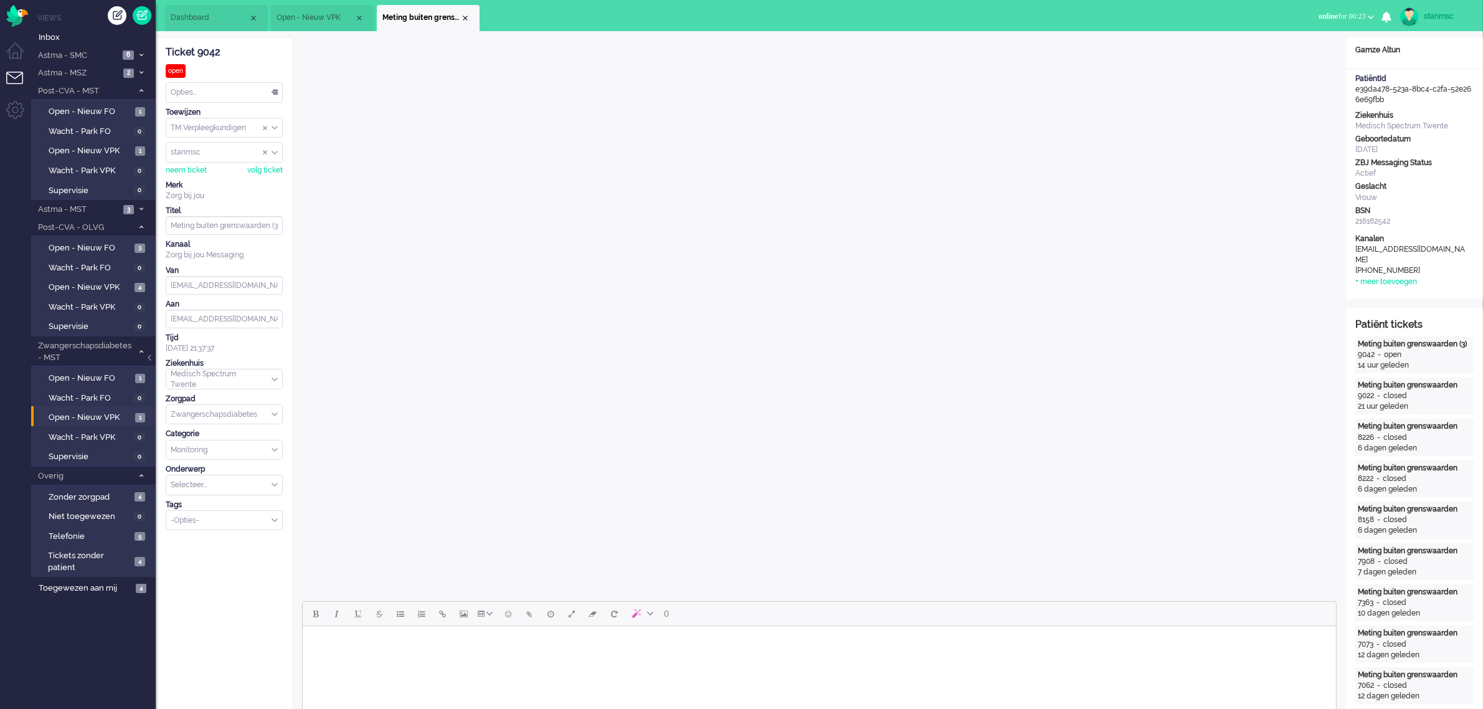
click at [371, 650] on body "Rich Text Area. Press ALT-0 for help." at bounding box center [818, 642] width 1023 height 22
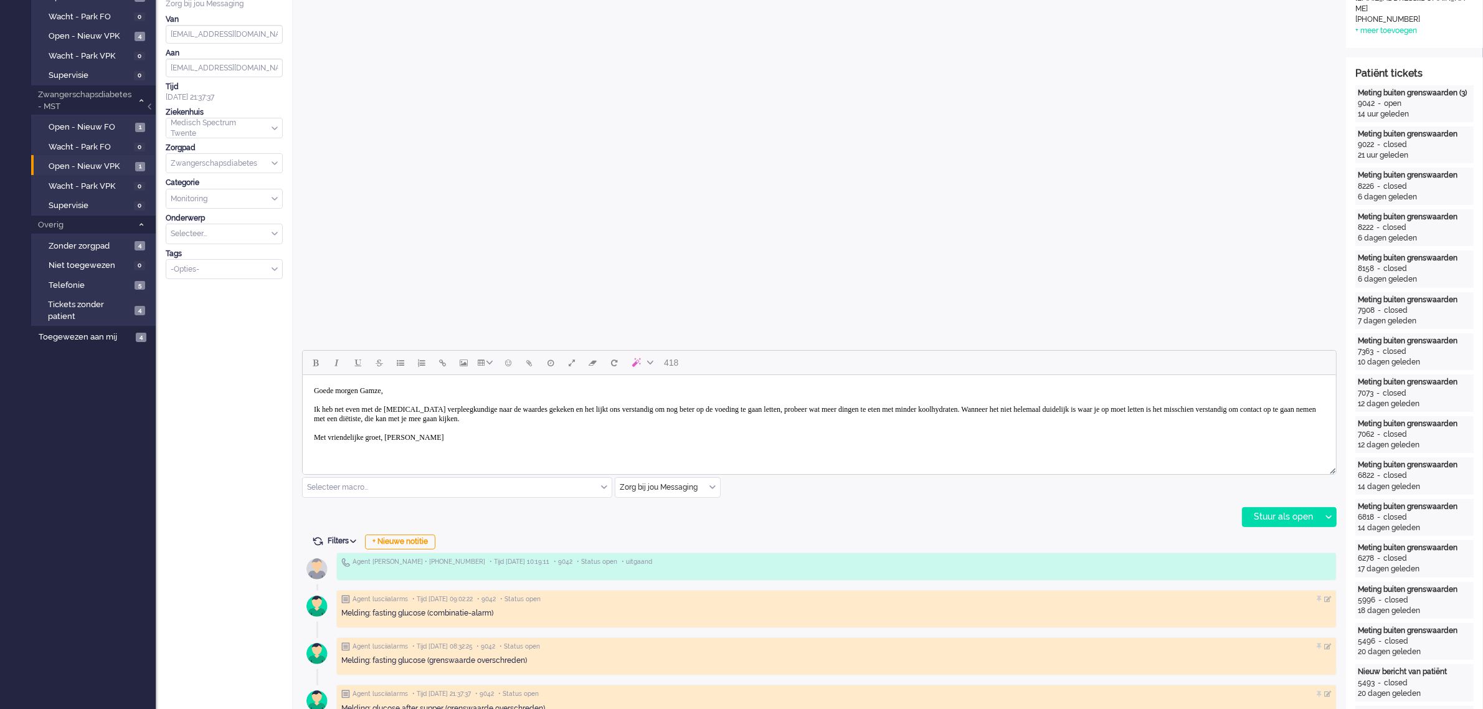
scroll to position [311, 0]
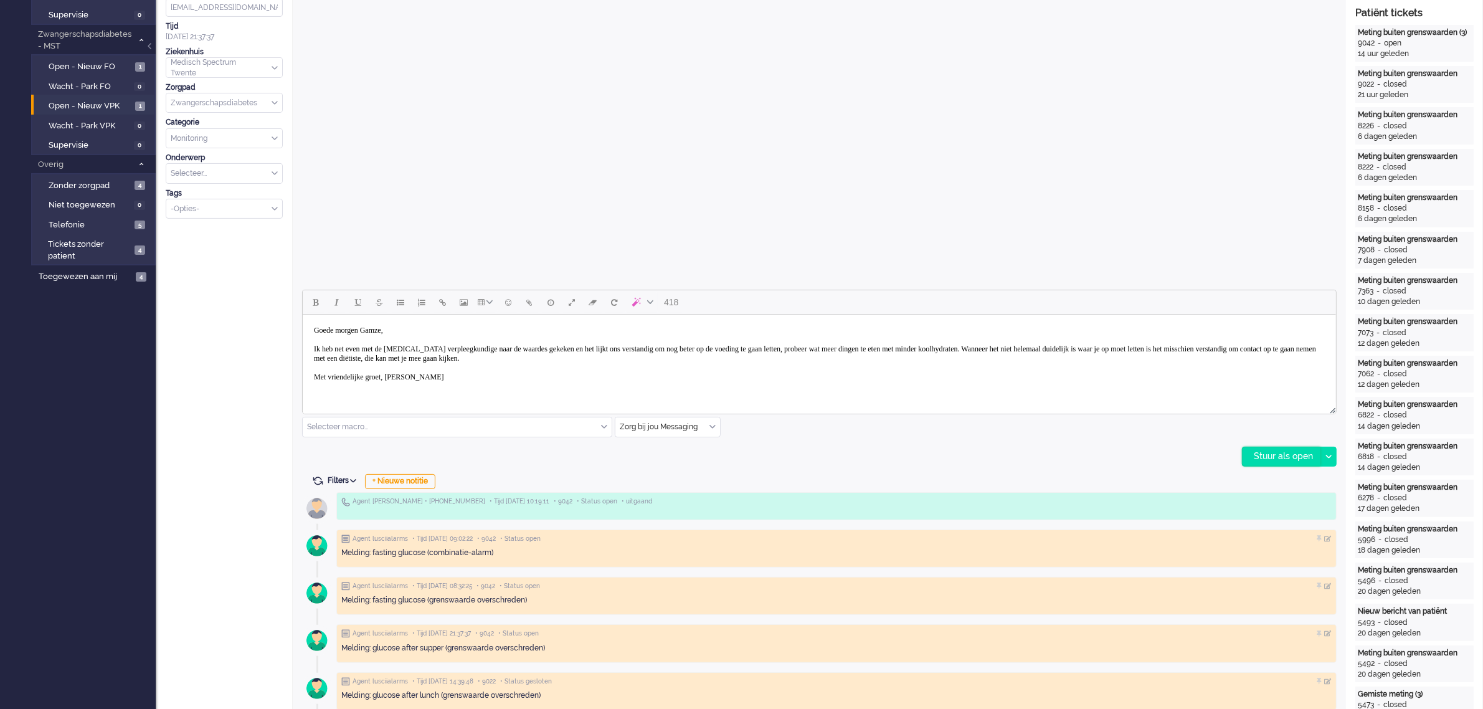
click at [1268, 457] on div "Stuur als open" at bounding box center [1282, 456] width 78 height 19
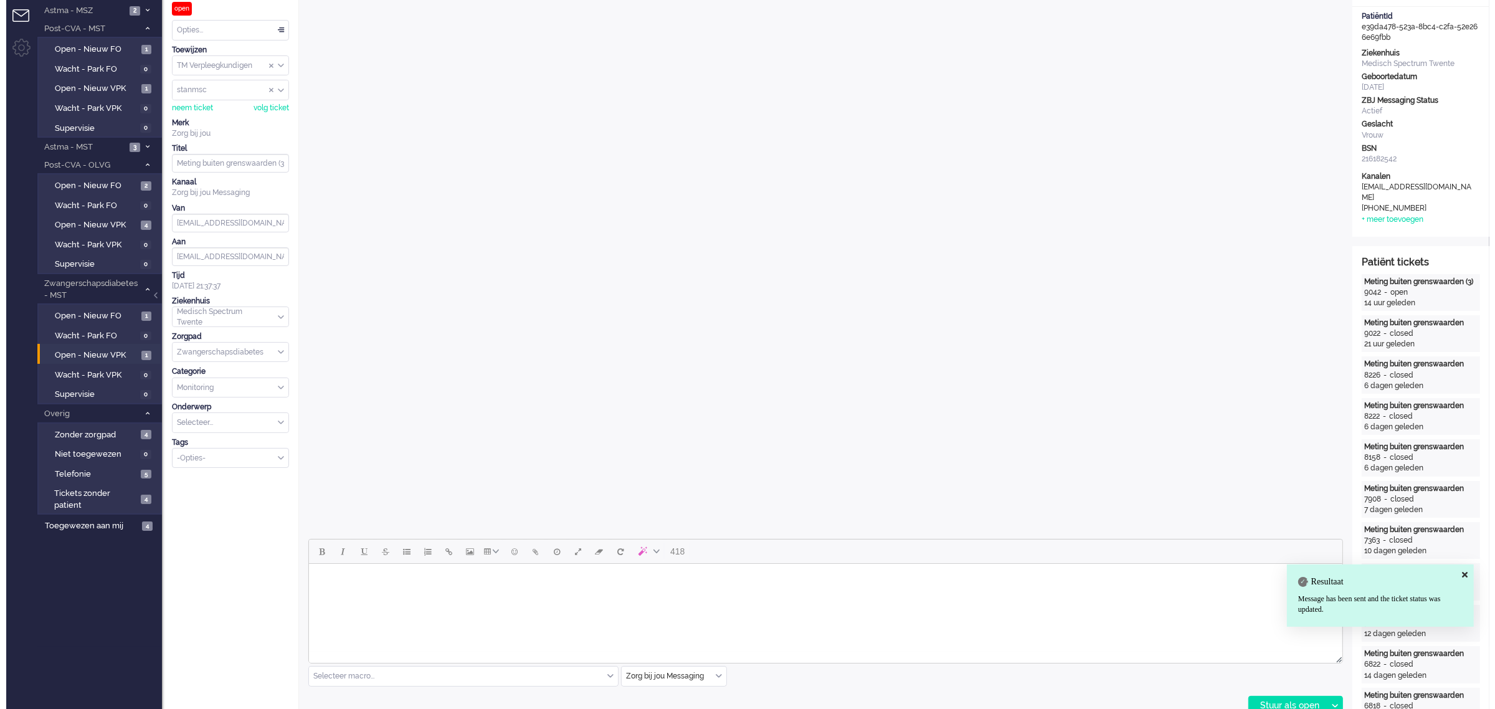
scroll to position [0, 0]
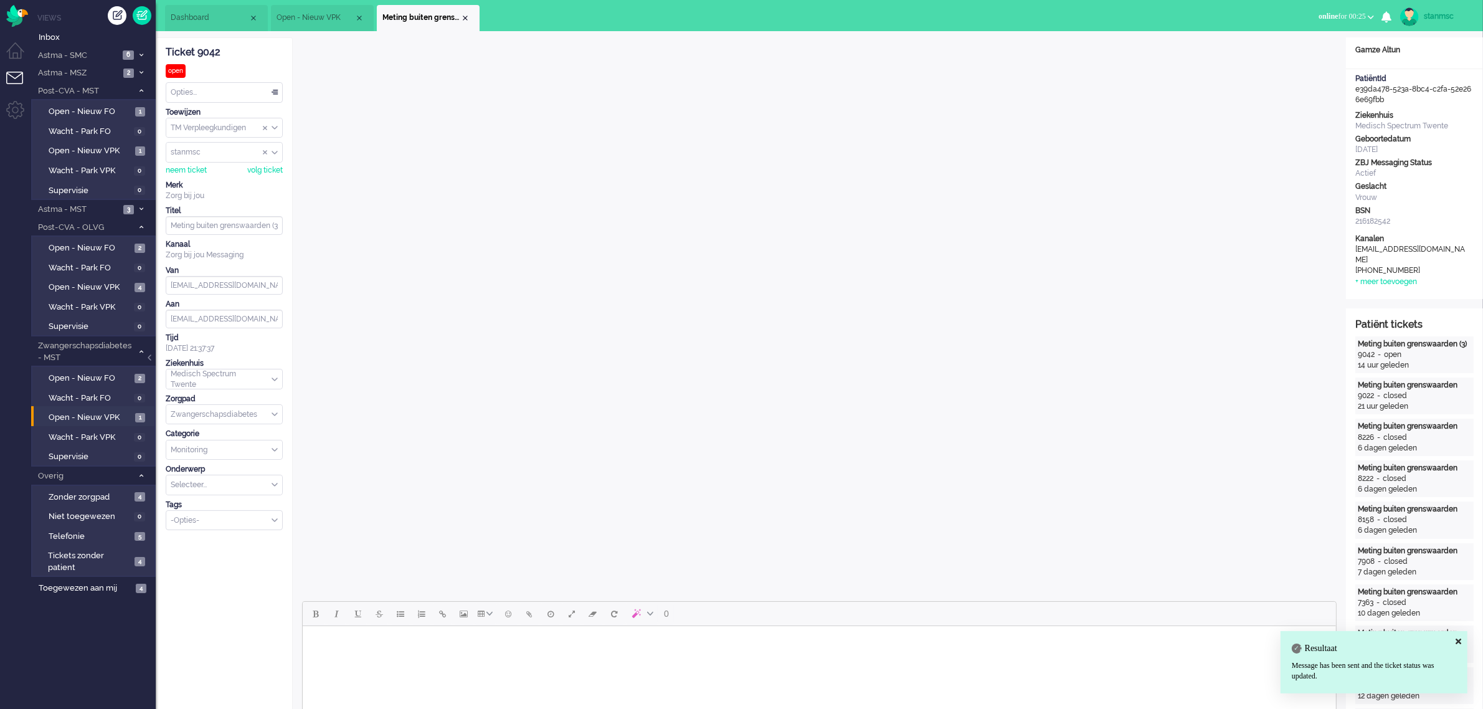
click at [234, 93] on div "Opties..." at bounding box center [224, 92] width 116 height 19
click at [199, 176] on span "Opgelost" at bounding box center [187, 181] width 31 height 11
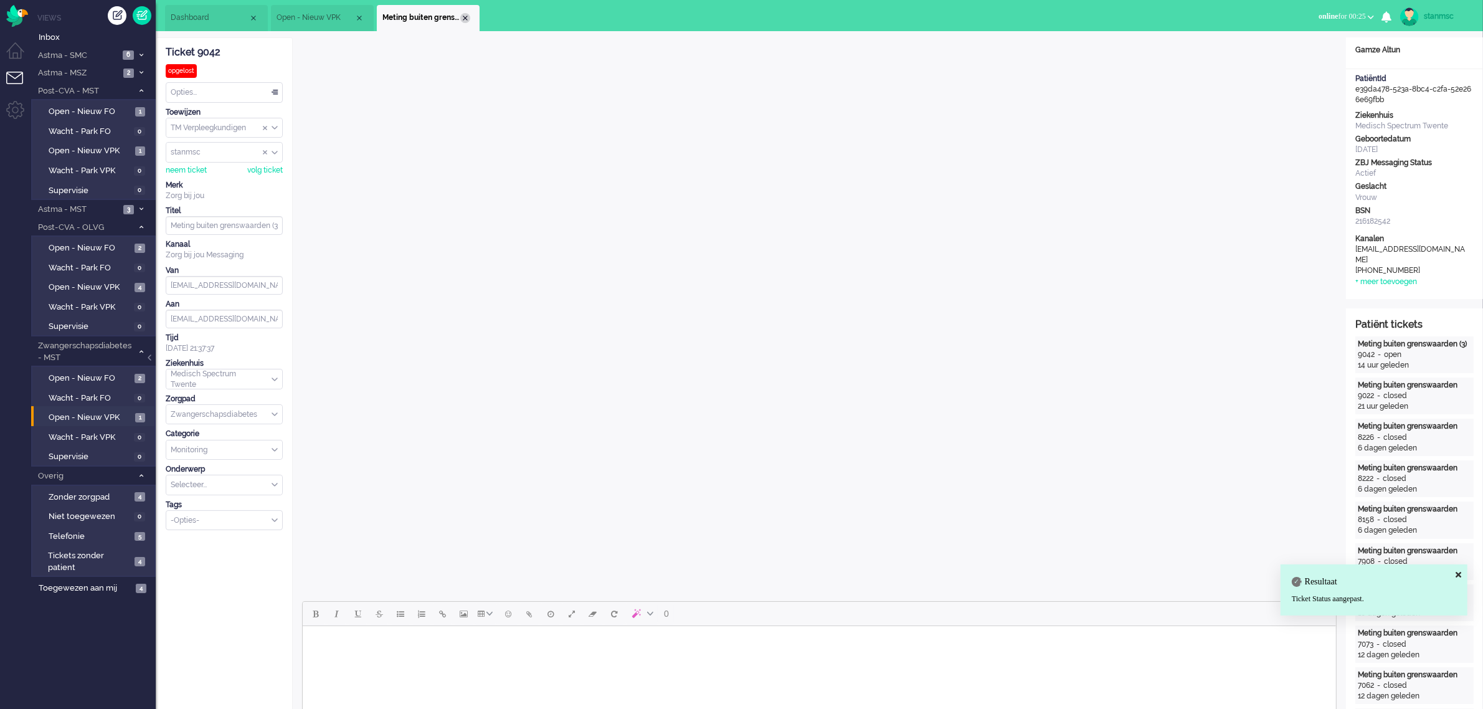
click at [463, 16] on div "Close tab" at bounding box center [465, 18] width 10 height 10
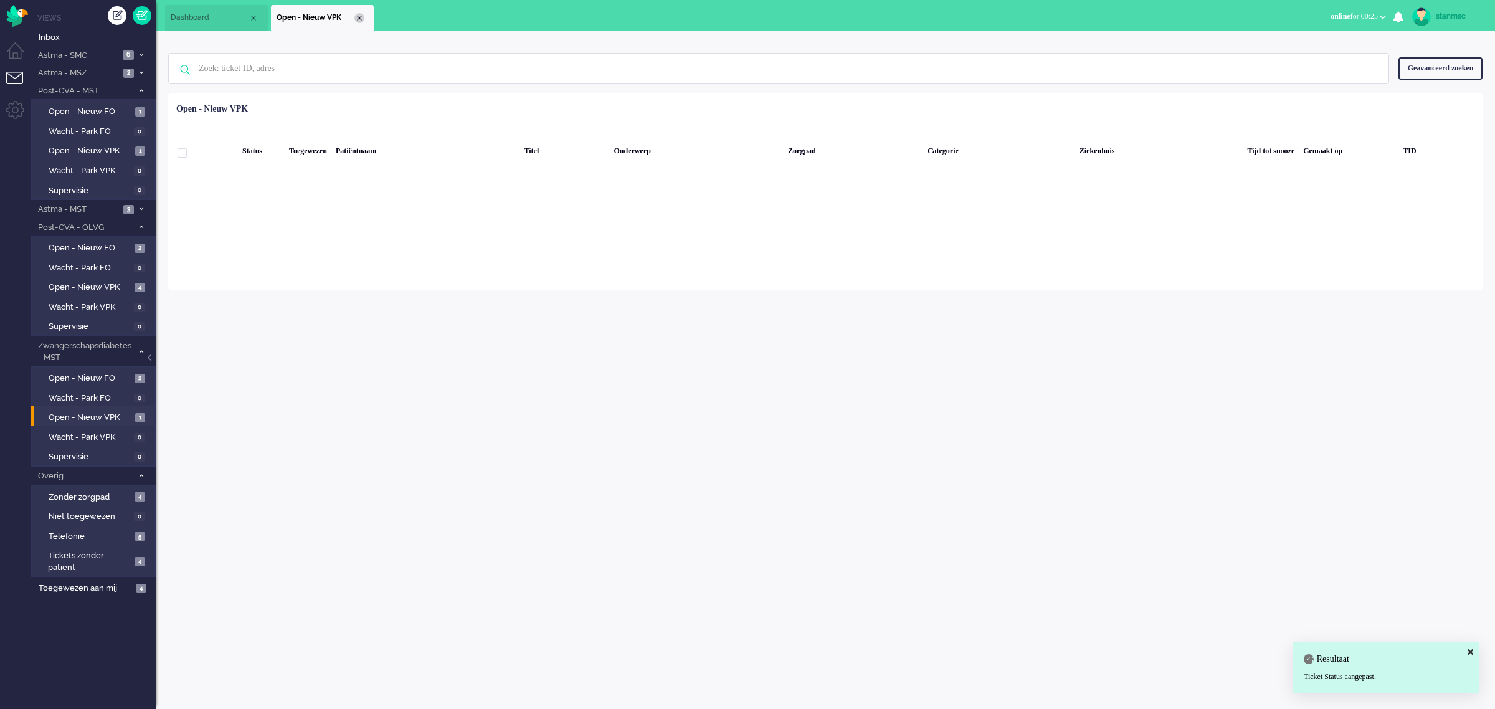
click at [354, 14] on div "Close tab" at bounding box center [359, 18] width 10 height 10
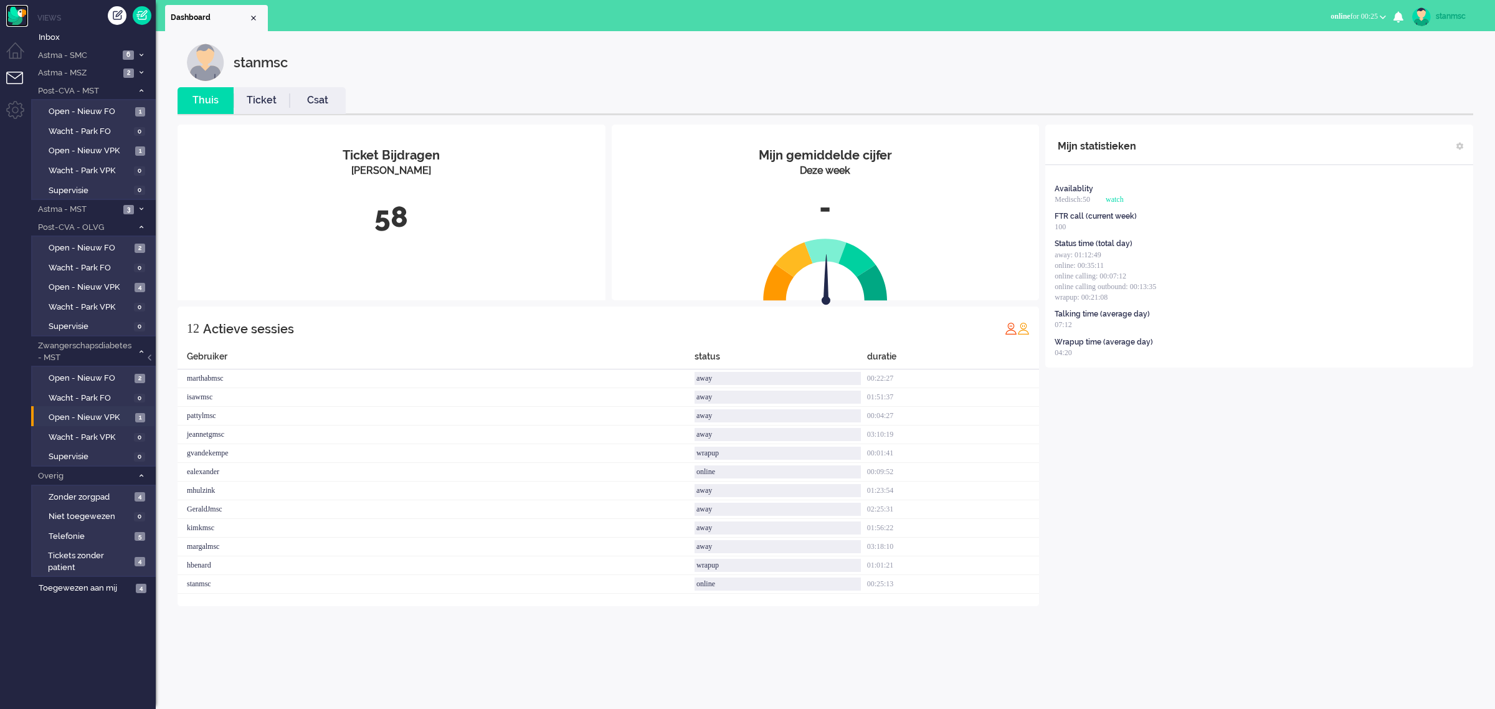
click at [16, 14] on img "Omnidesk" at bounding box center [17, 16] width 22 height 22
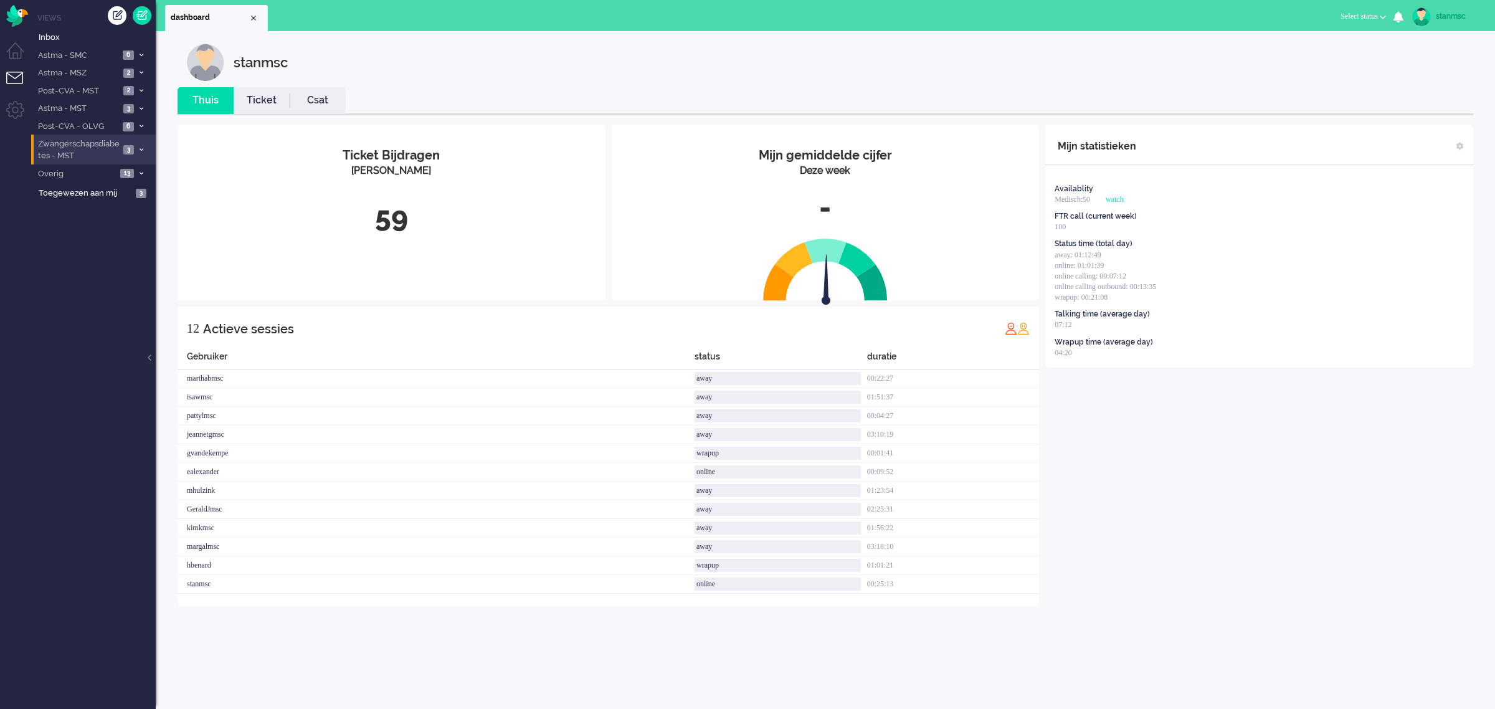
click at [87, 148] on span "Zwangerschapsdiabetes - MST" at bounding box center [77, 149] width 83 height 23
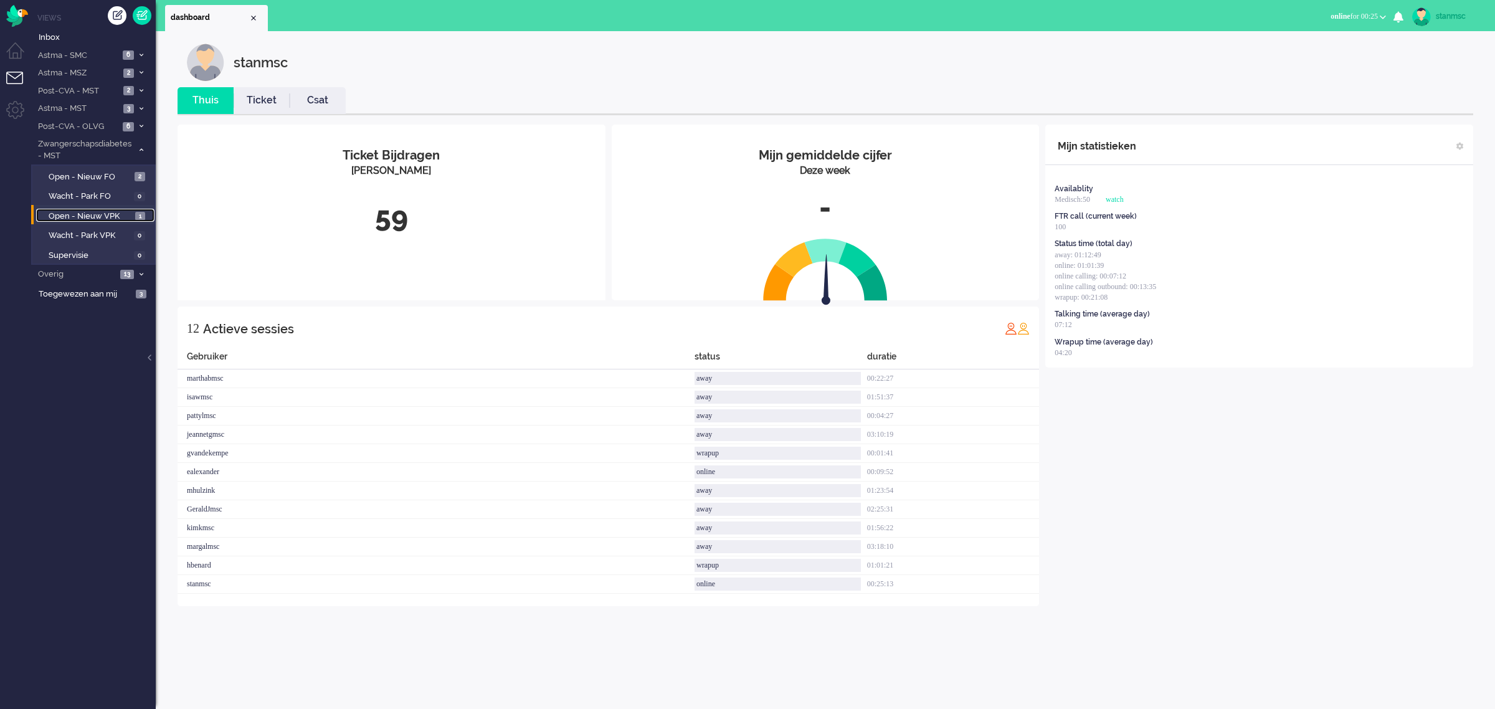
click at [83, 213] on span "Open - Nieuw VPK" at bounding box center [90, 217] width 83 height 12
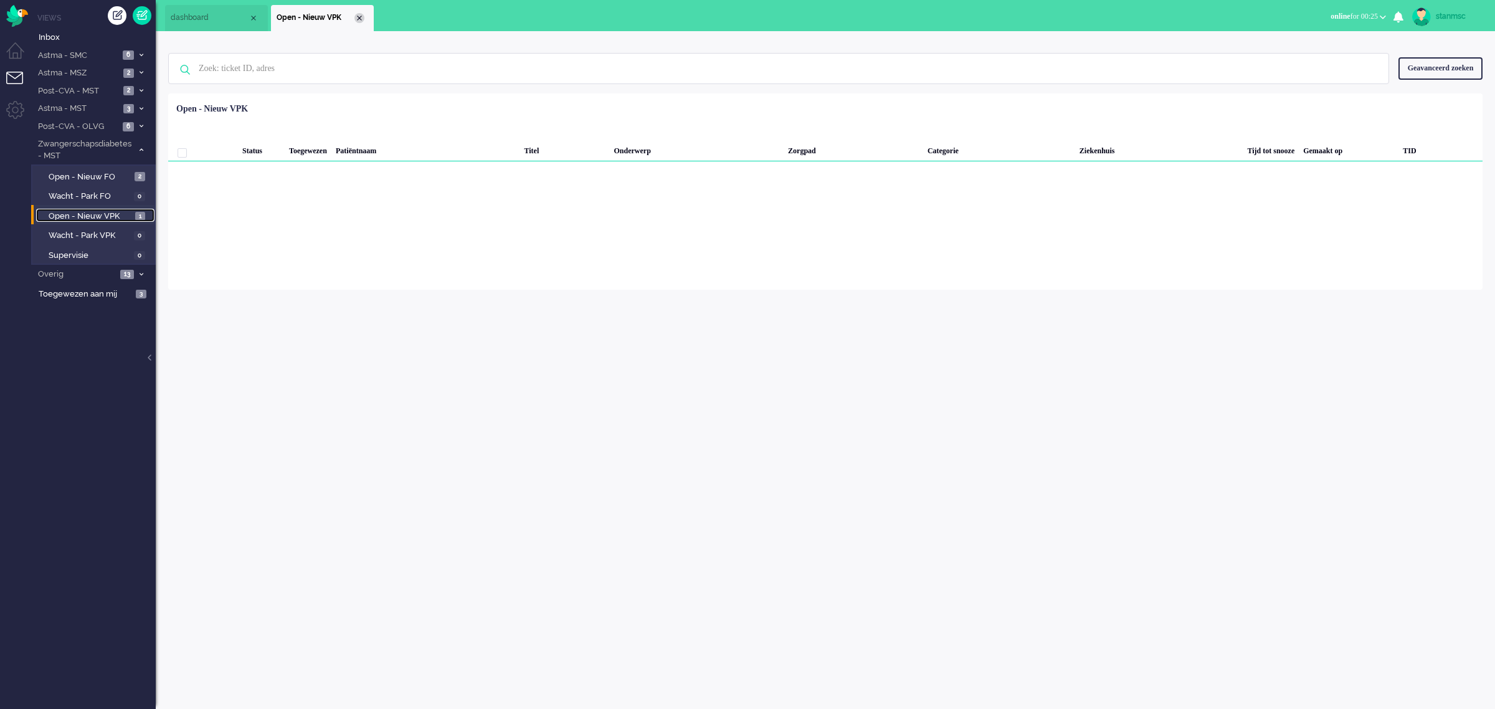
click at [357, 17] on div "Close tab" at bounding box center [359, 18] width 10 height 10
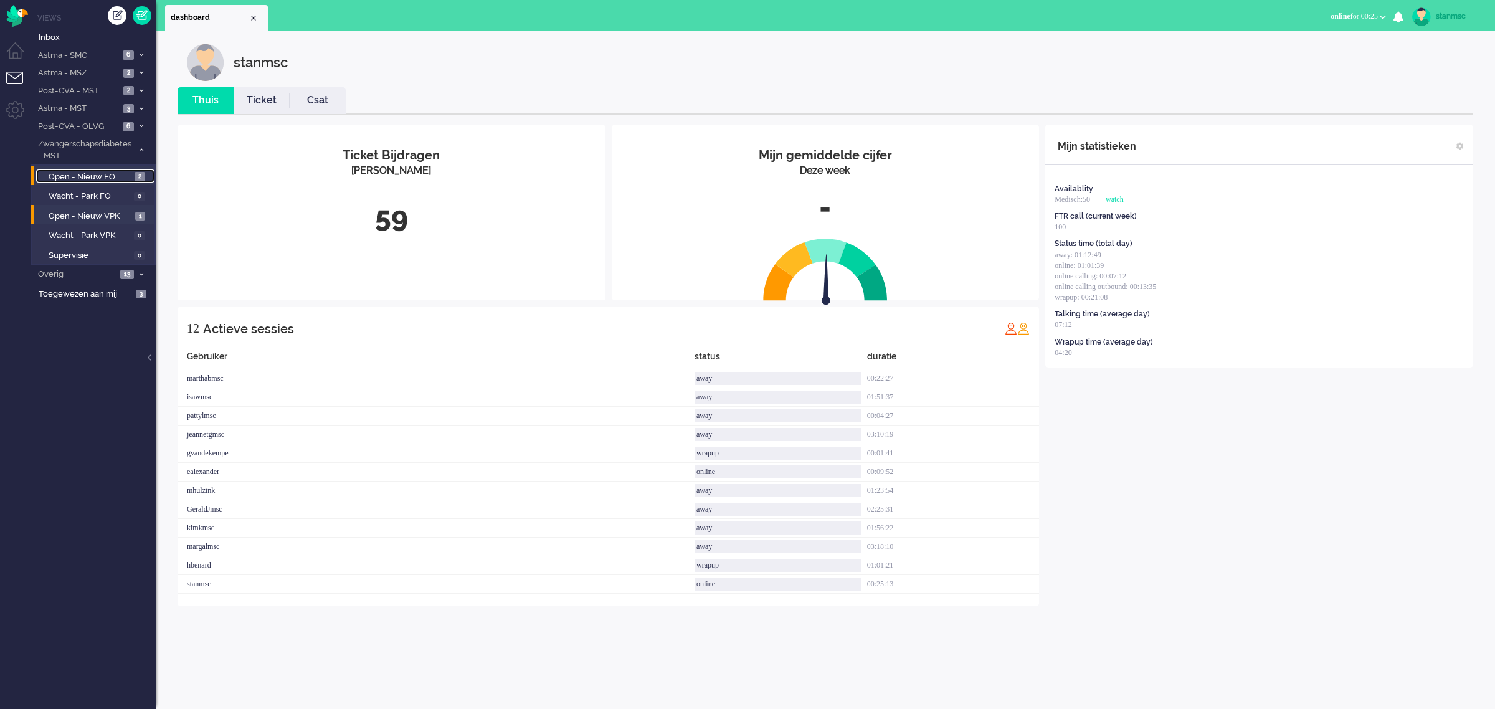
click at [81, 172] on span "Open - Nieuw FO" at bounding box center [90, 177] width 83 height 12
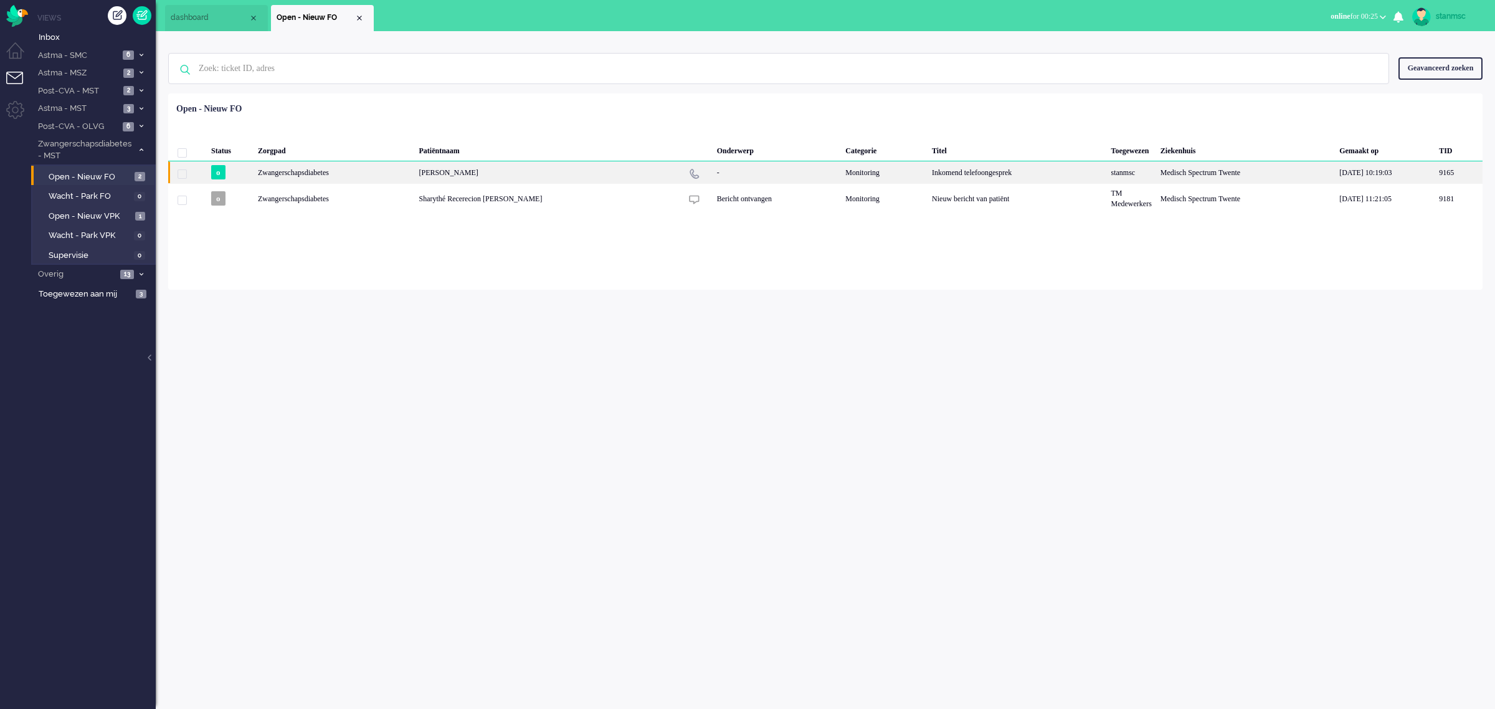
click at [841, 173] on div "Zwangerschapsdiabetes" at bounding box center [884, 172] width 87 height 22
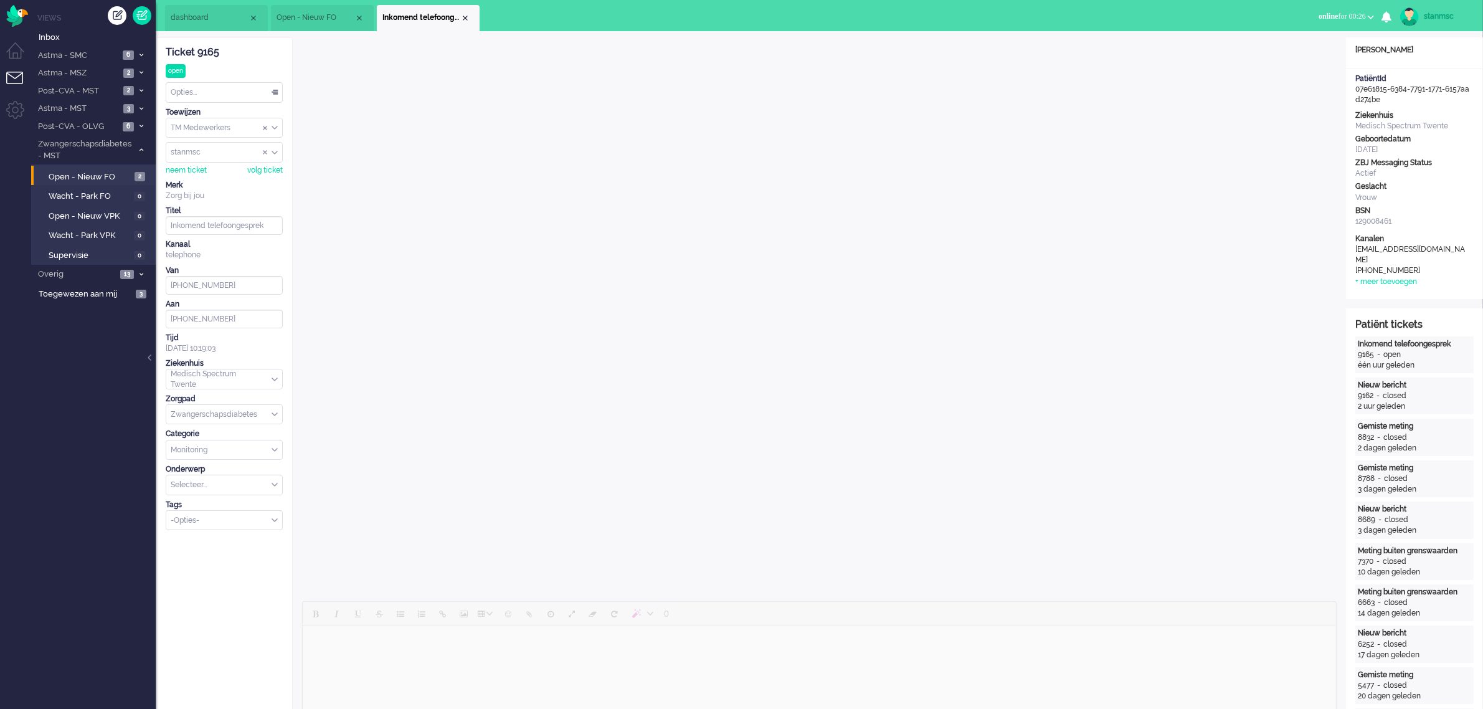
click at [272, 486] on div "Selecteer..." at bounding box center [224, 484] width 116 height 19
click at [243, 508] on span "Aandacht - coach behoefte" at bounding box center [220, 504] width 96 height 11
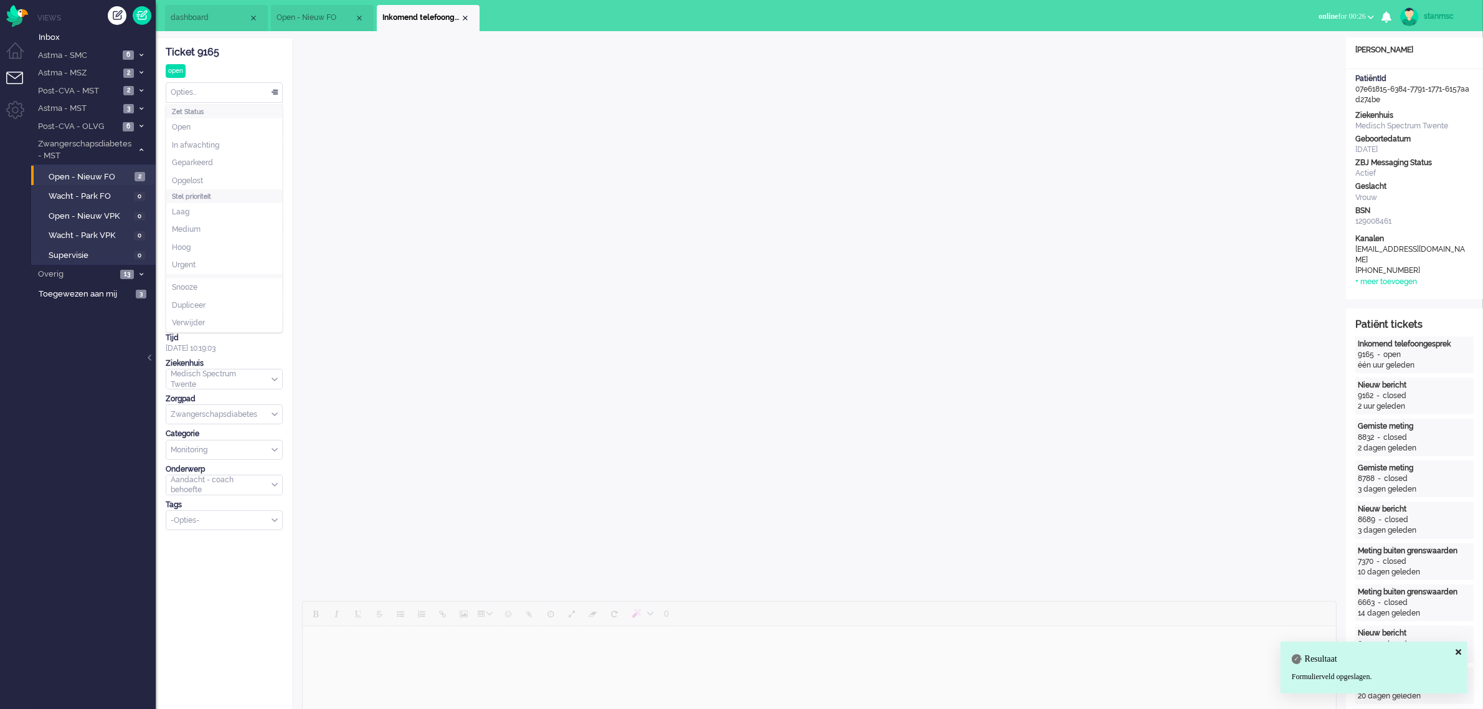
click at [206, 88] on div "Opties..." at bounding box center [224, 92] width 116 height 19
click at [201, 178] on span "Opgelost" at bounding box center [187, 181] width 31 height 11
click at [464, 17] on div "Close tab" at bounding box center [465, 18] width 10 height 10
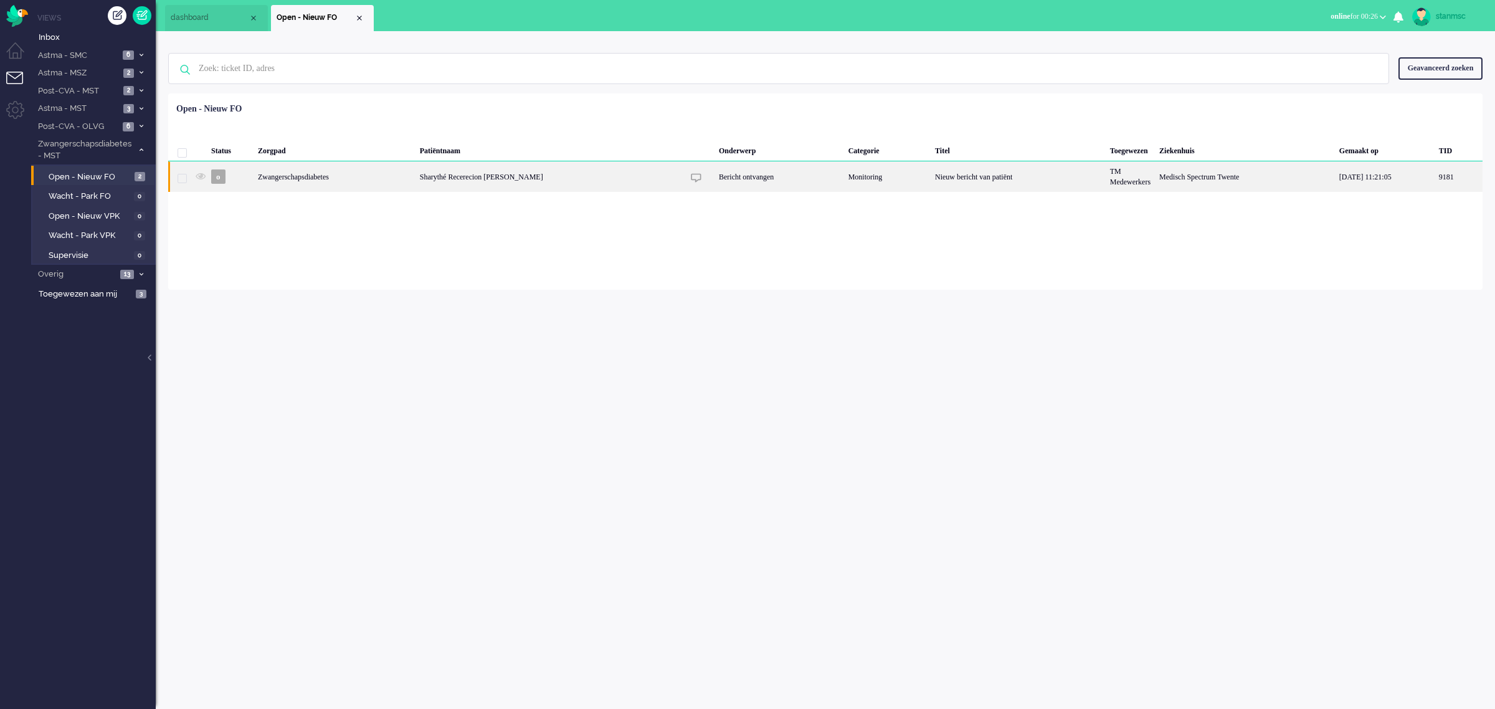
click at [844, 176] on div "Zwangerschapsdiabetes" at bounding box center [887, 176] width 87 height 31
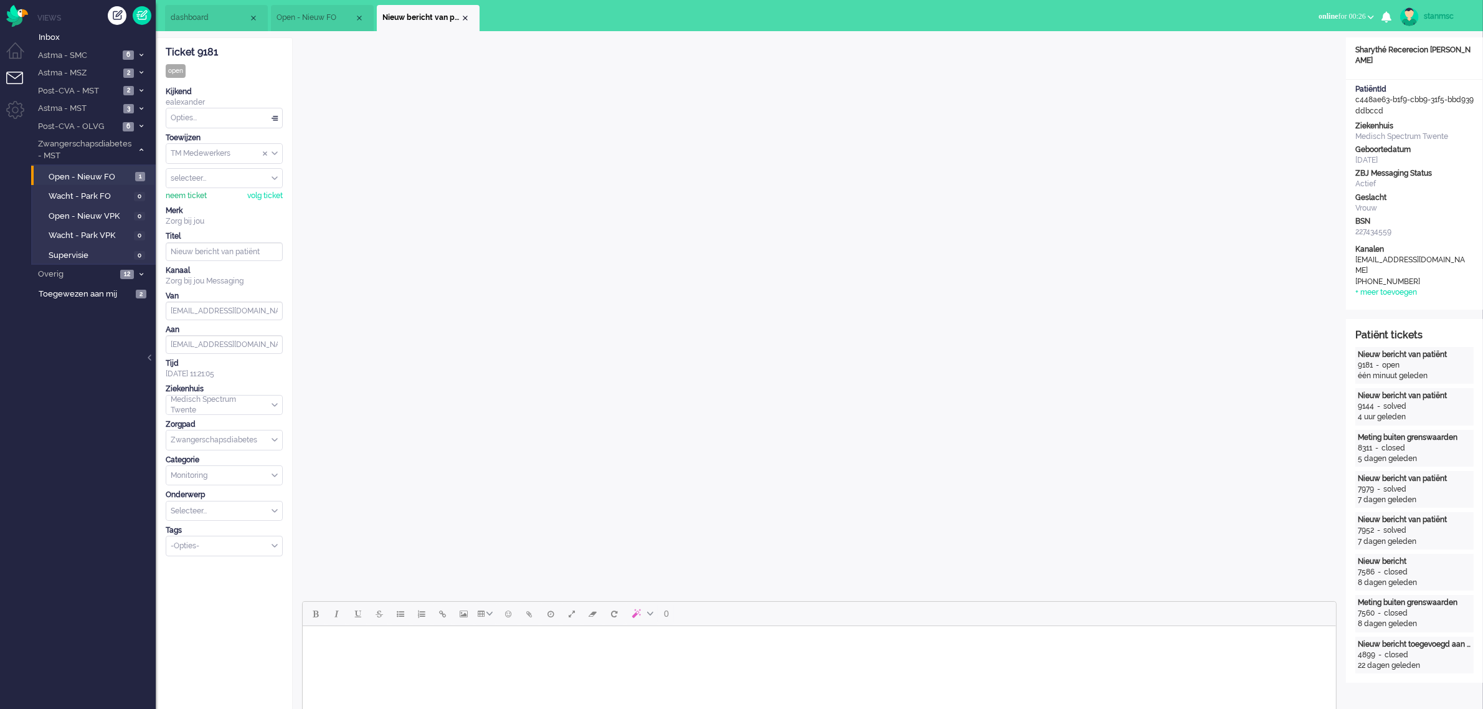
click at [187, 195] on div "neem ticket" at bounding box center [186, 196] width 41 height 11
click at [244, 119] on div "Opties..." at bounding box center [224, 117] width 116 height 19
click at [203, 203] on span "Opgelost" at bounding box center [187, 206] width 31 height 11
click at [466, 19] on div "Close tab" at bounding box center [465, 18] width 10 height 10
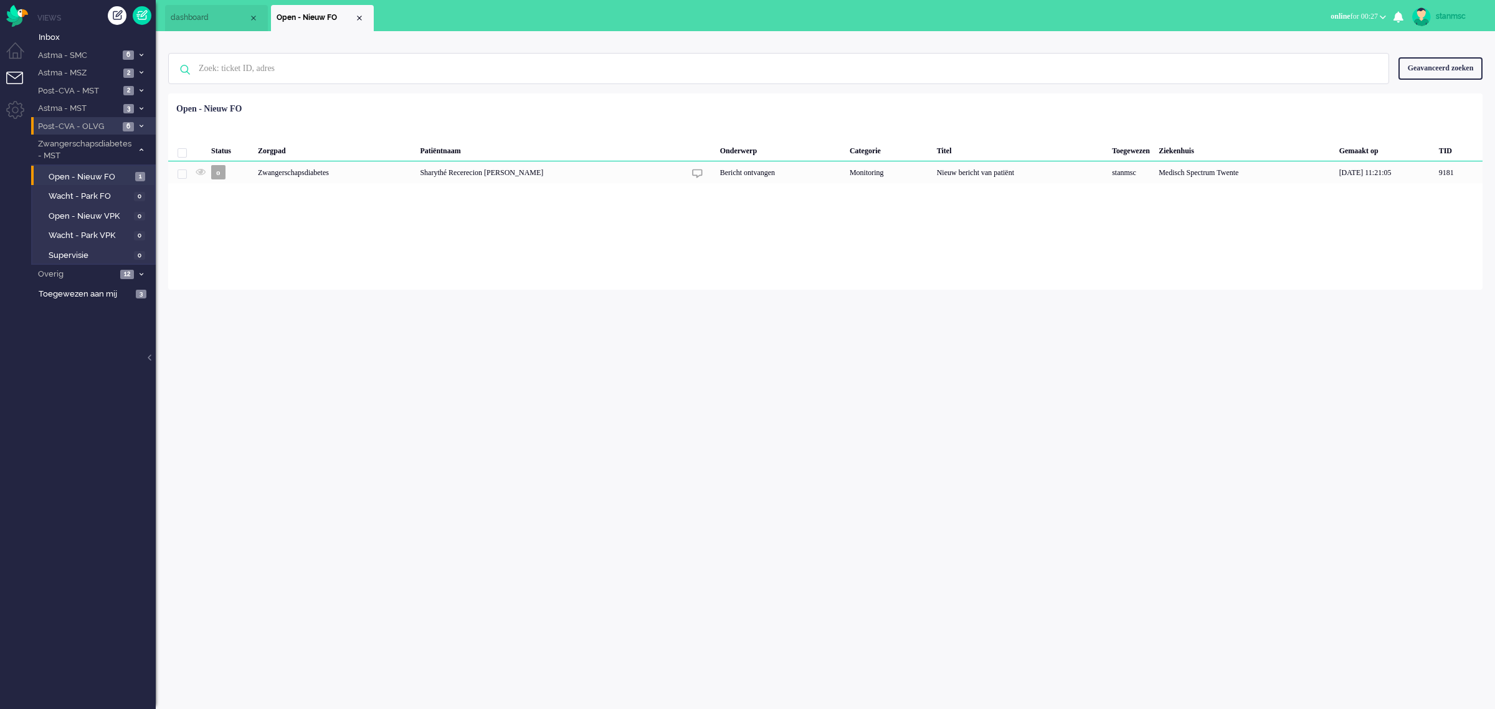
click at [81, 123] on span "Post-CVA - OLVG" at bounding box center [77, 127] width 83 height 12
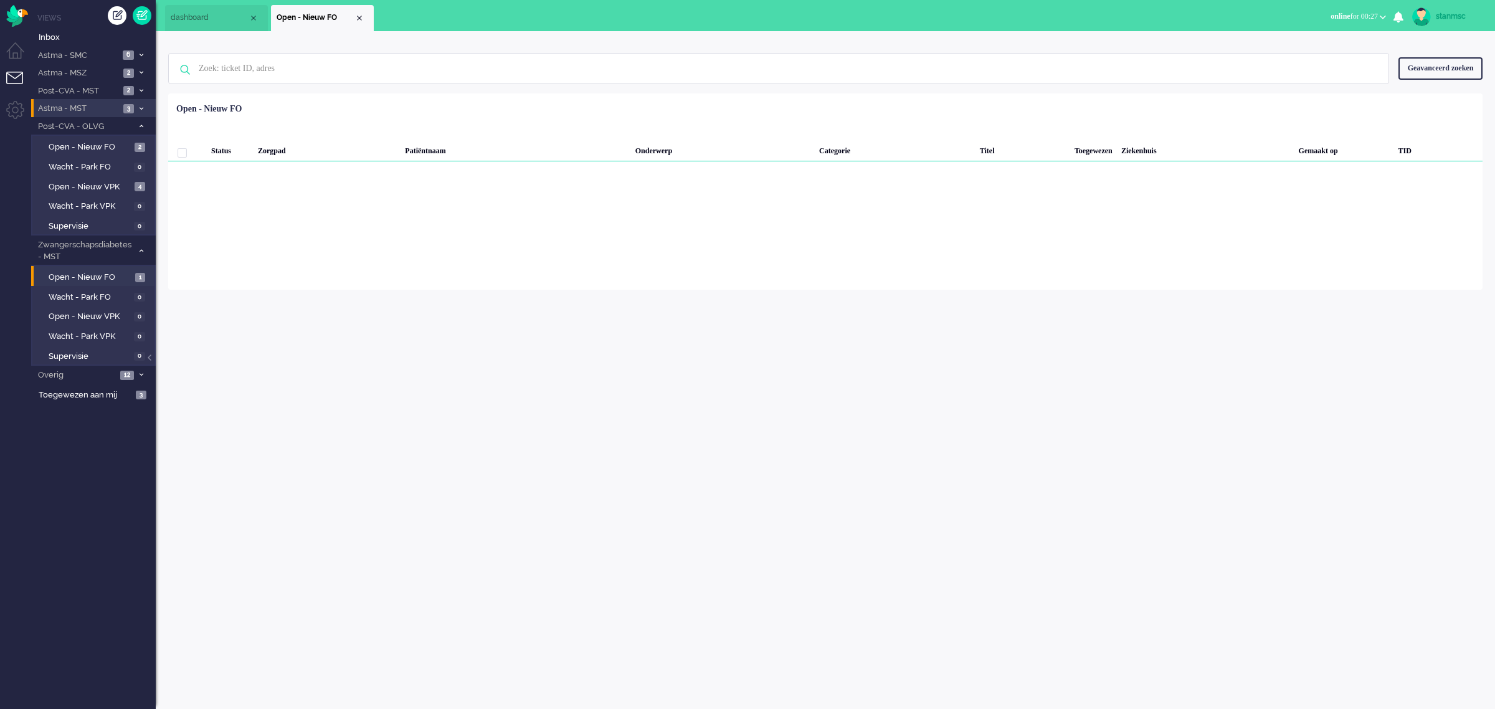
click at [84, 107] on span "Astma - MST" at bounding box center [77, 109] width 83 height 12
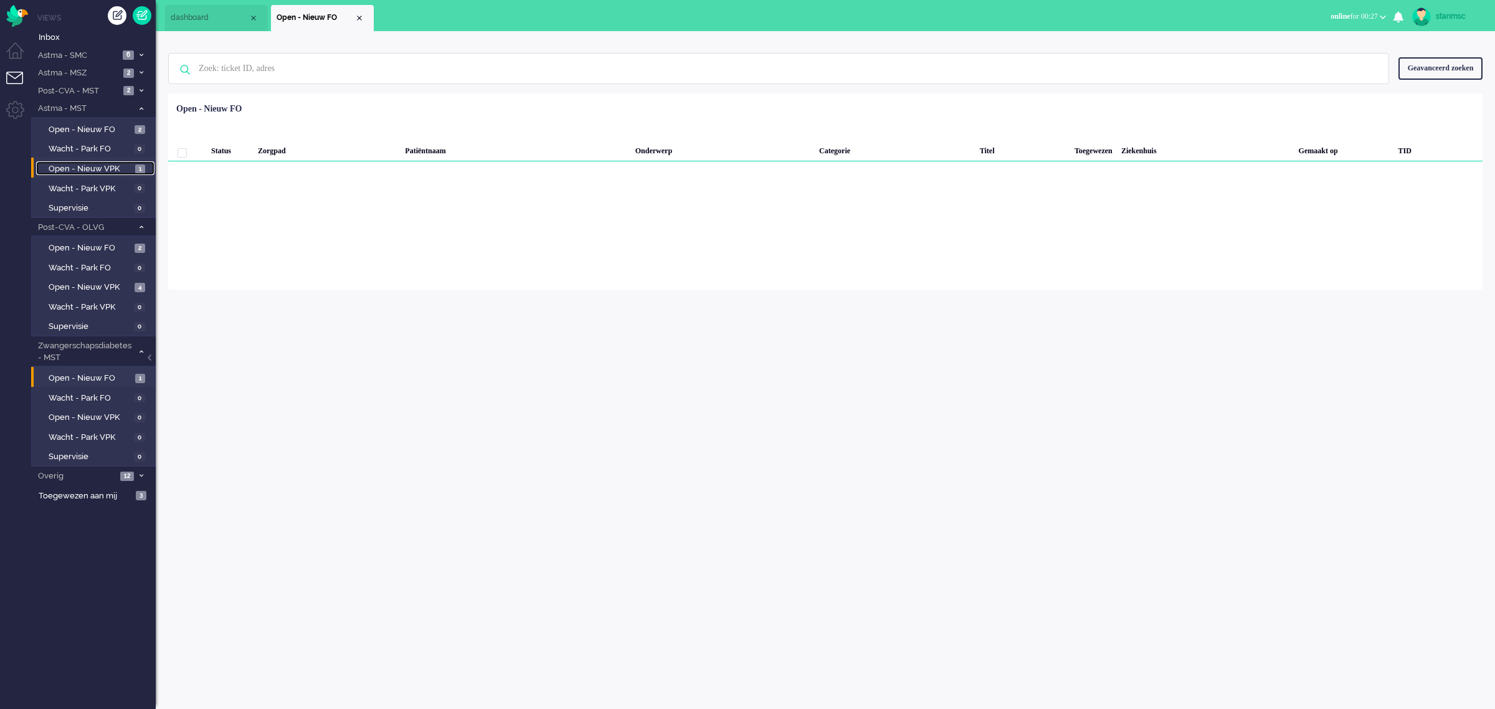
click at [78, 164] on span "Open - Nieuw VPK" at bounding box center [90, 169] width 83 height 12
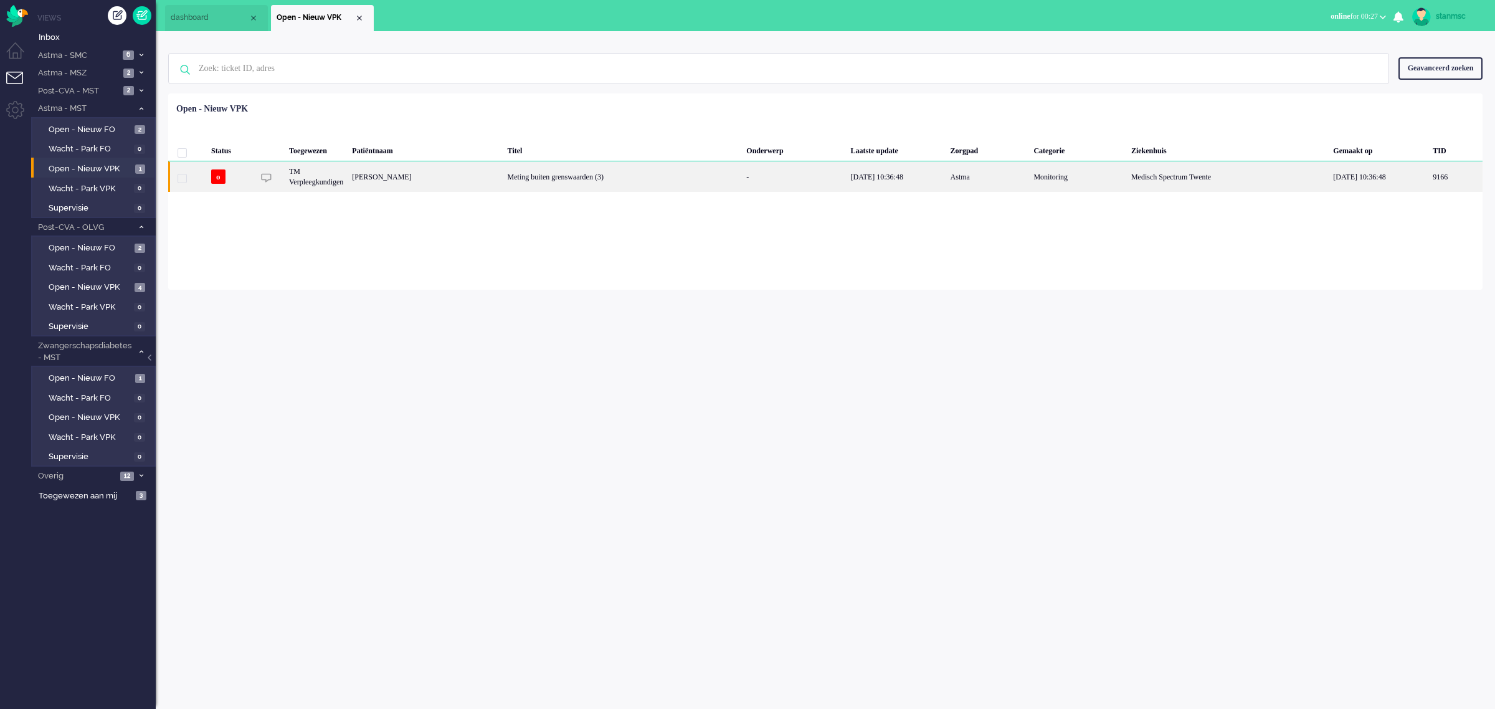
click at [1428, 176] on div "Jentje Buist" at bounding box center [1455, 176] width 54 height 31
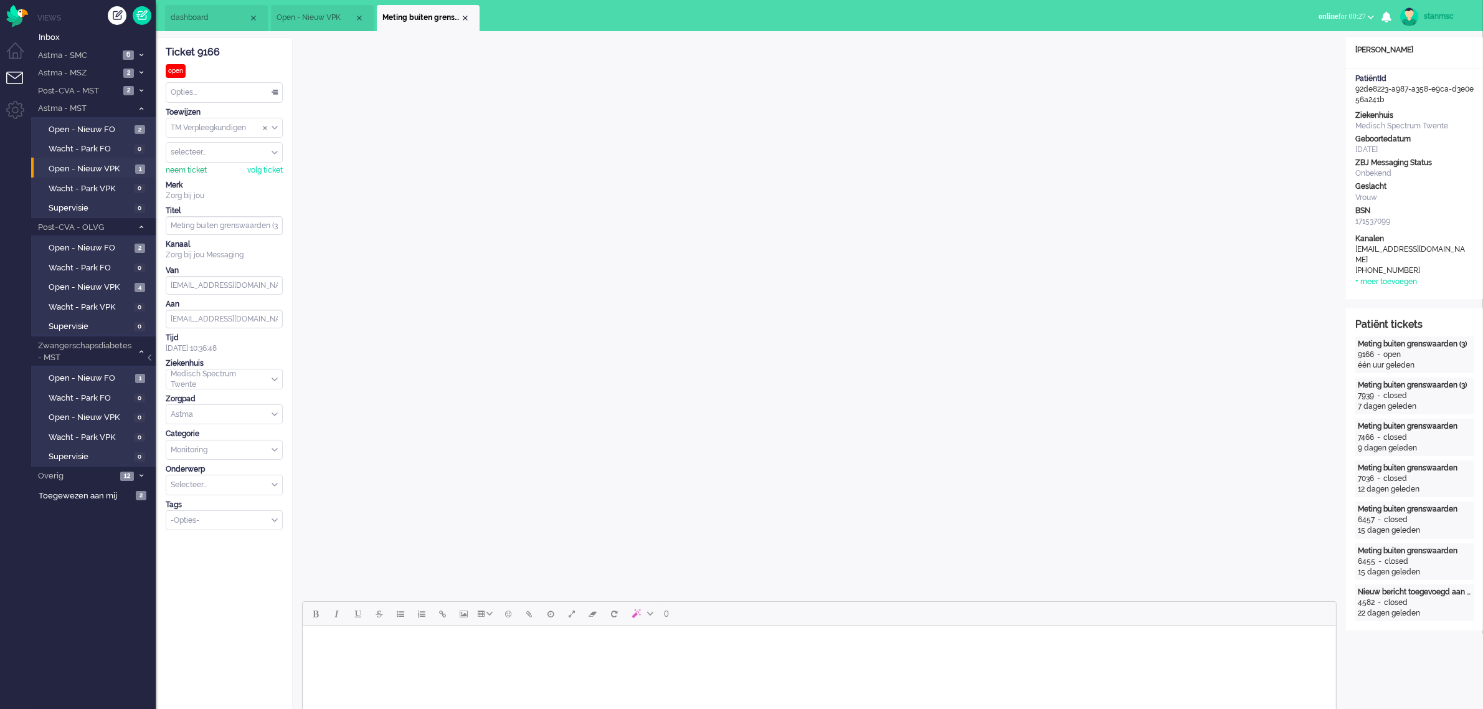
click at [193, 167] on div "neem ticket" at bounding box center [186, 170] width 41 height 11
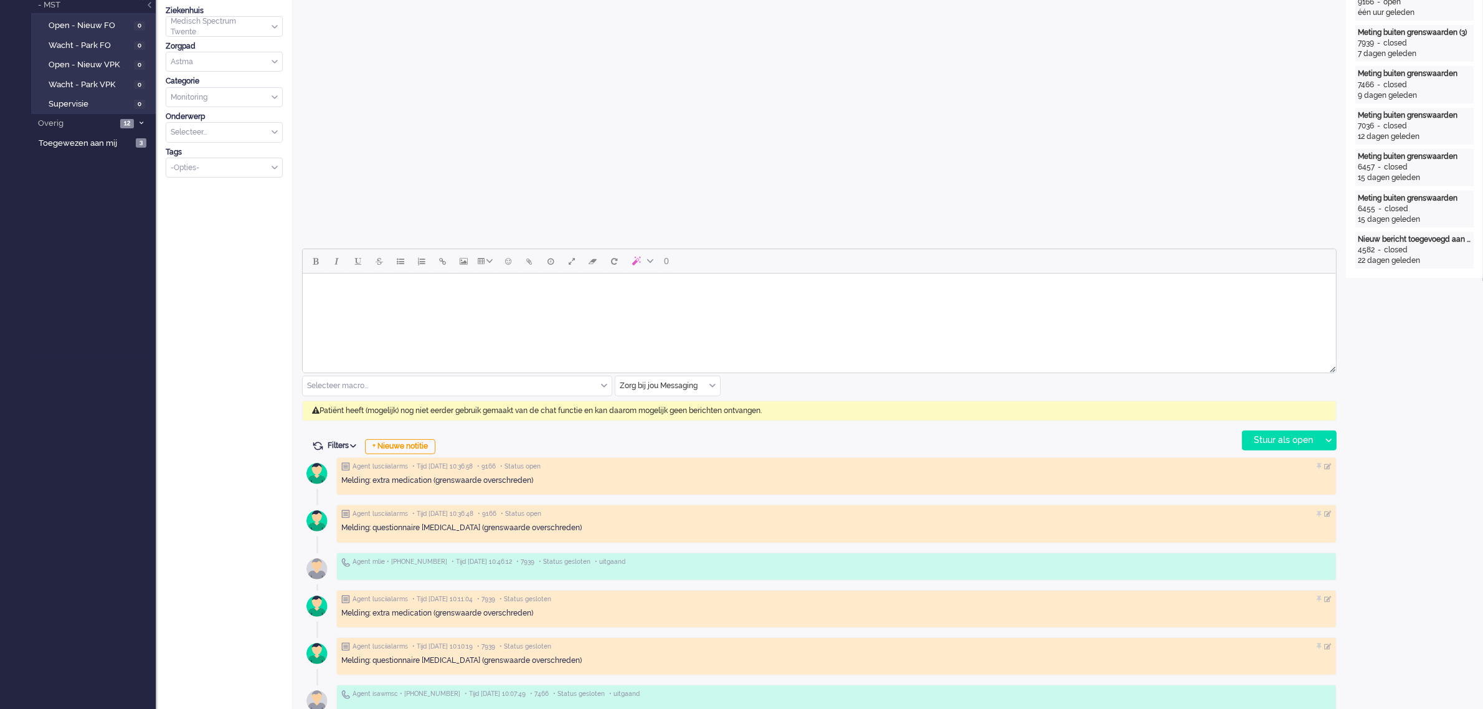
scroll to position [389, 0]
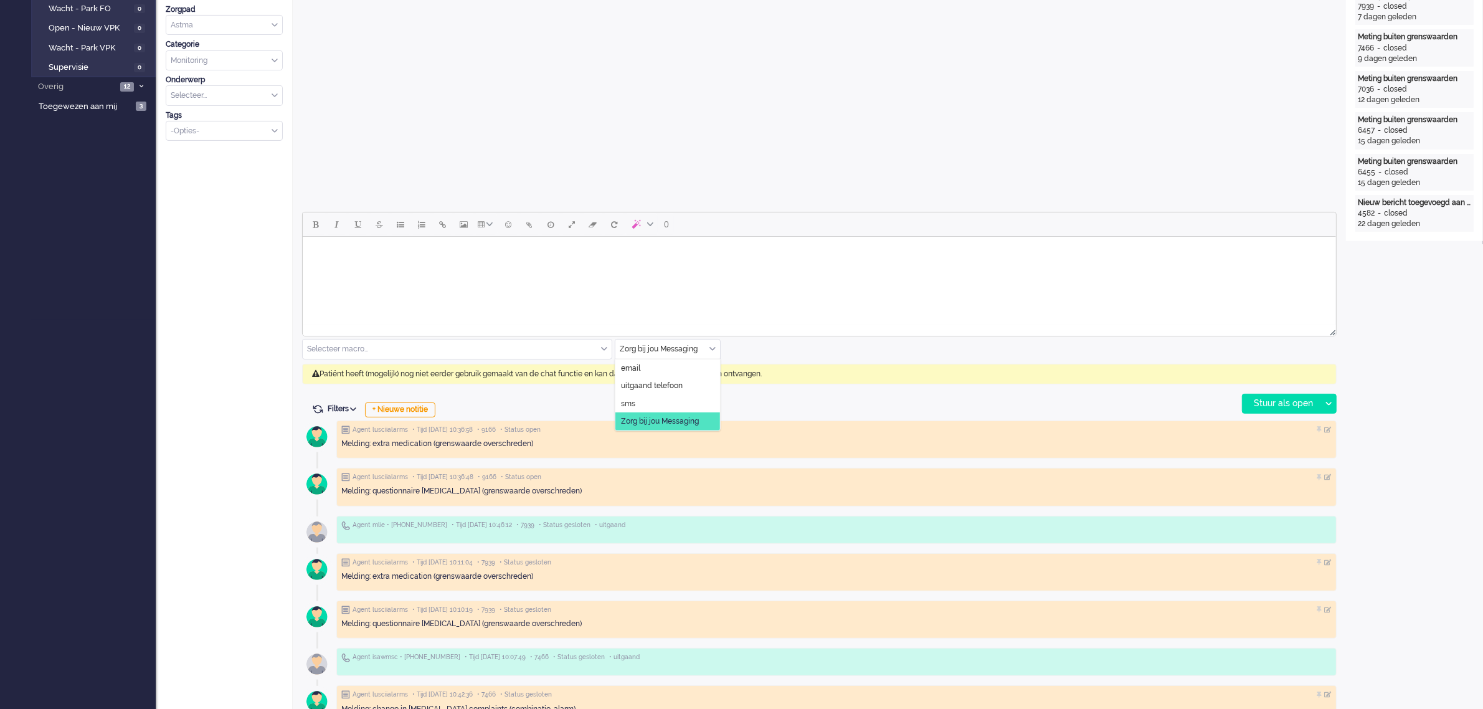
click at [713, 347] on div "Zorg bij jou Messaging" at bounding box center [667, 348] width 105 height 19
click at [675, 388] on span "uitgaand telefoon" at bounding box center [652, 386] width 62 height 11
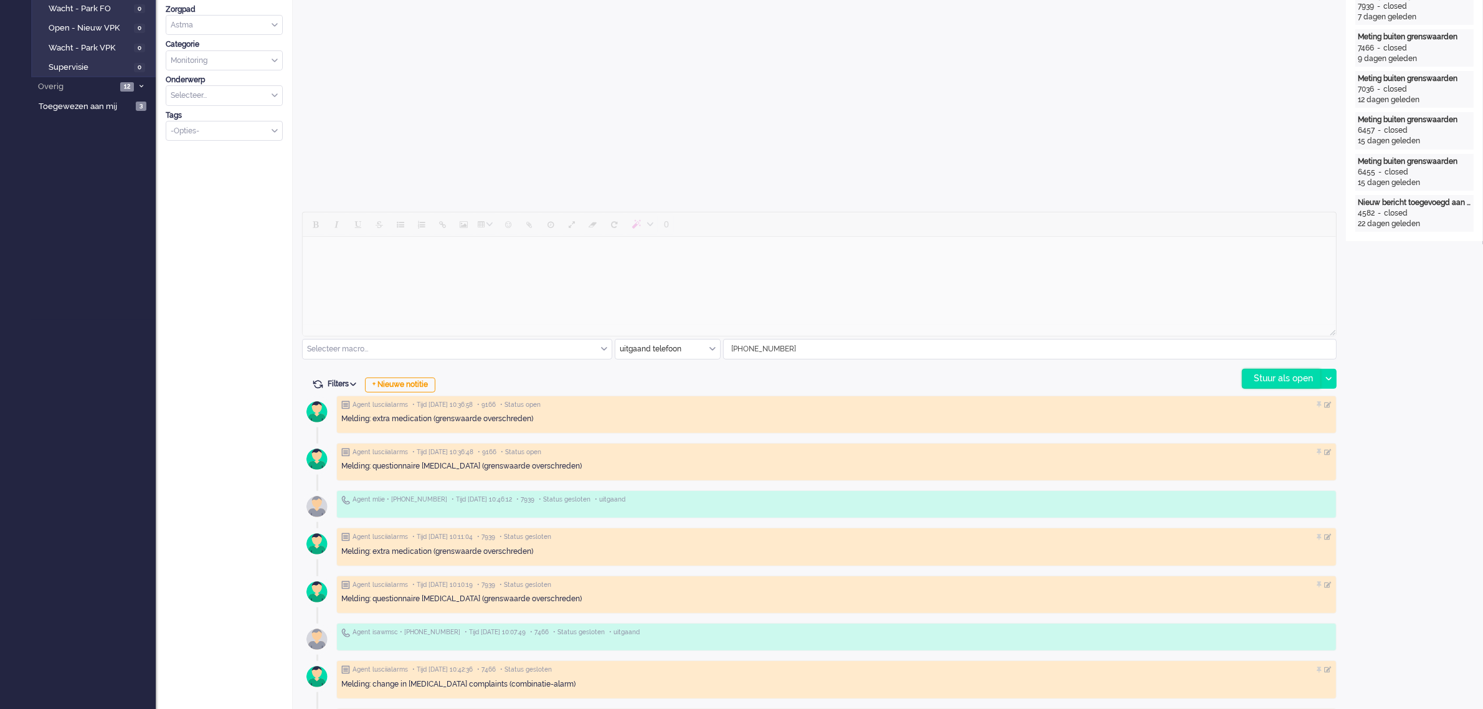
click at [1271, 377] on div "Stuur als open" at bounding box center [1282, 378] width 78 height 19
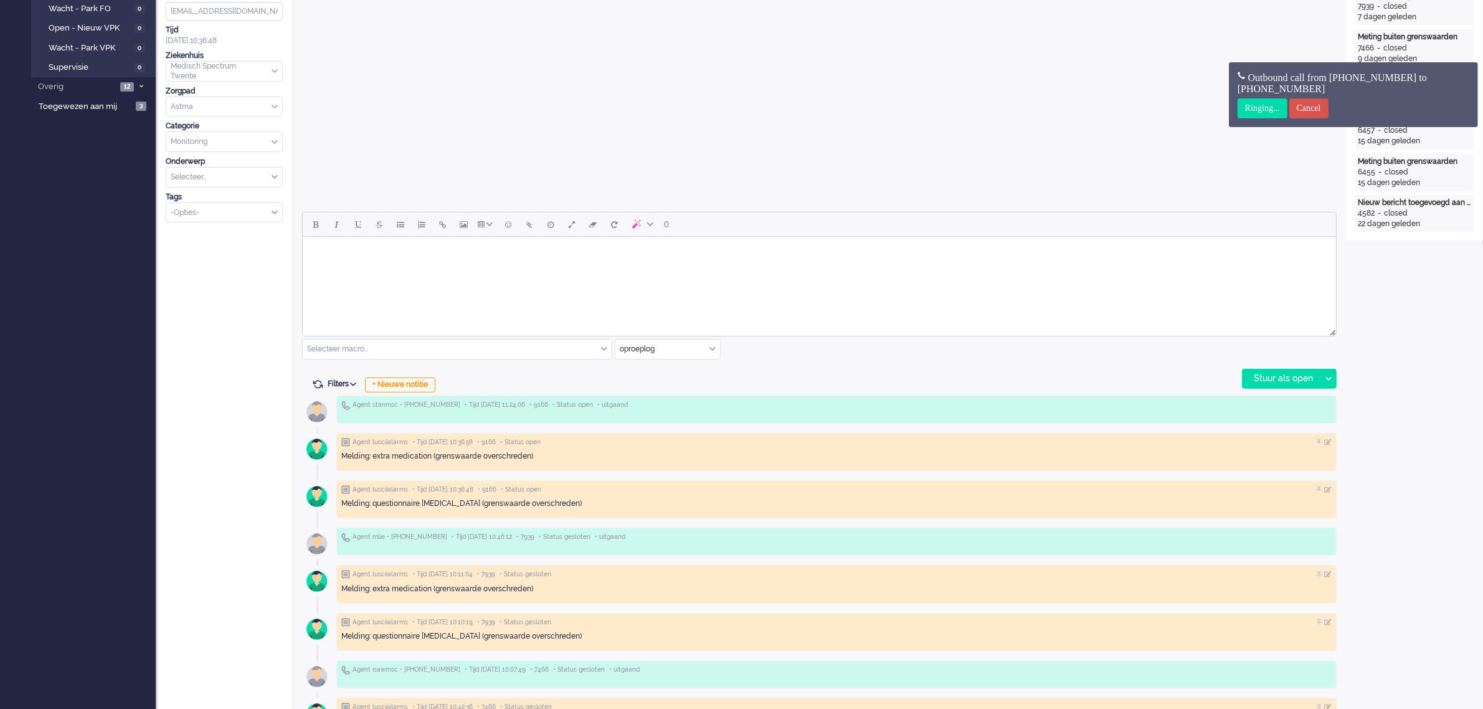
click at [1415, 297] on div "Open custom software Patiëntnaam Jentje Buist PatiëntId 92de8223-a987-a358-e9ca…" at bounding box center [1414, 388] width 137 height 1480
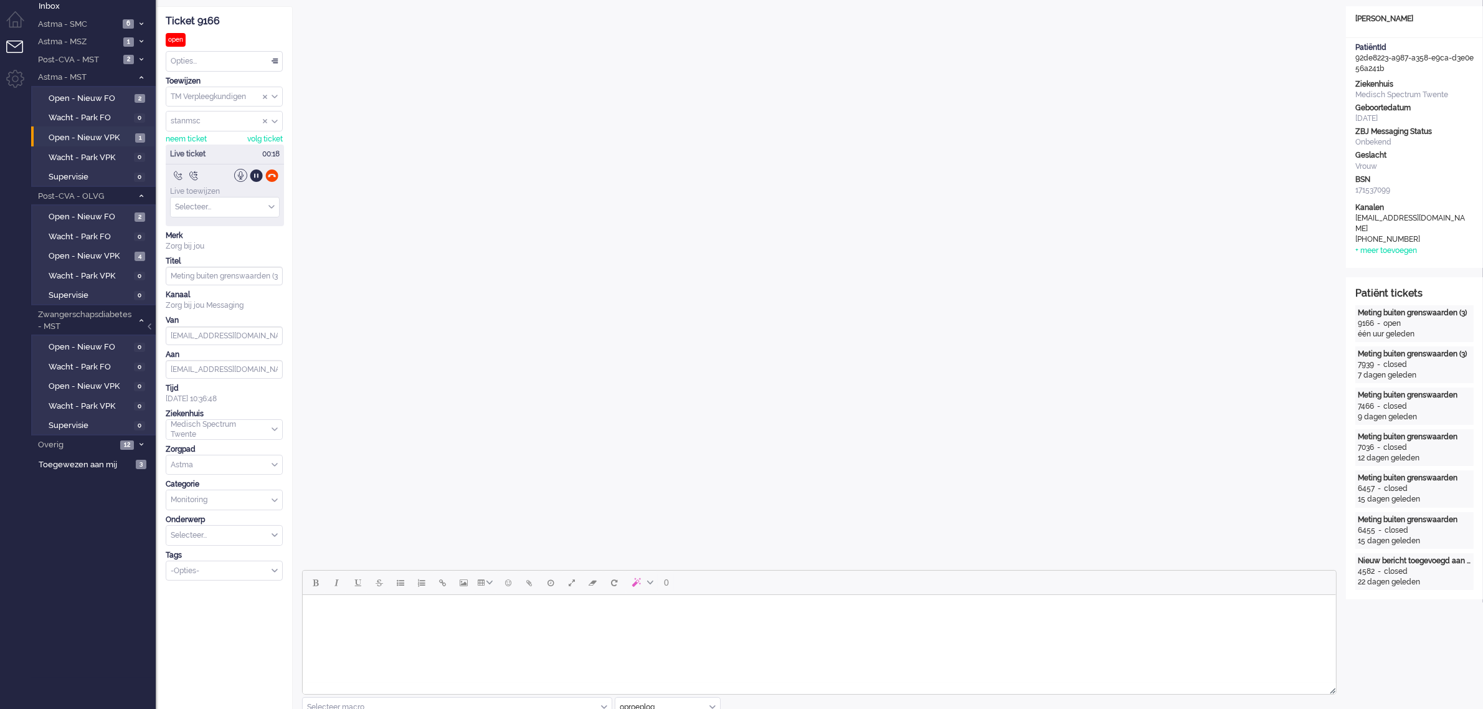
scroll to position [0, 0]
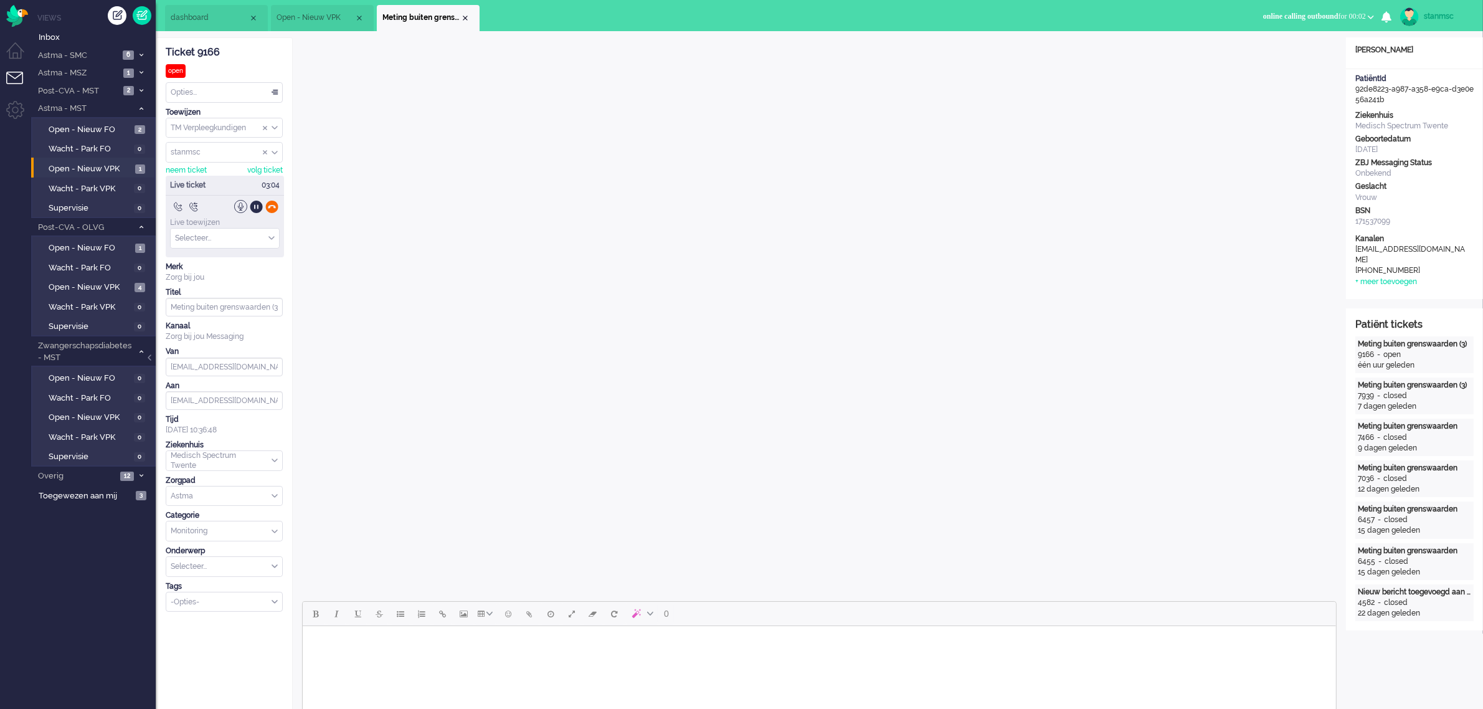
click at [272, 209] on div at bounding box center [271, 206] width 13 height 13
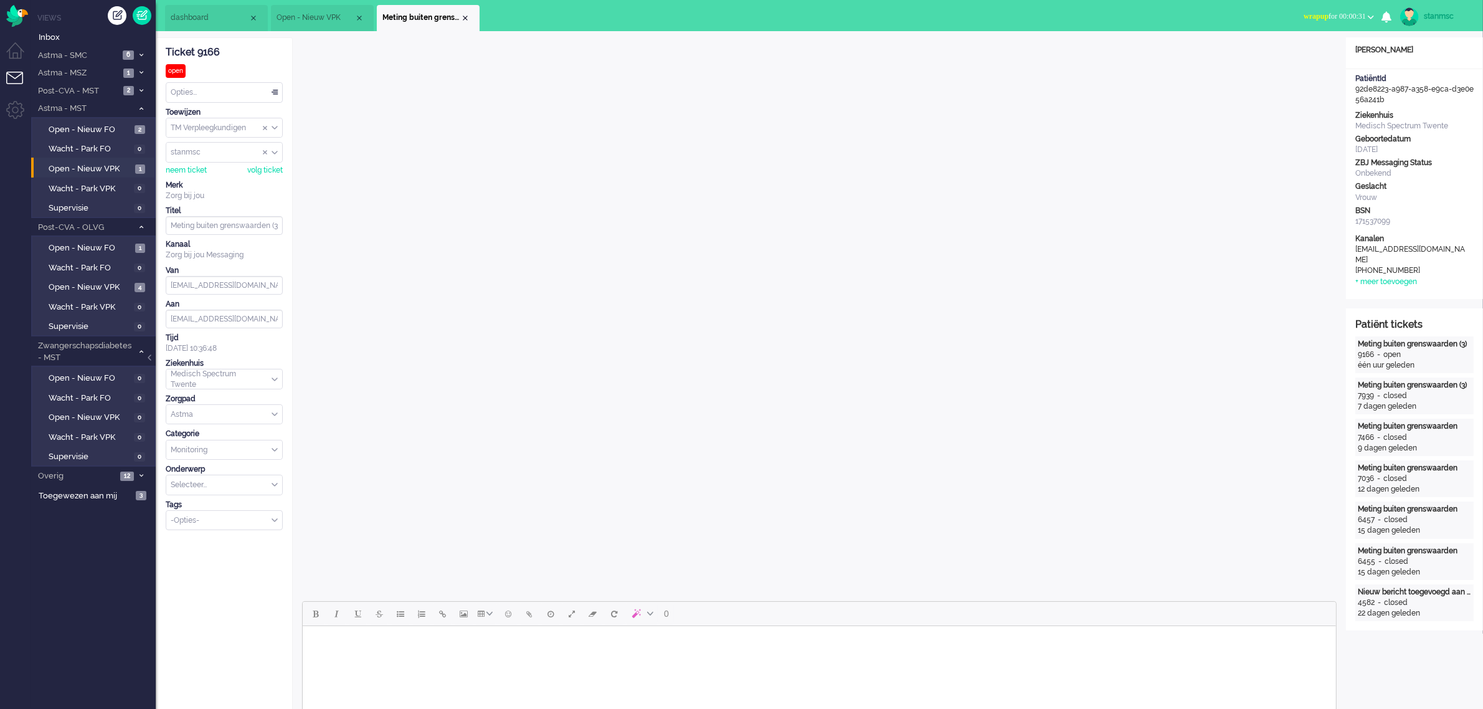
click at [218, 91] on div "Opties..." at bounding box center [224, 92] width 116 height 19
click at [206, 178] on li "Opgelost" at bounding box center [224, 181] width 116 height 18
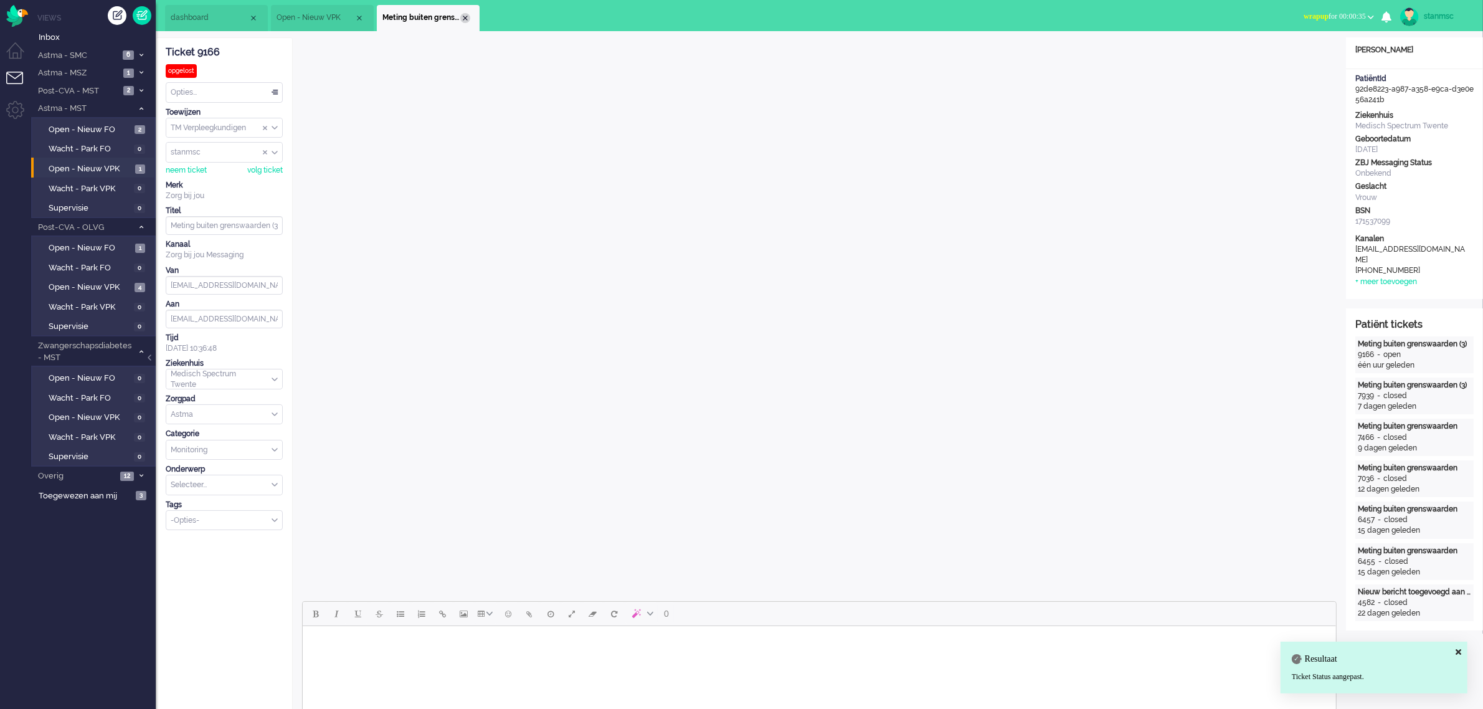
click at [466, 17] on div "Close tab" at bounding box center [465, 18] width 10 height 10
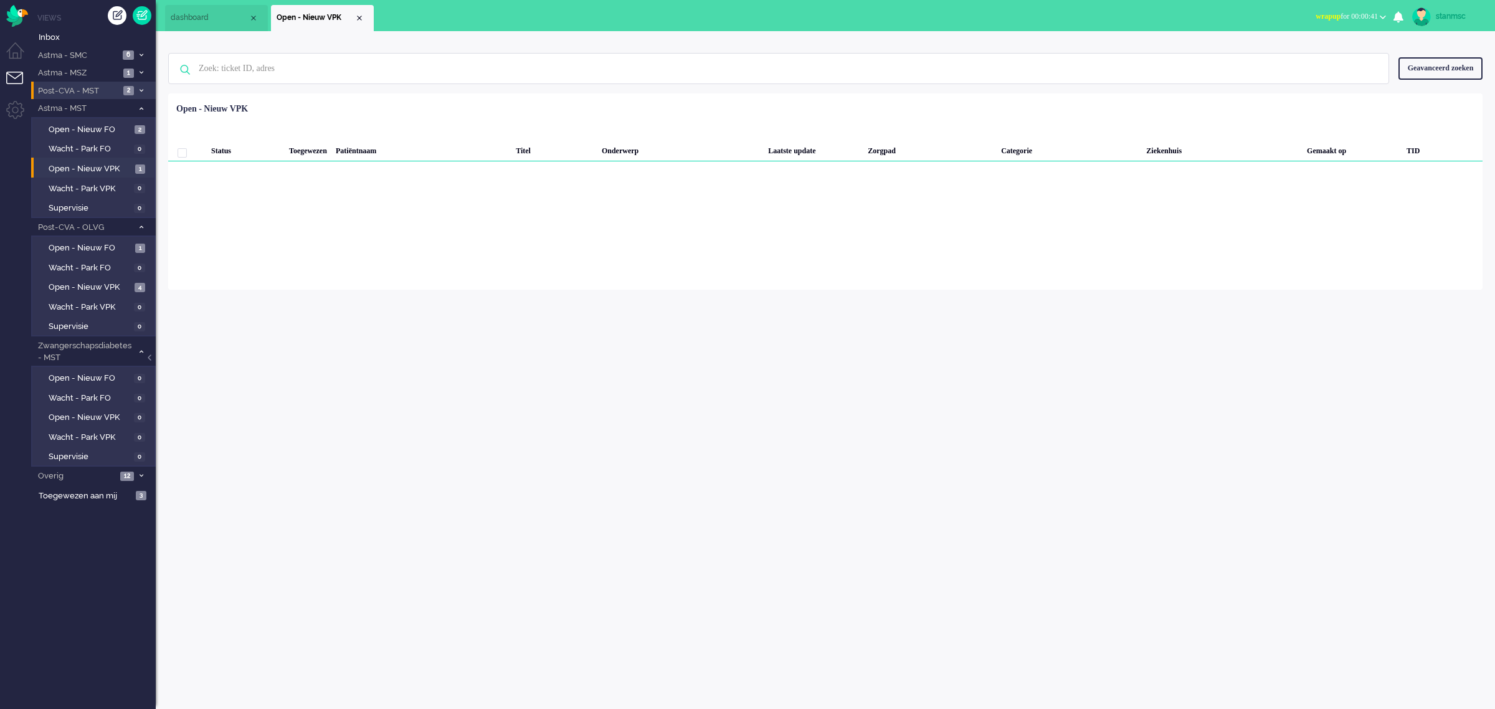
click at [89, 90] on span "Post-CVA - MST" at bounding box center [77, 91] width 83 height 12
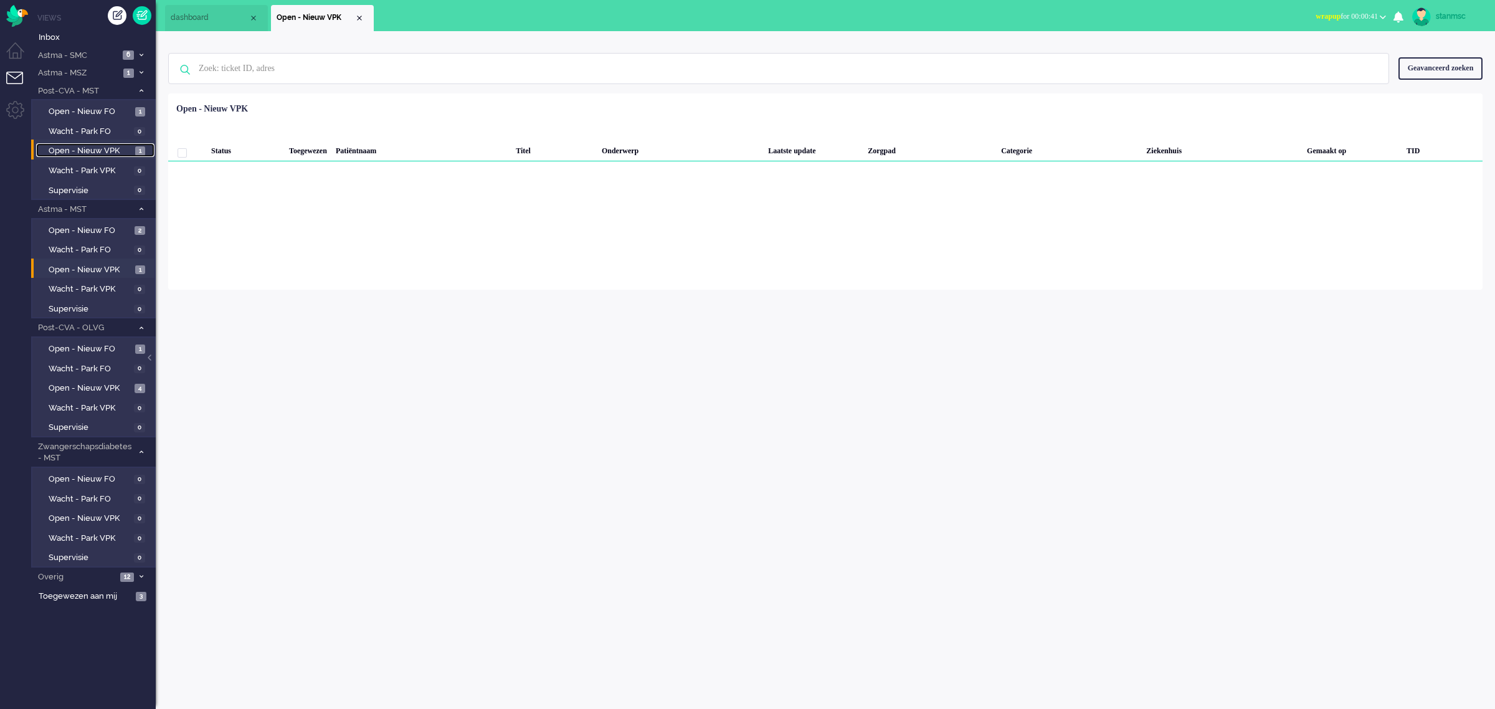
click at [106, 151] on span "Open - Nieuw VPK" at bounding box center [90, 151] width 83 height 12
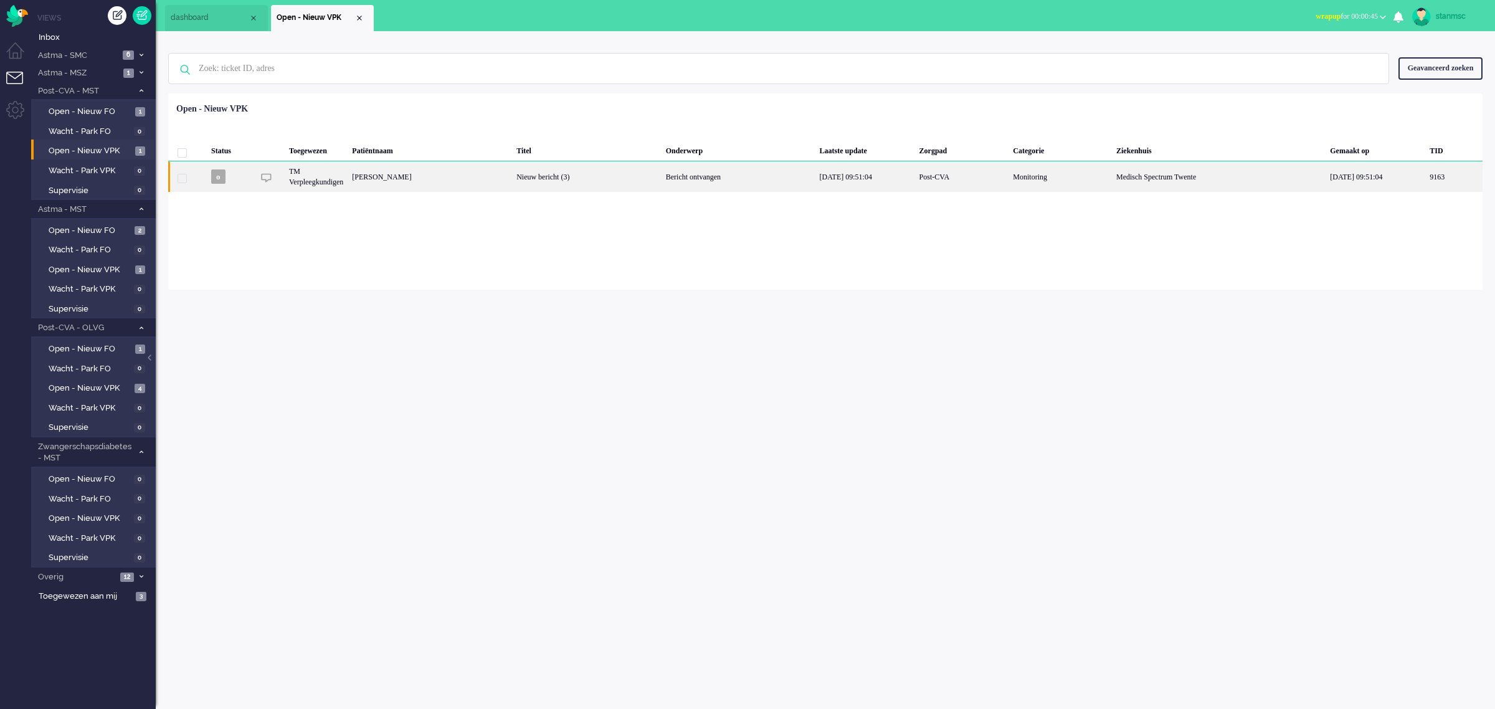
click at [1425, 175] on div "Johannes Kats" at bounding box center [1453, 176] width 57 height 31
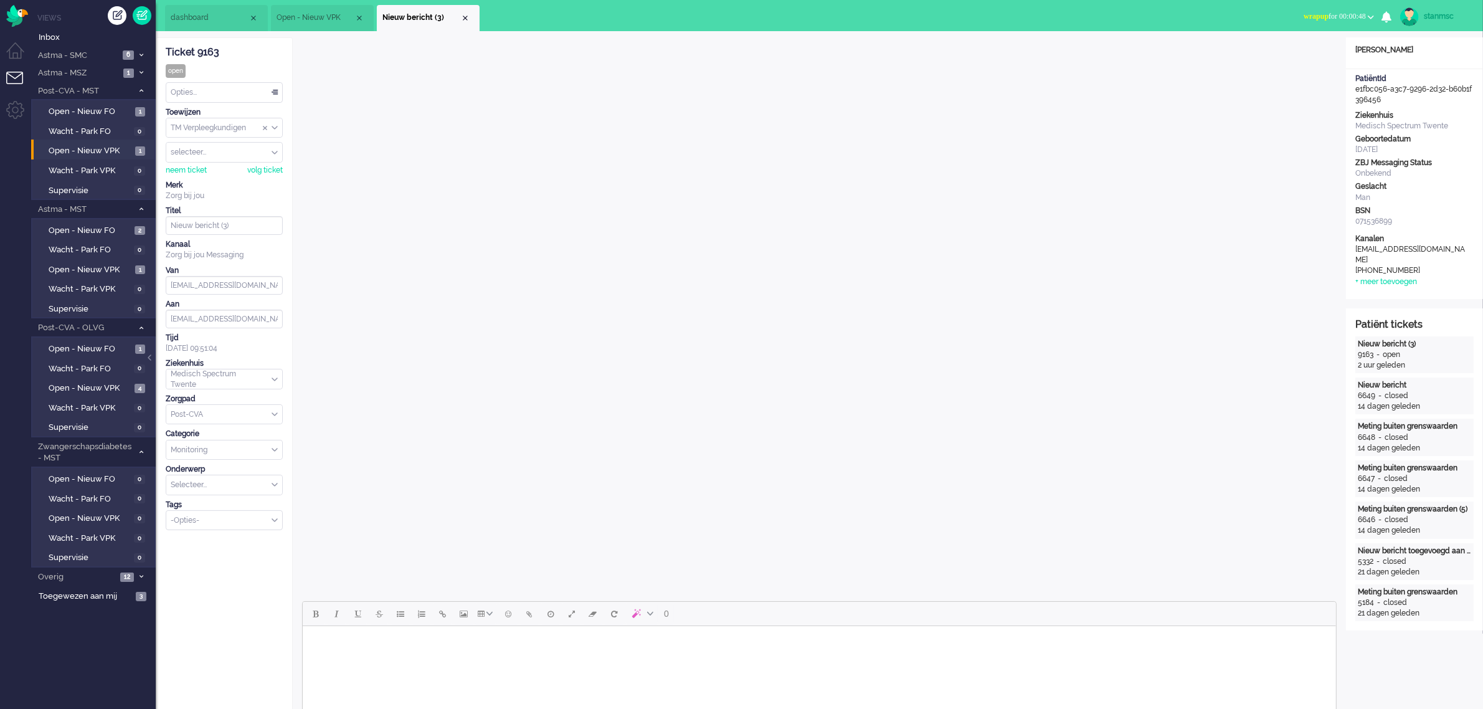
click at [1355, 12] on span "wrapup for 00:00:48" at bounding box center [1335, 16] width 62 height 9
click at [1309, 58] on label "Online" at bounding box center [1322, 55] width 98 height 11
click at [189, 168] on div "neem ticket" at bounding box center [186, 170] width 41 height 11
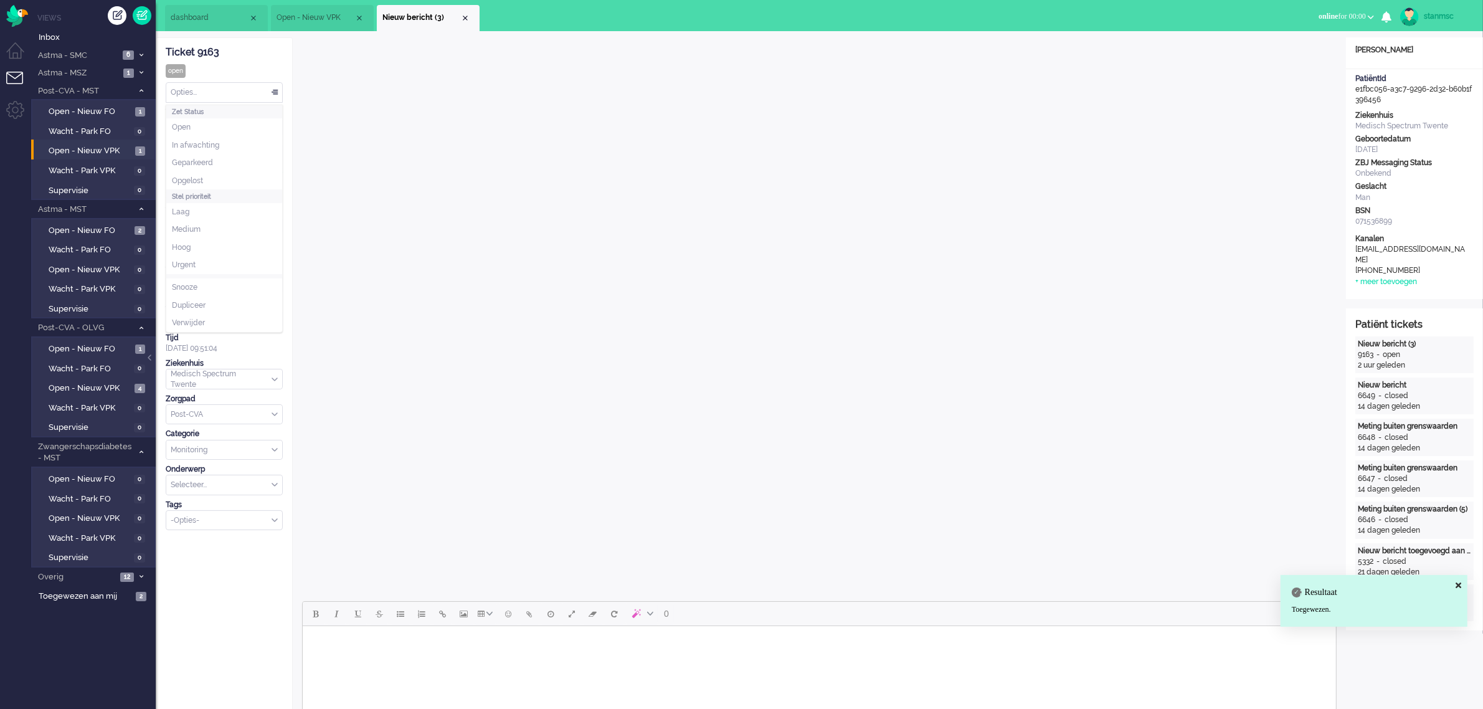
click at [202, 94] on div "Opties..." at bounding box center [224, 92] width 116 height 19
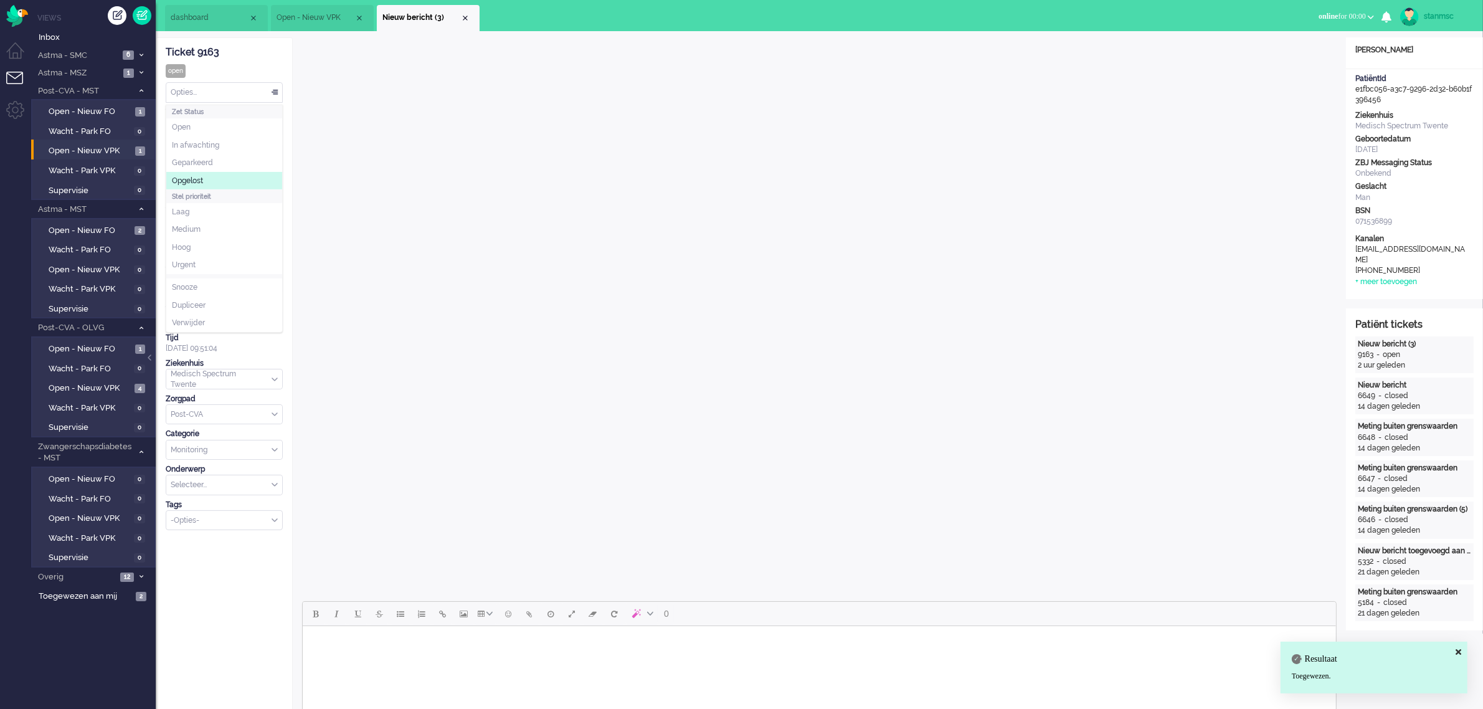
click at [193, 176] on span "Opgelost" at bounding box center [187, 181] width 31 height 11
click at [465, 16] on div "Close tab" at bounding box center [465, 18] width 10 height 10
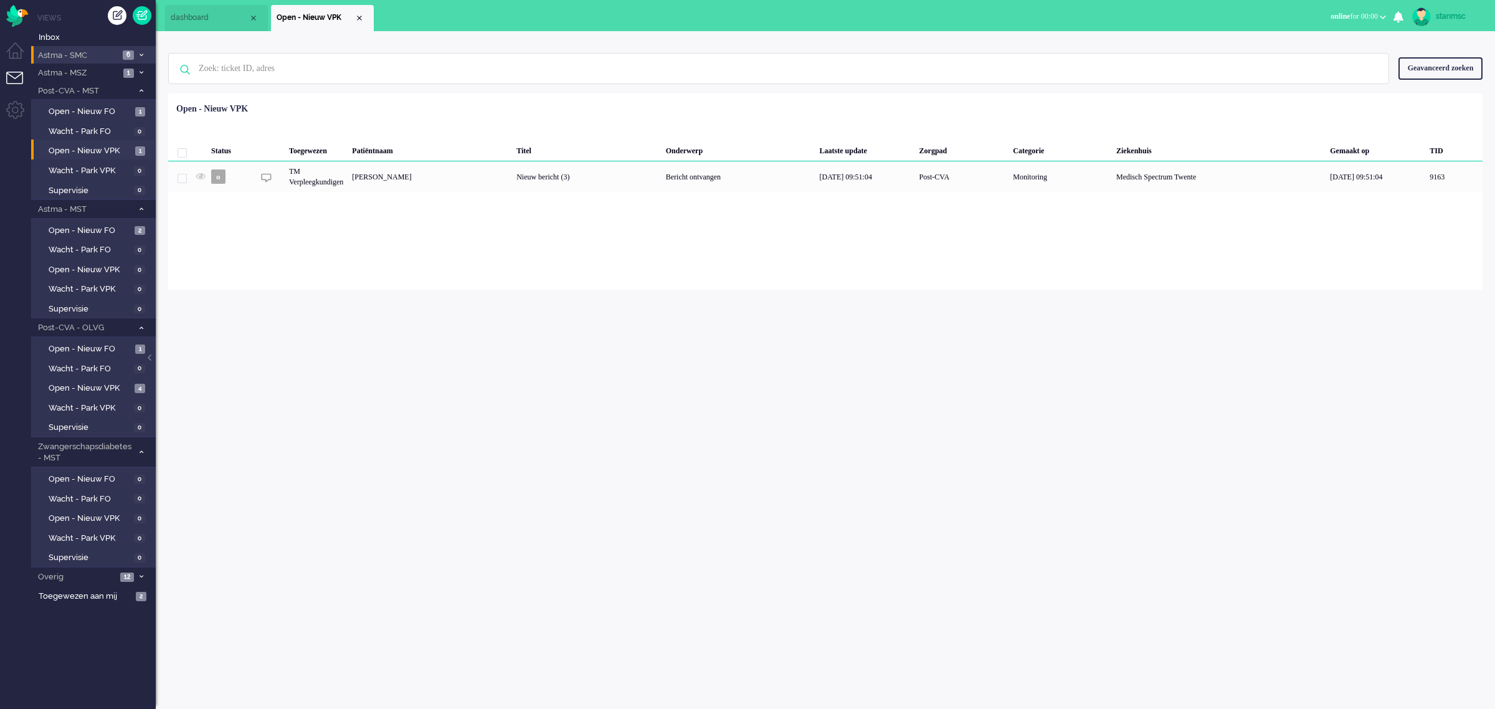
click at [88, 54] on span "Astma - SMC" at bounding box center [77, 56] width 83 height 12
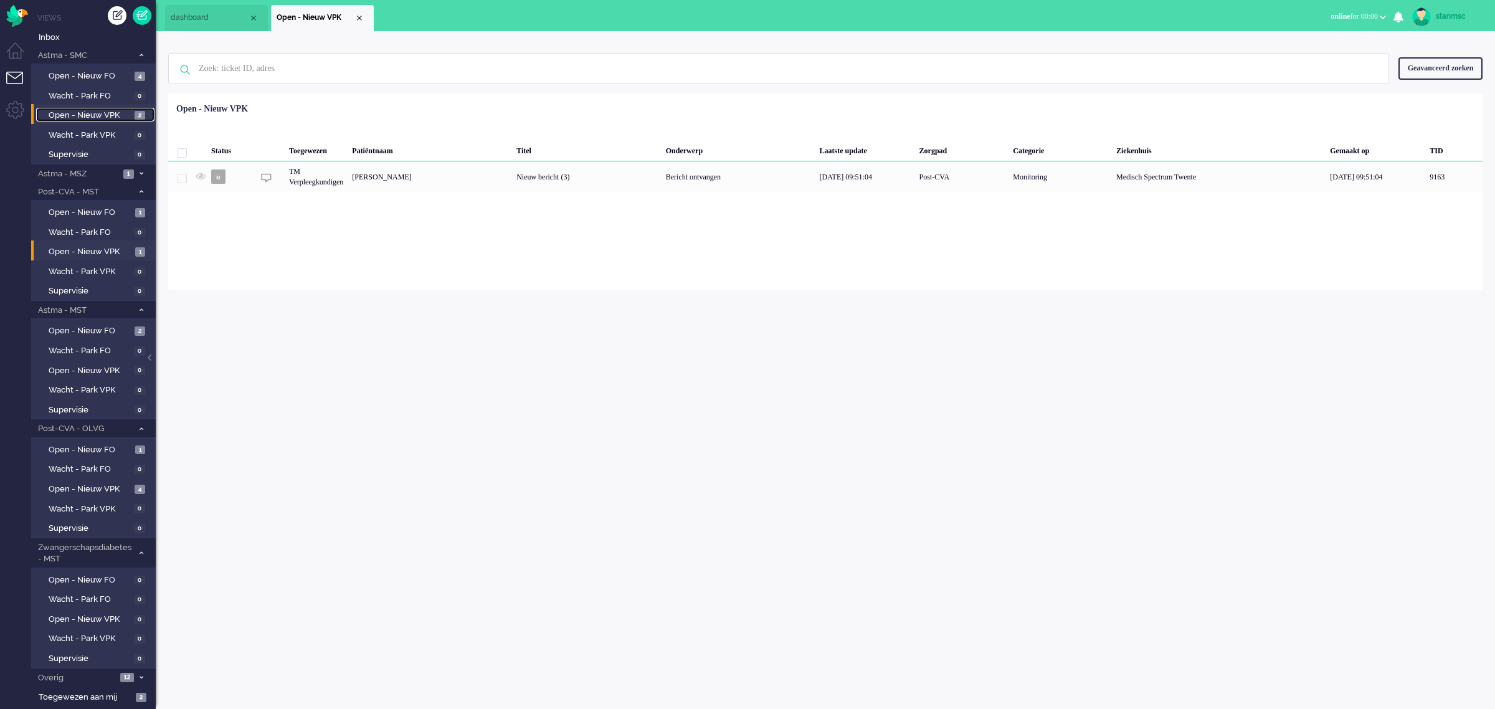
click at [95, 116] on span "Open - Nieuw VPK" at bounding box center [90, 116] width 83 height 12
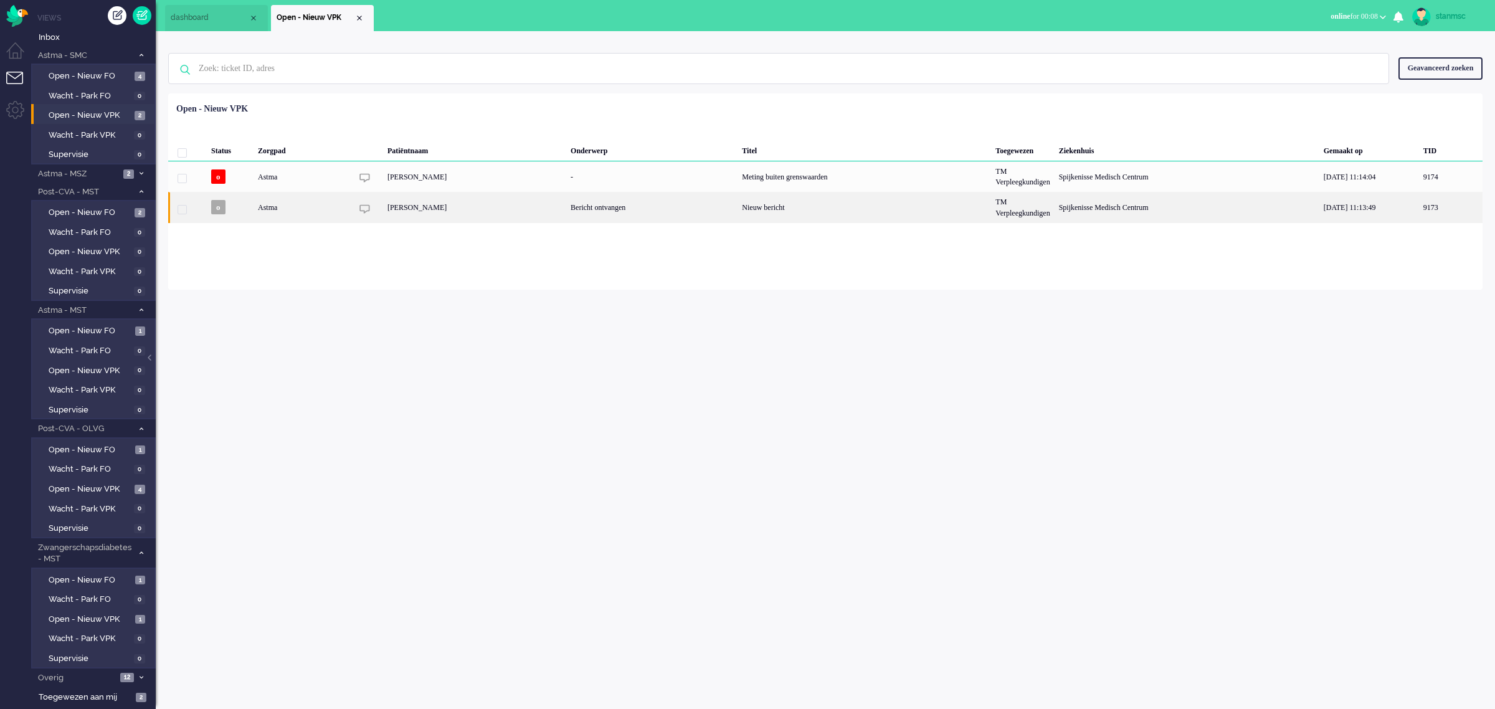
click at [737, 212] on div "Astma" at bounding box center [864, 207] width 254 height 31
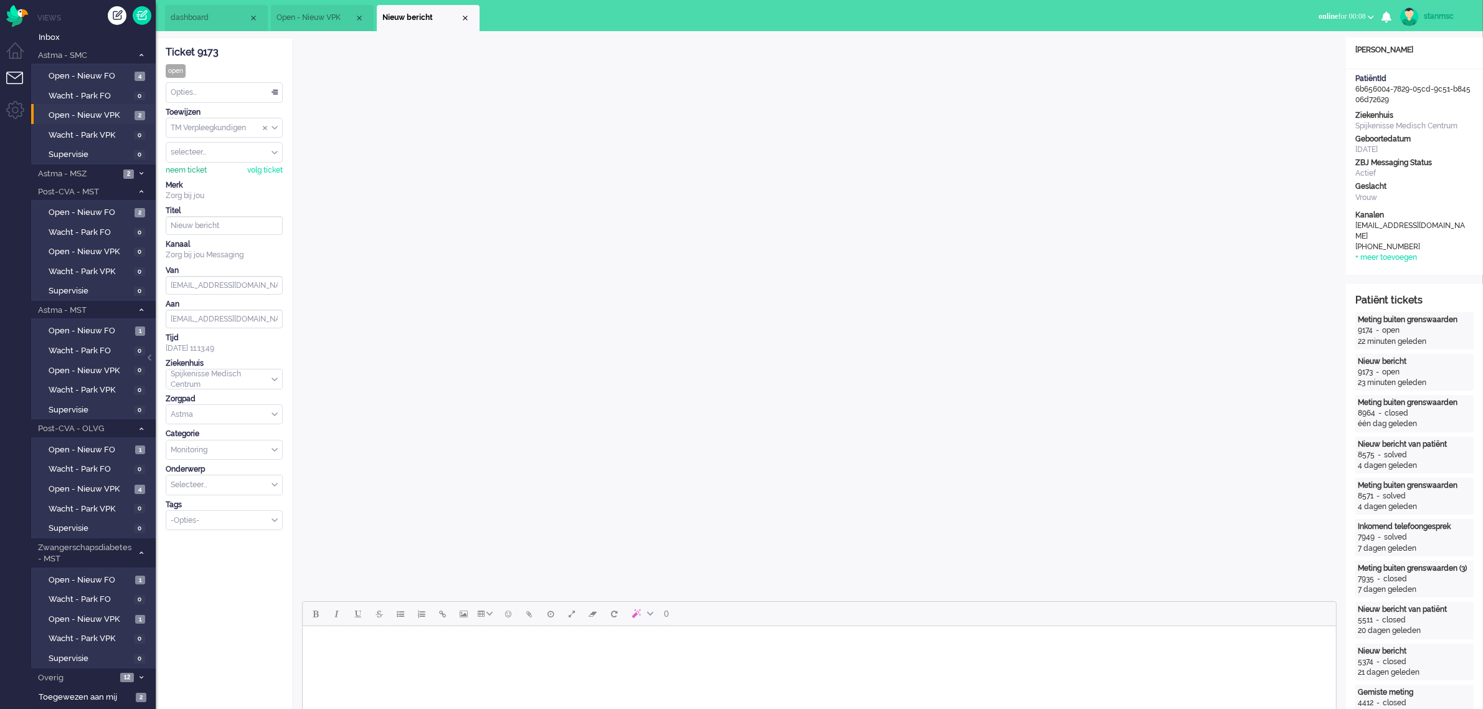
click at [186, 169] on div "neem ticket" at bounding box center [186, 170] width 41 height 11
click at [222, 89] on div "Opties..." at bounding box center [224, 92] width 116 height 19
click at [203, 178] on span "Opgelost" at bounding box center [187, 181] width 31 height 11
click at [464, 19] on div "Close tab" at bounding box center [465, 18] width 10 height 10
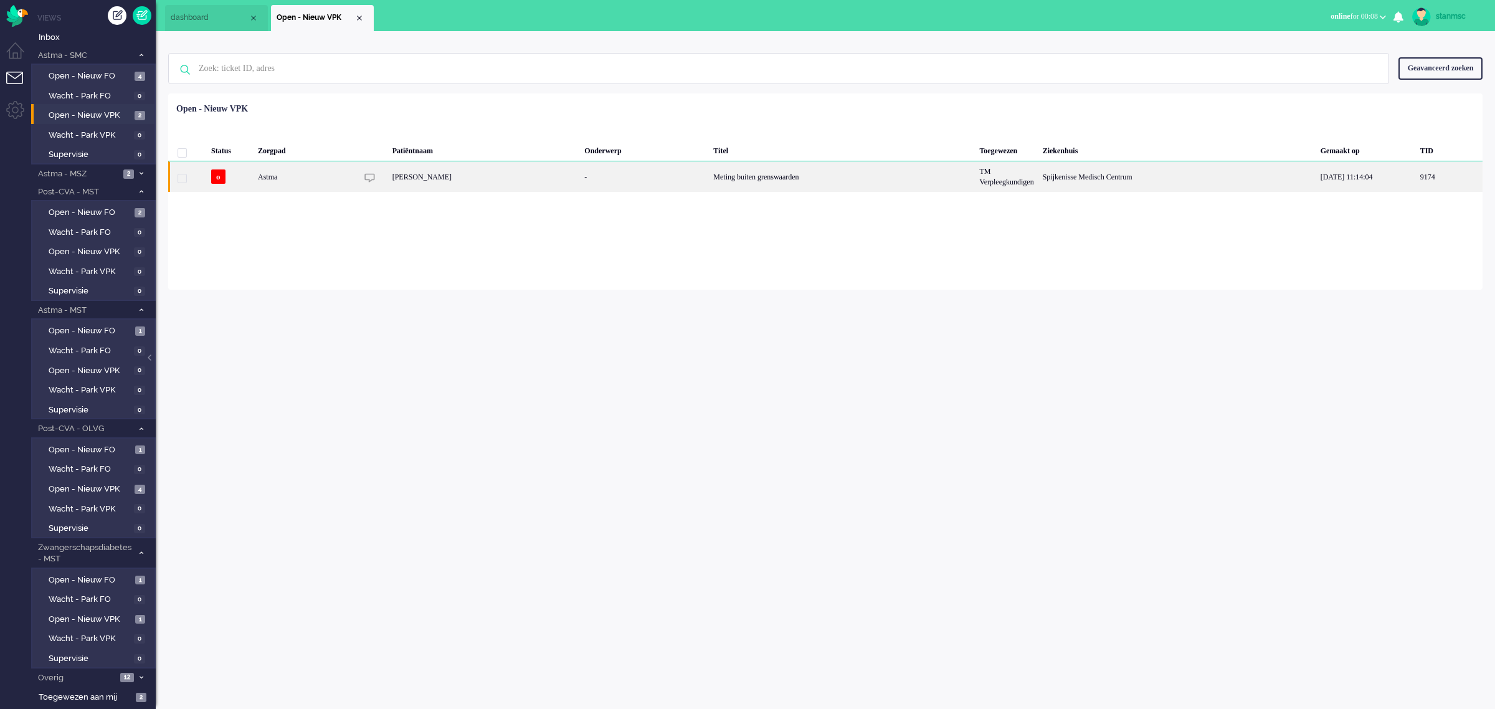
click at [709, 178] on div "Astma" at bounding box center [842, 176] width 266 height 31
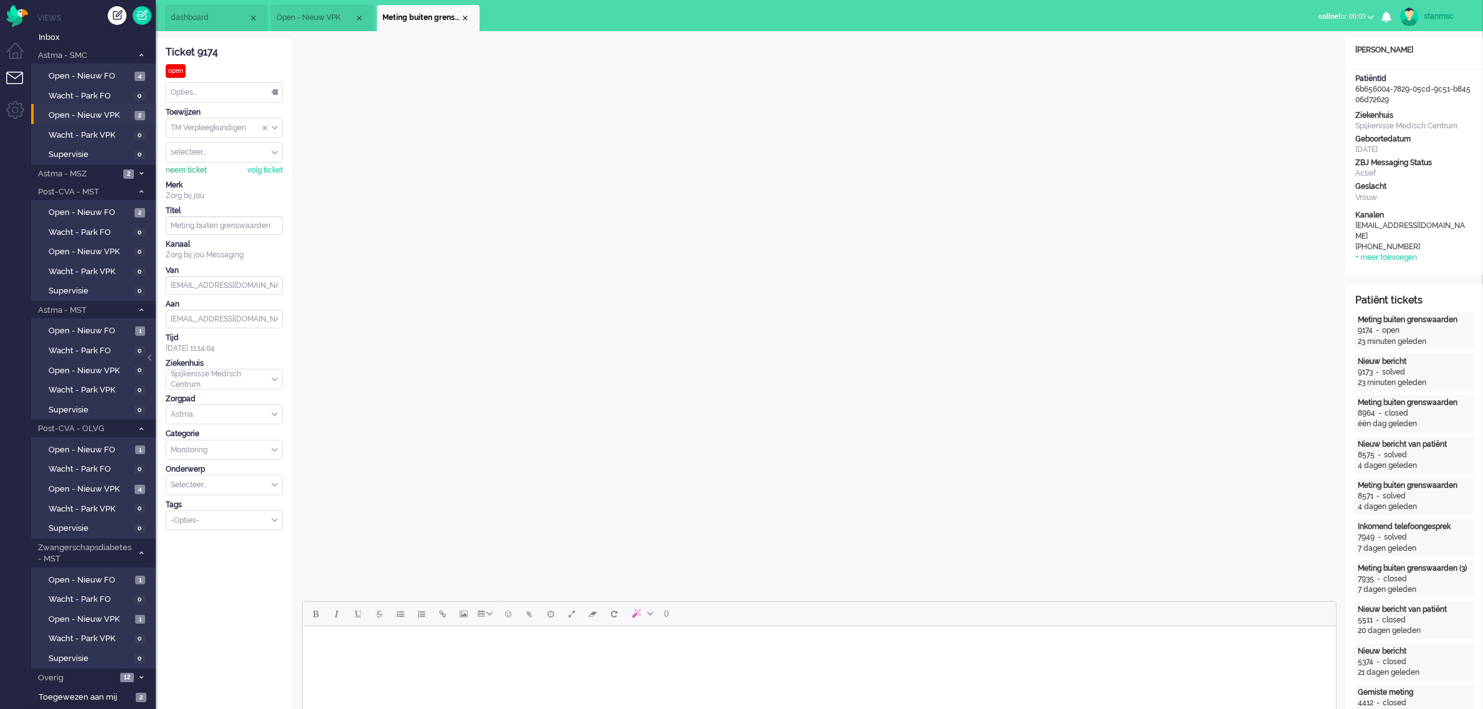
click at [191, 169] on div "neem ticket" at bounding box center [186, 170] width 41 height 11
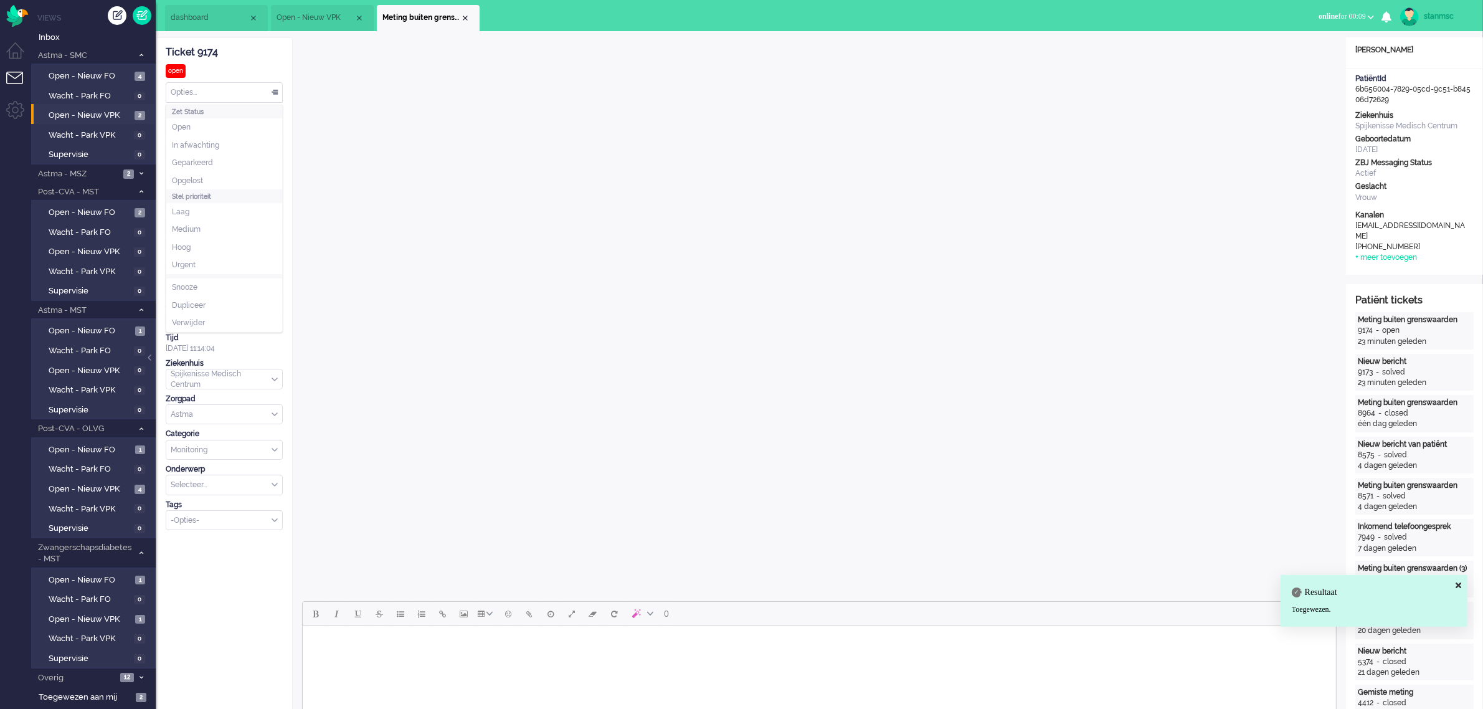
click at [232, 95] on div "Opties..." at bounding box center [224, 92] width 116 height 19
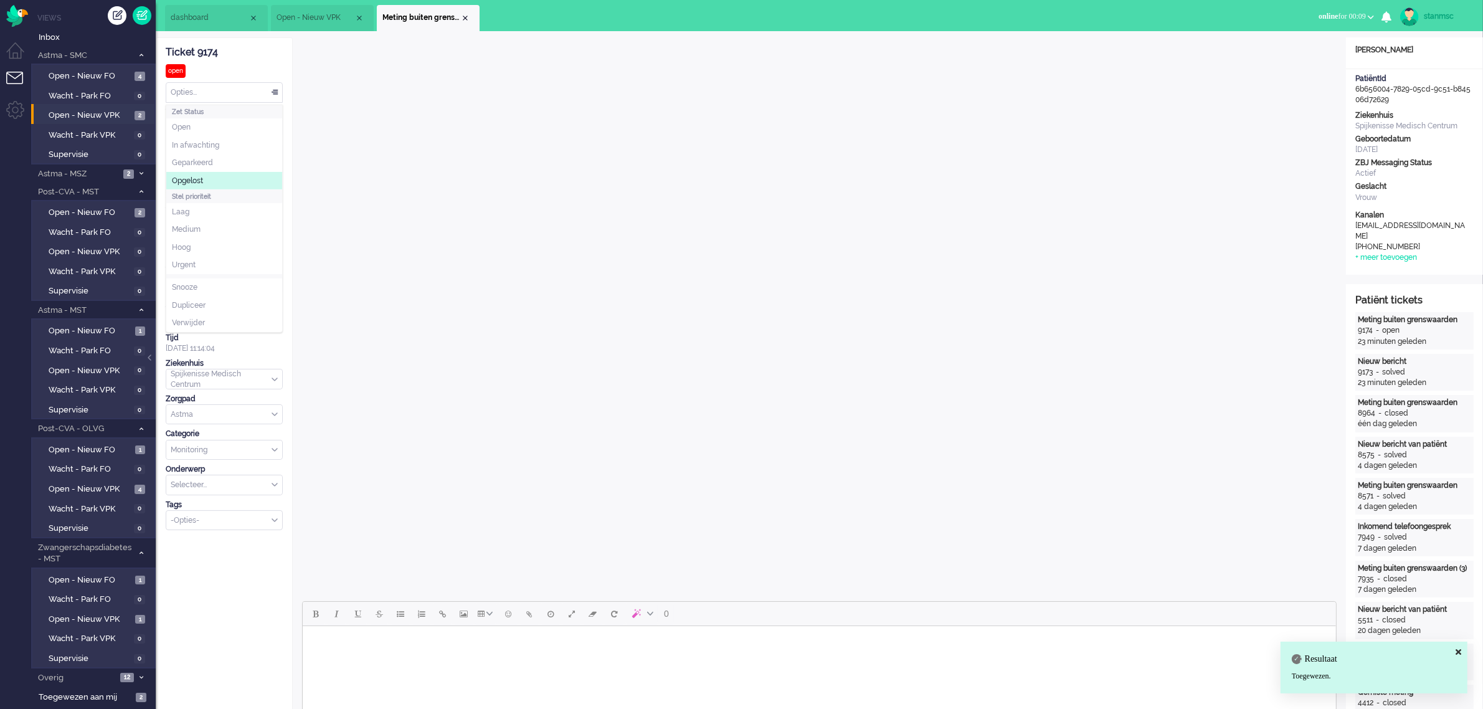
click at [200, 178] on span "Opgelost" at bounding box center [187, 181] width 31 height 11
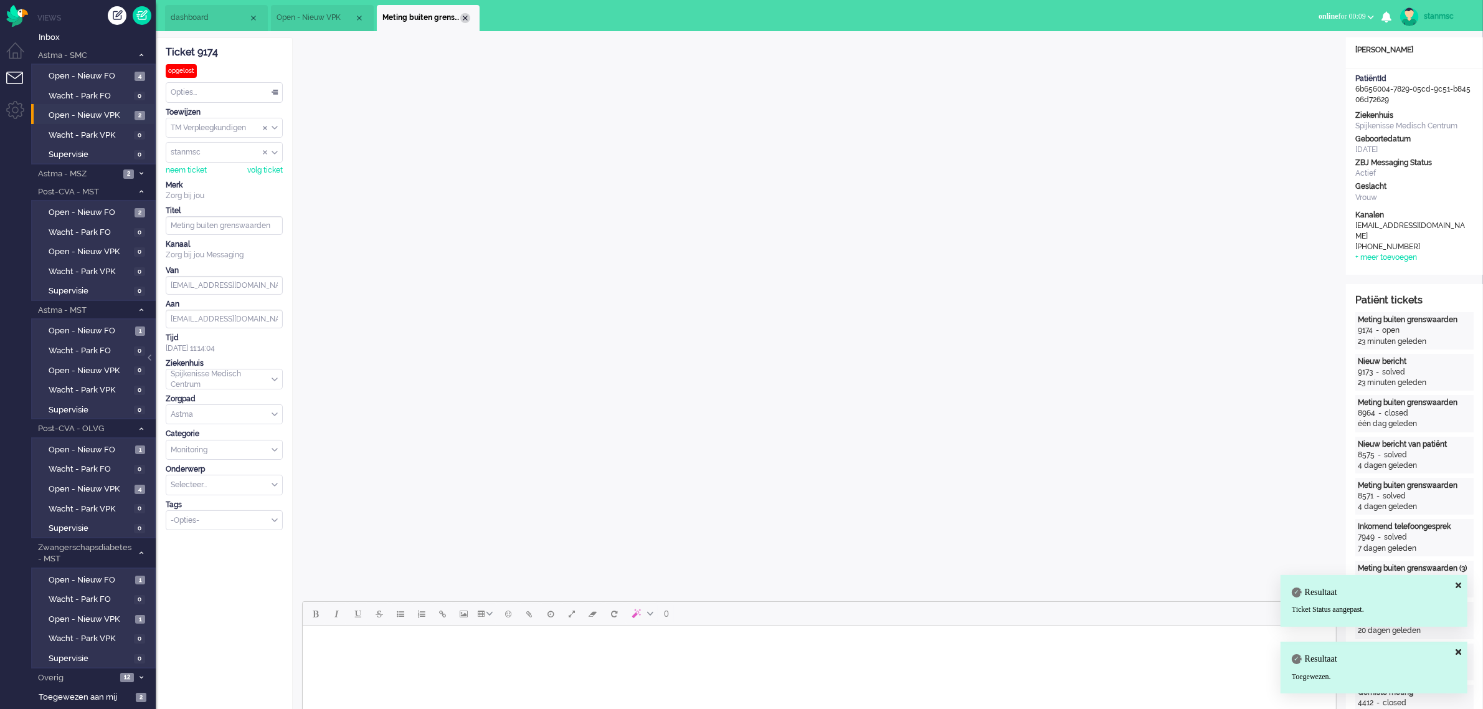
click at [463, 17] on div "Close tab" at bounding box center [465, 18] width 10 height 10
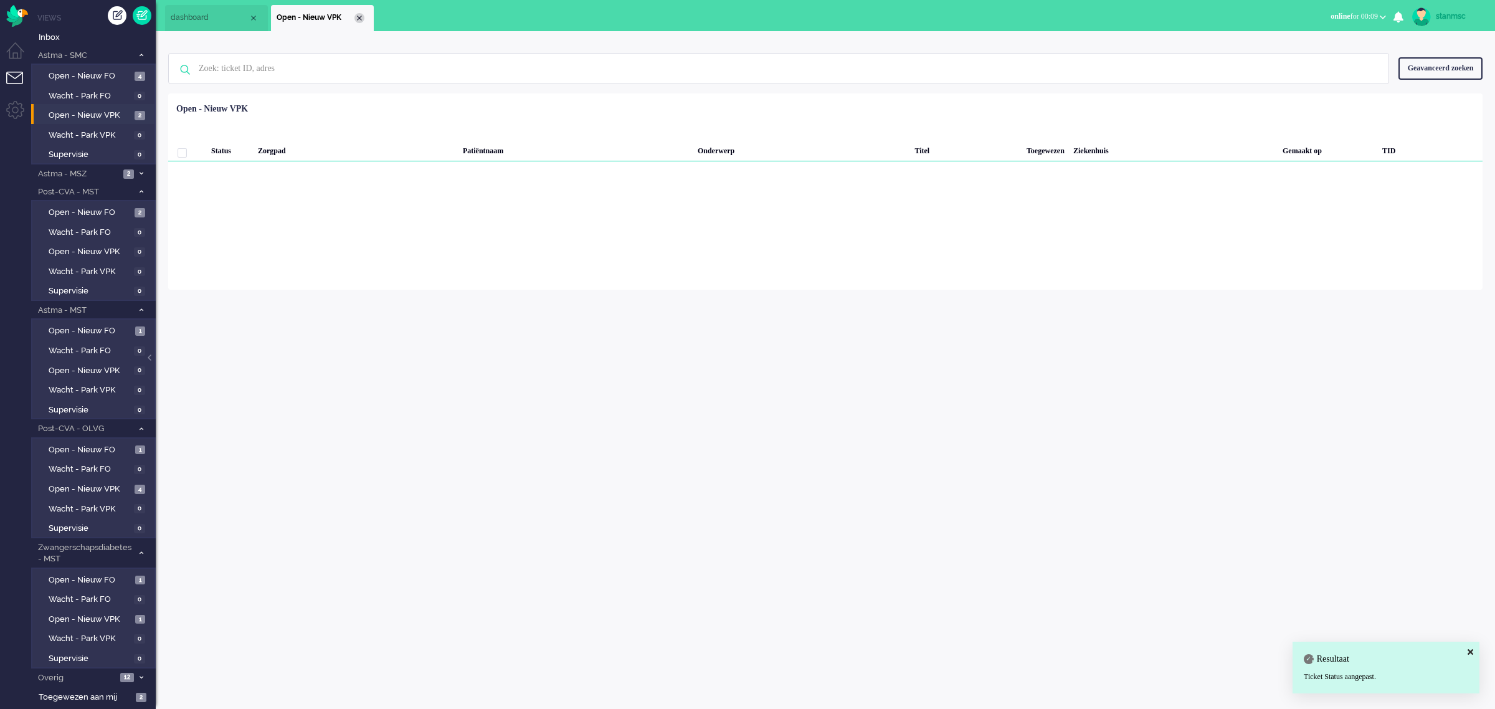
click at [359, 17] on div "Close tab" at bounding box center [359, 18] width 10 height 10
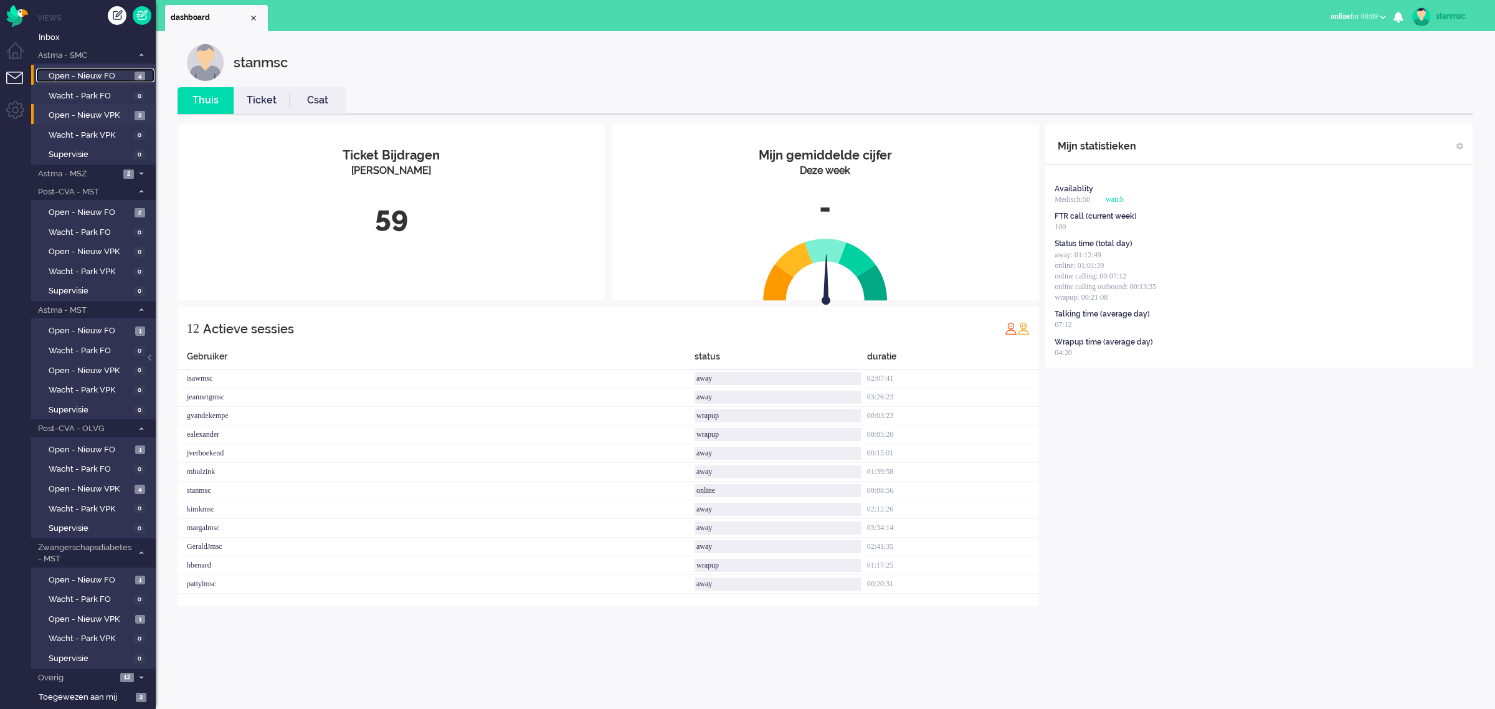
click at [78, 70] on span "Open - Nieuw FO" at bounding box center [90, 76] width 83 height 12
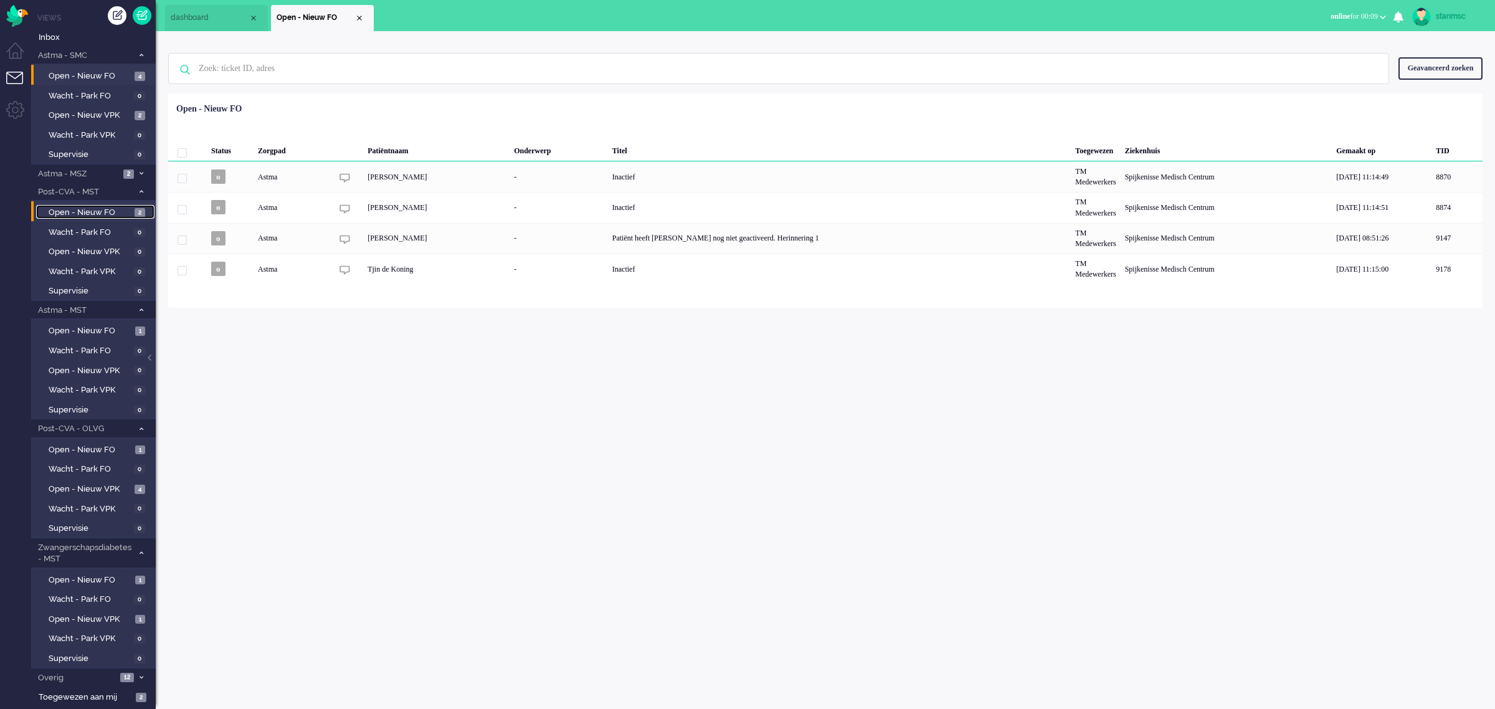
click at [88, 207] on span "Open - Nieuw FO" at bounding box center [90, 213] width 83 height 12
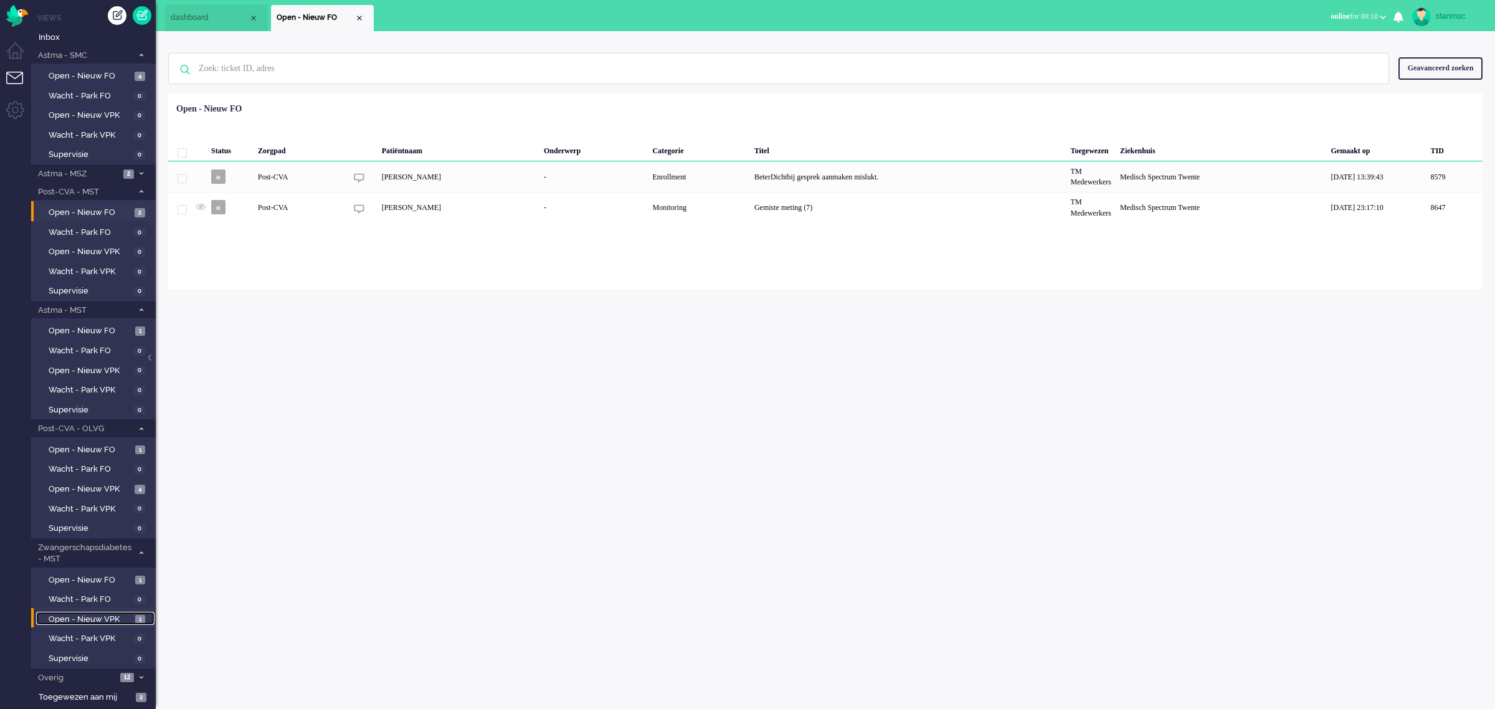
click at [97, 614] on span "Open - Nieuw VPK" at bounding box center [90, 620] width 83 height 12
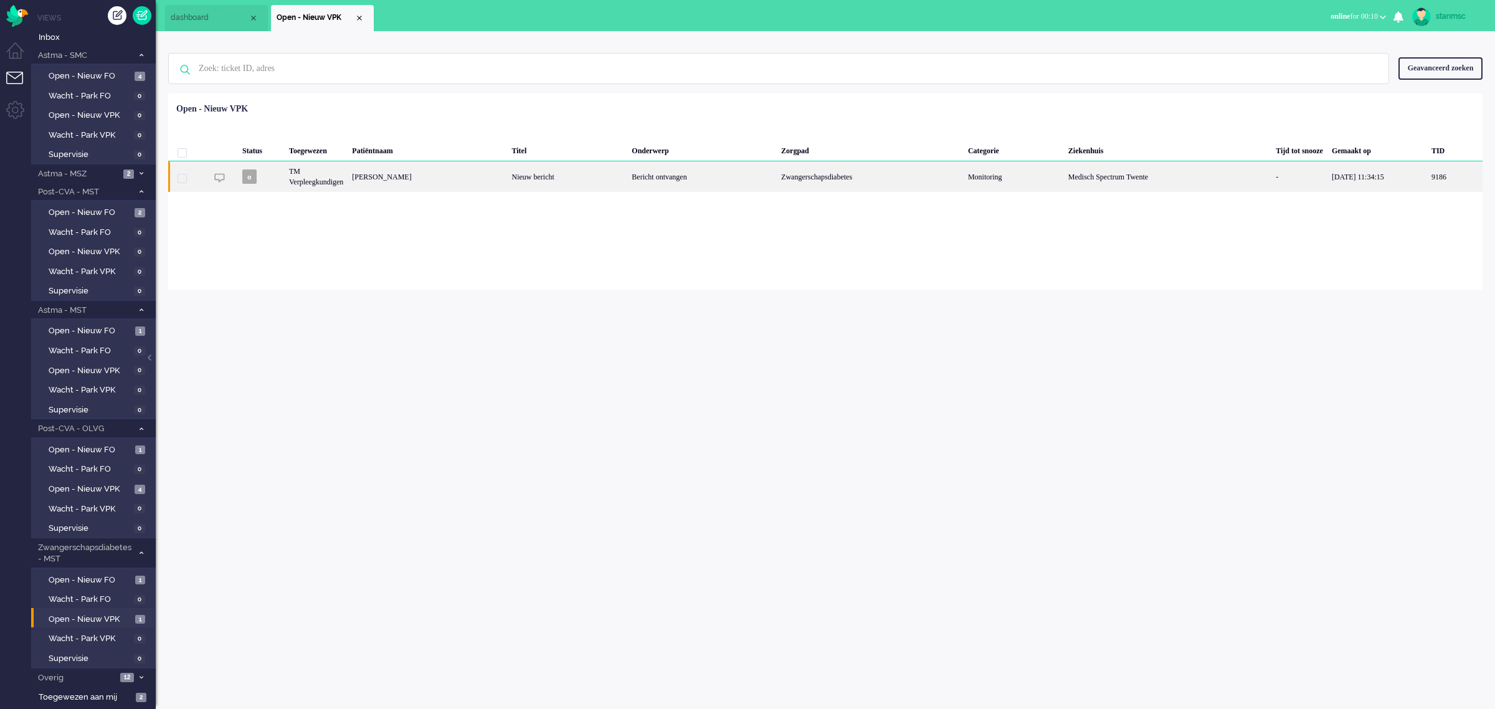
click at [1427, 178] on div "Marisol Cheryl Bunskoek" at bounding box center [1454, 176] width 55 height 31
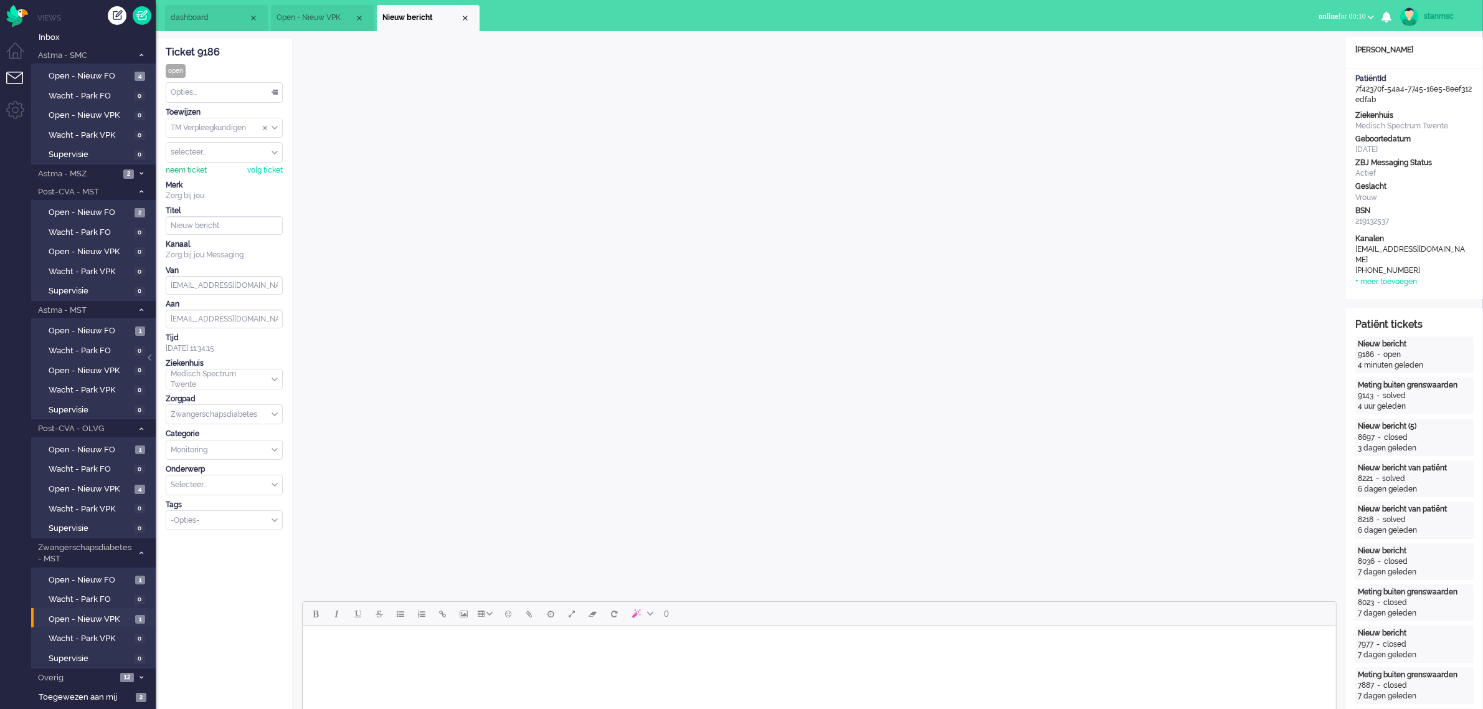
click at [201, 169] on div "neem ticket" at bounding box center [186, 170] width 41 height 11
click at [191, 88] on div "Opties..." at bounding box center [224, 92] width 116 height 19
click at [192, 176] on span "Opgelost" at bounding box center [187, 181] width 31 height 11
click at [465, 16] on div "Close tab" at bounding box center [465, 18] width 10 height 10
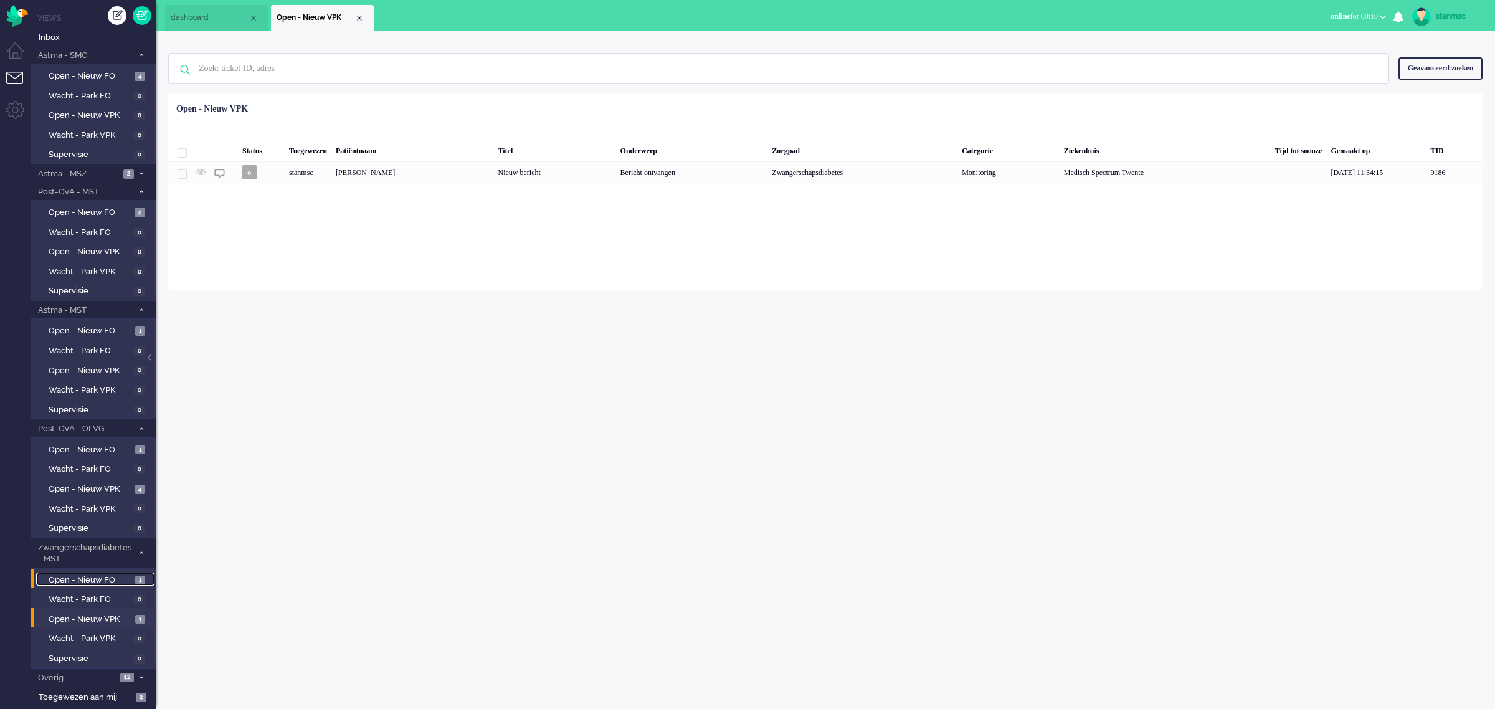
click at [93, 576] on span "Open - Nieuw FO" at bounding box center [90, 580] width 83 height 12
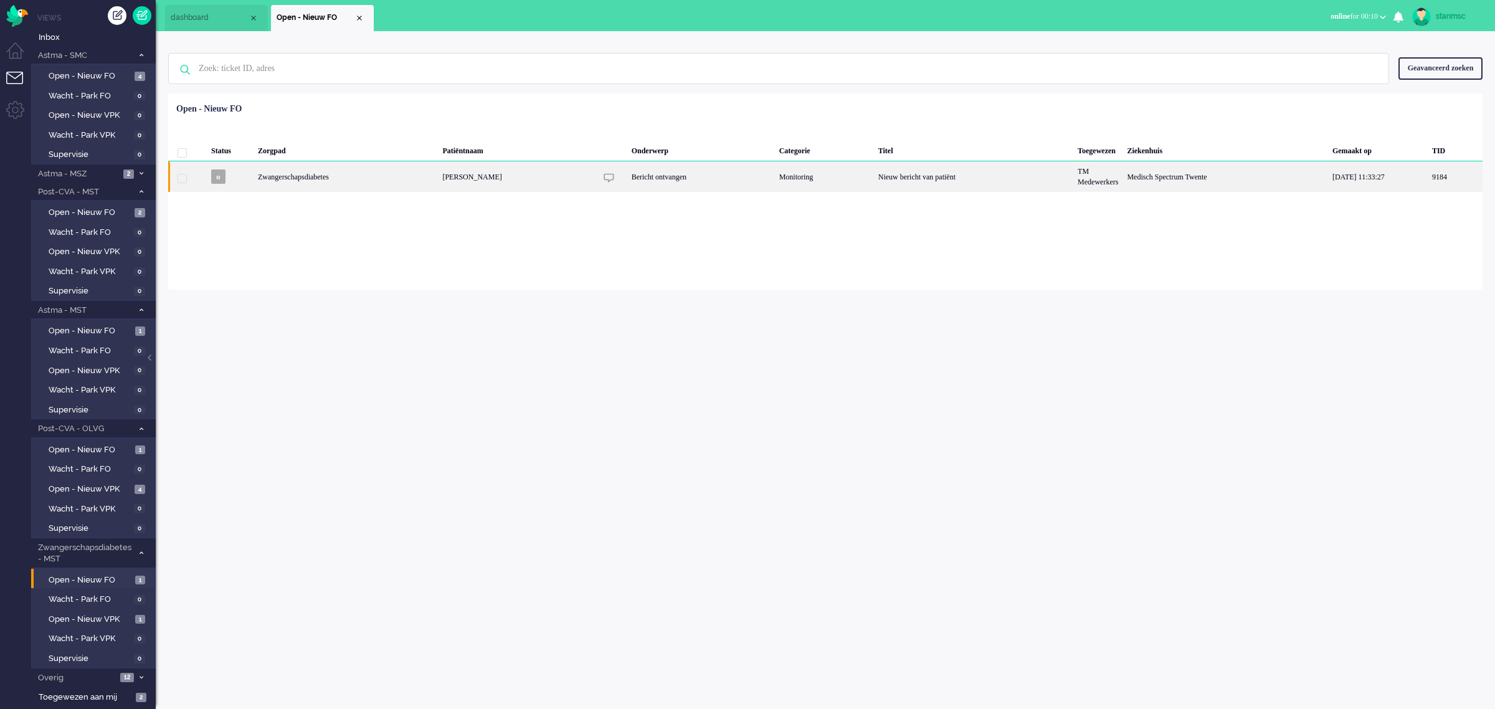
click at [775, 176] on div "Zwangerschapsdiabetes" at bounding box center [824, 176] width 99 height 31
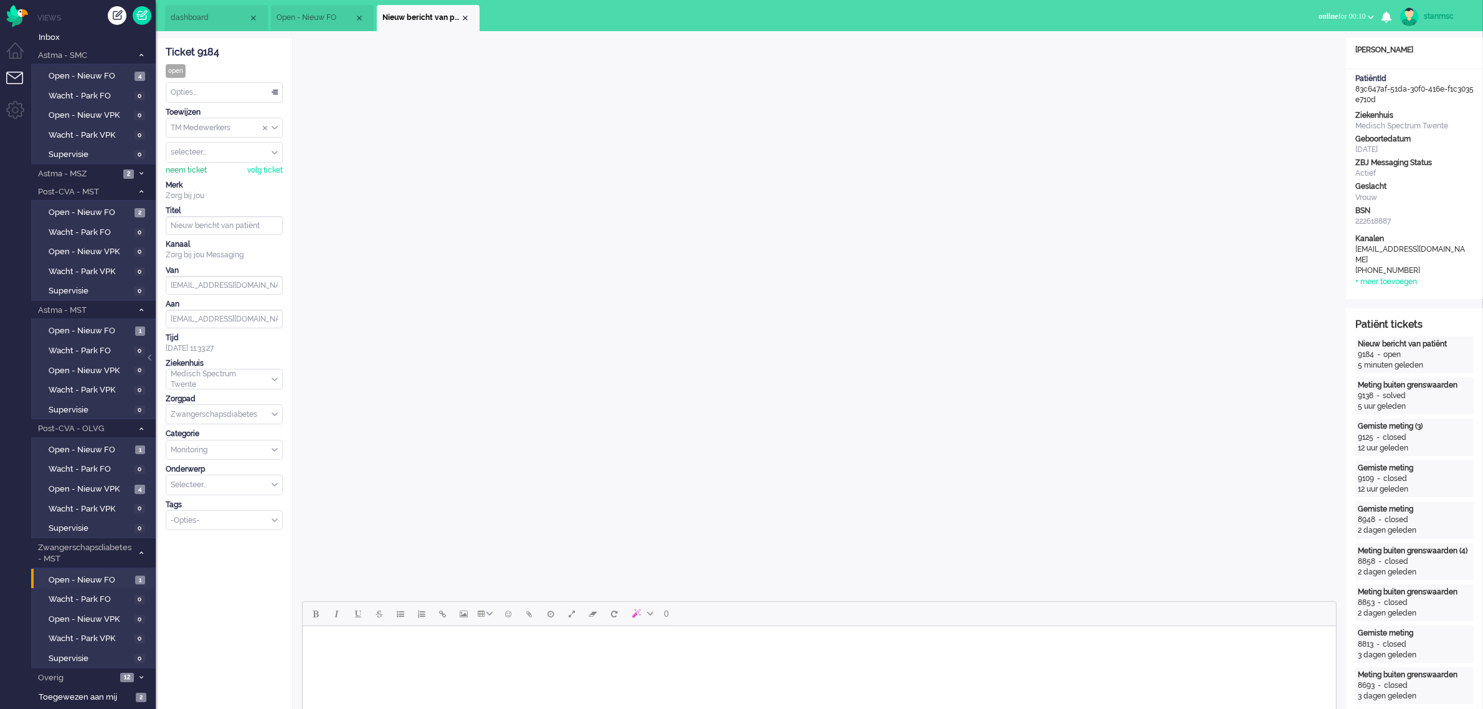
click at [194, 174] on div "neem ticket" at bounding box center [186, 170] width 41 height 11
click at [224, 93] on div "Opties..." at bounding box center [224, 92] width 116 height 19
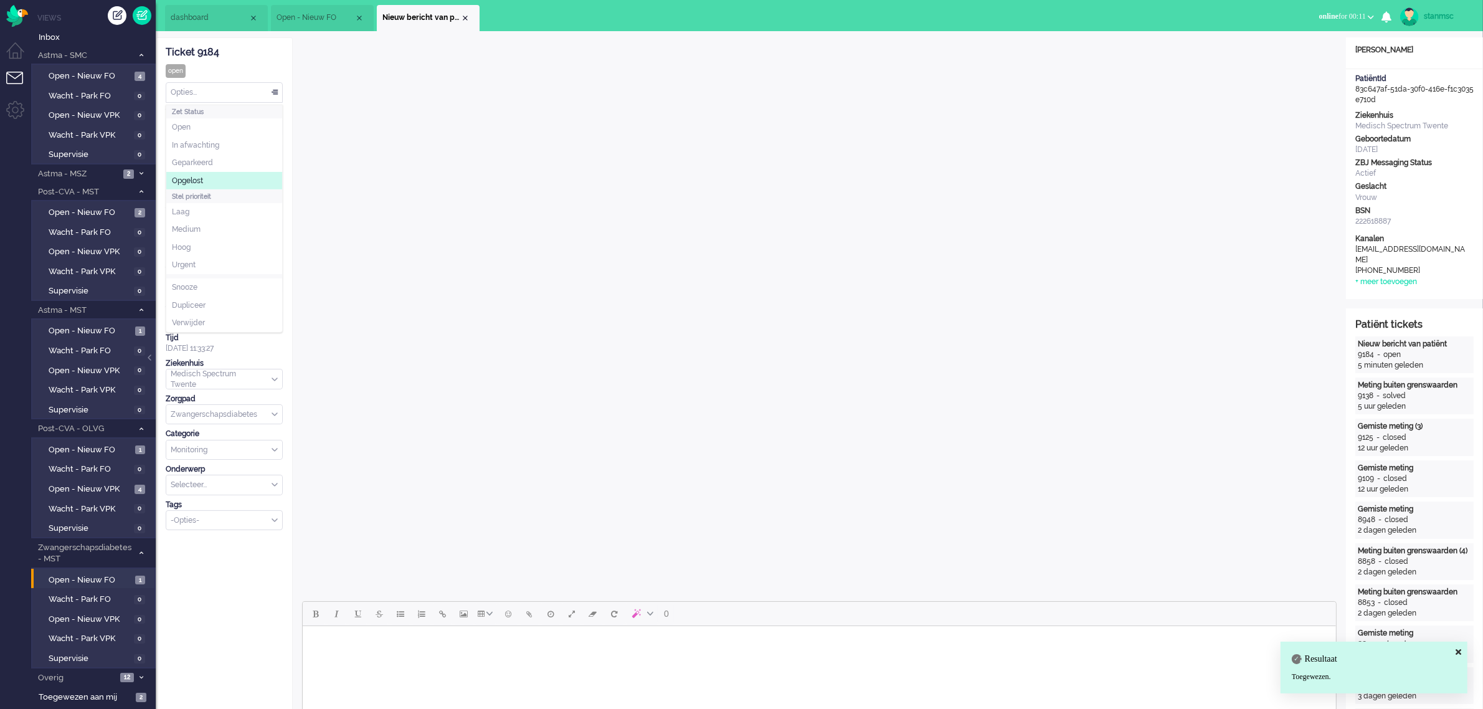
click at [203, 178] on span "Opgelost" at bounding box center [187, 181] width 31 height 11
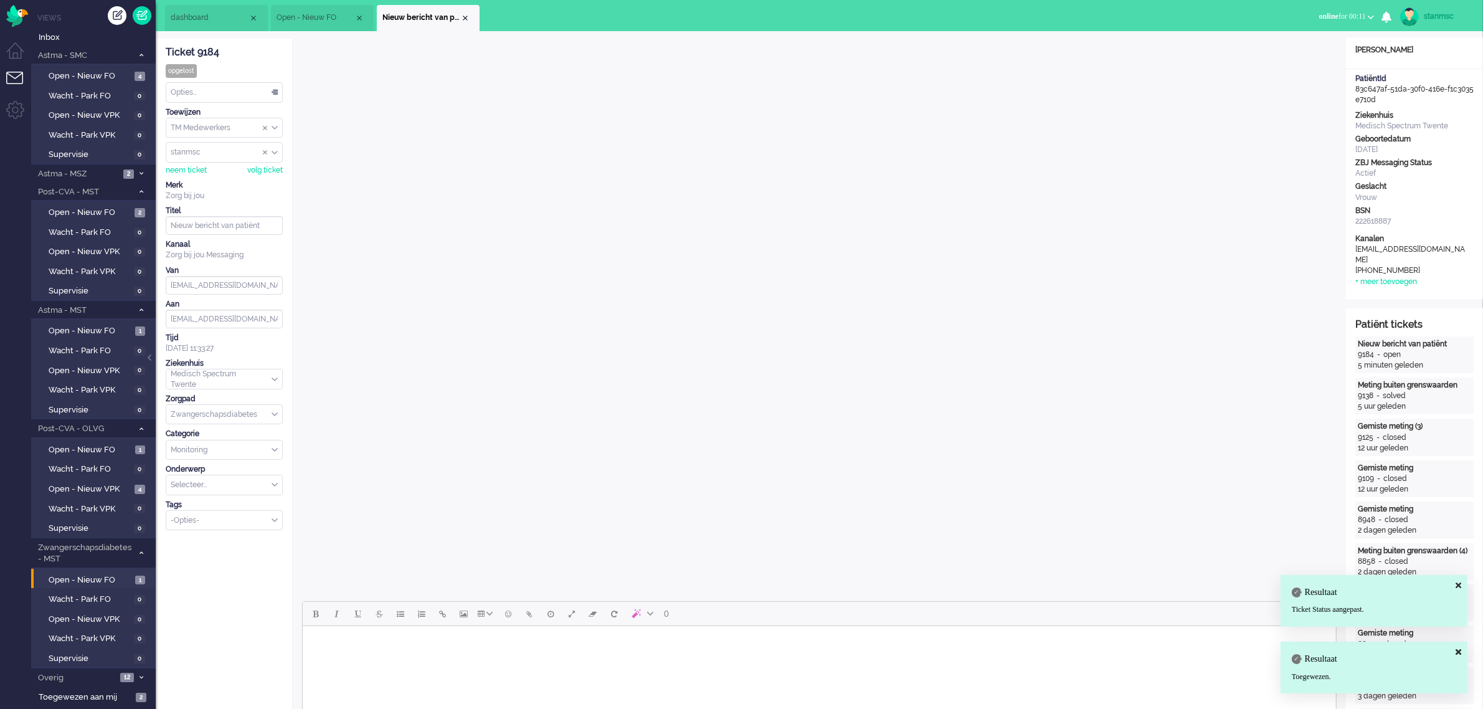
click at [463, 16] on div "Close tab" at bounding box center [465, 18] width 10 height 10
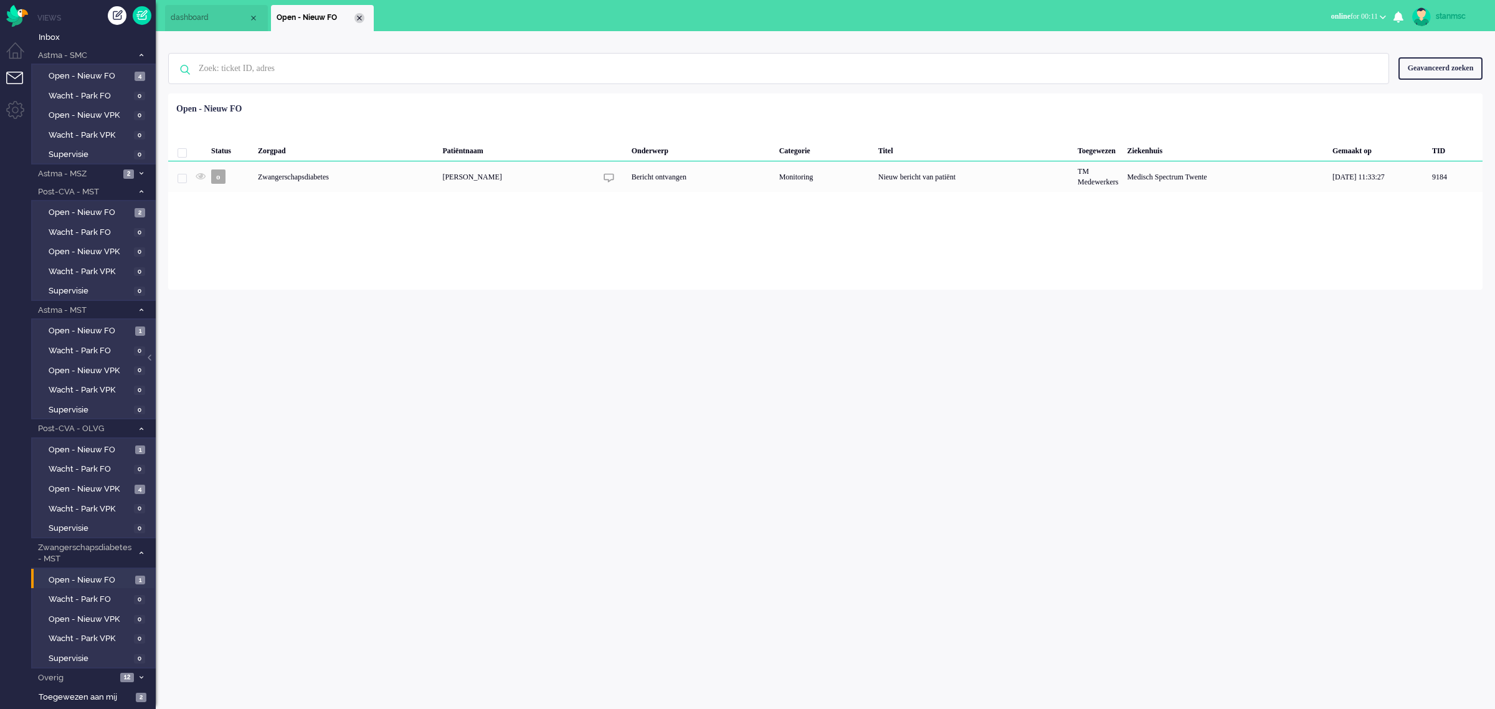
click at [358, 19] on div "Close tab" at bounding box center [359, 18] width 10 height 10
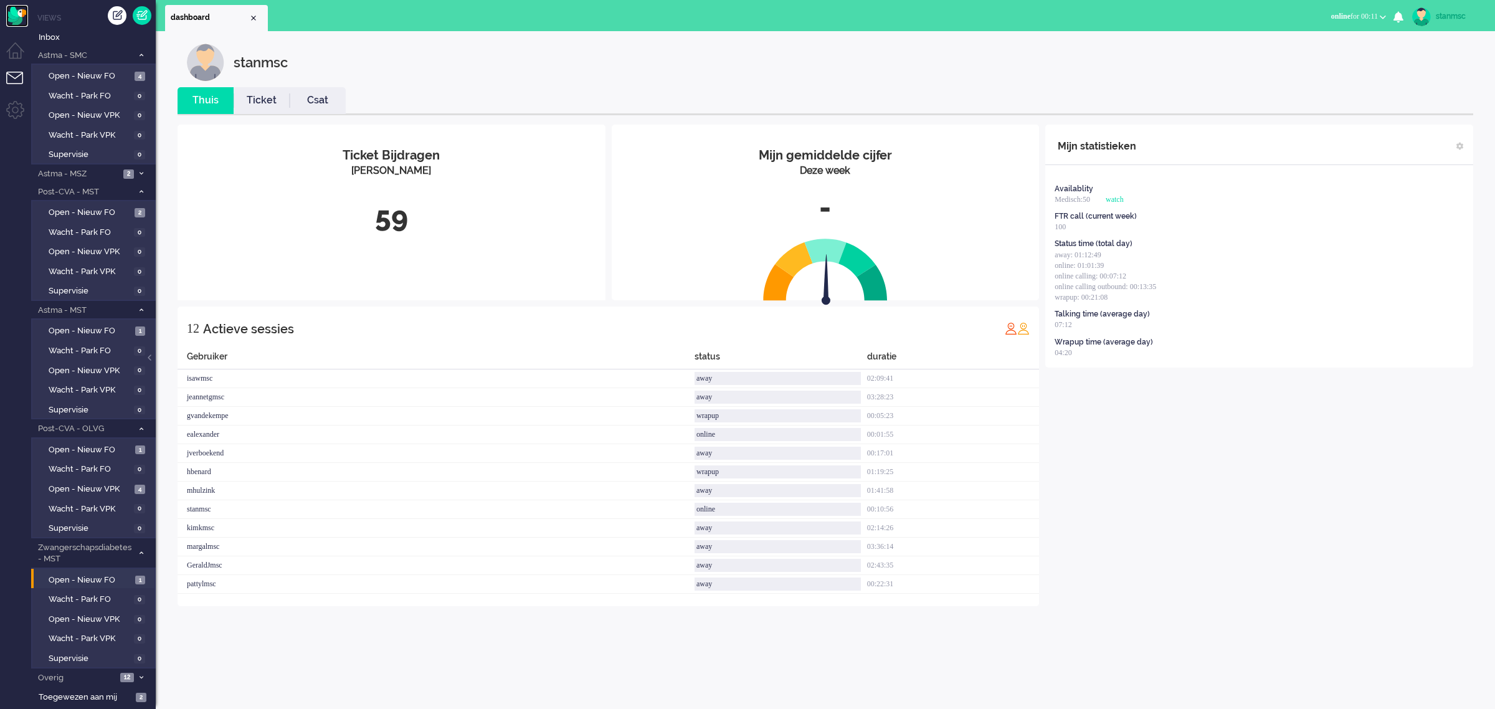
click at [17, 20] on img "Omnidesk" at bounding box center [17, 16] width 22 height 22
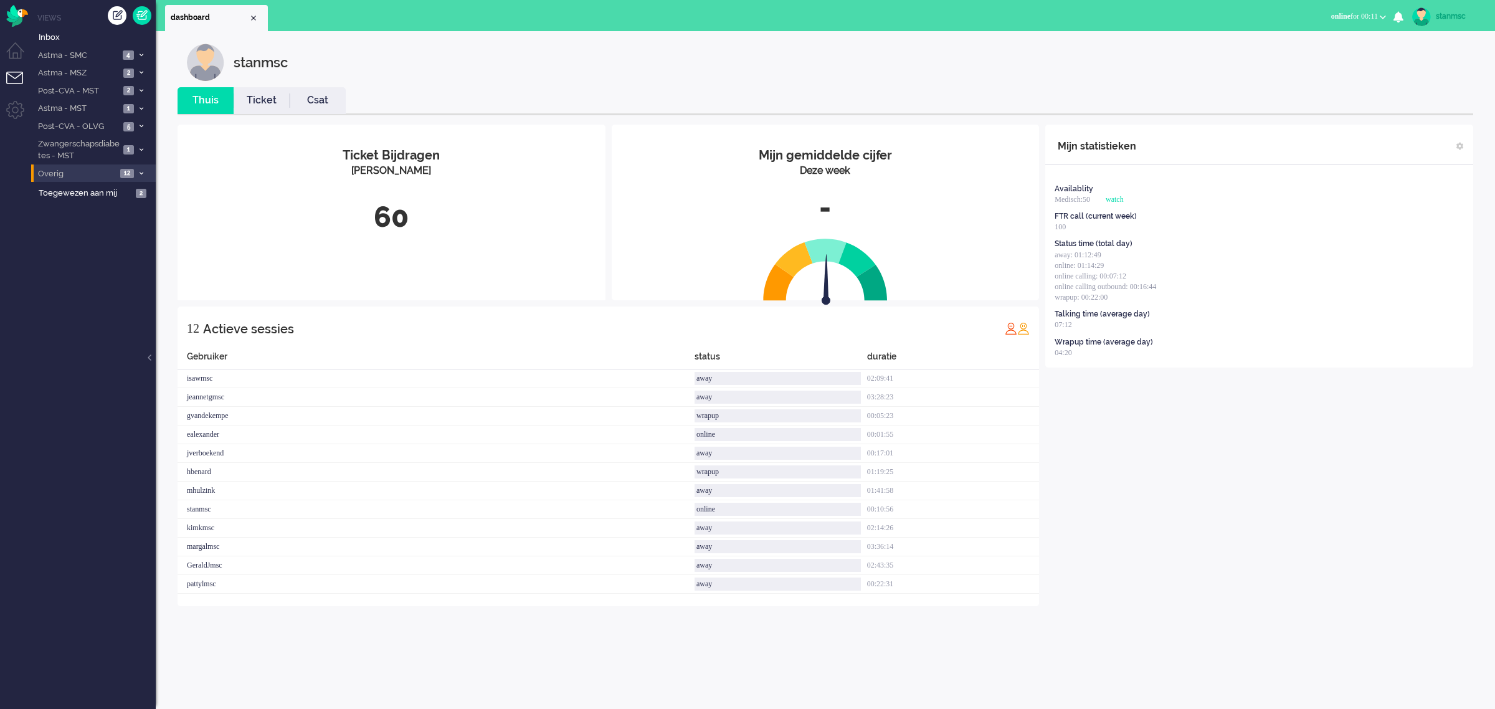
click at [76, 171] on span "Overig" at bounding box center [76, 174] width 80 height 12
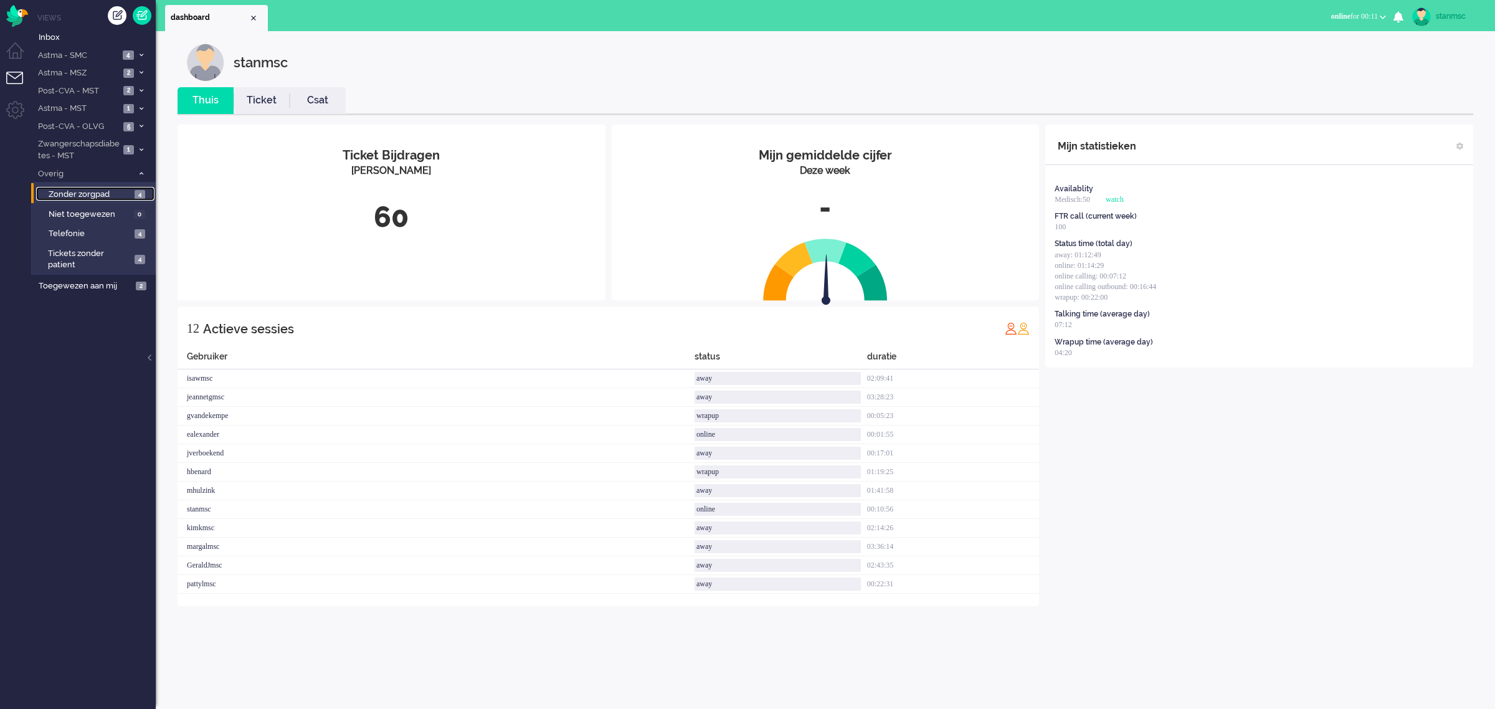
click at [80, 196] on span "Zonder zorgpad" at bounding box center [90, 195] width 83 height 12
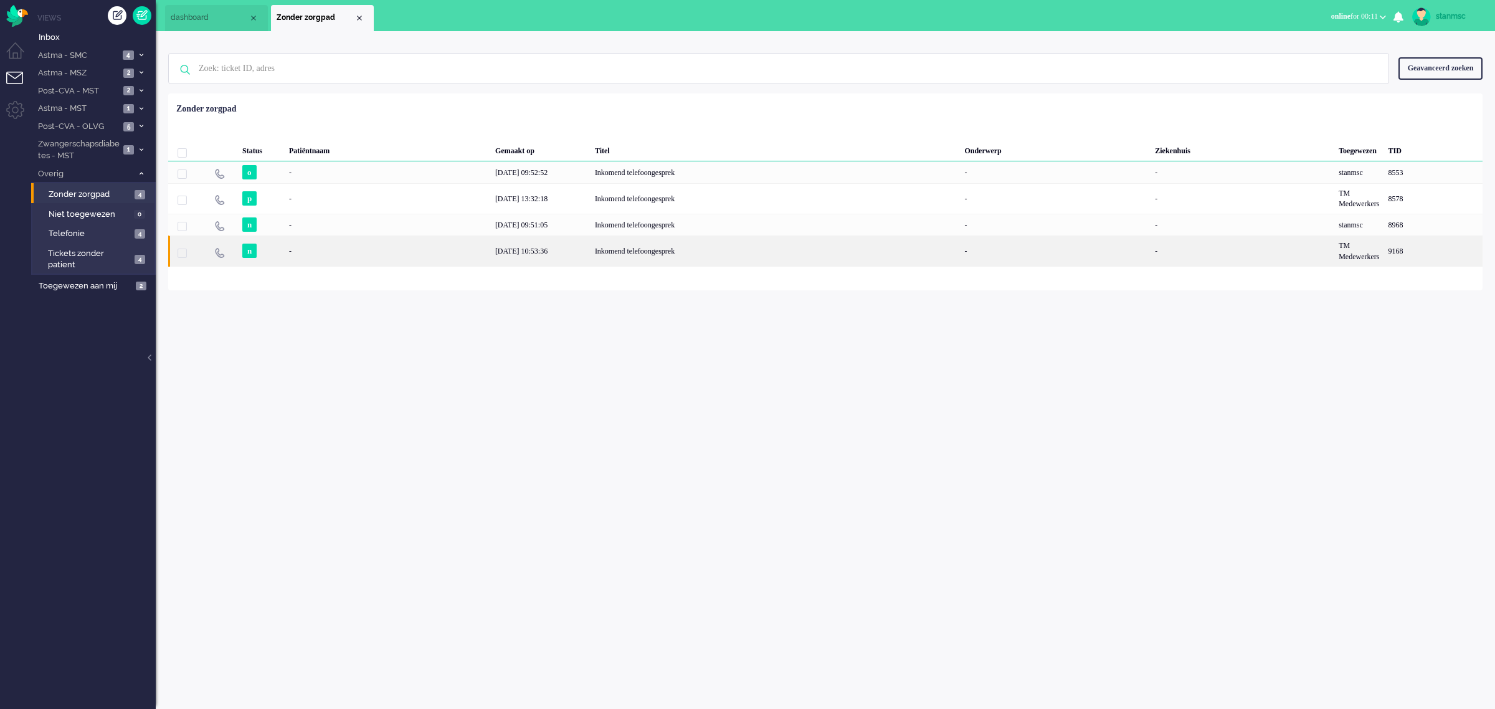
click at [275, 253] on div "n" at bounding box center [261, 250] width 47 height 31
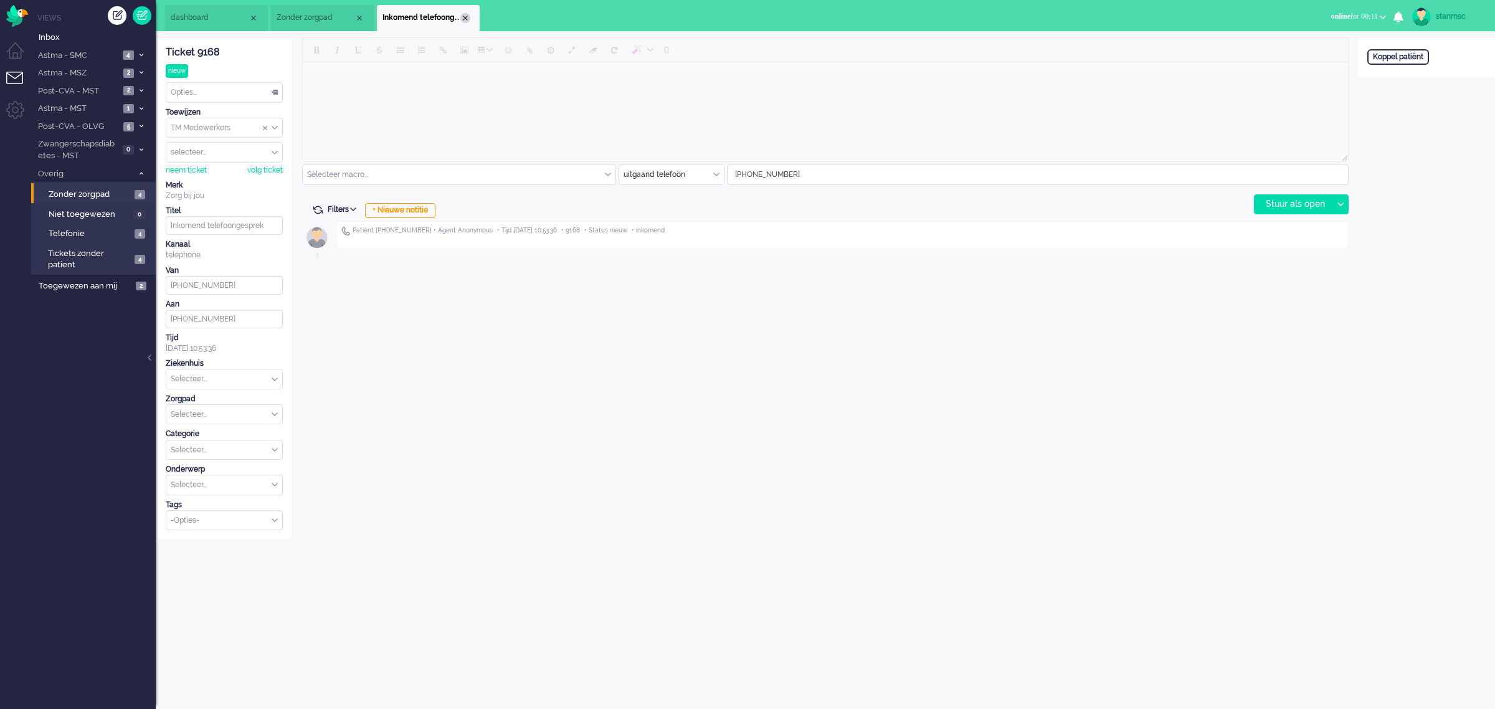
click at [467, 16] on div "Close tab" at bounding box center [465, 18] width 10 height 10
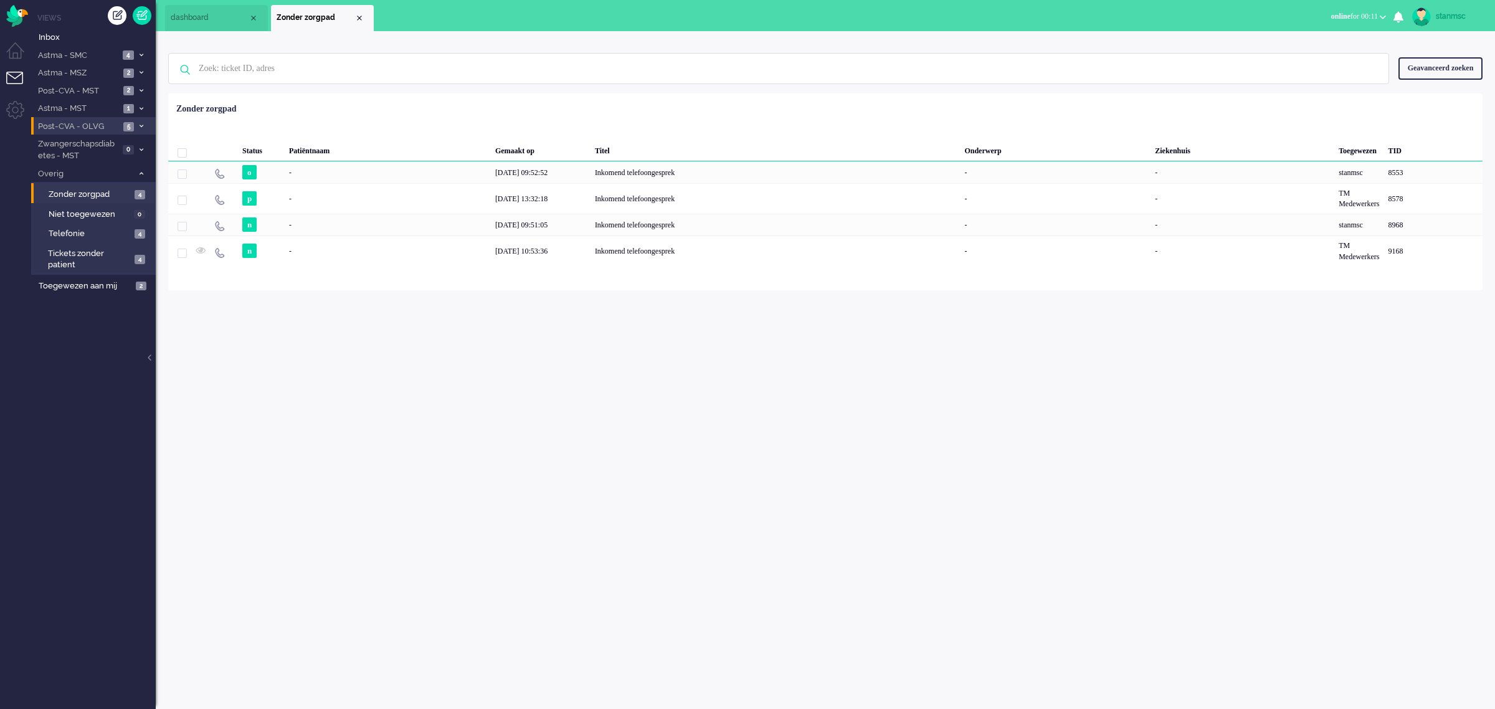
click at [93, 123] on span "Post-CVA - OLVG" at bounding box center [77, 127] width 83 height 12
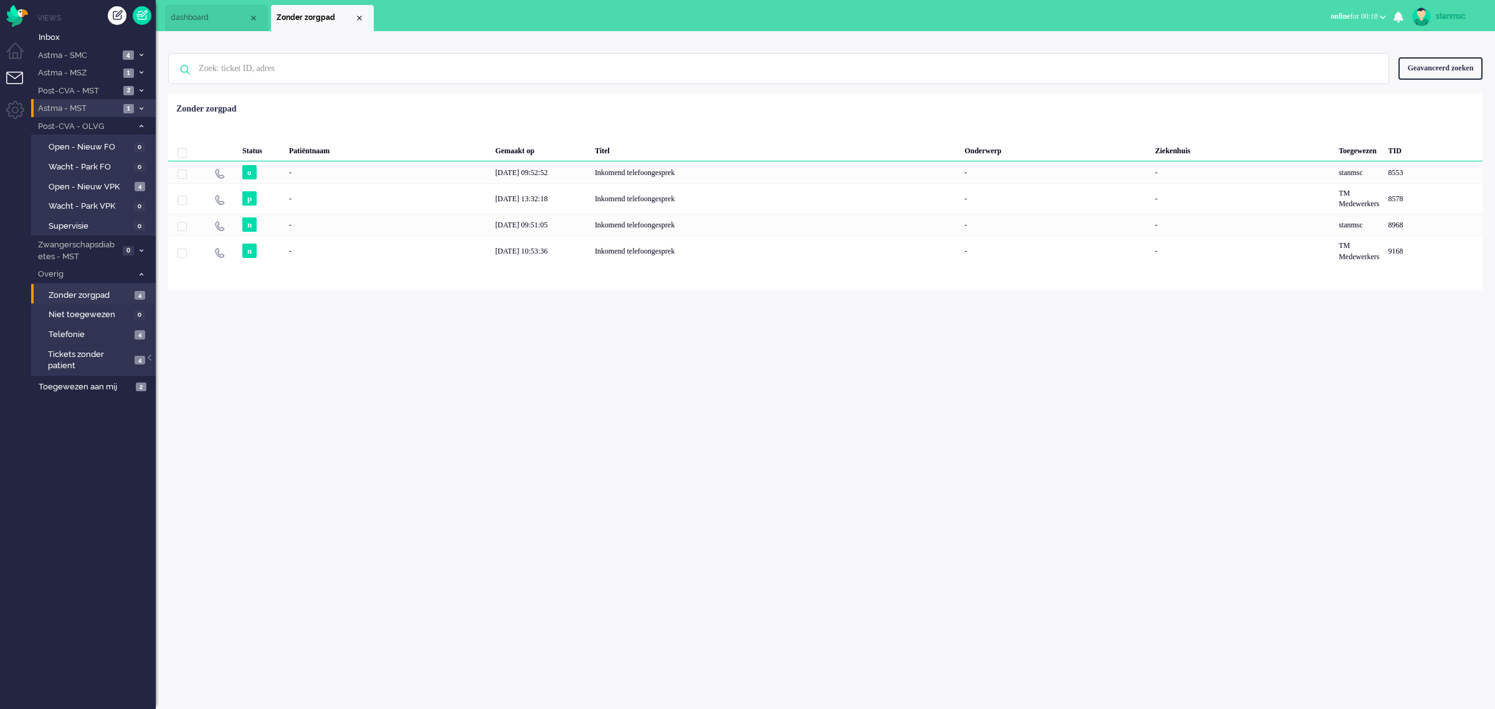
click at [88, 108] on span "Astma - MST" at bounding box center [77, 109] width 83 height 12
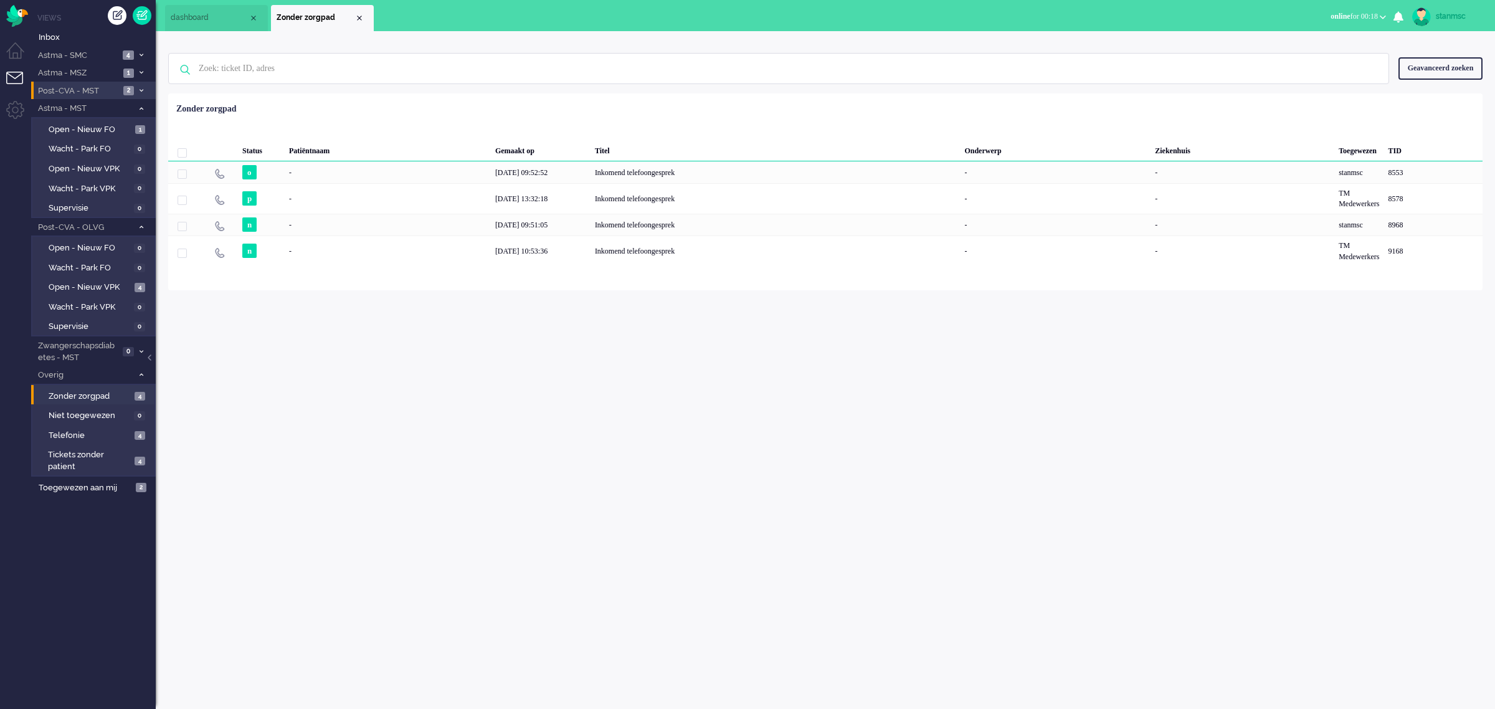
click at [97, 91] on span "Post-CVA - MST" at bounding box center [77, 91] width 83 height 12
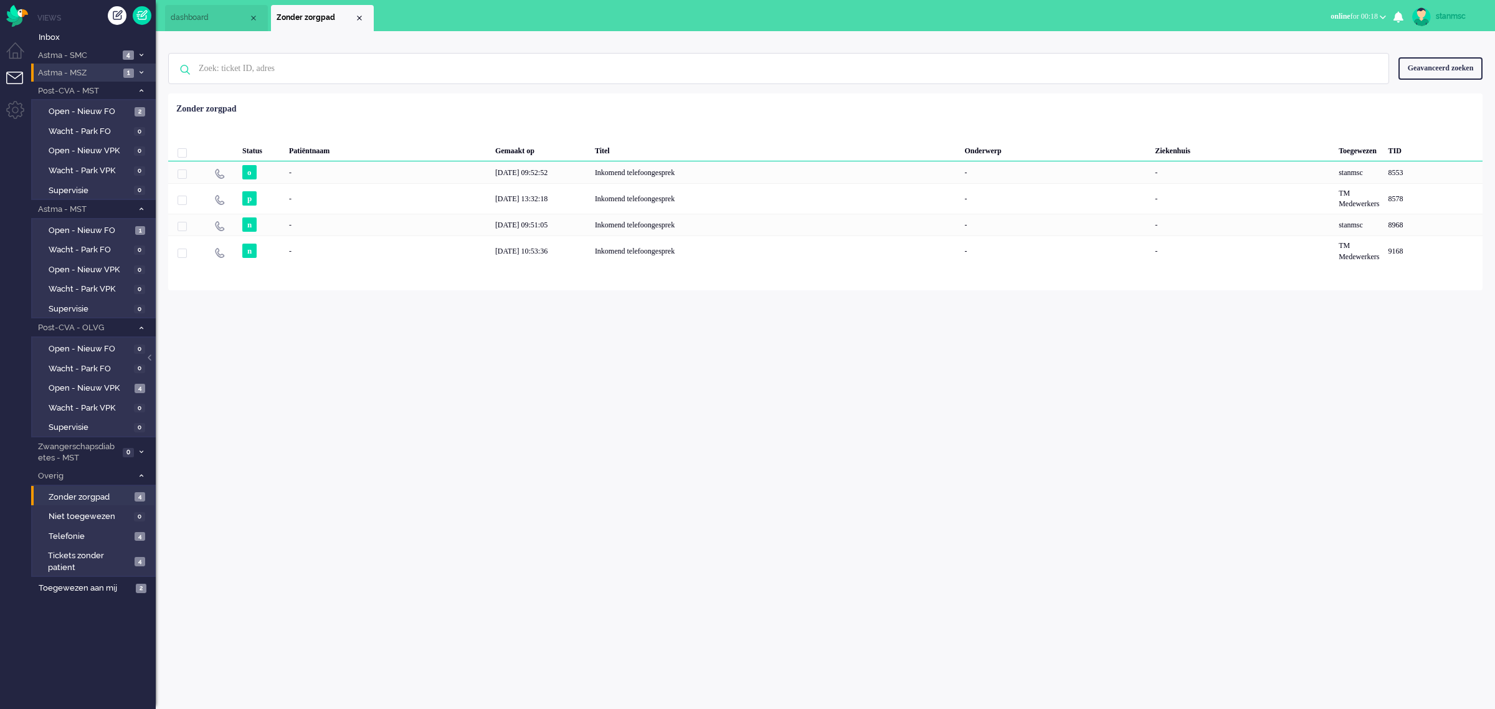
click at [85, 72] on span "Astma - MSZ" at bounding box center [77, 73] width 83 height 12
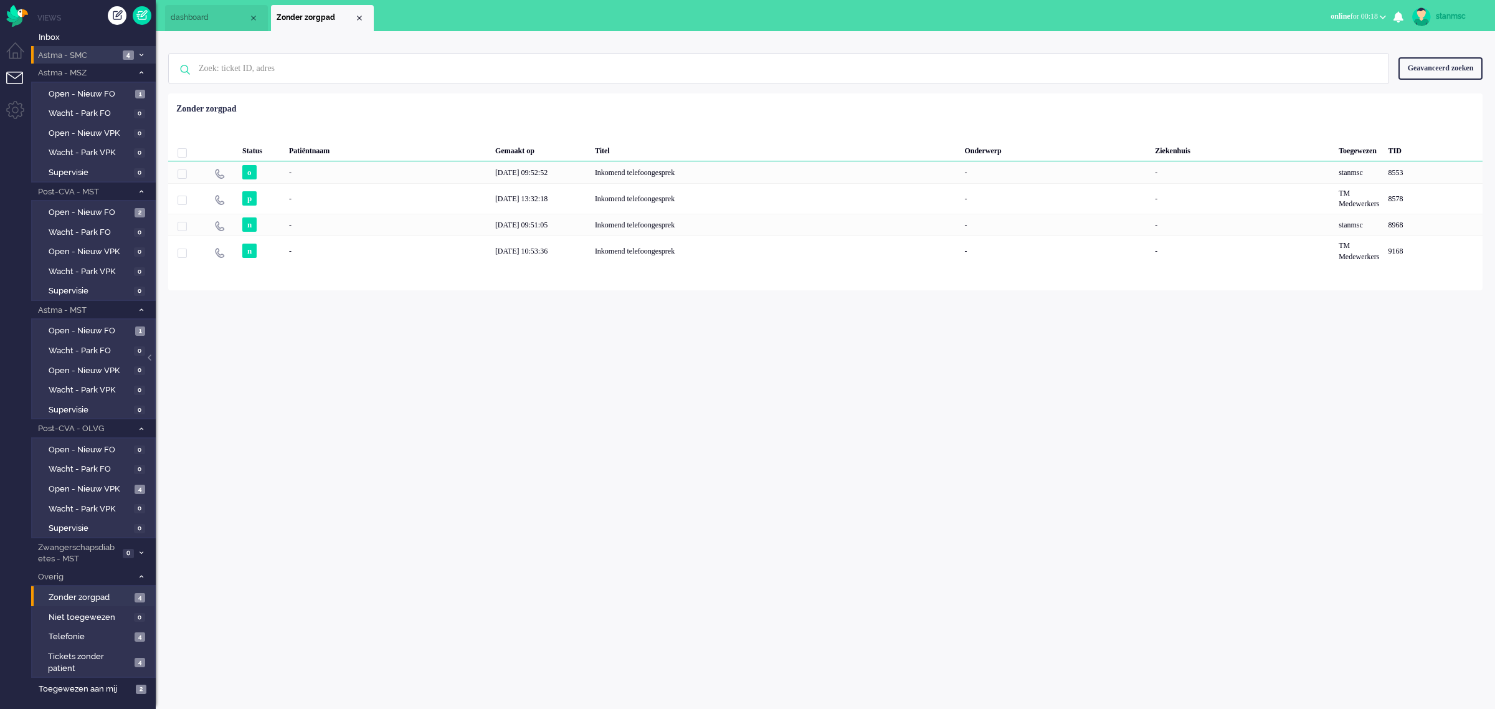
click at [88, 53] on span "Astma - SMC" at bounding box center [77, 56] width 83 height 12
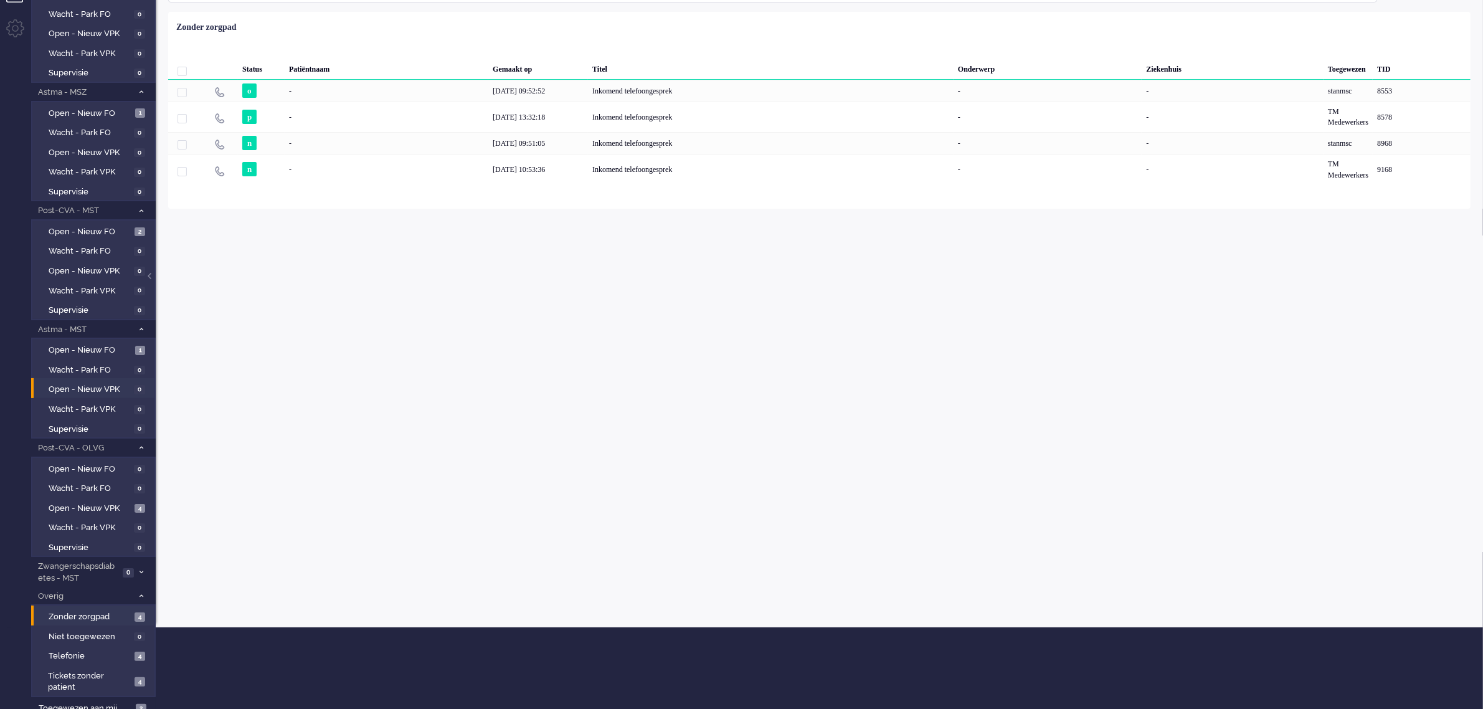
scroll to position [82, 0]
click at [97, 502] on span "Open - Nieuw VPK" at bounding box center [90, 508] width 83 height 12
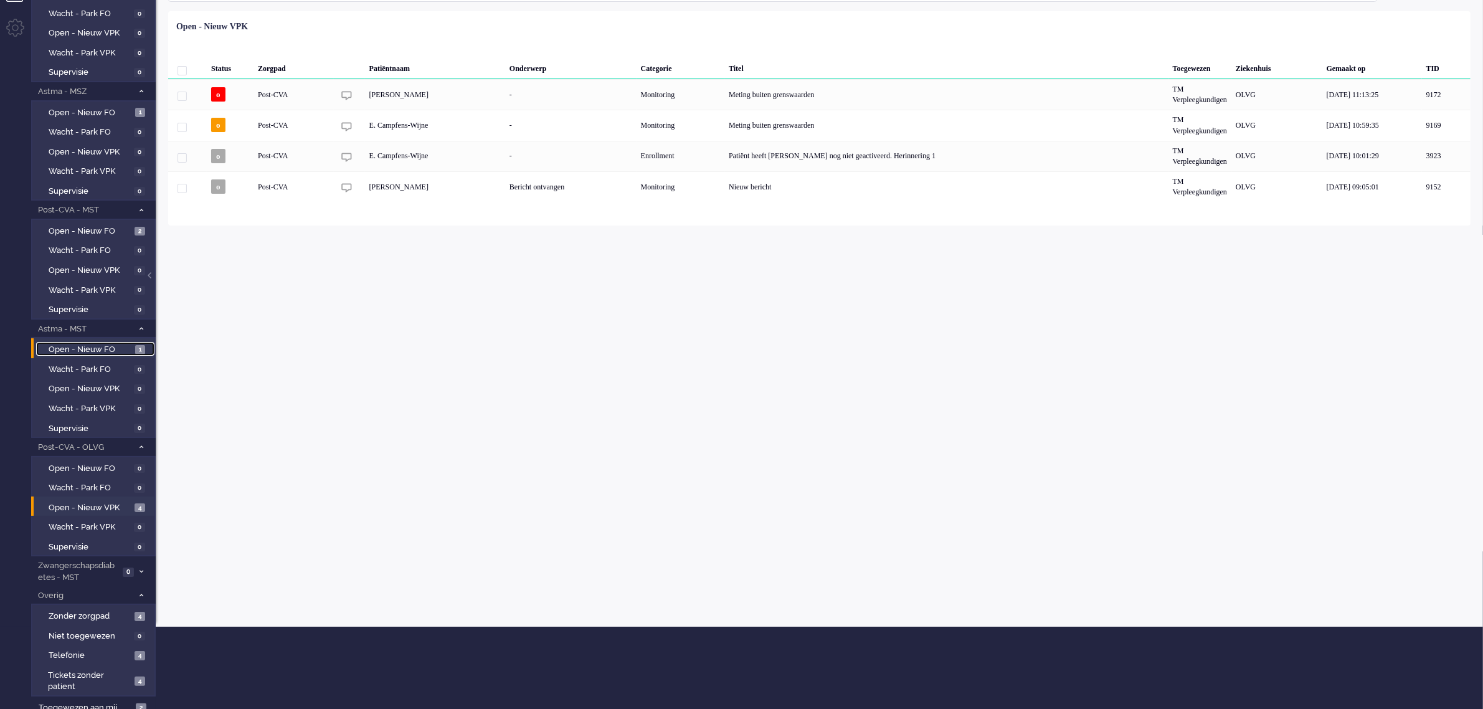
click at [95, 344] on span "Open - Nieuw FO" at bounding box center [90, 350] width 83 height 12
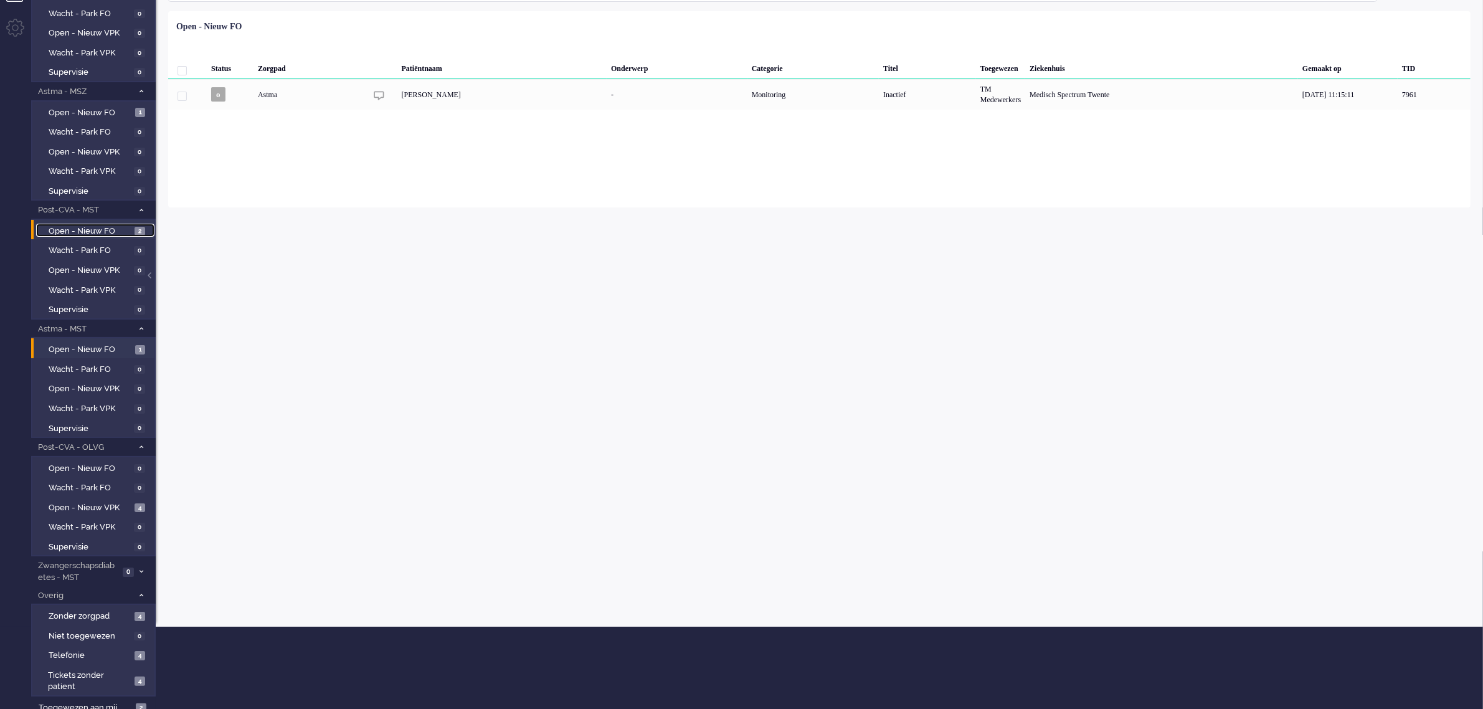
click at [106, 225] on span "Open - Nieuw FO" at bounding box center [90, 231] width 83 height 12
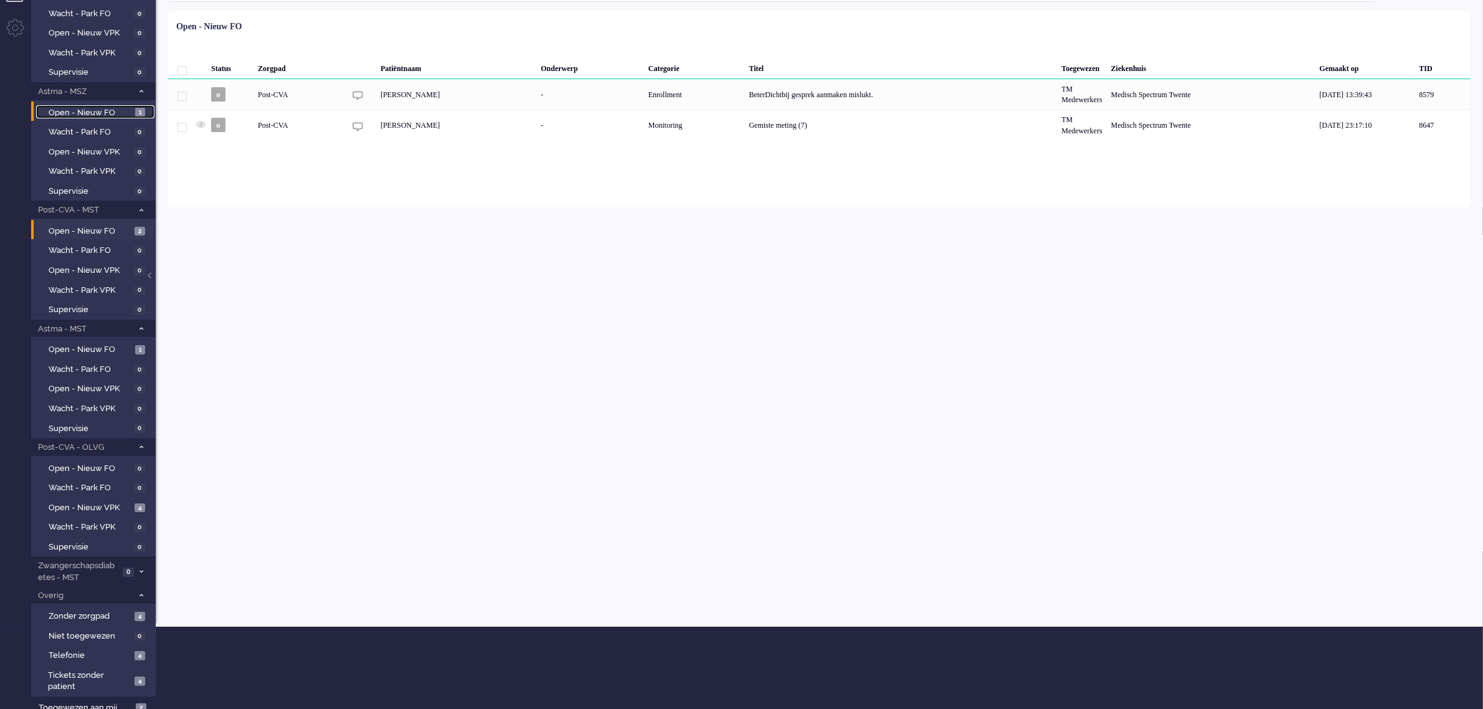
click at [95, 110] on span "Open - Nieuw FO" at bounding box center [90, 113] width 83 height 12
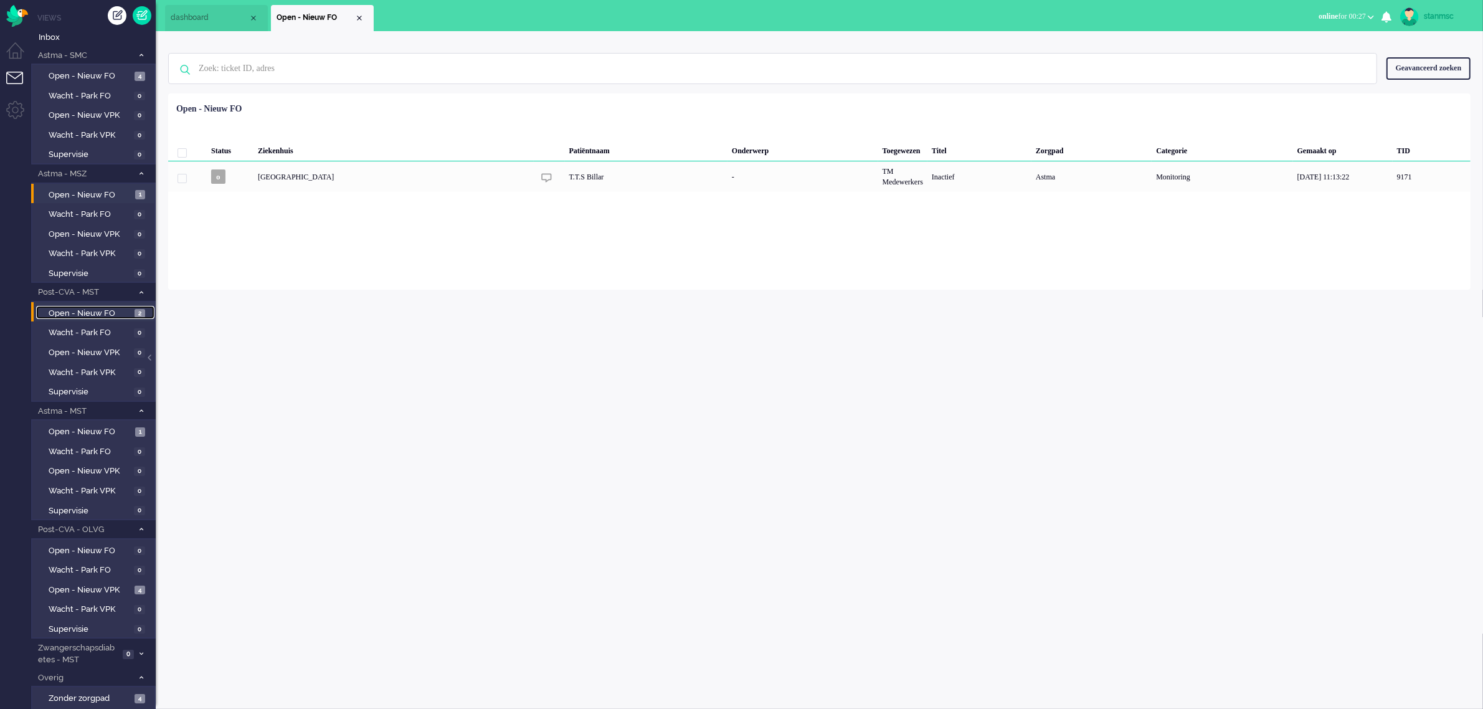
click at [82, 312] on span "Open - Nieuw FO" at bounding box center [90, 314] width 83 height 12
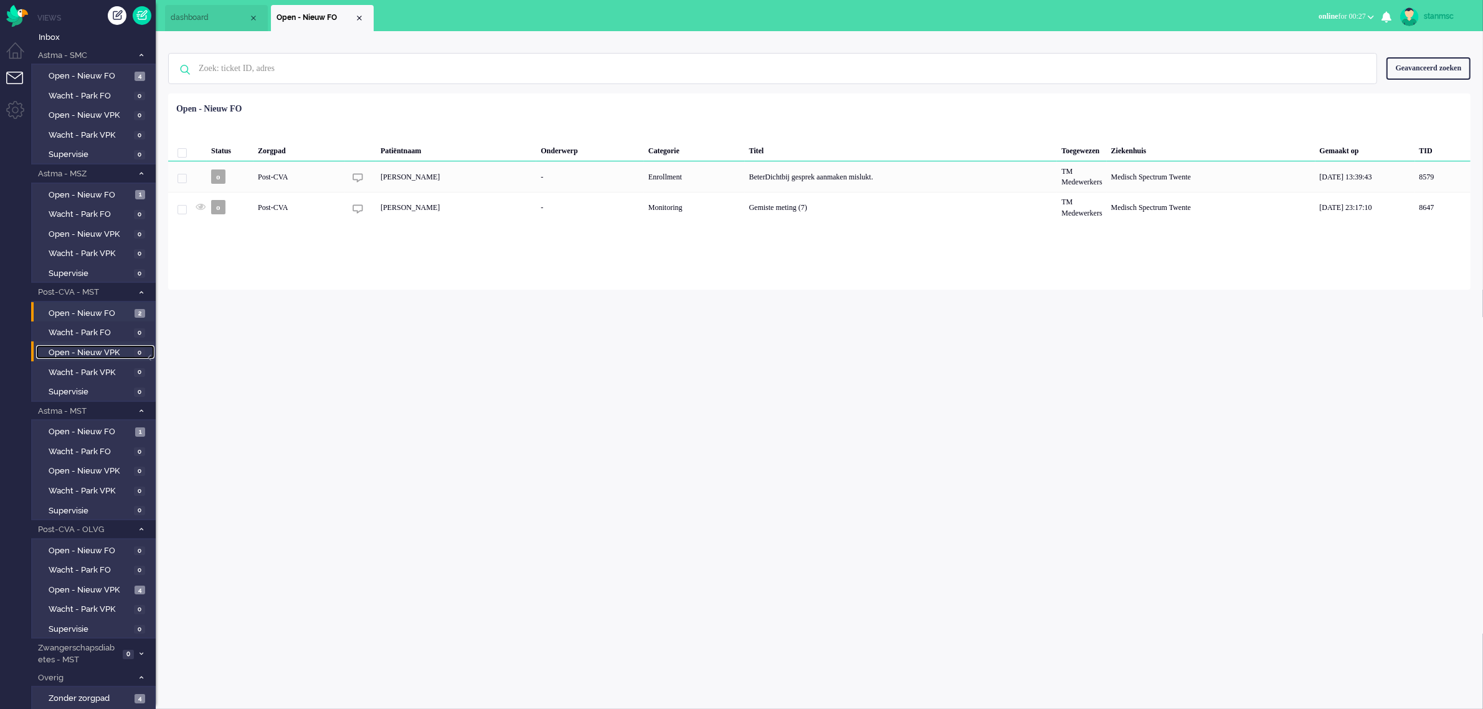
click at [76, 350] on span "Open - Nieuw VPK" at bounding box center [90, 353] width 82 height 12
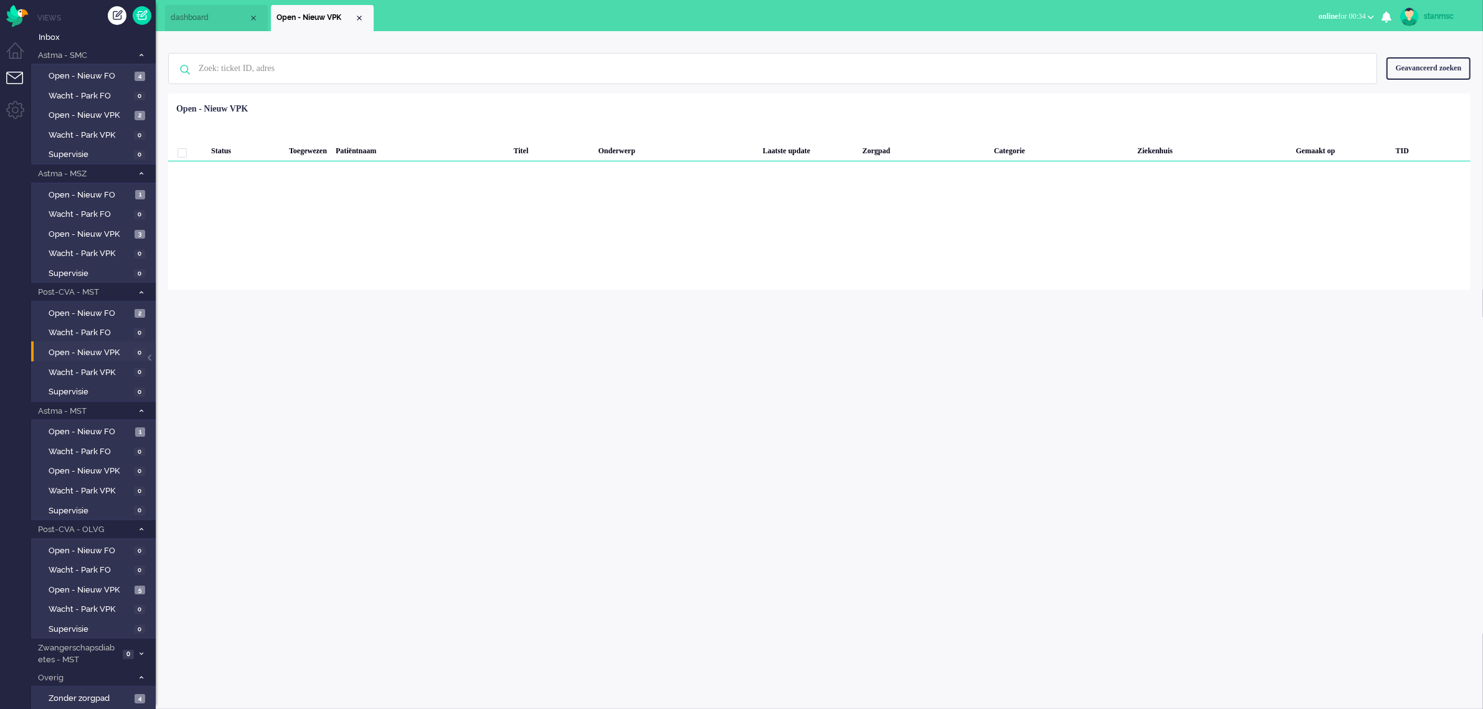
click at [1336, 16] on span "online for 00:34" at bounding box center [1342, 16] width 47 height 9
click at [1303, 44] on label "Away" at bounding box center [1322, 42] width 98 height 11
click at [640, 360] on div "stanmsc Thuis Ticket Csat Mijn gemiddelde cijfer Deze week - Ticket Bijdragen P…" at bounding box center [819, 370] width 1327 height 678
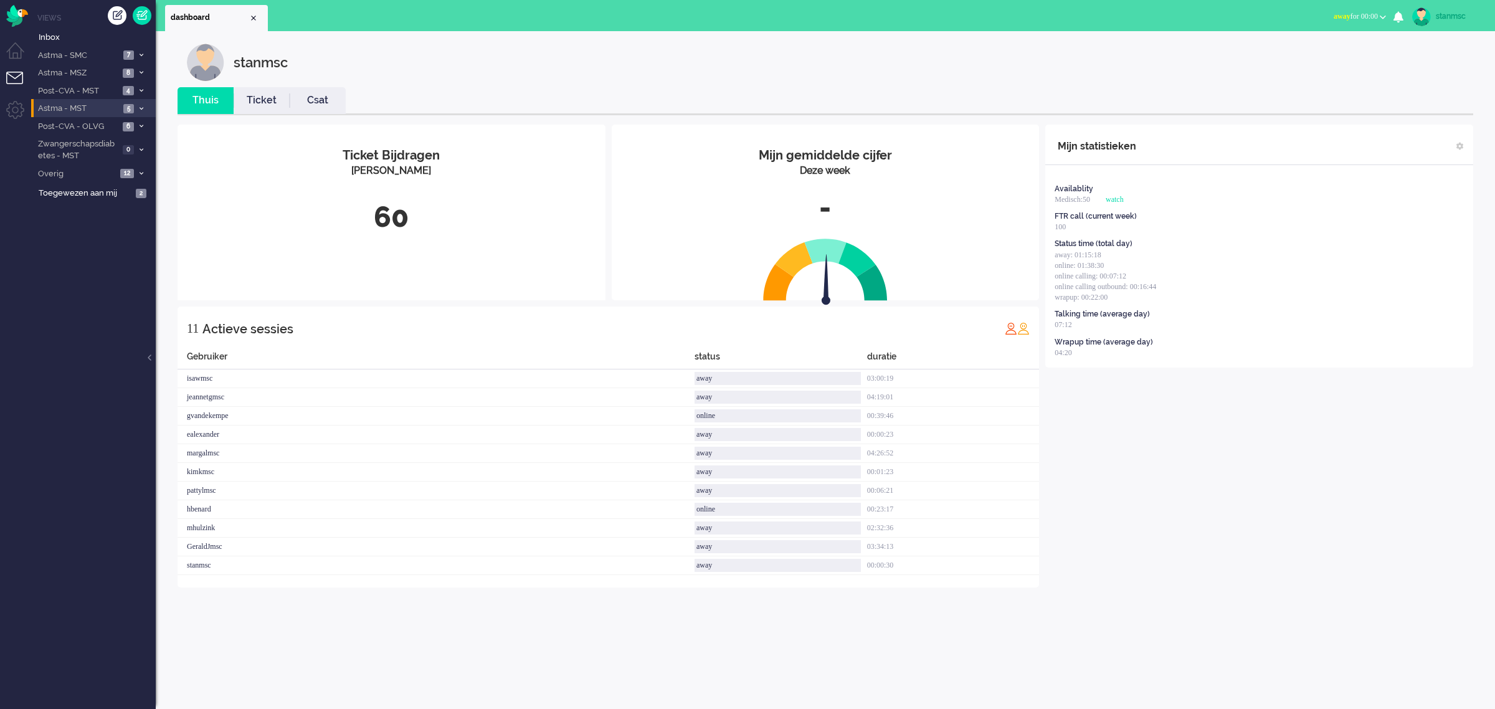
click at [85, 110] on span "Astma - MST" at bounding box center [77, 109] width 83 height 12
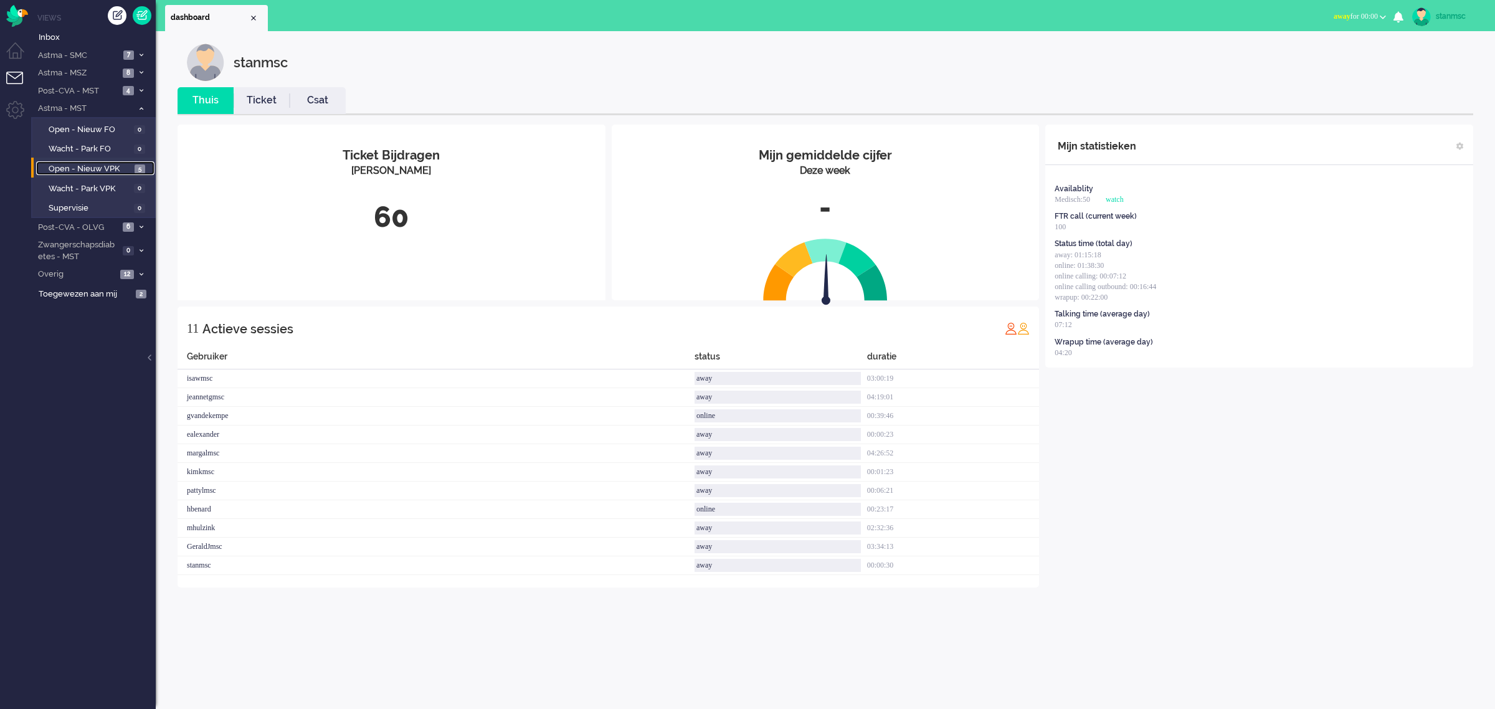
click at [82, 166] on span "Open - Nieuw VPK" at bounding box center [90, 169] width 83 height 12
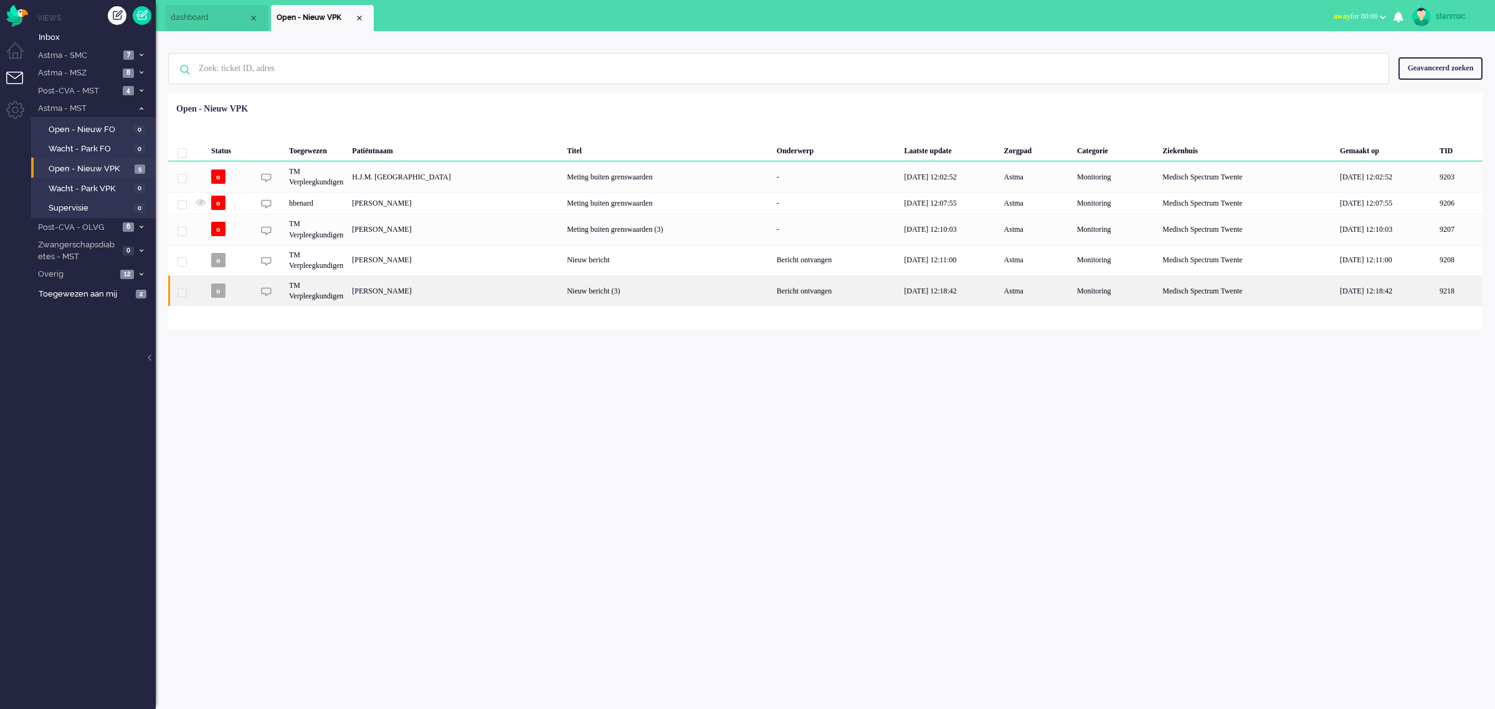
click at [1435, 291] on div "[PERSON_NAME]" at bounding box center [1458, 290] width 47 height 31
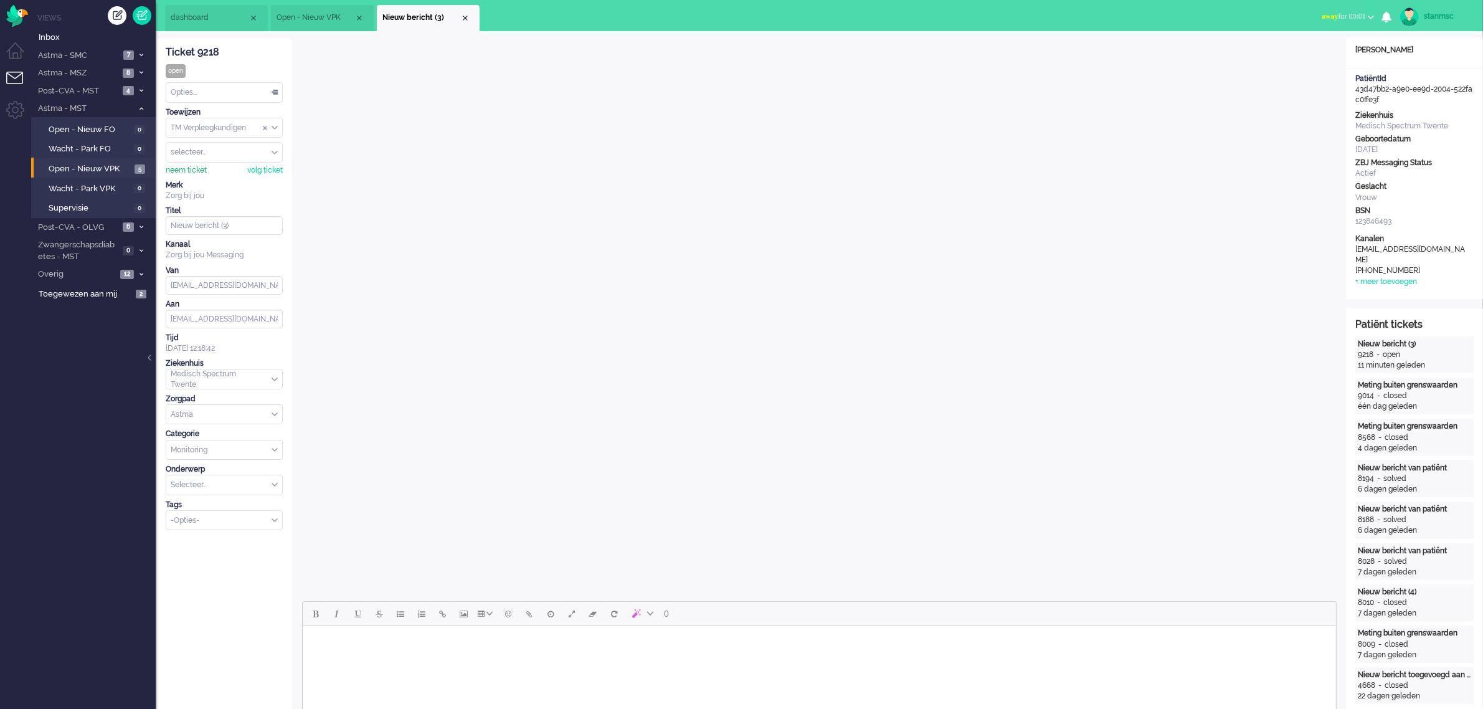
click at [185, 169] on div "neem ticket" at bounding box center [186, 170] width 41 height 11
click at [92, 89] on span "Post-CVA - MST" at bounding box center [77, 91] width 83 height 12
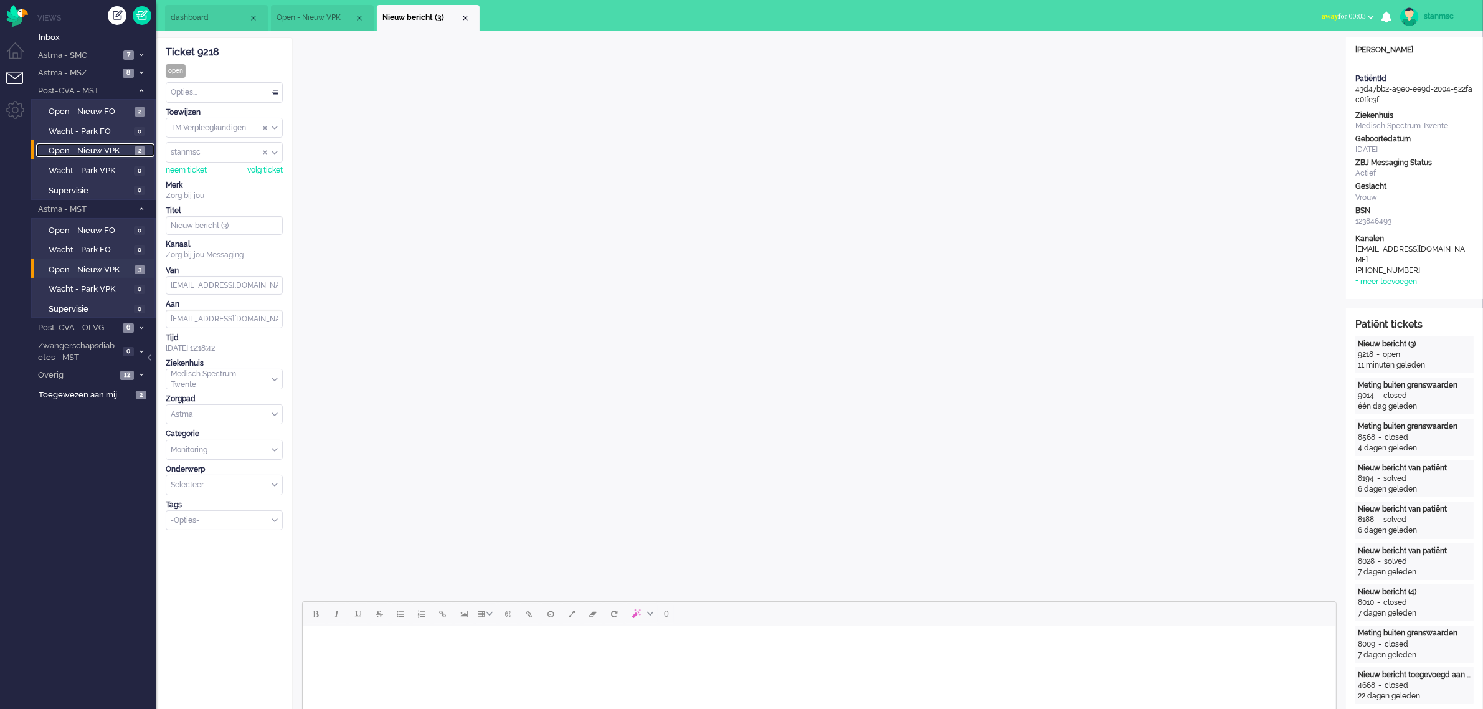
click at [89, 148] on span "Open - Nieuw VPK" at bounding box center [90, 151] width 83 height 12
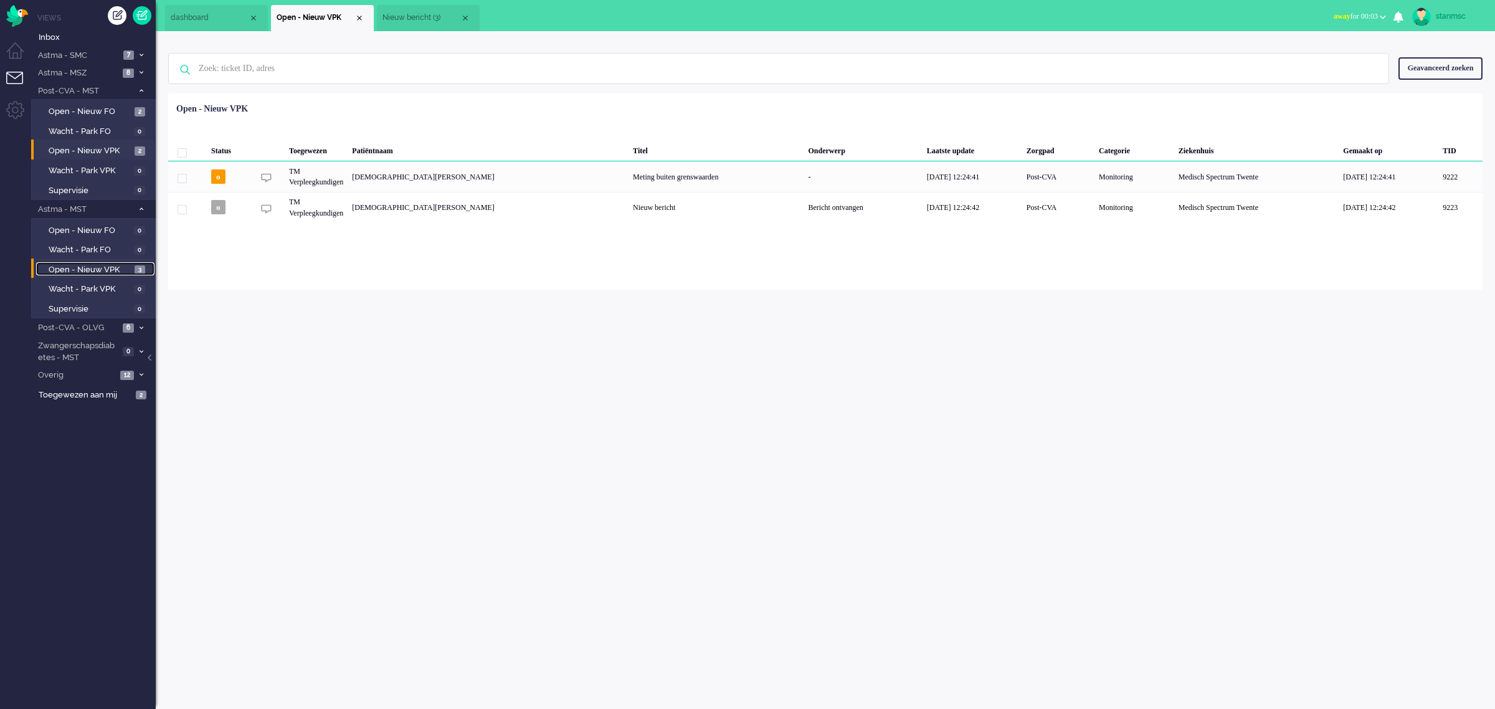
click at [95, 265] on span "Open - Nieuw VPK" at bounding box center [90, 270] width 83 height 12
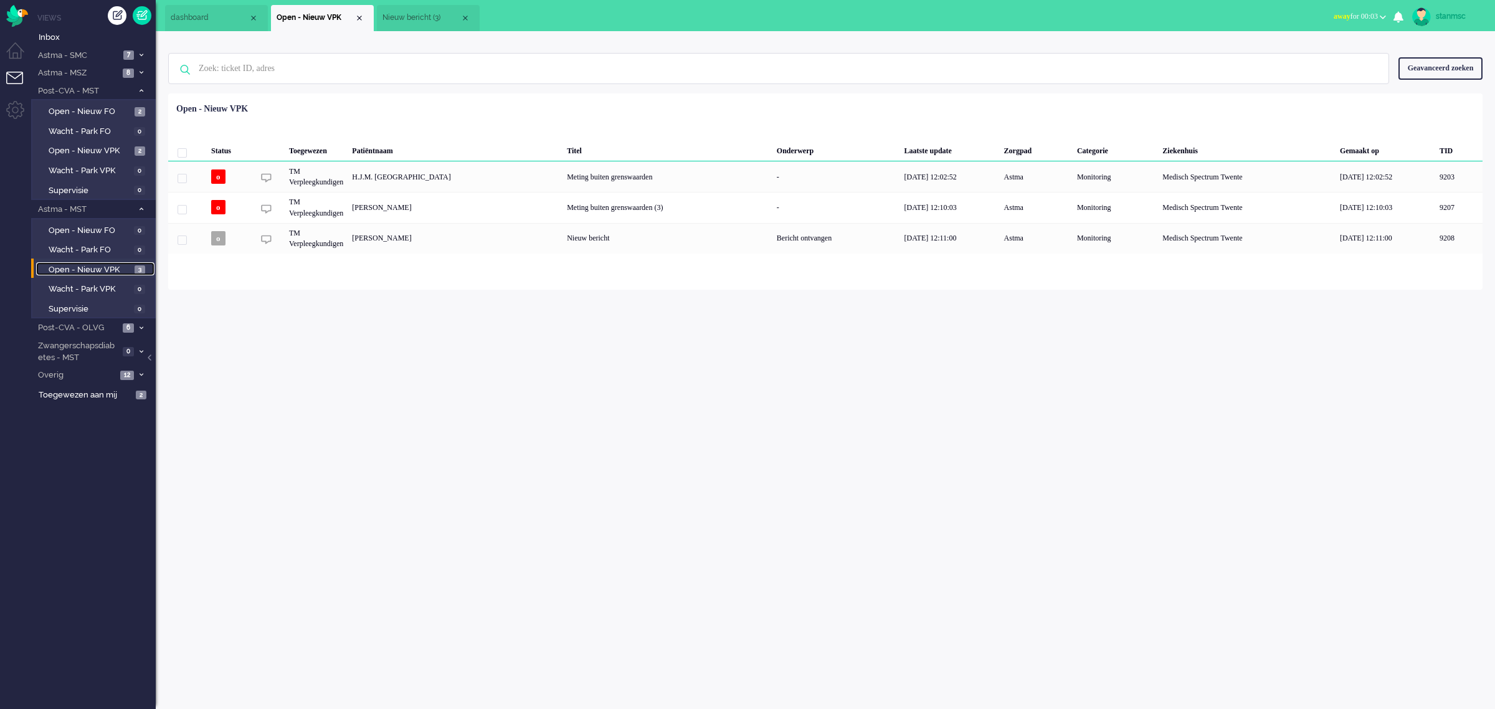
click at [424, 19] on span "Nieuw bericht (3)" at bounding box center [421, 17] width 78 height 11
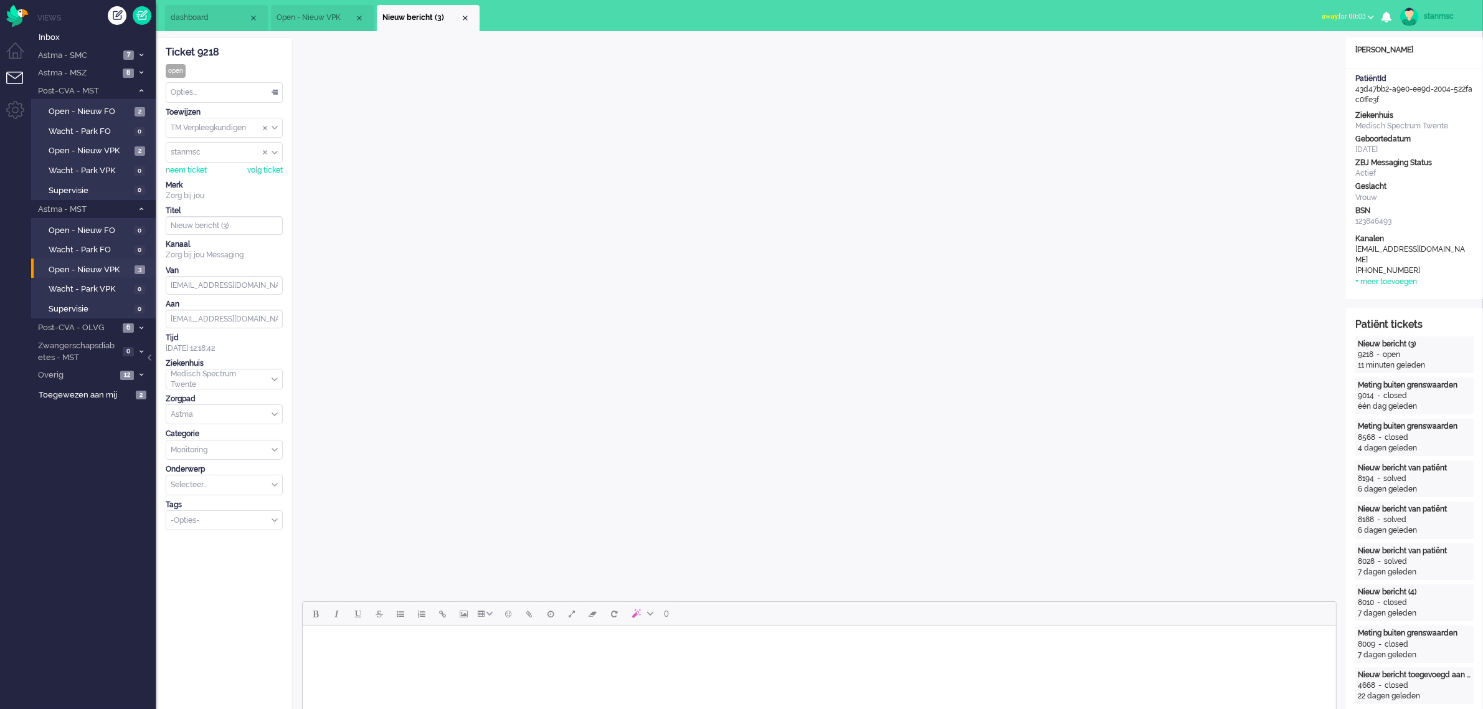
click at [174, 92] on div "Opties..." at bounding box center [224, 92] width 116 height 19
click at [213, 181] on li "Opgelost" at bounding box center [224, 181] width 116 height 18
click at [462, 17] on div "Close tab" at bounding box center [465, 18] width 10 height 10
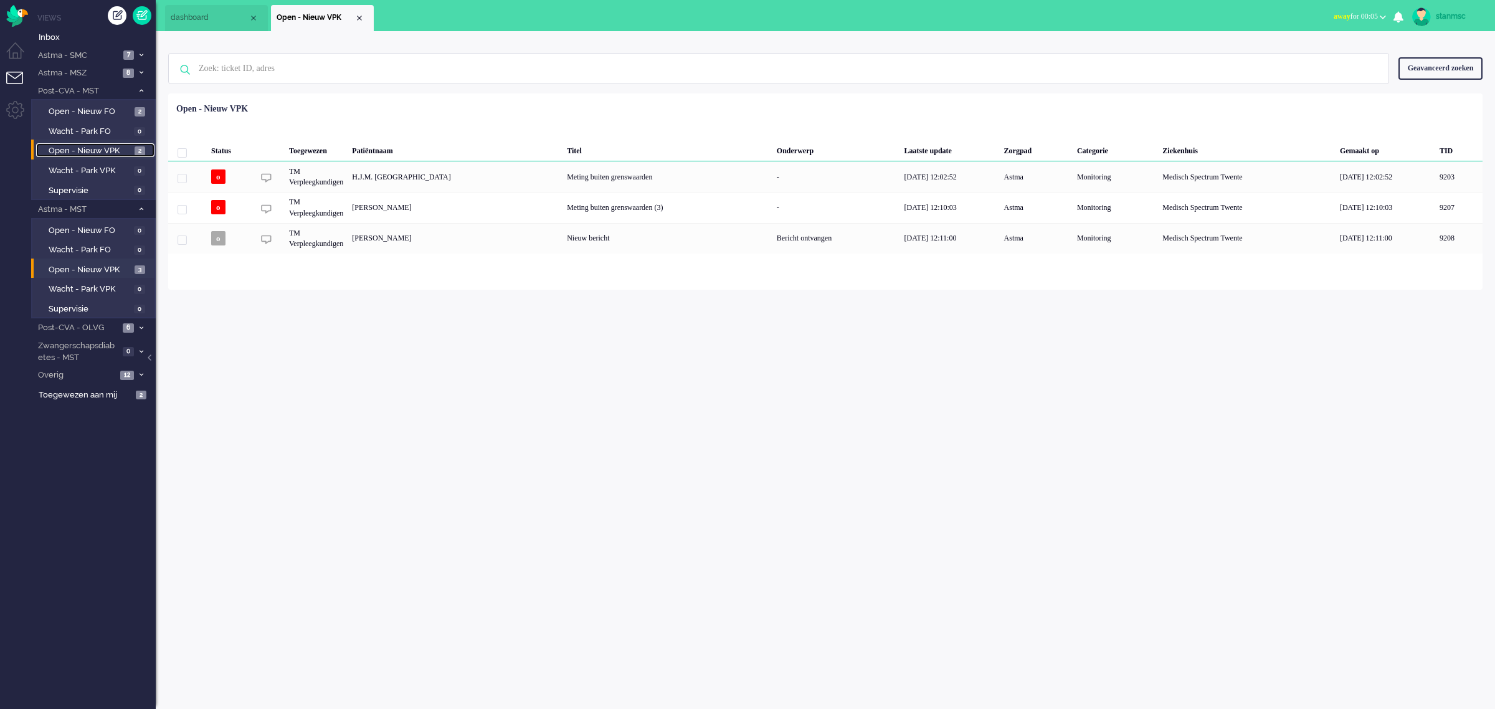
click at [97, 149] on span "Open - Nieuw VPK" at bounding box center [90, 151] width 83 height 12
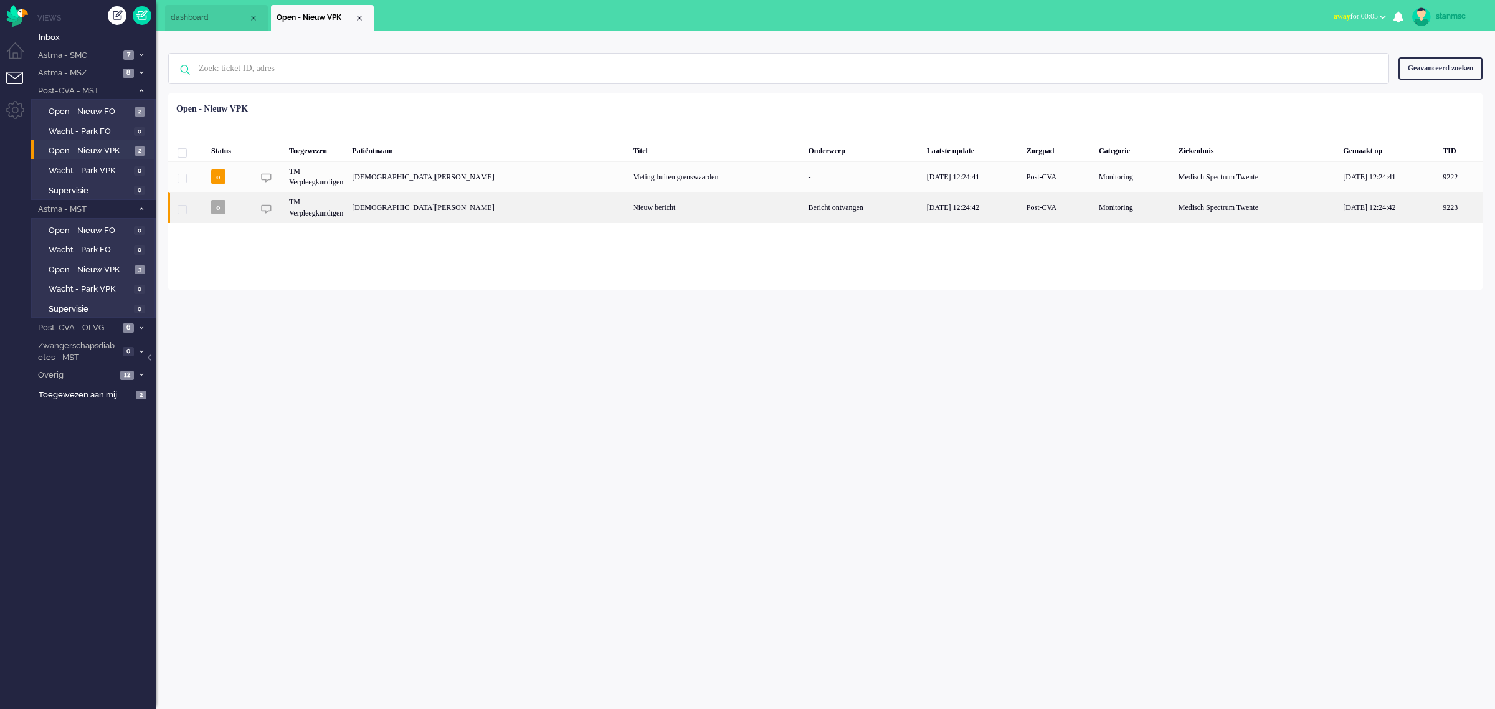
click at [1438, 211] on div "[DEMOGRAPHIC_DATA][PERSON_NAME]" at bounding box center [1460, 207] width 44 height 31
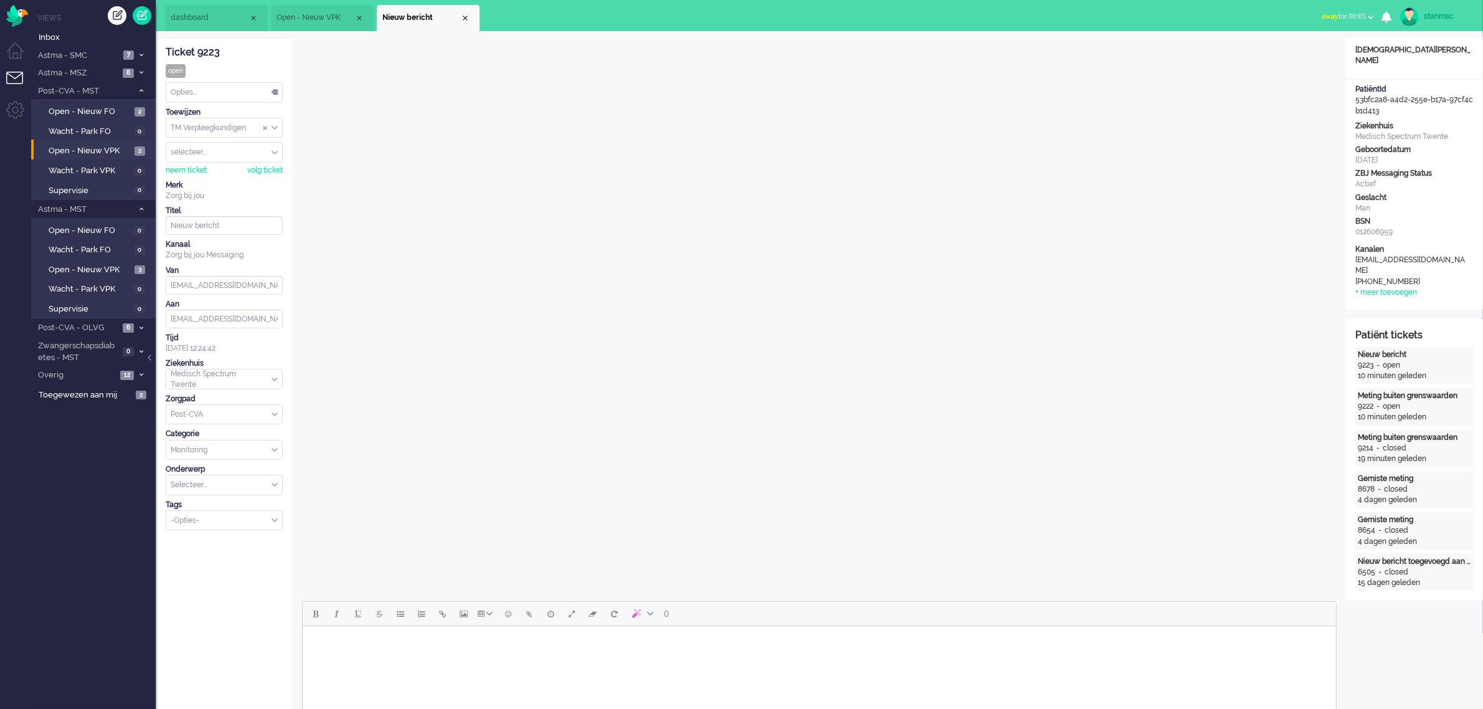
click at [1360, 13] on span "away for 00:05" at bounding box center [1344, 16] width 44 height 9
click at [1306, 59] on label "Online" at bounding box center [1322, 55] width 98 height 11
click at [95, 53] on span "Astma - SMC" at bounding box center [77, 56] width 83 height 12
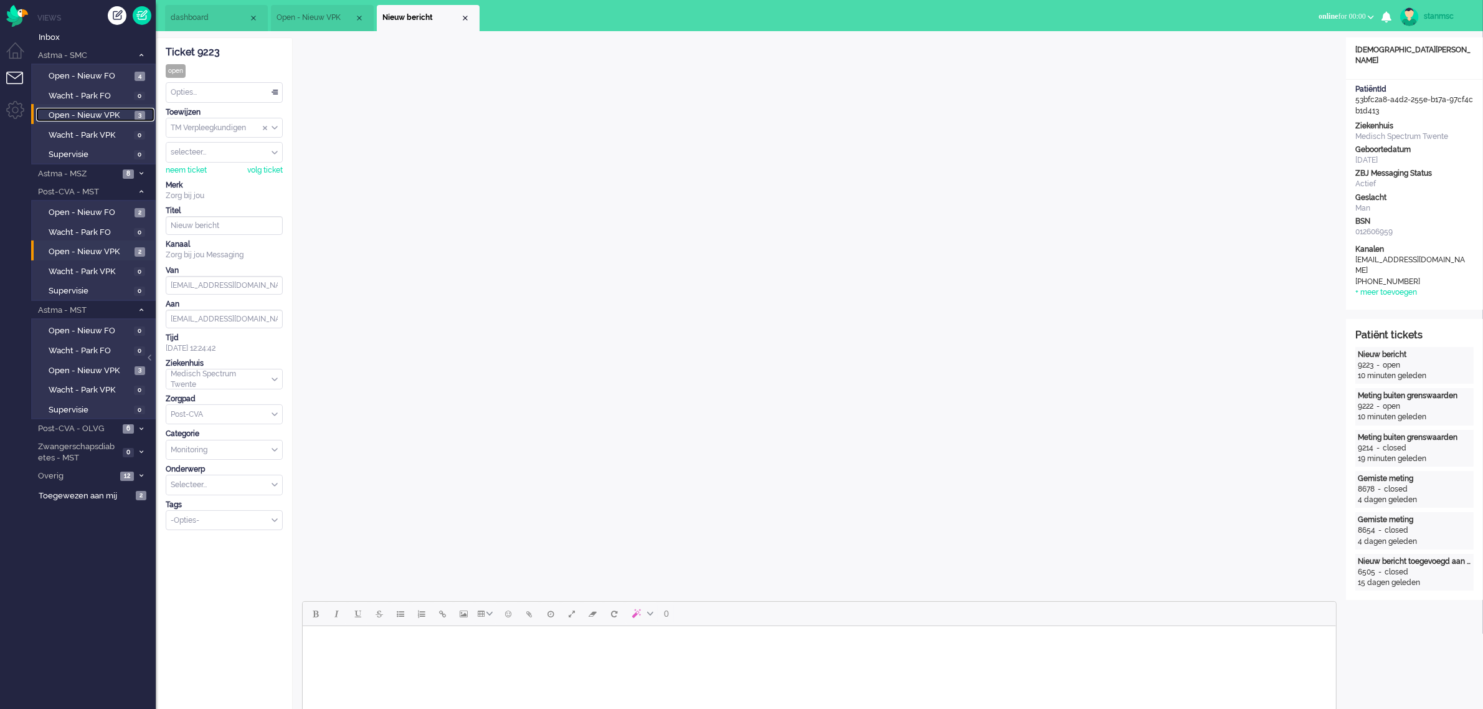
click at [95, 115] on span "Open - Nieuw VPK" at bounding box center [90, 116] width 83 height 12
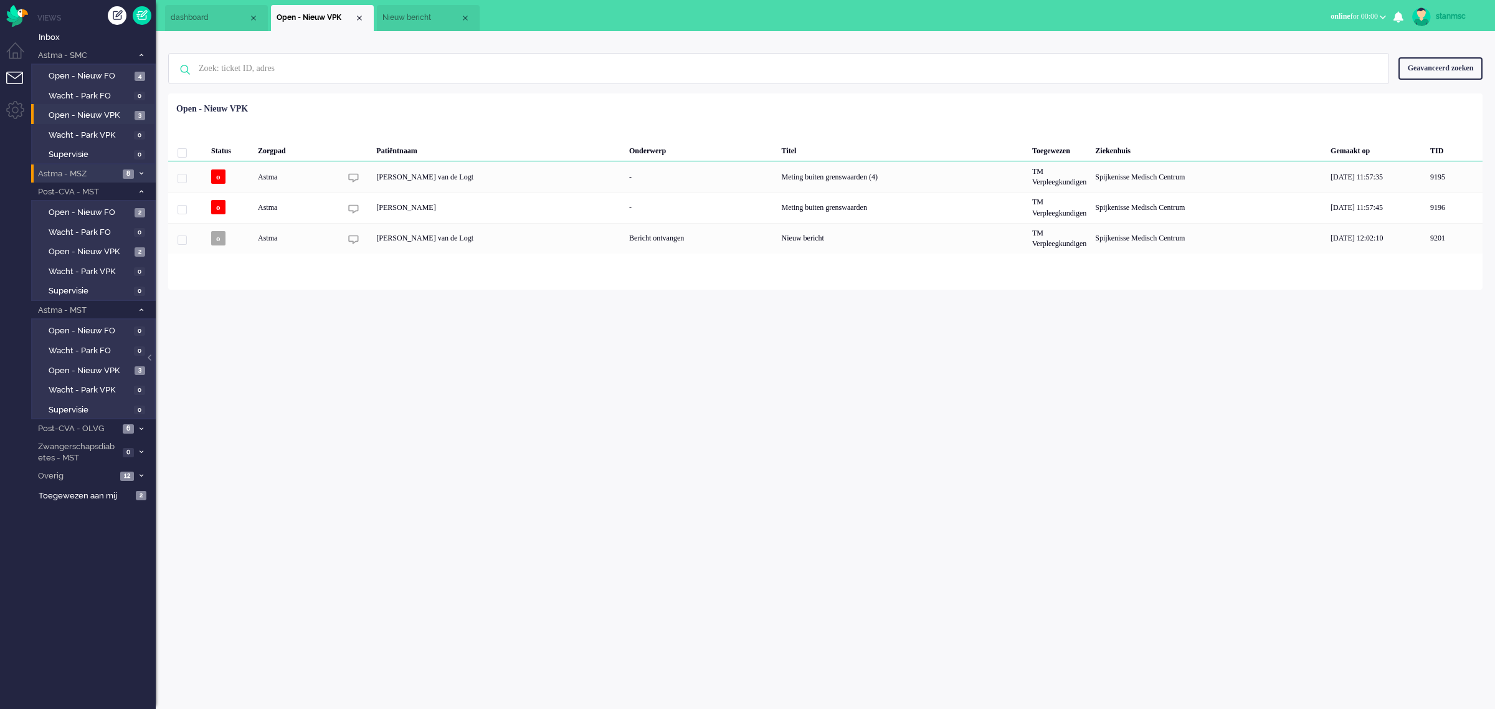
click at [92, 173] on span "Astma - MSZ" at bounding box center [77, 174] width 83 height 12
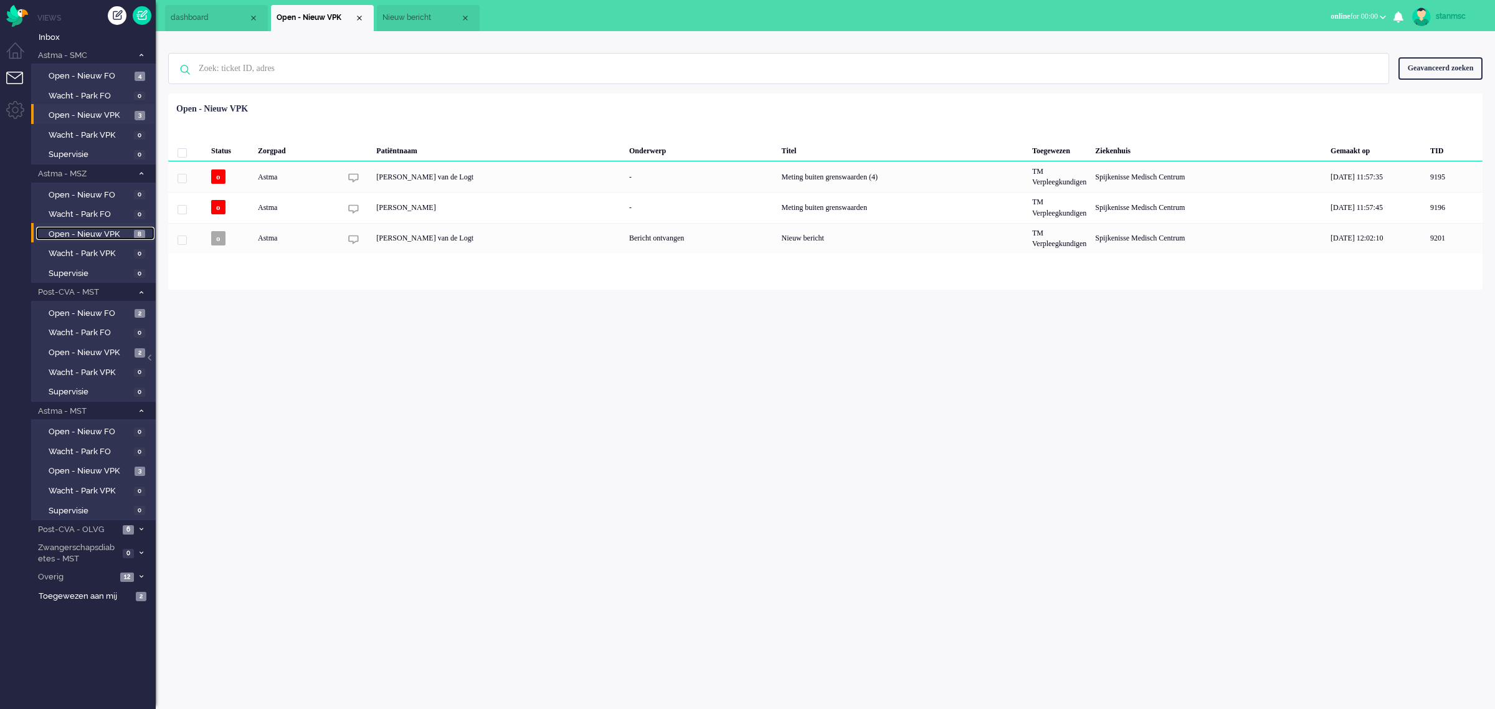
click at [97, 231] on span "Open - Nieuw VPK" at bounding box center [90, 235] width 82 height 12
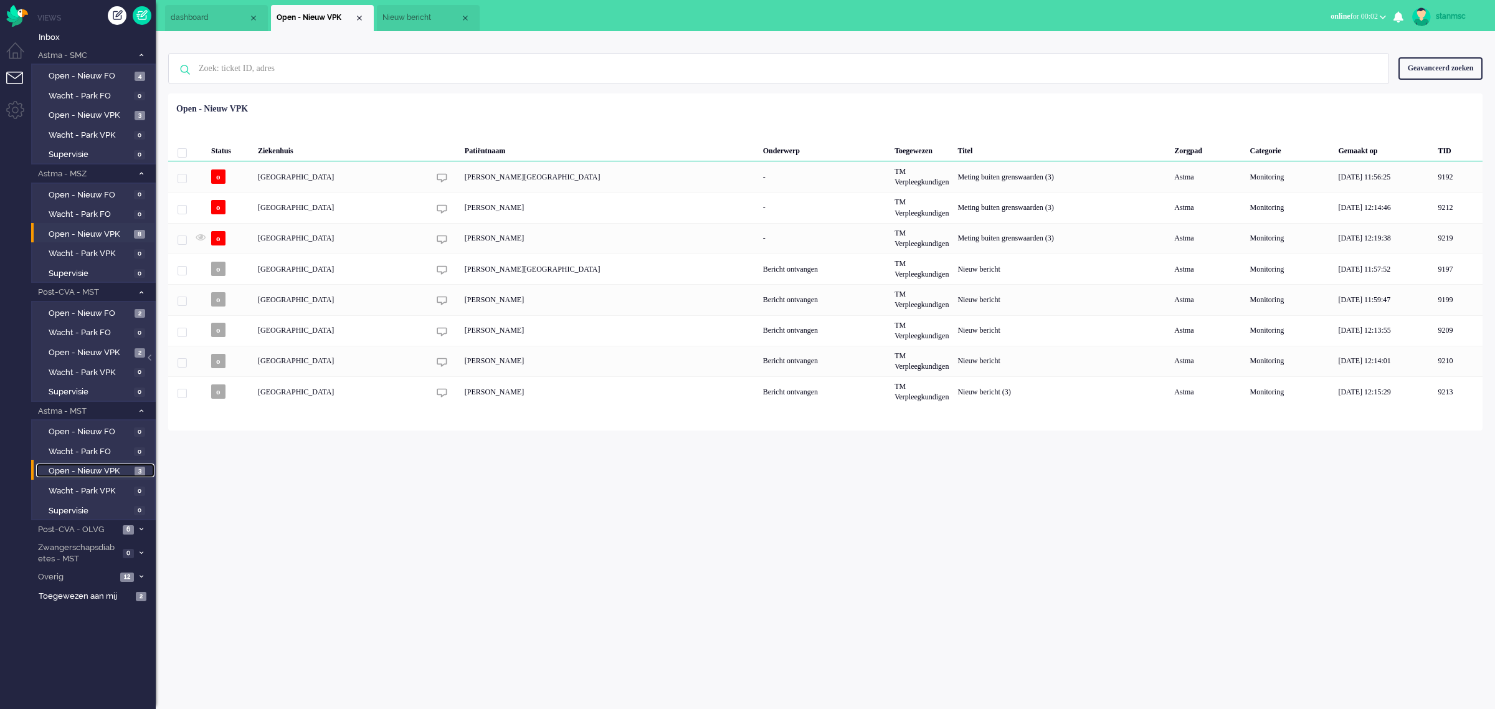
click at [98, 467] on span "Open - Nieuw VPK" at bounding box center [90, 471] width 83 height 12
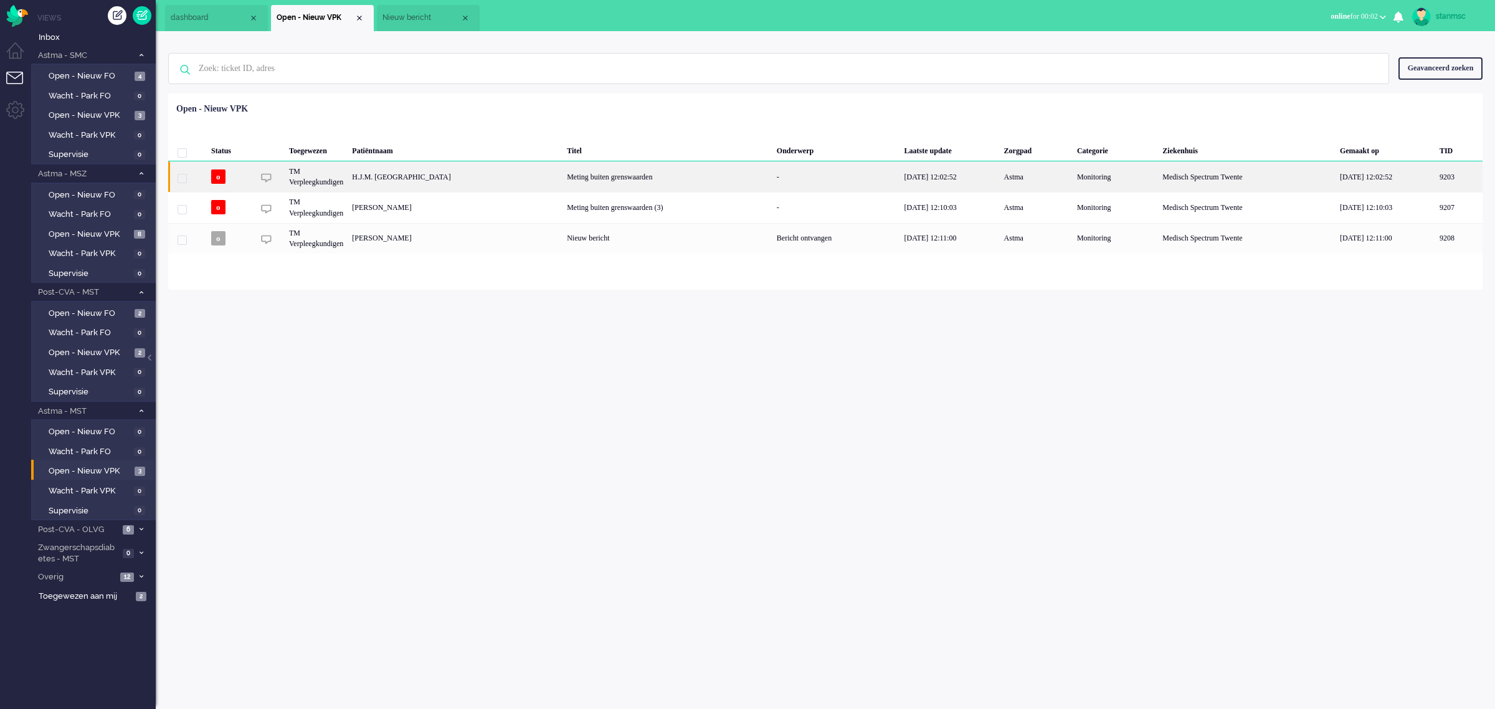
click at [1435, 178] on div "H.J.M. [GEOGRAPHIC_DATA]" at bounding box center [1458, 176] width 47 height 31
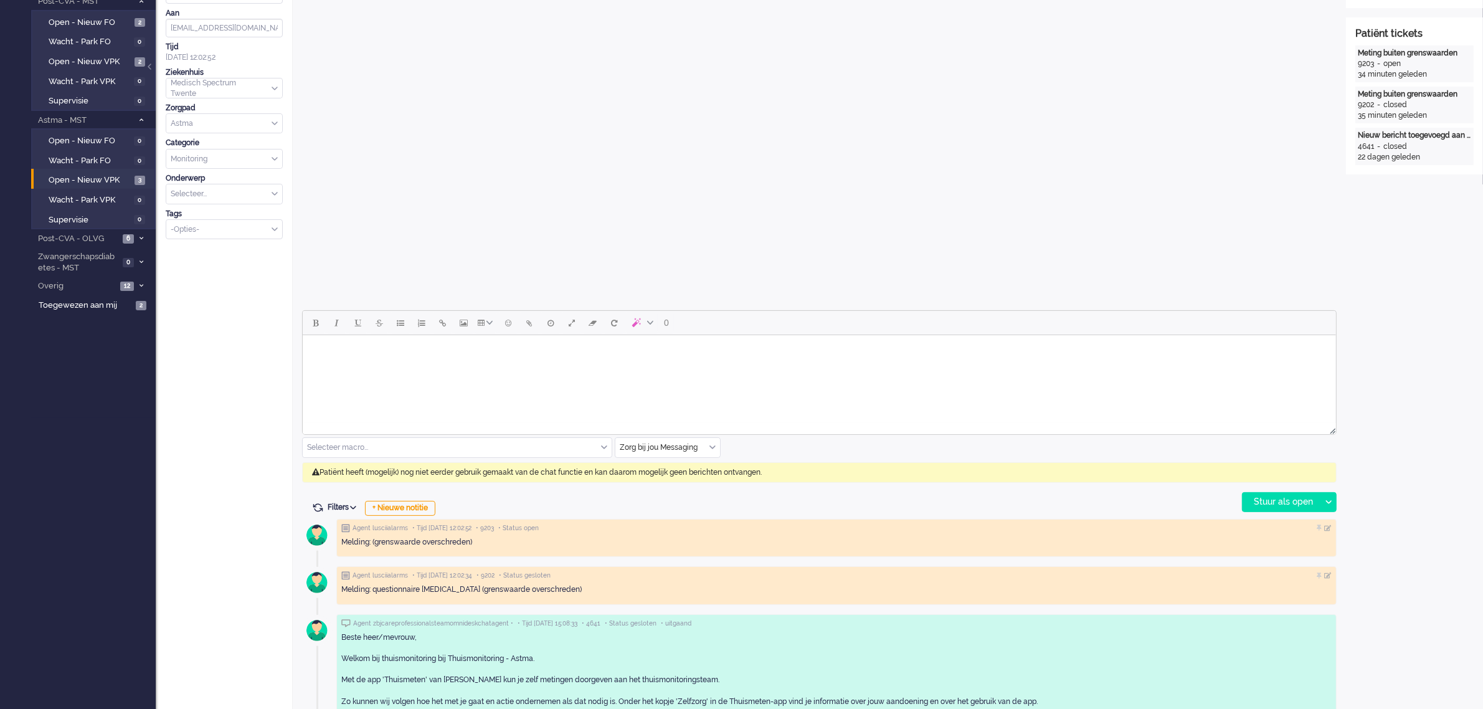
scroll to position [389, 0]
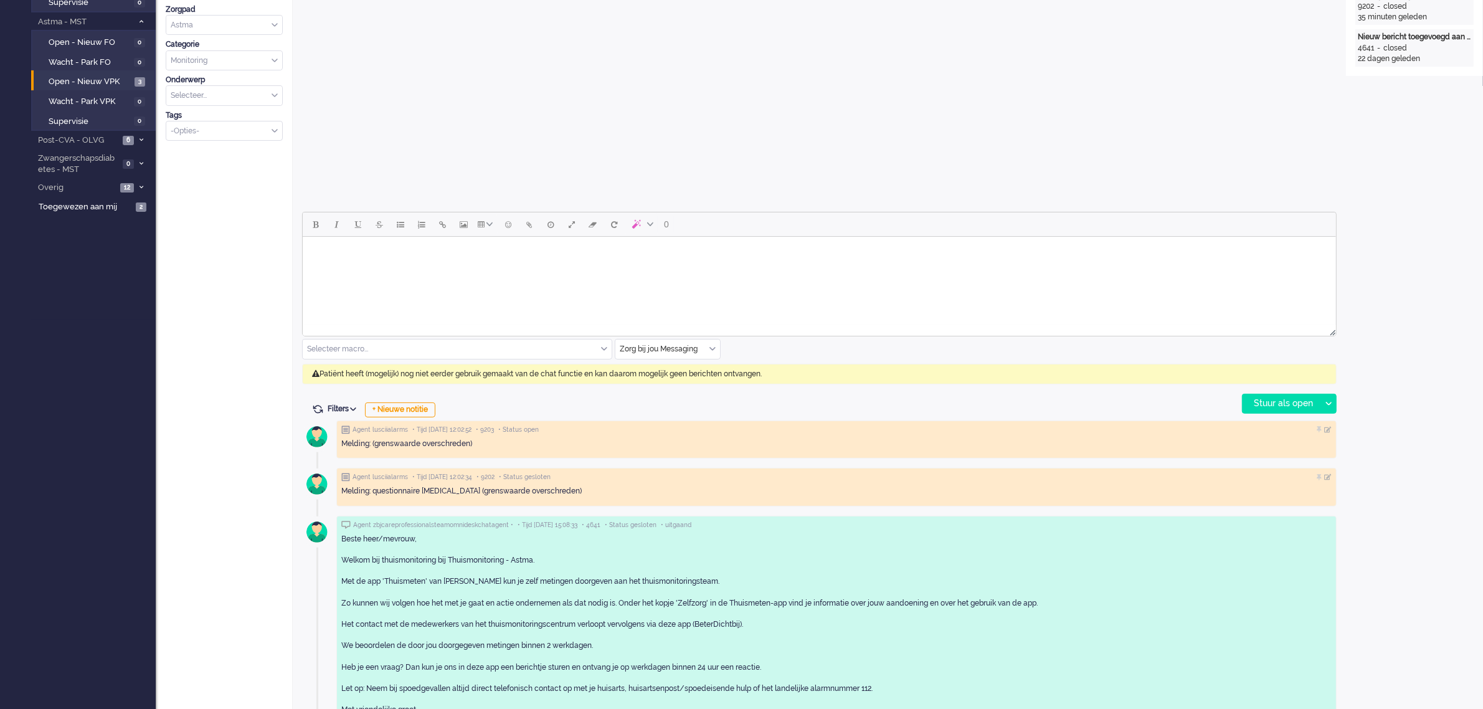
click at [713, 347] on div "Zorg bij jou Messaging" at bounding box center [667, 348] width 105 height 19
click at [670, 385] on span "uitgaand telefoon" at bounding box center [652, 386] width 62 height 11
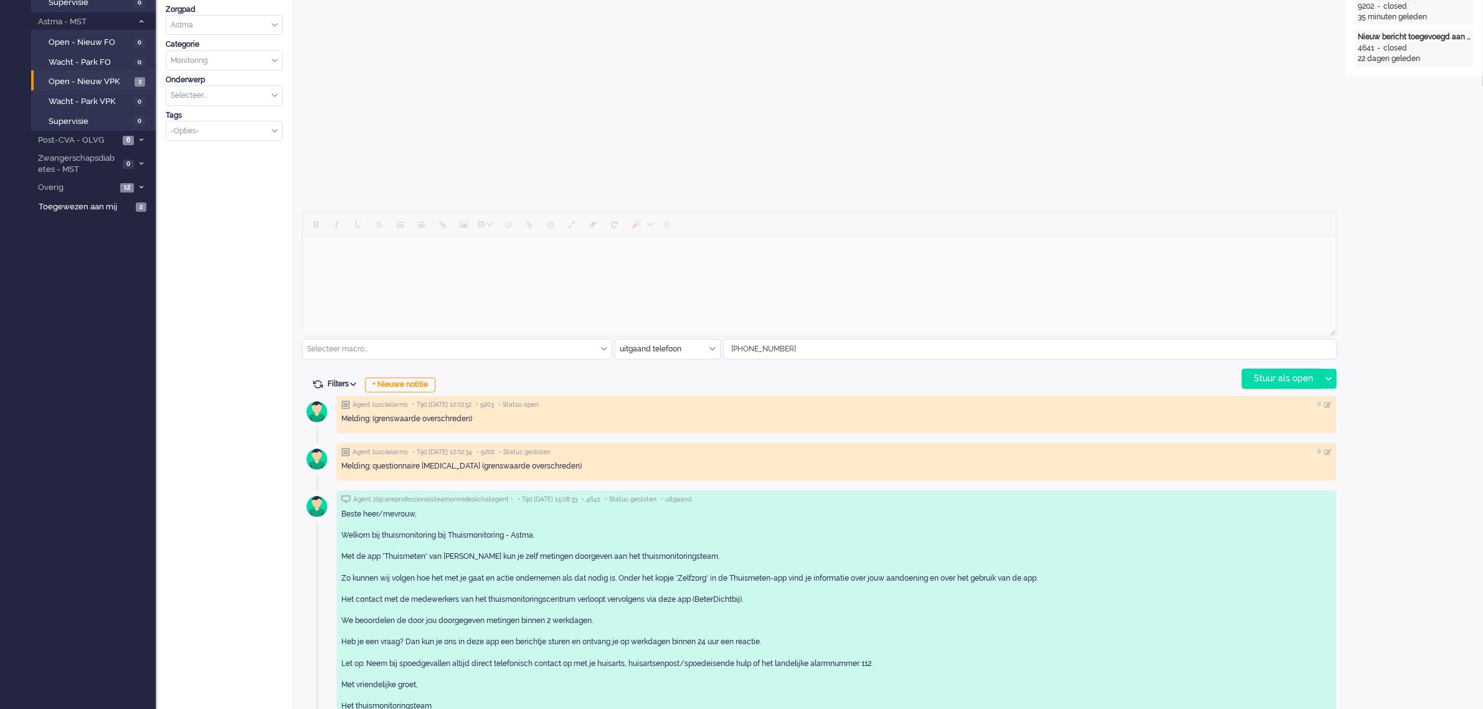
click at [1281, 374] on div "Stuur als open" at bounding box center [1282, 378] width 78 height 19
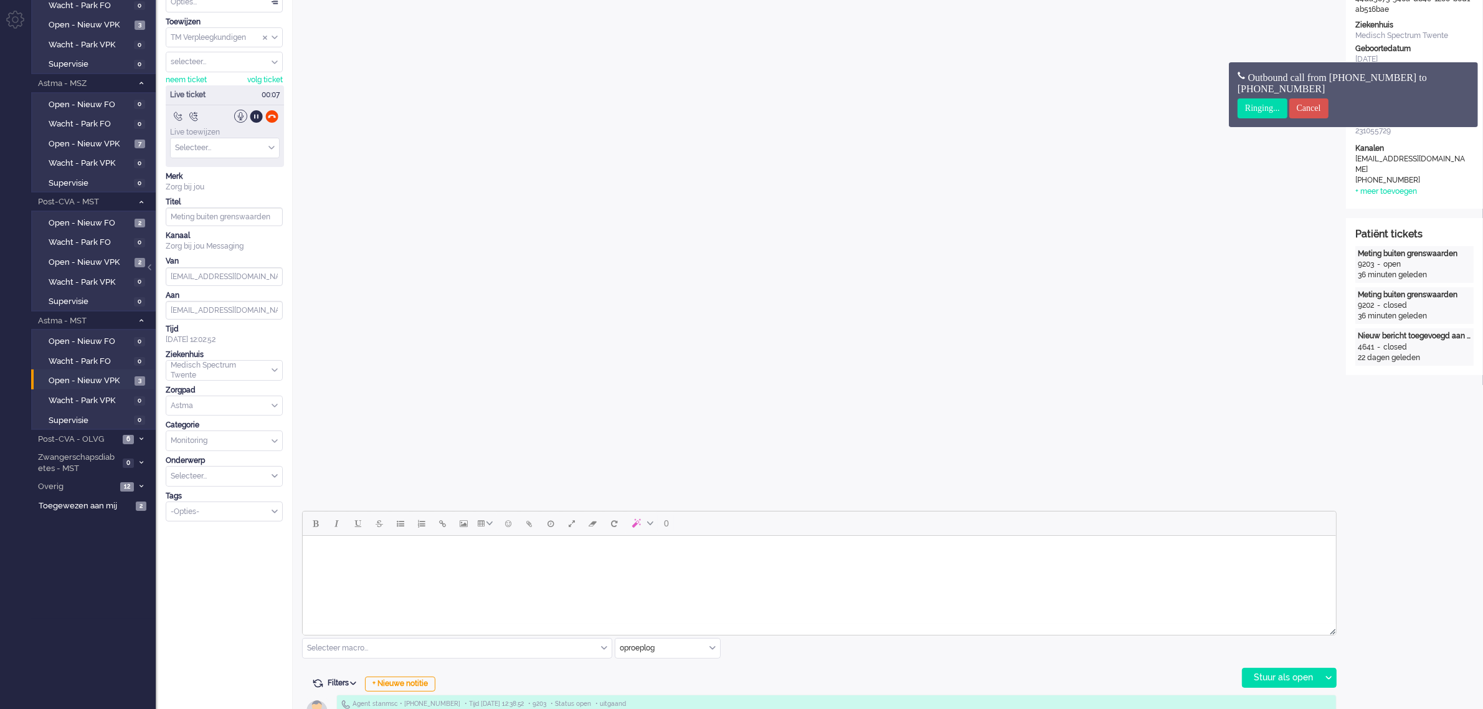
scroll to position [0, 0]
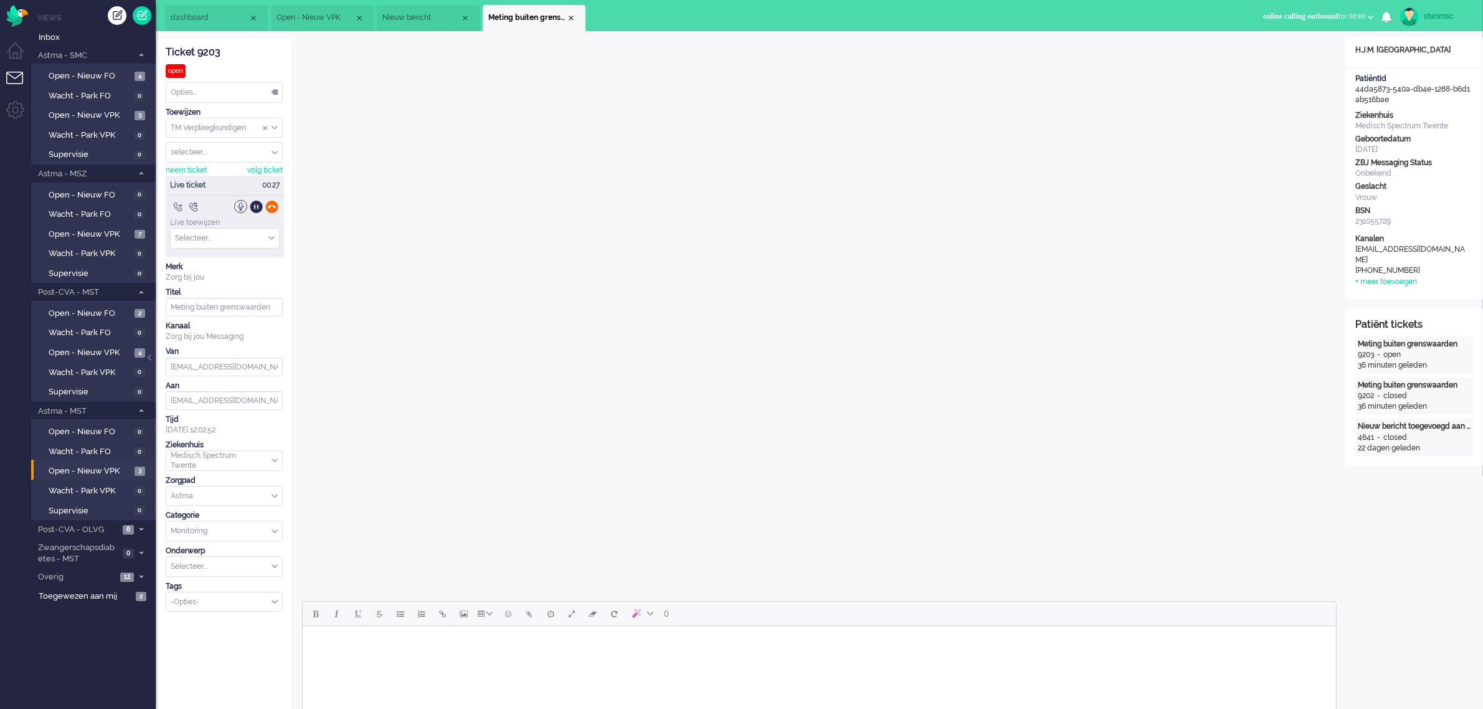
click at [272, 212] on div at bounding box center [271, 206] width 13 height 13
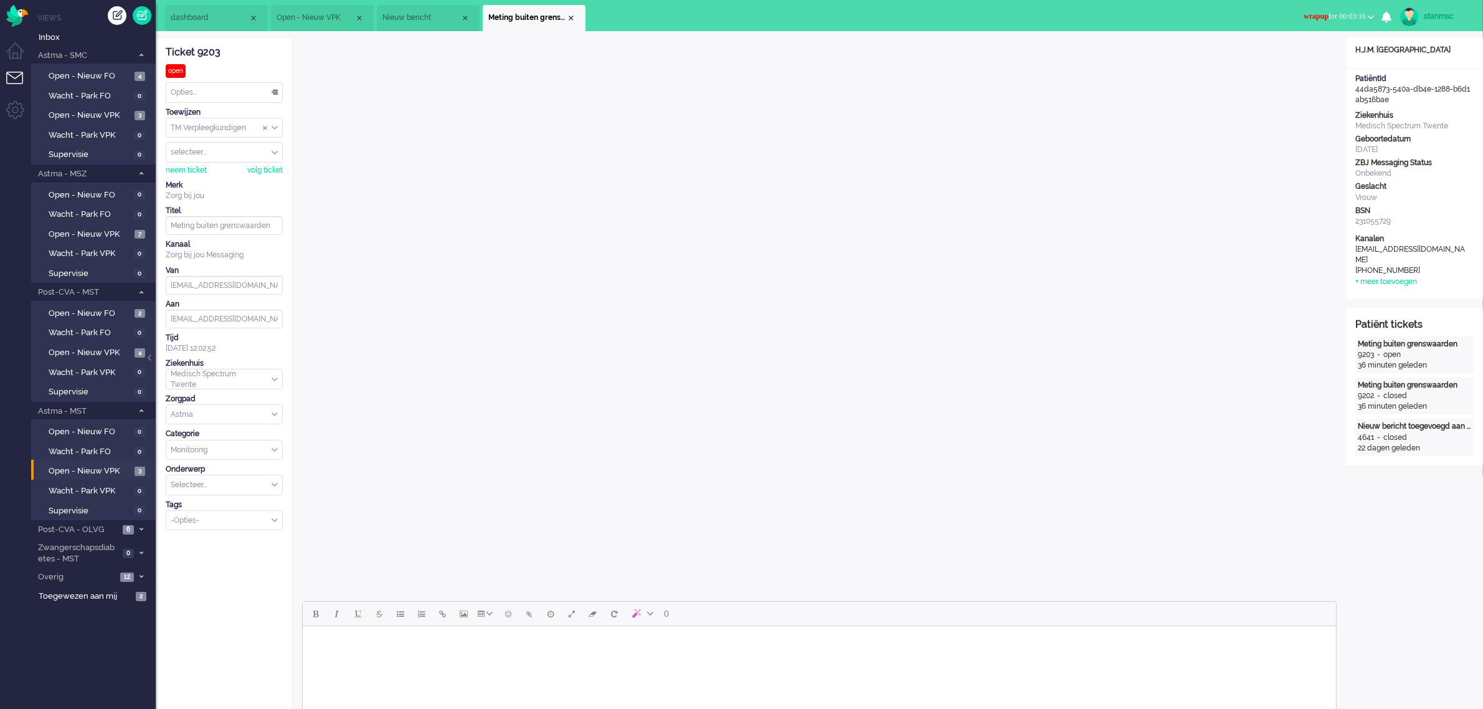
click at [1353, 13] on span "wrapup for 00:03:16" at bounding box center [1335, 16] width 62 height 9
click at [1302, 54] on label "Online" at bounding box center [1322, 55] width 98 height 11
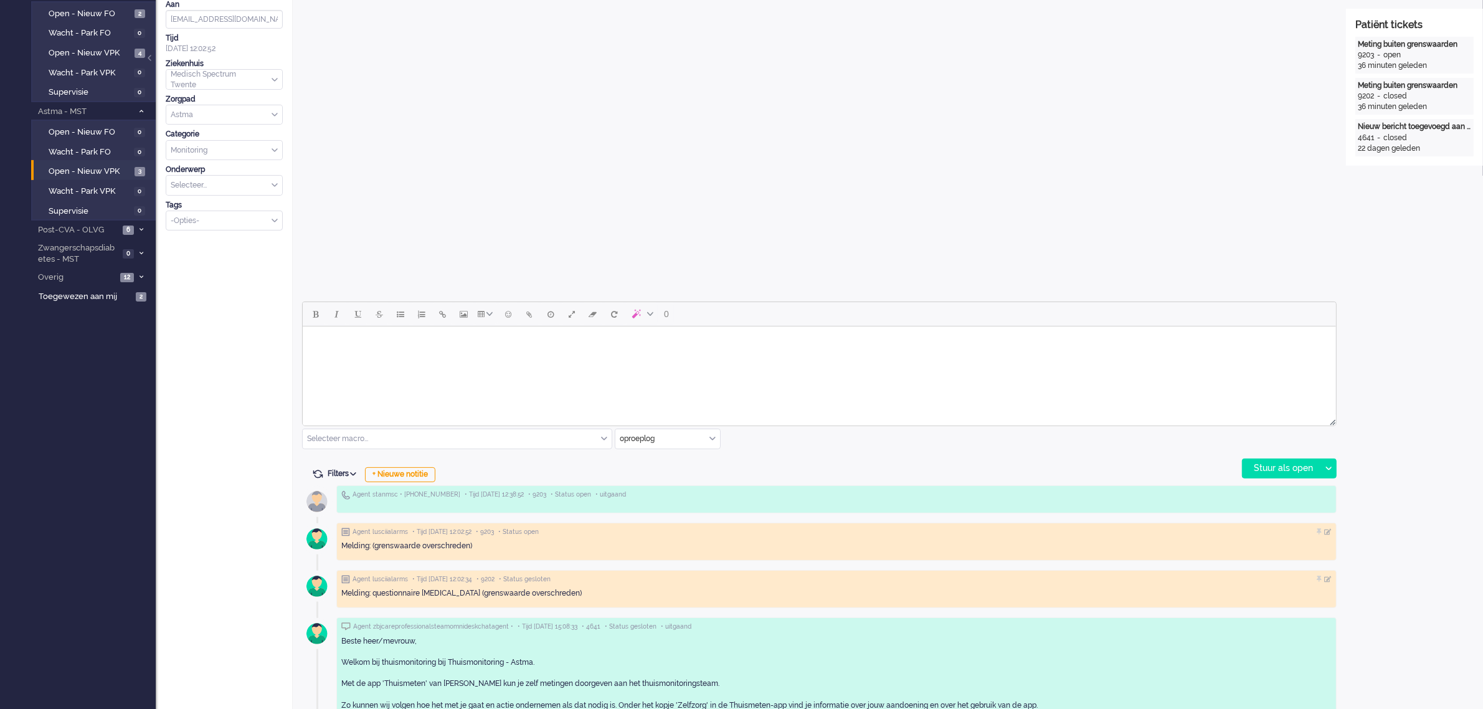
scroll to position [311, 0]
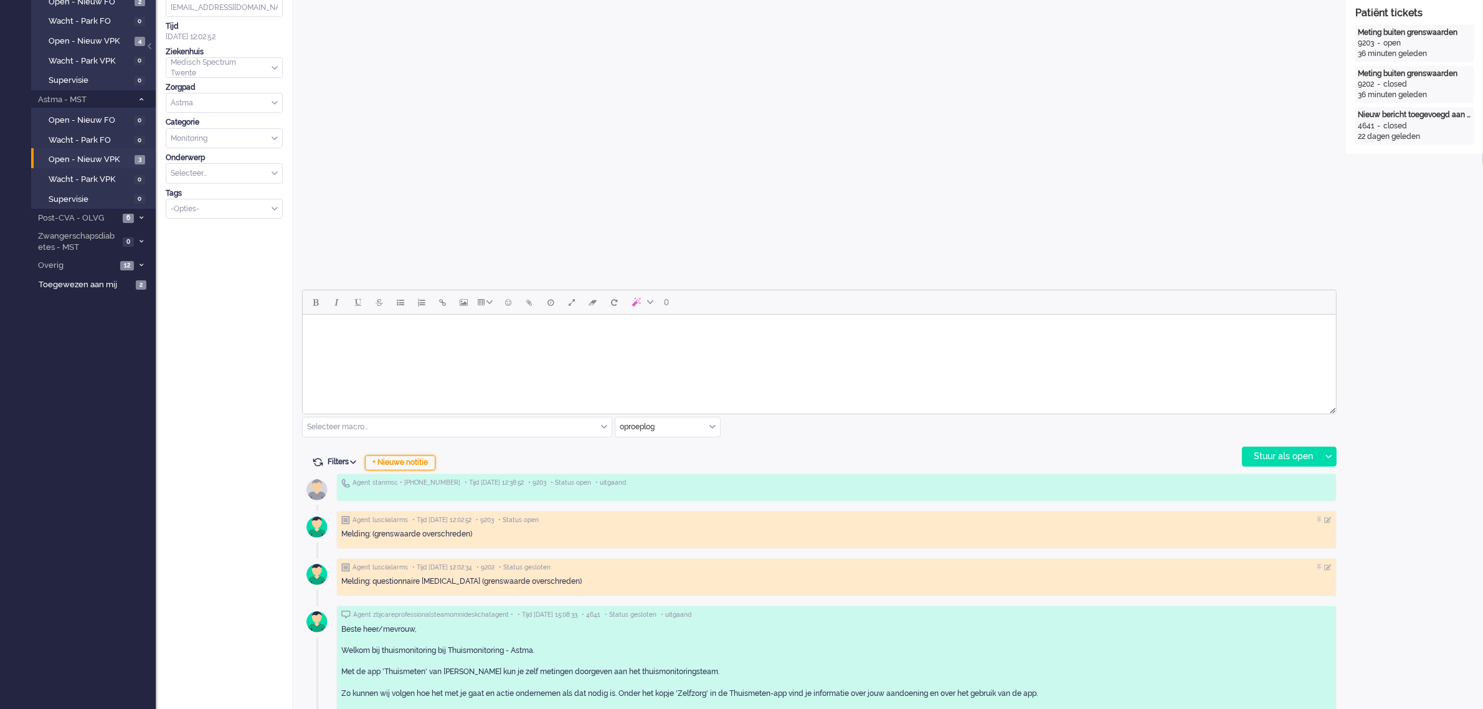
click at [413, 464] on div "+ Nieuwe notitie" at bounding box center [400, 462] width 70 height 15
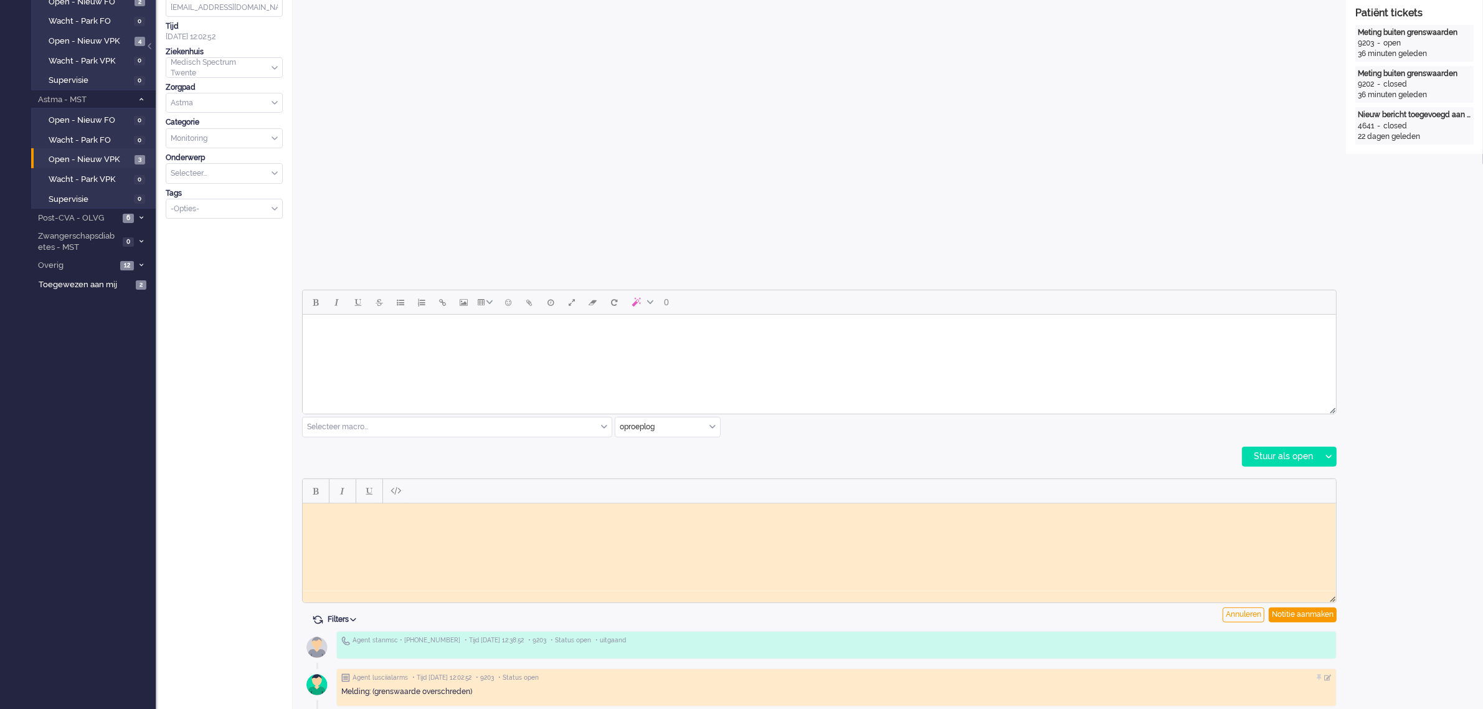
scroll to position [0, 0]
click at [397, 514] on body "Rich Text Area. Press ALT-0 for help." at bounding box center [818, 512] width 1023 height 9
click at [1292, 612] on div "Notitie aanmaken" at bounding box center [1303, 614] width 68 height 15
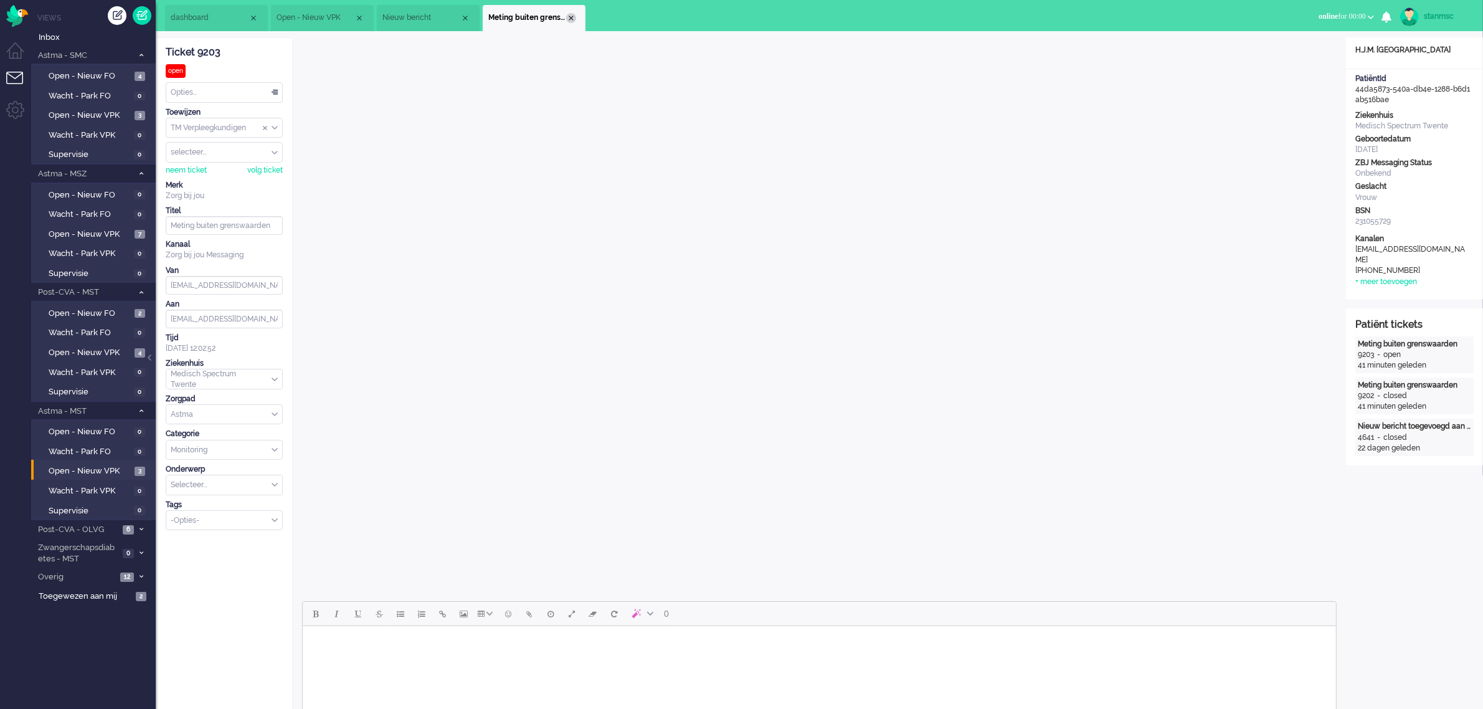
click at [571, 19] on div "Close tab" at bounding box center [571, 18] width 10 height 10
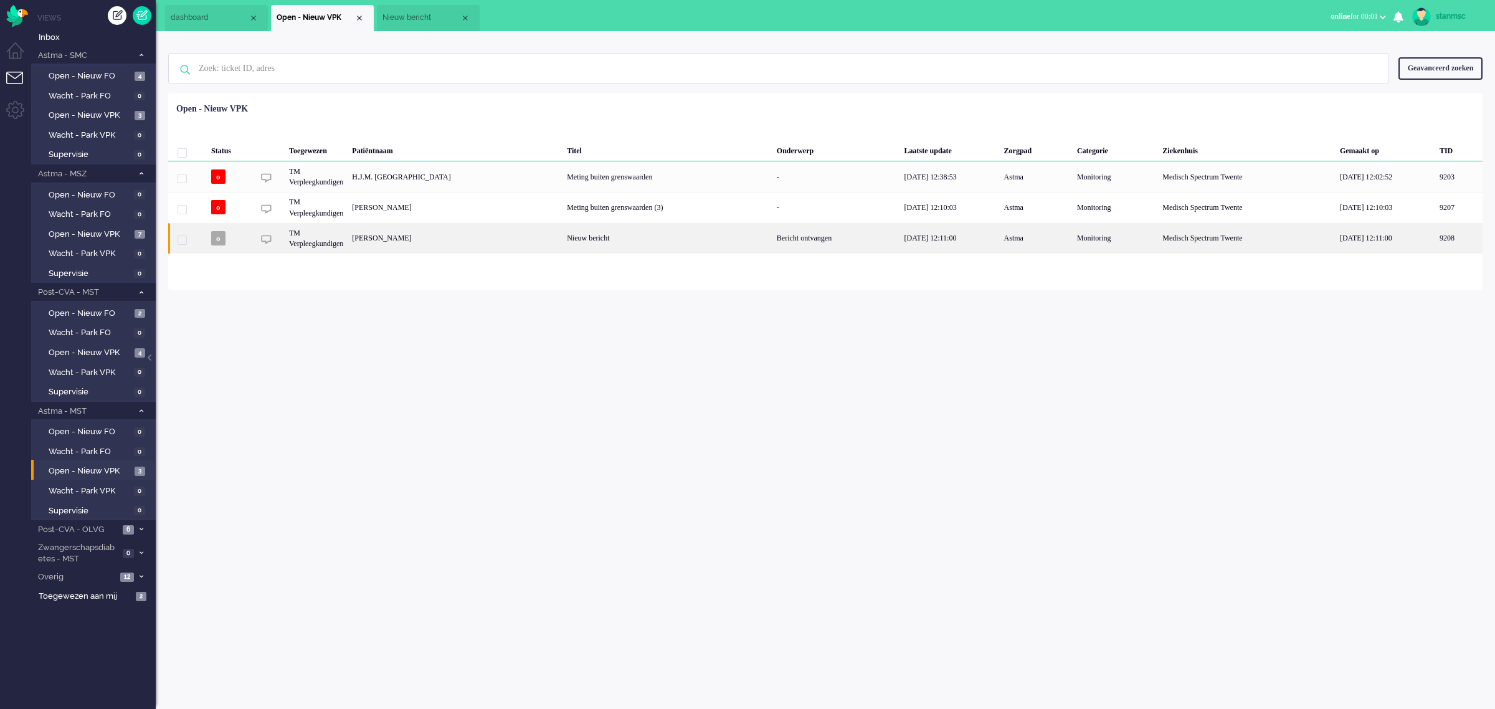
click at [1435, 235] on div "[PERSON_NAME]" at bounding box center [1458, 238] width 47 height 31
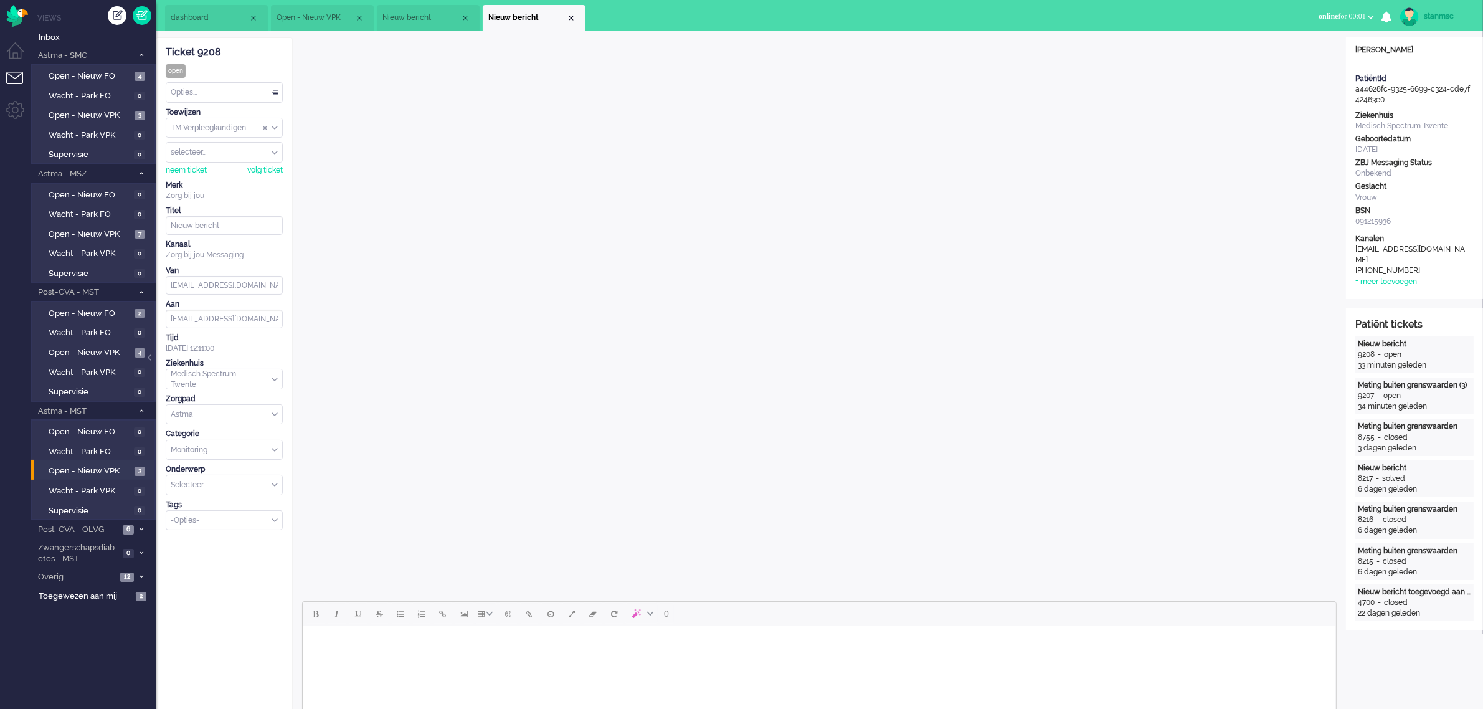
click at [417, 14] on span "Nieuw bericht" at bounding box center [421, 17] width 78 height 11
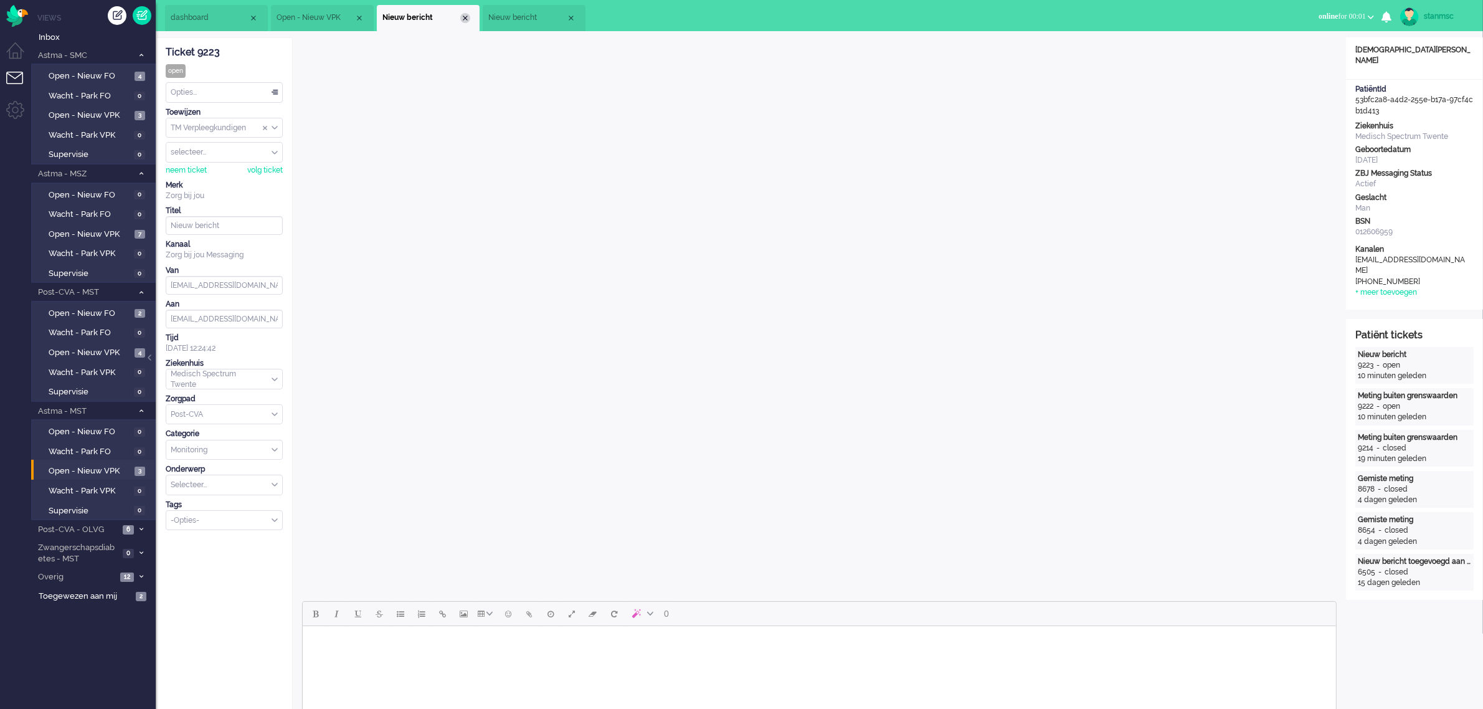
click at [467, 19] on div "Close tab" at bounding box center [465, 18] width 10 height 10
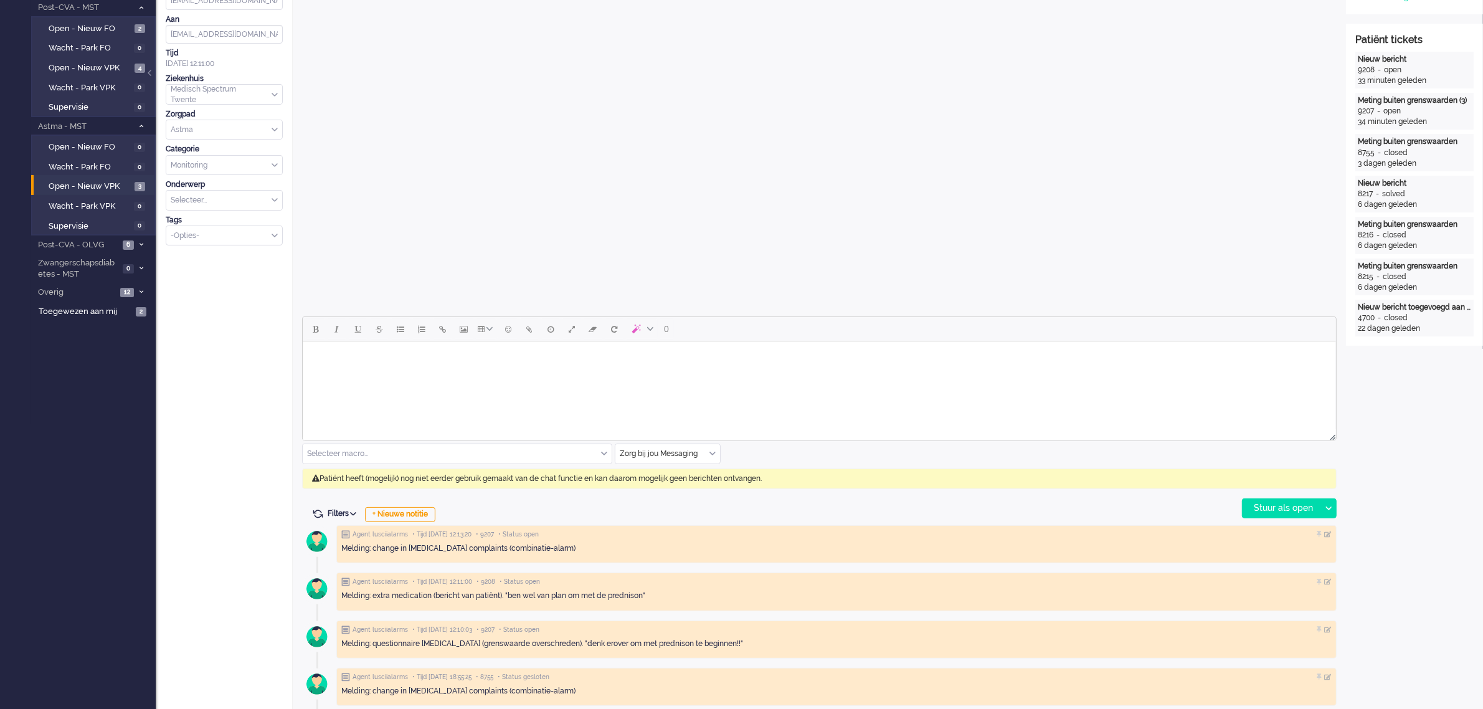
scroll to position [311, 0]
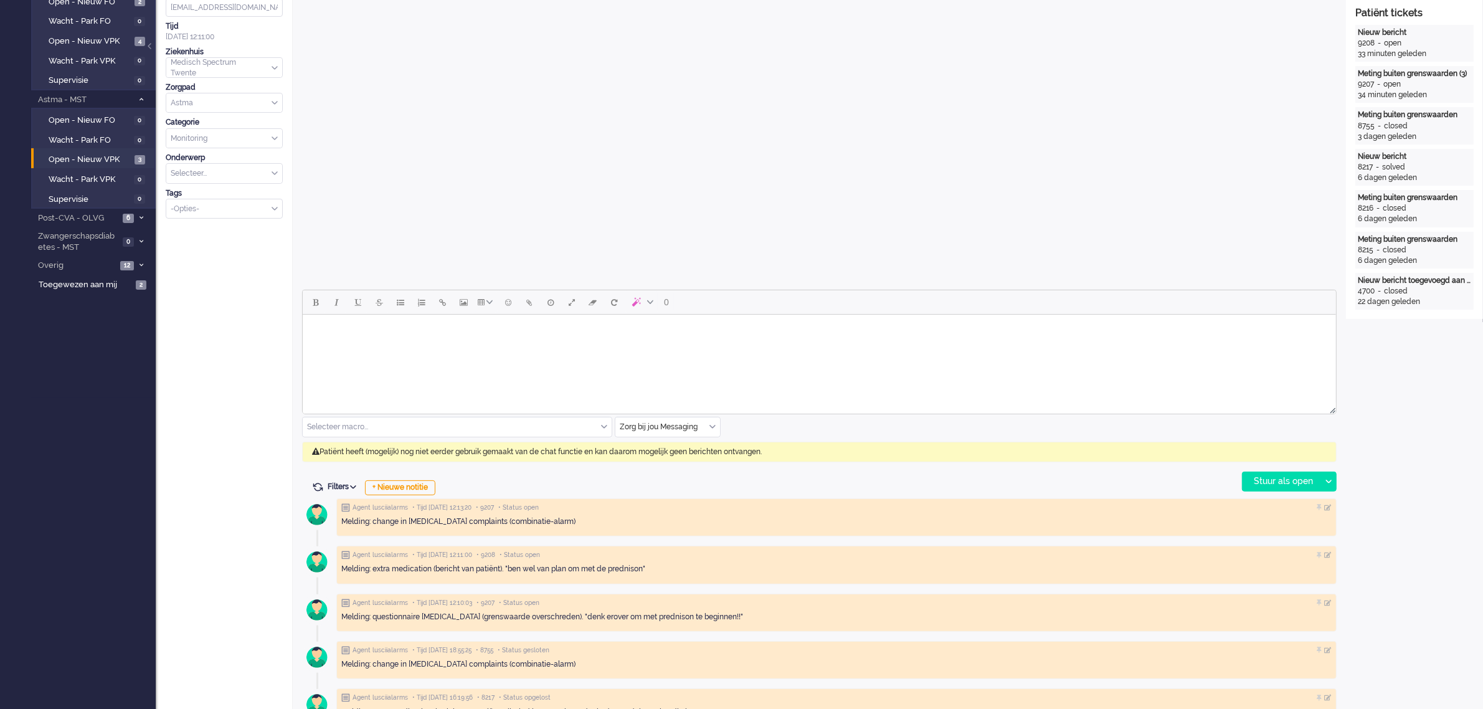
click at [711, 424] on div "Zorg bij jou Messaging" at bounding box center [667, 426] width 105 height 19
click at [663, 459] on span "uitgaand telefoon" at bounding box center [652, 463] width 62 height 11
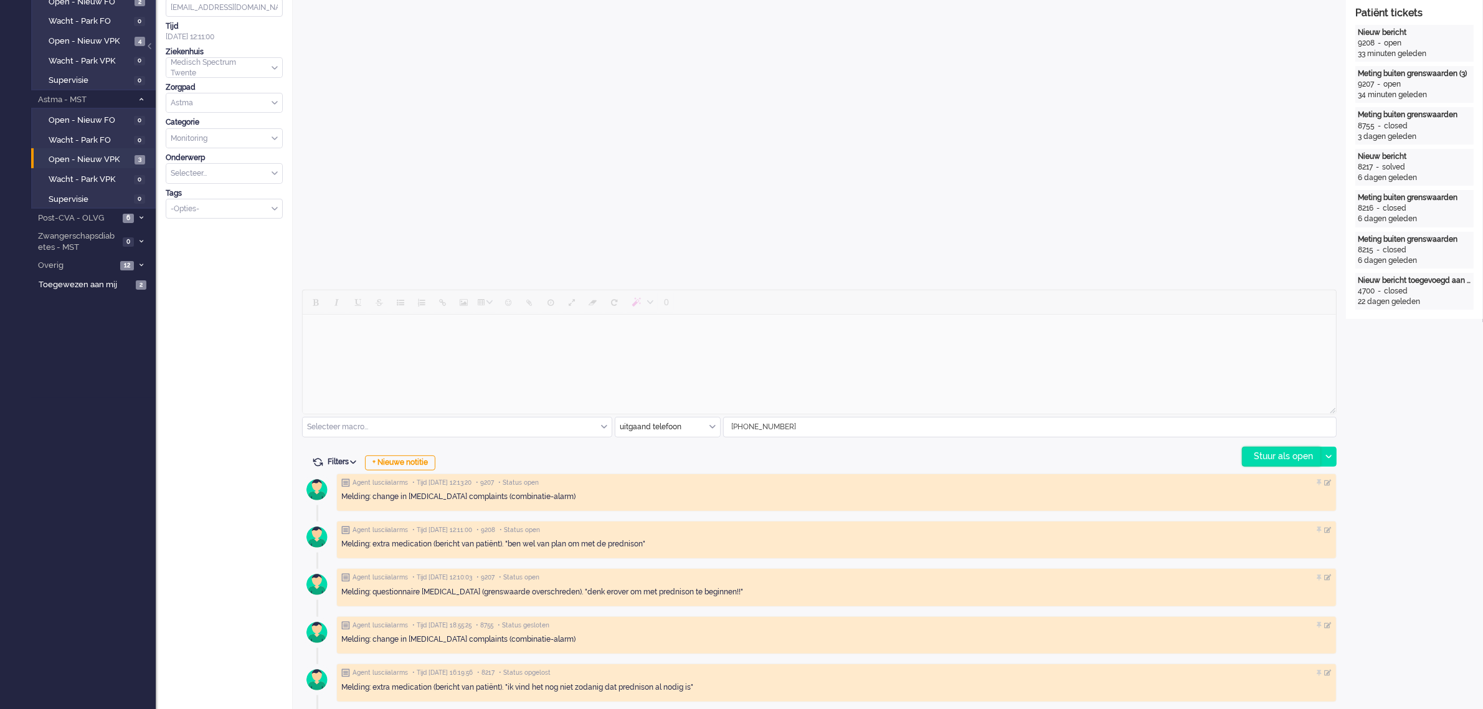
click at [1290, 455] on div "Stuur als open" at bounding box center [1282, 456] width 78 height 19
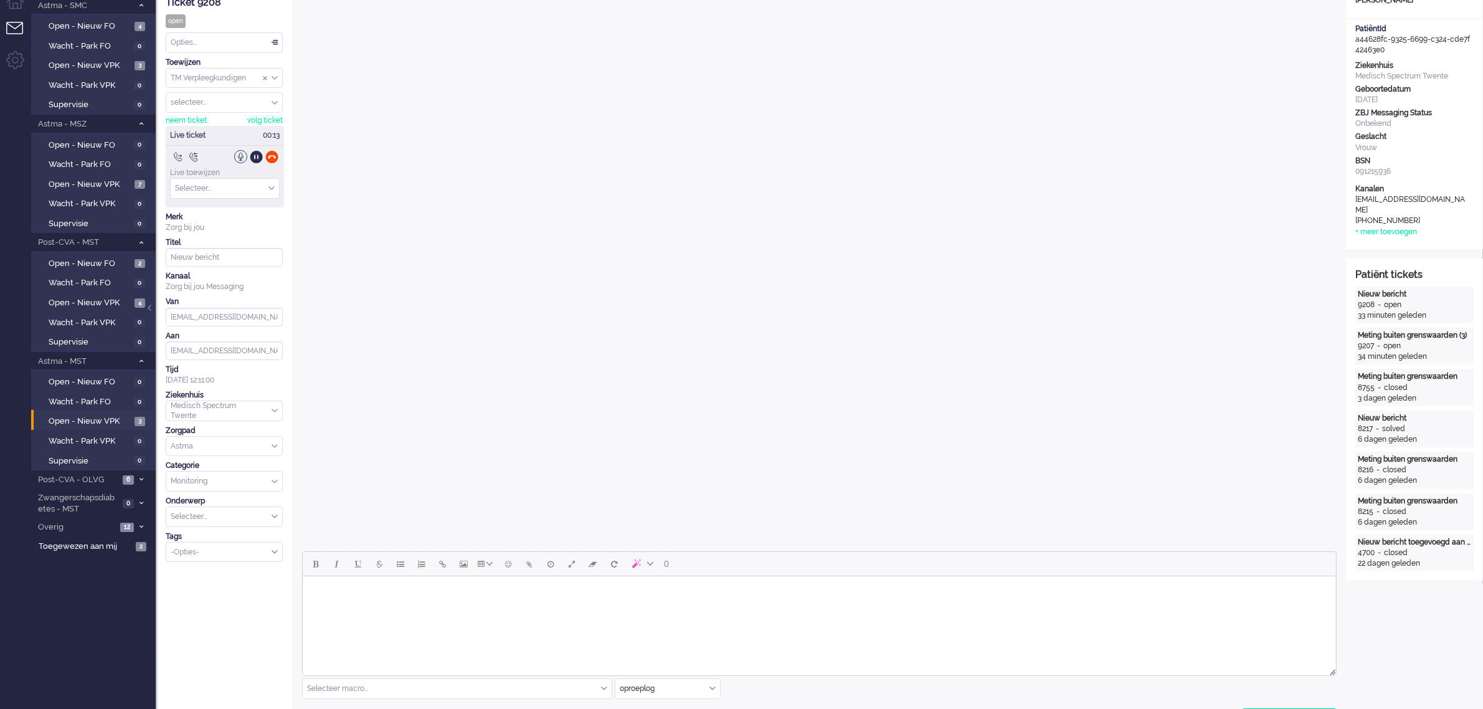
scroll to position [0, 0]
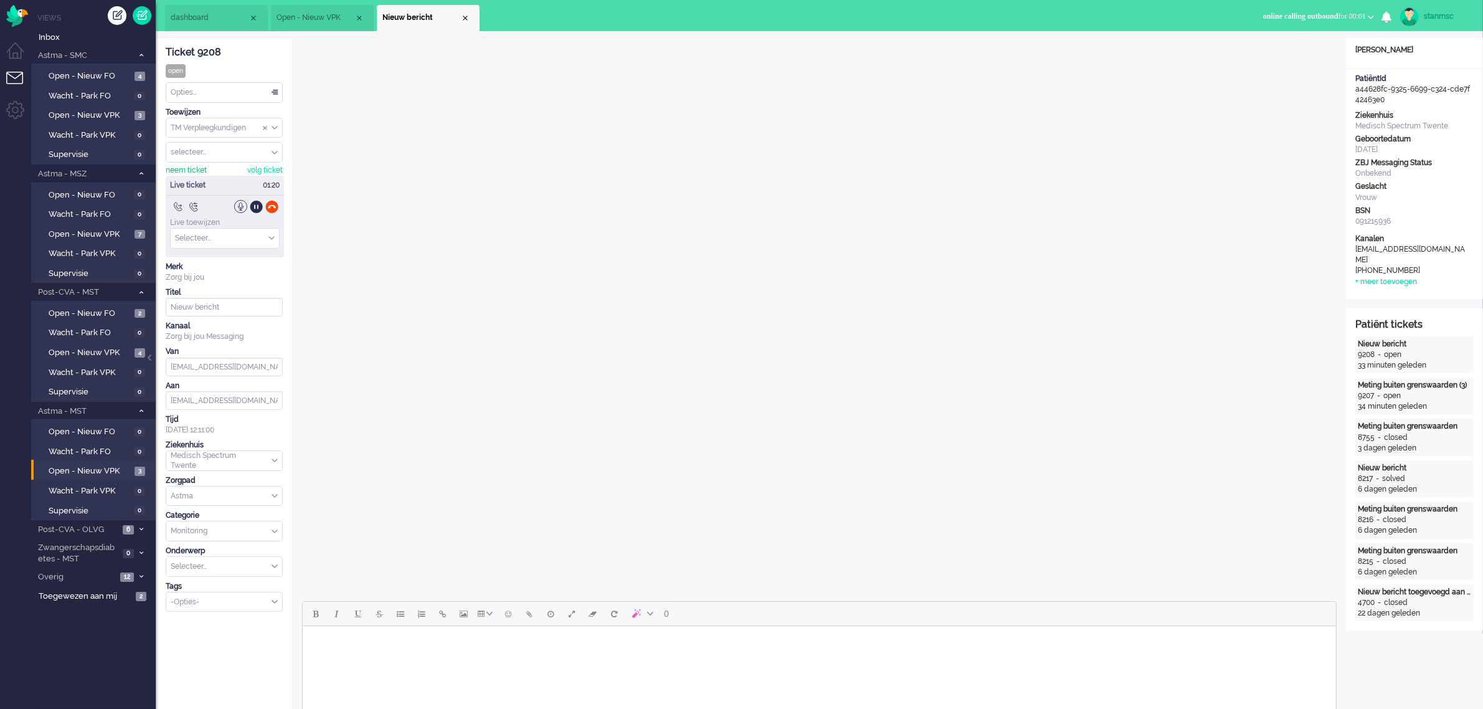
click at [194, 170] on div "neem ticket" at bounding box center [186, 170] width 41 height 11
click at [269, 209] on div at bounding box center [271, 206] width 13 height 13
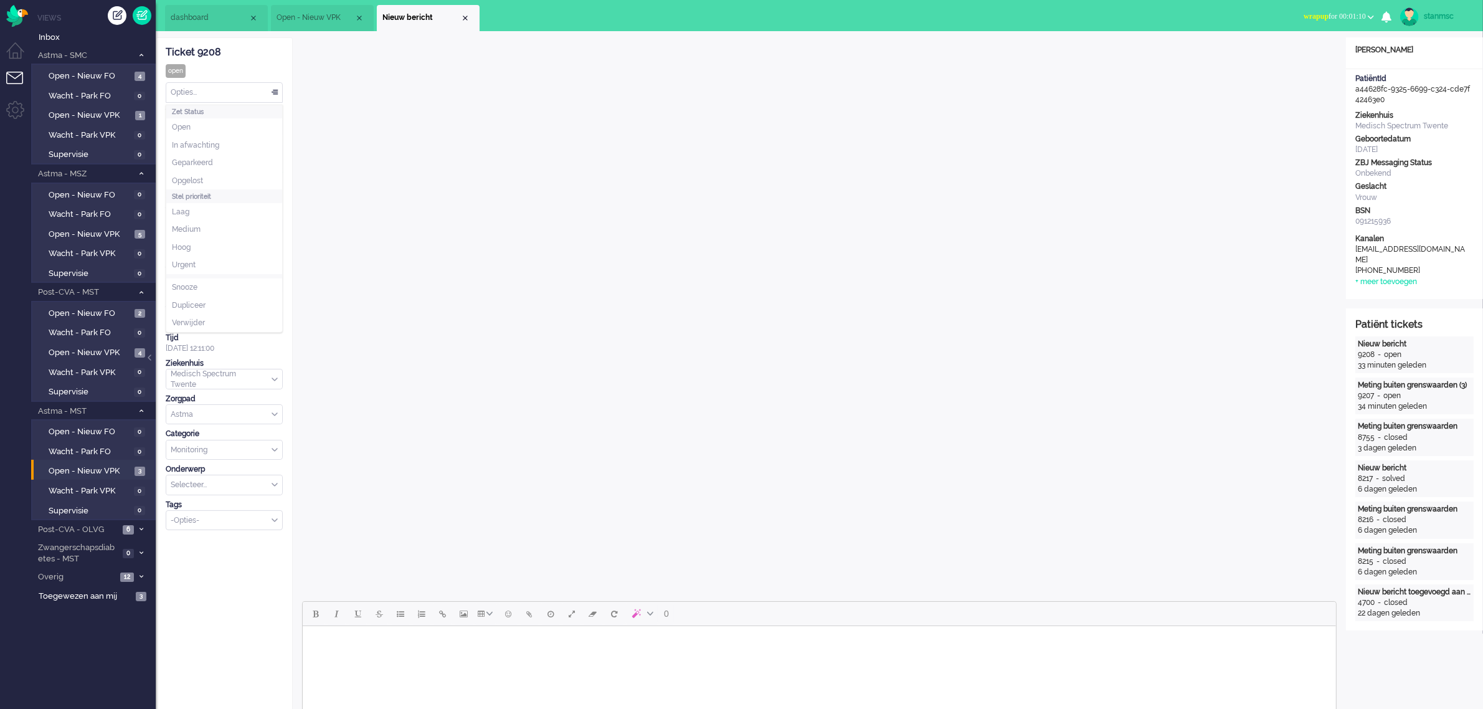
click at [228, 94] on div "Opties..." at bounding box center [224, 92] width 116 height 19
click at [209, 179] on li "Opgelost" at bounding box center [224, 181] width 116 height 18
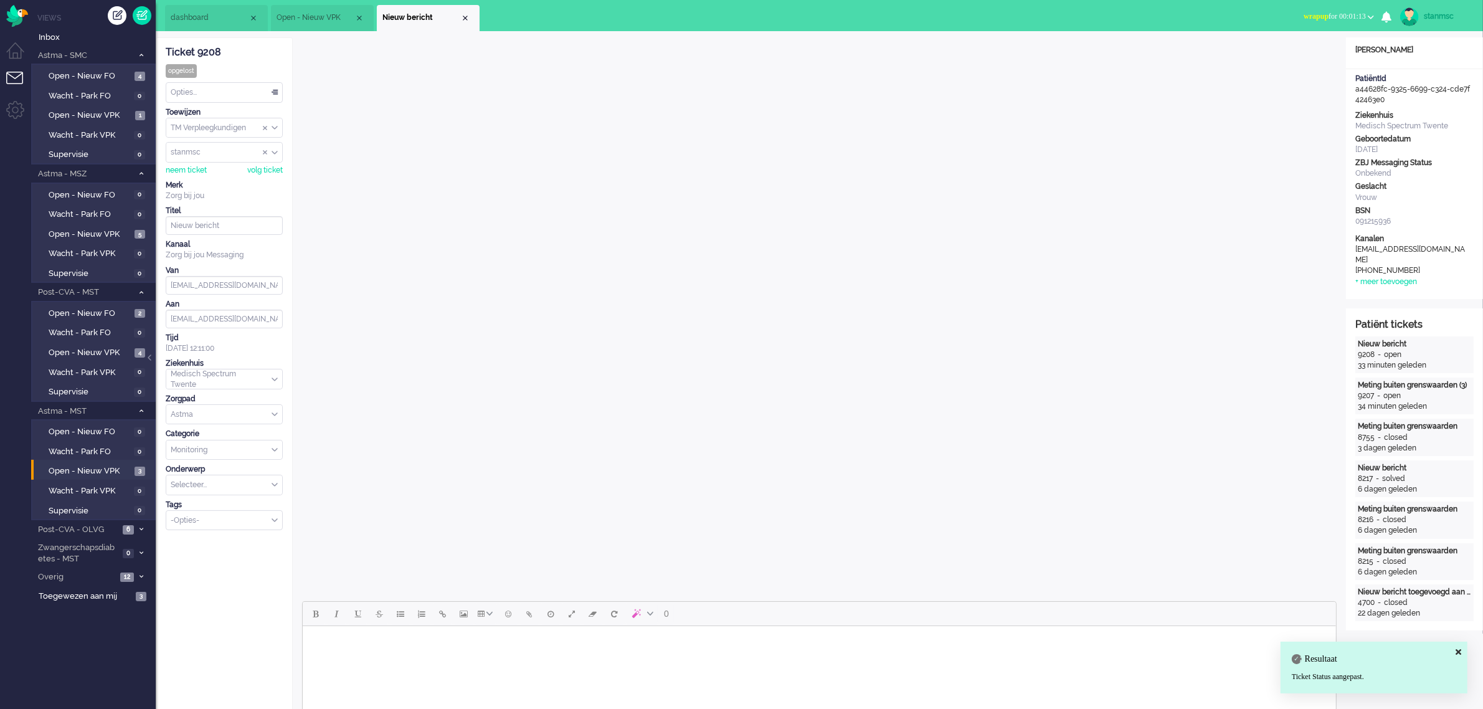
click at [1368, 16] on b "button" at bounding box center [1371, 17] width 6 height 4
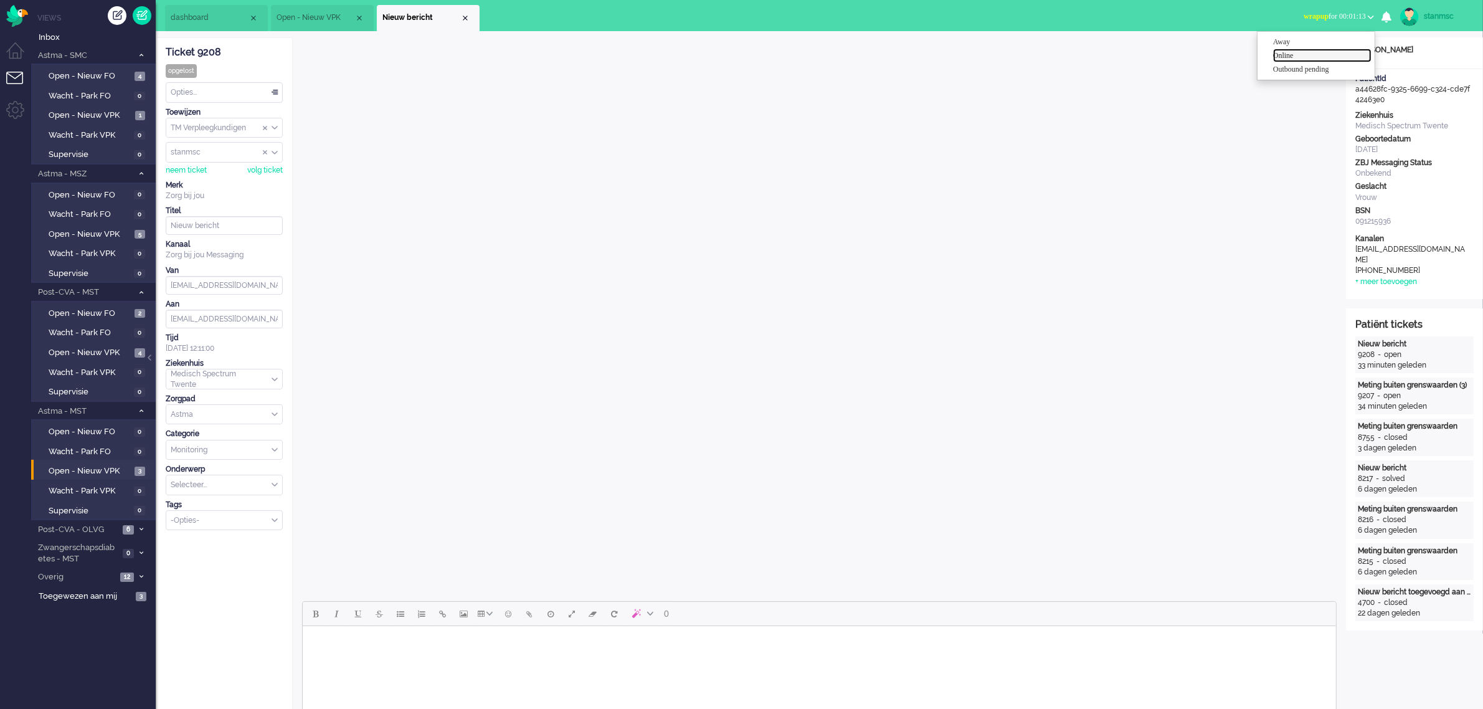
click at [1299, 57] on label "Online" at bounding box center [1322, 55] width 98 height 11
click at [465, 20] on div "Close tab" at bounding box center [465, 18] width 10 height 10
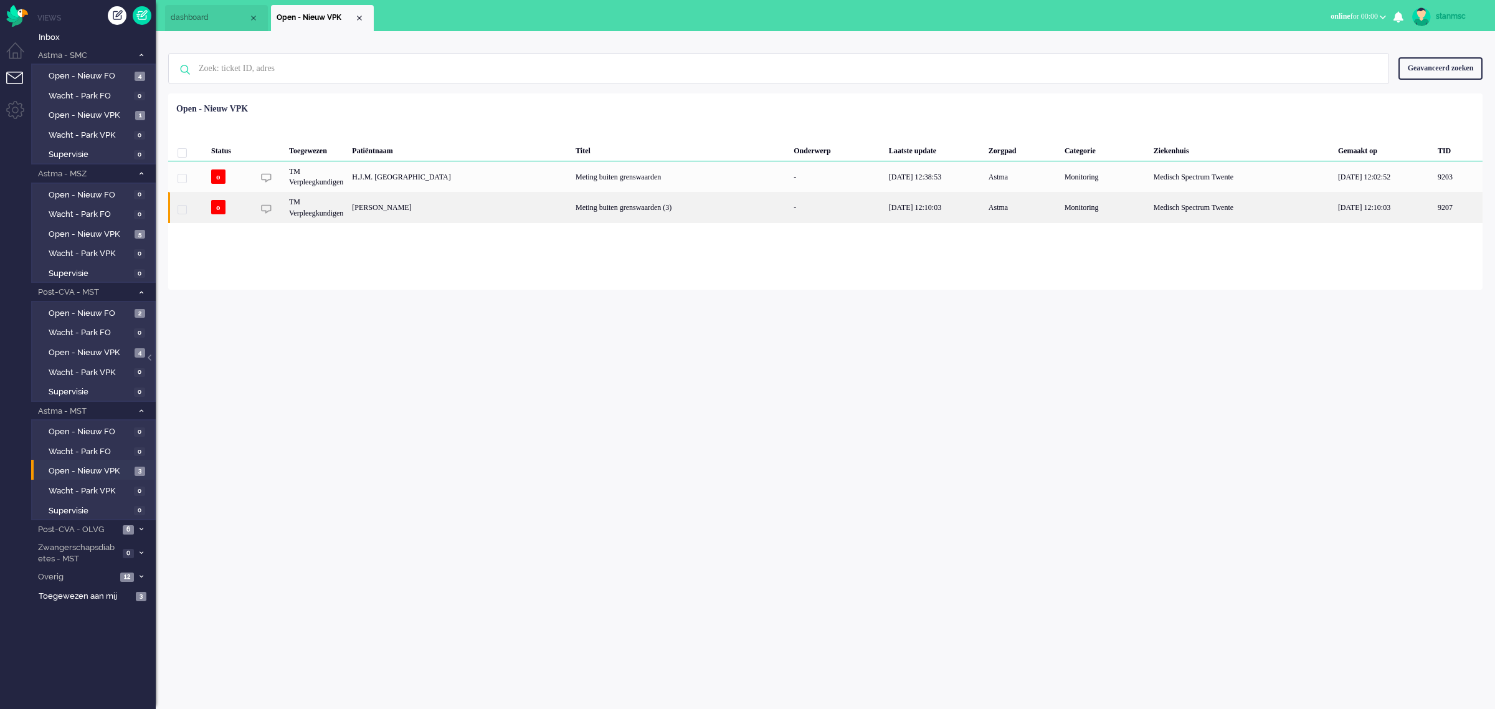
click at [1060, 209] on div "TM Verpleegkundigen" at bounding box center [1104, 207] width 89 height 31
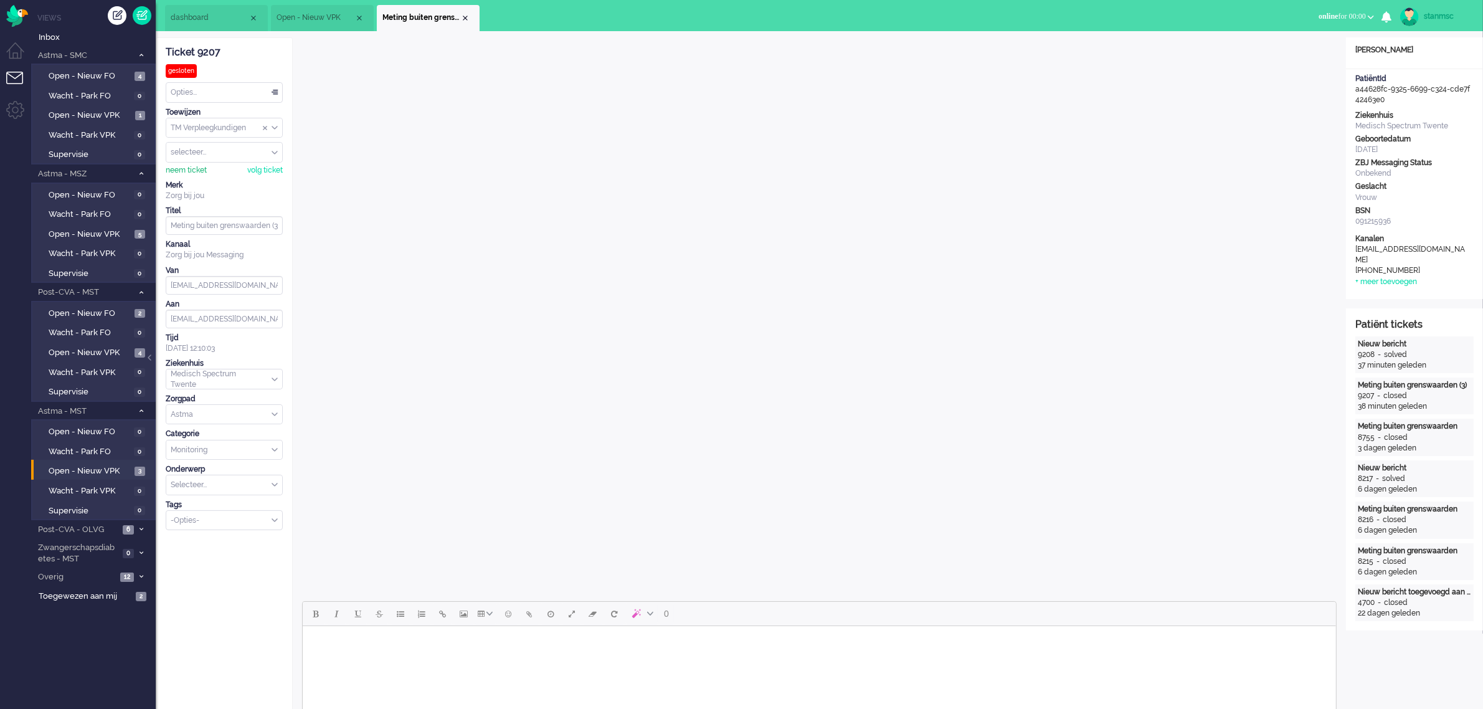
click at [194, 167] on div "neem ticket" at bounding box center [186, 170] width 41 height 11
click at [219, 93] on div "Opties..." at bounding box center [224, 92] width 116 height 19
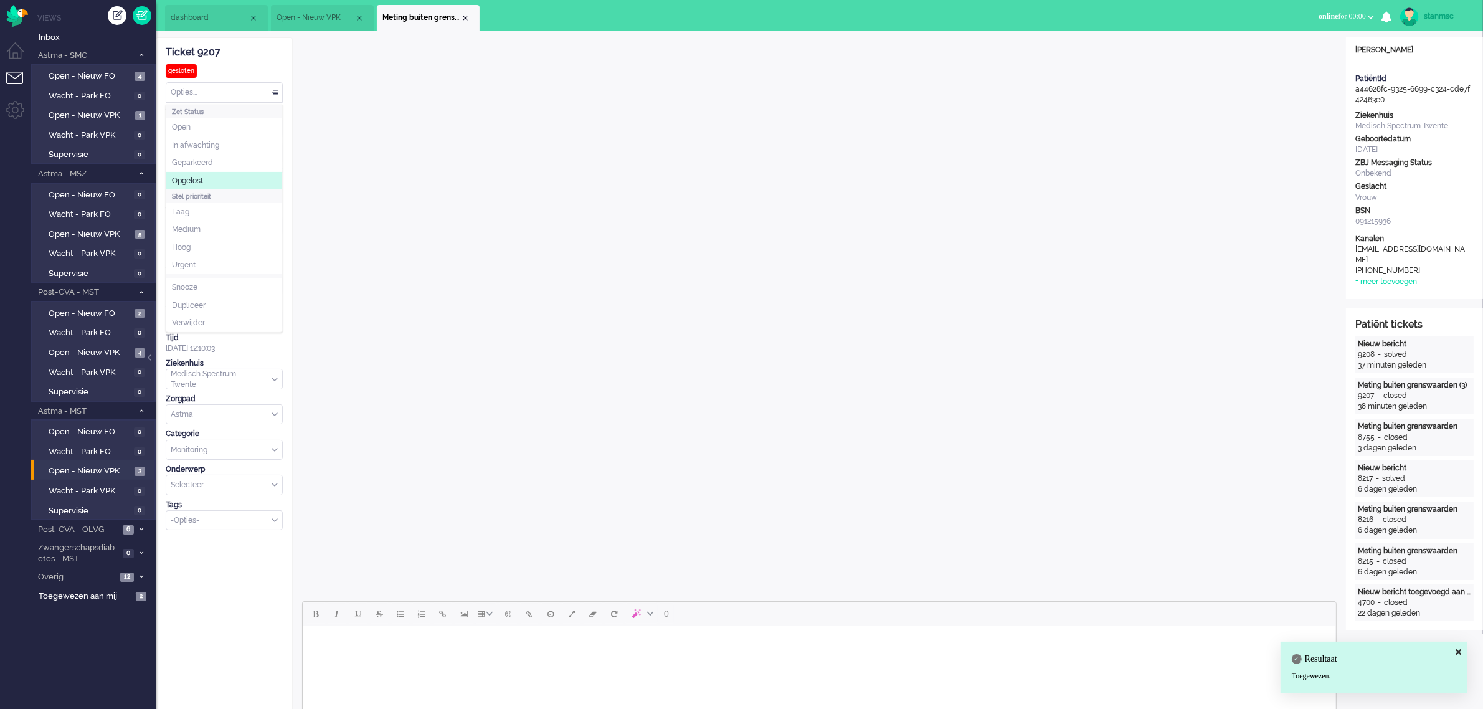
click at [201, 179] on span "Opgelost" at bounding box center [187, 181] width 31 height 11
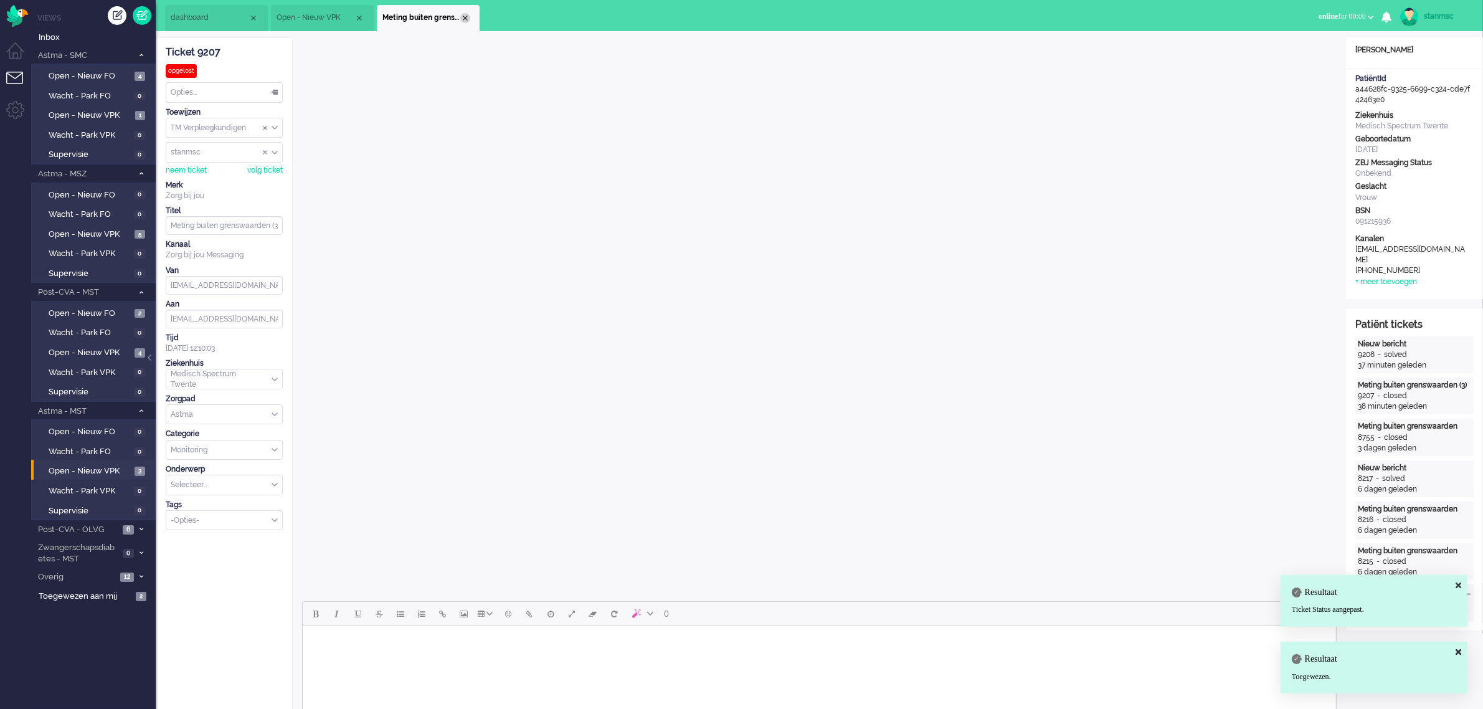
click at [465, 20] on div "Close tab" at bounding box center [465, 18] width 10 height 10
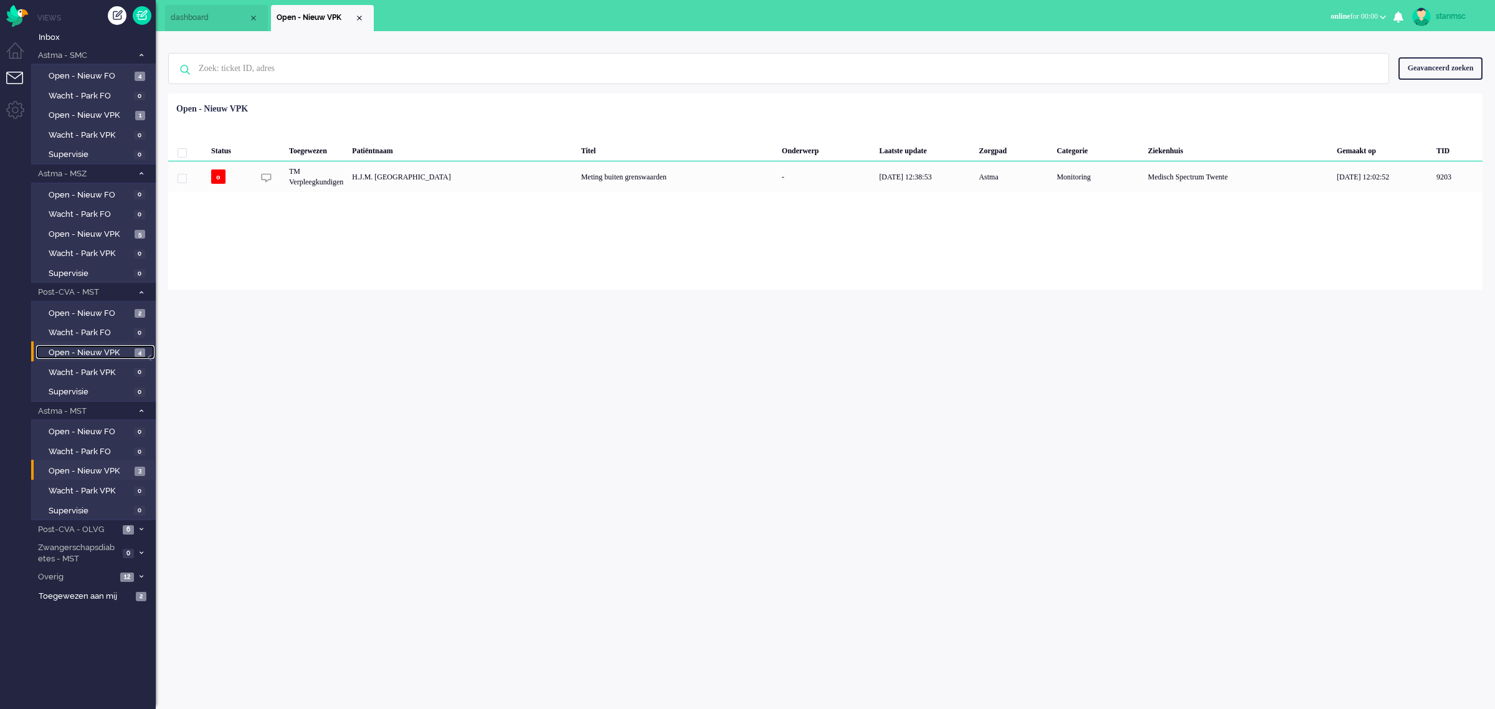
click at [89, 349] on span "Open - Nieuw VPK" at bounding box center [90, 353] width 83 height 12
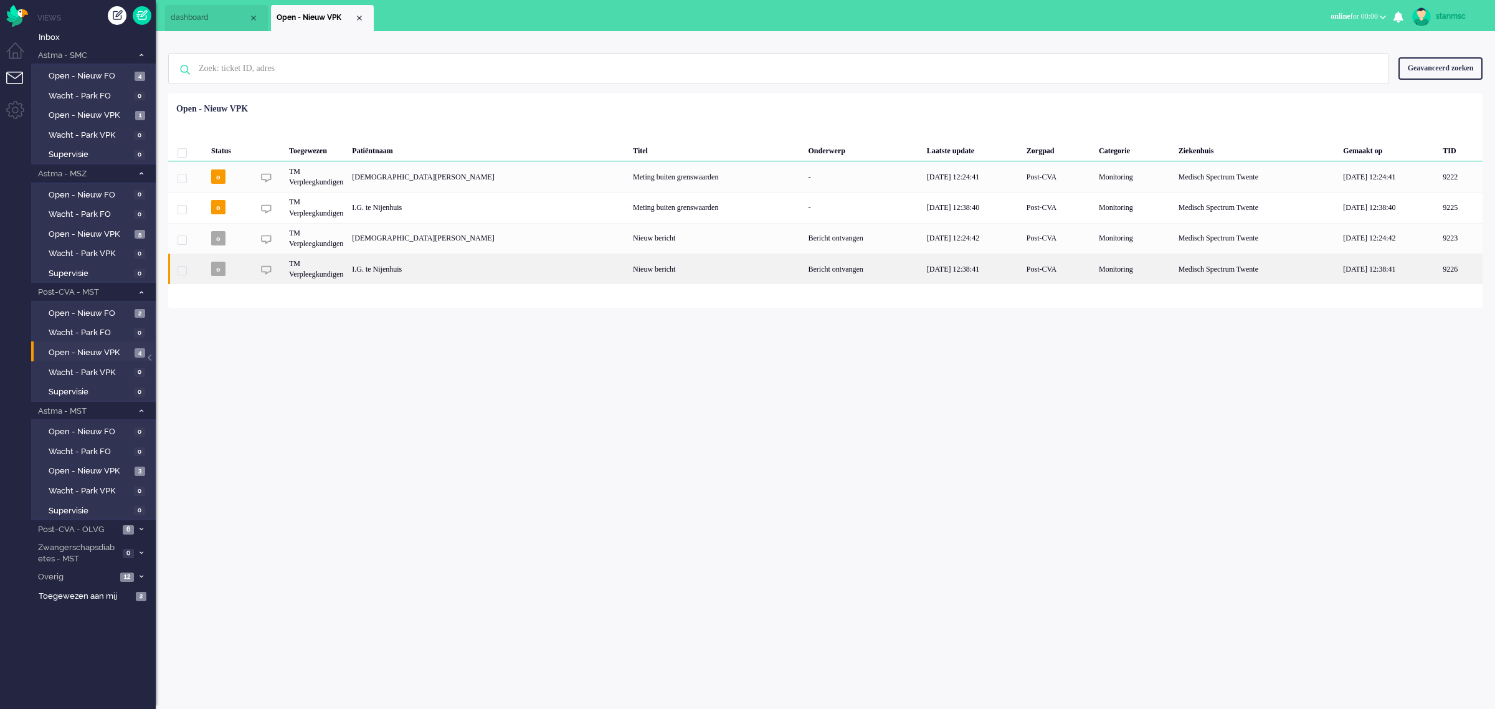
click at [1438, 268] on div "I.G. te Nijenhuis" at bounding box center [1460, 269] width 44 height 31
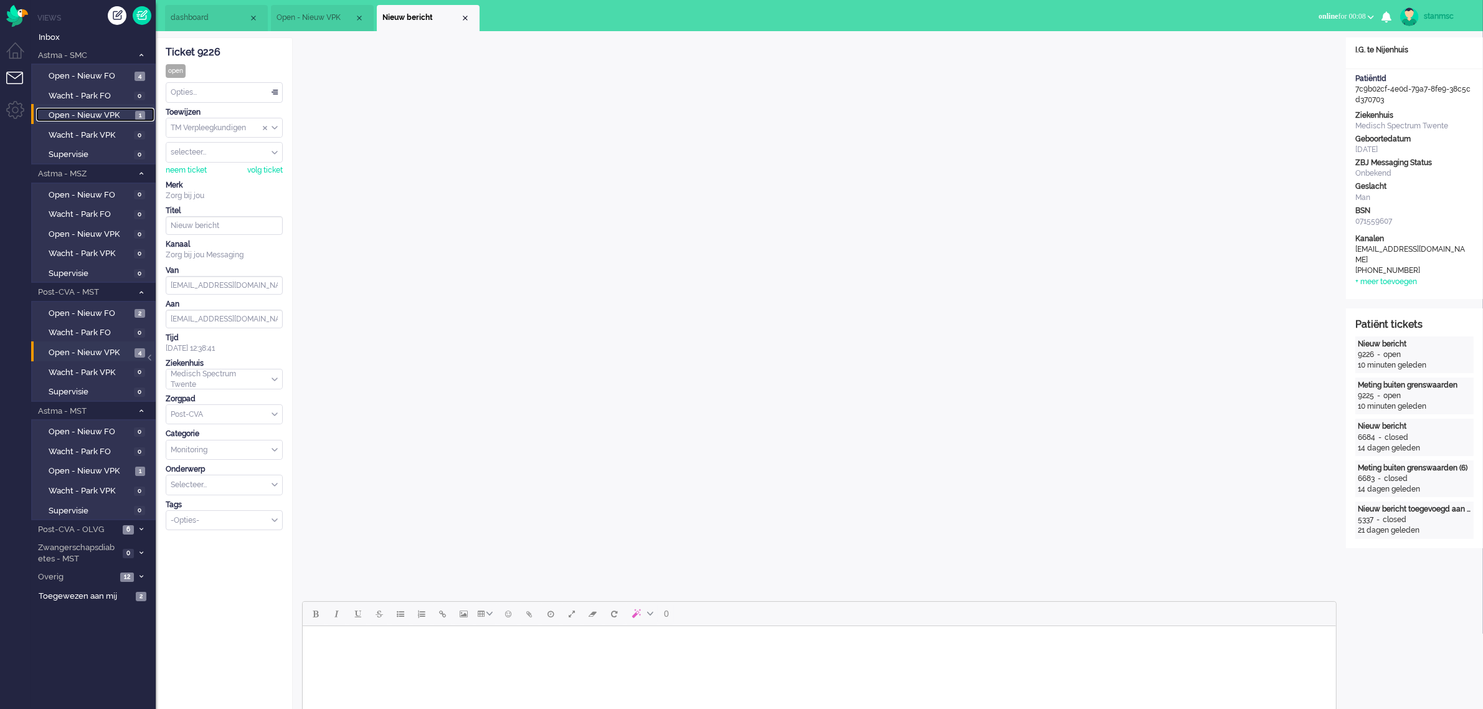
click at [98, 114] on span "Open - Nieuw VPK" at bounding box center [90, 116] width 83 height 12
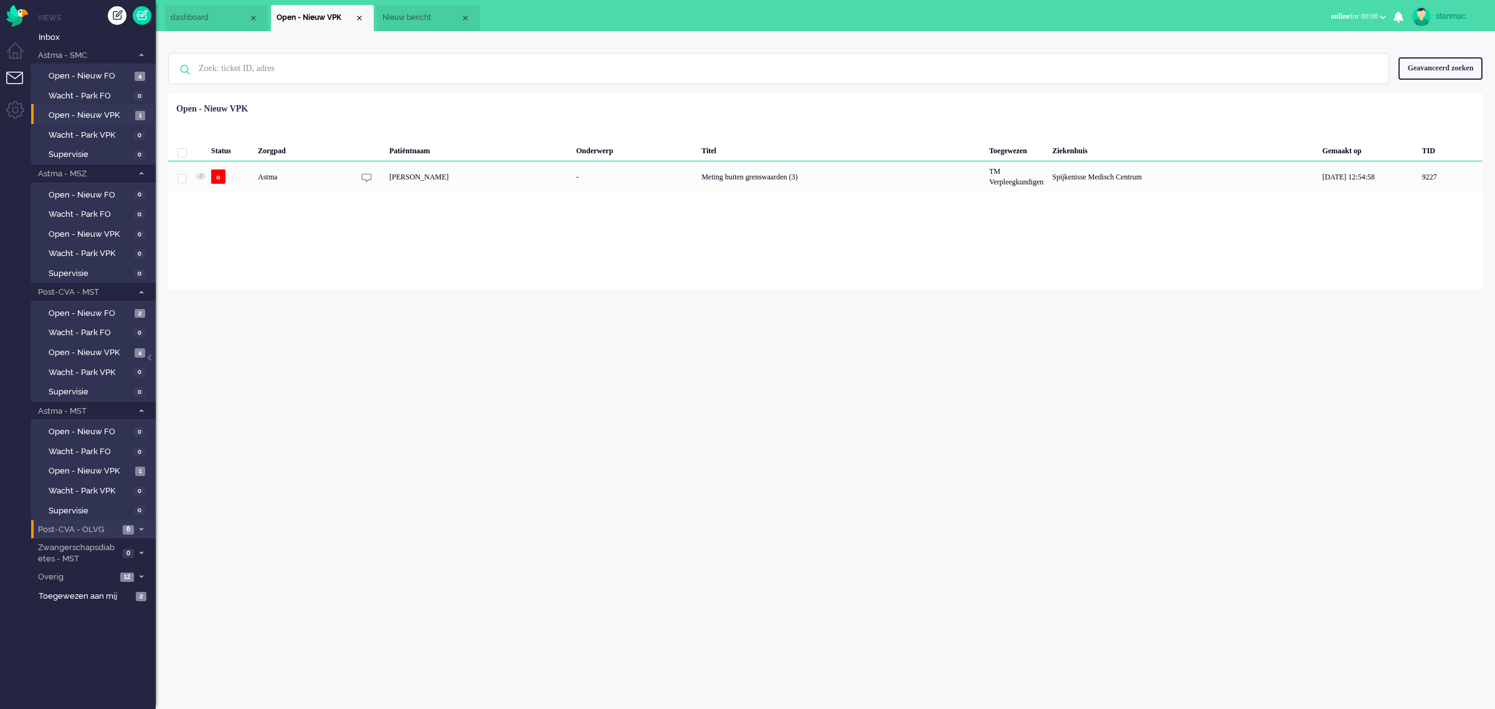
click at [85, 526] on span "Post-CVA - OLVG" at bounding box center [77, 530] width 83 height 12
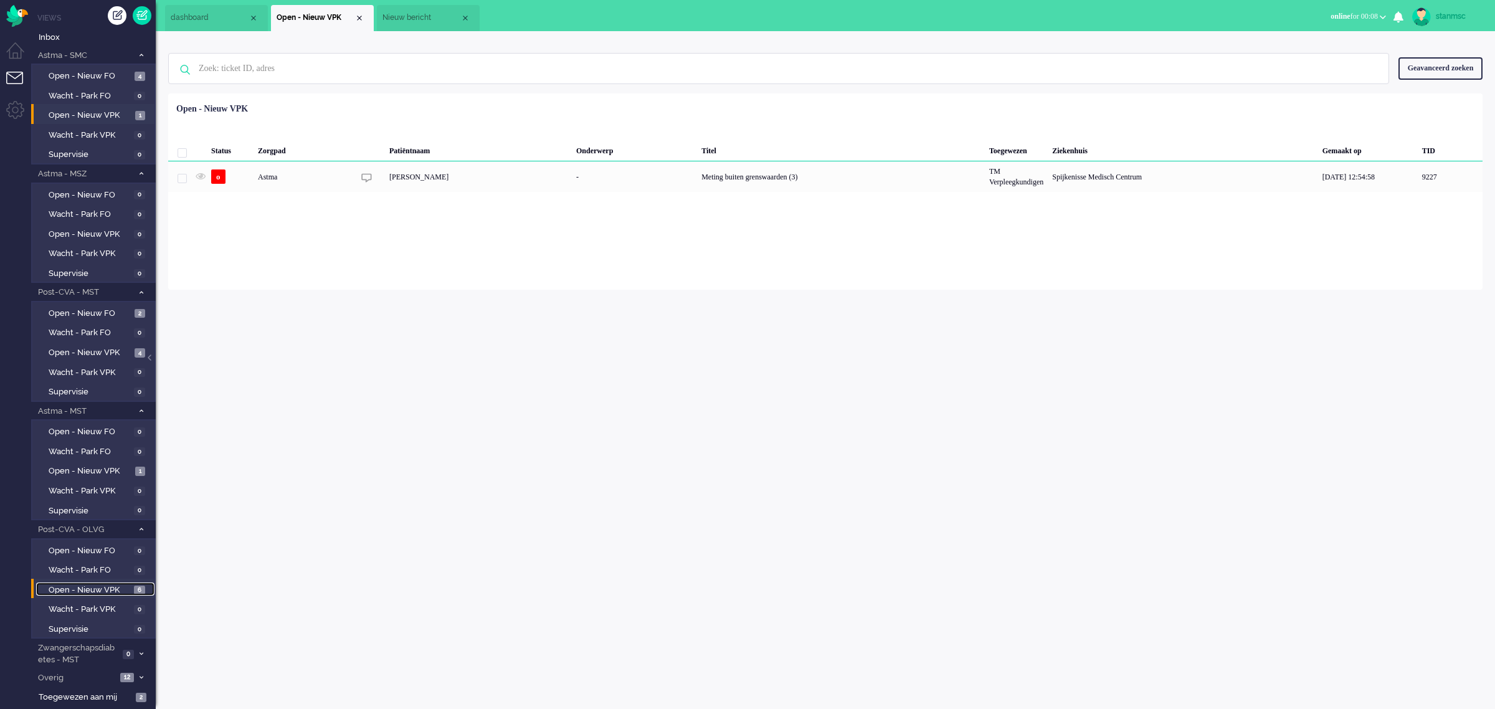
click at [105, 584] on span "Open - Nieuw VPK" at bounding box center [90, 590] width 82 height 12
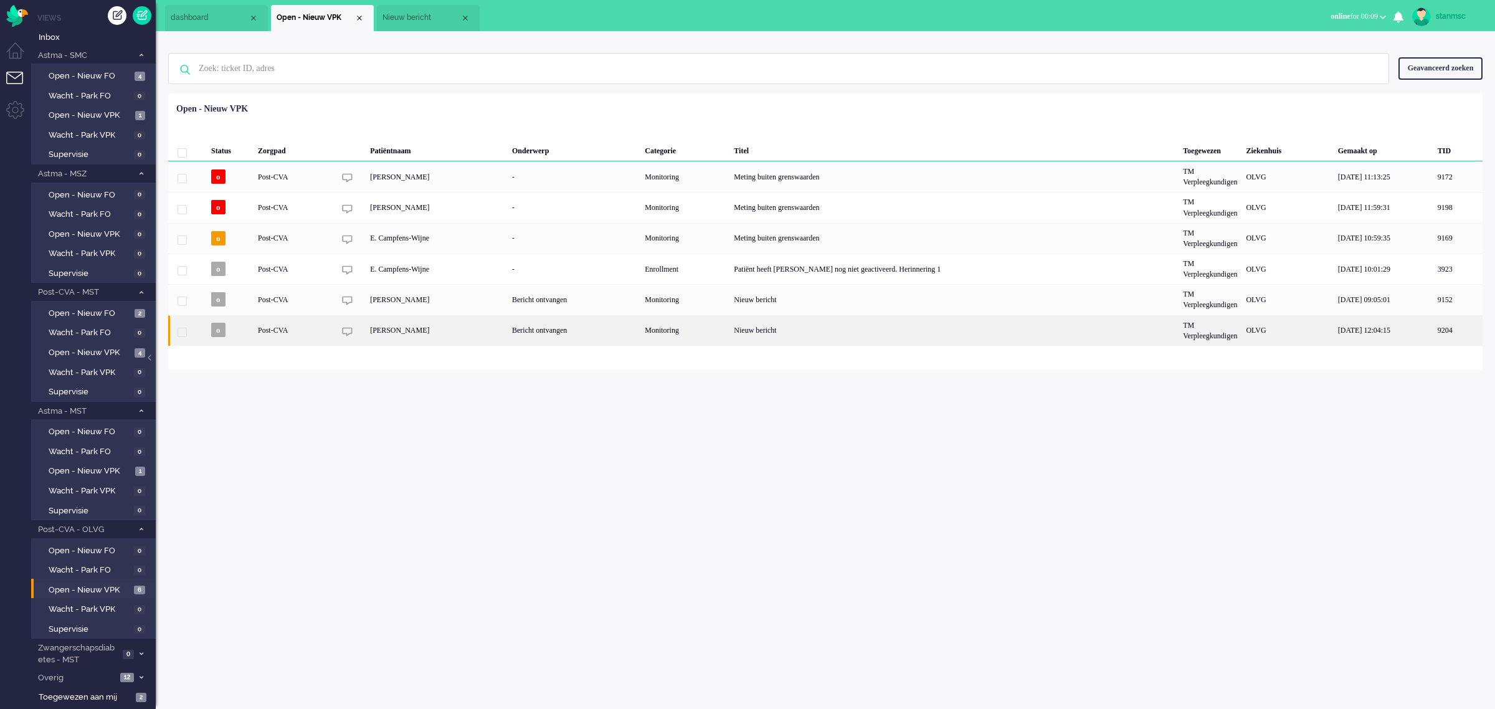
click at [447, 331] on div "G.A.C. van Ieperen" at bounding box center [437, 330] width 142 height 31
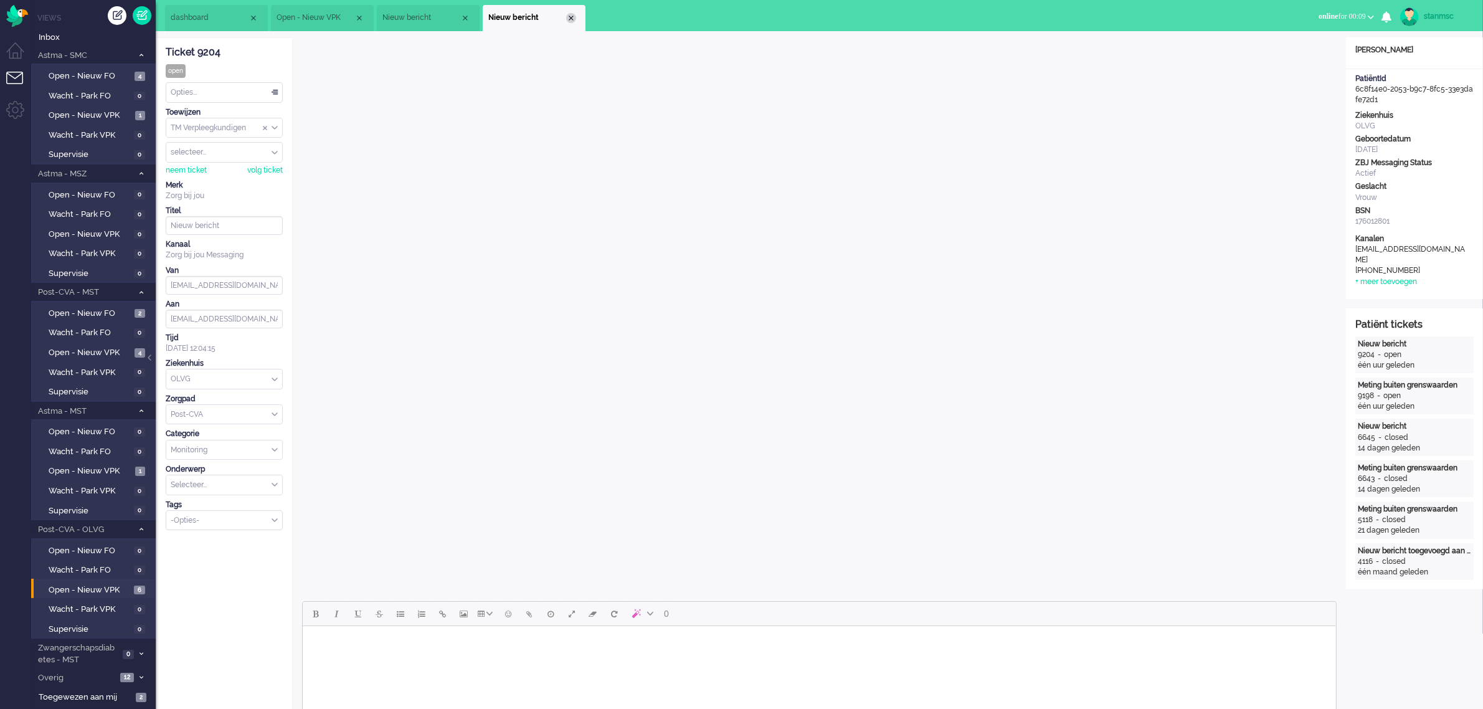
click at [569, 14] on div "Close tab" at bounding box center [571, 18] width 10 height 10
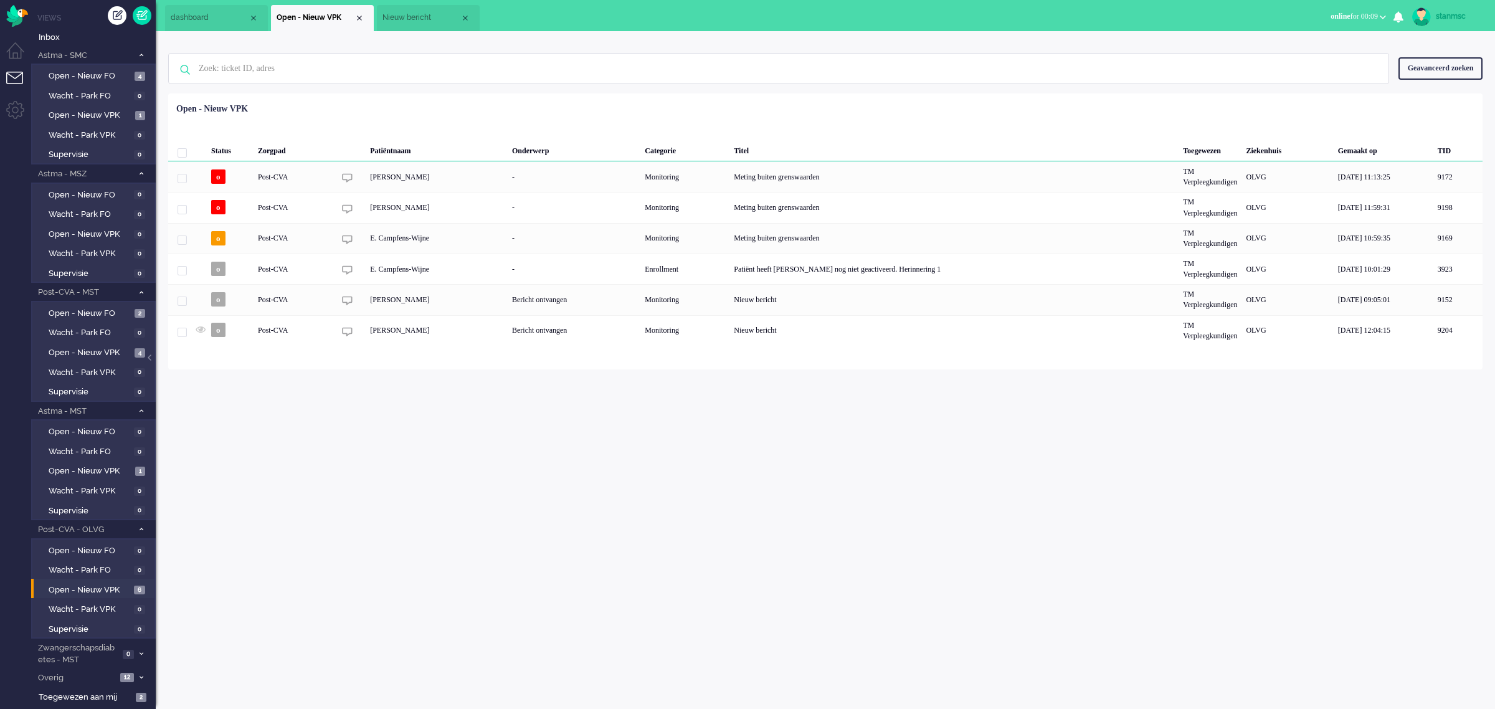
click at [415, 16] on span "Nieuw bericht" at bounding box center [421, 17] width 78 height 11
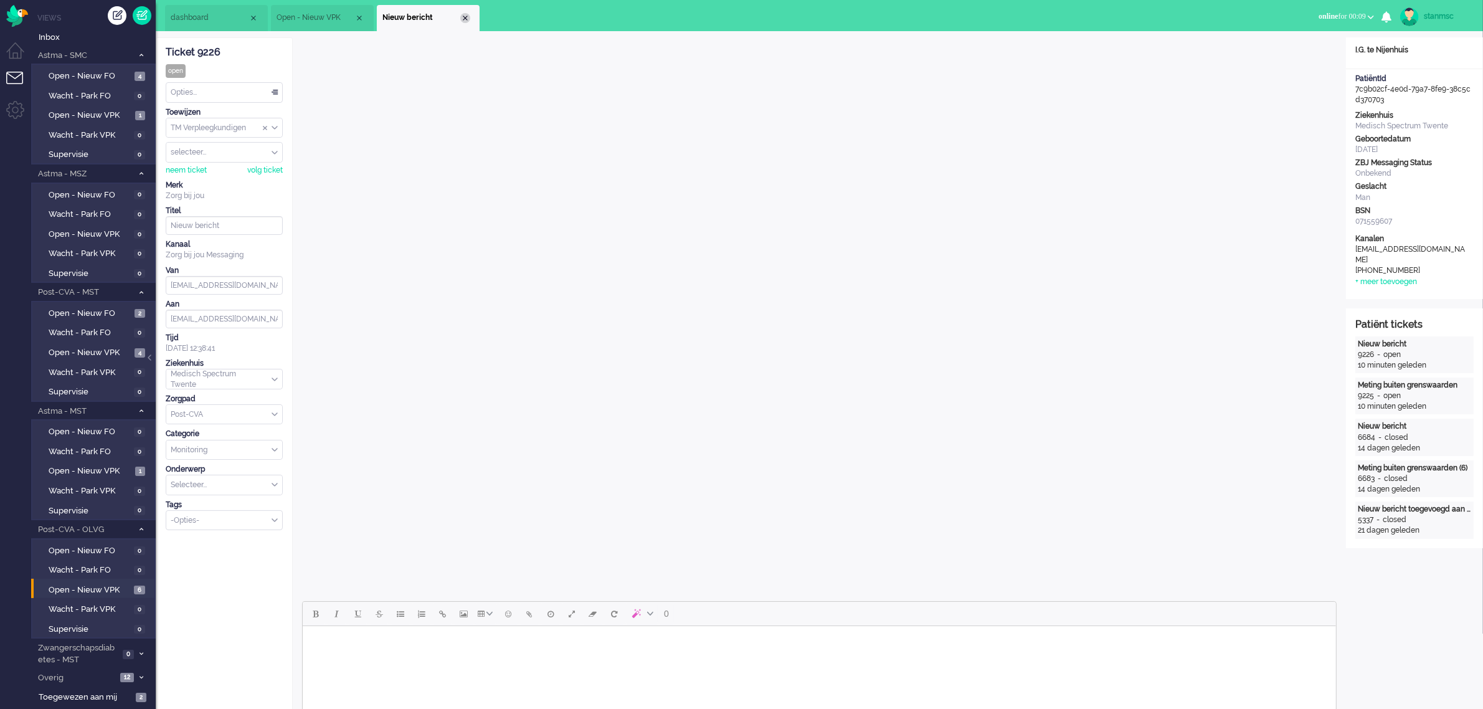
click at [466, 16] on div "Close tab" at bounding box center [465, 18] width 10 height 10
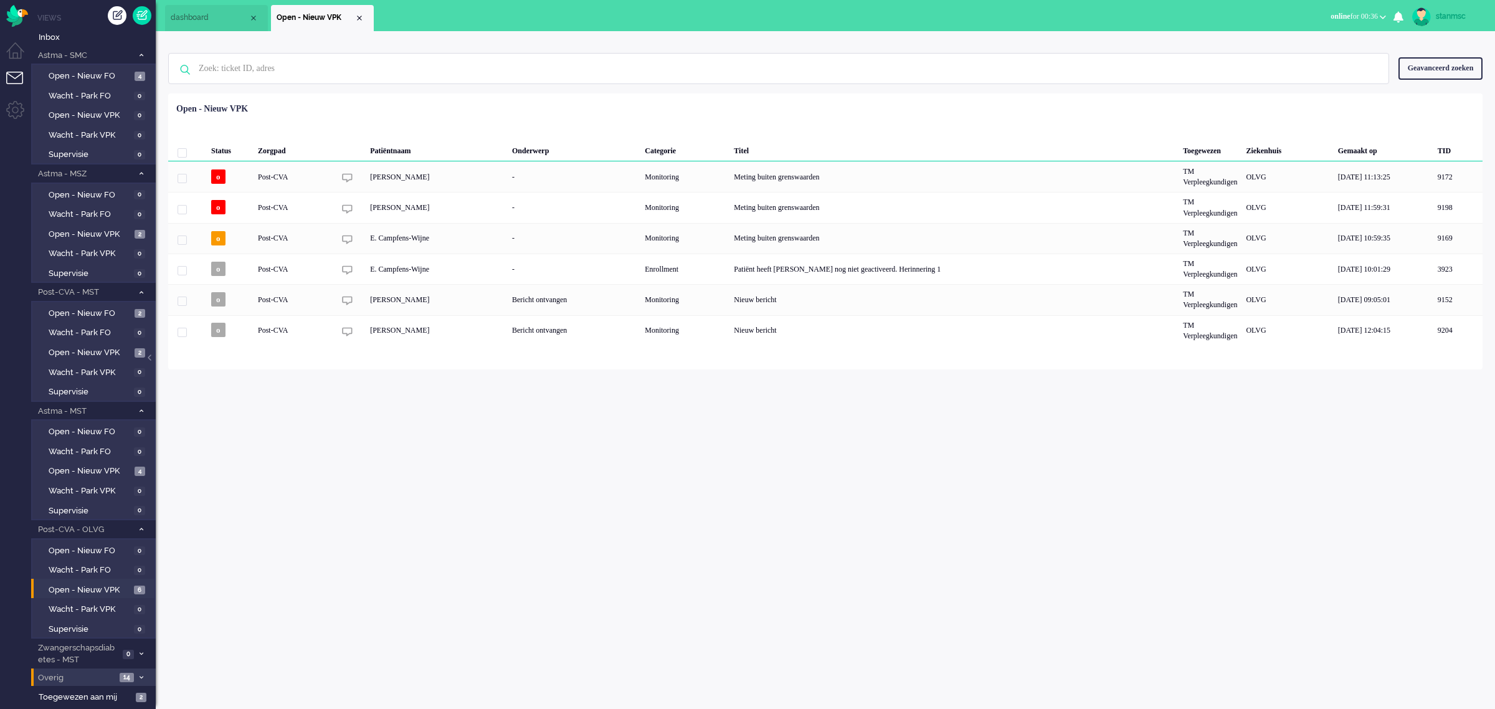
click at [89, 673] on span "Overig" at bounding box center [76, 678] width 80 height 12
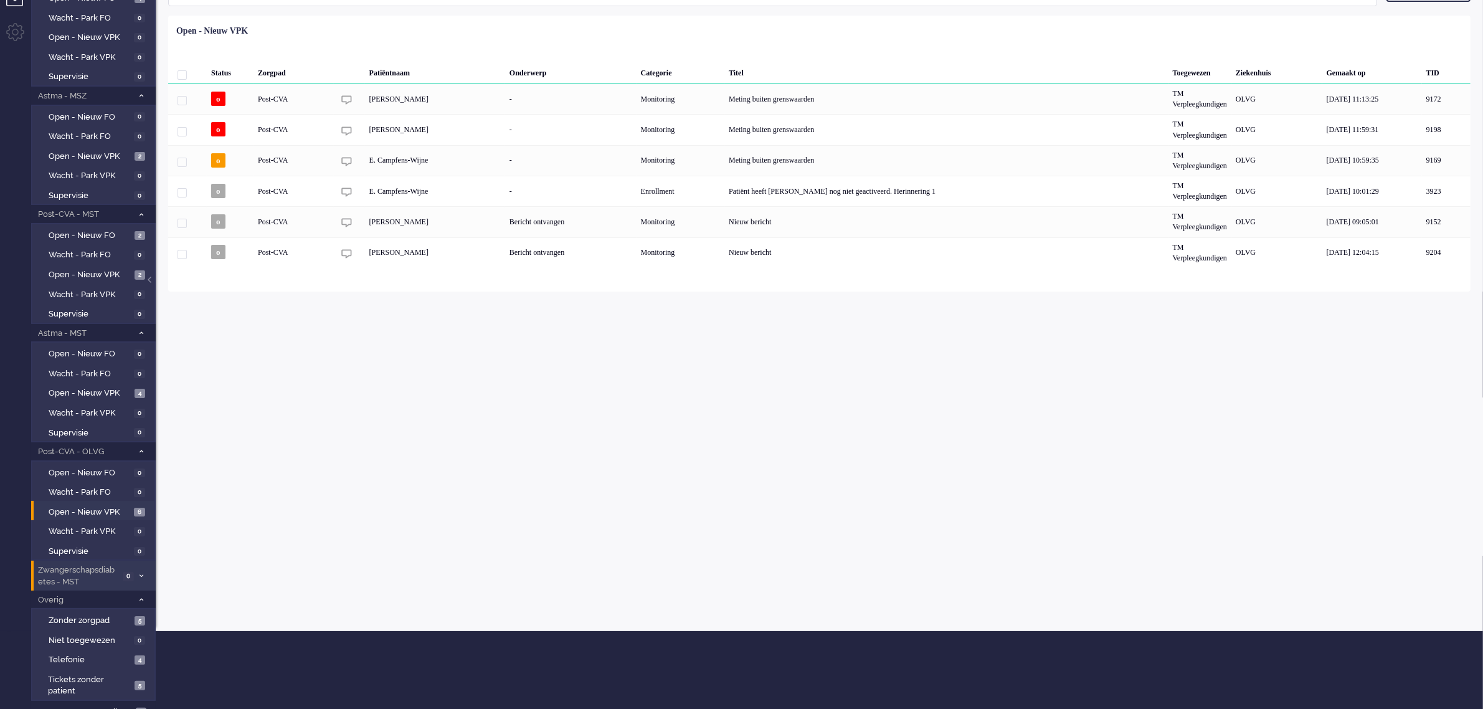
scroll to position [82, 0]
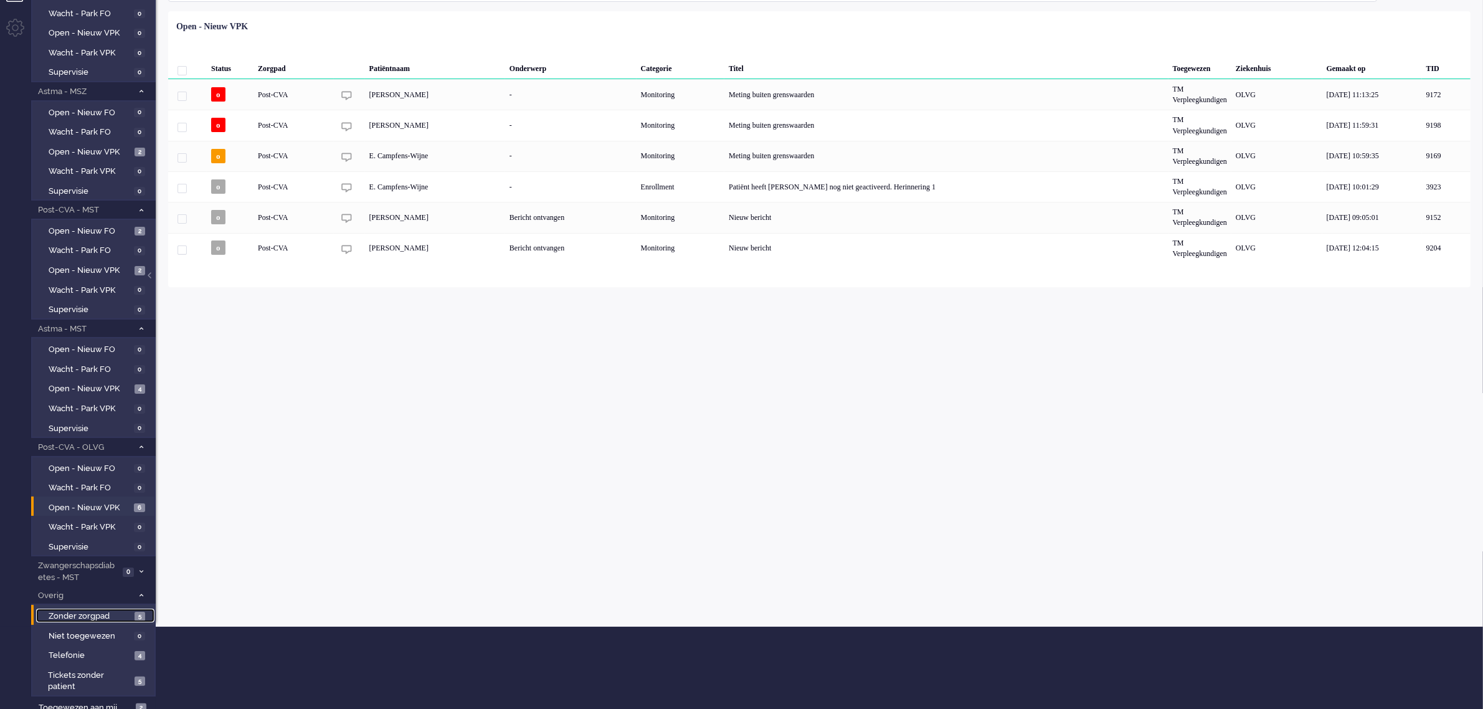
click at [111, 610] on span "Zonder zorgpad" at bounding box center [90, 616] width 83 height 12
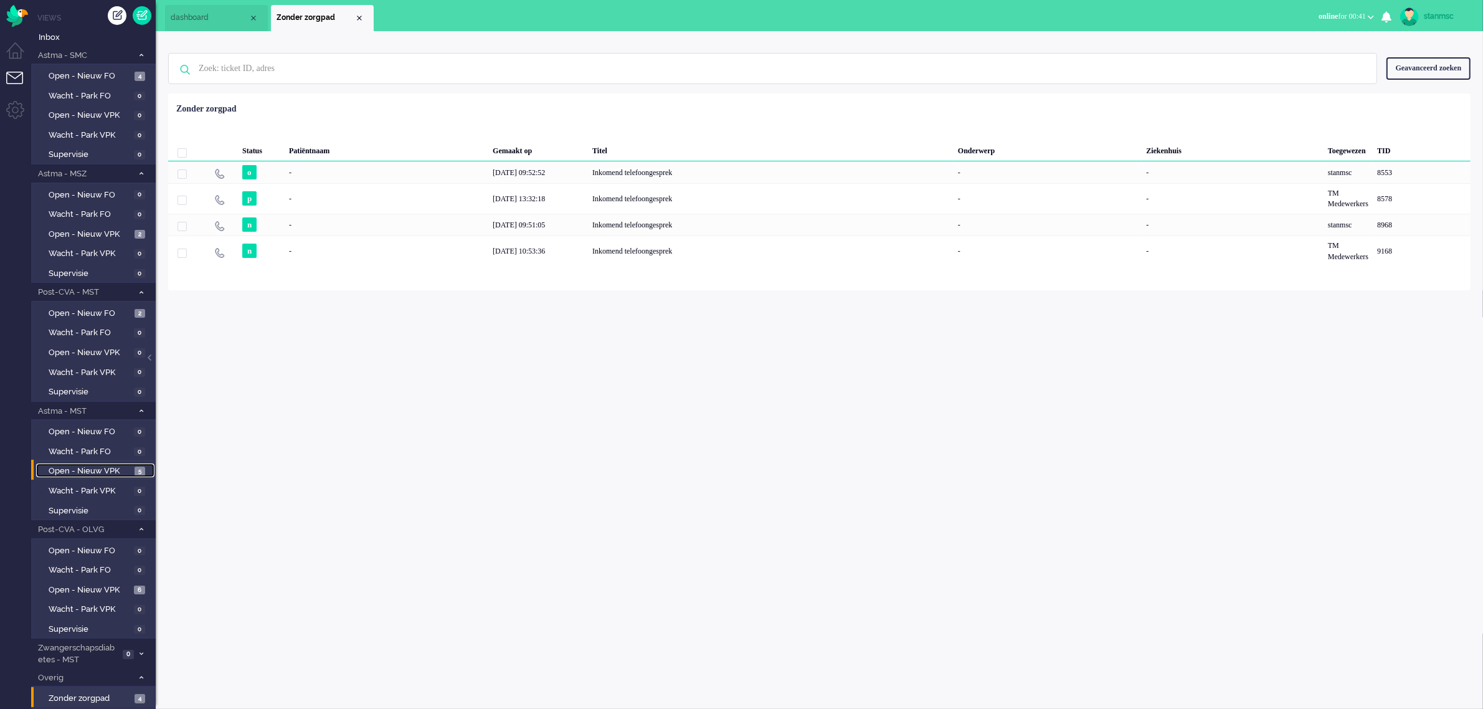
click at [93, 470] on span "Open - Nieuw VPK" at bounding box center [90, 471] width 83 height 12
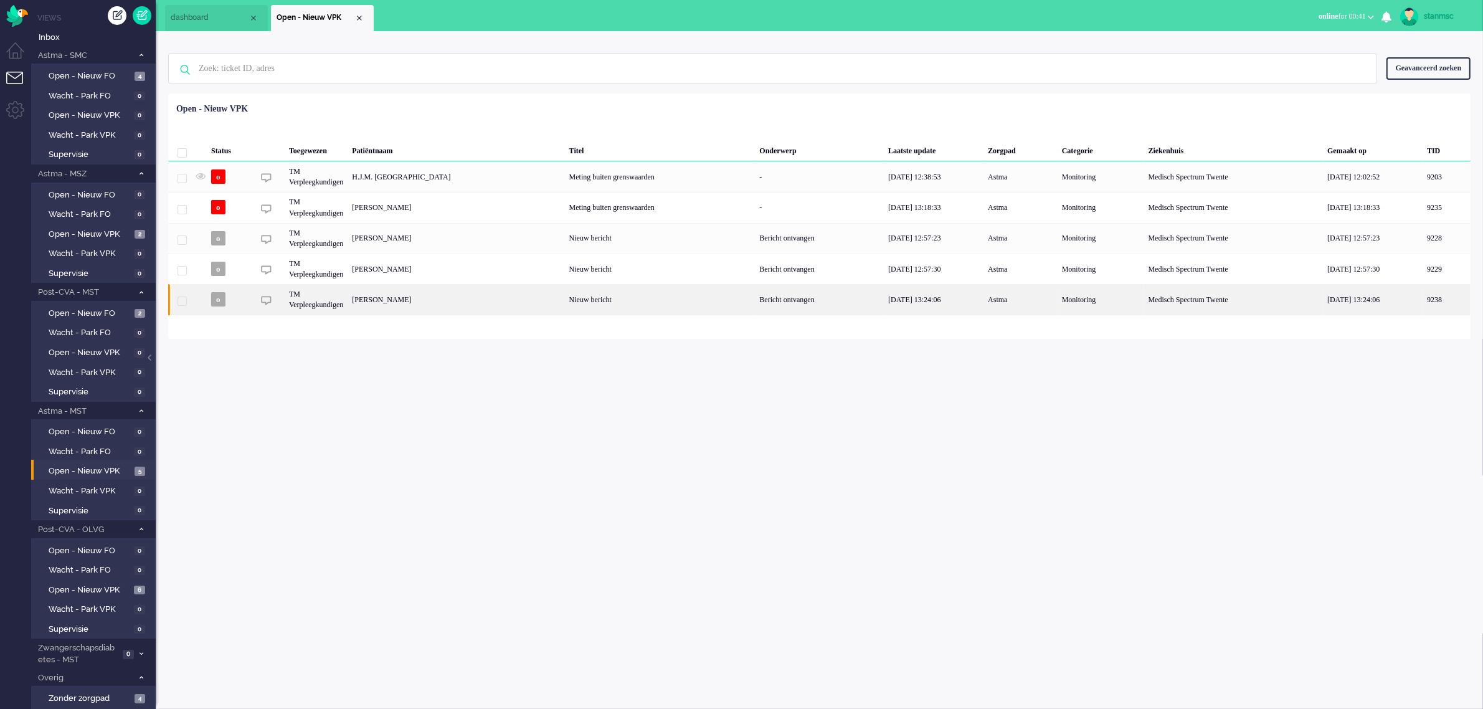
click at [1423, 296] on div "Irma Constance Maria Bevers" at bounding box center [1447, 299] width 48 height 31
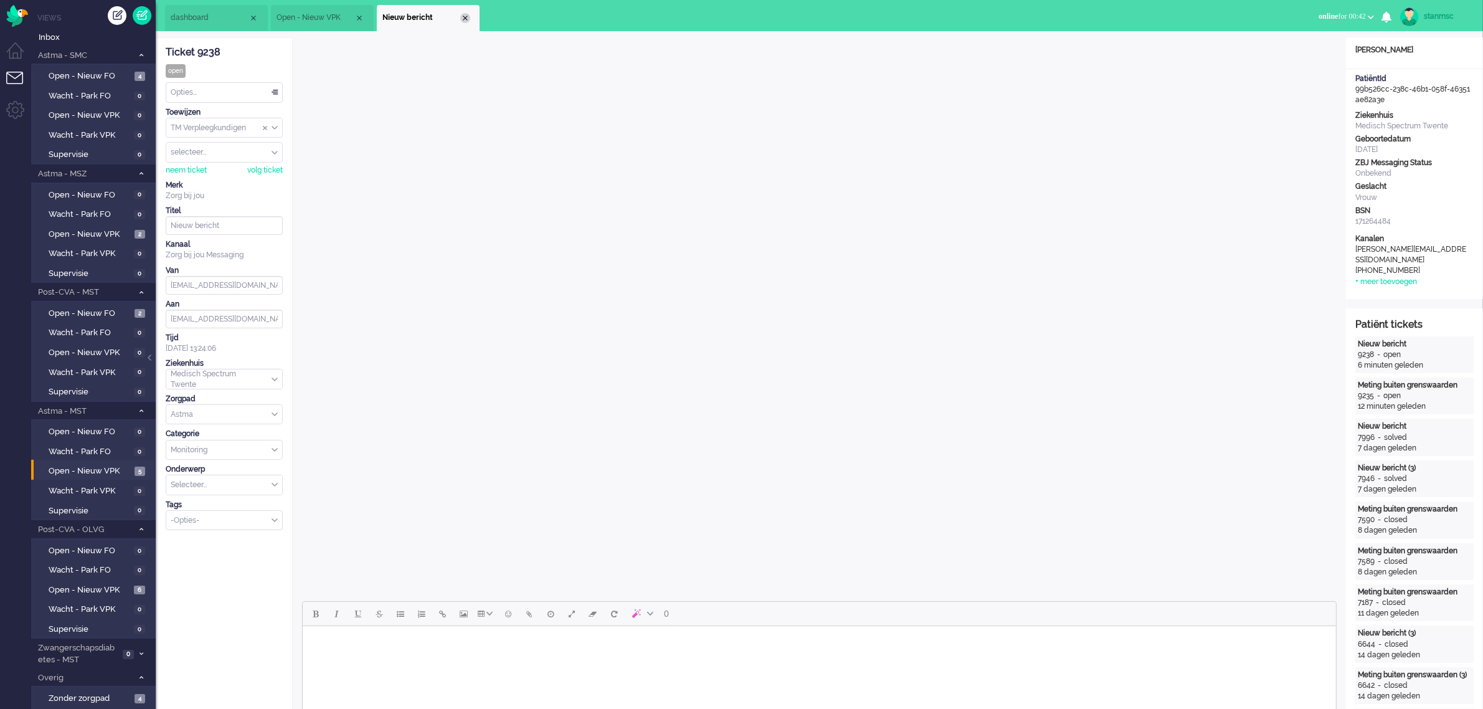
click at [468, 16] on div "Close tab" at bounding box center [465, 18] width 10 height 10
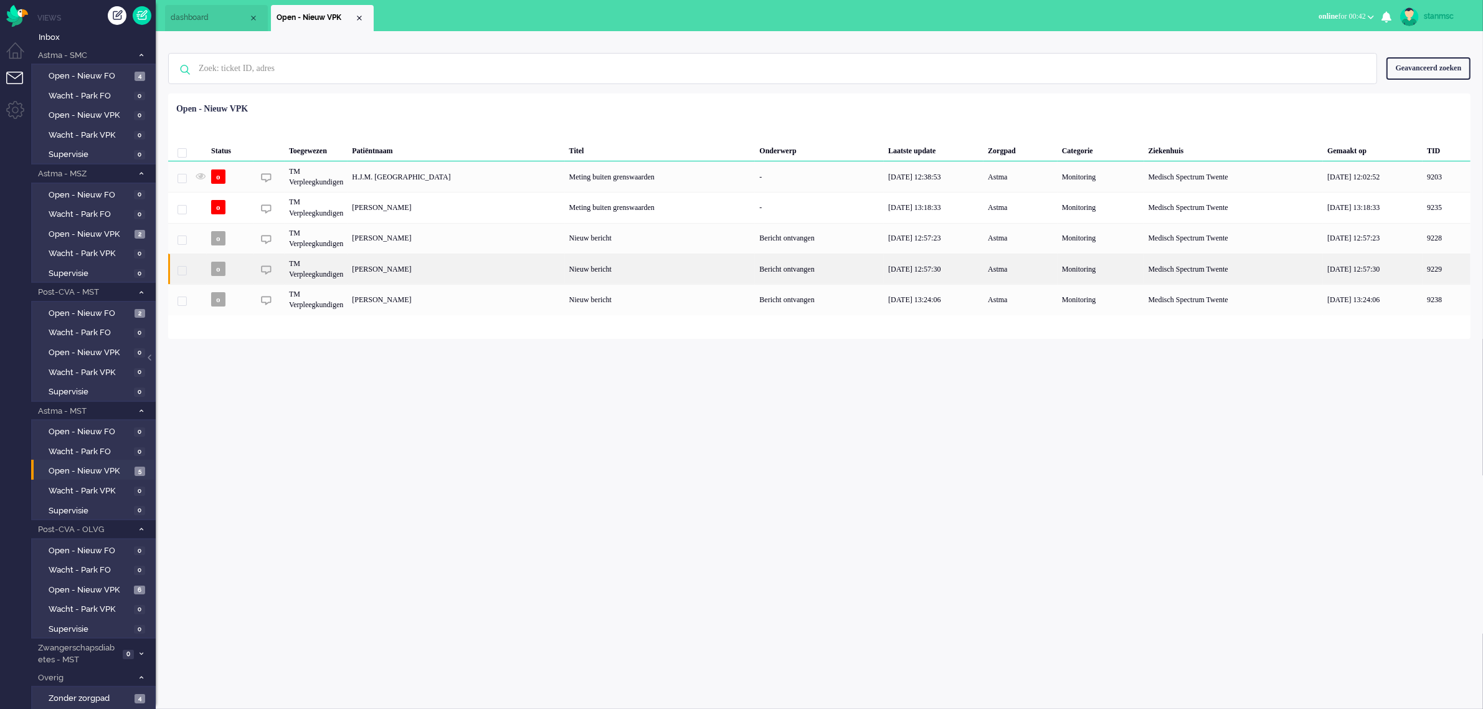
click at [1423, 269] on div "Ellen Margaretha Jacoba Cameron" at bounding box center [1447, 269] width 48 height 31
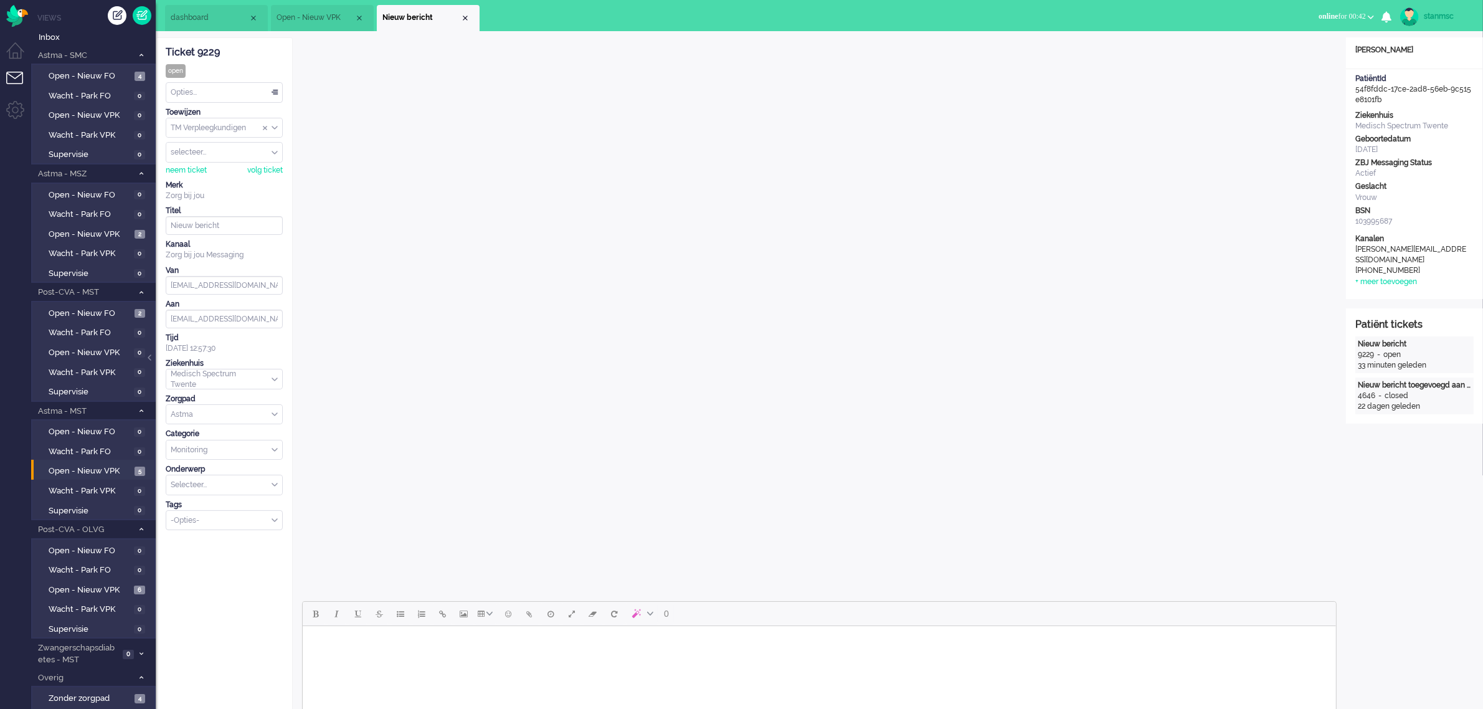
click at [458, 648] on body "Rich Text Area. Press ALT-0 for help." at bounding box center [818, 642] width 1023 height 22
click at [190, 169] on div "neem ticket" at bounding box center [186, 170] width 41 height 11
click at [219, 92] on div "Opties..." at bounding box center [224, 92] width 116 height 19
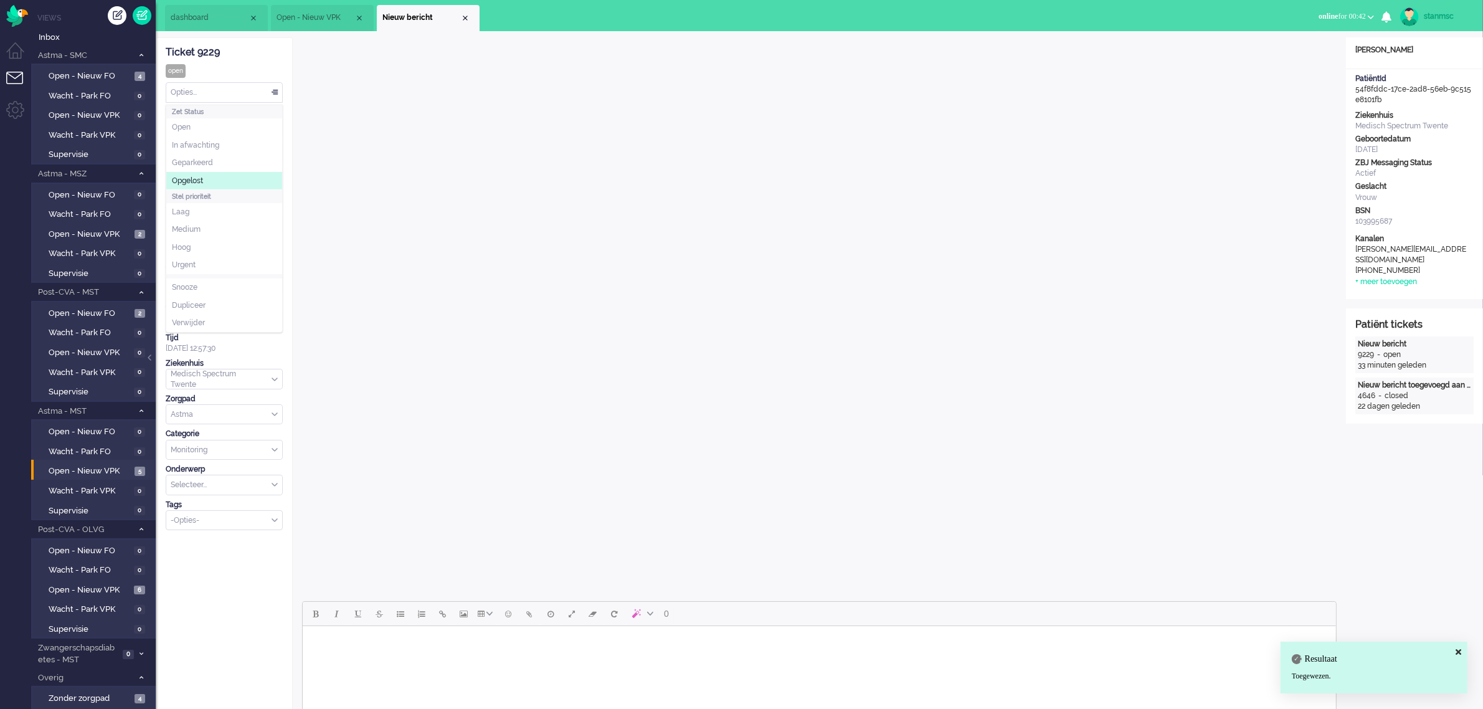
click at [212, 179] on li "Opgelost" at bounding box center [224, 181] width 116 height 18
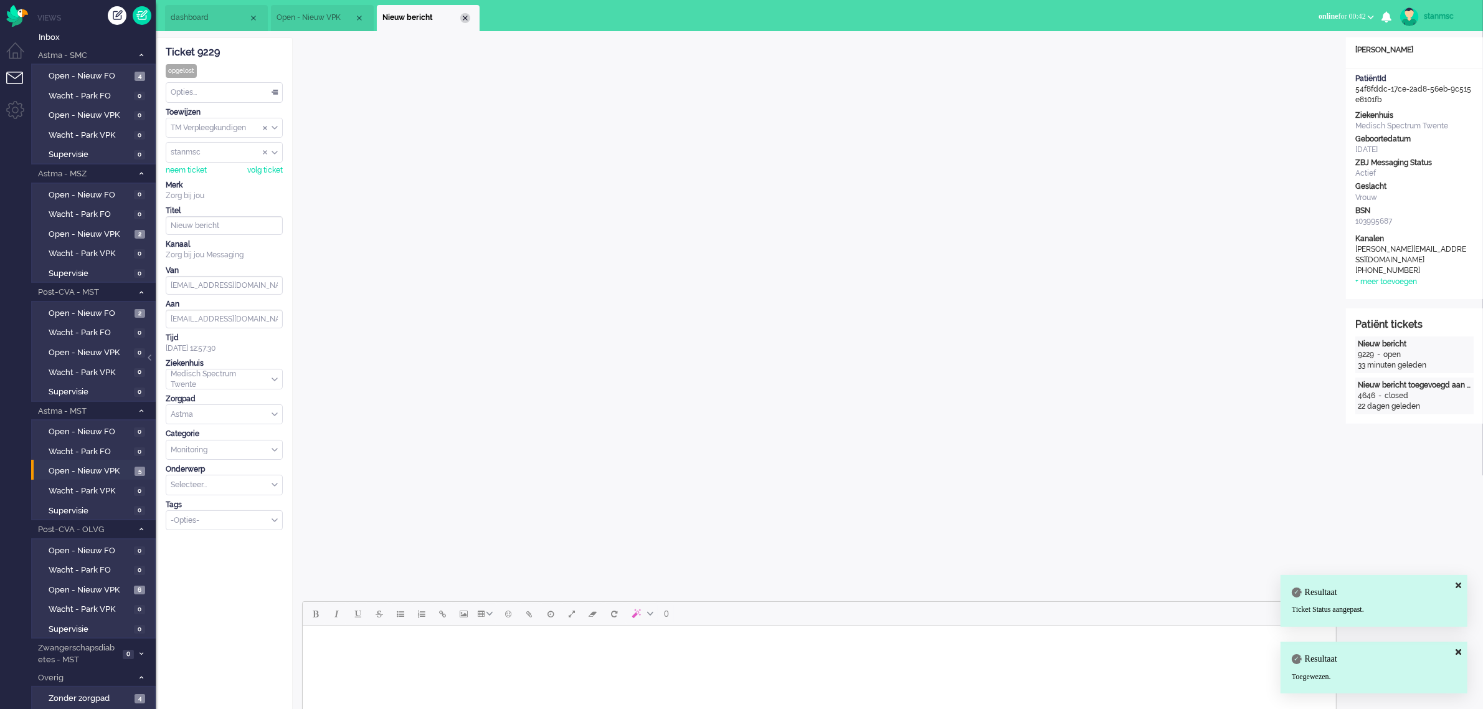
click at [466, 17] on div "Close tab" at bounding box center [465, 18] width 10 height 10
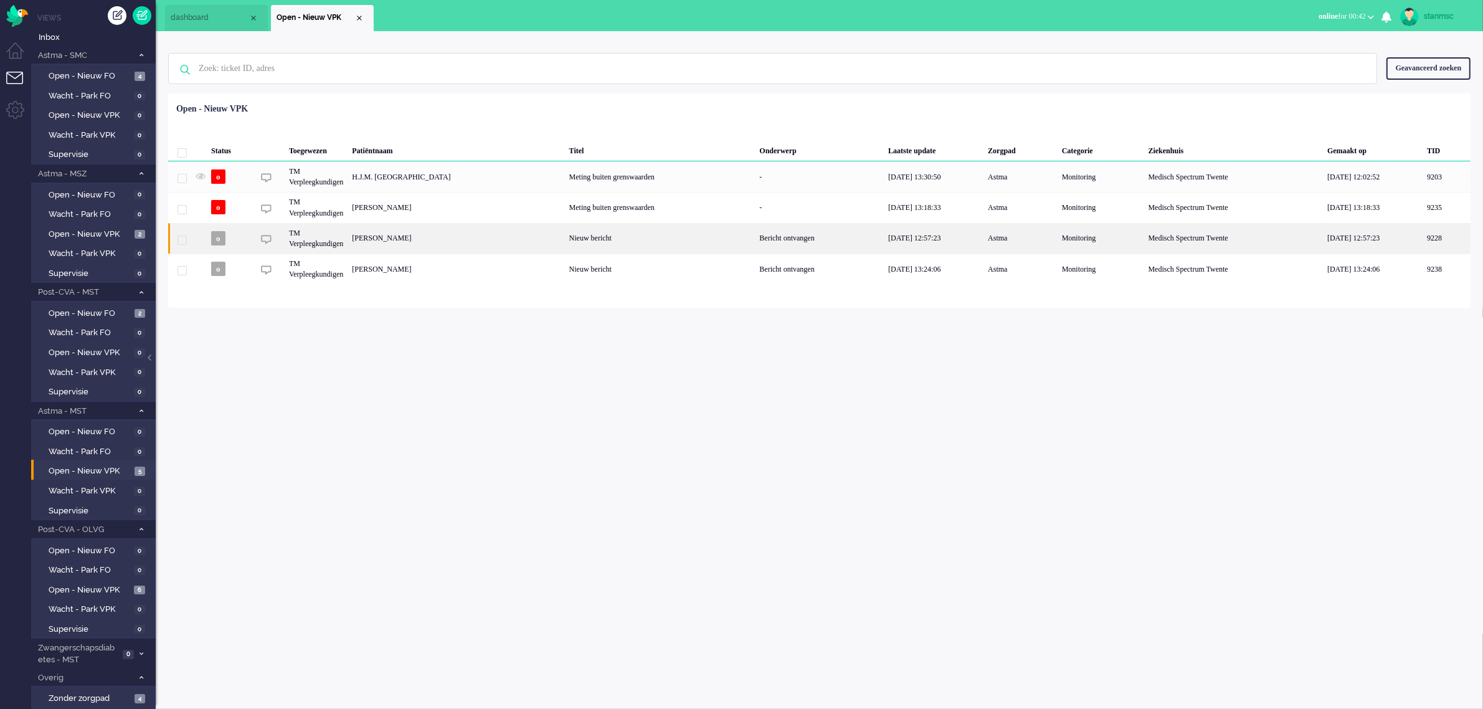
click at [1423, 240] on div "Juanita Esmeralda Theodora Ovaa" at bounding box center [1447, 238] width 48 height 31
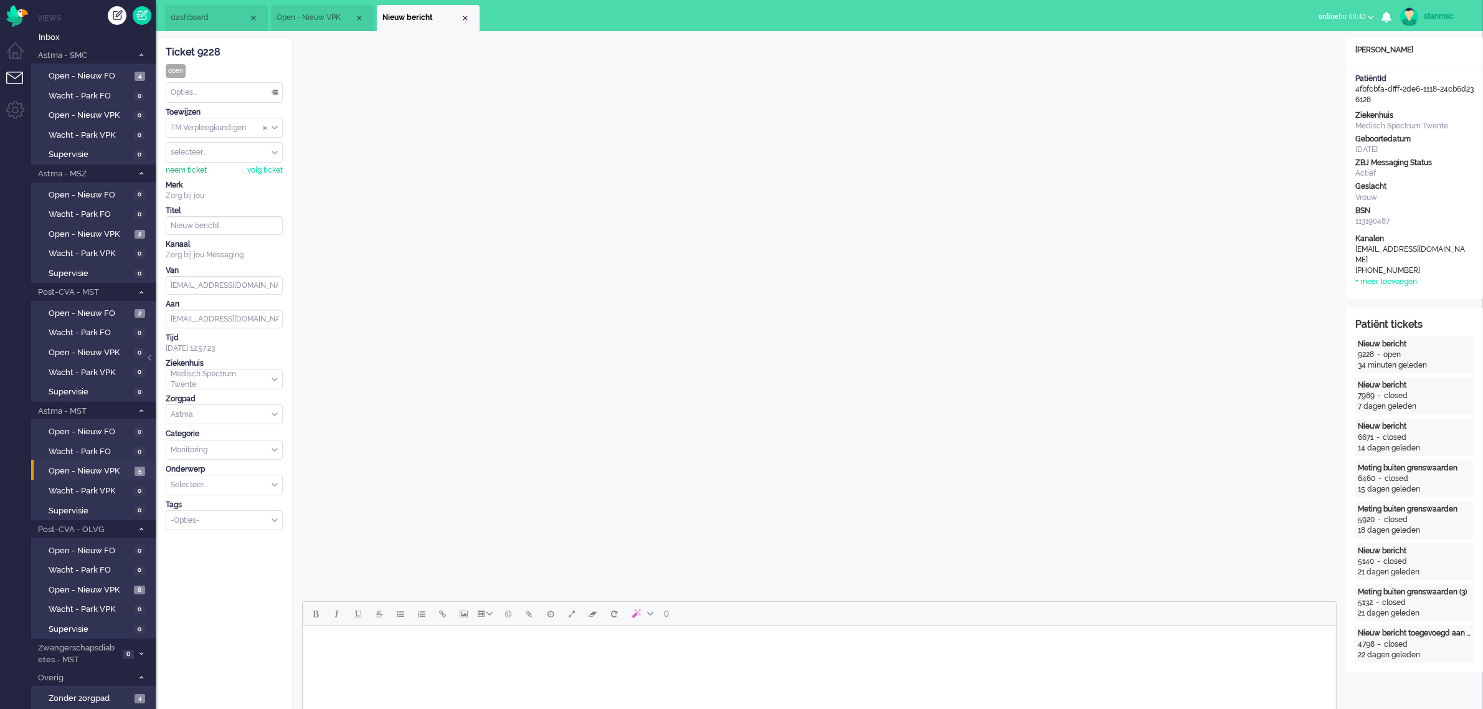
click at [197, 171] on div "neem ticket" at bounding box center [186, 170] width 41 height 11
click at [201, 87] on div "Opties..." at bounding box center [224, 92] width 116 height 19
click at [202, 176] on span "Opgelost" at bounding box center [187, 181] width 31 height 11
click at [465, 16] on div "Close tab" at bounding box center [465, 18] width 10 height 10
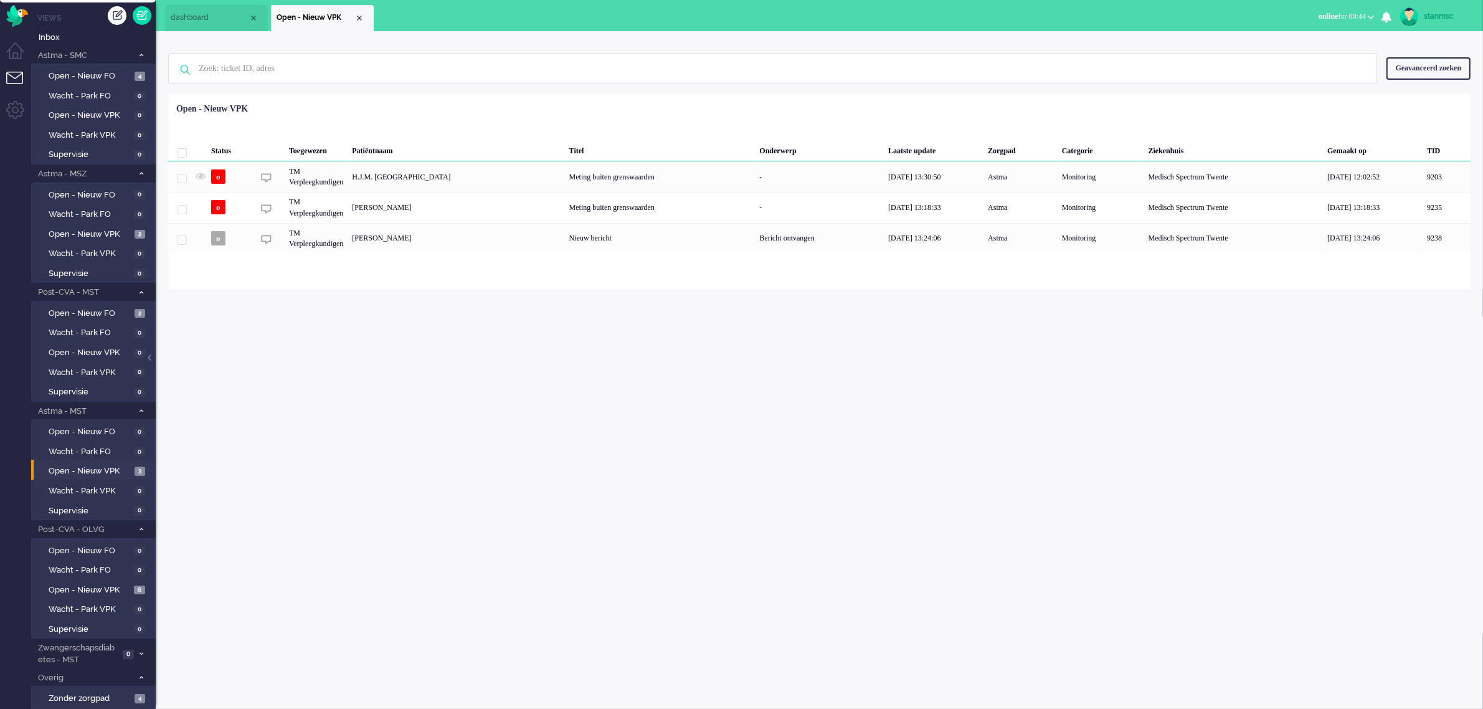
click at [202, 21] on span "dashboard" at bounding box center [210, 17] width 78 height 11
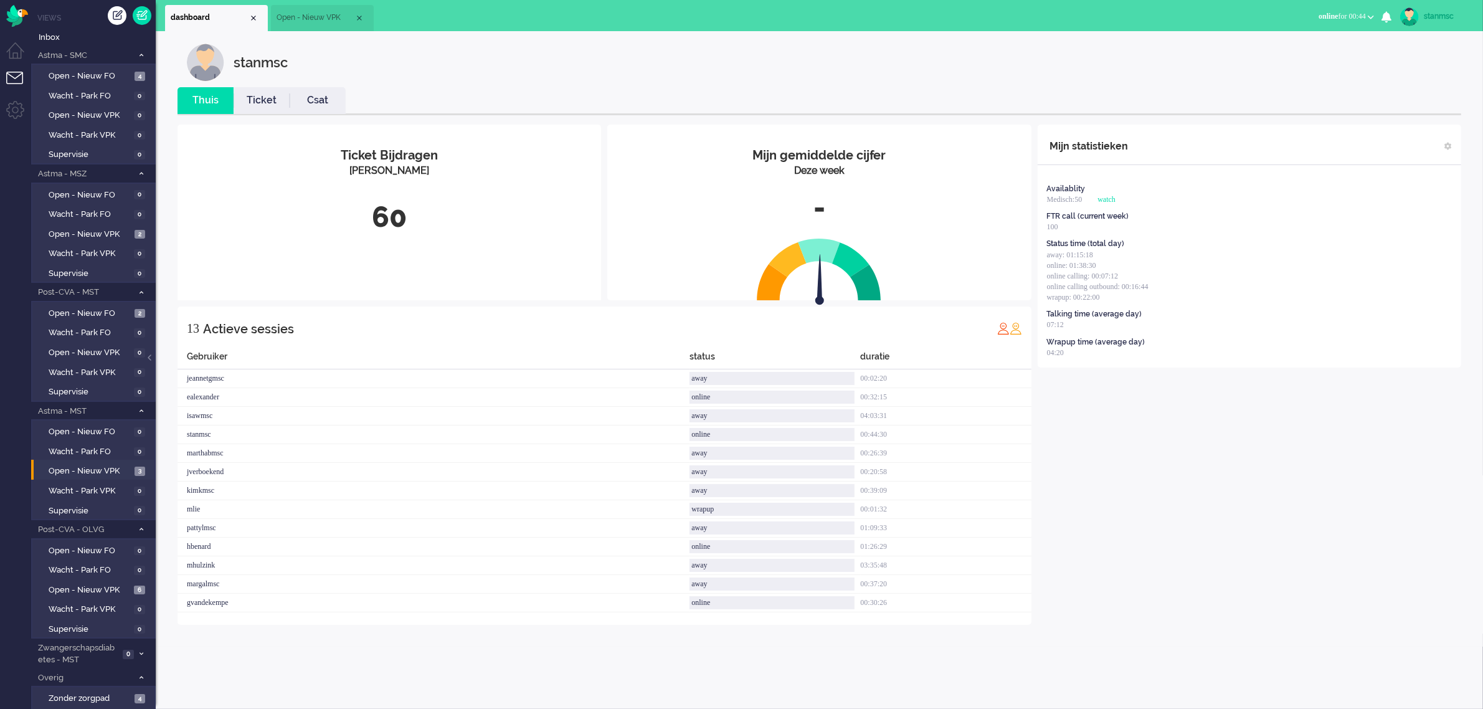
click at [263, 105] on link "Ticket" at bounding box center [262, 100] width 56 height 14
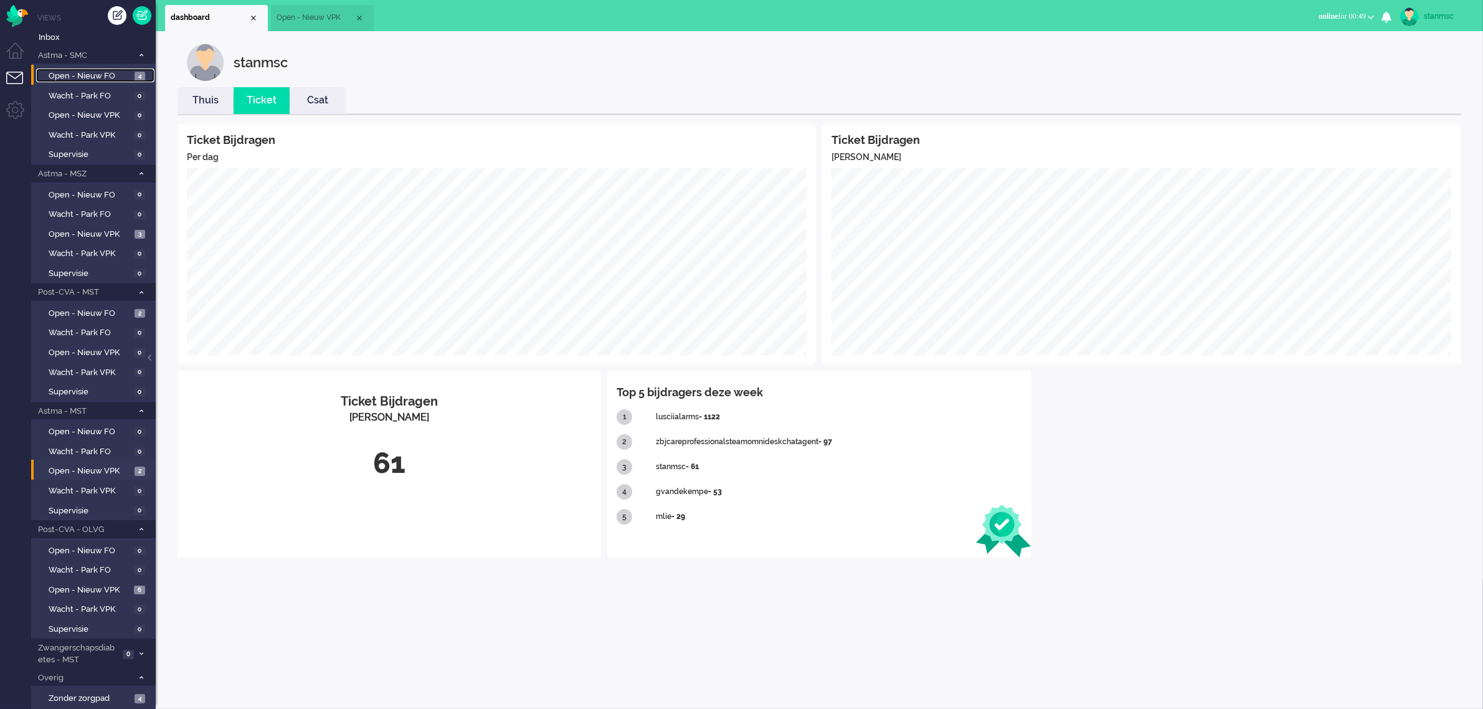
click at [106, 69] on link "Open - Nieuw FO 4" at bounding box center [95, 76] width 118 height 14
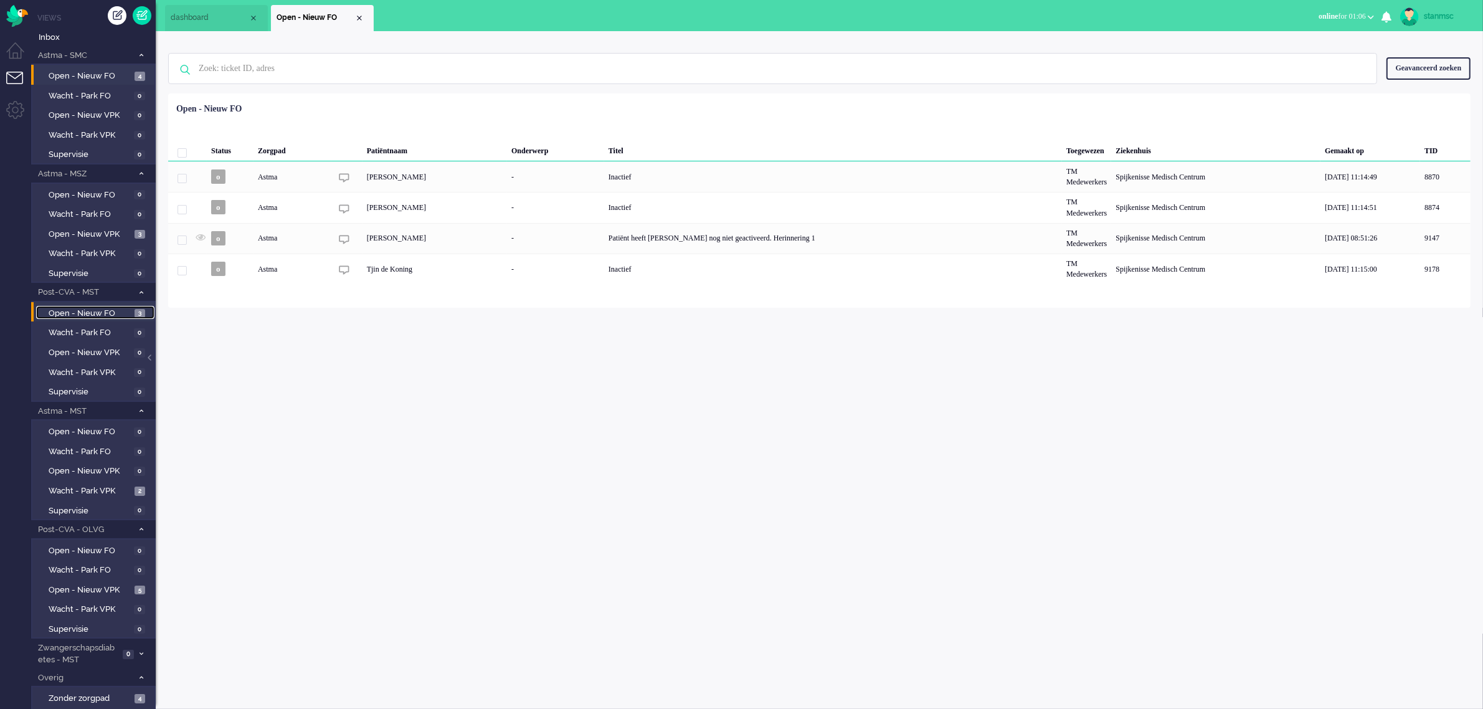
click at [93, 308] on span "Open - Nieuw FO" at bounding box center [90, 314] width 83 height 12
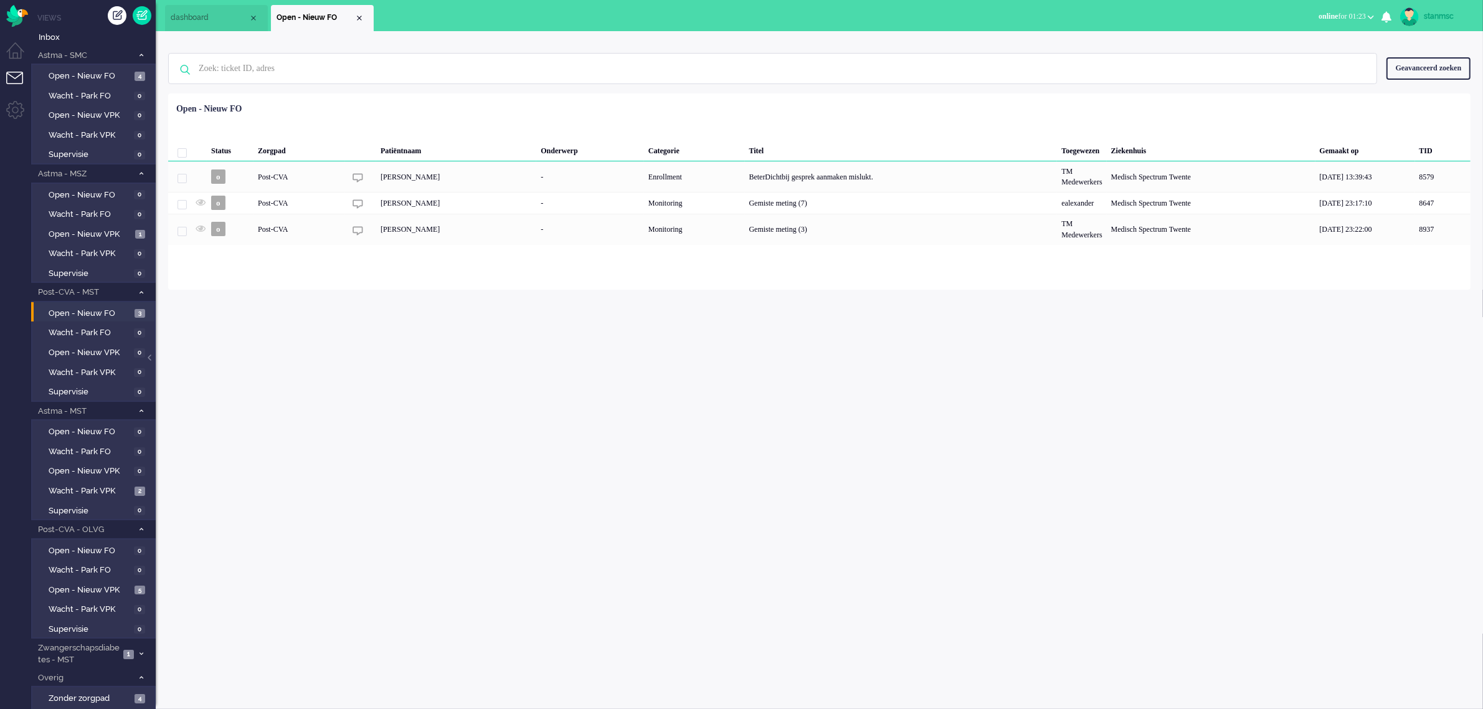
click at [1327, 22] on button "online for 01:23" at bounding box center [1346, 16] width 70 height 18
click at [1306, 41] on label "Away" at bounding box center [1322, 42] width 98 height 11
click at [790, 419] on div "stanmsc Thuis Ticket Csat Ticket Bijdragen Per dag Ticket Bijdragen Per Kanaal …" at bounding box center [819, 370] width 1327 height 678
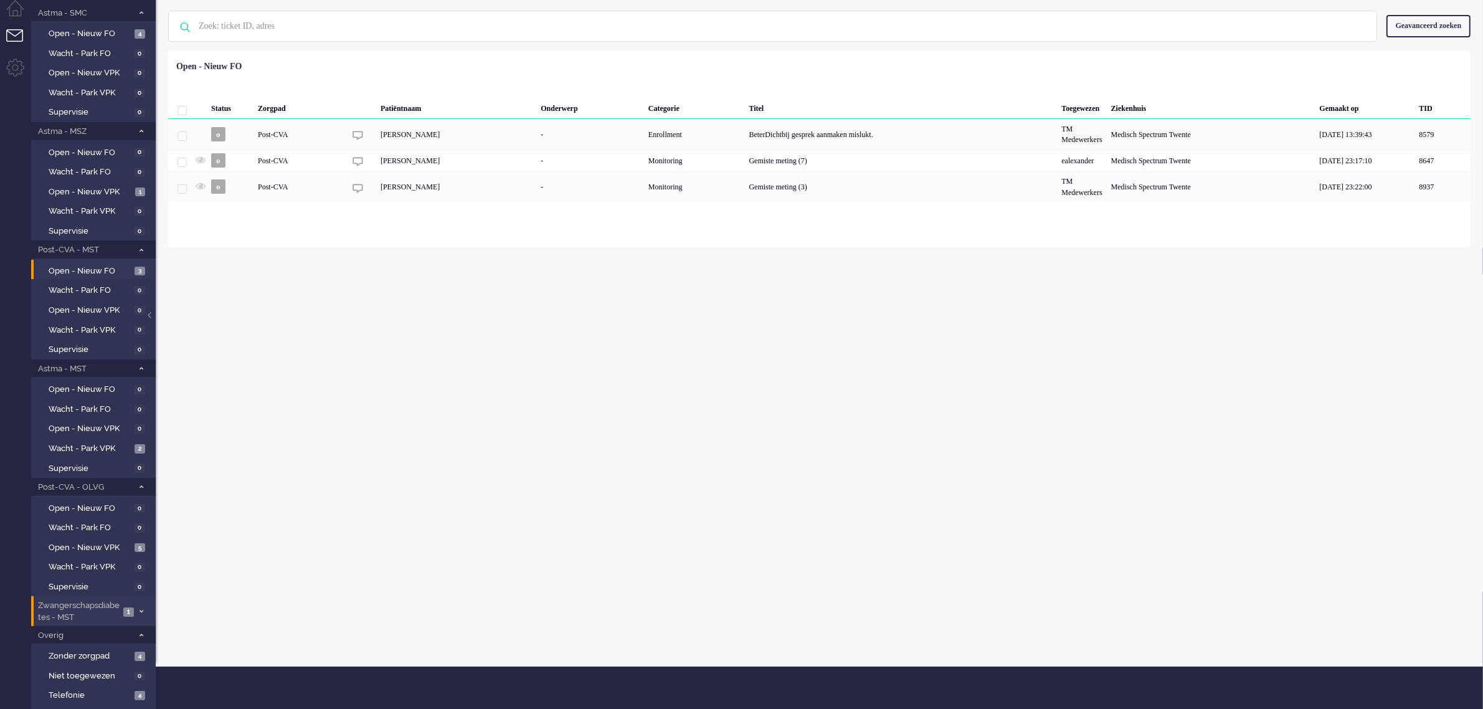
scroll to position [82, 0]
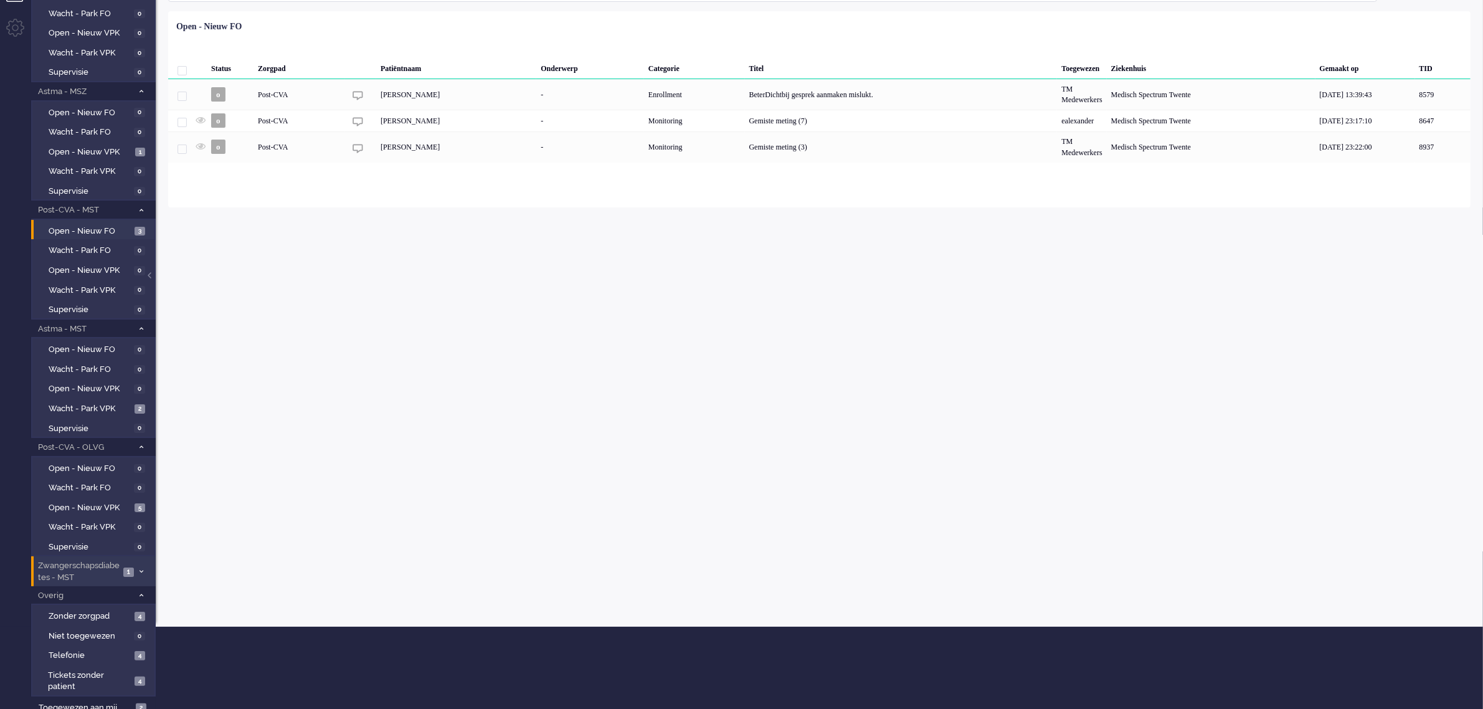
click at [98, 561] on span "Zwangerschapsdiabetes - MST" at bounding box center [77, 571] width 83 height 23
click at [109, 632] on span "Open - Nieuw VPK" at bounding box center [90, 638] width 83 height 12
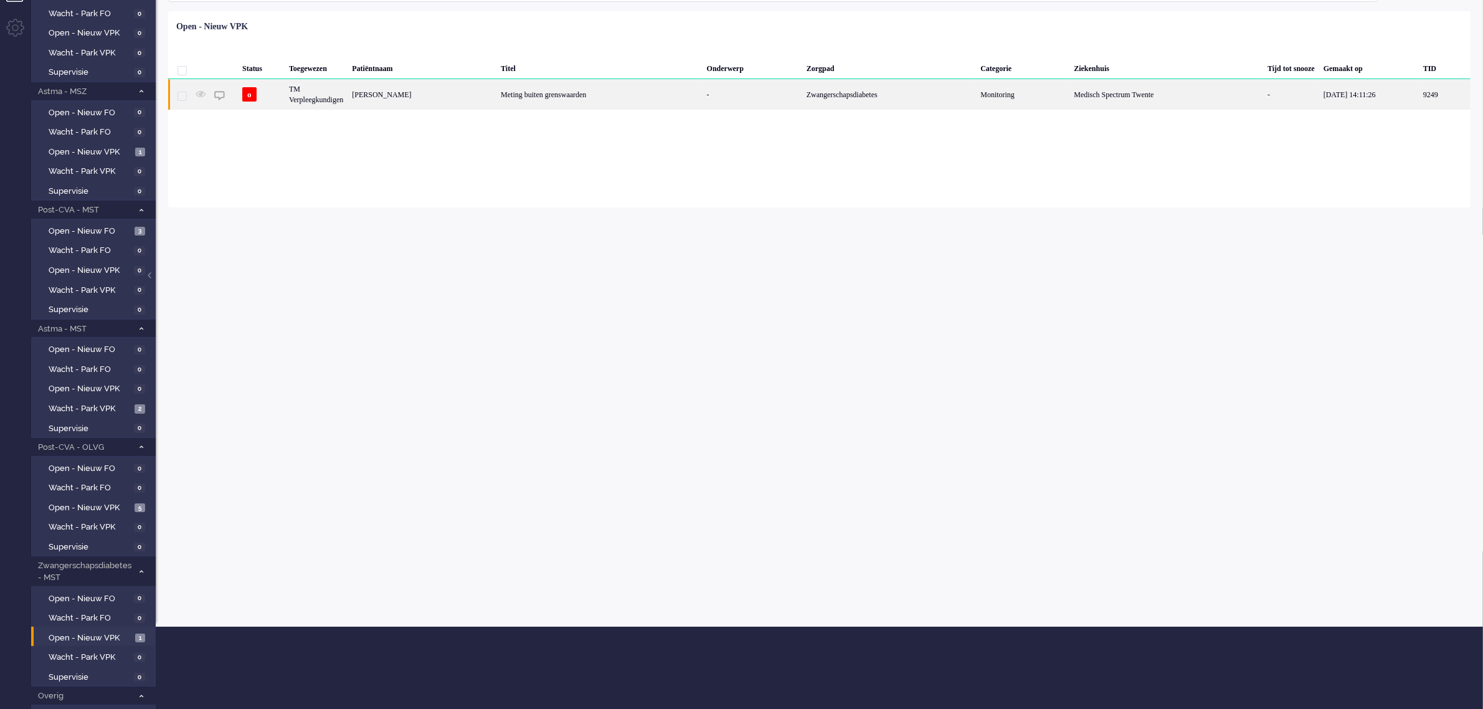
click at [1419, 97] on div "Deborah Hoogeveen" at bounding box center [1445, 94] width 52 height 31
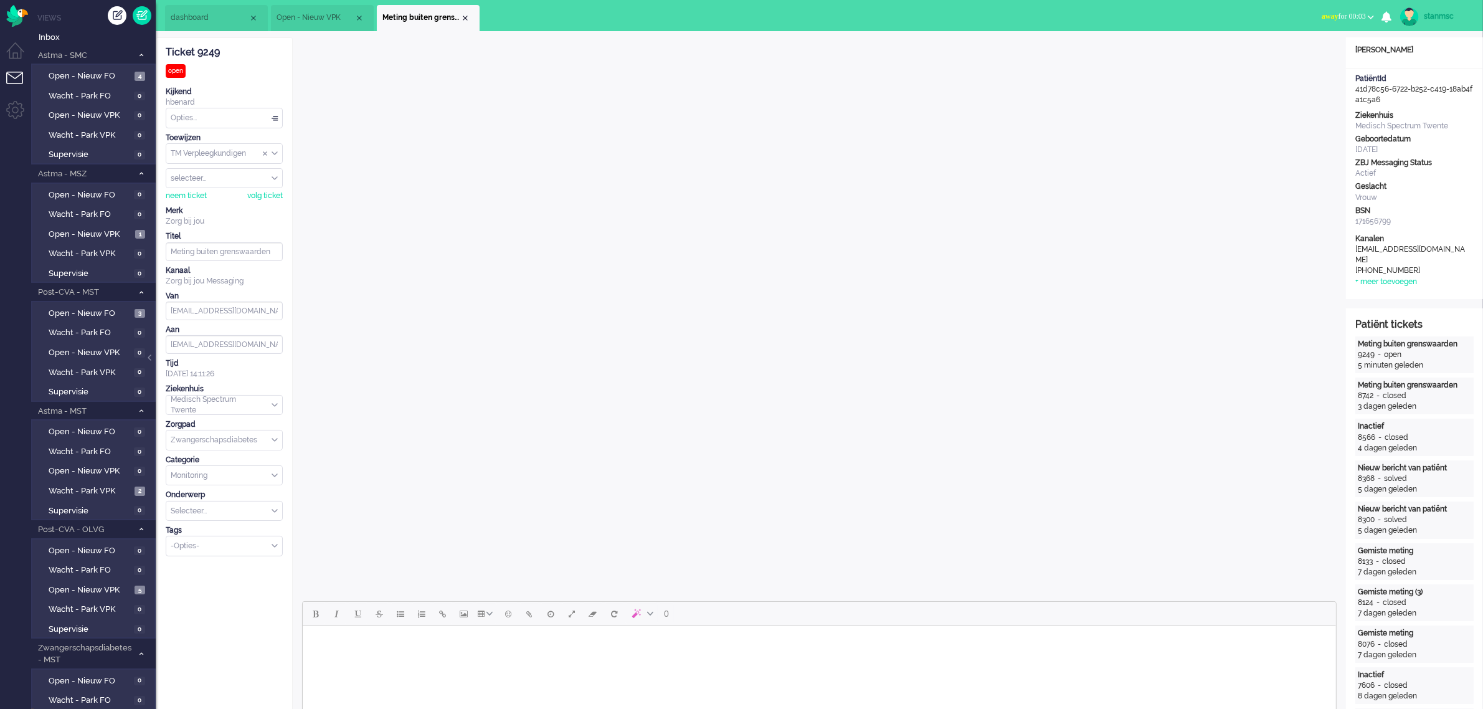
click at [1338, 10] on button "away for 00:03" at bounding box center [1347, 16] width 67 height 18
click at [1309, 54] on label "Online" at bounding box center [1322, 55] width 98 height 11
click at [1328, 17] on span "online for 00:07" at bounding box center [1342, 16] width 47 height 9
click at [1300, 42] on label "Away" at bounding box center [1322, 42] width 98 height 11
click at [81, 485] on span "Wacht - Park VPK" at bounding box center [90, 491] width 83 height 12
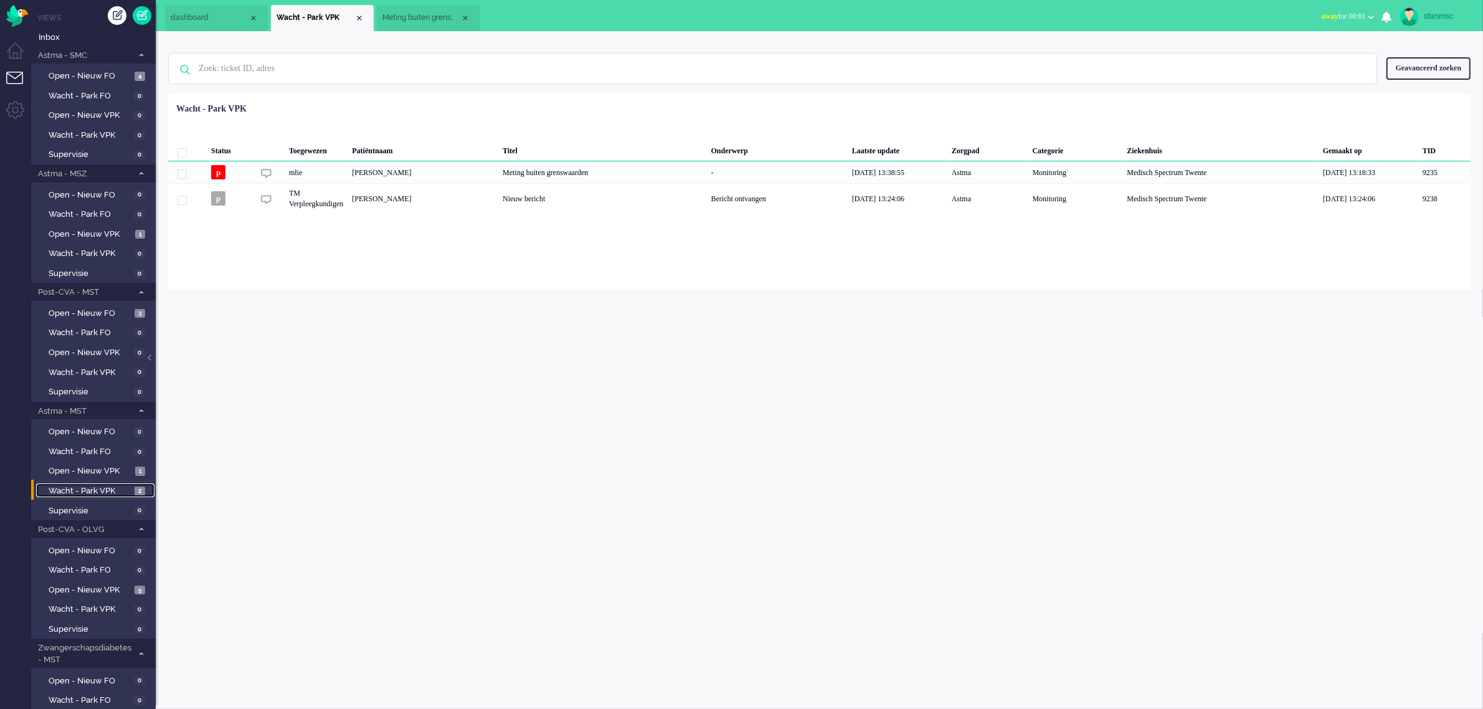
click at [422, 14] on span "Meting buiten grenswaarden" at bounding box center [421, 17] width 78 height 11
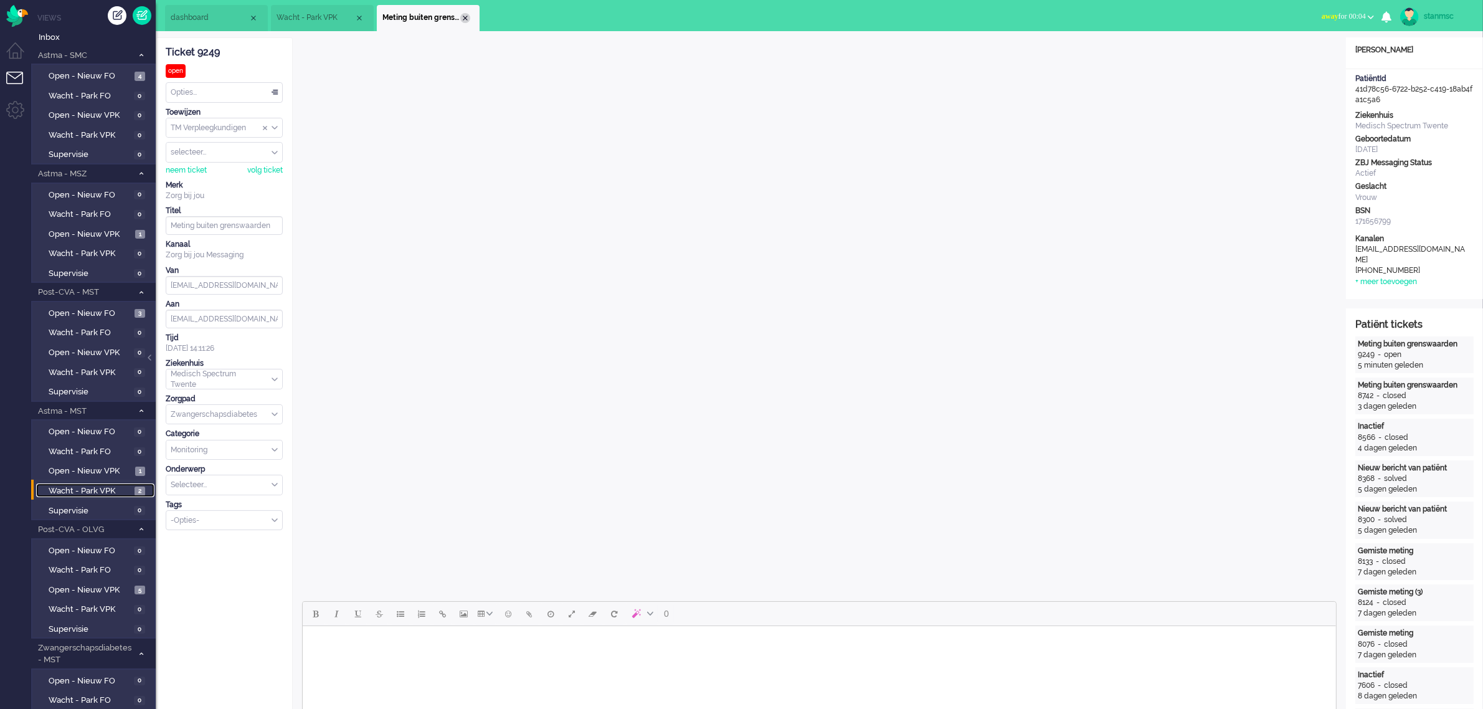
click at [464, 16] on div "Close tab" at bounding box center [465, 18] width 10 height 10
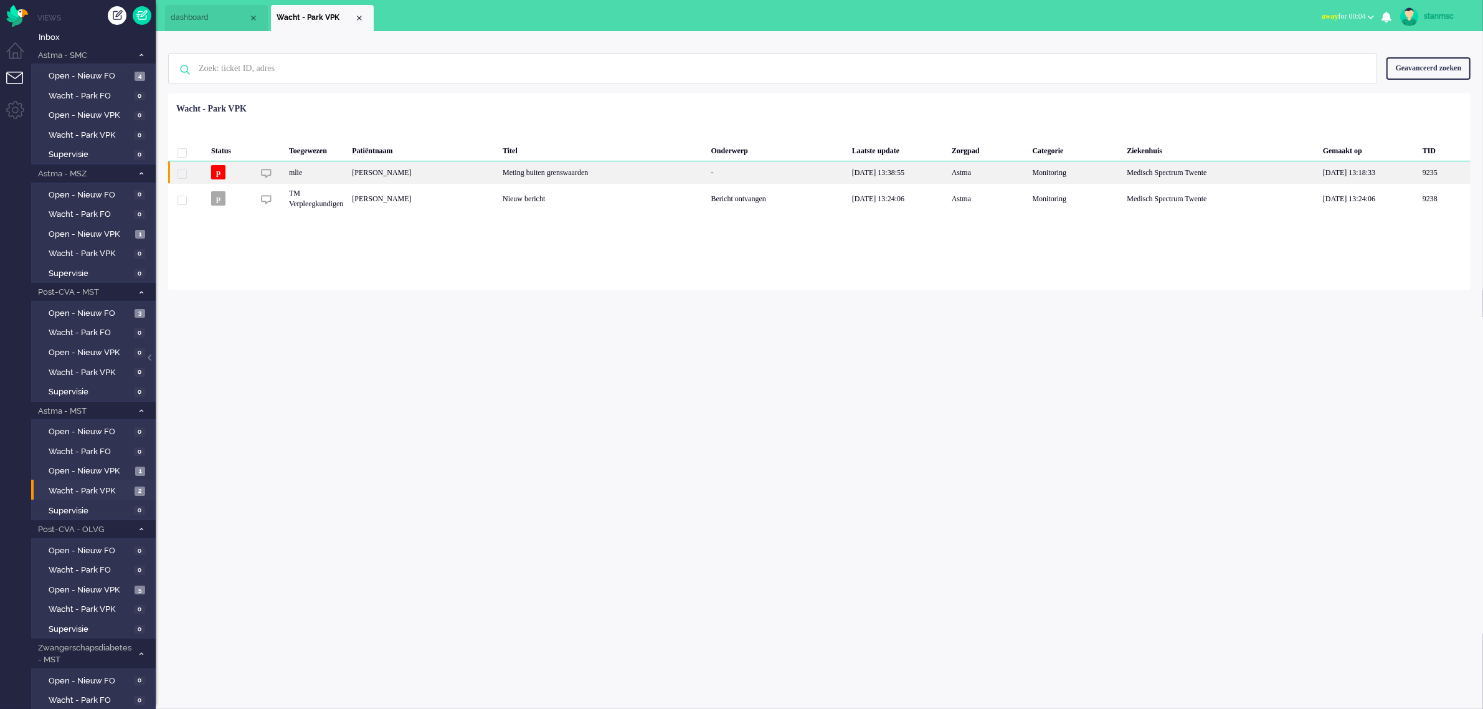
click at [1418, 175] on div "Irma Constance Maria Bevers" at bounding box center [1444, 172] width 52 height 22
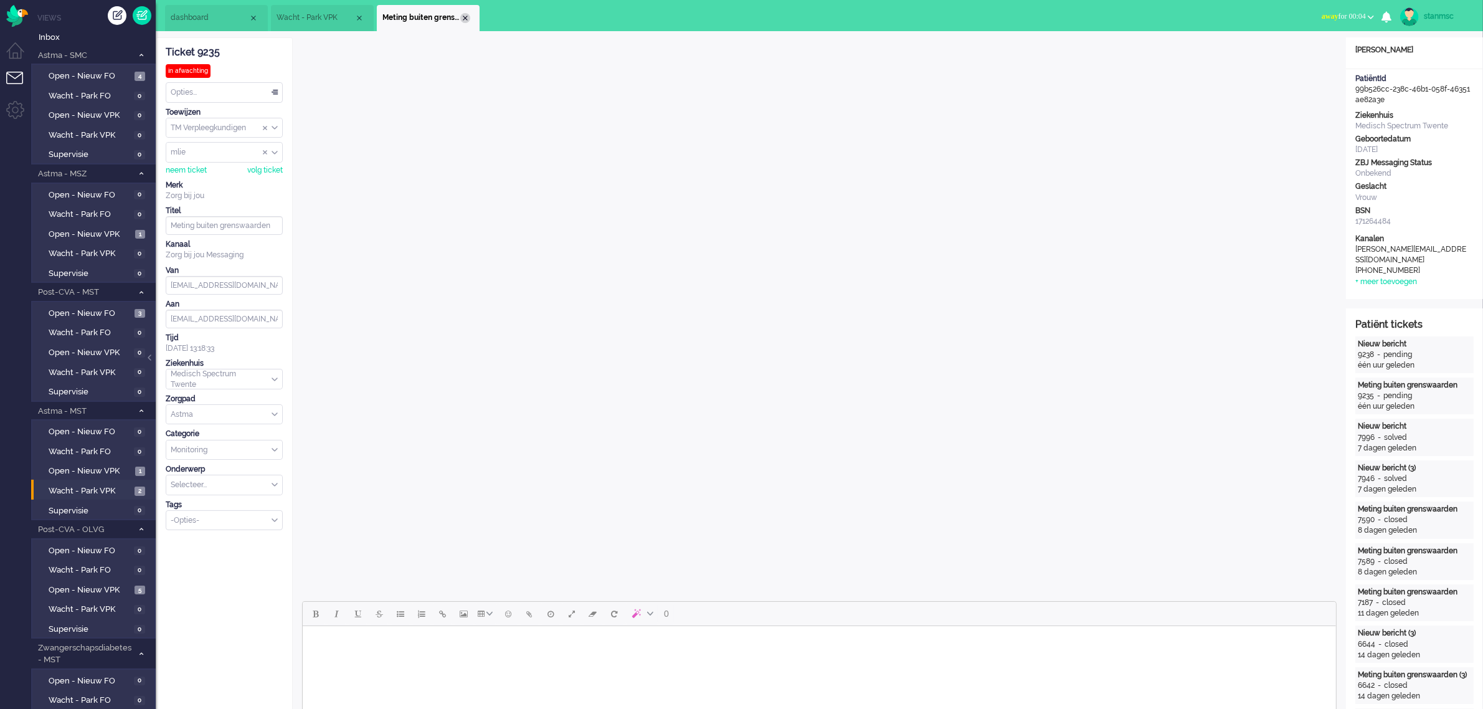
click at [465, 16] on div "Close tab" at bounding box center [465, 18] width 10 height 10
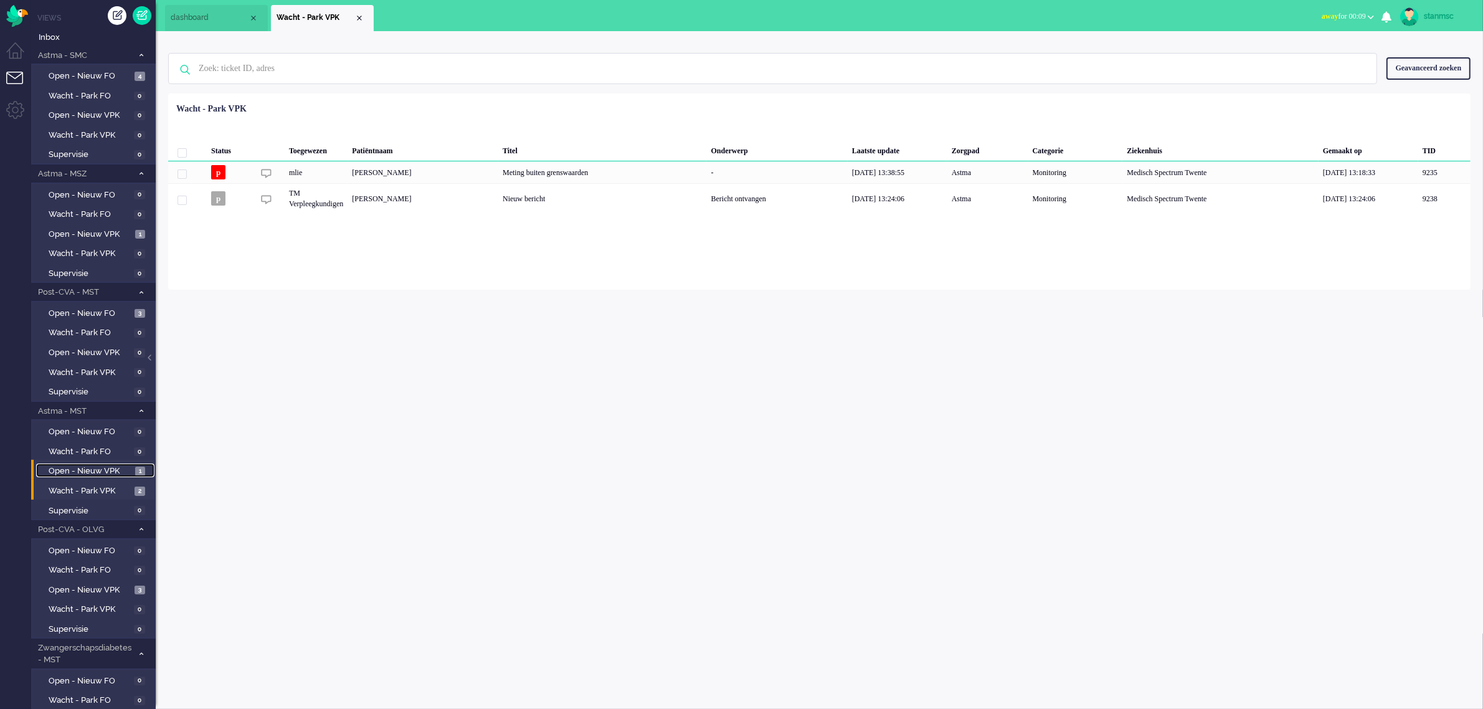
click at [88, 469] on span "Open - Nieuw VPK" at bounding box center [90, 471] width 83 height 12
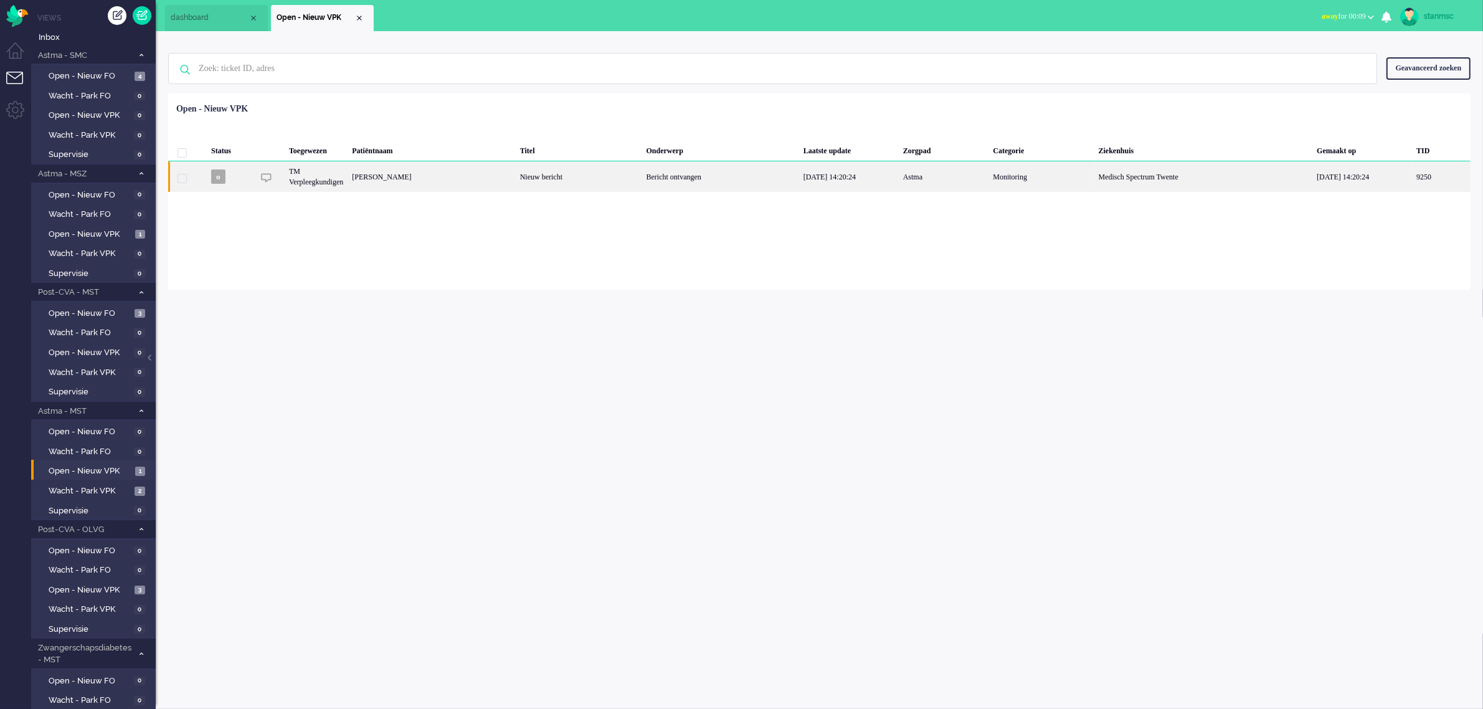
click at [1412, 178] on div "Berendina Maria Josephina Busch" at bounding box center [1441, 176] width 59 height 31
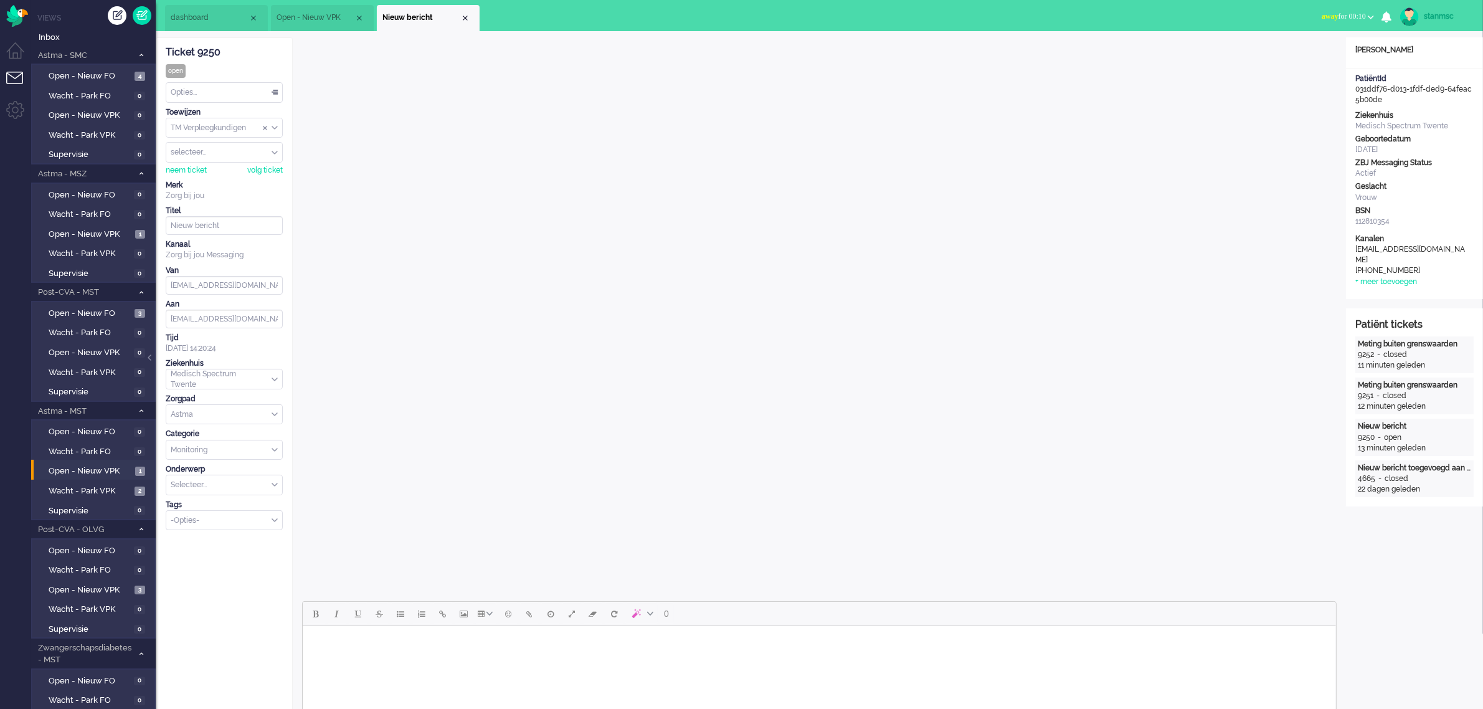
click at [462, 17] on div "Close tab" at bounding box center [465, 18] width 10 height 10
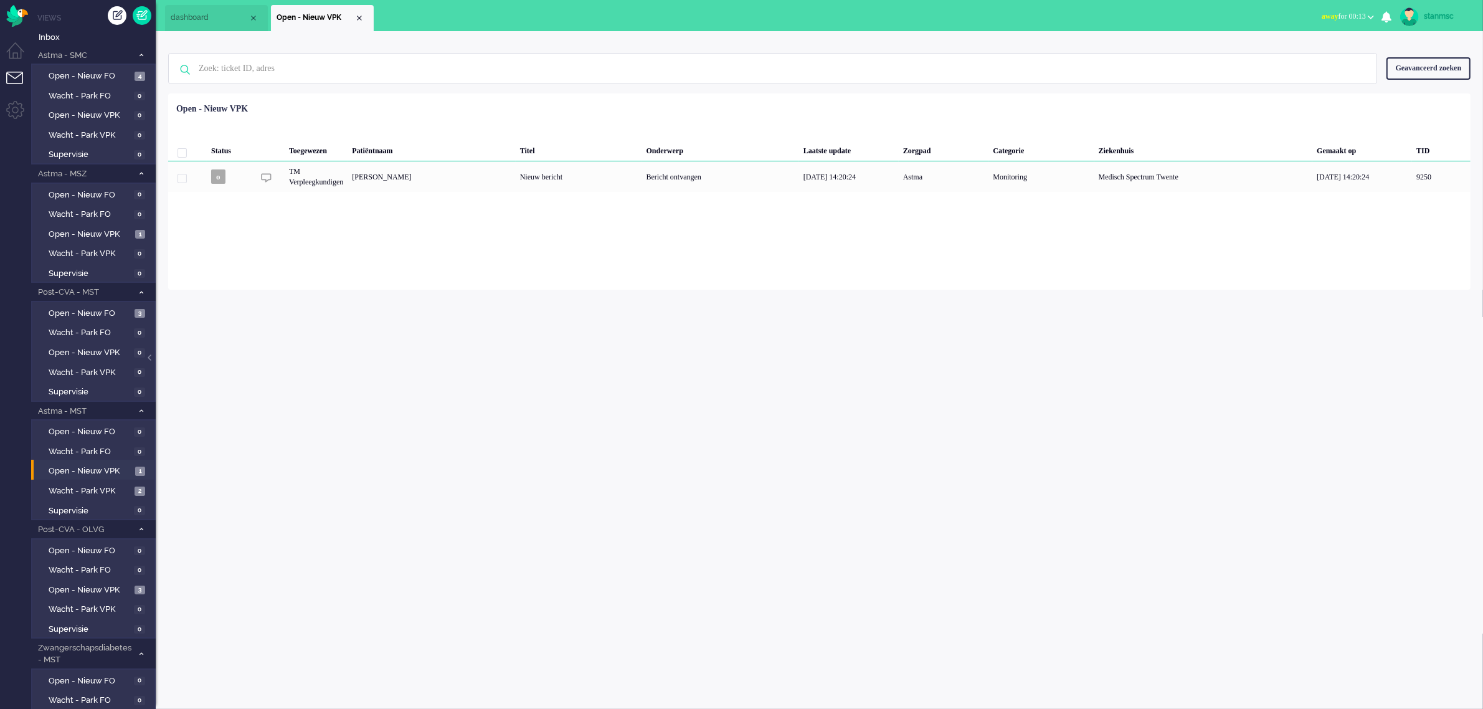
click at [1368, 13] on button "away for 00:13" at bounding box center [1347, 16] width 67 height 18
click at [1218, 10] on ul "dashboard Open - Nieuw VPK" at bounding box center [698, 15] width 1066 height 31
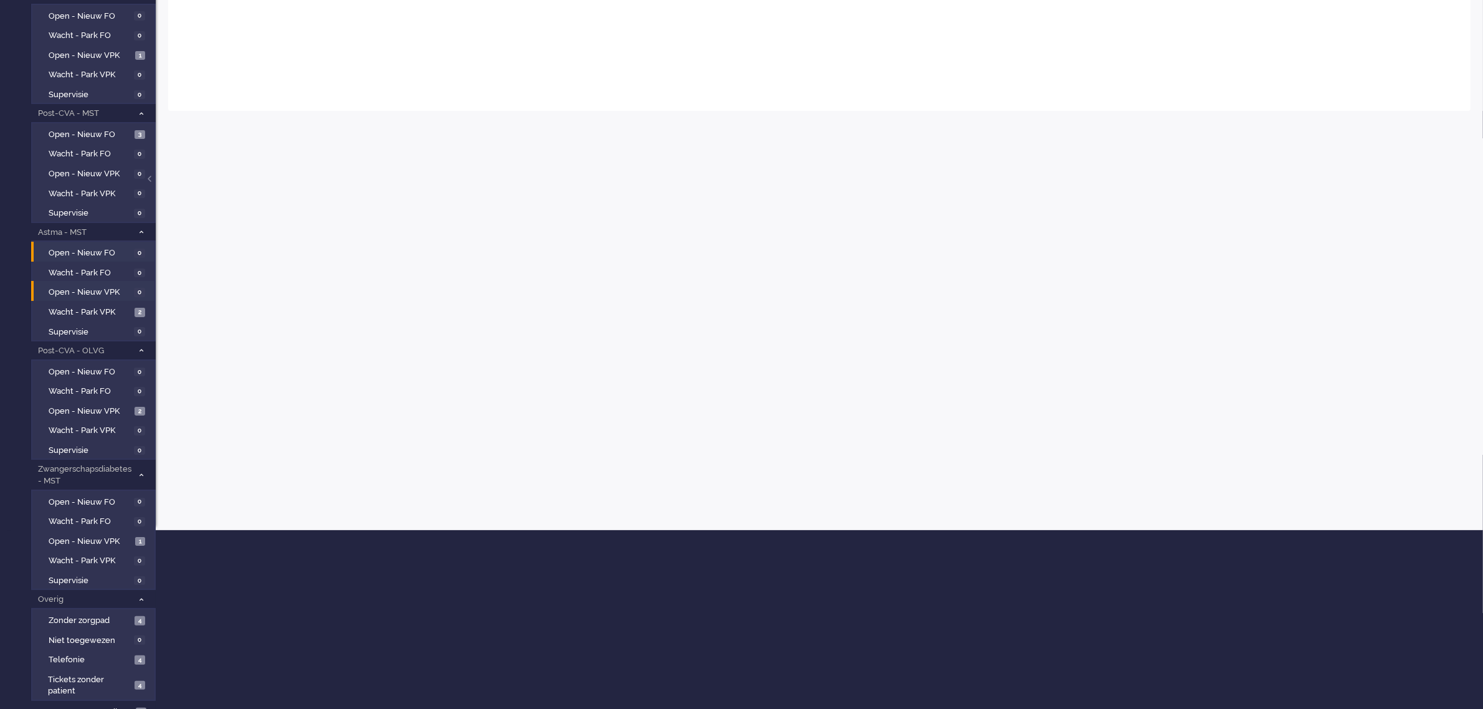
scroll to position [183, 0]
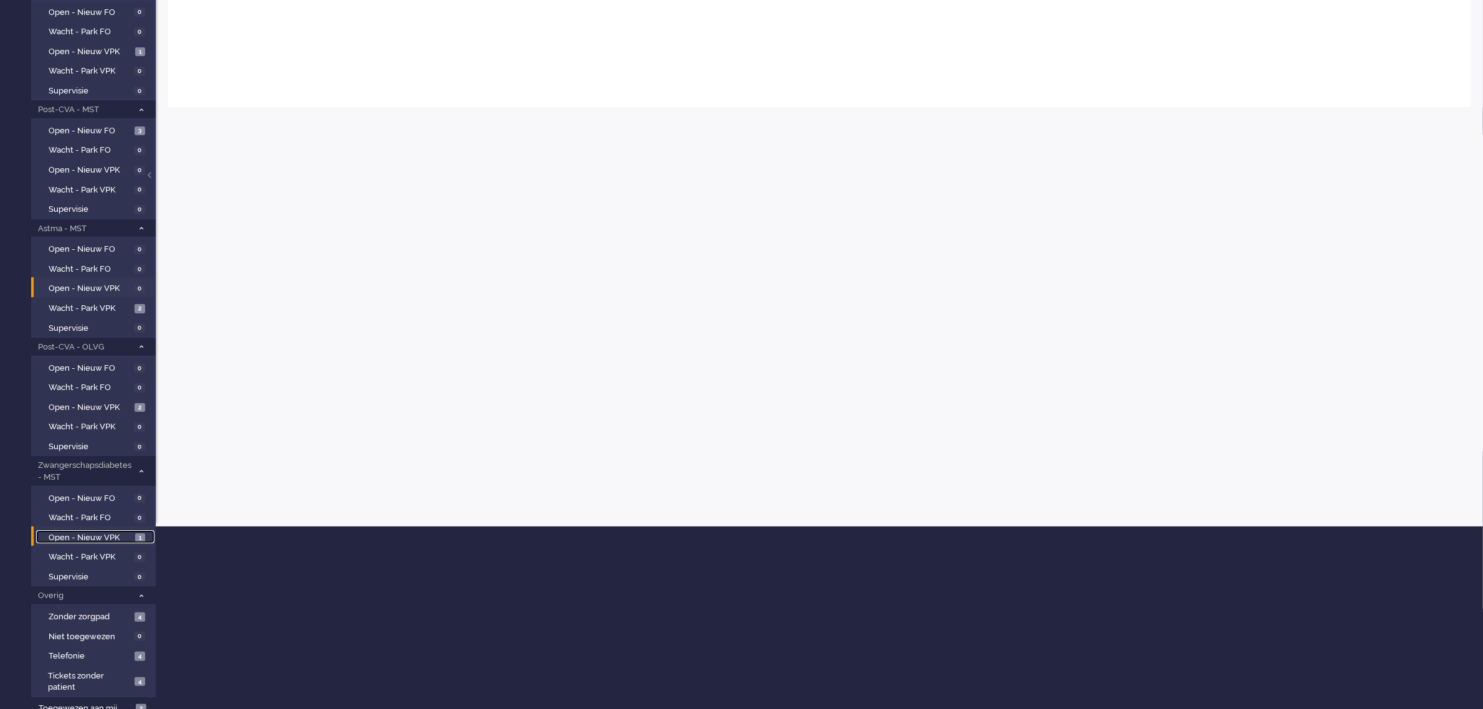
click at [85, 532] on span "Open - Nieuw VPK" at bounding box center [90, 538] width 83 height 12
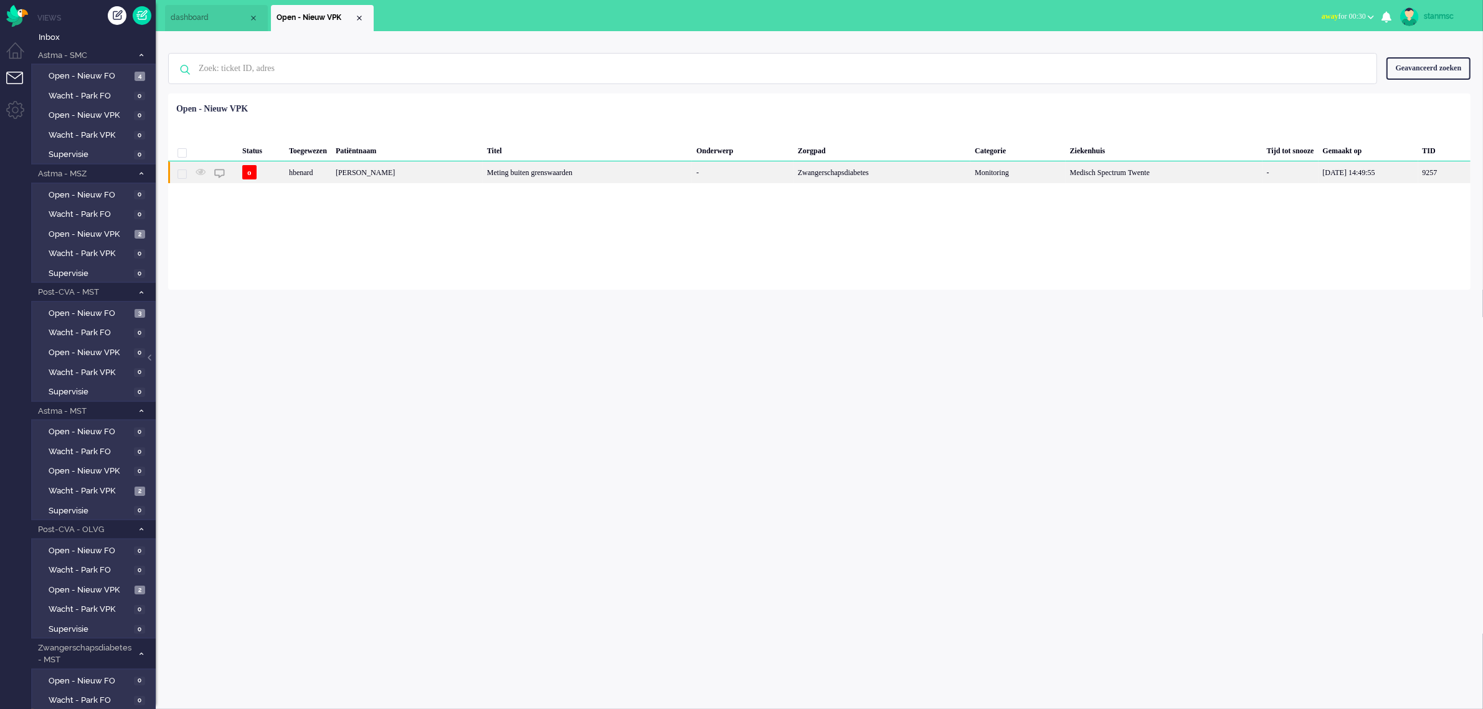
click at [1418, 170] on div "Iris Maria Oude Maatman" at bounding box center [1444, 172] width 52 height 22
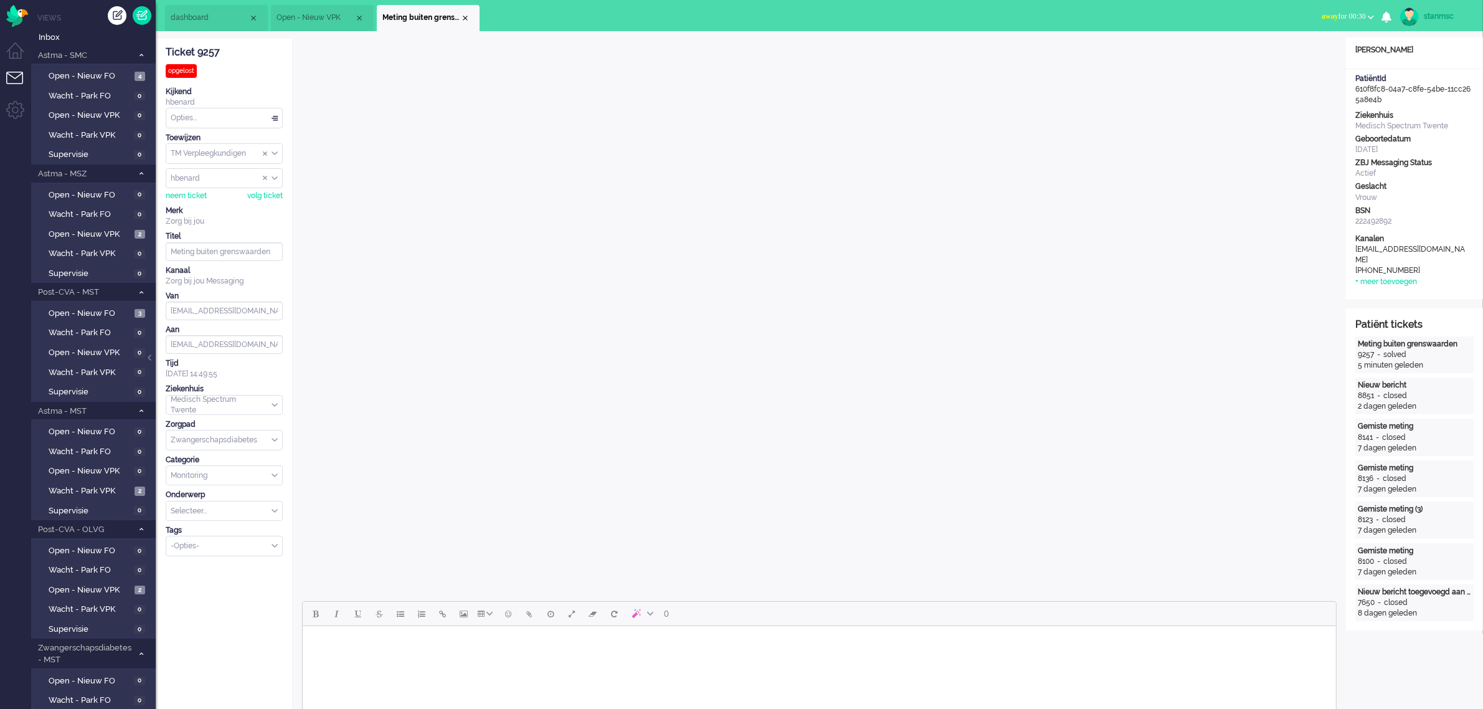
click at [1330, 10] on button "away for 00:30" at bounding box center [1347, 16] width 67 height 18
click at [1306, 52] on label "Online" at bounding box center [1322, 55] width 98 height 11
click at [465, 14] on div "Close tab" at bounding box center [465, 18] width 10 height 10
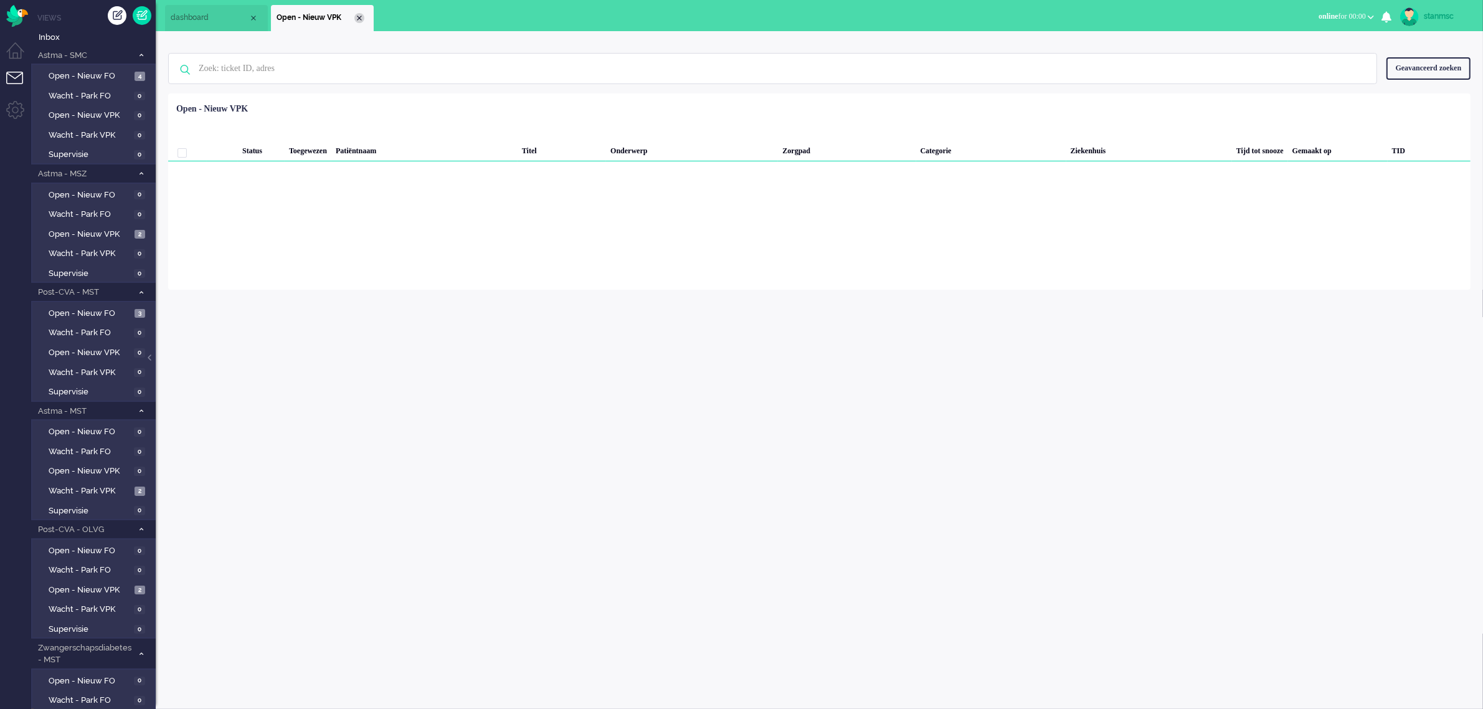
click at [354, 17] on div "Close tab" at bounding box center [359, 18] width 10 height 10
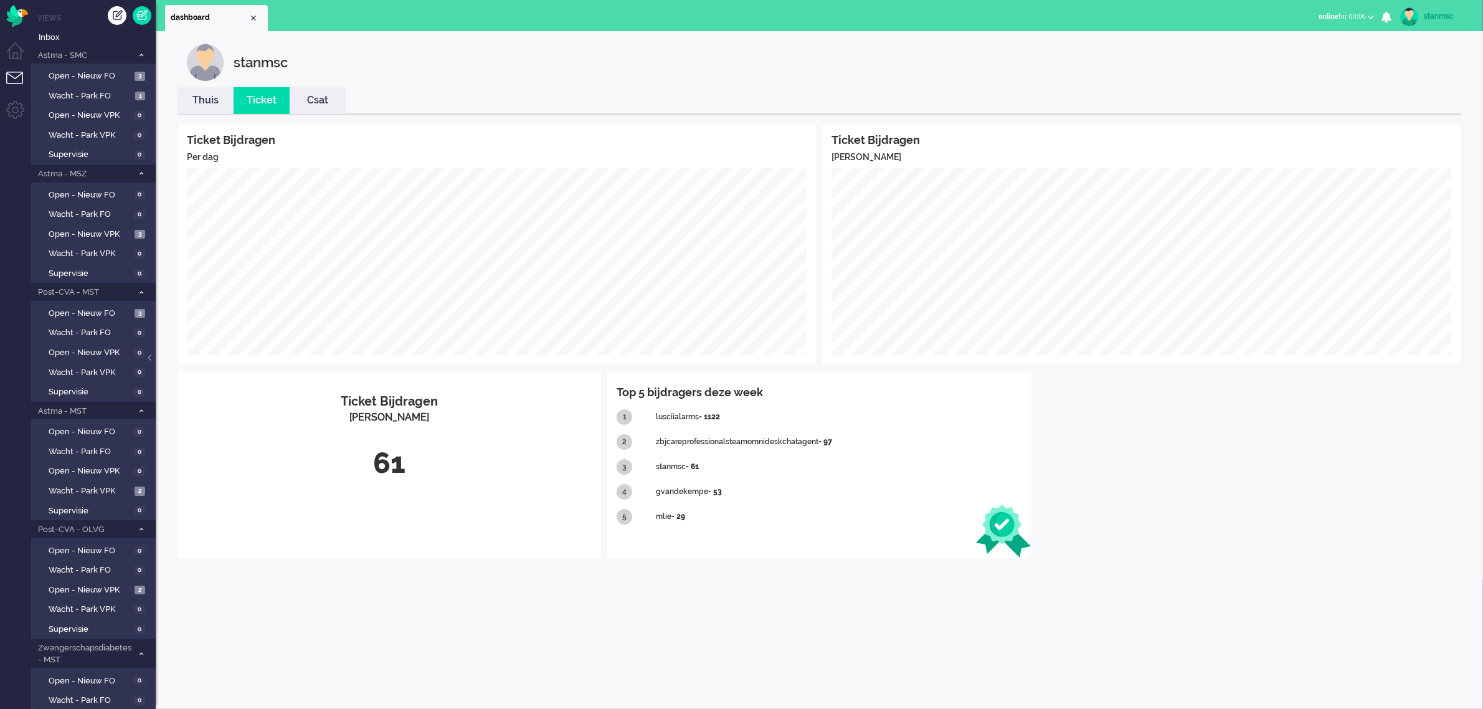
click at [204, 98] on link "Thuis" at bounding box center [206, 100] width 56 height 14
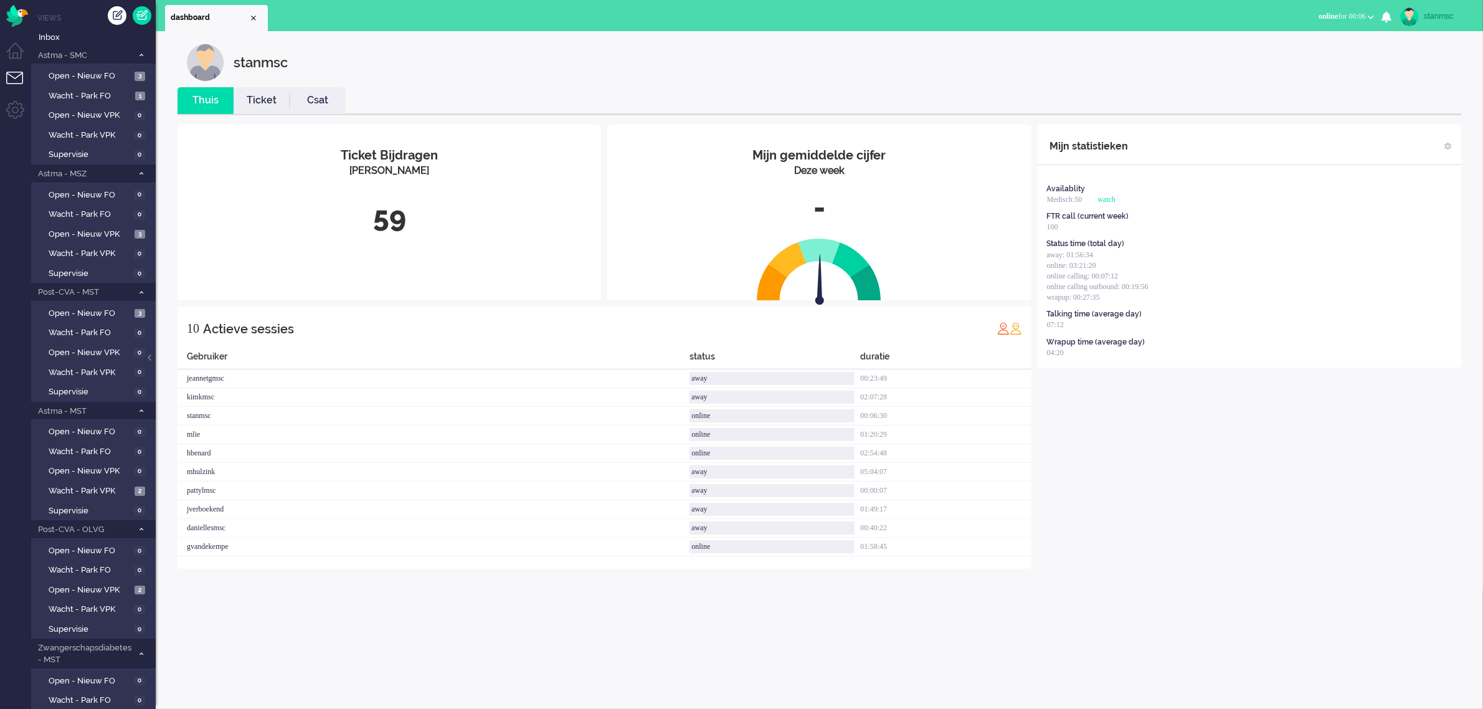
click at [1332, 13] on span "online for 00:06" at bounding box center [1342, 16] width 47 height 9
click at [1299, 42] on label "Away" at bounding box center [1322, 42] width 98 height 11
click at [12, 19] on img "Omnidesk" at bounding box center [17, 16] width 22 height 22
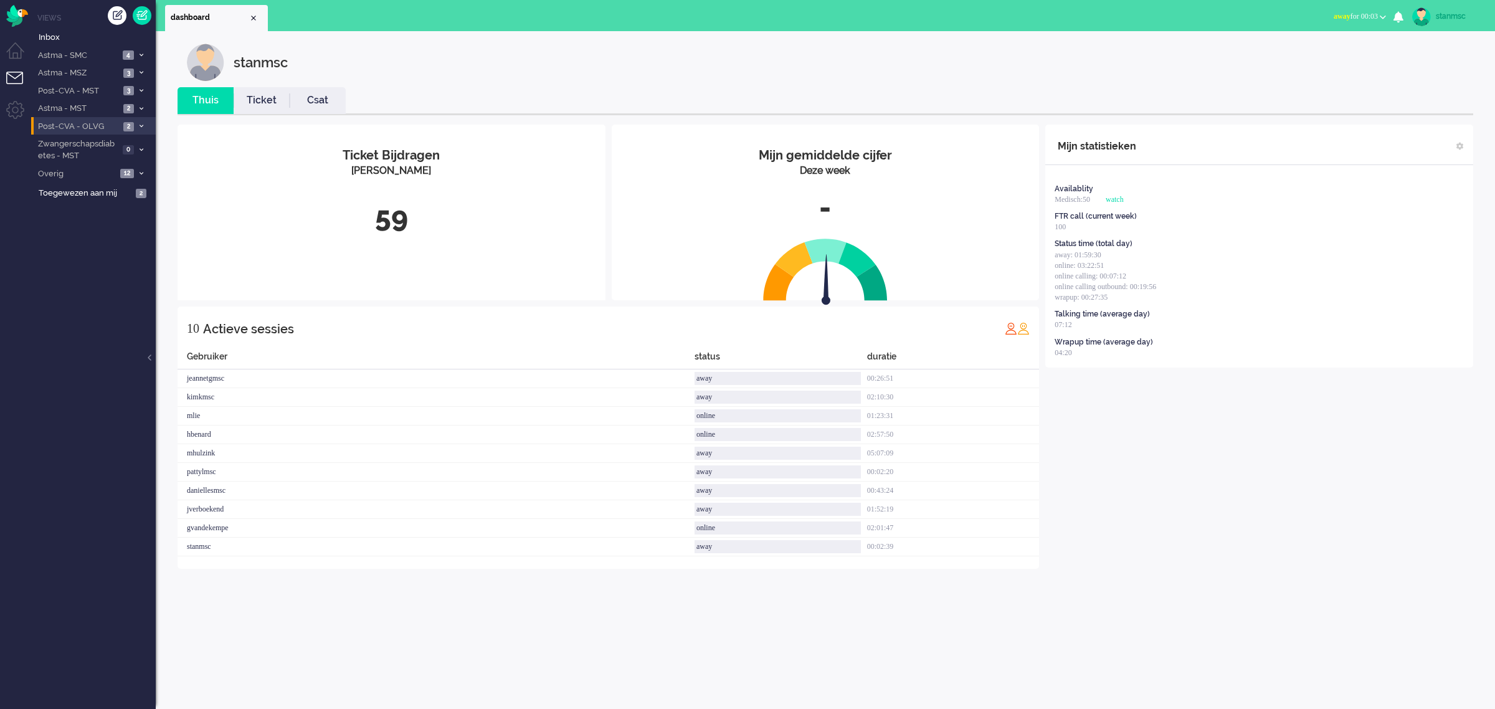
click at [91, 128] on span "Post-CVA - OLVG" at bounding box center [77, 127] width 83 height 12
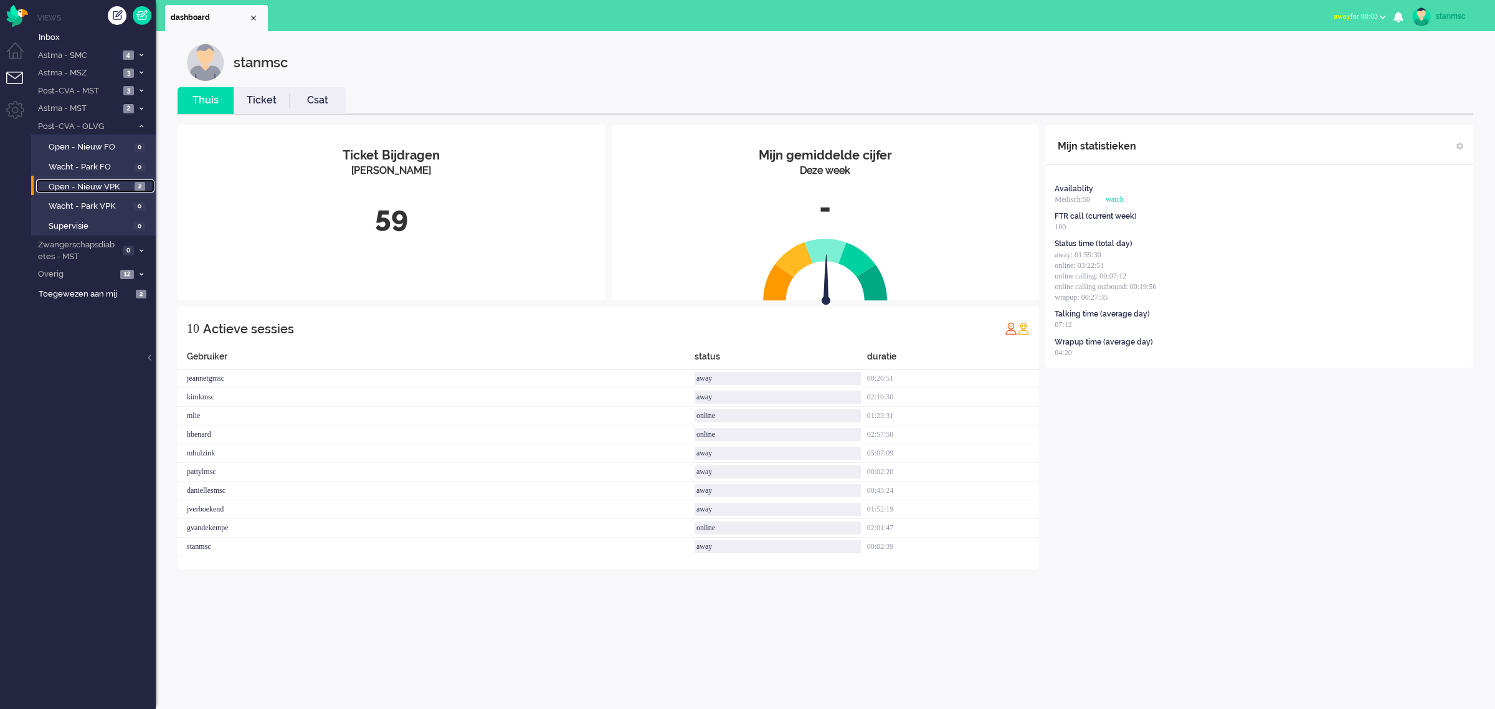
click at [97, 184] on span "Open - Nieuw VPK" at bounding box center [90, 187] width 83 height 12
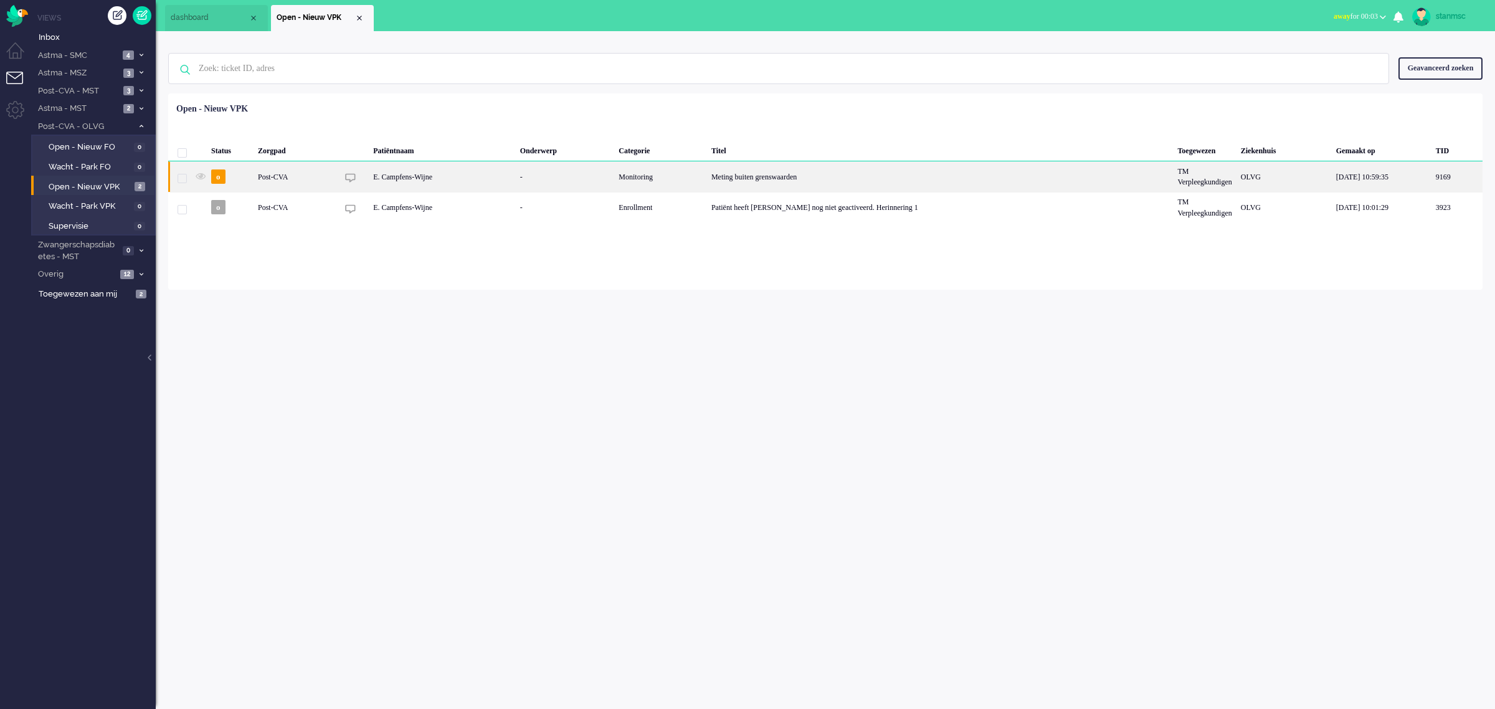
click at [470, 178] on div "E. Campfens-Wijne" at bounding box center [442, 176] width 146 height 31
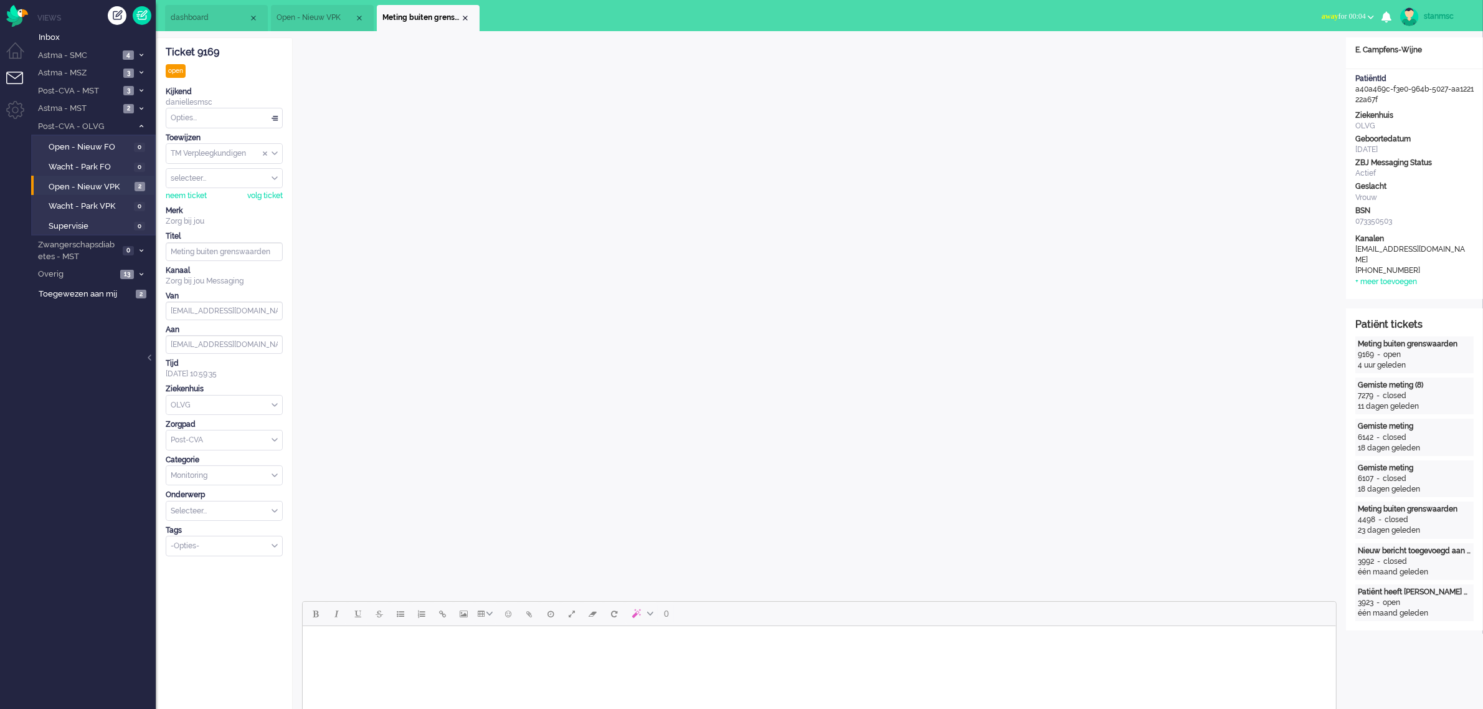
click at [460, 16] on div "Close tab" at bounding box center [465, 18] width 10 height 10
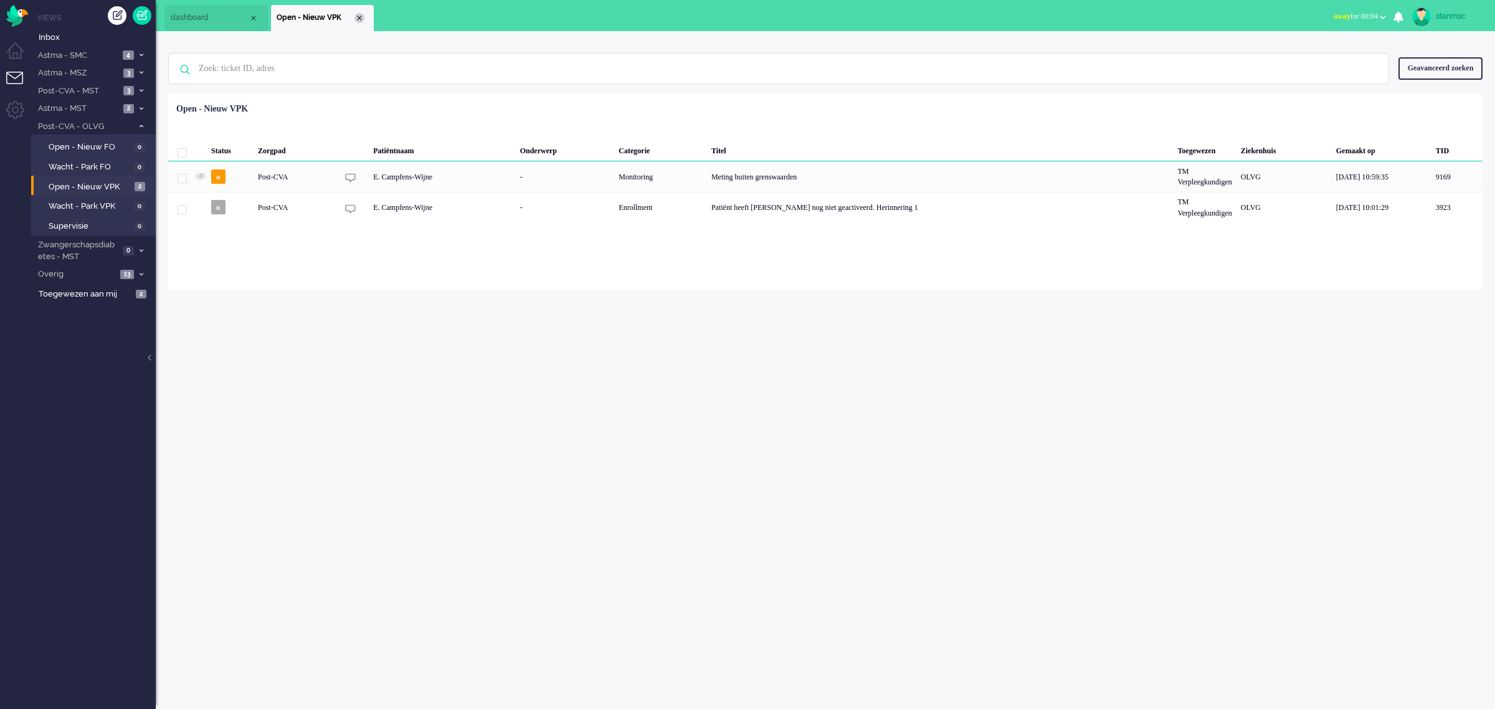
click at [360, 19] on div "Close tab" at bounding box center [359, 18] width 10 height 10
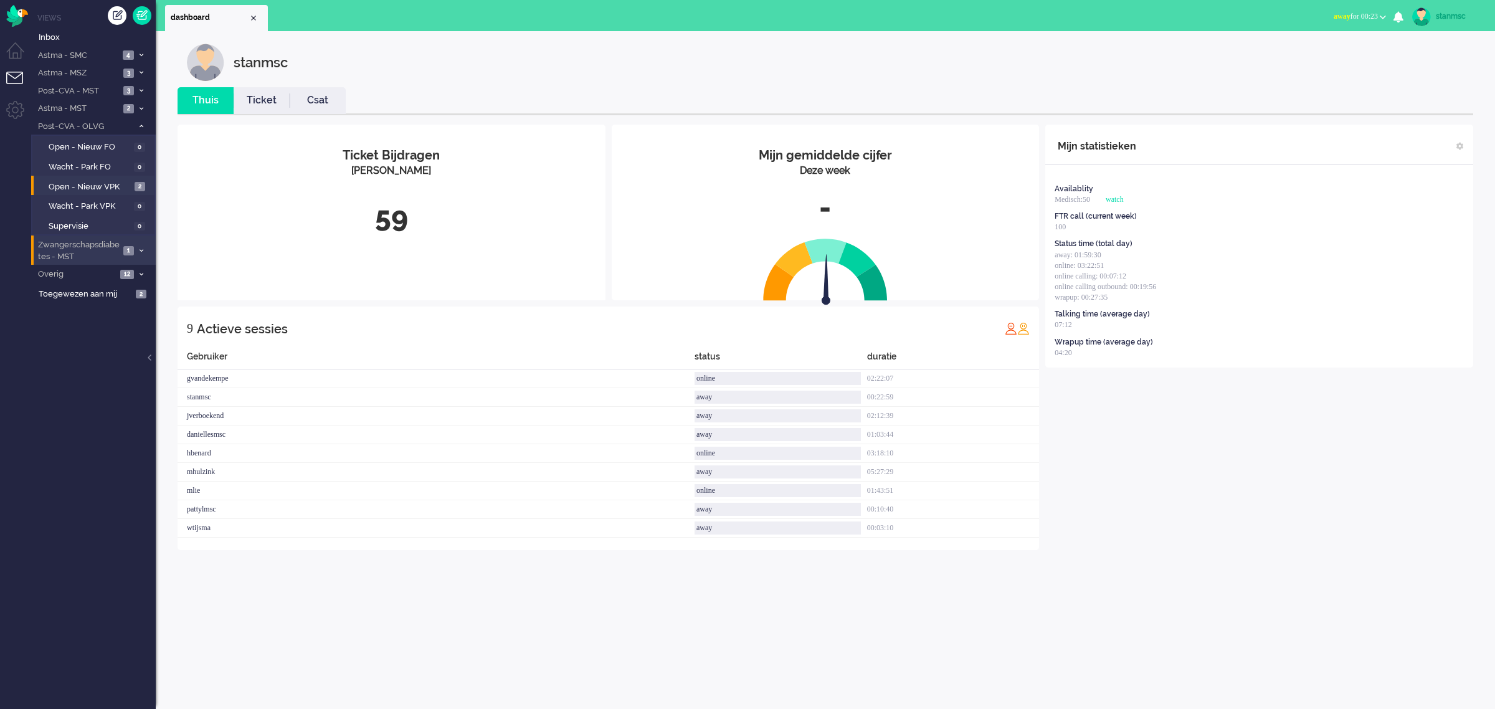
click at [84, 248] on span "Zwangerschapsdiabetes - MST" at bounding box center [77, 250] width 83 height 23
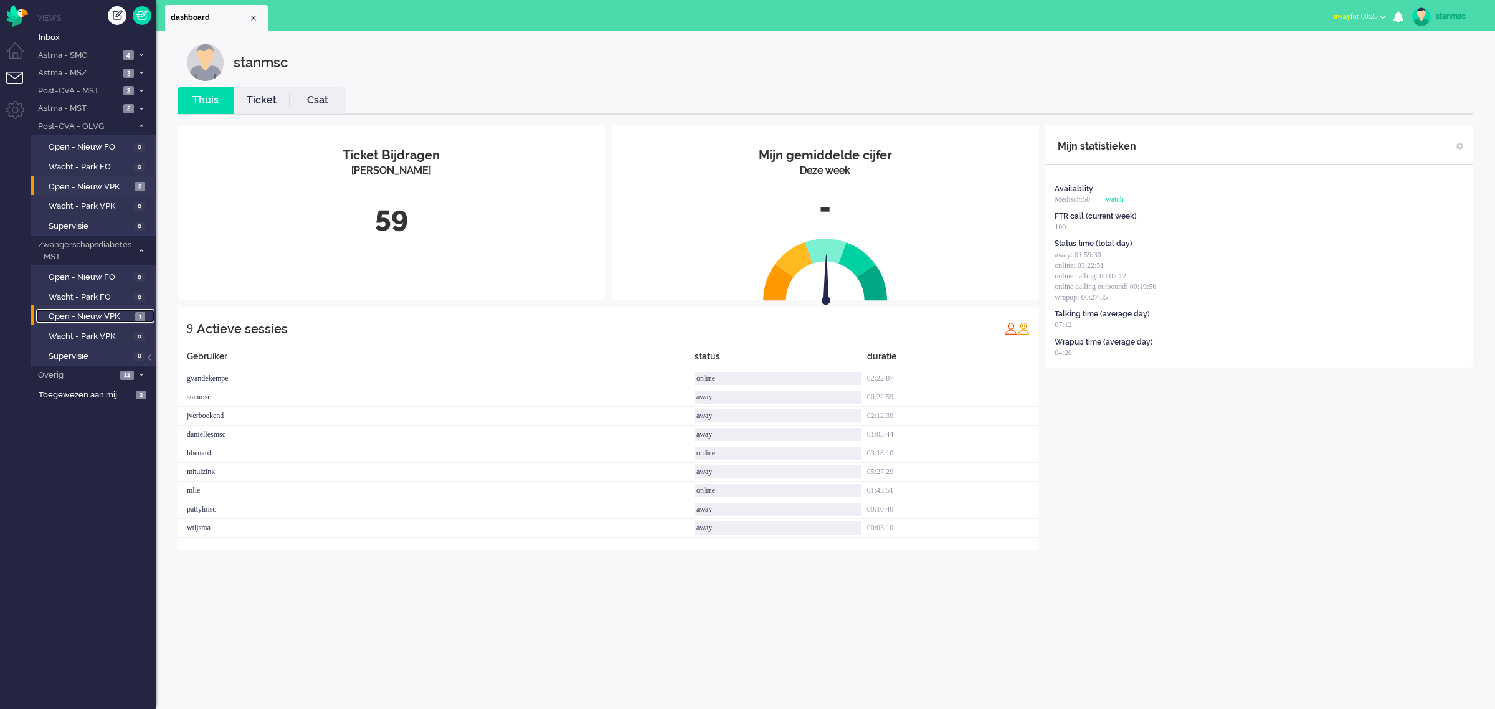
click at [88, 313] on span "Open - Nieuw VPK" at bounding box center [90, 317] width 83 height 12
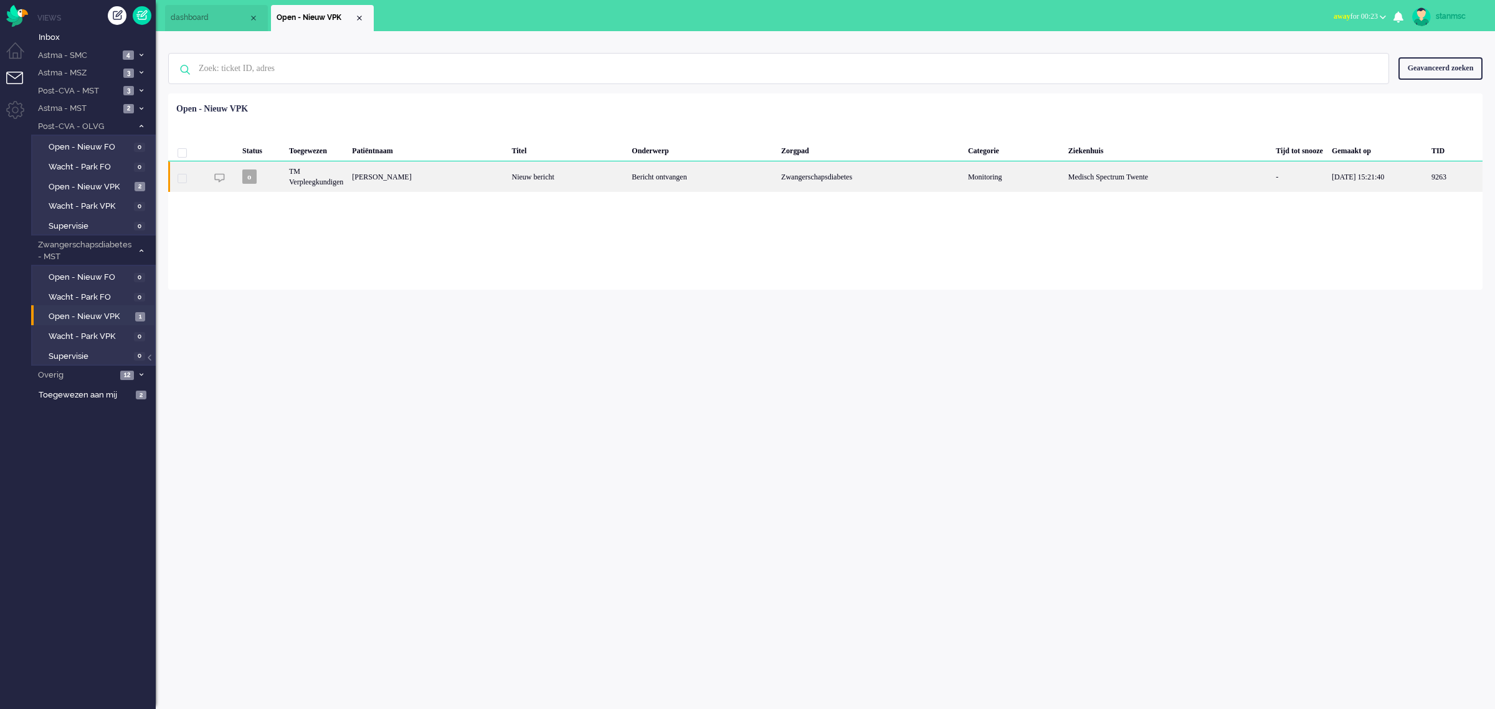
click at [1427, 178] on div "[PERSON_NAME]" at bounding box center [1454, 176] width 55 height 31
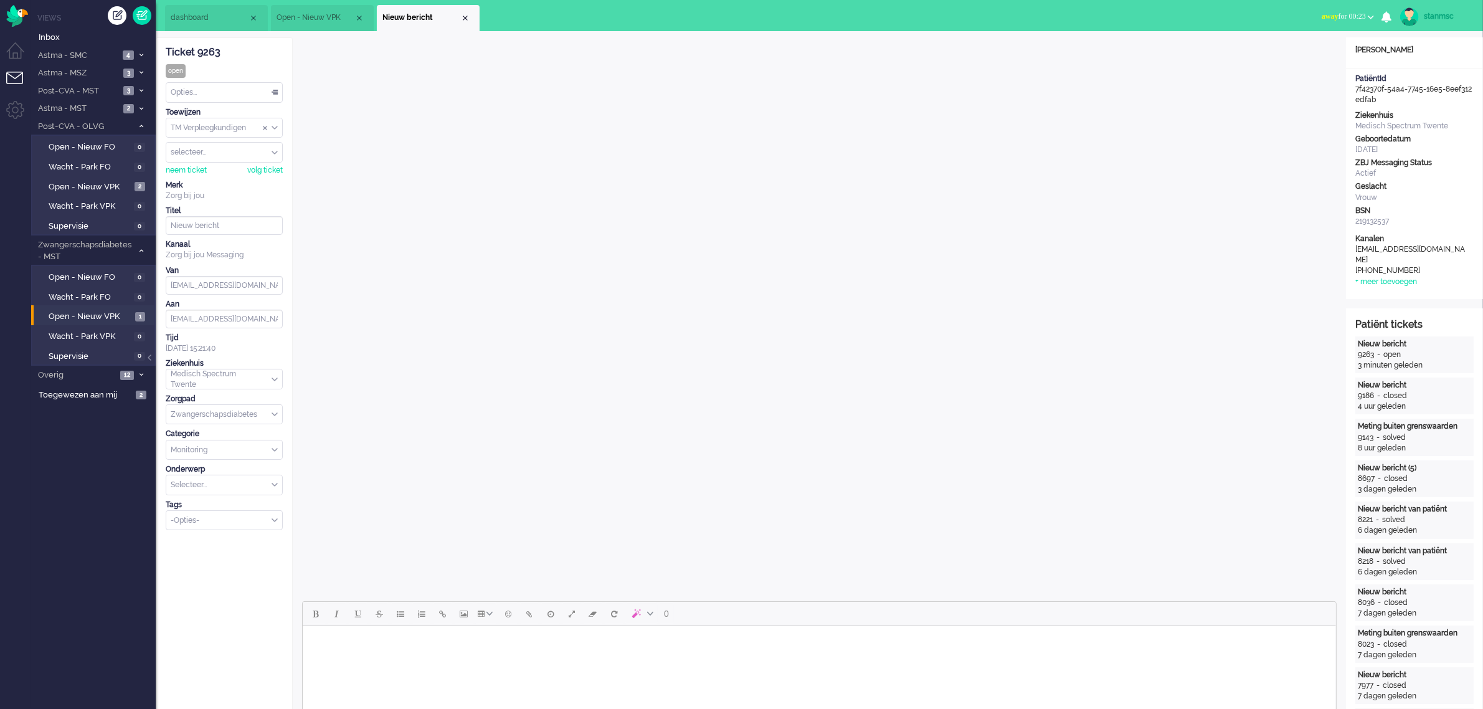
click at [193, 17] on span "dashboard" at bounding box center [210, 17] width 78 height 11
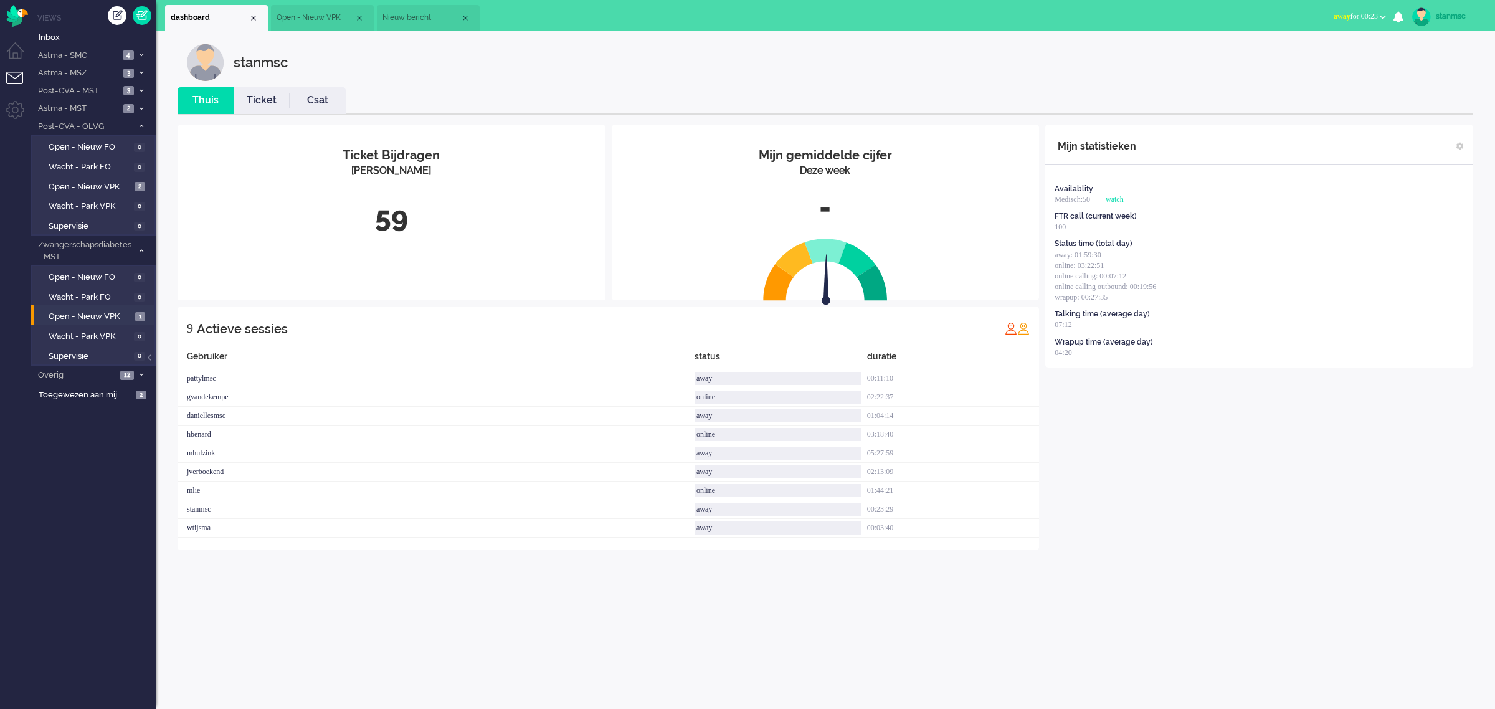
click at [258, 98] on link "Ticket" at bounding box center [262, 100] width 56 height 14
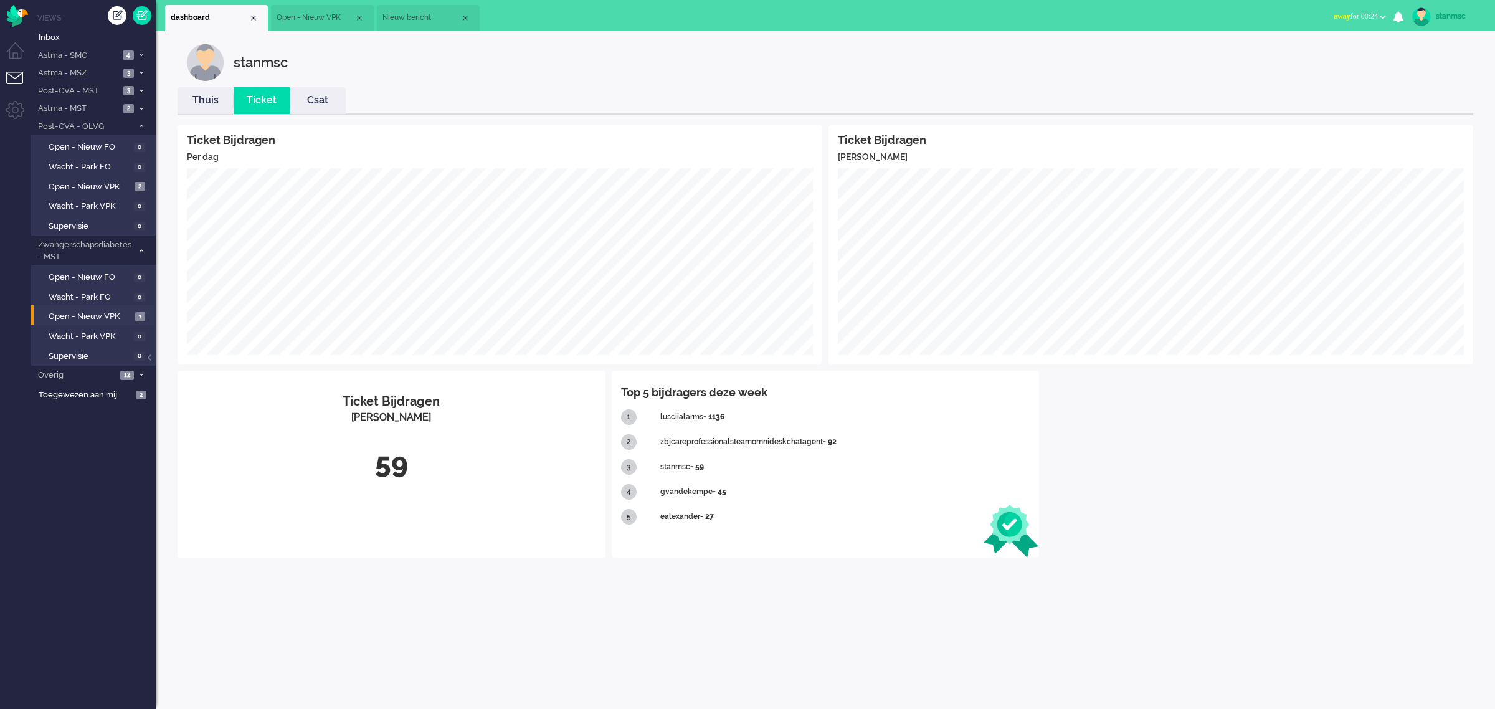
click at [409, 11] on li "Nieuw bericht" at bounding box center [428, 18] width 103 height 26
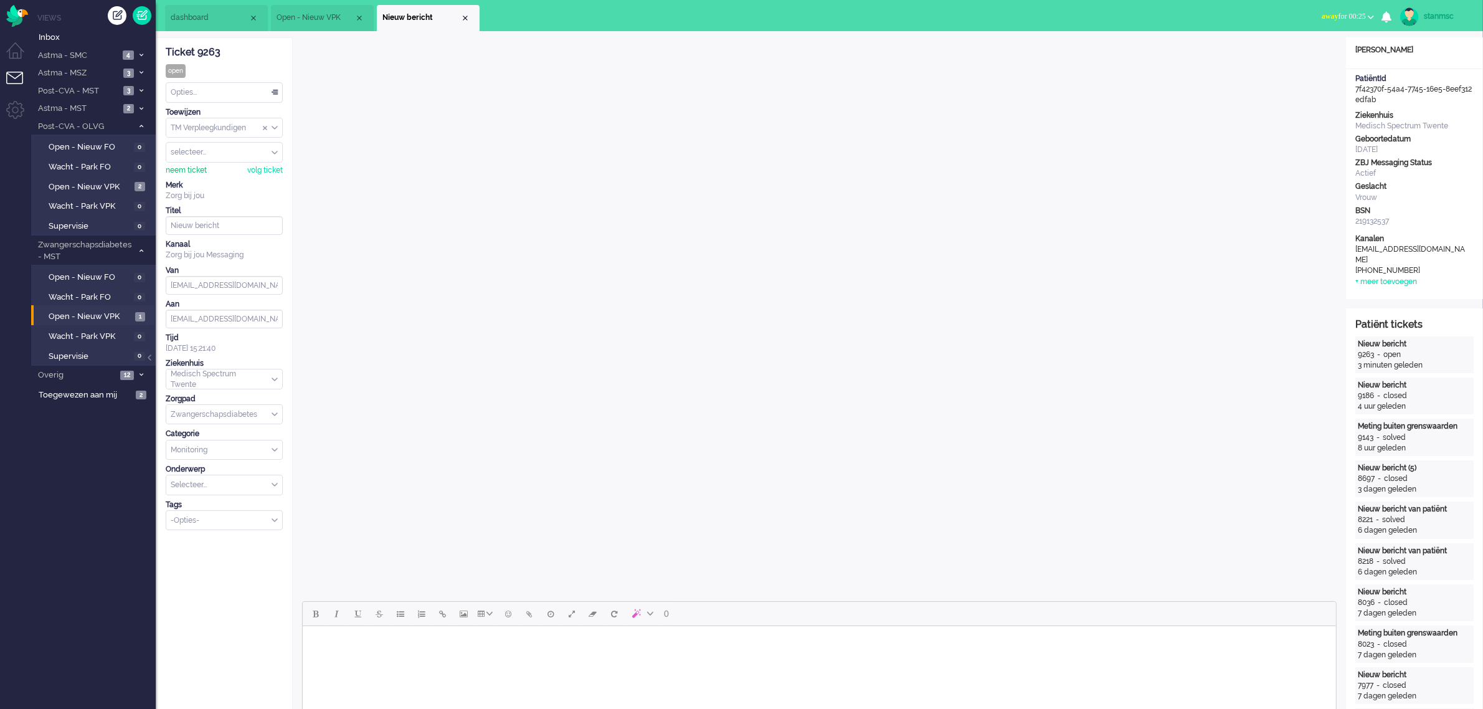
click at [191, 170] on div "neem ticket" at bounding box center [186, 170] width 41 height 11
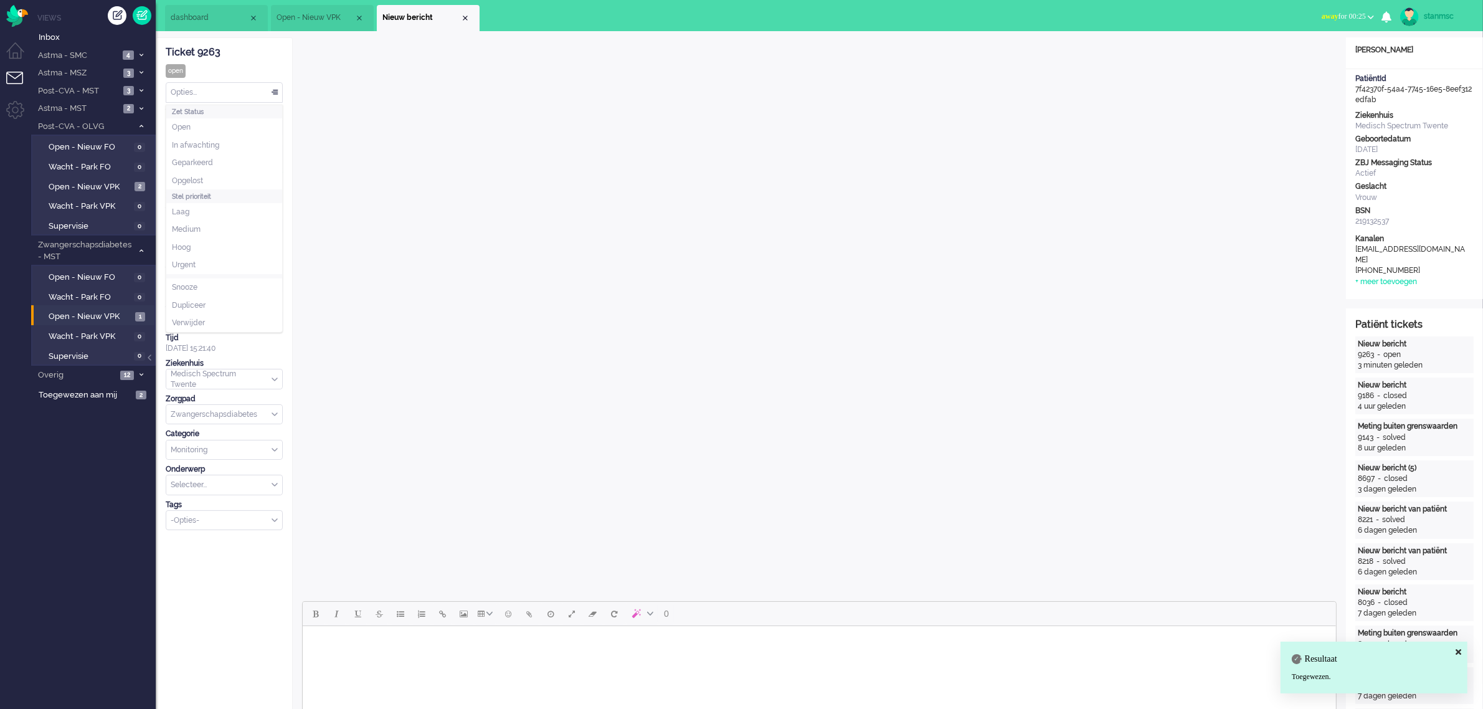
click at [201, 88] on div "Opties..." at bounding box center [224, 92] width 116 height 19
click at [201, 179] on span "Opgelost" at bounding box center [187, 181] width 31 height 11
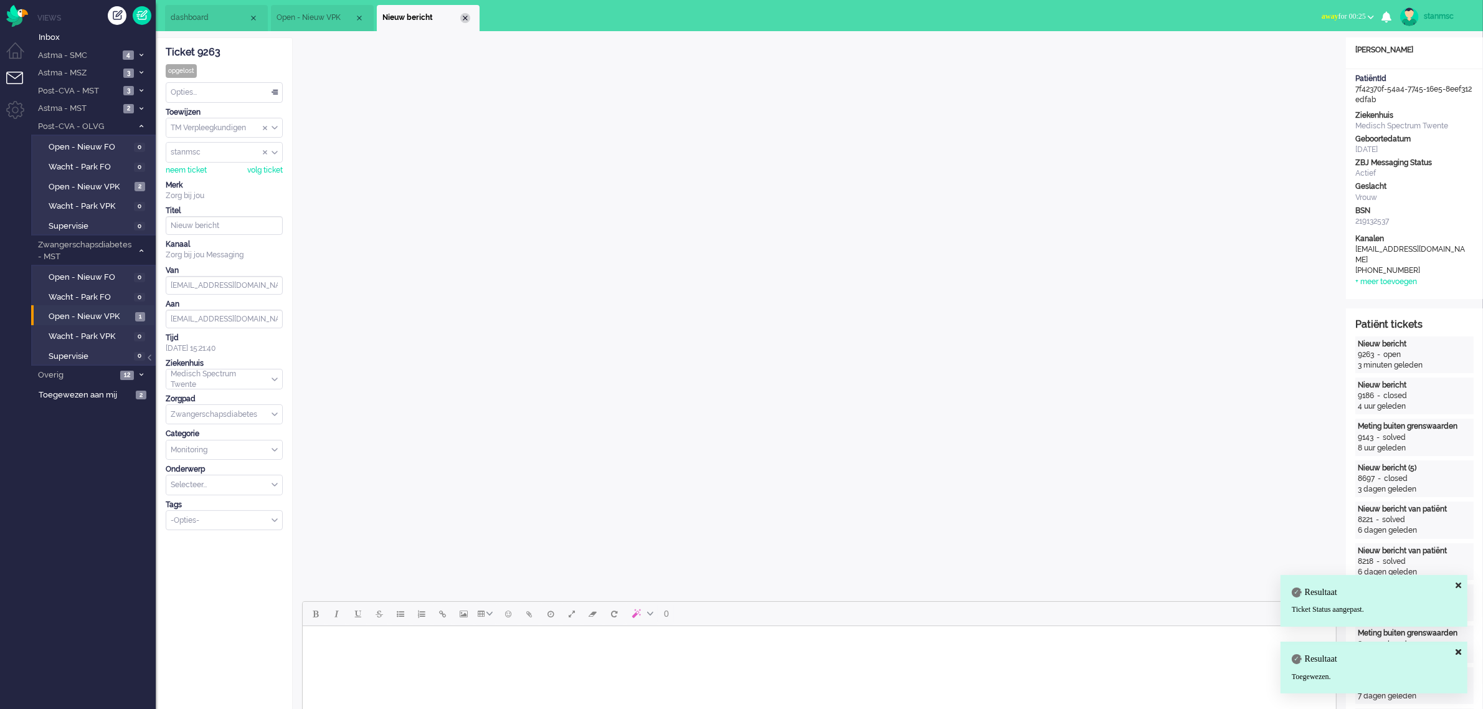
click at [464, 16] on div "Close tab" at bounding box center [465, 18] width 10 height 10
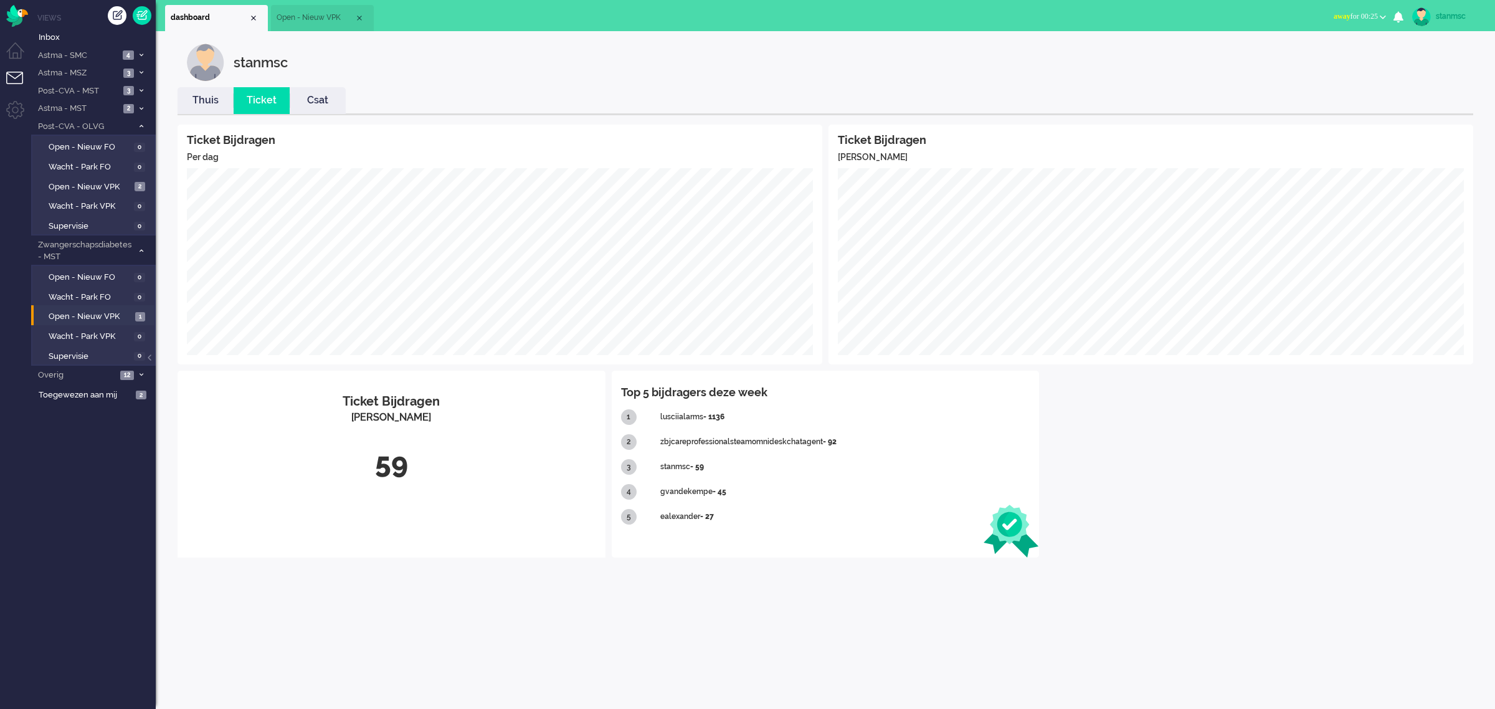
click at [358, 16] on div "Close tab" at bounding box center [359, 18] width 10 height 10
click at [199, 100] on link "Thuis" at bounding box center [206, 100] width 56 height 14
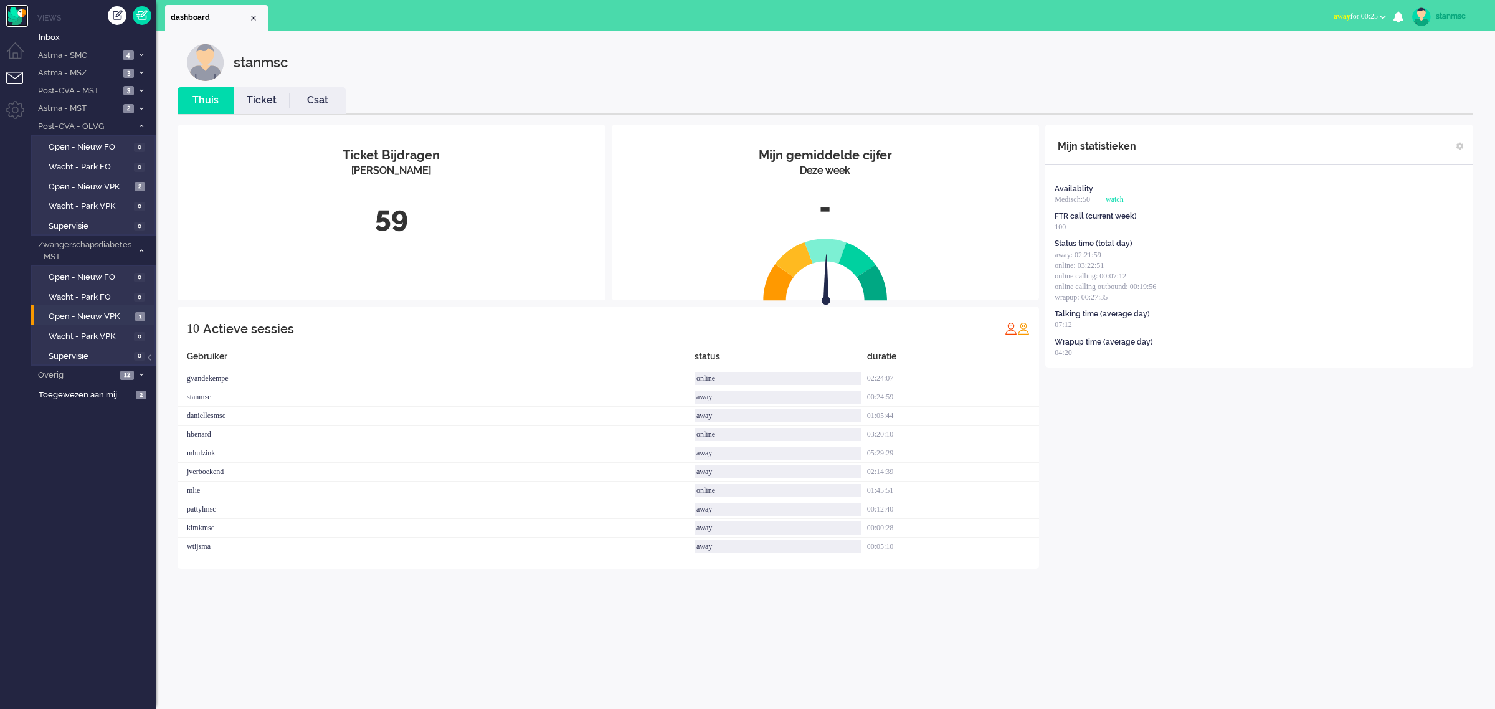
click at [16, 12] on img "Omnidesk" at bounding box center [17, 16] width 22 height 22
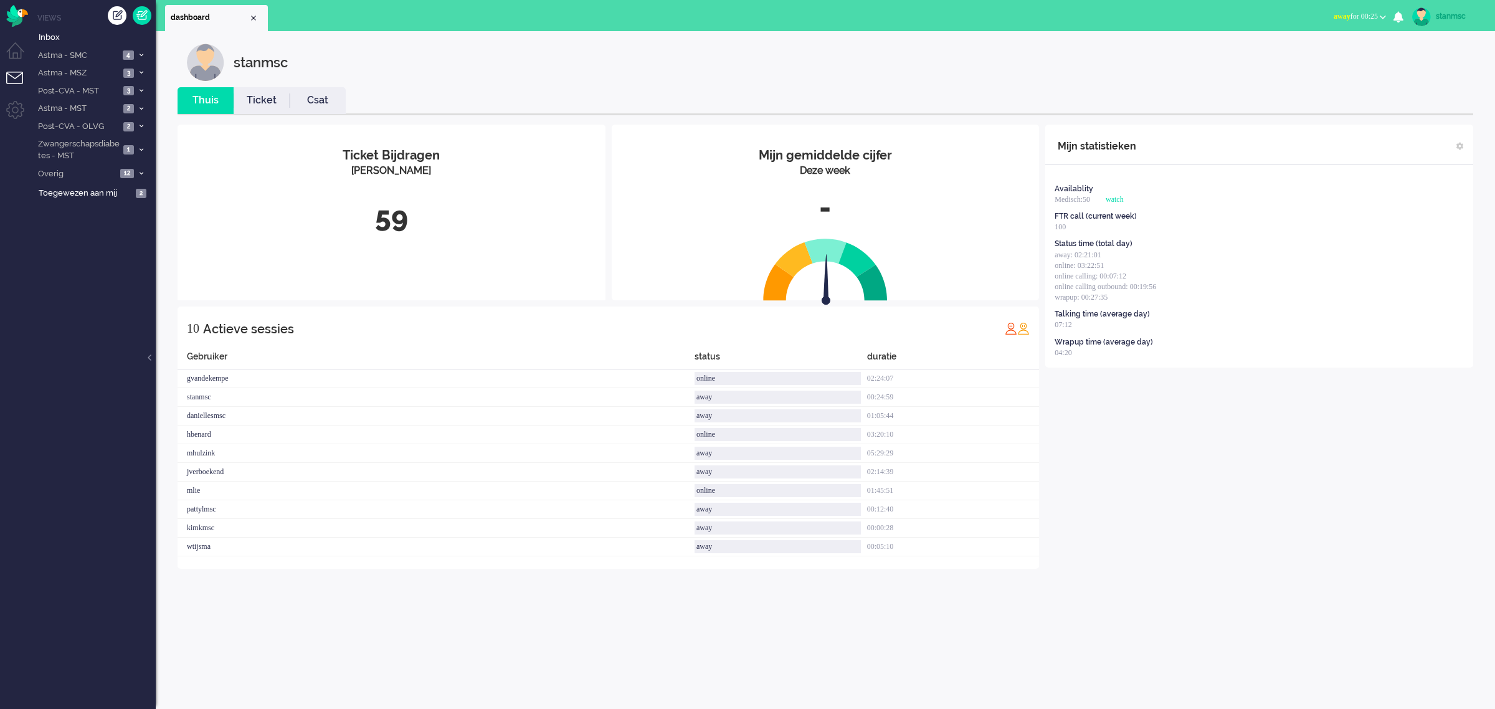
click at [1359, 14] on span "away for 00:25" at bounding box center [1356, 16] width 44 height 9
click at [1312, 51] on label "Online" at bounding box center [1334, 55] width 98 height 11
click at [258, 100] on link "Ticket" at bounding box center [262, 100] width 56 height 14
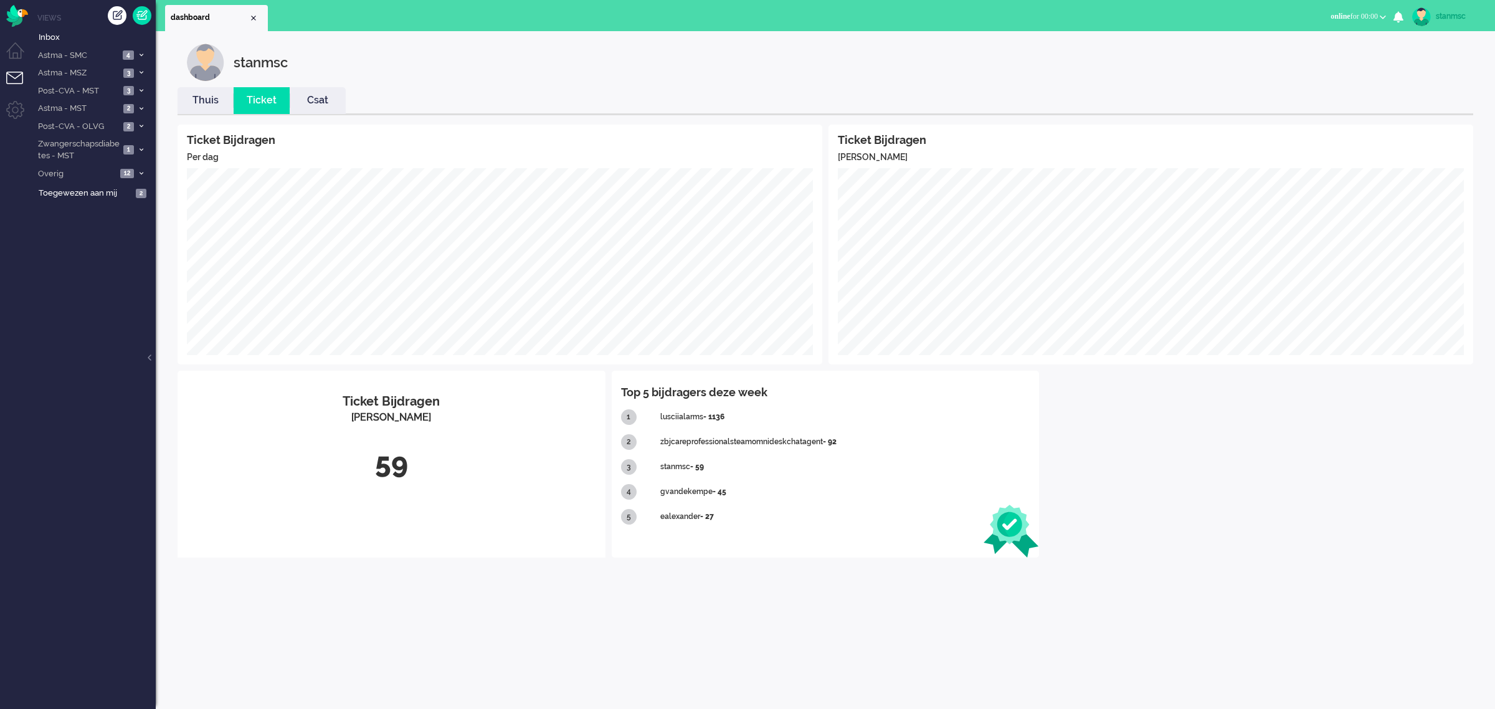
click at [318, 103] on link "Csat" at bounding box center [318, 100] width 56 height 14
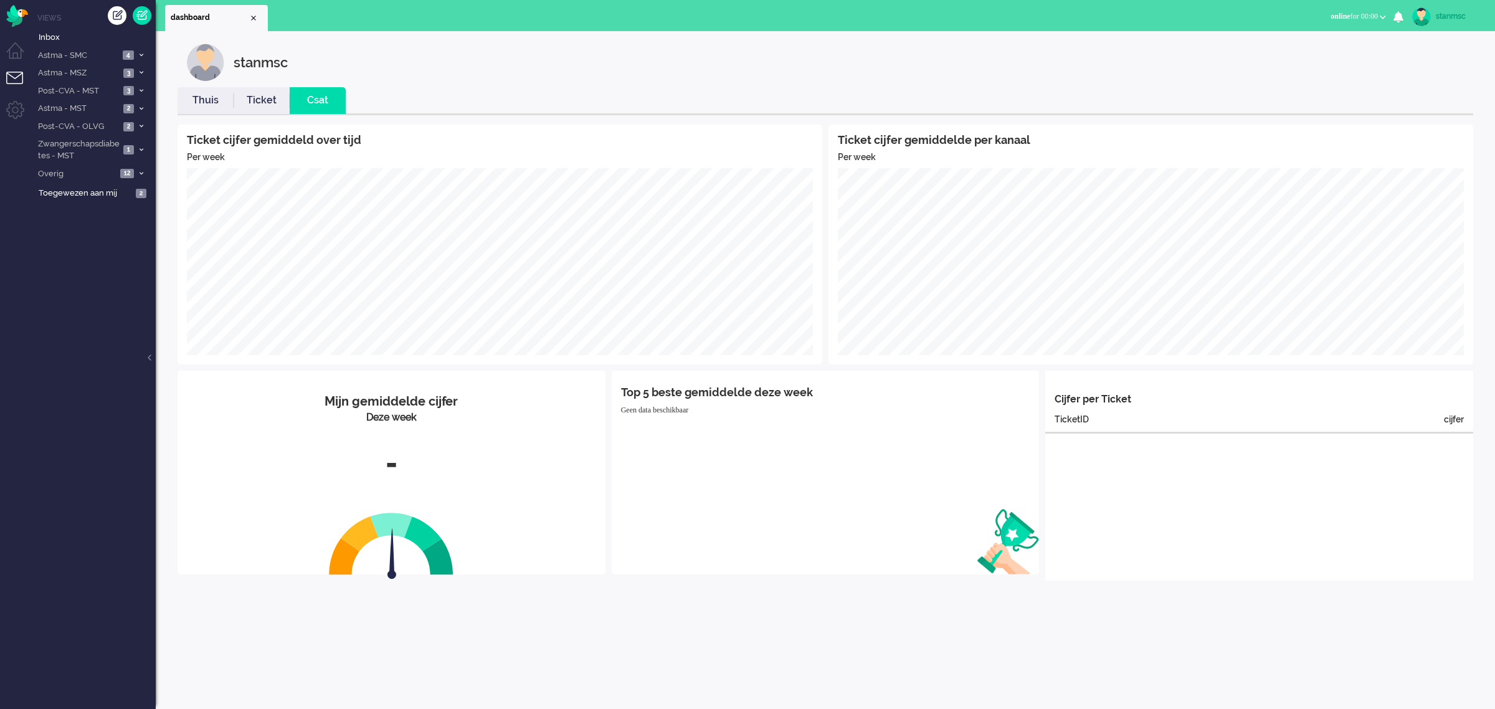
click at [254, 98] on link "Ticket" at bounding box center [262, 100] width 56 height 14
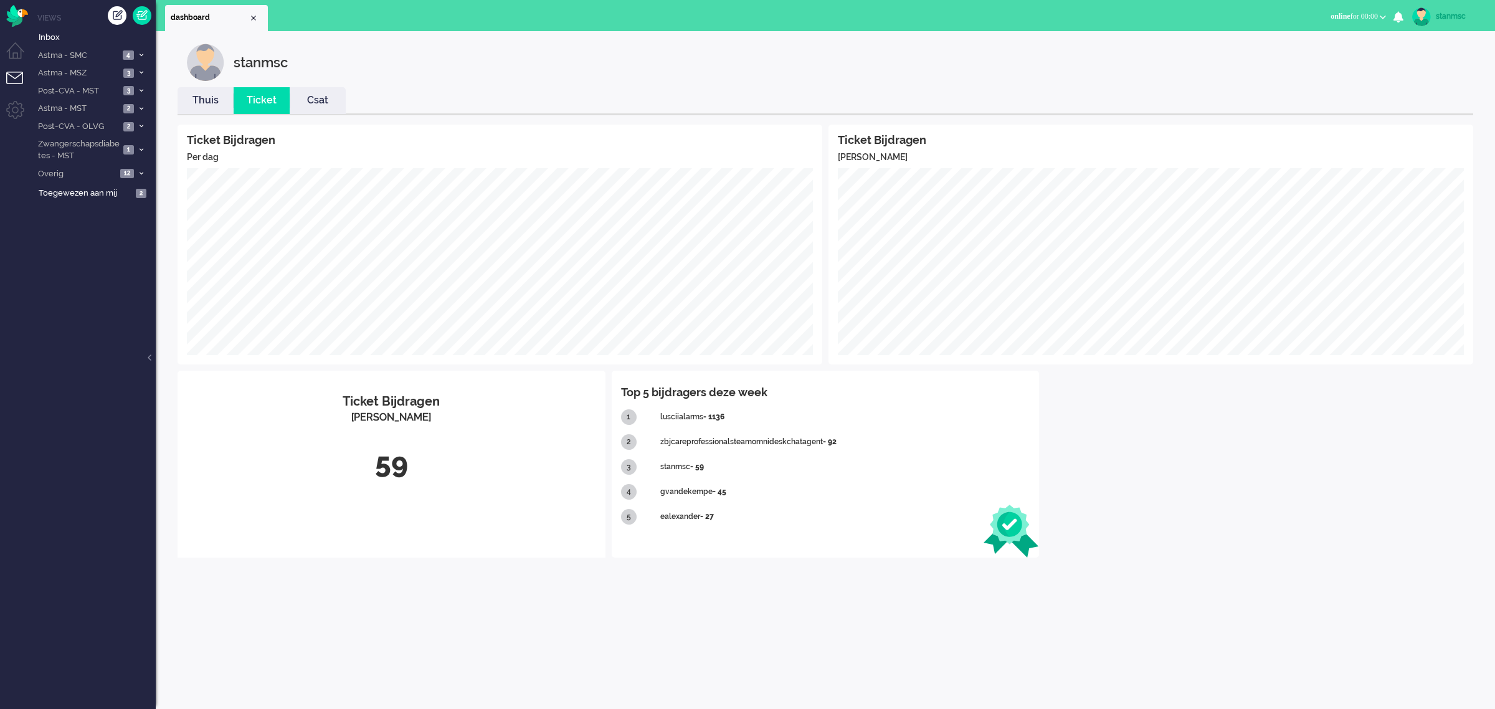
click at [216, 95] on link "Thuis" at bounding box center [206, 100] width 56 height 14
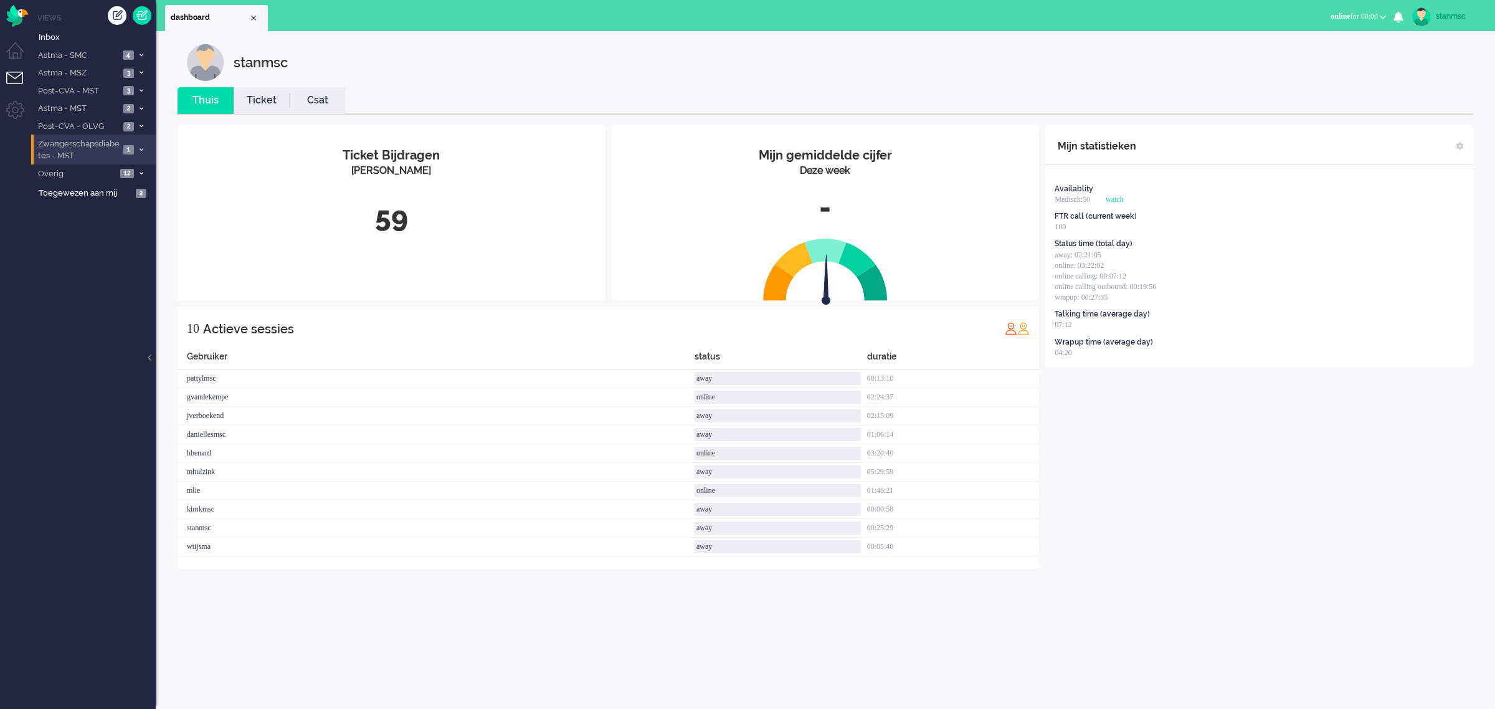
click at [81, 148] on span "Zwangerschapsdiabetes - MST" at bounding box center [77, 149] width 83 height 23
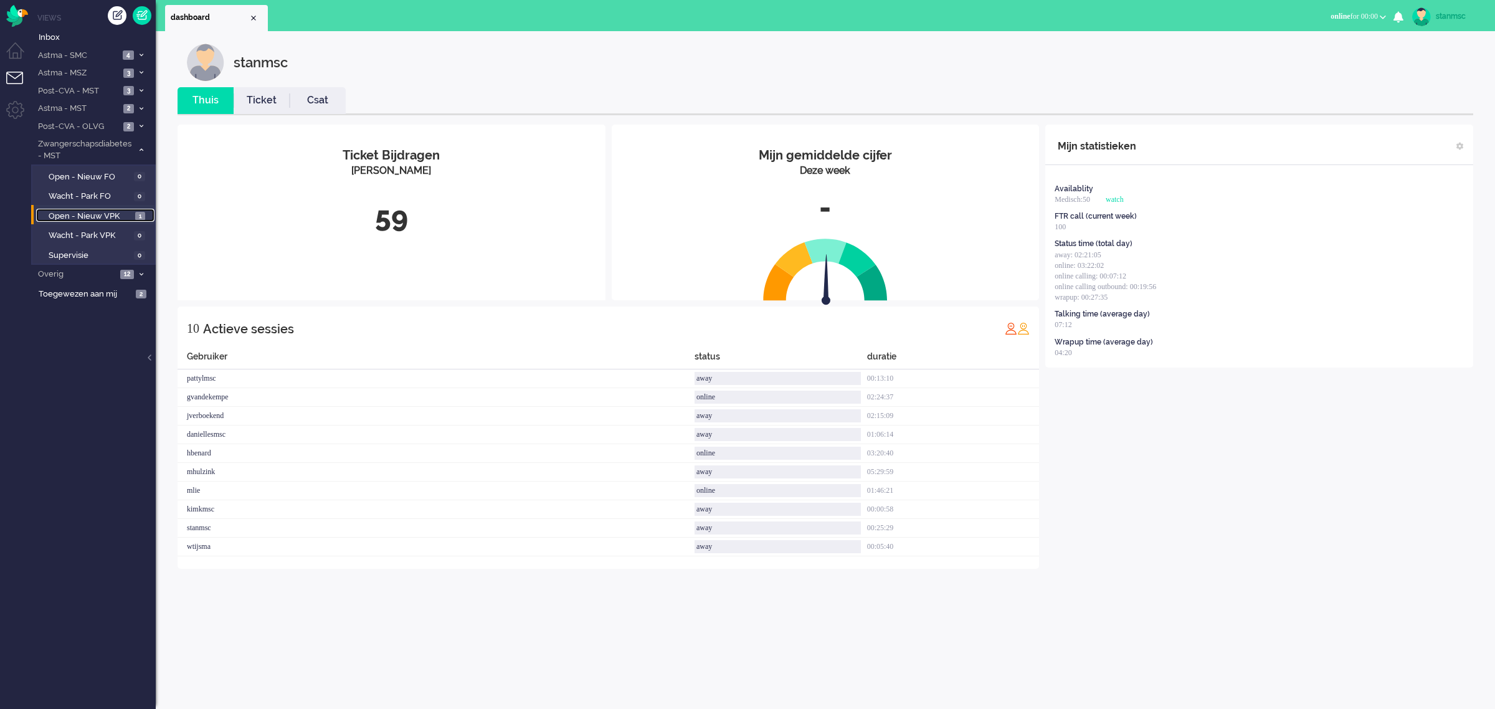
click at [92, 216] on span "Open - Nieuw VPK" at bounding box center [90, 217] width 83 height 12
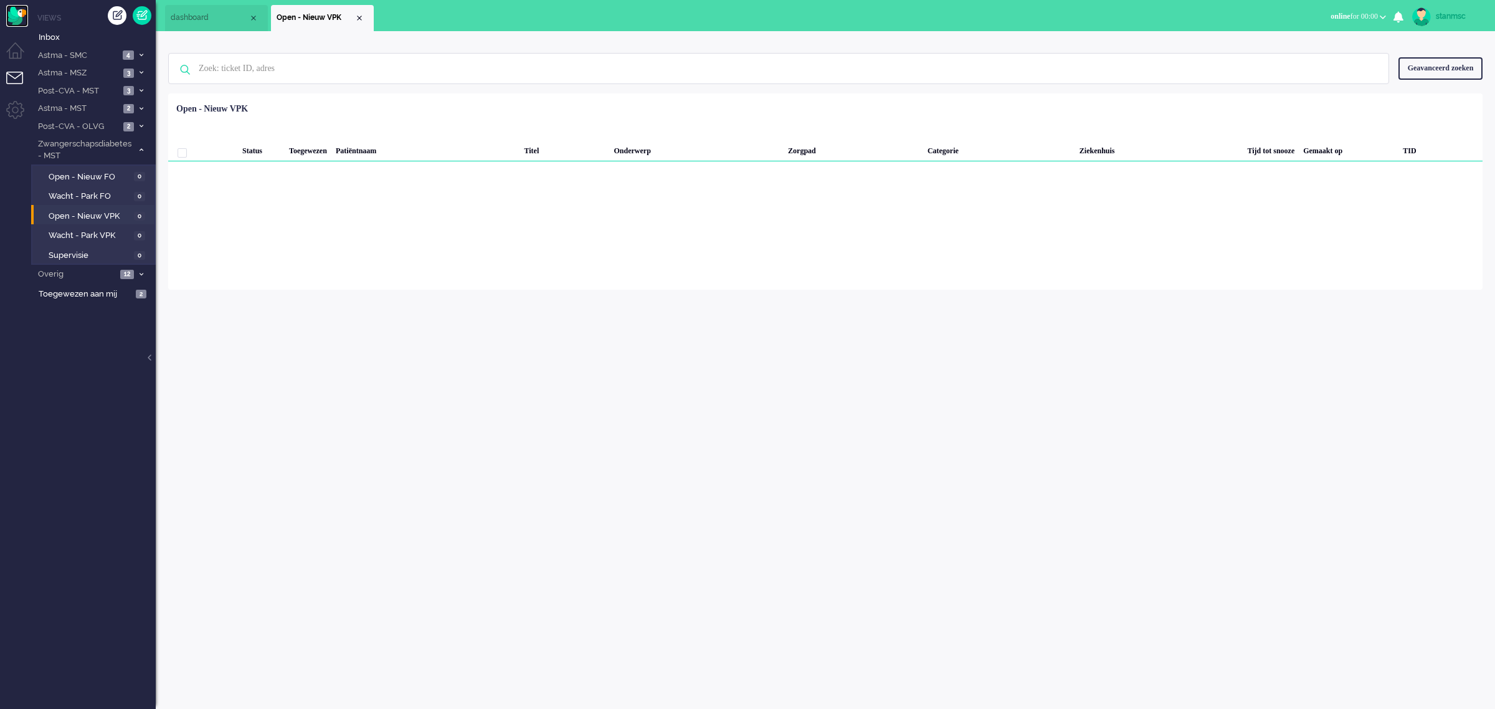
click at [13, 11] on img "Omnidesk" at bounding box center [17, 16] width 22 height 22
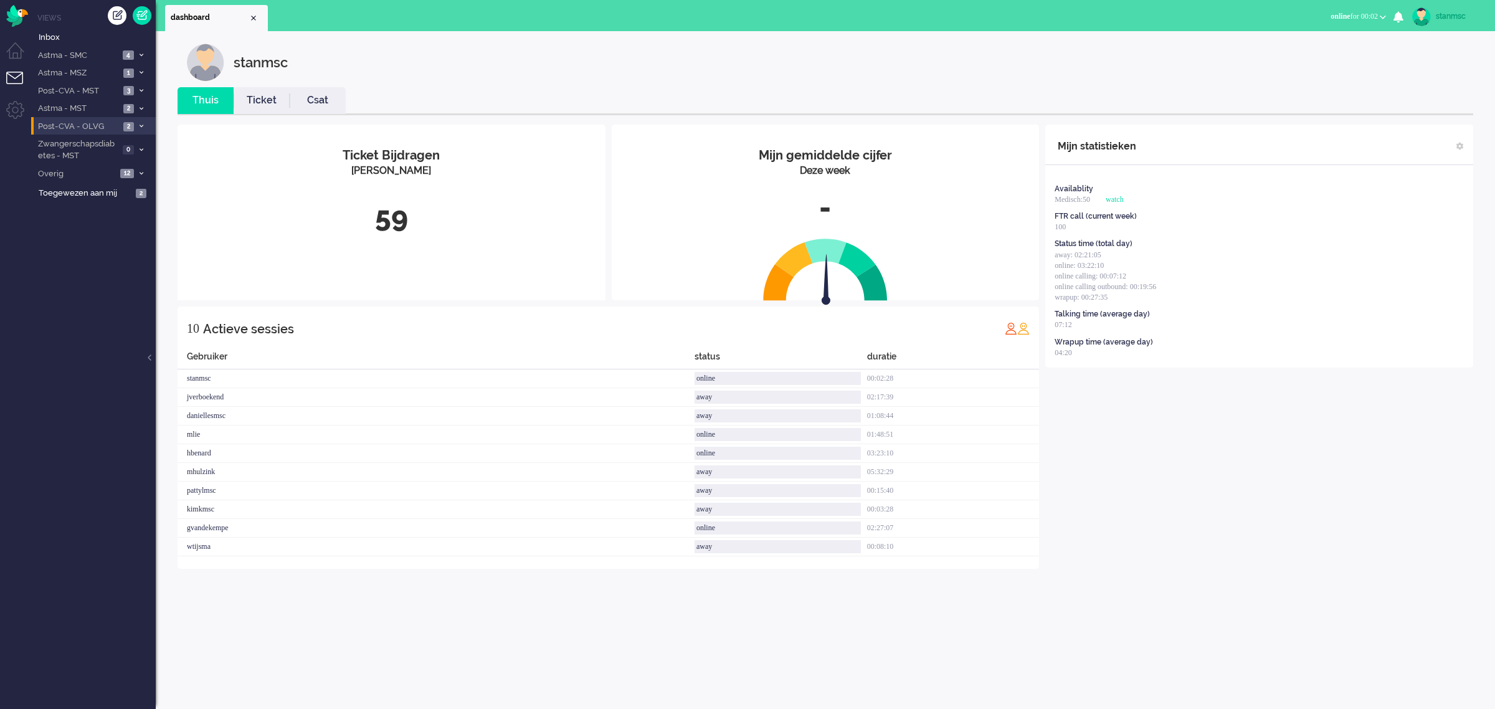
click at [90, 122] on span "Post-CVA - OLVG" at bounding box center [77, 127] width 83 height 12
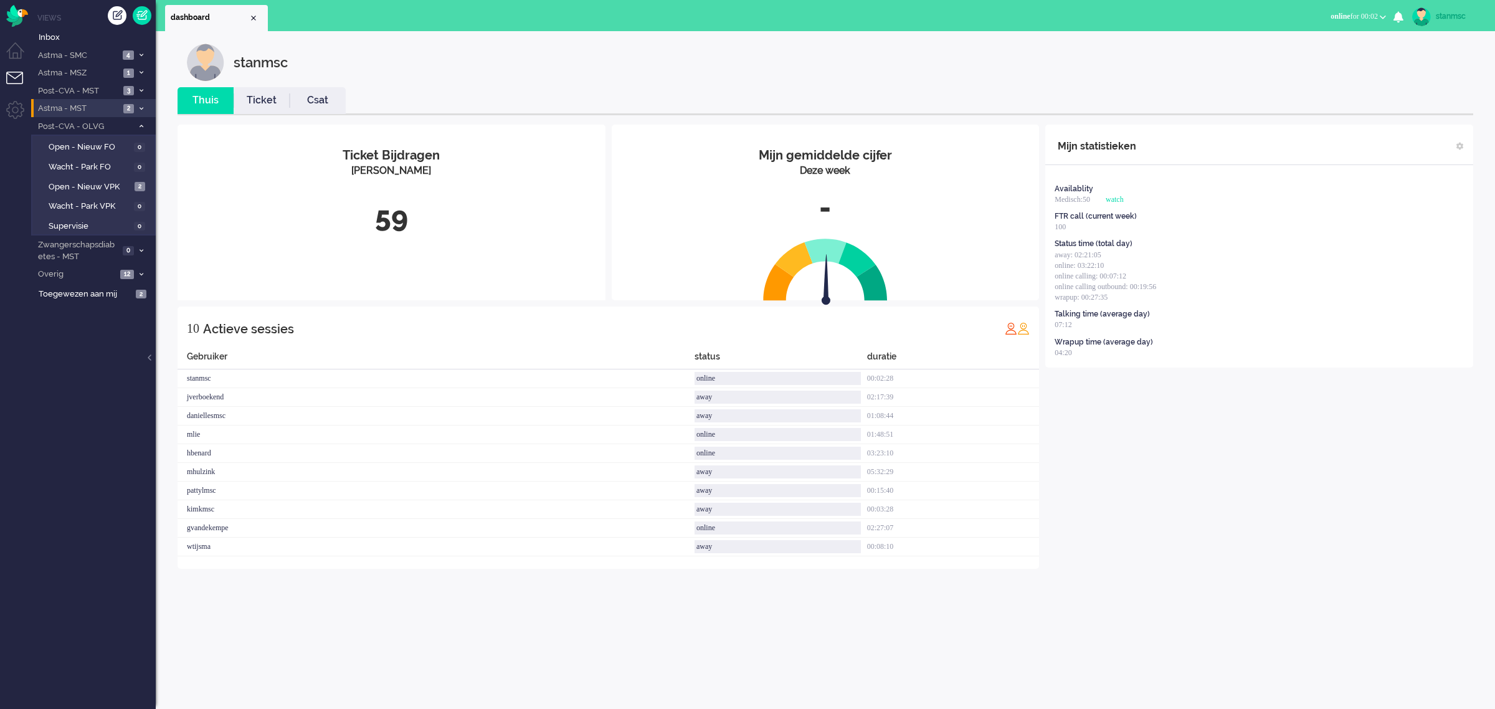
click at [95, 108] on span "Astma - MST" at bounding box center [77, 109] width 83 height 12
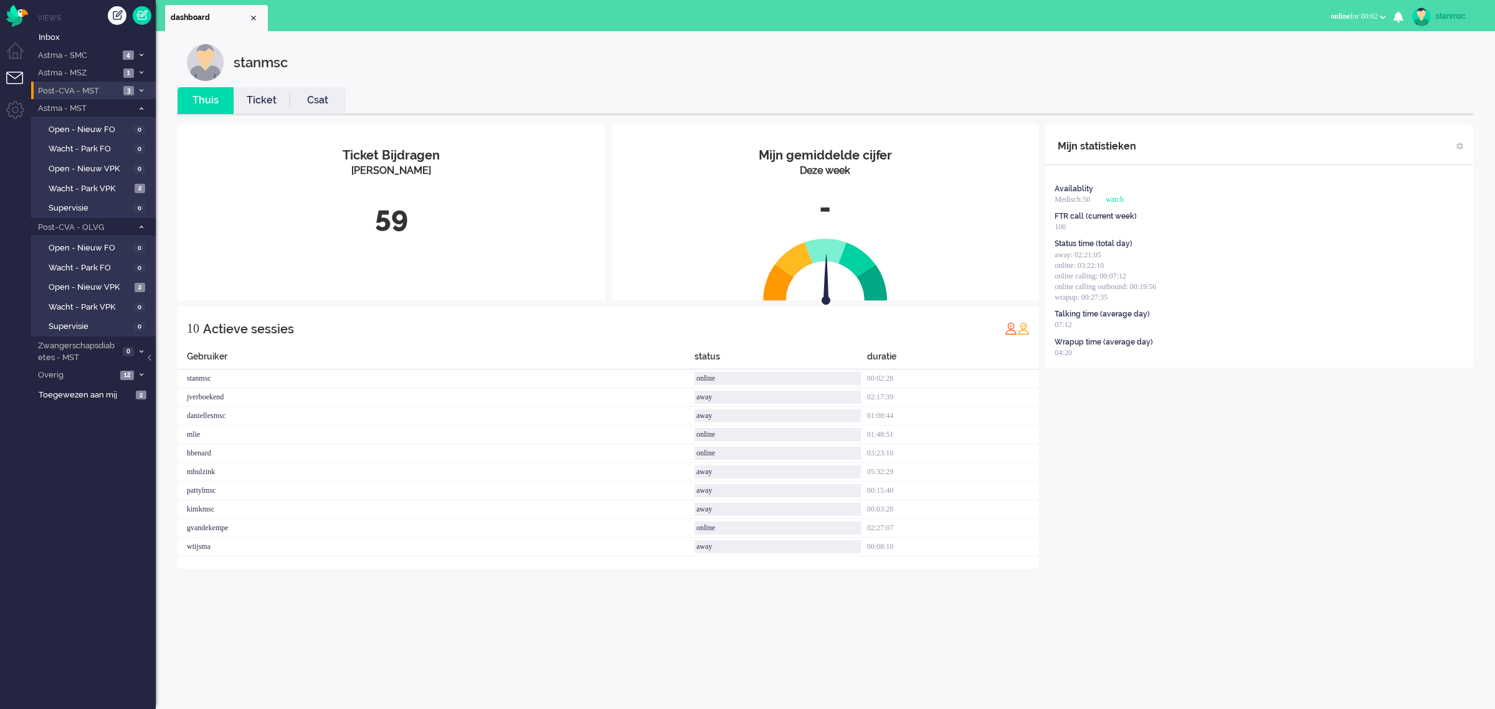
click at [95, 88] on span "Post-CVA - MST" at bounding box center [77, 91] width 83 height 12
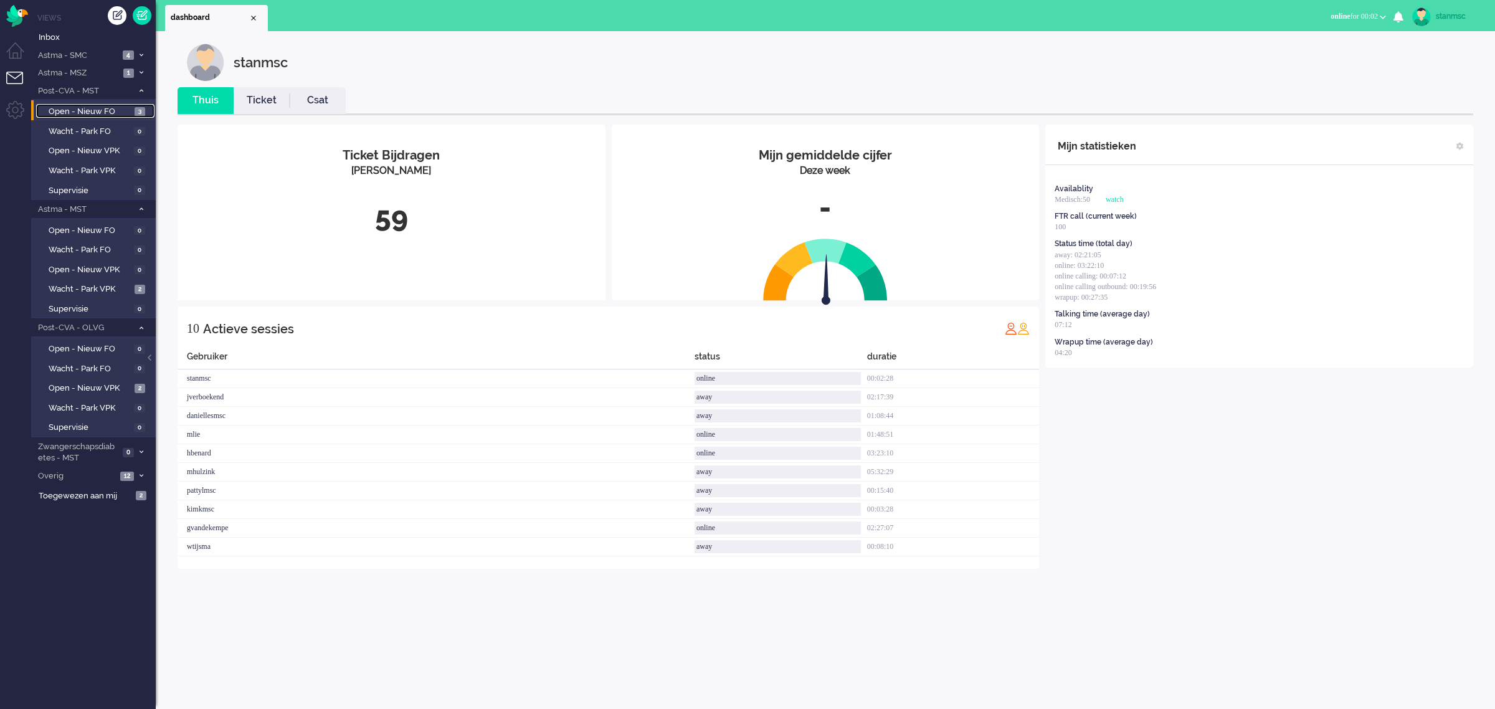
click at [102, 107] on span "Open - Nieuw FO" at bounding box center [90, 112] width 83 height 12
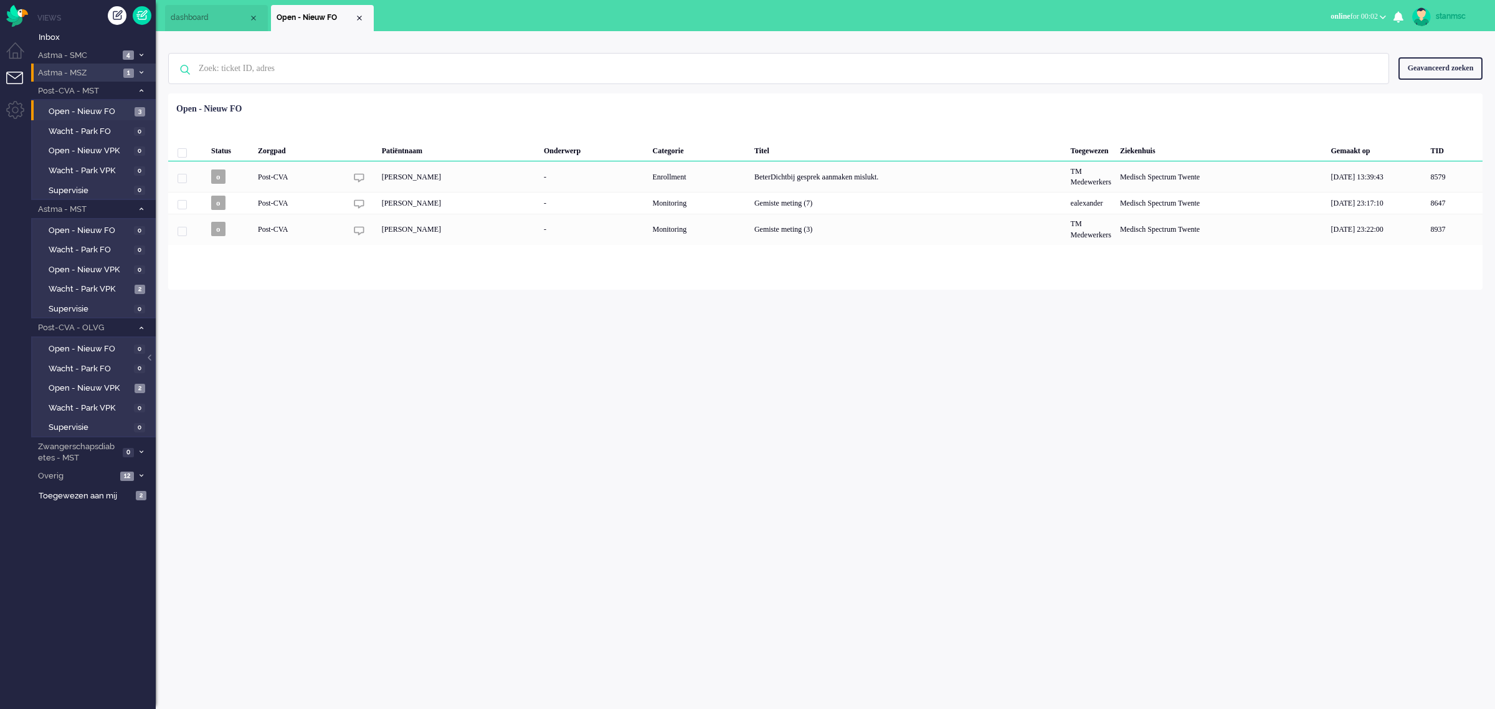
click at [98, 72] on span "Astma - MSZ" at bounding box center [77, 73] width 83 height 12
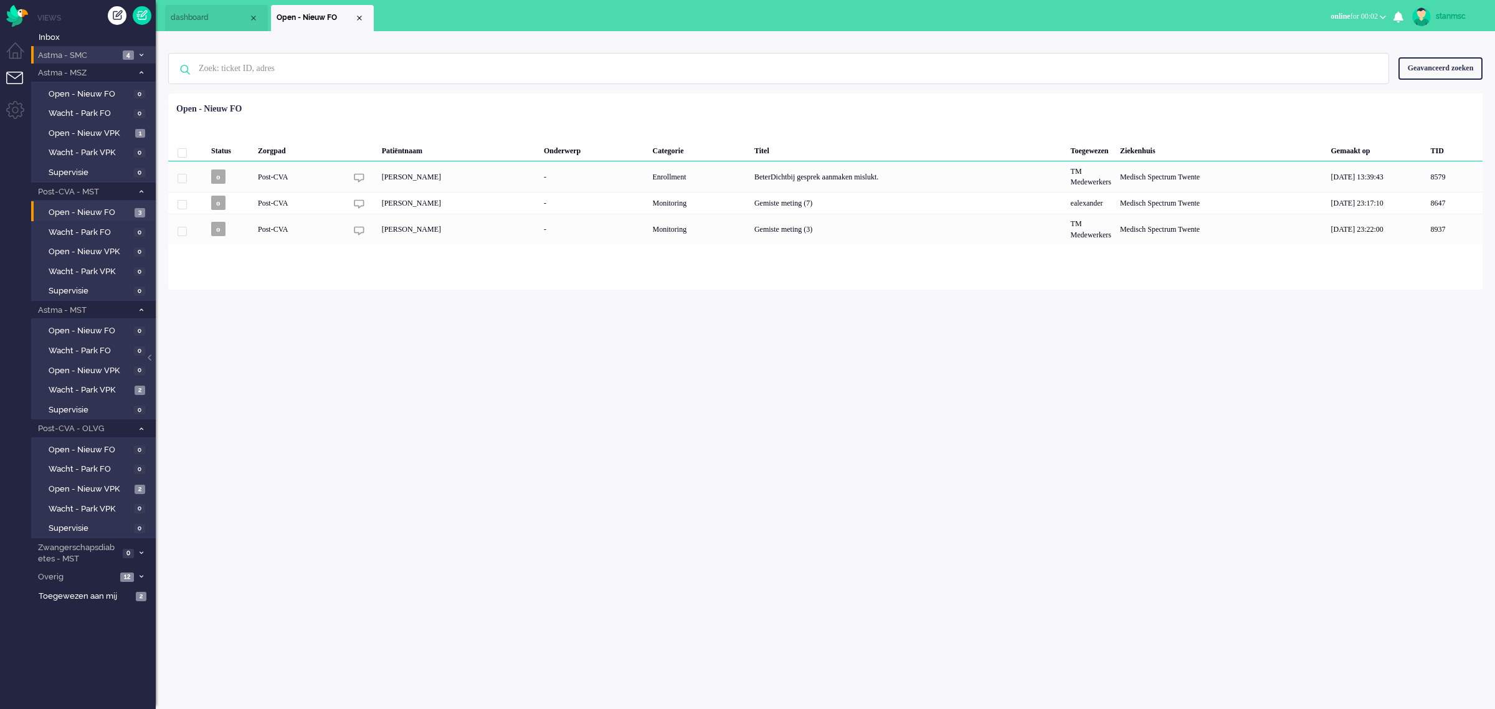
click at [95, 51] on span "Astma - SMC" at bounding box center [77, 56] width 83 height 12
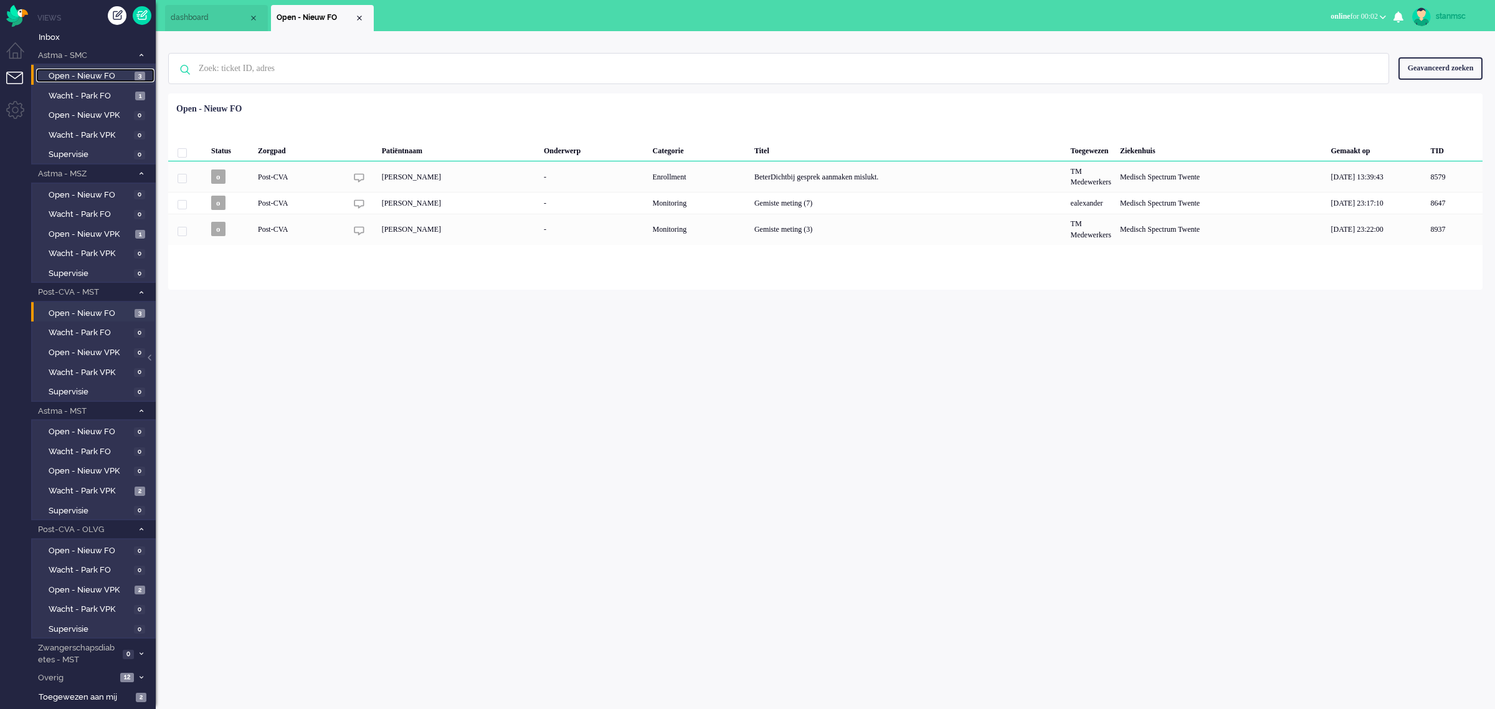
click at [103, 78] on span "Open - Nieuw FO" at bounding box center [90, 76] width 83 height 12
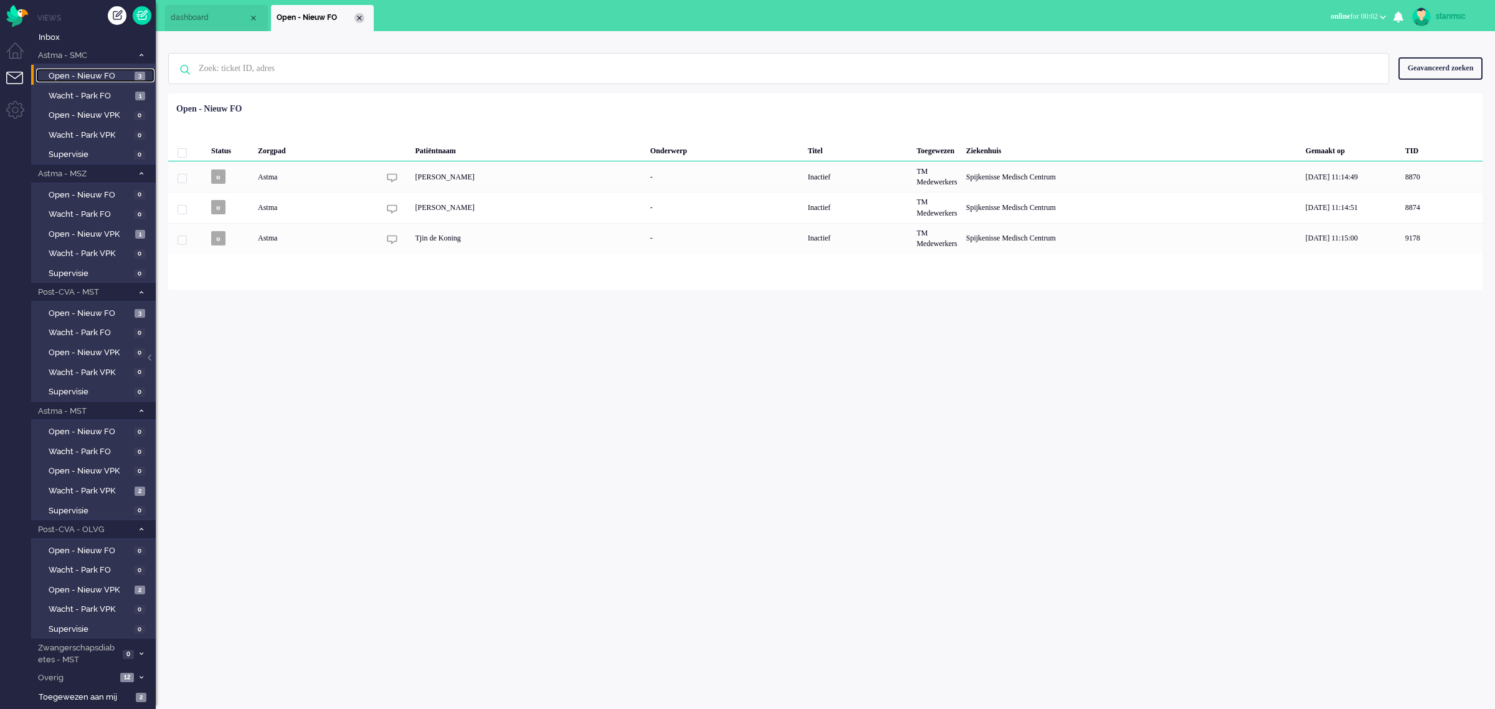
click at [361, 21] on div "Close tab" at bounding box center [359, 18] width 10 height 10
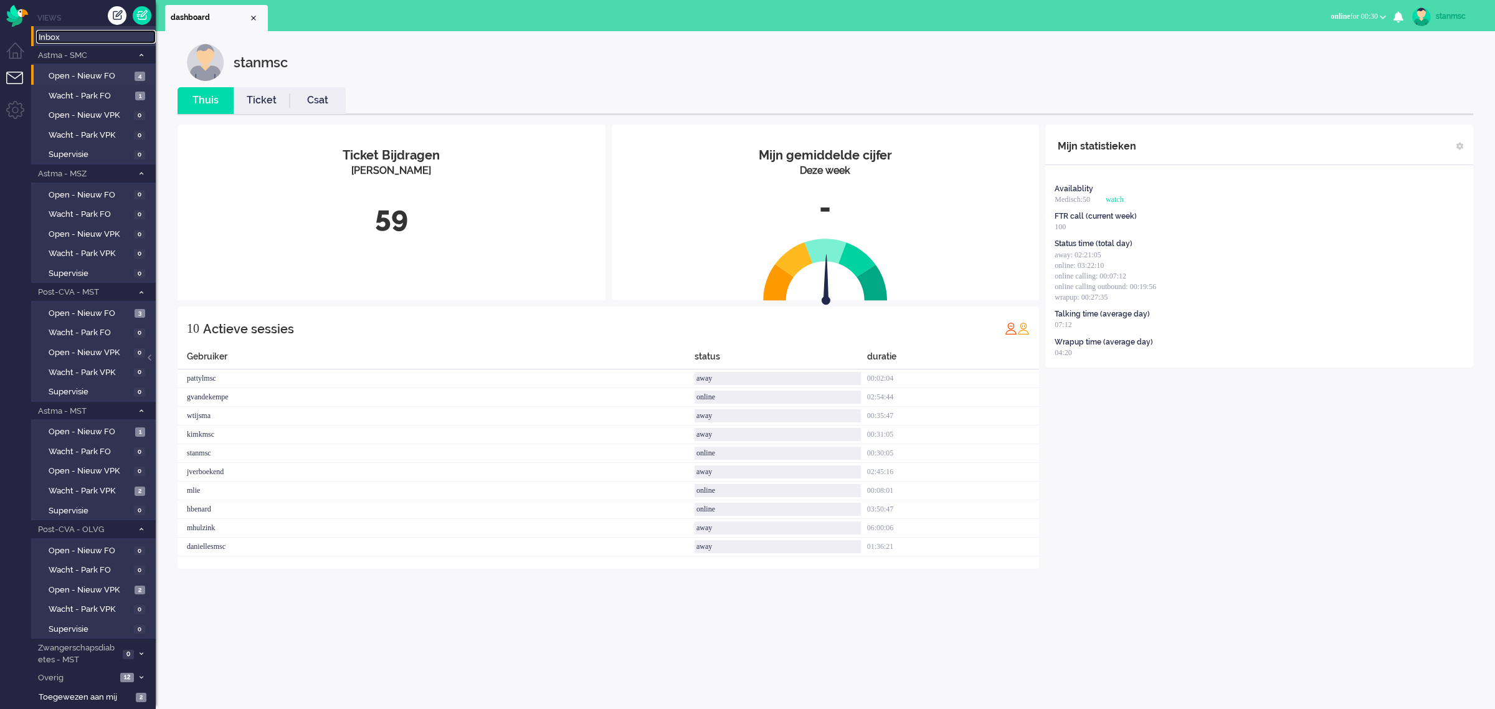
click at [54, 30] on link "Inbox" at bounding box center [96, 37] width 120 height 14
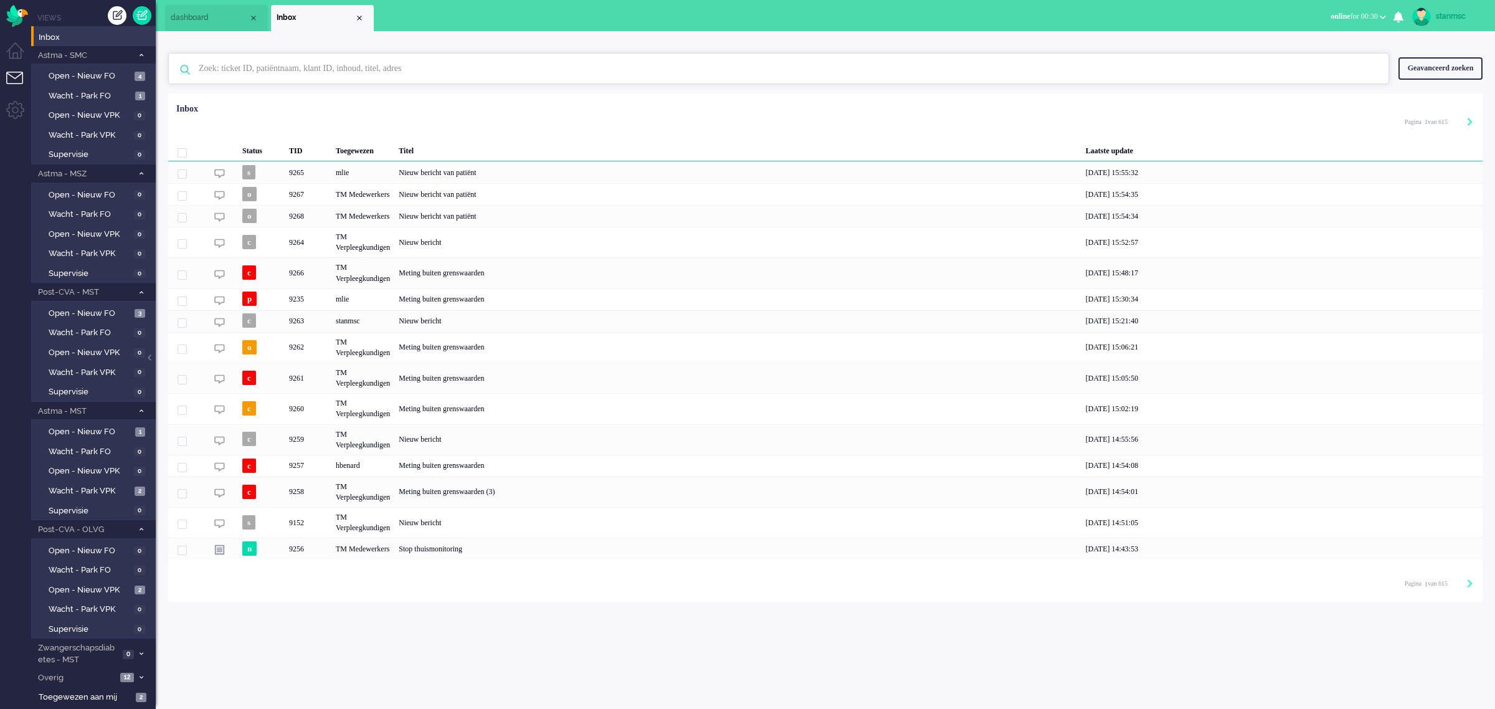
click at [278, 60] on input "text" at bounding box center [780, 69] width 1182 height 30
paste input "01097656"
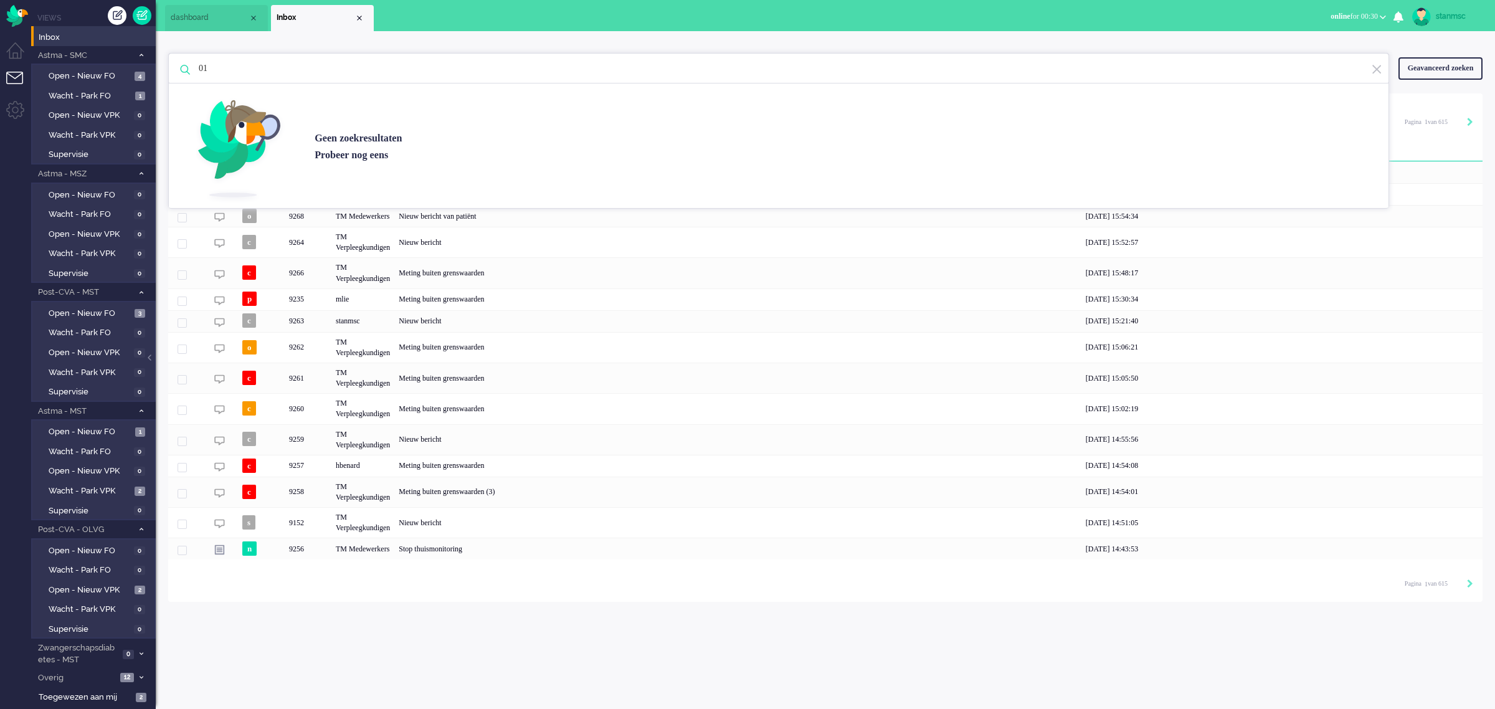
type input "0"
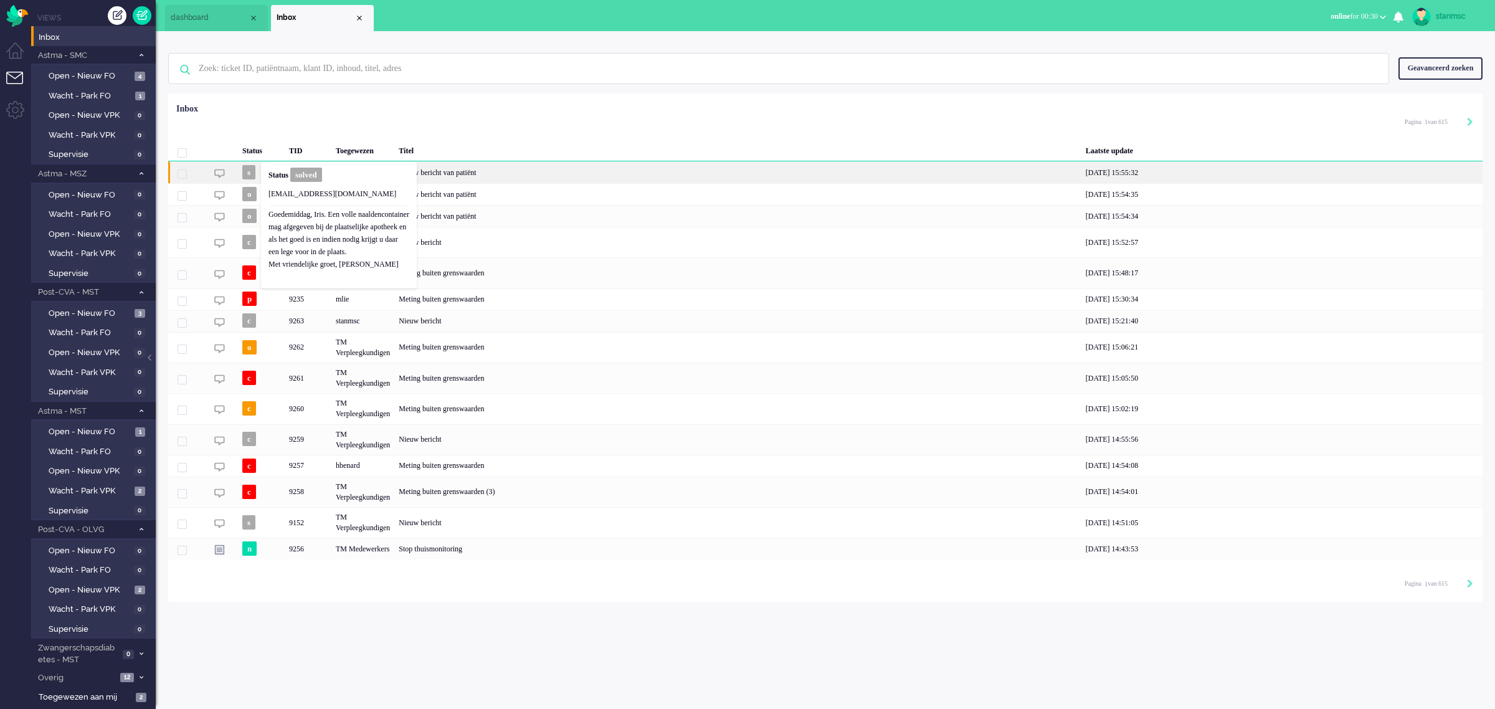
click at [280, 174] on b "Status" at bounding box center [278, 175] width 20 height 9
click at [97, 485] on span "Wacht - Park VPK" at bounding box center [90, 491] width 83 height 12
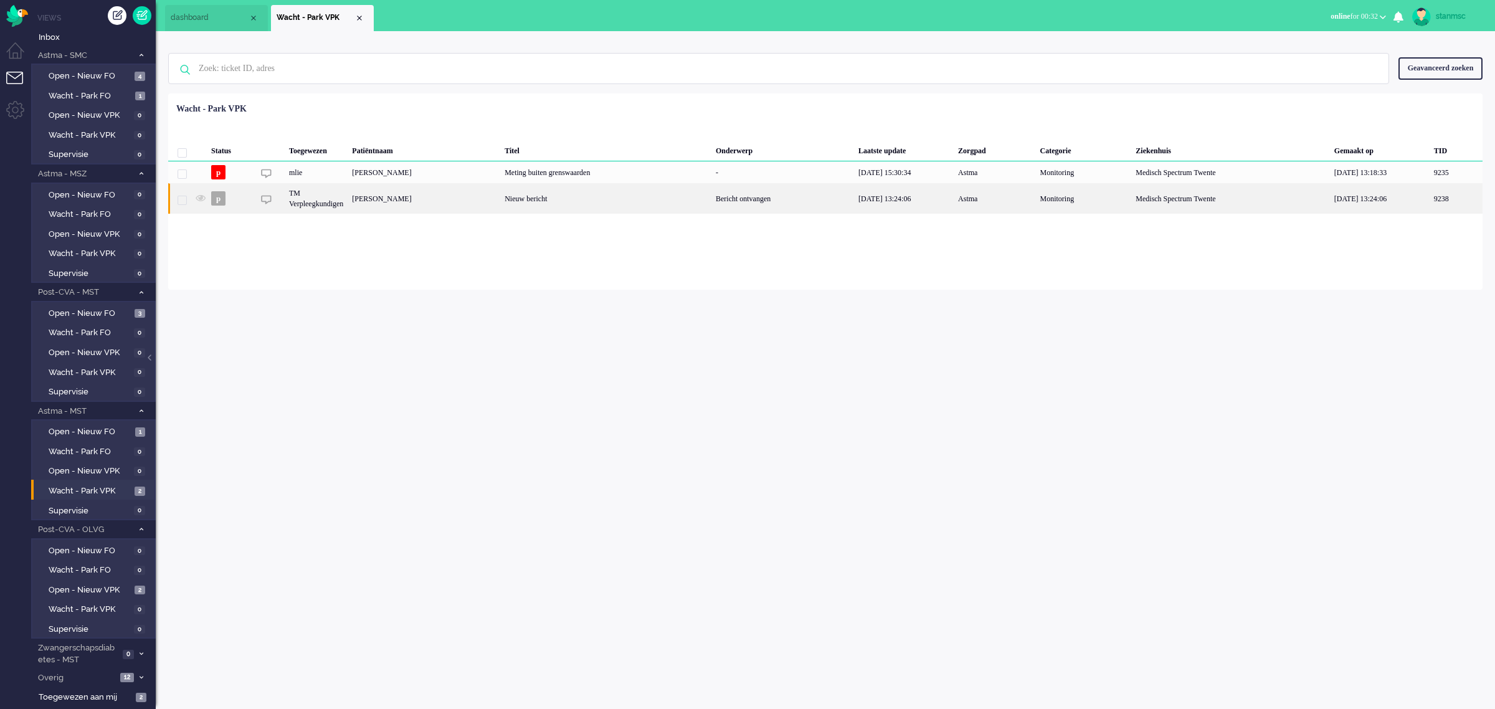
click at [1429, 204] on div "[PERSON_NAME]" at bounding box center [1455, 198] width 53 height 31
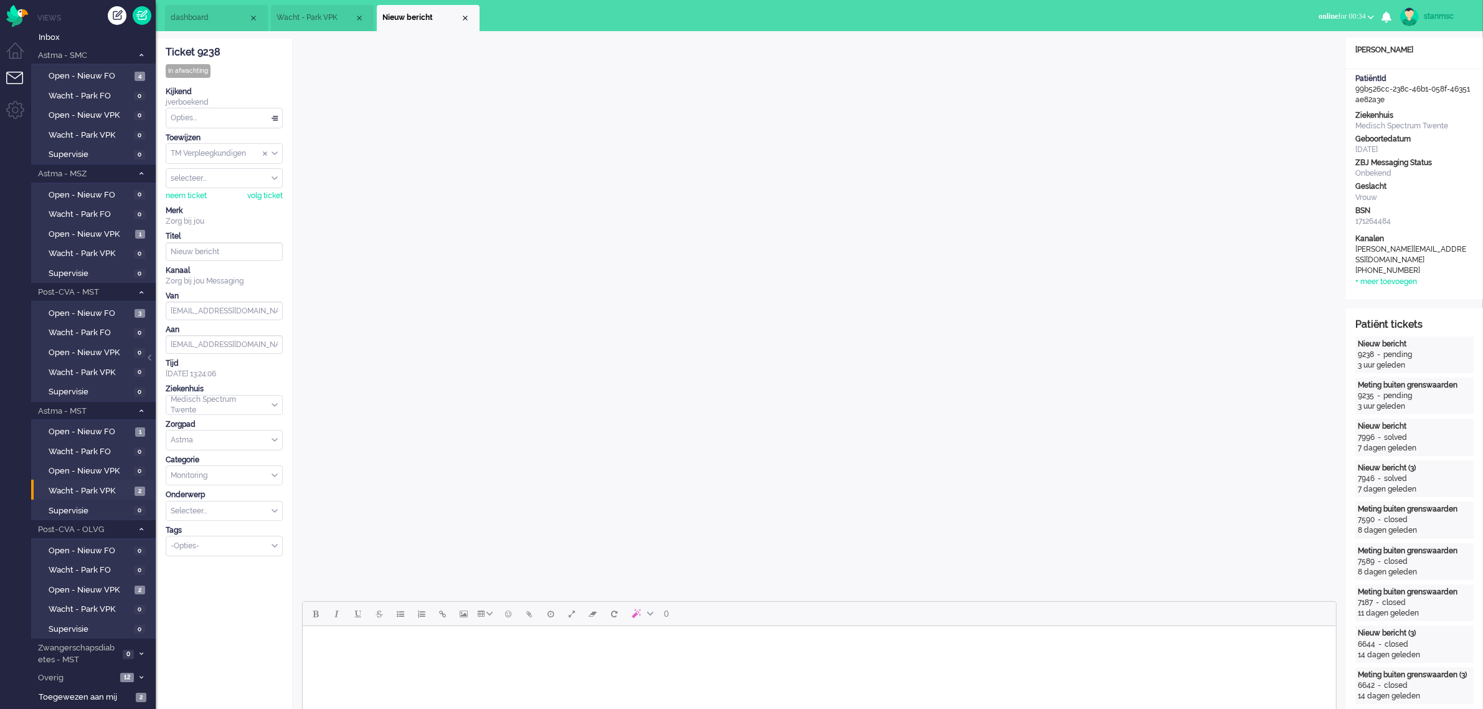
click at [1359, 14] on span "online for 00:34" at bounding box center [1342, 16] width 47 height 9
click at [1299, 40] on label "Away" at bounding box center [1322, 42] width 98 height 11
click at [1343, 16] on span "away for 00:02" at bounding box center [1344, 16] width 44 height 9
click at [1297, 57] on label "Online" at bounding box center [1322, 55] width 98 height 11
click at [463, 17] on div "Close tab" at bounding box center [465, 18] width 10 height 10
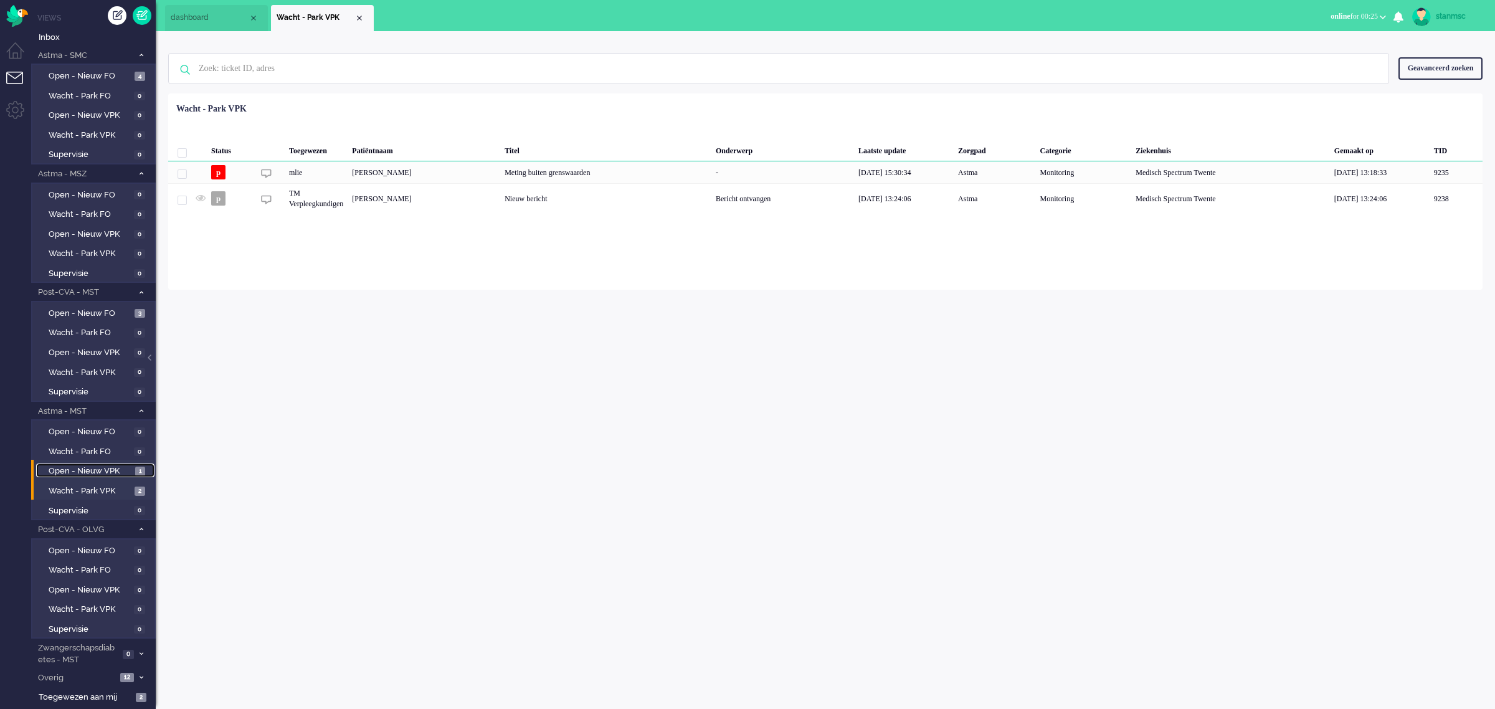
click at [98, 465] on span "Open - Nieuw VPK" at bounding box center [90, 471] width 83 height 12
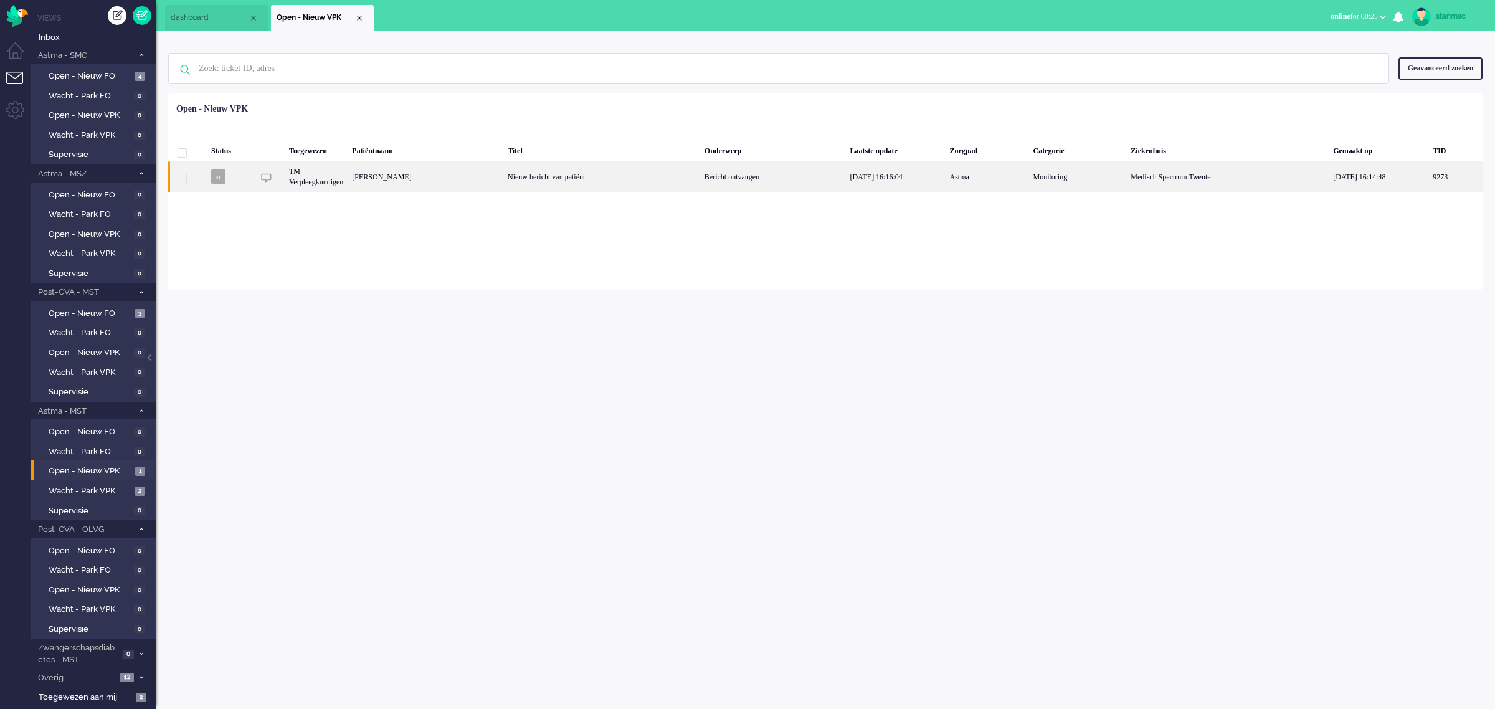
click at [1428, 178] on div "[PERSON_NAME]" at bounding box center [1455, 176] width 54 height 31
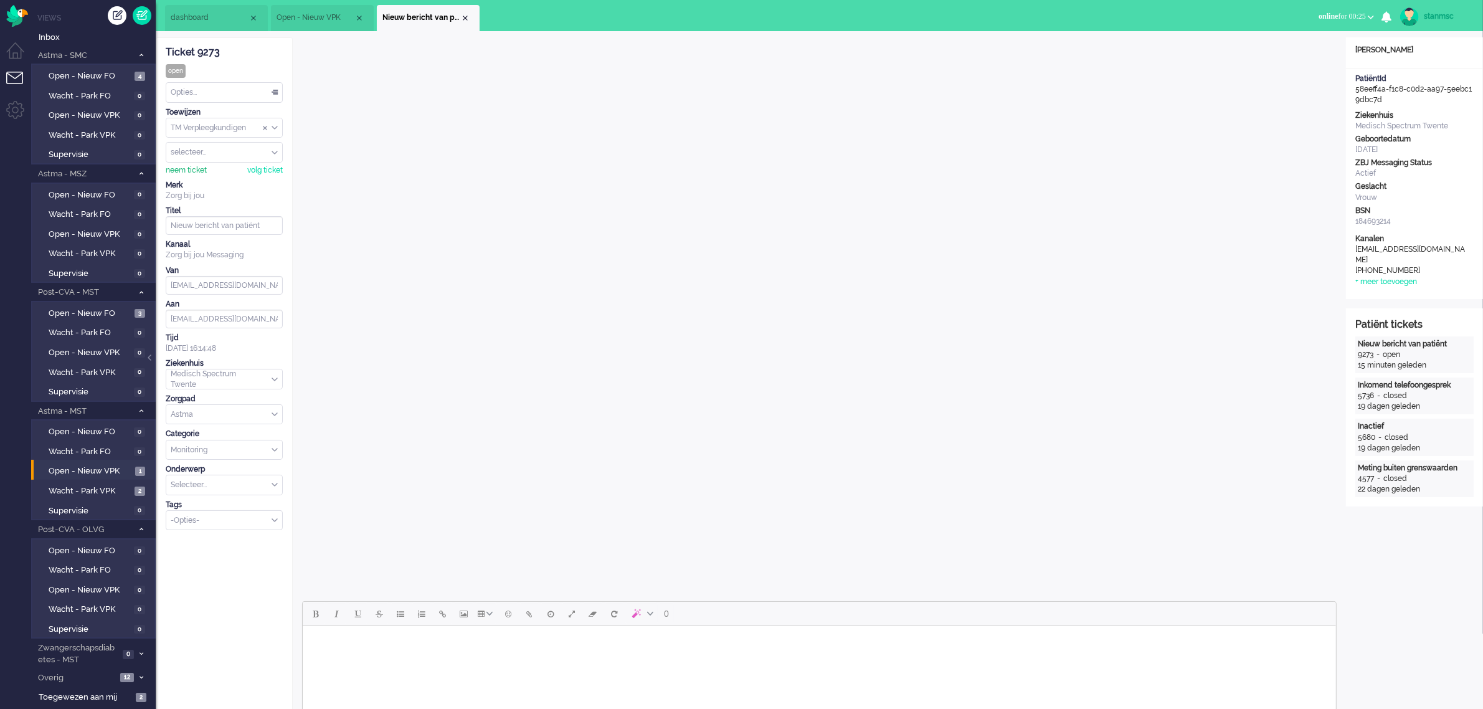
click at [187, 166] on div "neem ticket" at bounding box center [186, 170] width 41 height 11
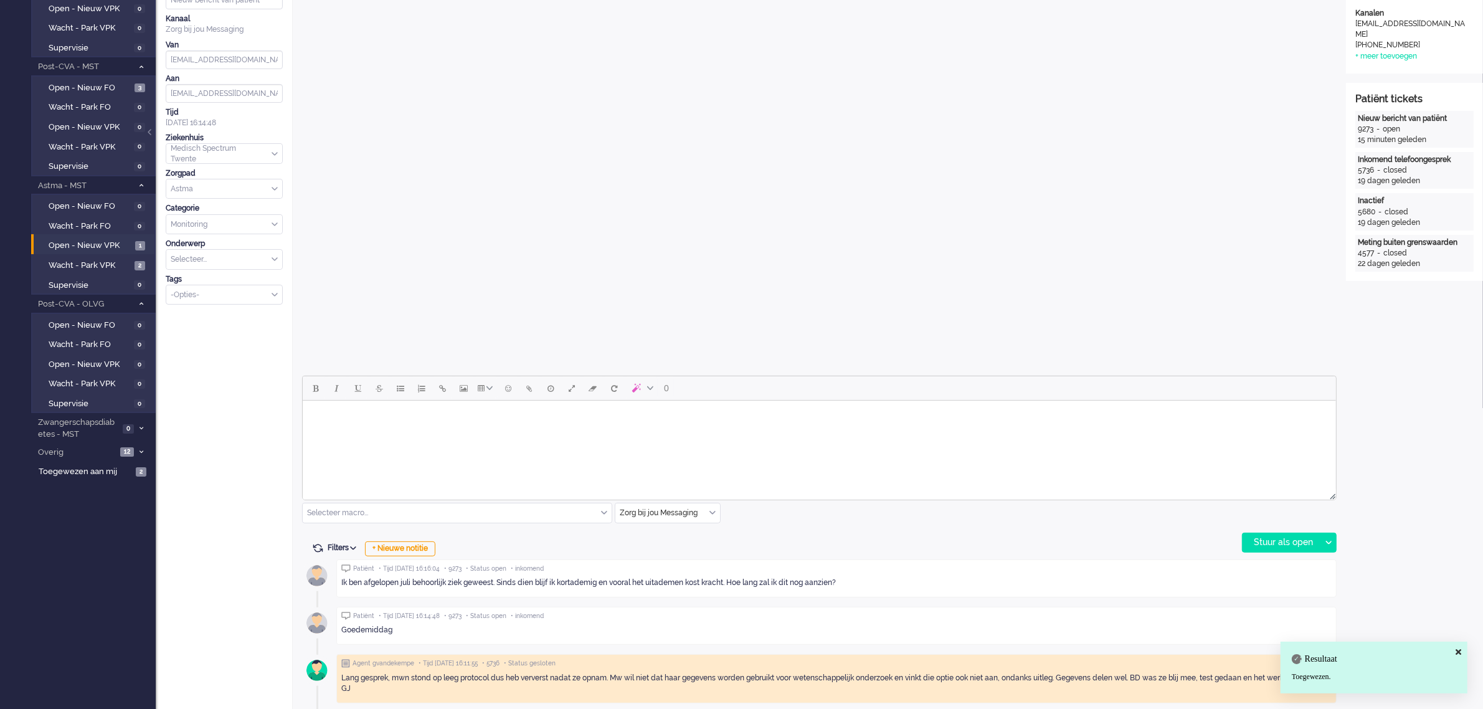
scroll to position [234, 0]
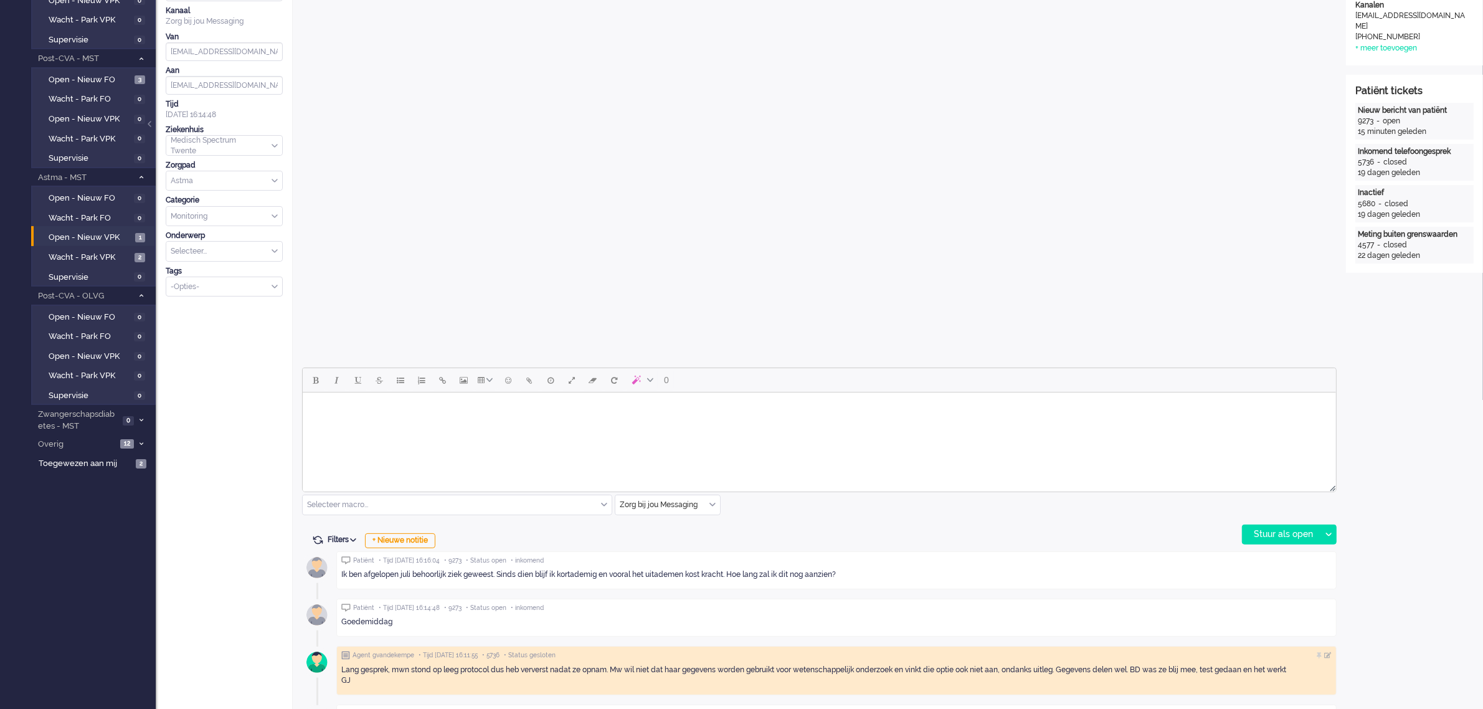
click at [921, 424] on html at bounding box center [818, 408] width 1033 height 32
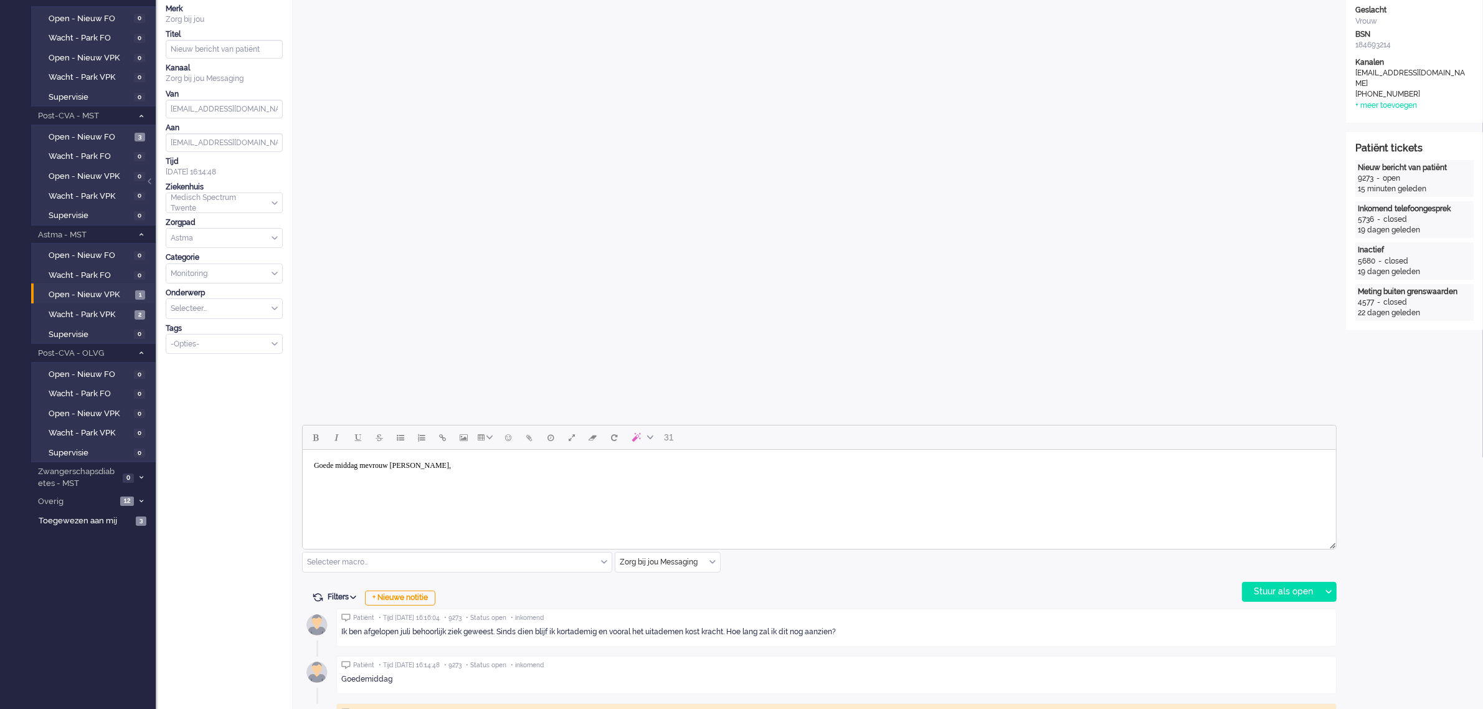
scroll to position [311, 0]
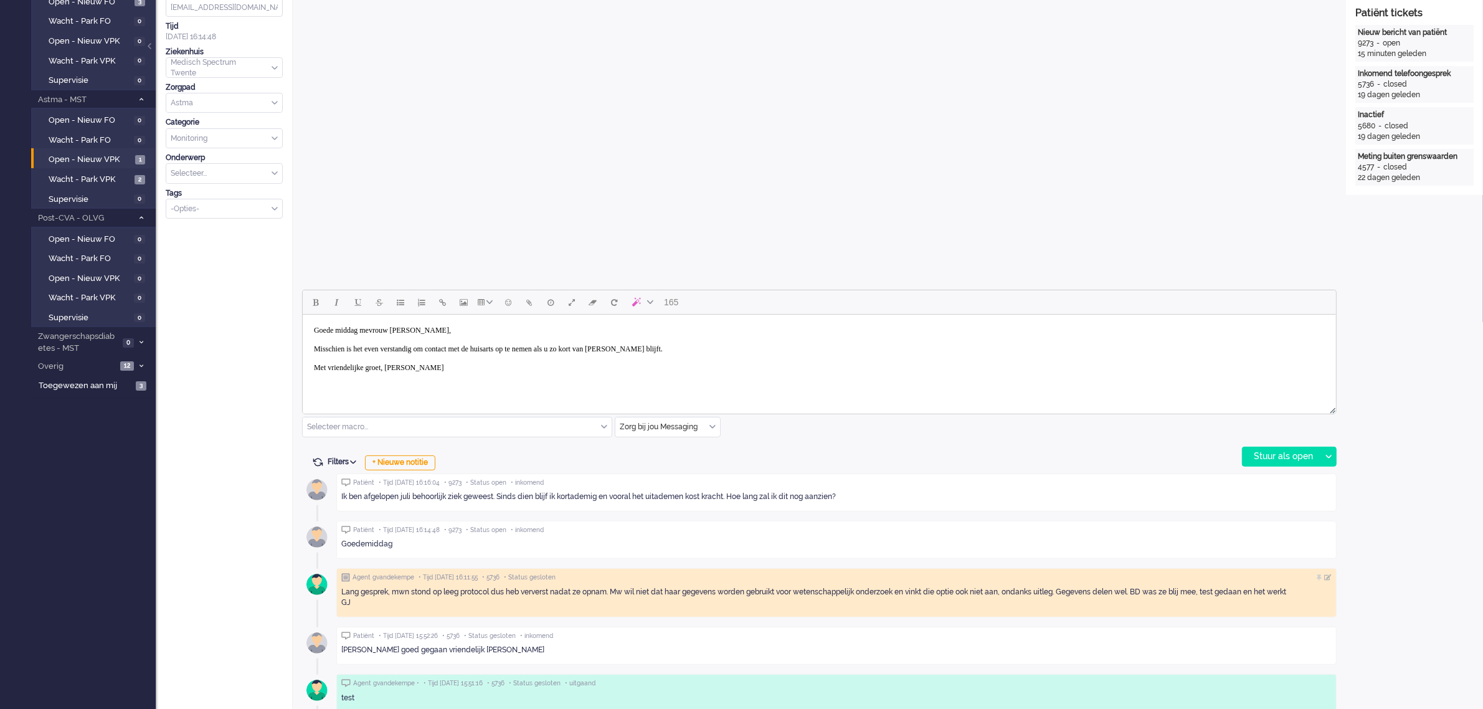
click at [699, 349] on body "Goede middag mevrouw [PERSON_NAME], Misschien is het even verstandig om contact…" at bounding box center [818, 349] width 1023 height 59
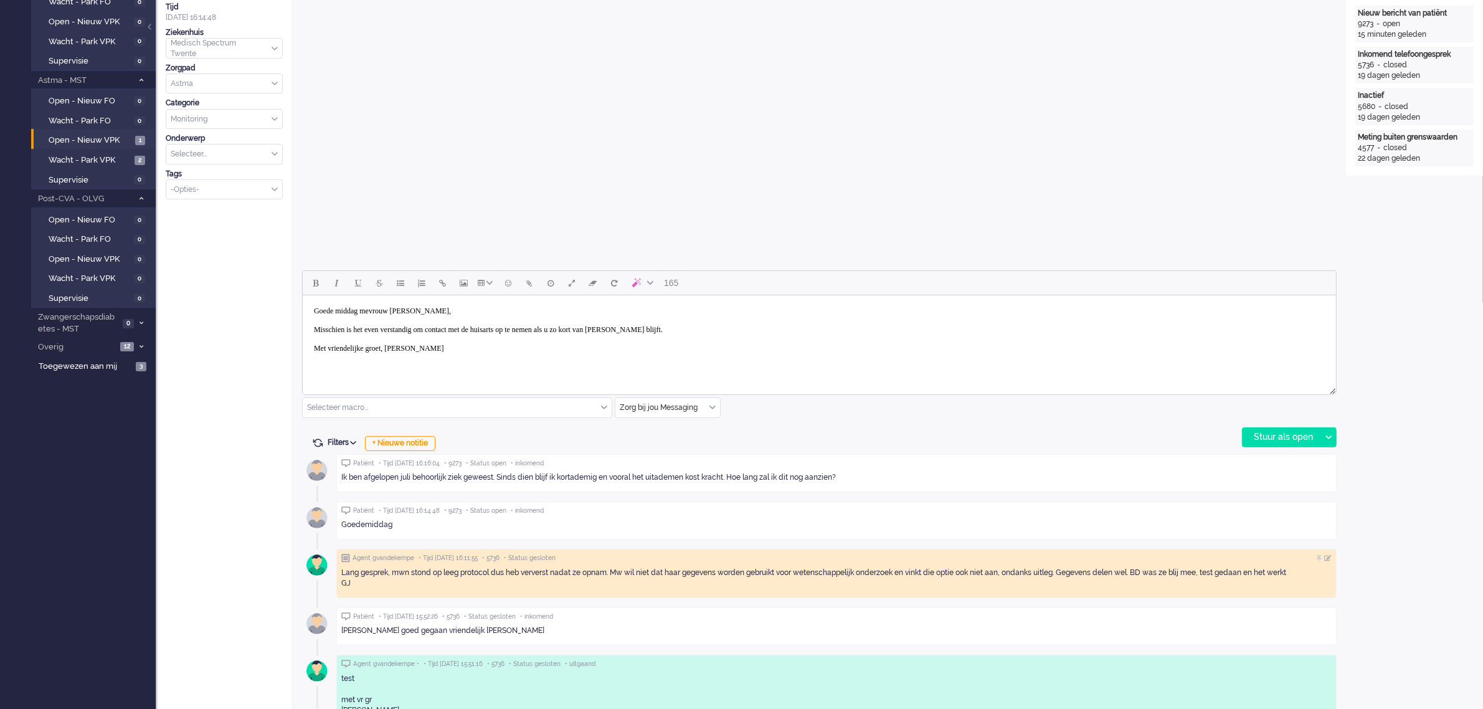
scroll to position [389, 0]
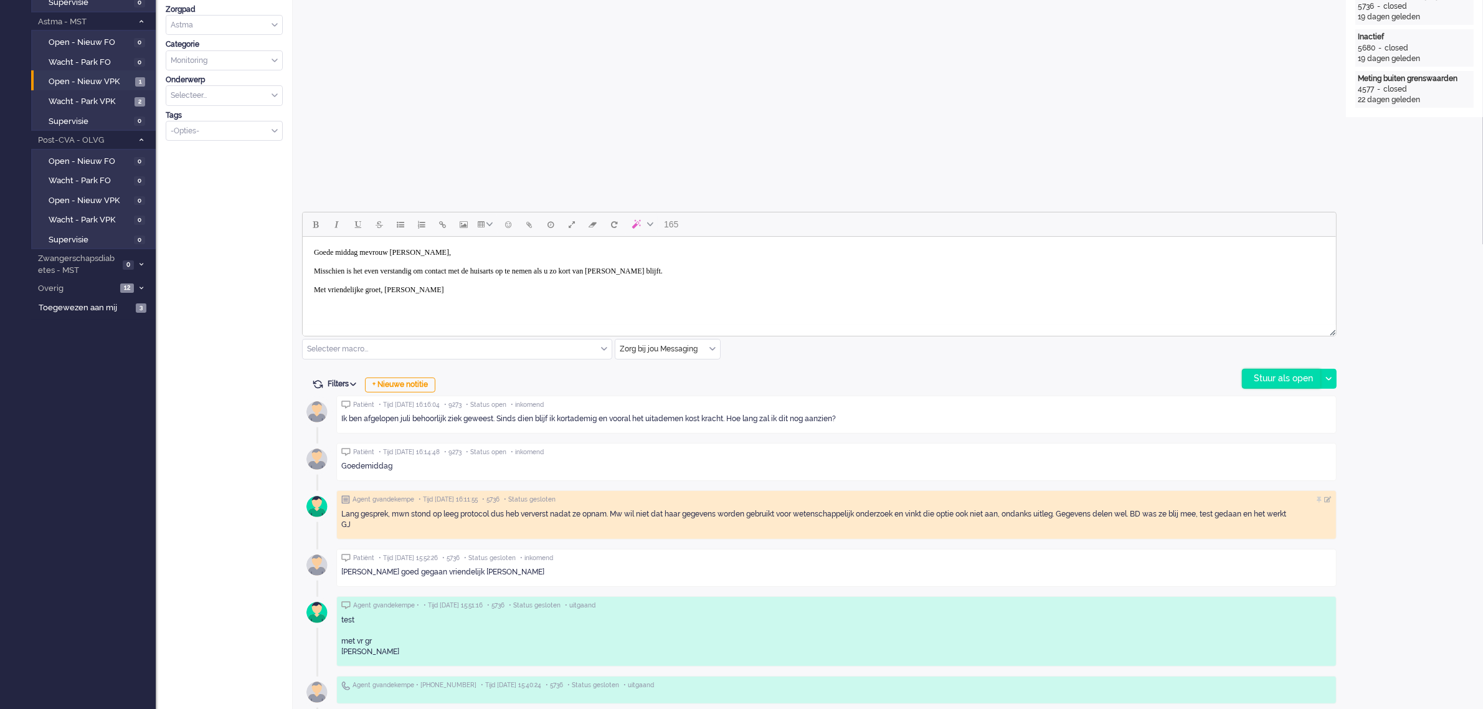
click at [1271, 379] on div "Stuur als open" at bounding box center [1282, 378] width 78 height 19
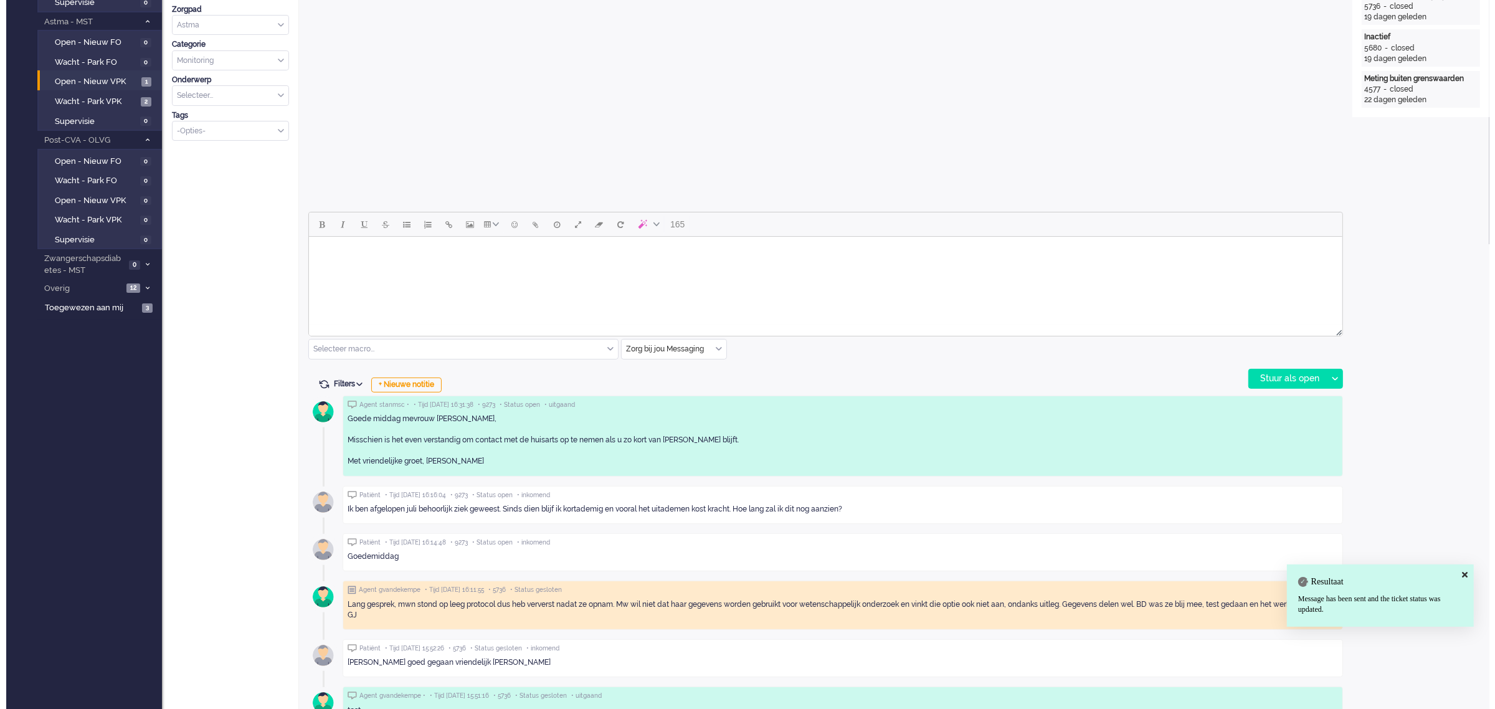
scroll to position [0, 0]
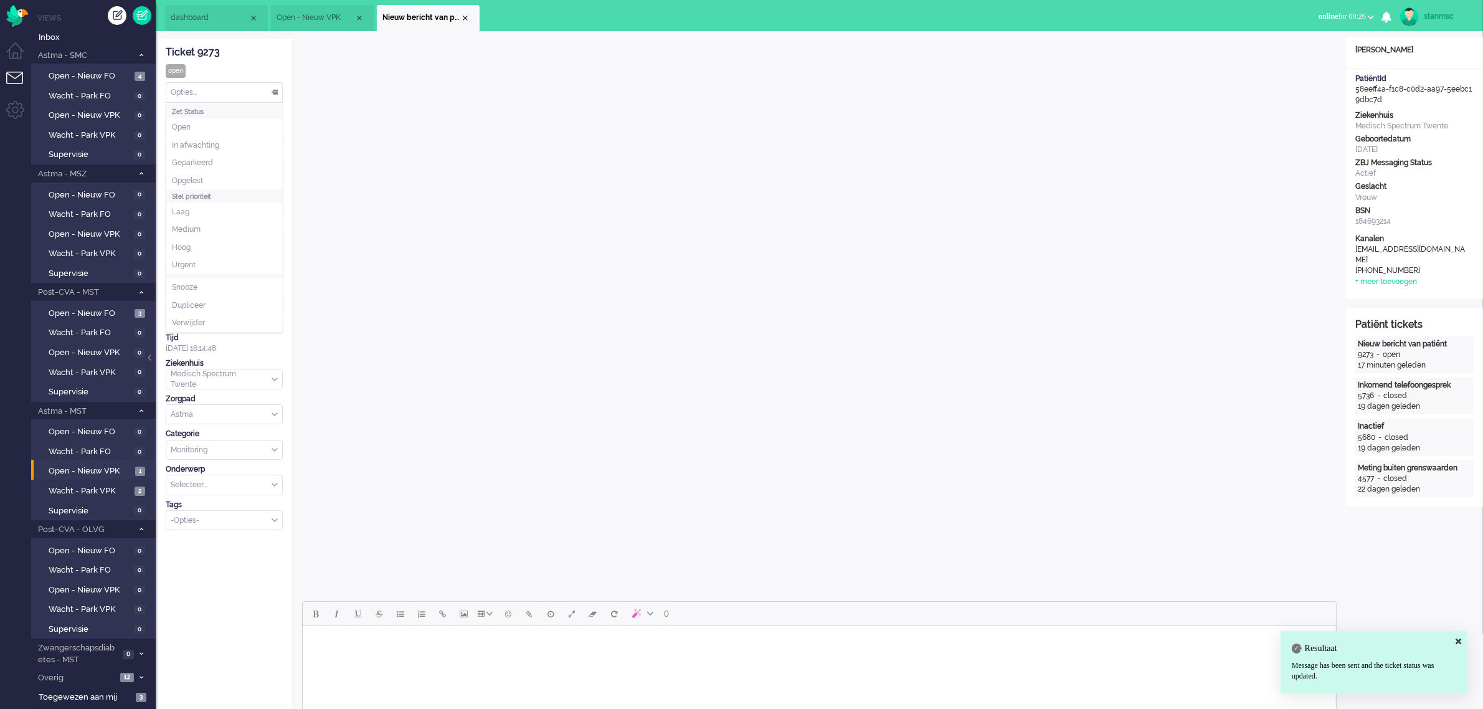
click at [210, 94] on div "Opties..." at bounding box center [224, 92] width 116 height 19
click at [194, 178] on span "Opgelost" at bounding box center [187, 181] width 31 height 11
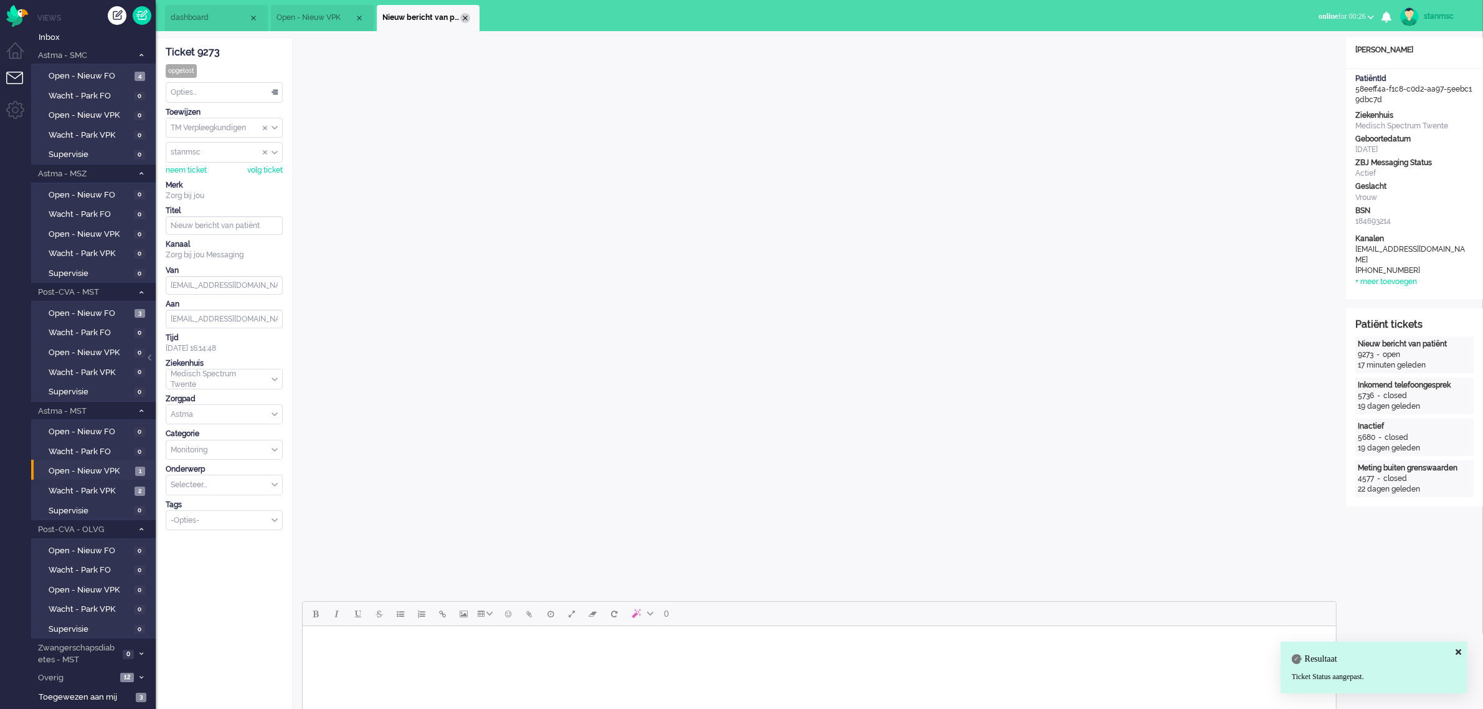
click at [466, 20] on div "Close tab" at bounding box center [465, 18] width 10 height 10
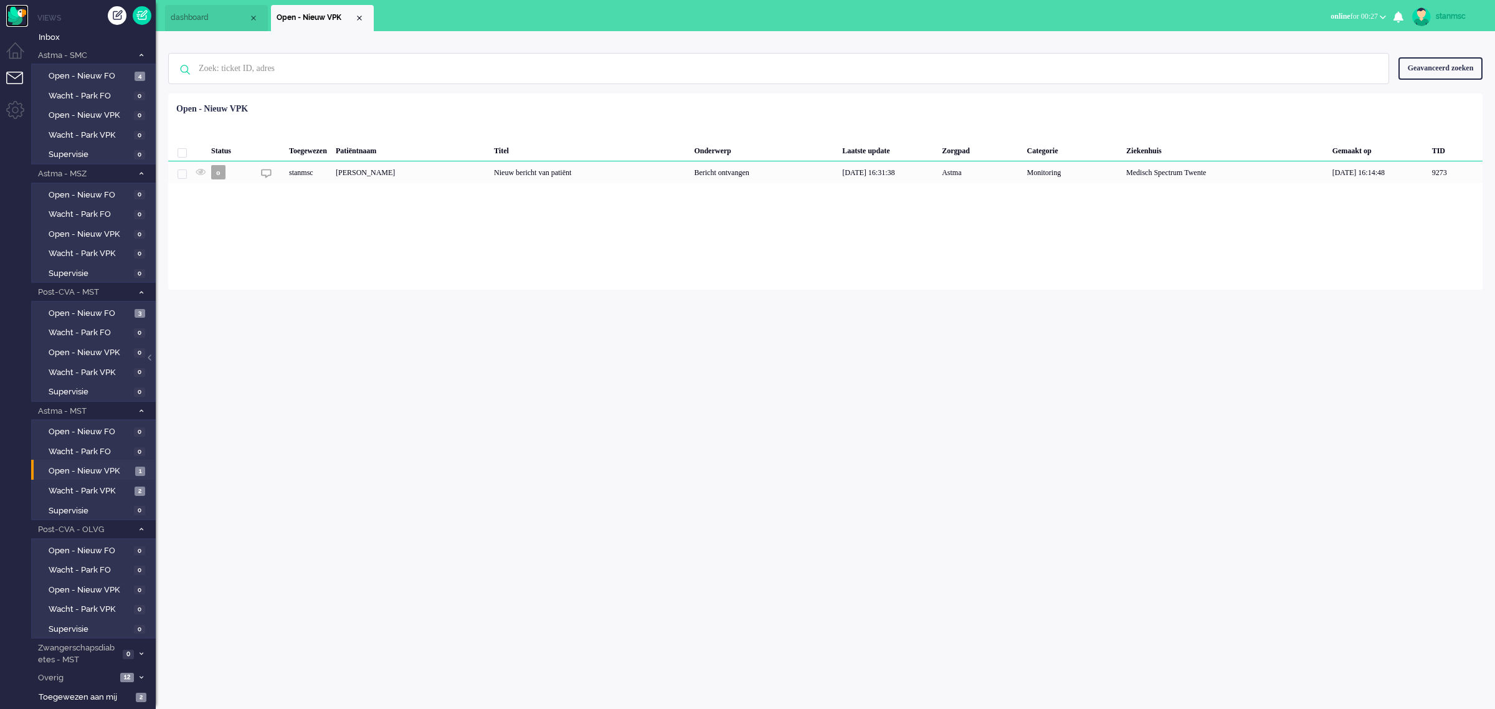
click at [17, 12] on img "Omnidesk" at bounding box center [17, 16] width 22 height 22
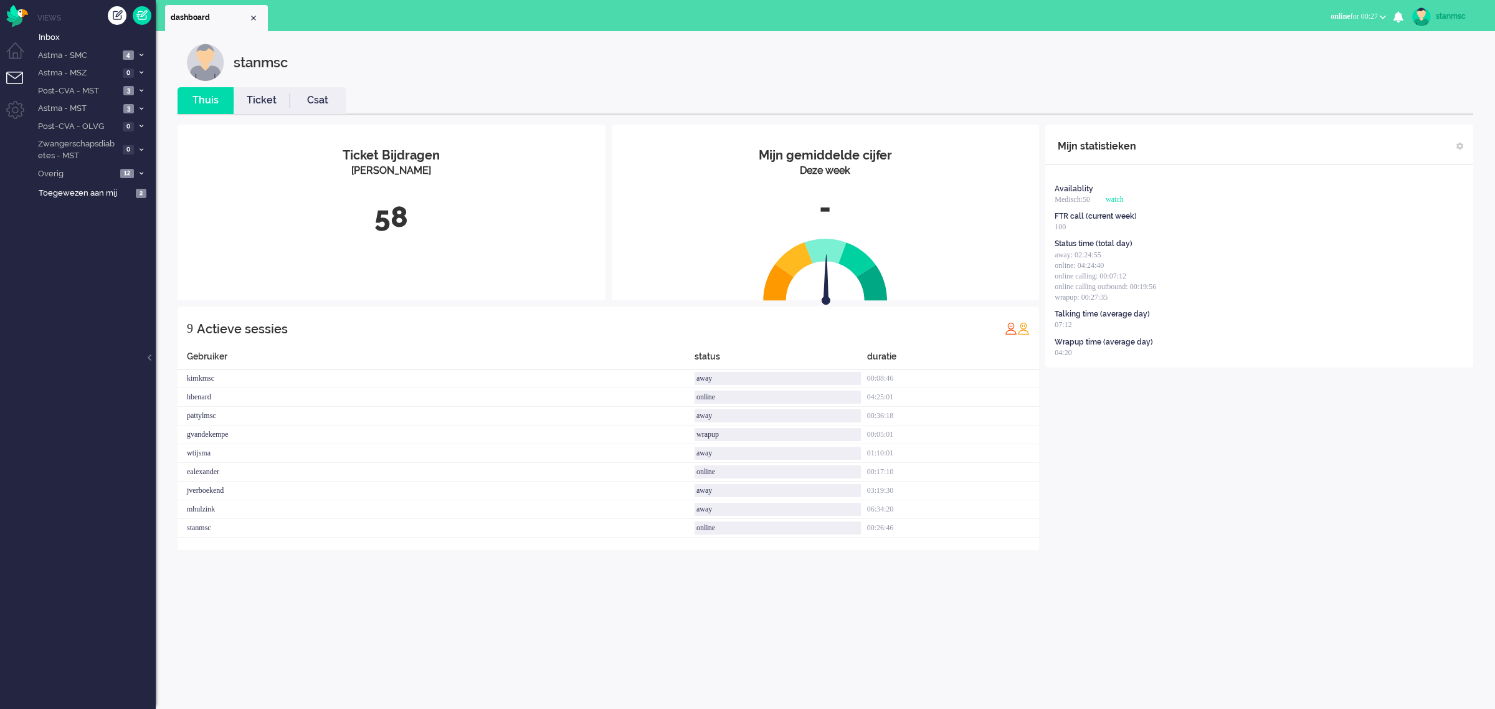
click at [267, 102] on link "Ticket" at bounding box center [262, 100] width 56 height 14
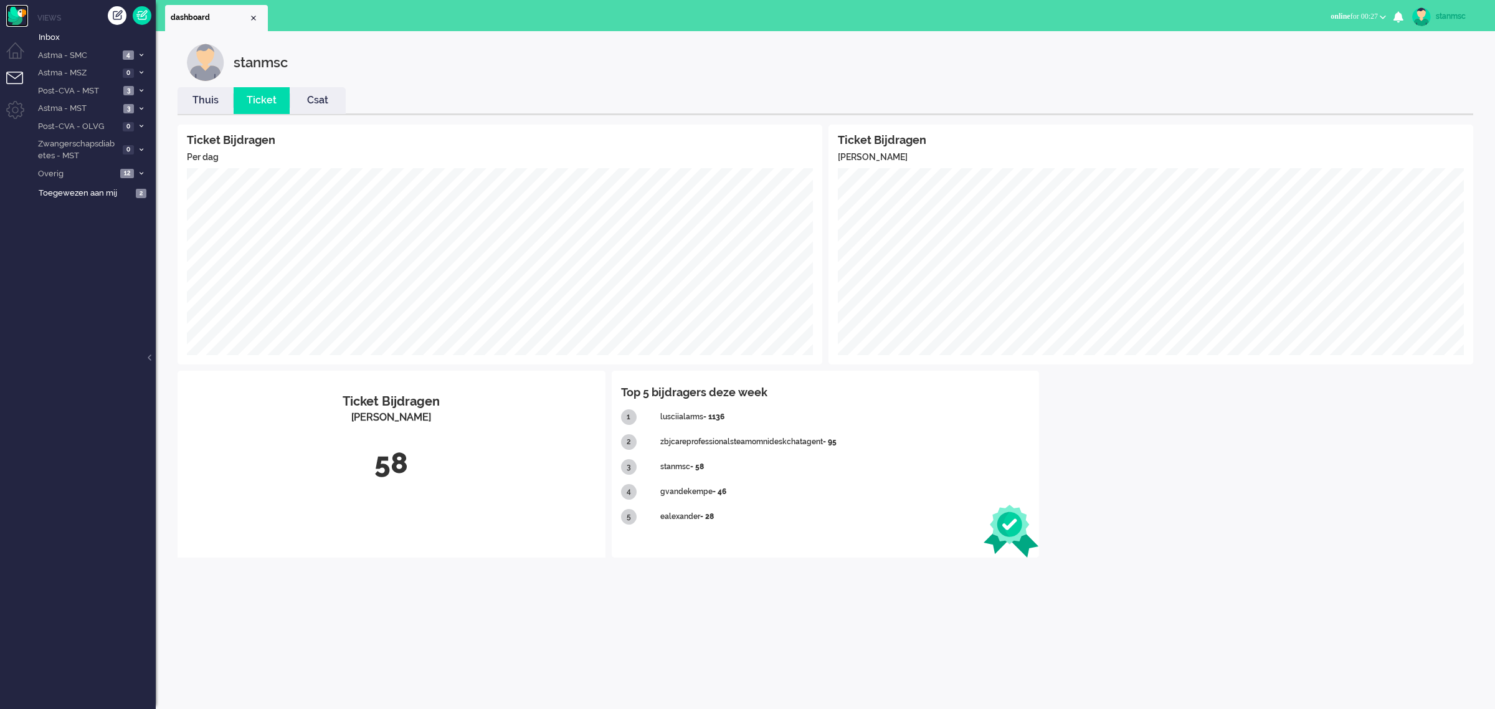
click at [10, 16] on img "Omnidesk" at bounding box center [17, 16] width 22 height 22
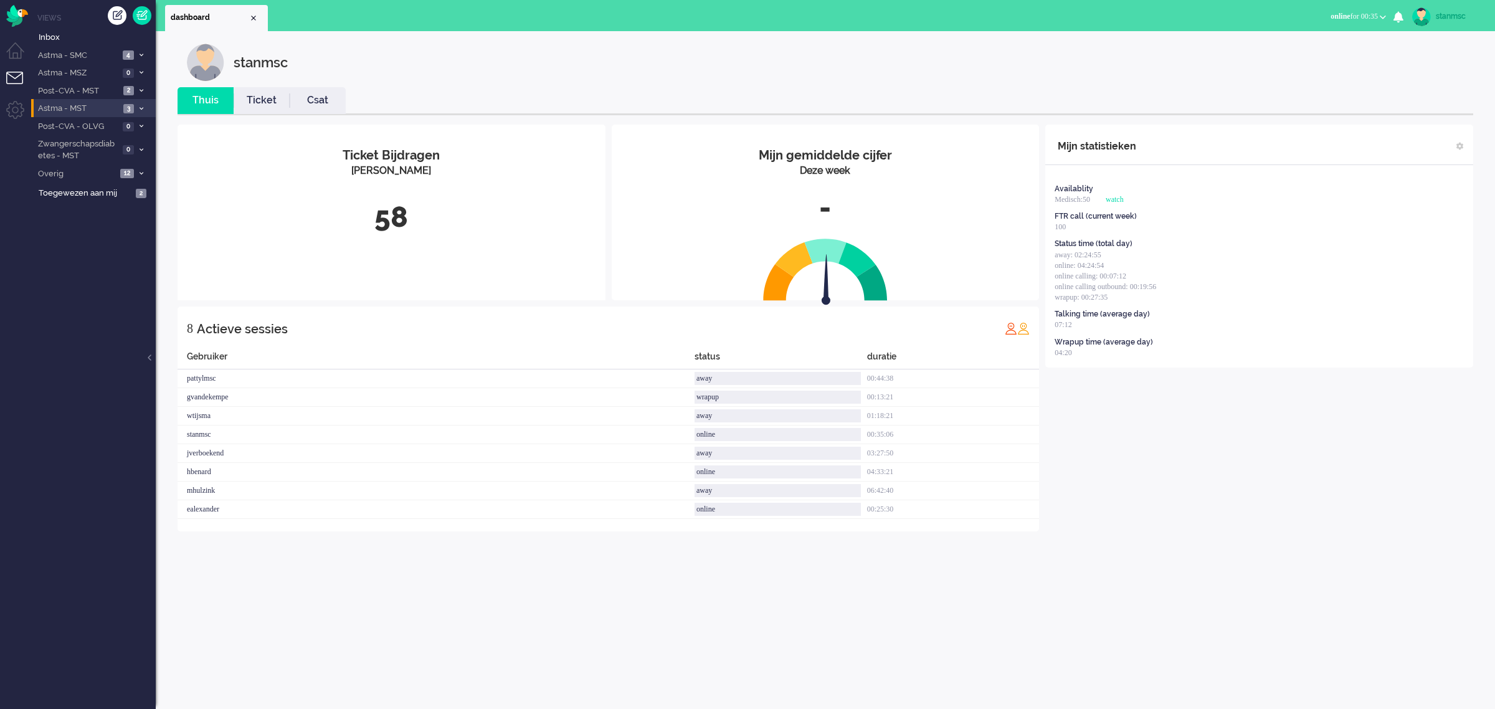
click at [89, 108] on span "Astma - MST" at bounding box center [77, 109] width 83 height 12
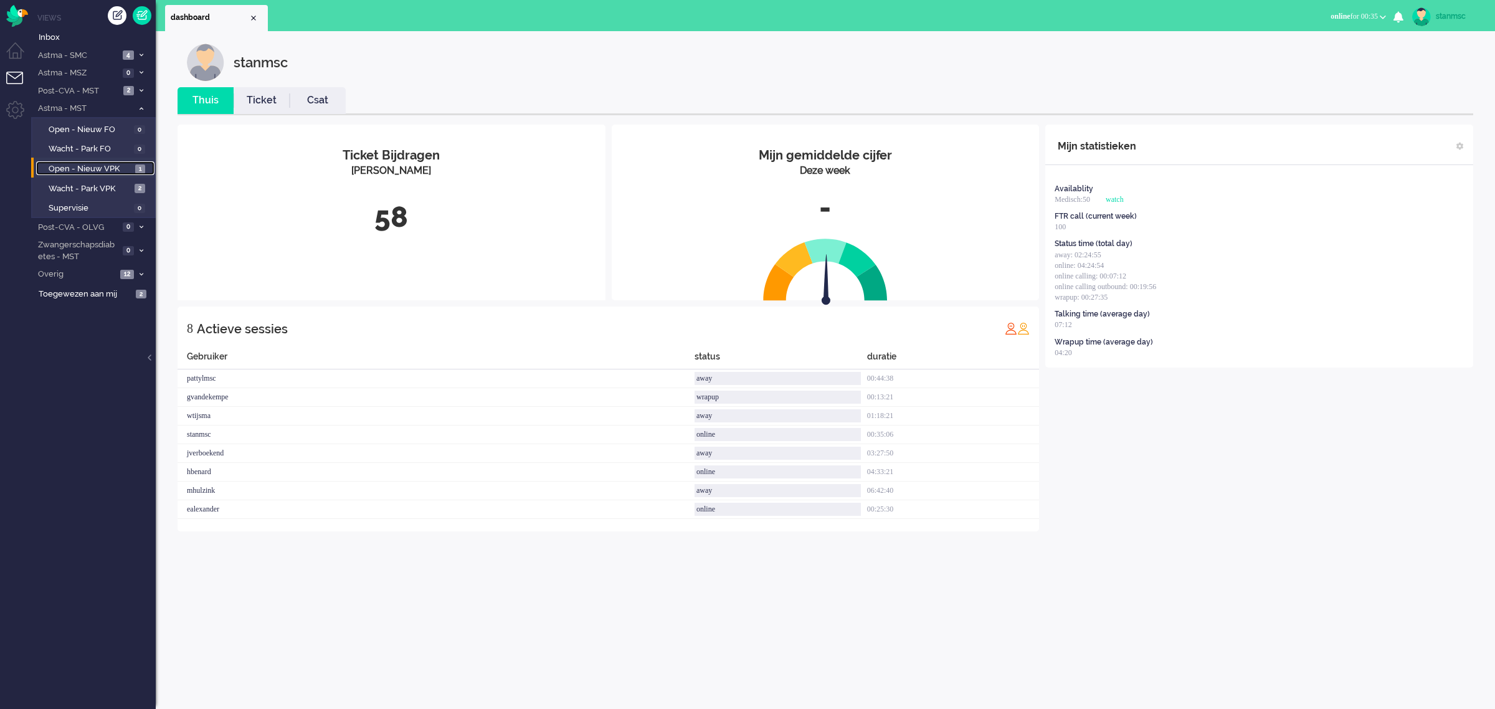
click at [97, 169] on span "Open - Nieuw VPK" at bounding box center [90, 169] width 83 height 12
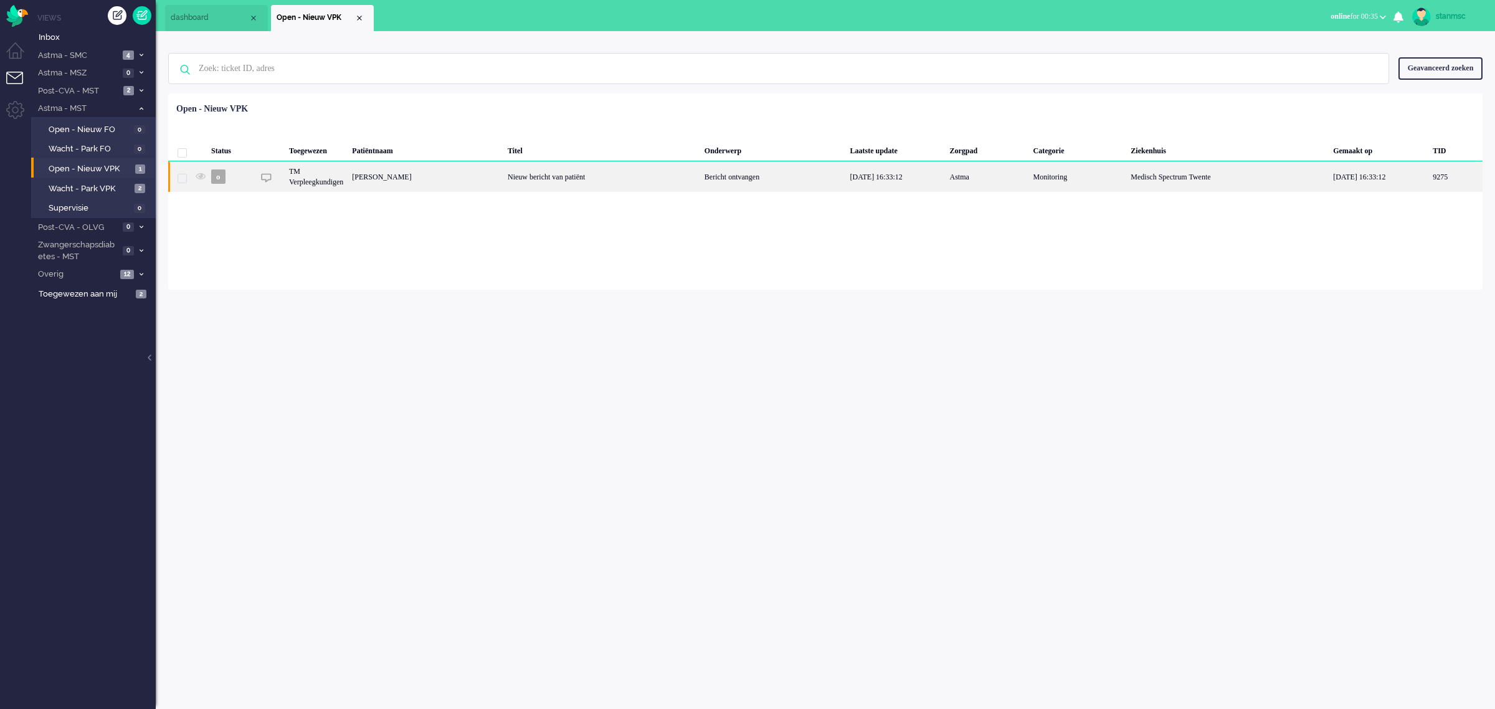
click at [1428, 179] on div "[PERSON_NAME]" at bounding box center [1455, 176] width 54 height 31
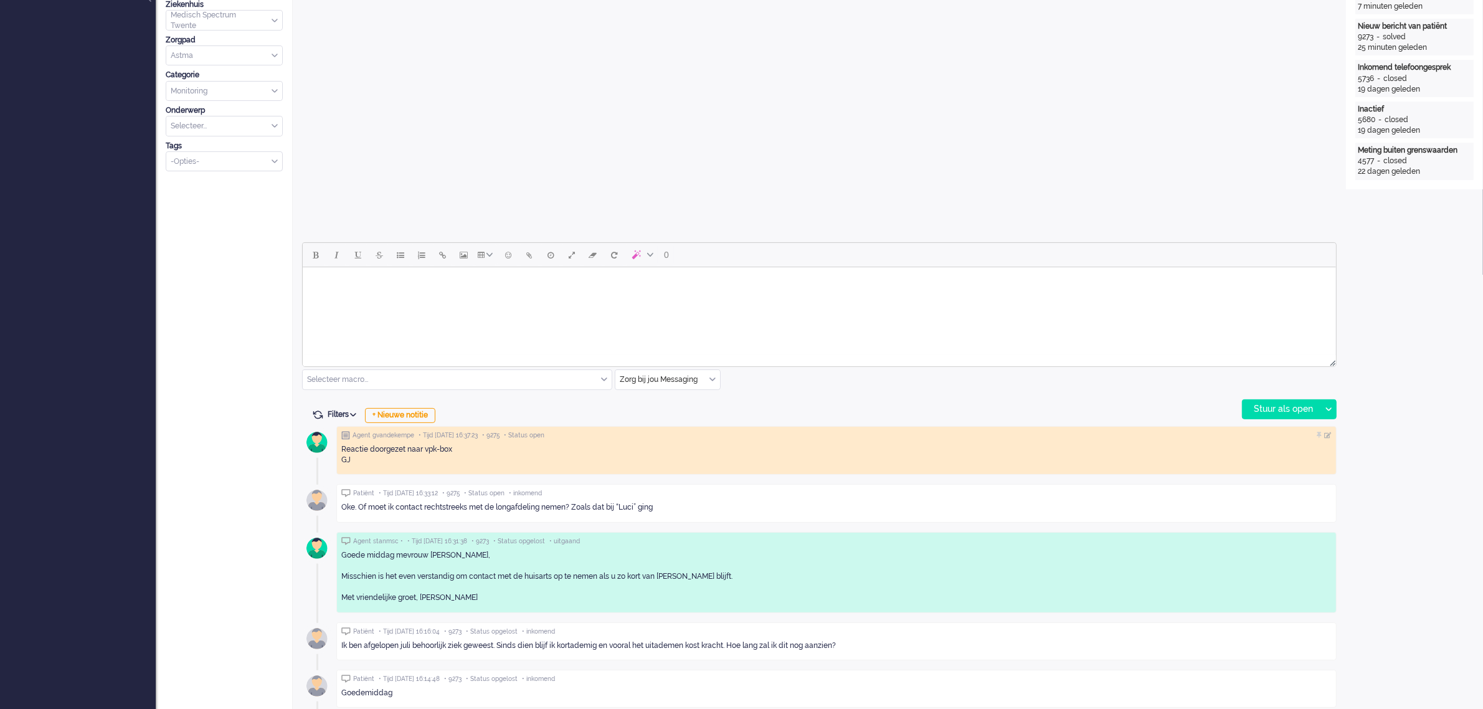
scroll to position [389, 0]
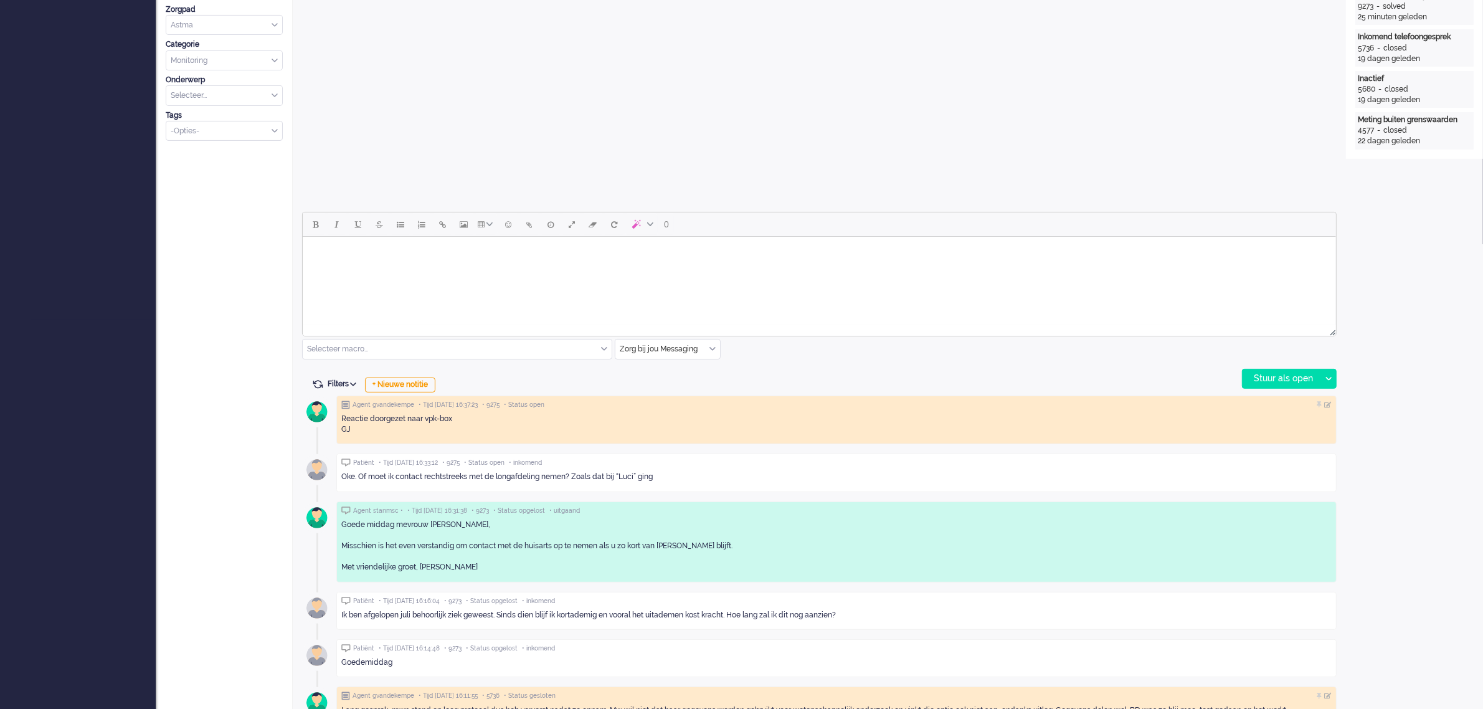
click at [356, 262] on body "Rich Text Area. Press ALT-0 for help." at bounding box center [818, 253] width 1023 height 22
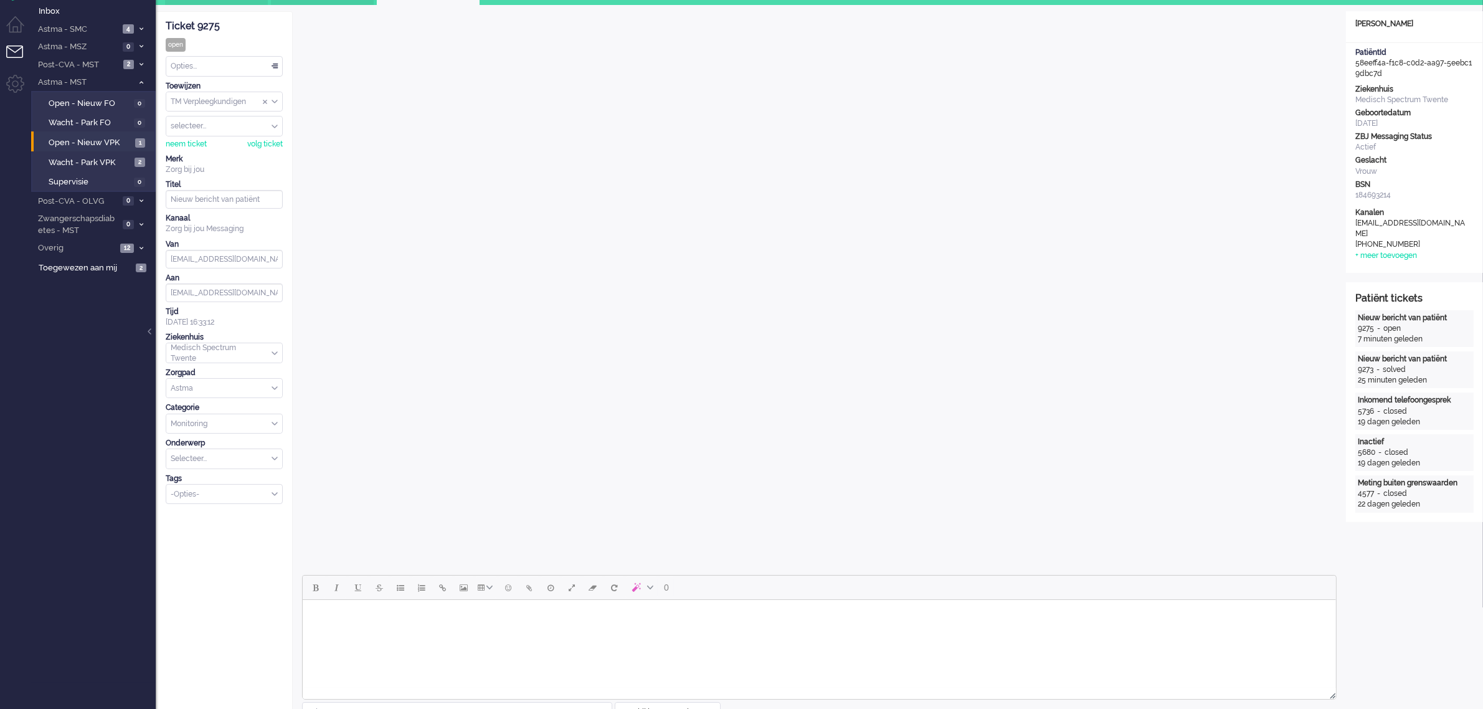
scroll to position [0, 0]
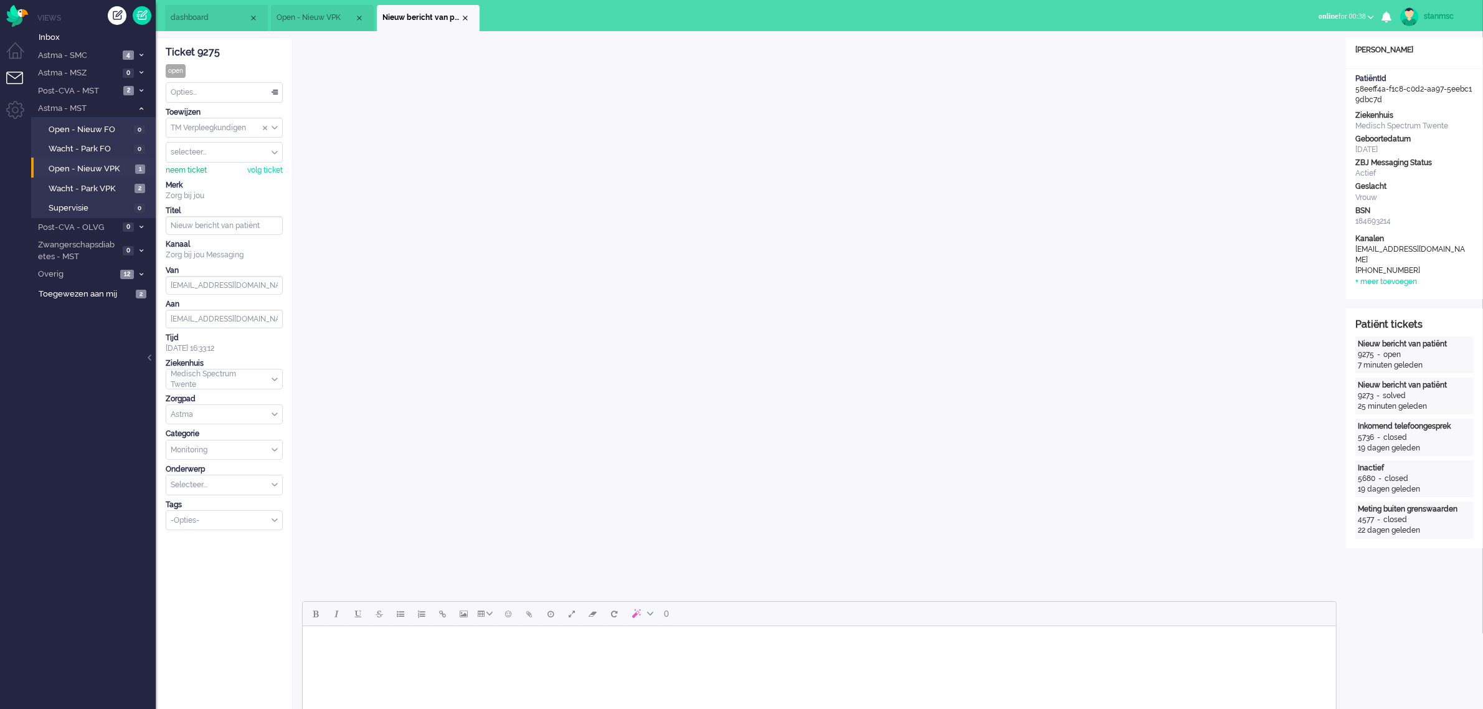
click at [191, 171] on div "neem ticket" at bounding box center [186, 170] width 41 height 11
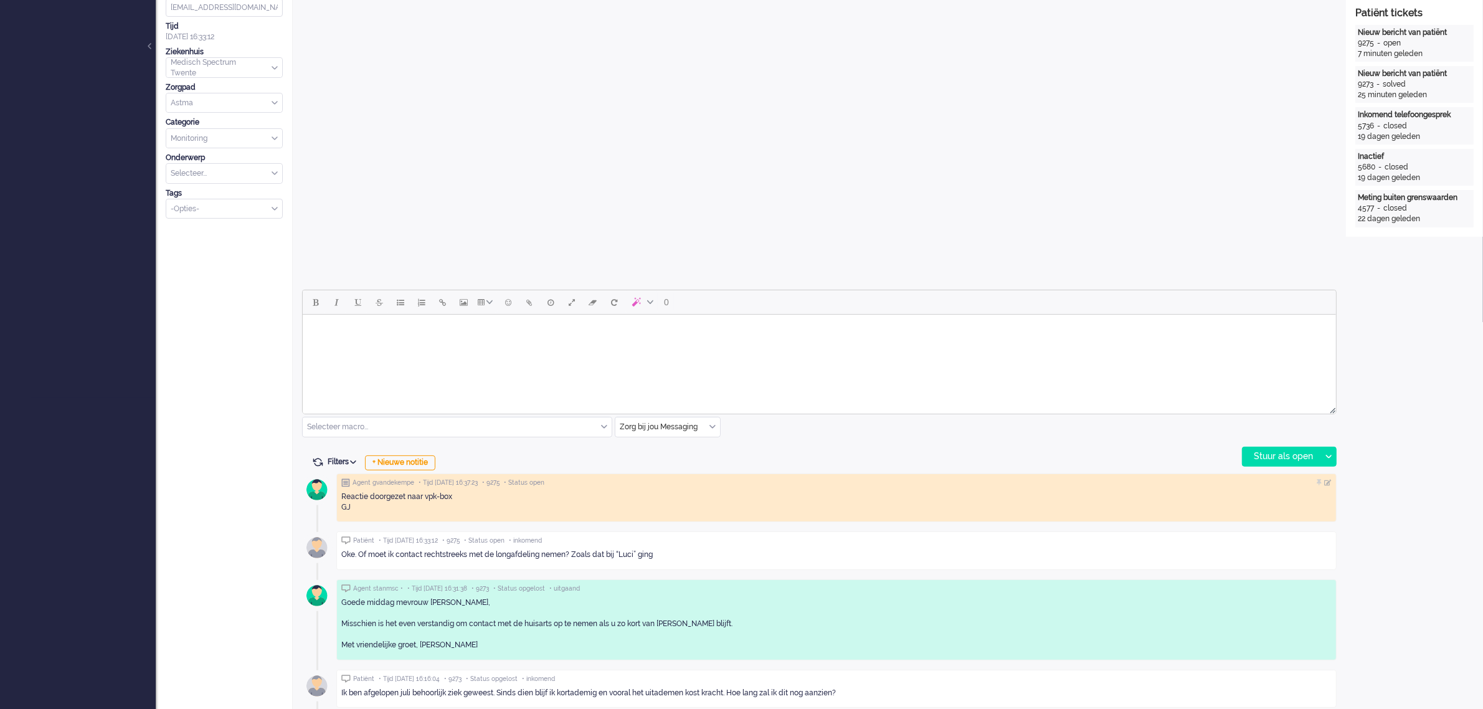
click at [455, 346] on html at bounding box center [818, 331] width 1033 height 32
click at [360, 350] on body "Goede middag mevrouw [PERSON_NAME], U heeft nu" at bounding box center [818, 340] width 1023 height 40
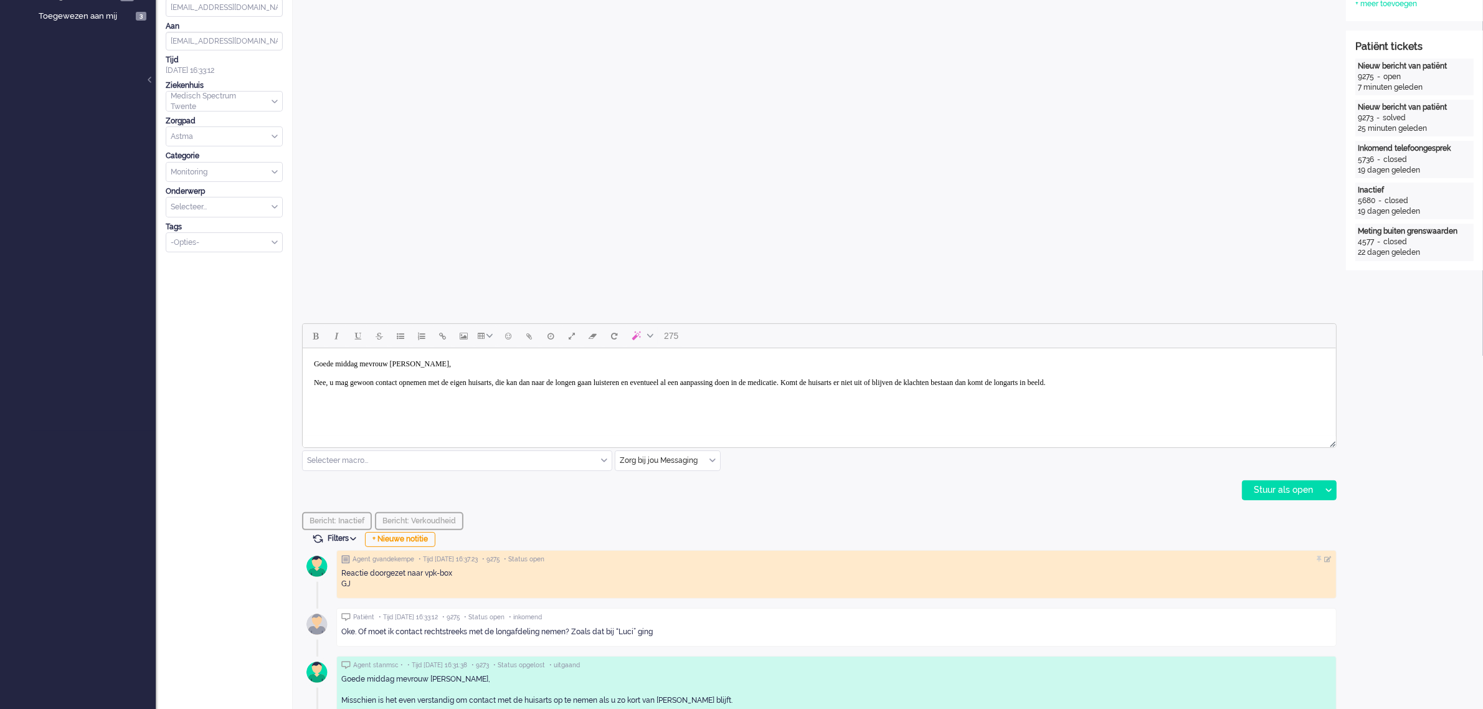
scroll to position [389, 0]
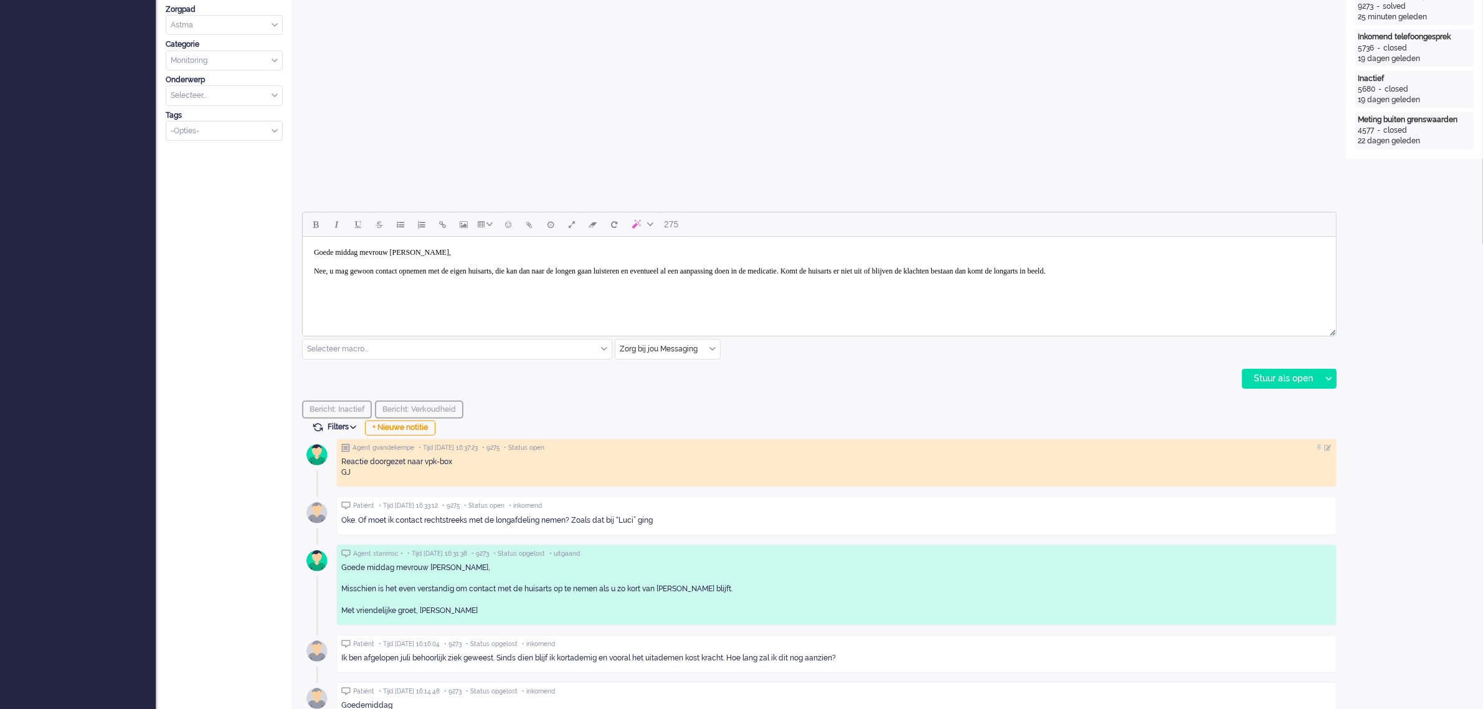
click at [329, 272] on body "Goede middag mevrouw van Maare, Nee, u mag gewoon contact opnemen met de eigen …" at bounding box center [818, 267] width 1023 height 50
click at [391, 268] on body "Goede middag mevrouw van Maare, Nee, u mag gewoon contact opnemen met de eigen …" at bounding box center [818, 267] width 1023 height 50
click at [1221, 271] on body "Goede middag mevrouw van Maare, Nee, u mag contact opnemen met de eigen huisart…" at bounding box center [818, 267] width 1023 height 50
click at [1274, 377] on div "Stuur als open" at bounding box center [1282, 378] width 78 height 19
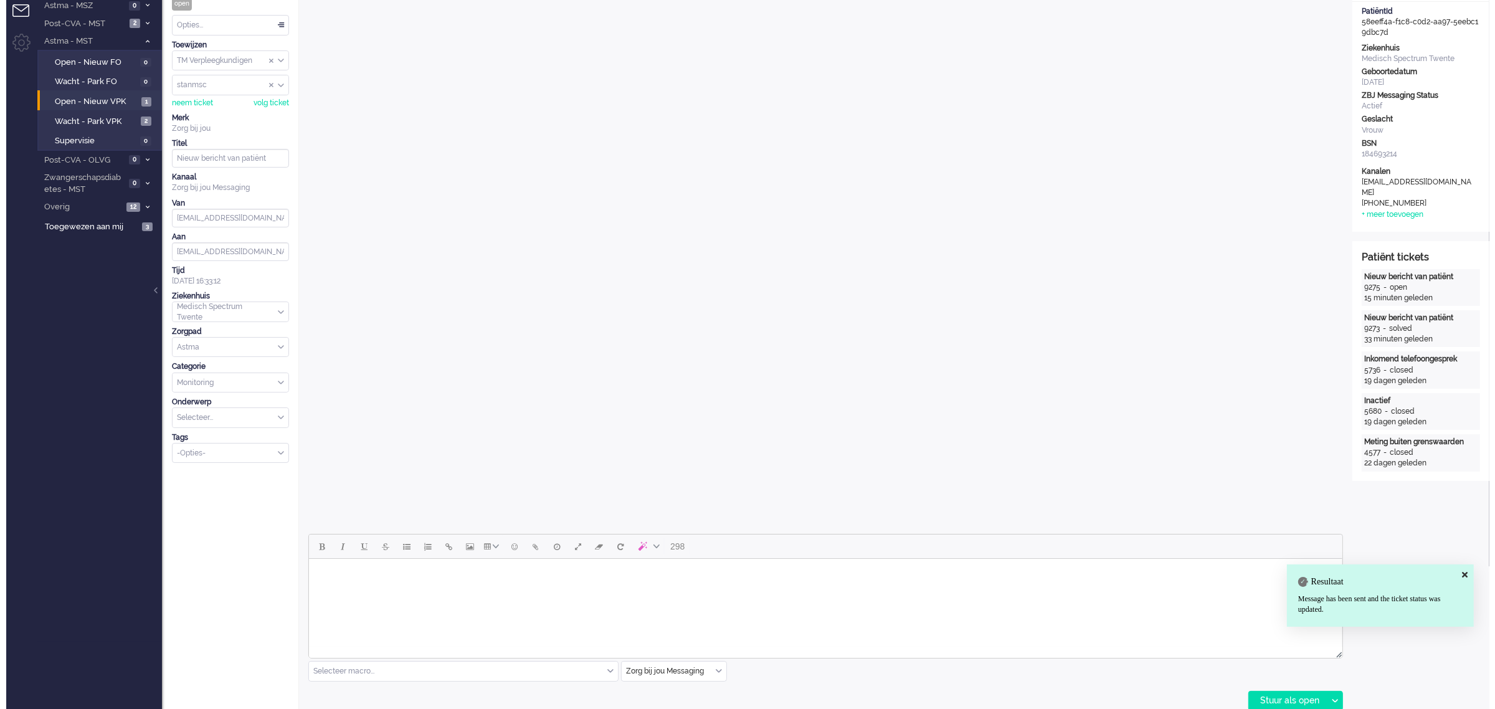
scroll to position [0, 0]
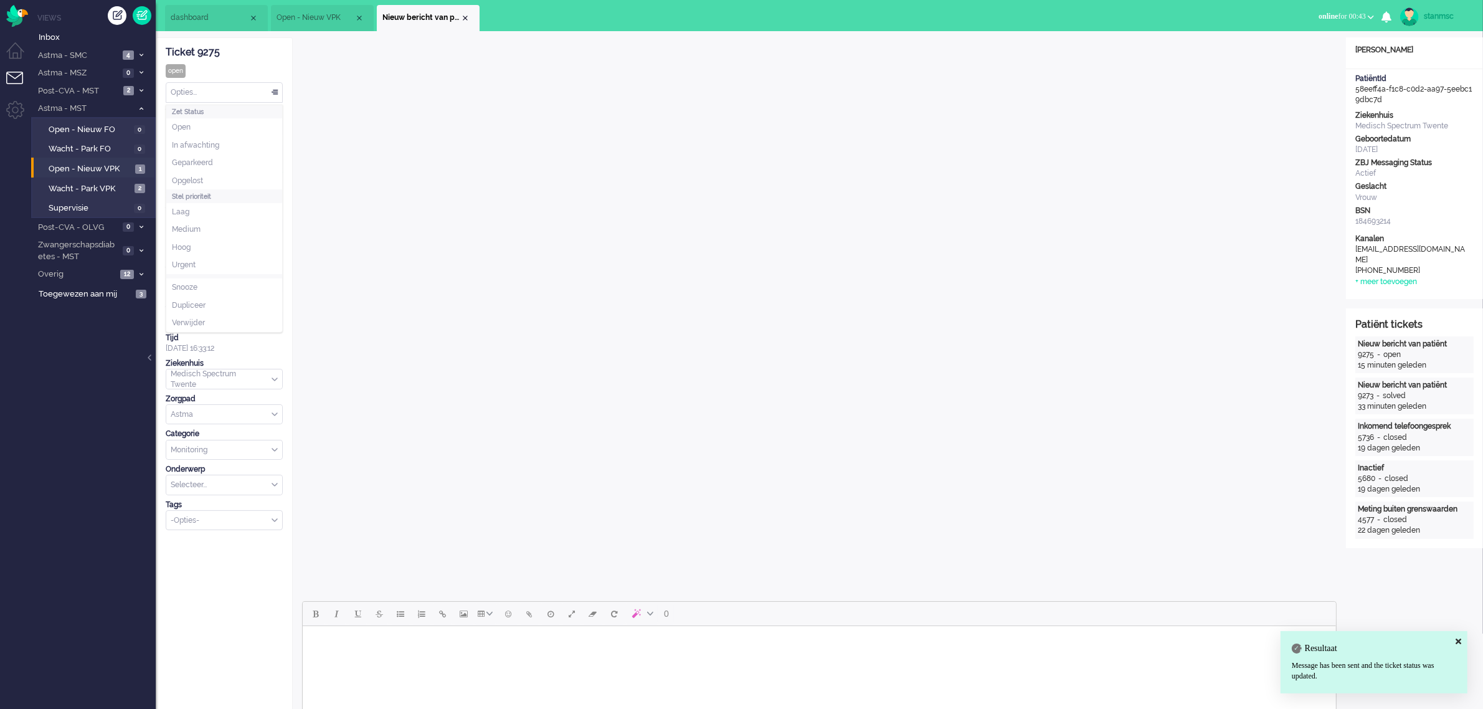
click at [195, 95] on div "Opties..." at bounding box center [224, 92] width 116 height 19
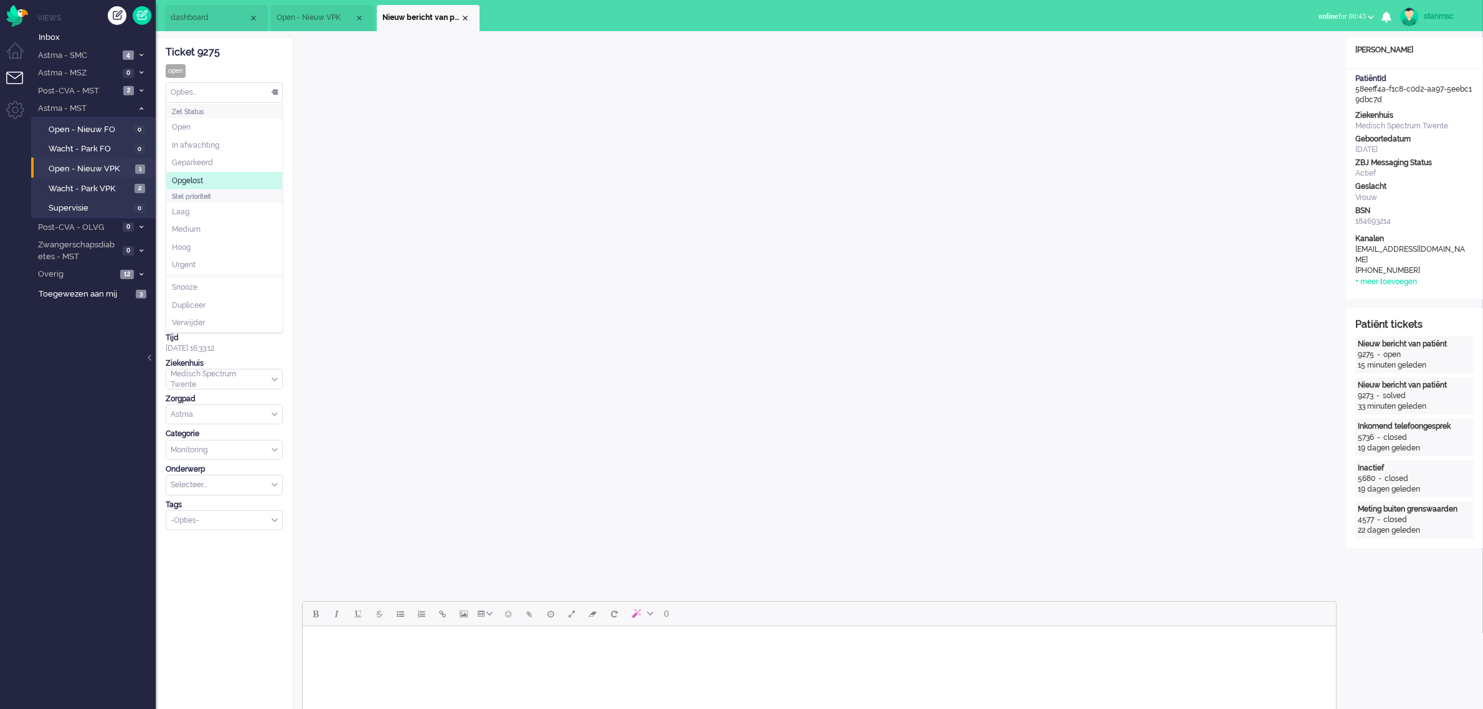
click at [192, 183] on span "Opgelost" at bounding box center [187, 181] width 31 height 11
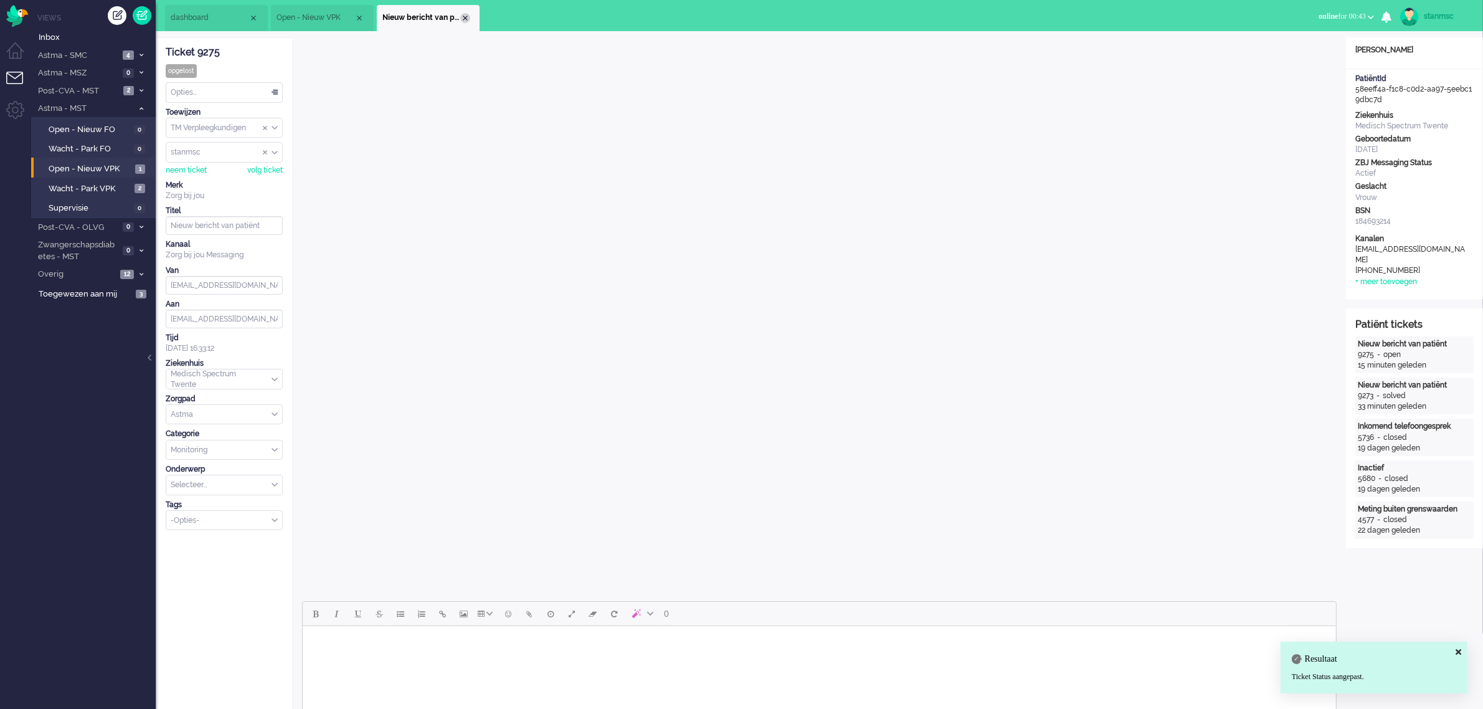
click at [465, 16] on div "Close tab" at bounding box center [465, 18] width 10 height 10
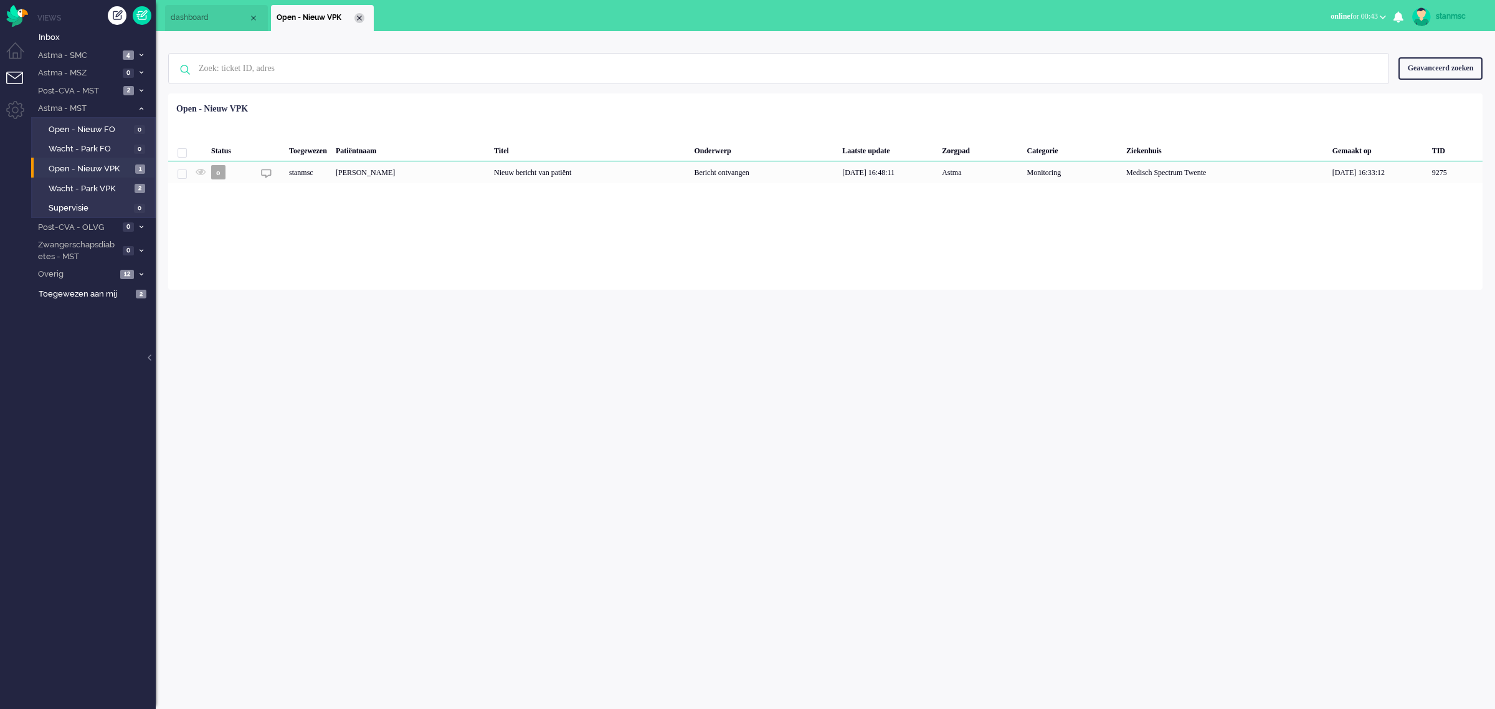
click at [359, 16] on div "Close tab" at bounding box center [359, 18] width 10 height 10
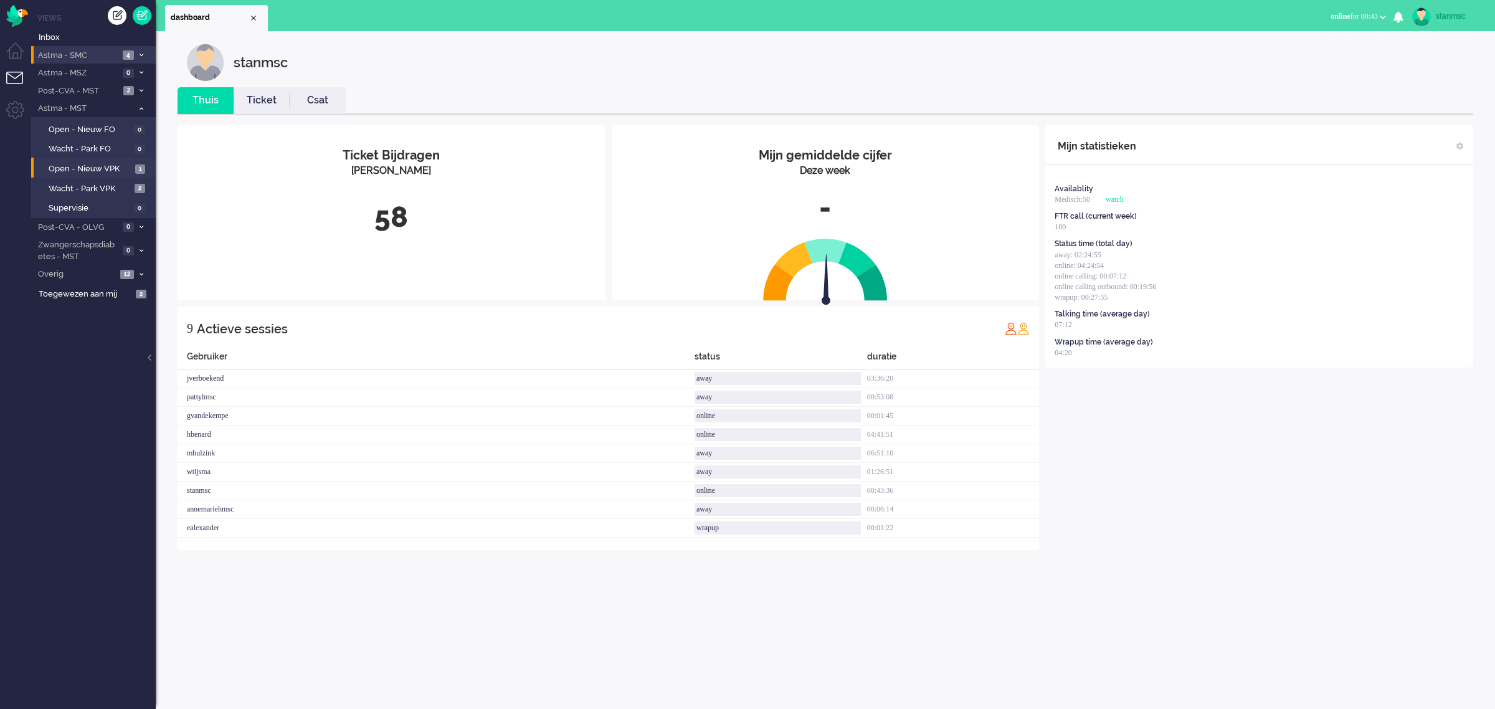
click at [93, 54] on span "Astma - SMC" at bounding box center [77, 56] width 83 height 12
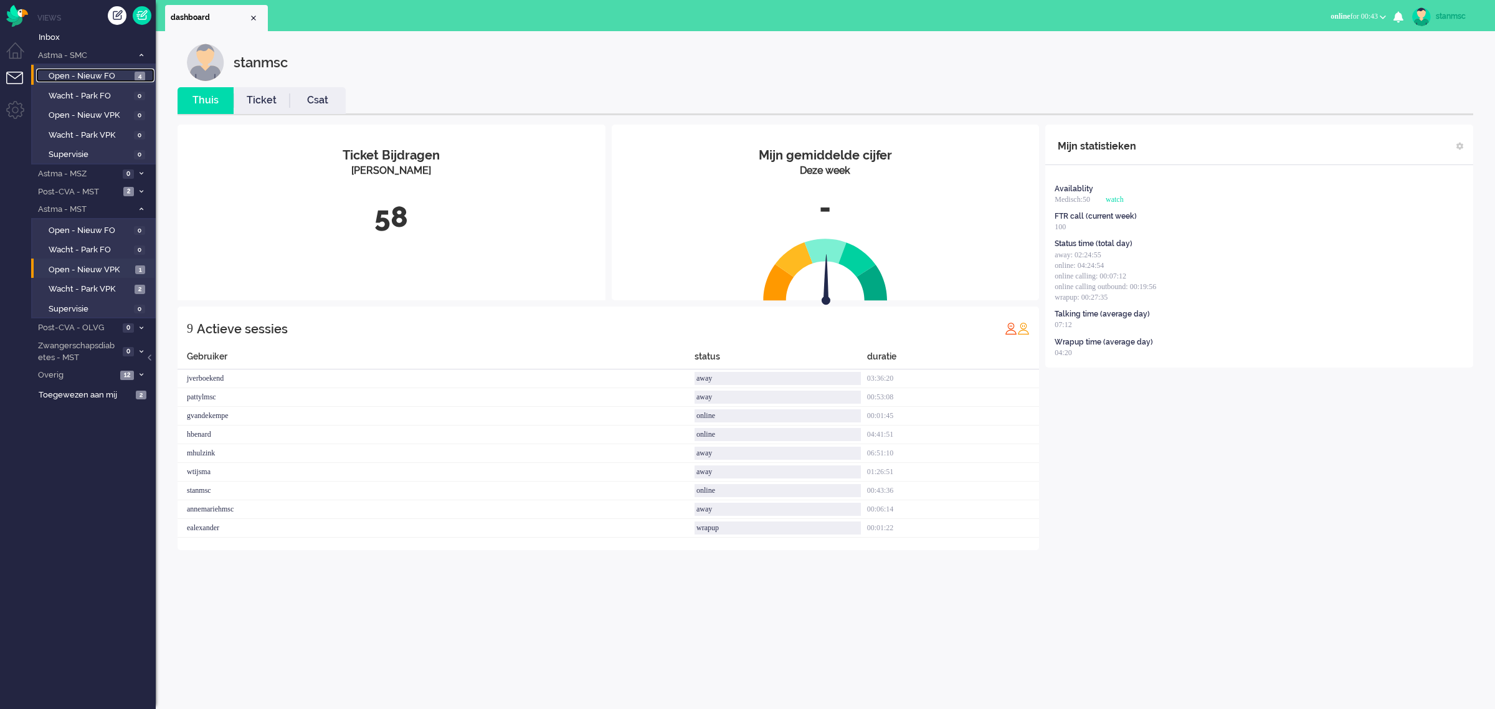
click at [98, 76] on span "Open - Nieuw FO" at bounding box center [90, 76] width 83 height 12
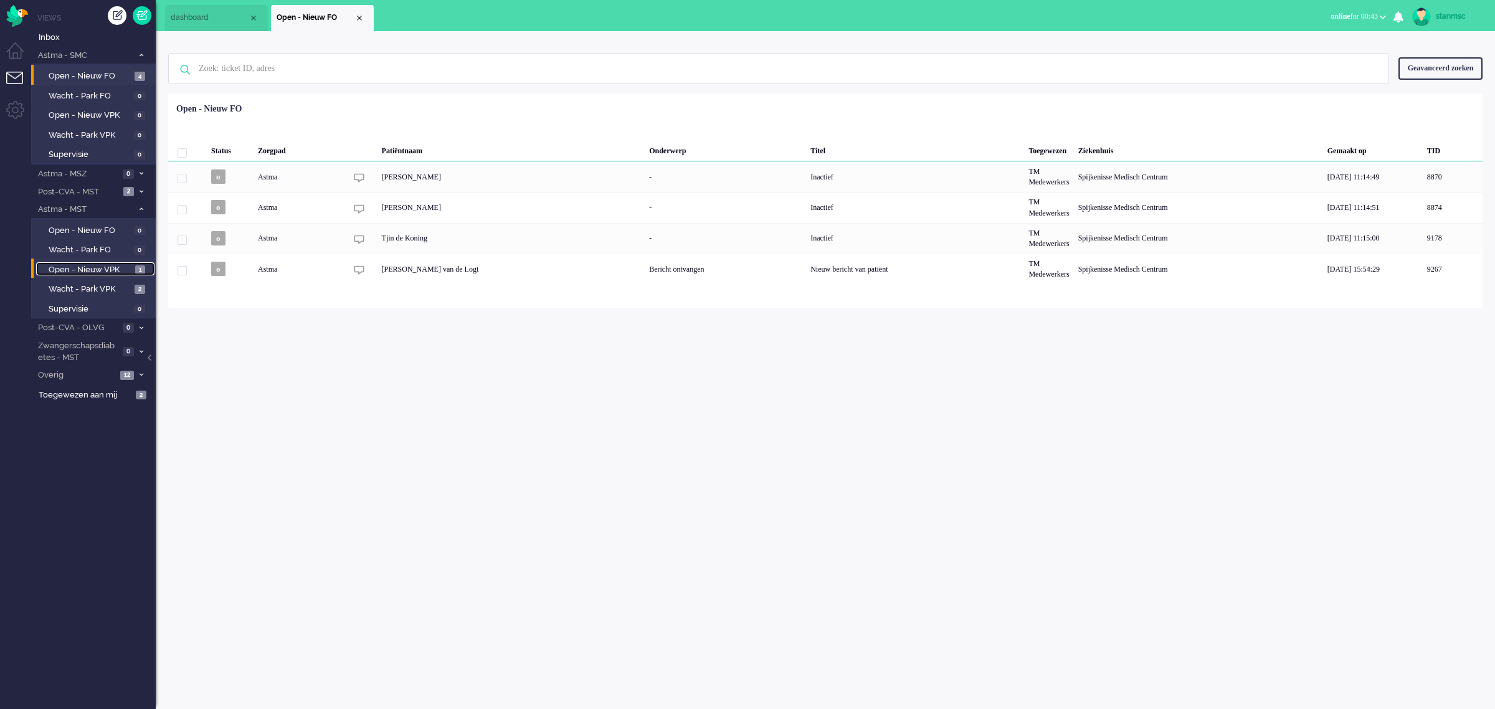
click at [107, 268] on span "Open - Nieuw VPK" at bounding box center [90, 270] width 83 height 12
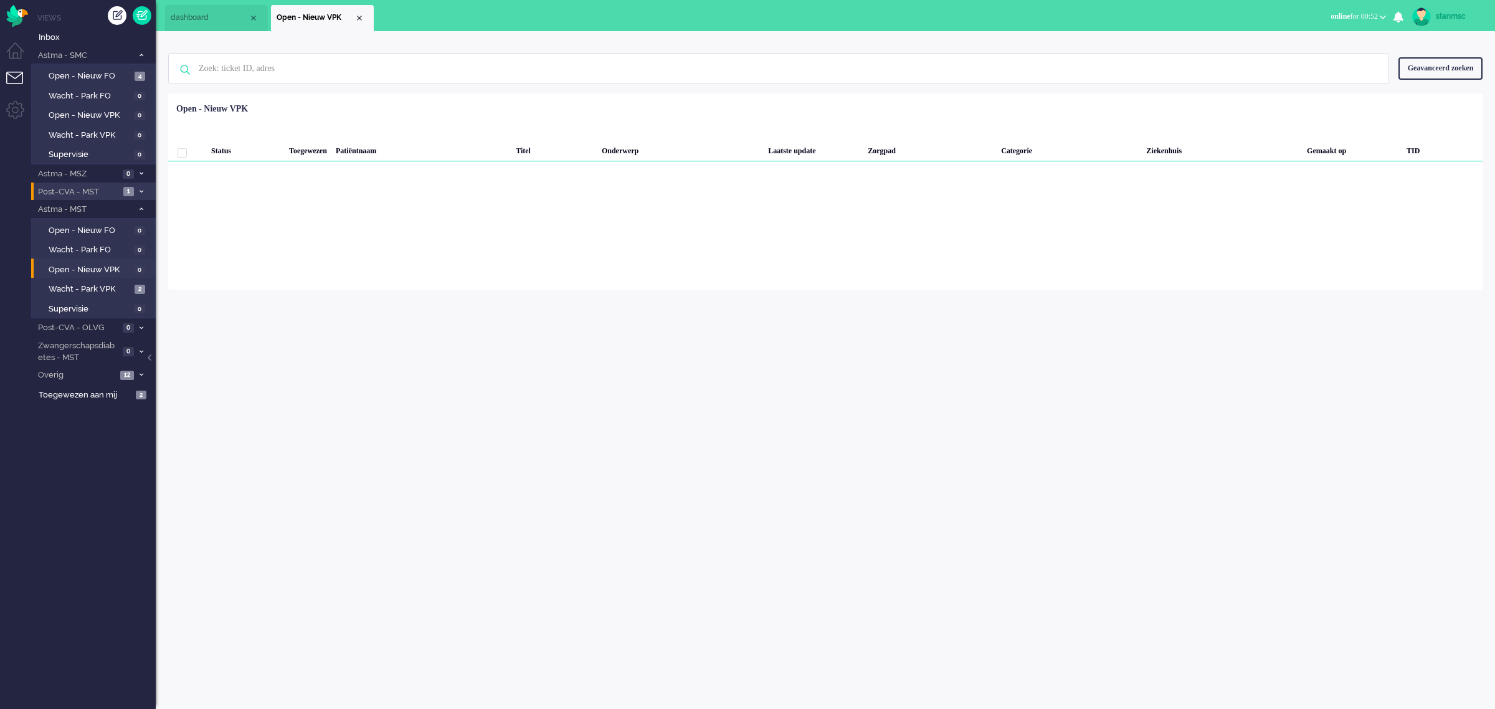
click at [81, 190] on span "Post-CVA - MST" at bounding box center [77, 192] width 83 height 12
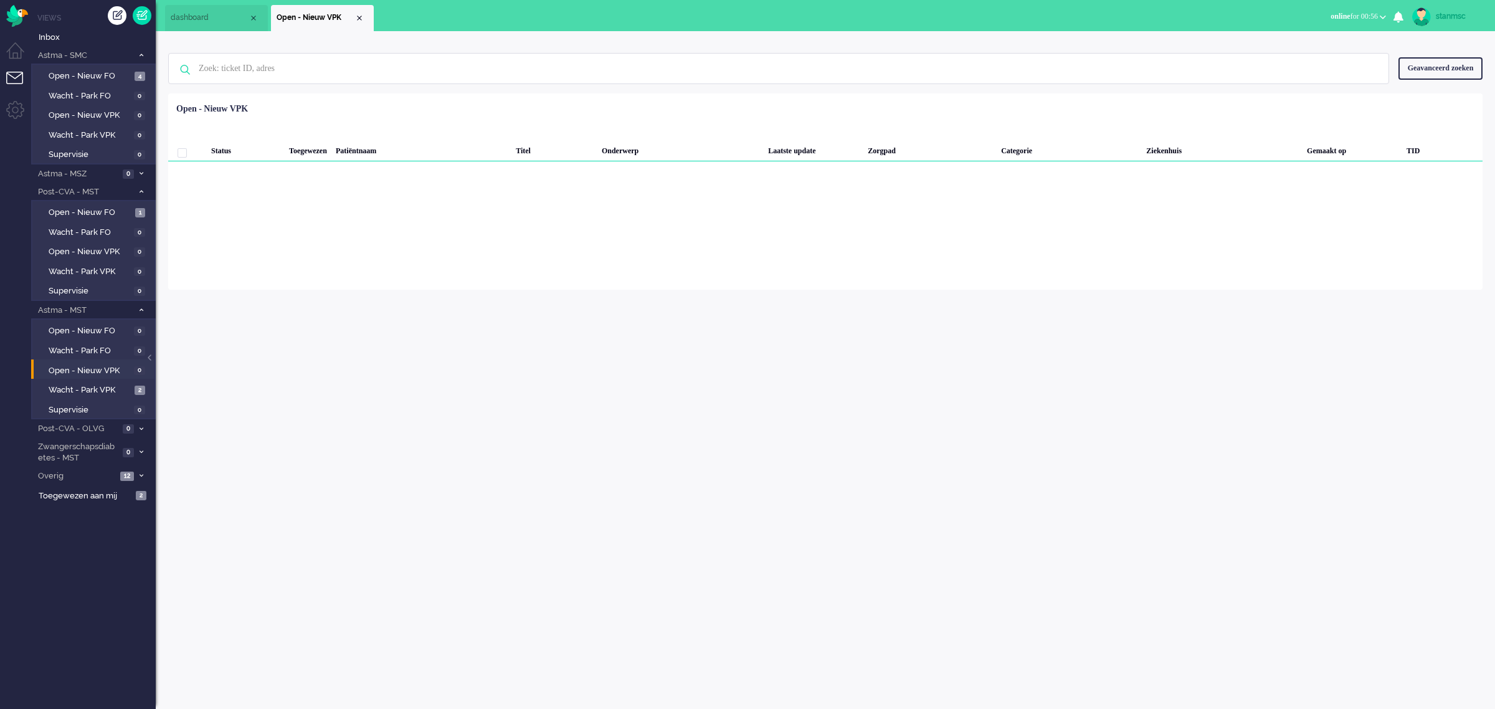
click at [1369, 17] on span "online for 00:56" at bounding box center [1353, 16] width 47 height 9
click at [1307, 41] on label "Away" at bounding box center [1334, 42] width 98 height 11
click at [1439, 16] on div "stanmsc" at bounding box center [1459, 16] width 47 height 12
click at [1414, 101] on link "Uitloggen" at bounding box center [1445, 100] width 86 height 12
